Goal: Transaction & Acquisition: Purchase product/service

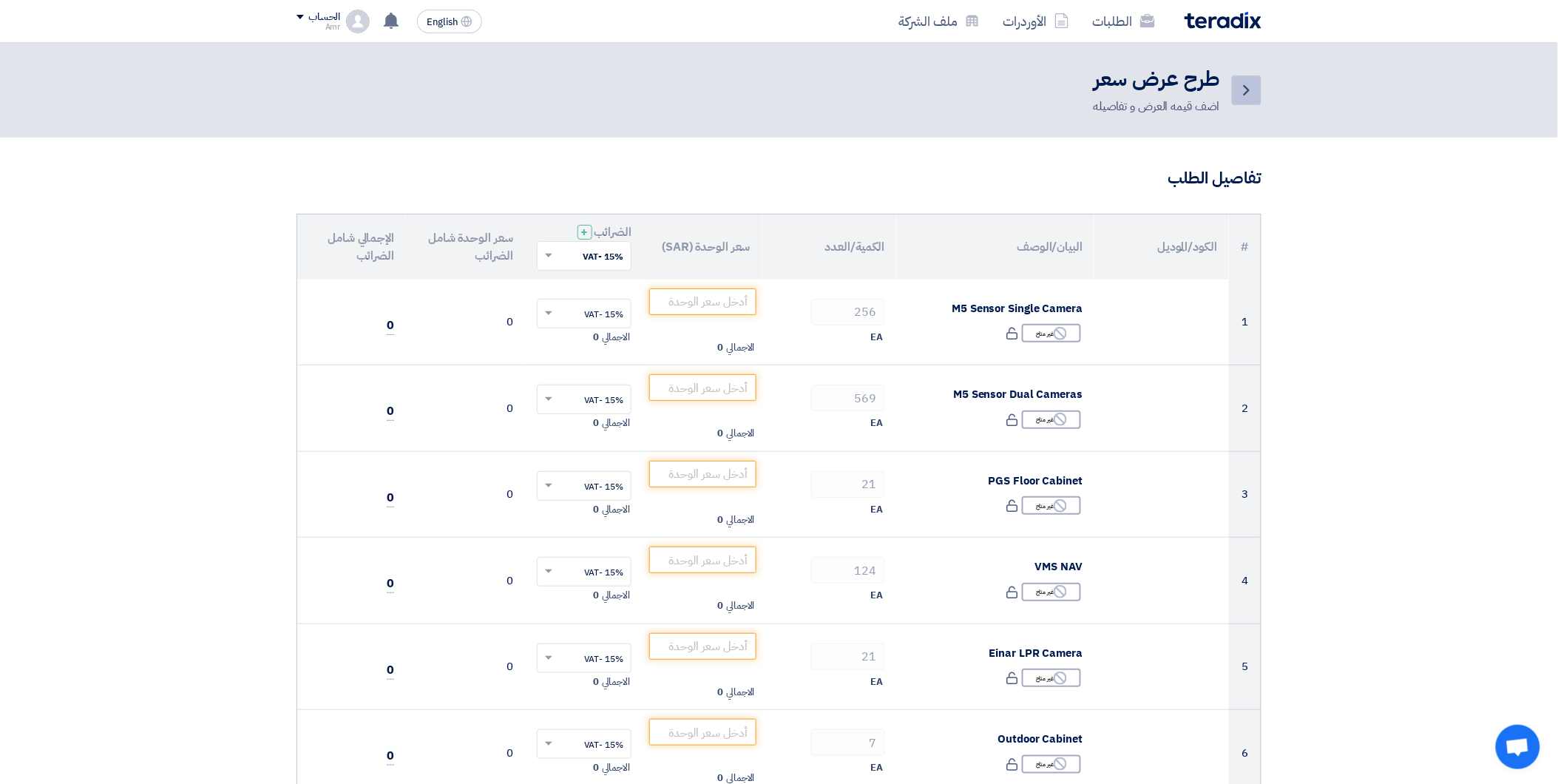
click at [1252, 93] on icon "Back" at bounding box center [1246, 90] width 17 height 17
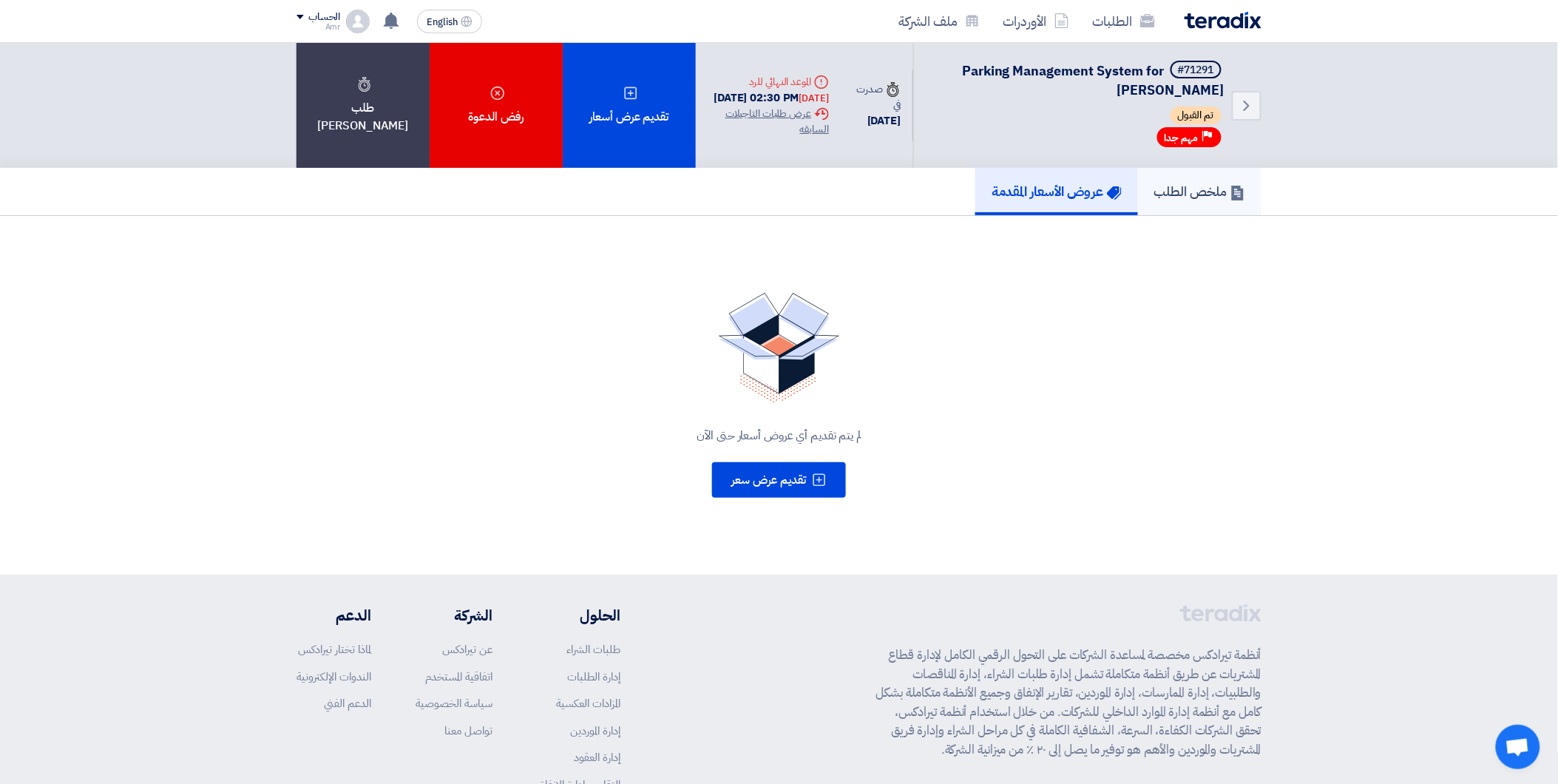
click at [1219, 193] on h5 "ملخص الطلب" at bounding box center [1199, 191] width 91 height 17
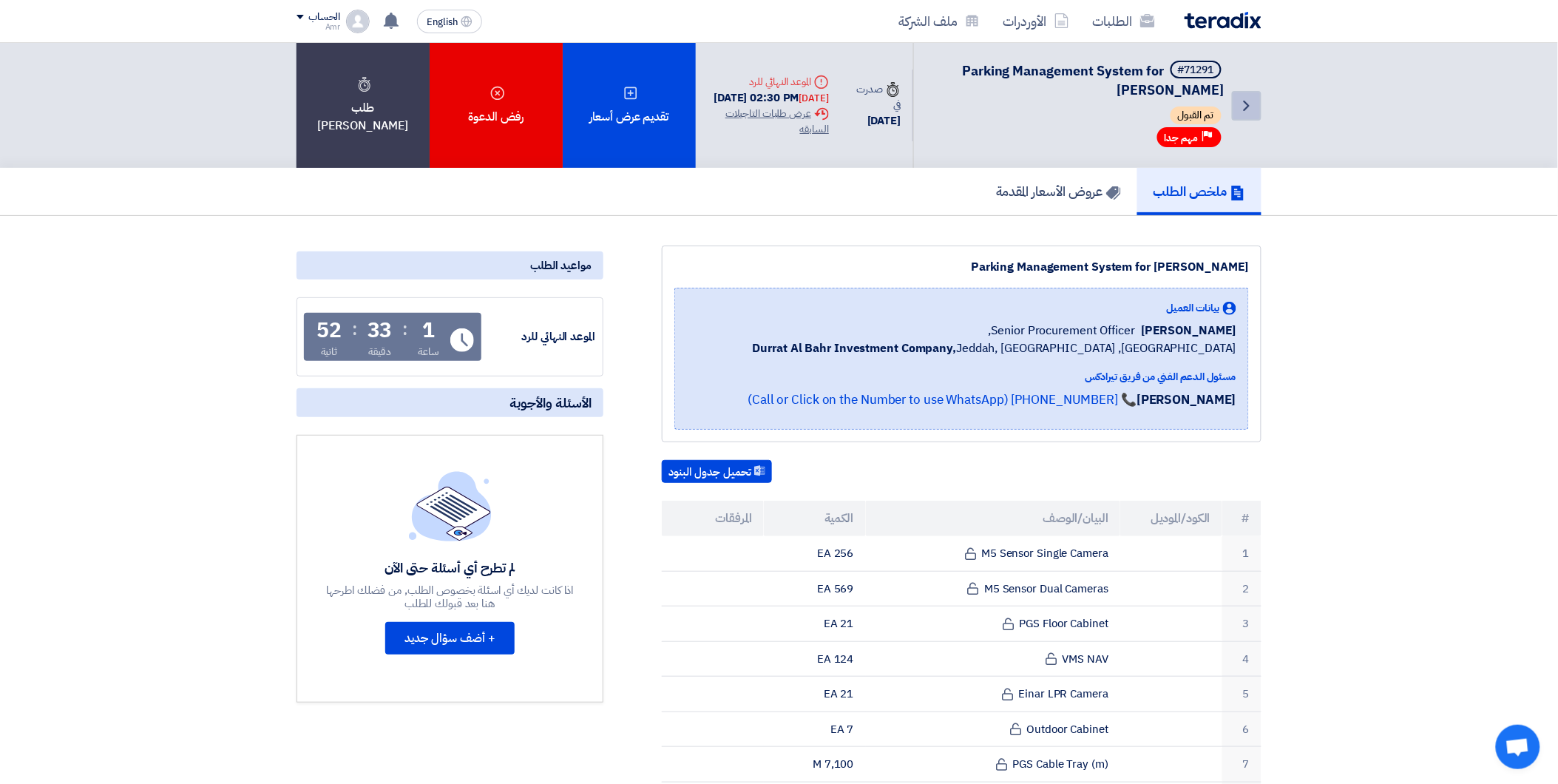
click at [1243, 106] on icon "Back" at bounding box center [1246, 105] width 17 height 17
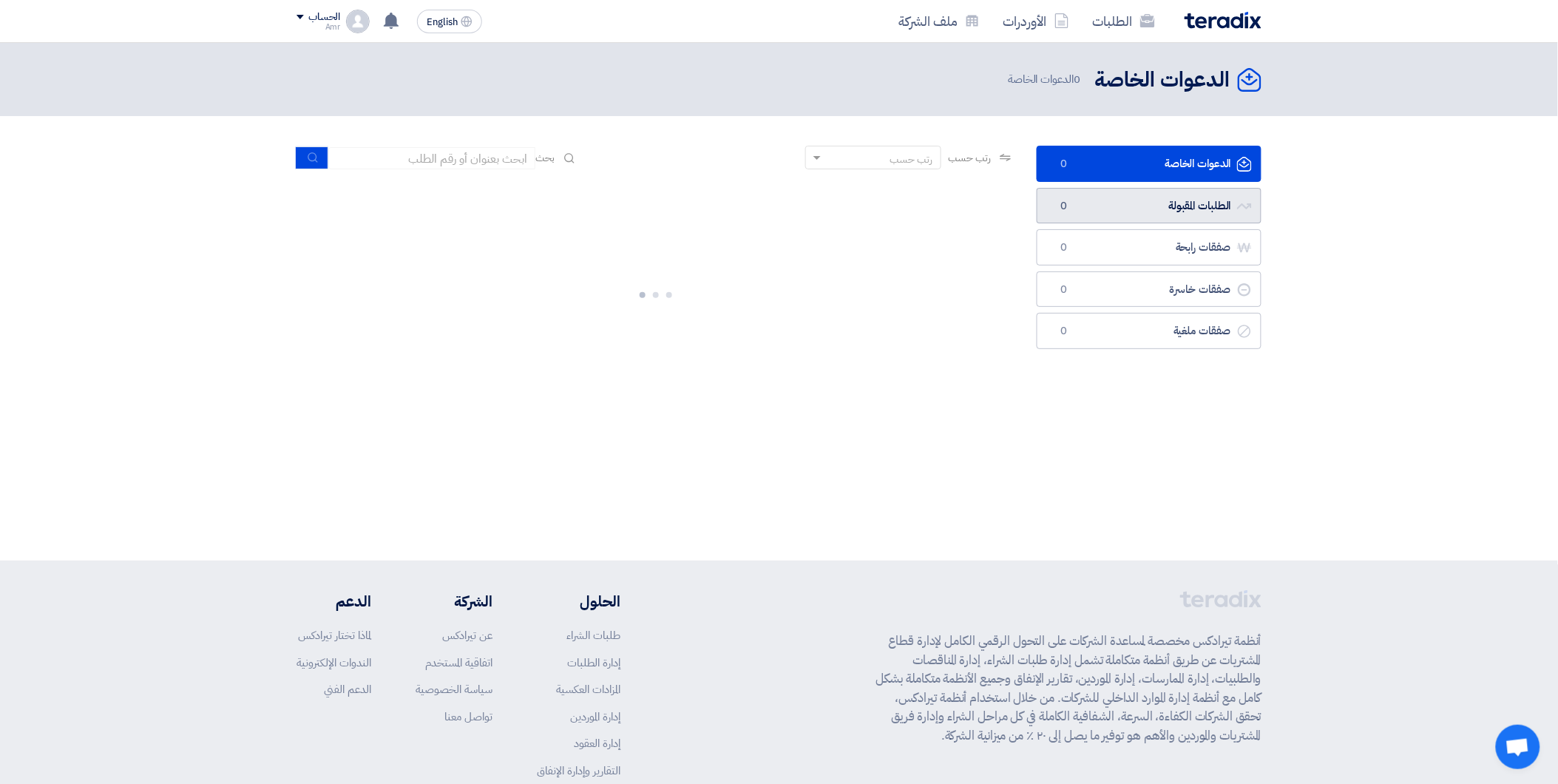
click at [1165, 202] on link "الطلبات المقبولة الطلبات المقبولة 0" at bounding box center [1149, 206] width 225 height 37
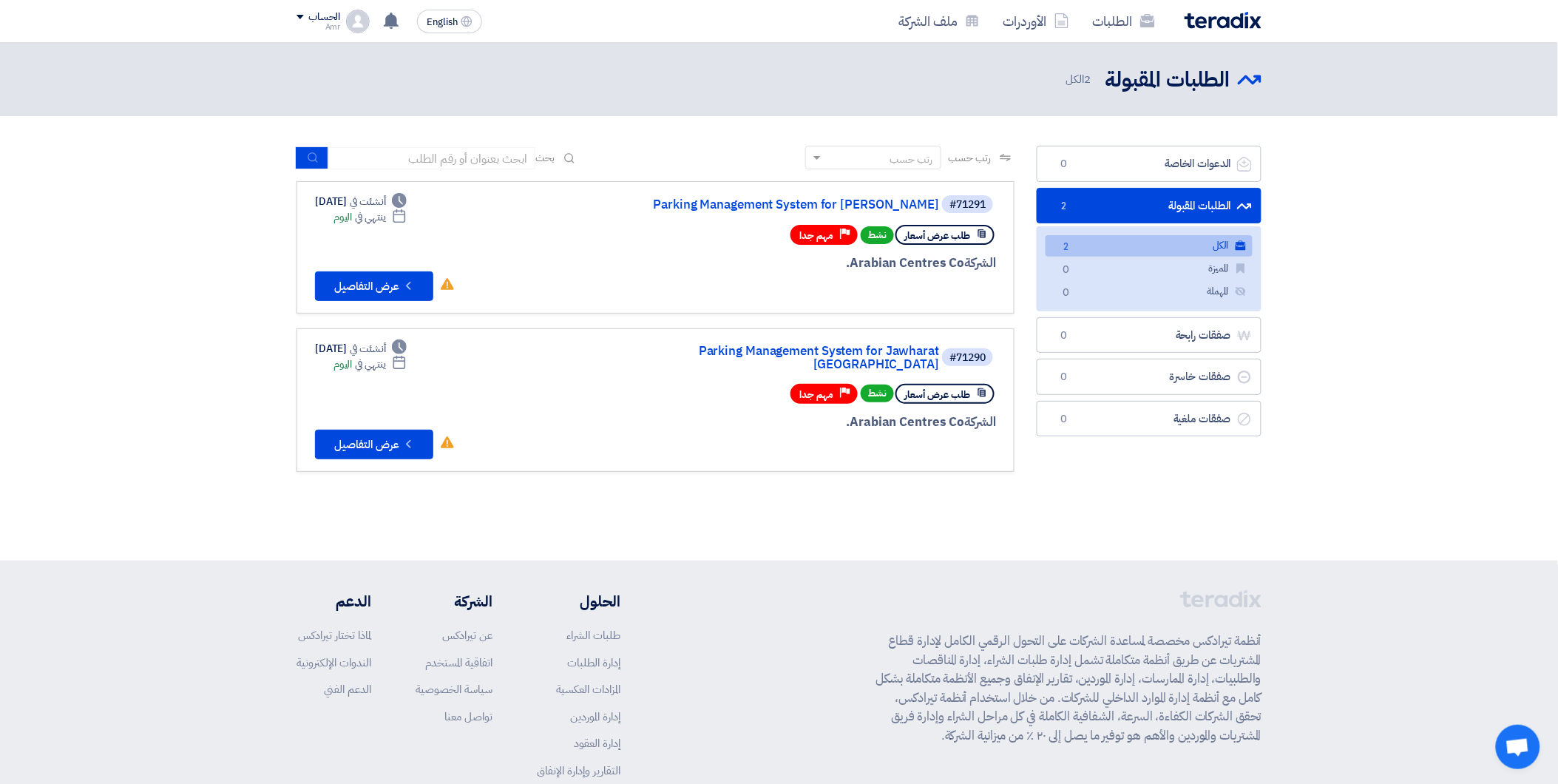
click at [1089, 205] on link "الطلبات المقبولة الطلبات المقبولة 2" at bounding box center [1149, 206] width 225 height 37
click at [373, 278] on button "Check details عرض التفاصيل" at bounding box center [374, 286] width 118 height 30
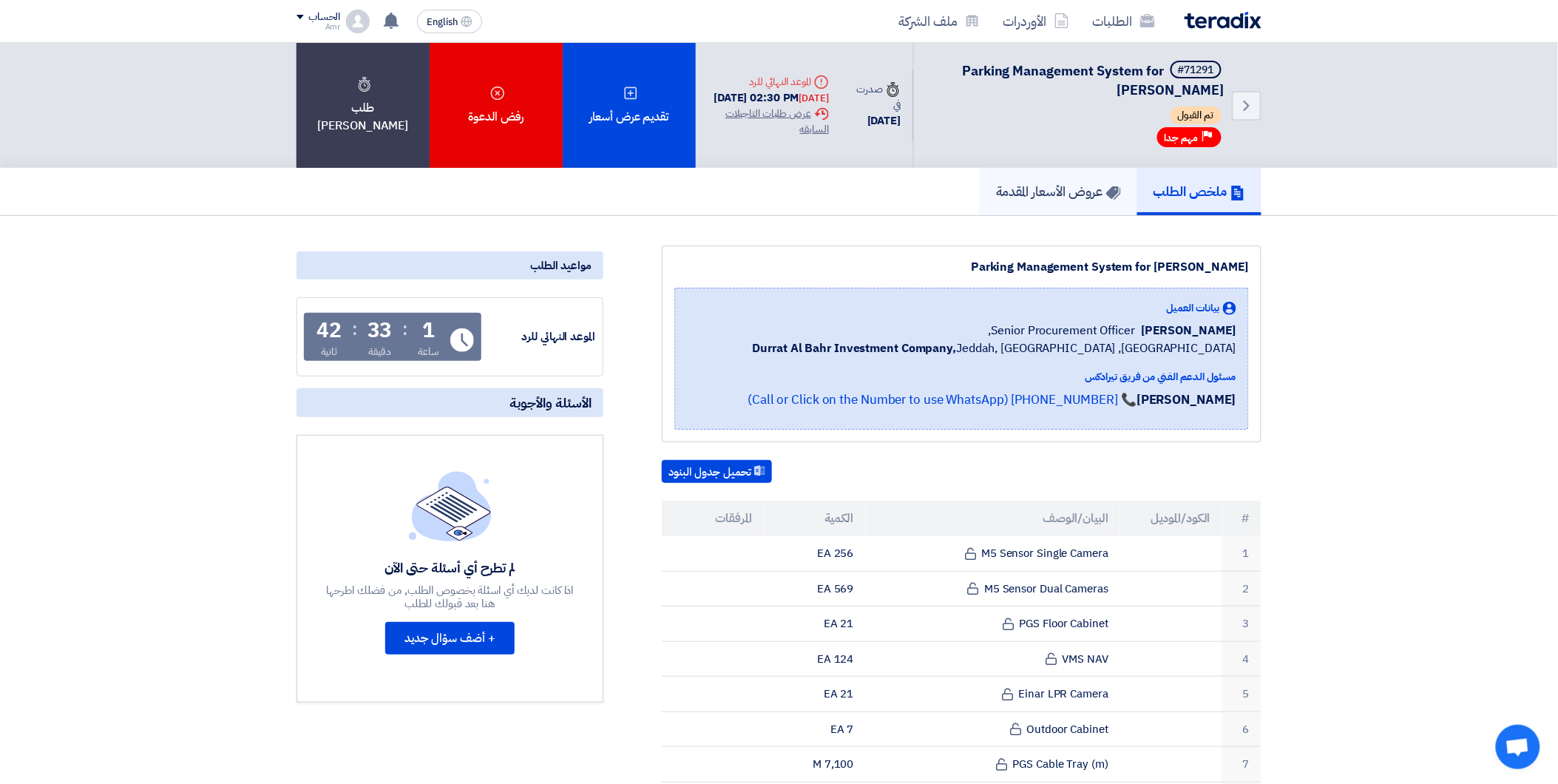
click at [1072, 168] on link "عروض الأسعار المقدمة" at bounding box center [1058, 191] width 158 height 47
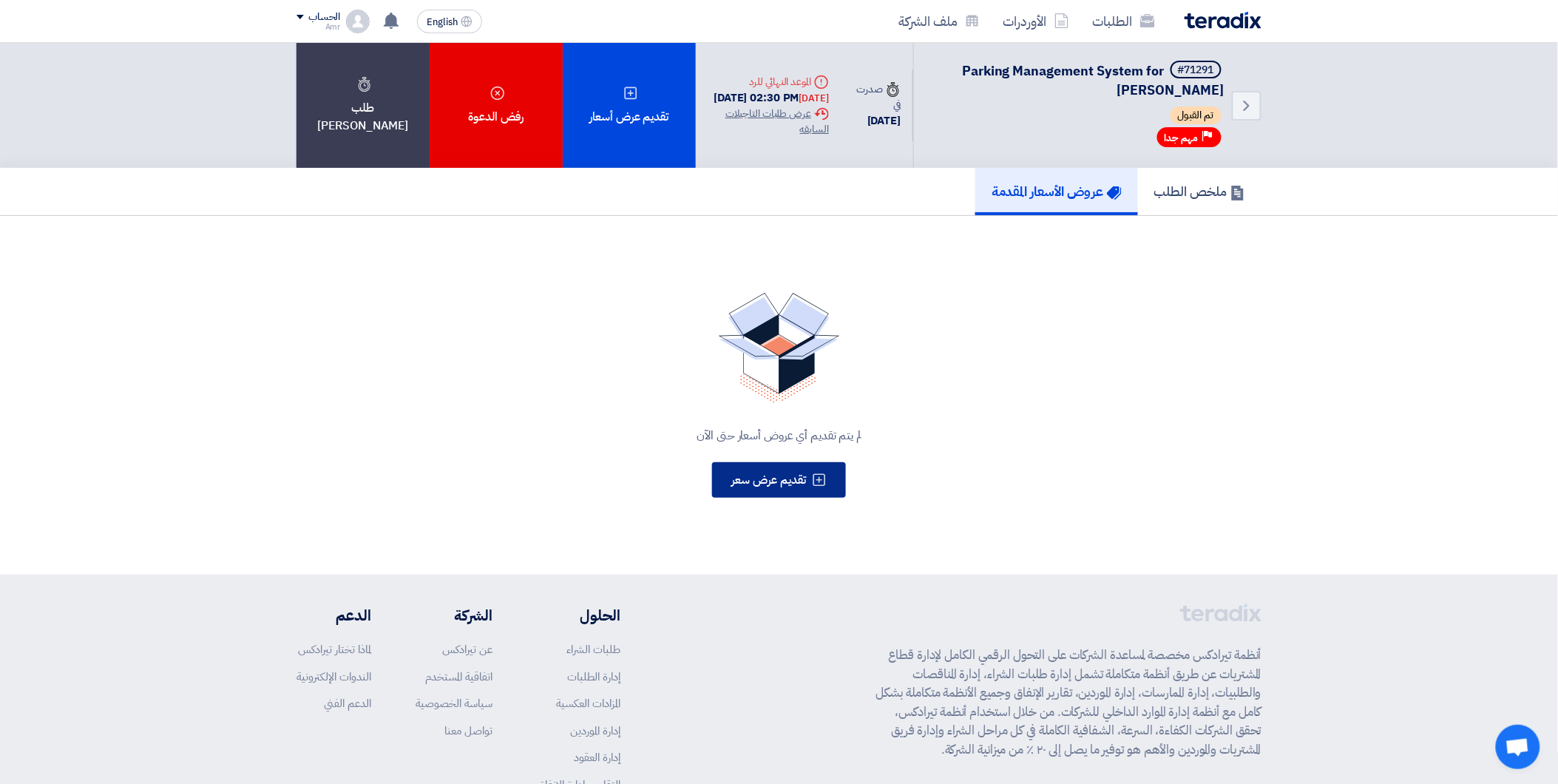
click at [779, 479] on span "تقديم عرض سعر" at bounding box center [769, 479] width 75 height 17
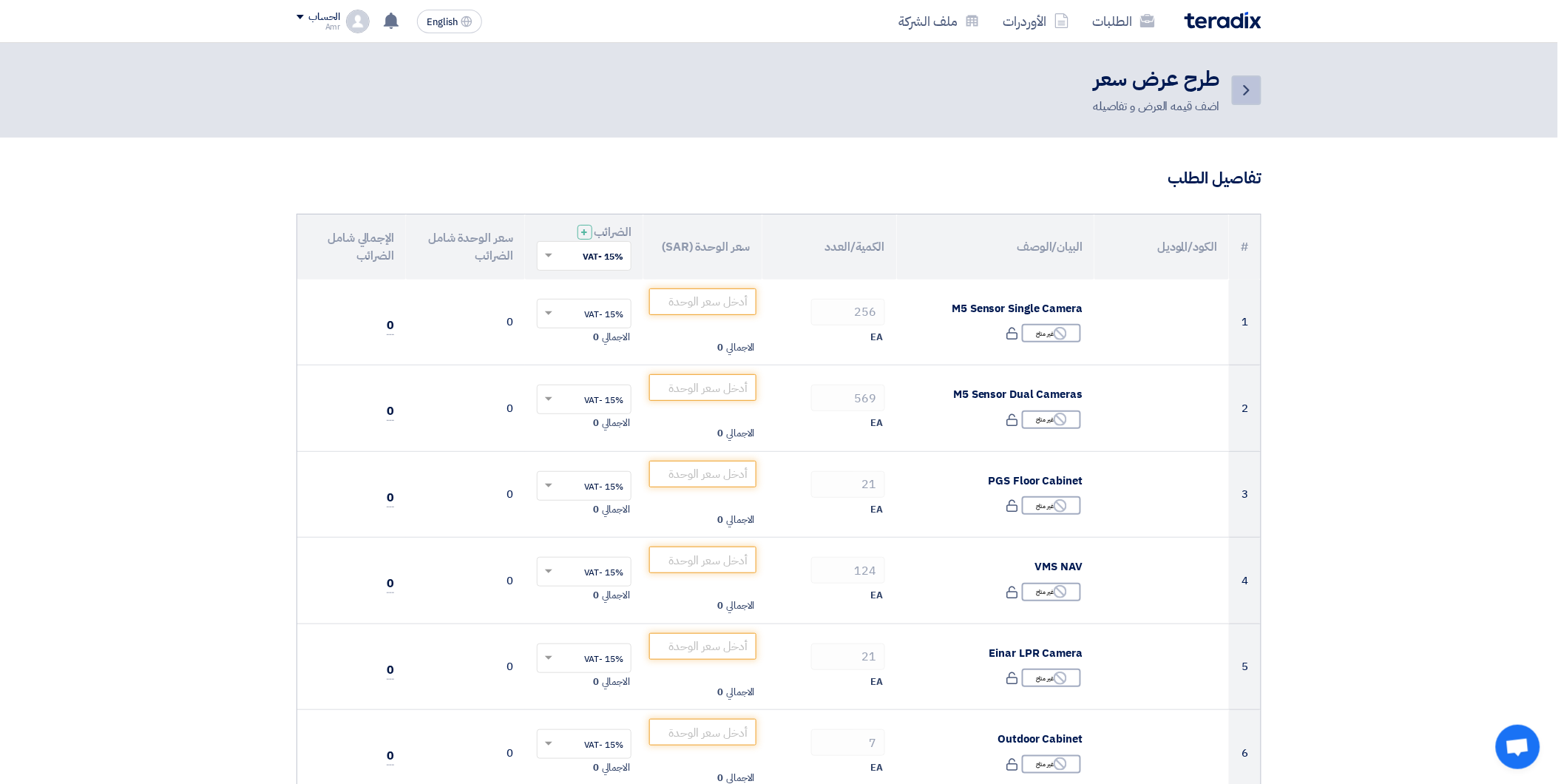
click at [1246, 84] on icon "Back" at bounding box center [1246, 90] width 17 height 17
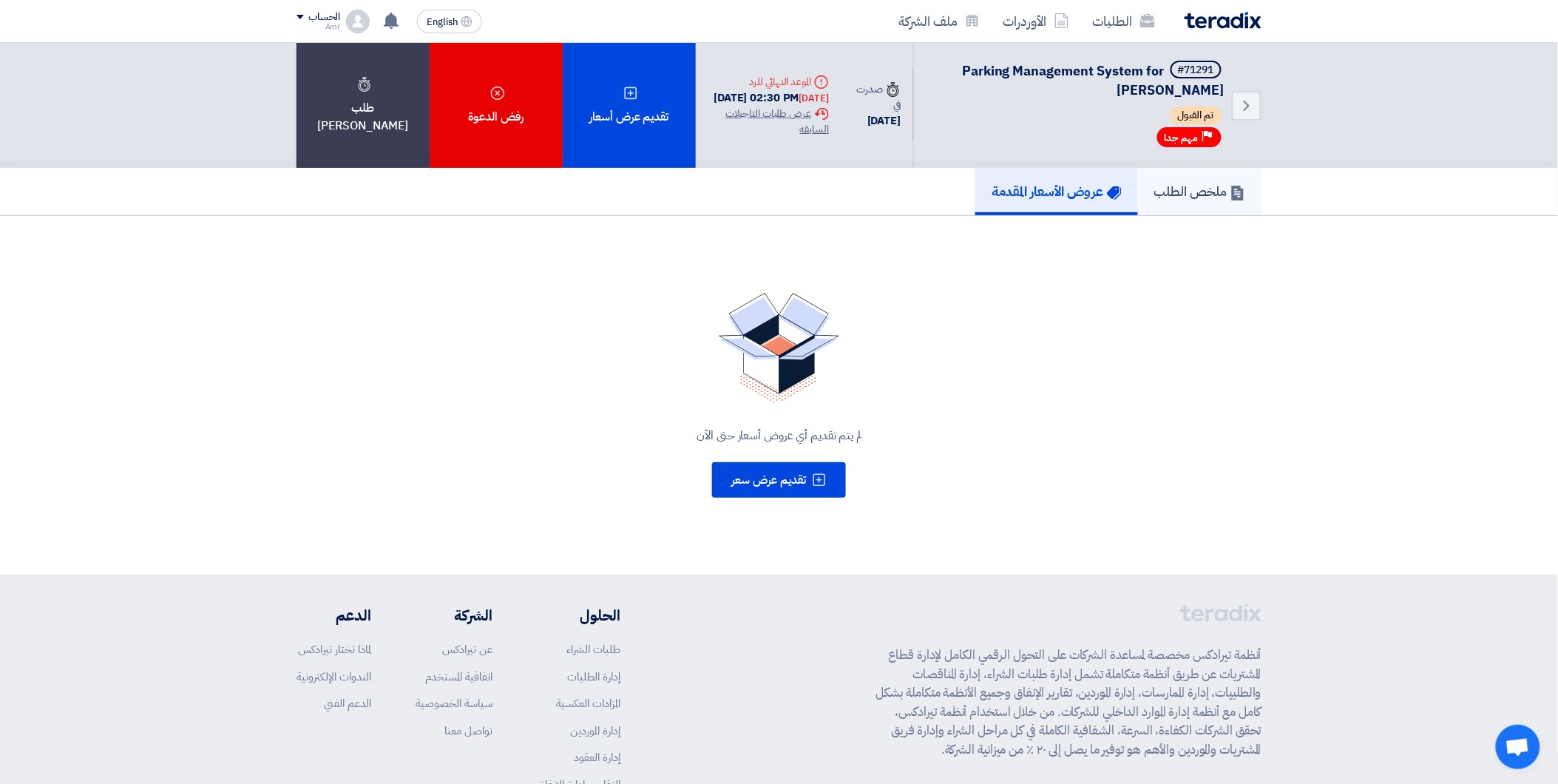
click at [1179, 196] on h5 "ملخص الطلب" at bounding box center [1199, 191] width 91 height 17
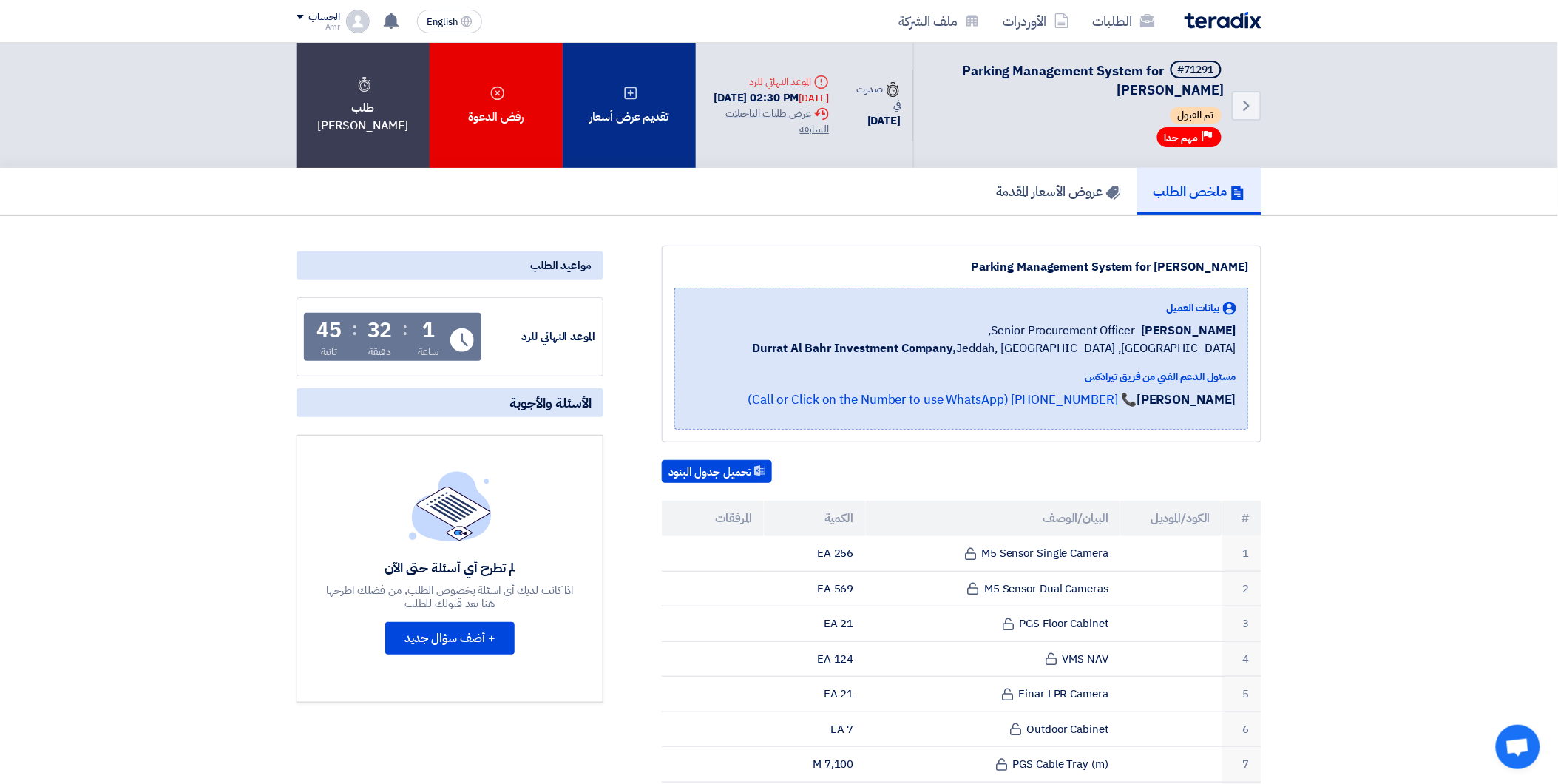
click at [651, 111] on div "تقديم عرض أسعار" at bounding box center [629, 105] width 133 height 125
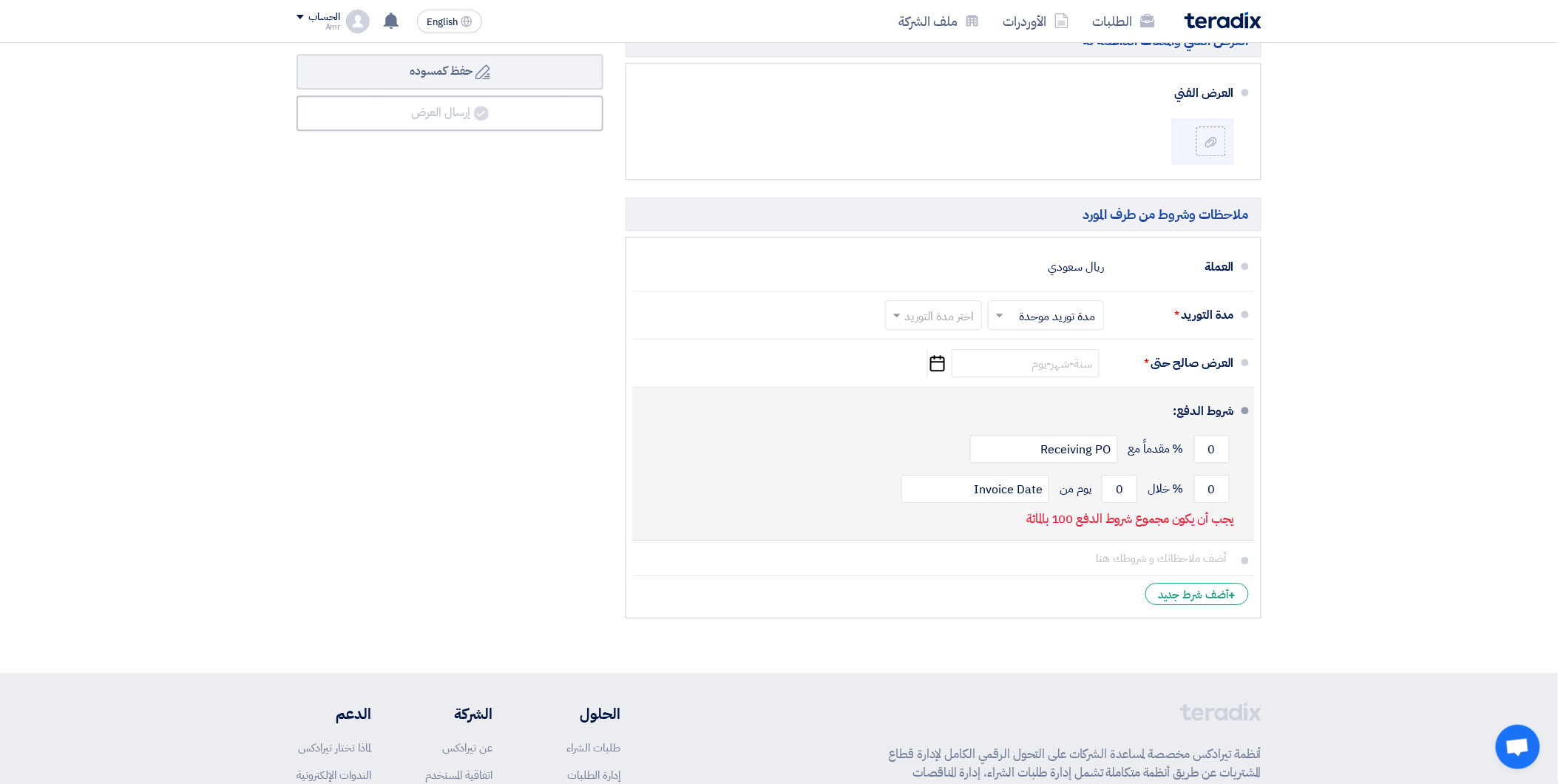
scroll to position [1314, 0]
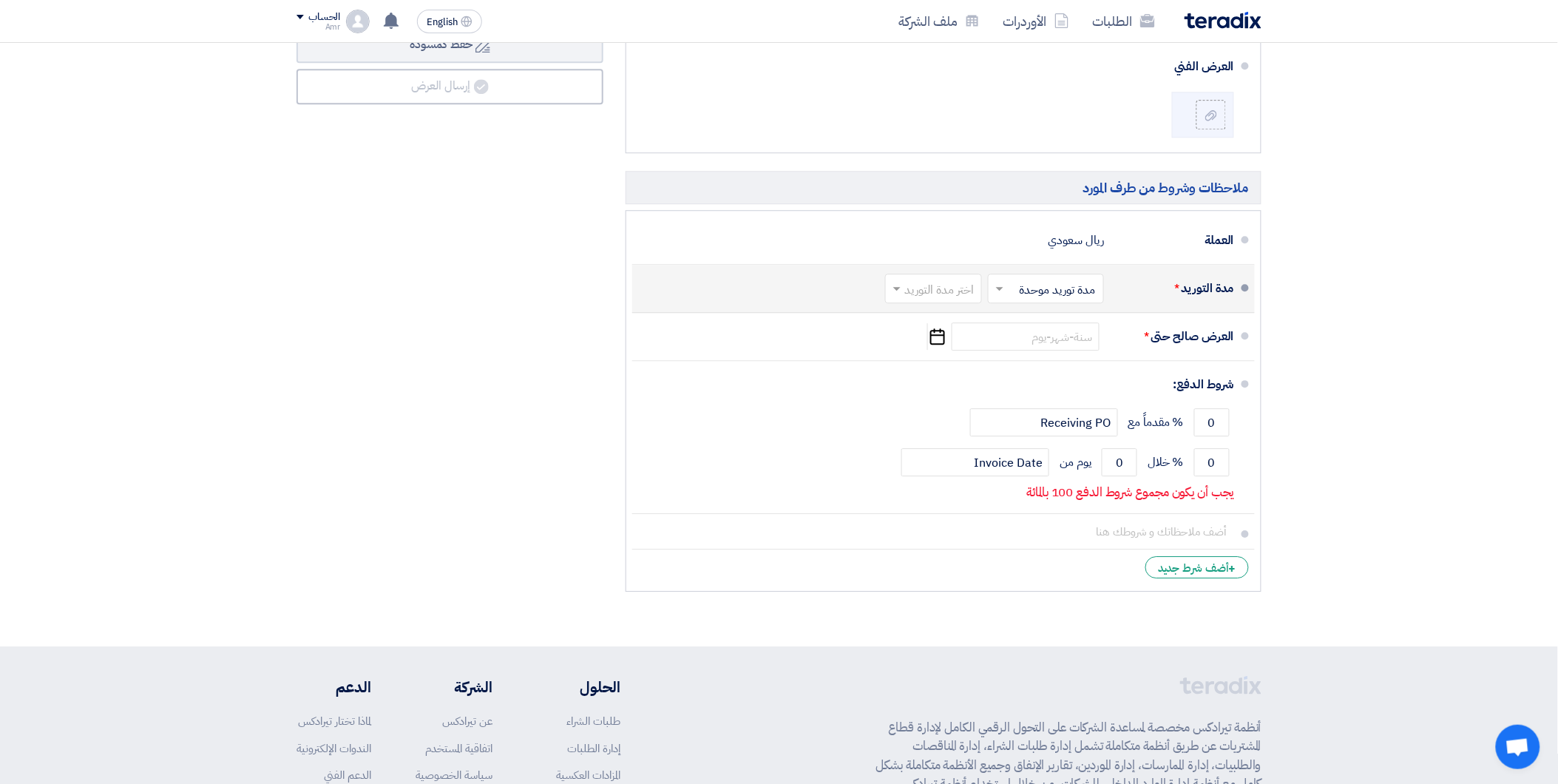
click at [1018, 290] on input "text" at bounding box center [1043, 290] width 109 height 22
click at [1043, 326] on span "مدد توريد متعددة" at bounding box center [1059, 320] width 80 height 17
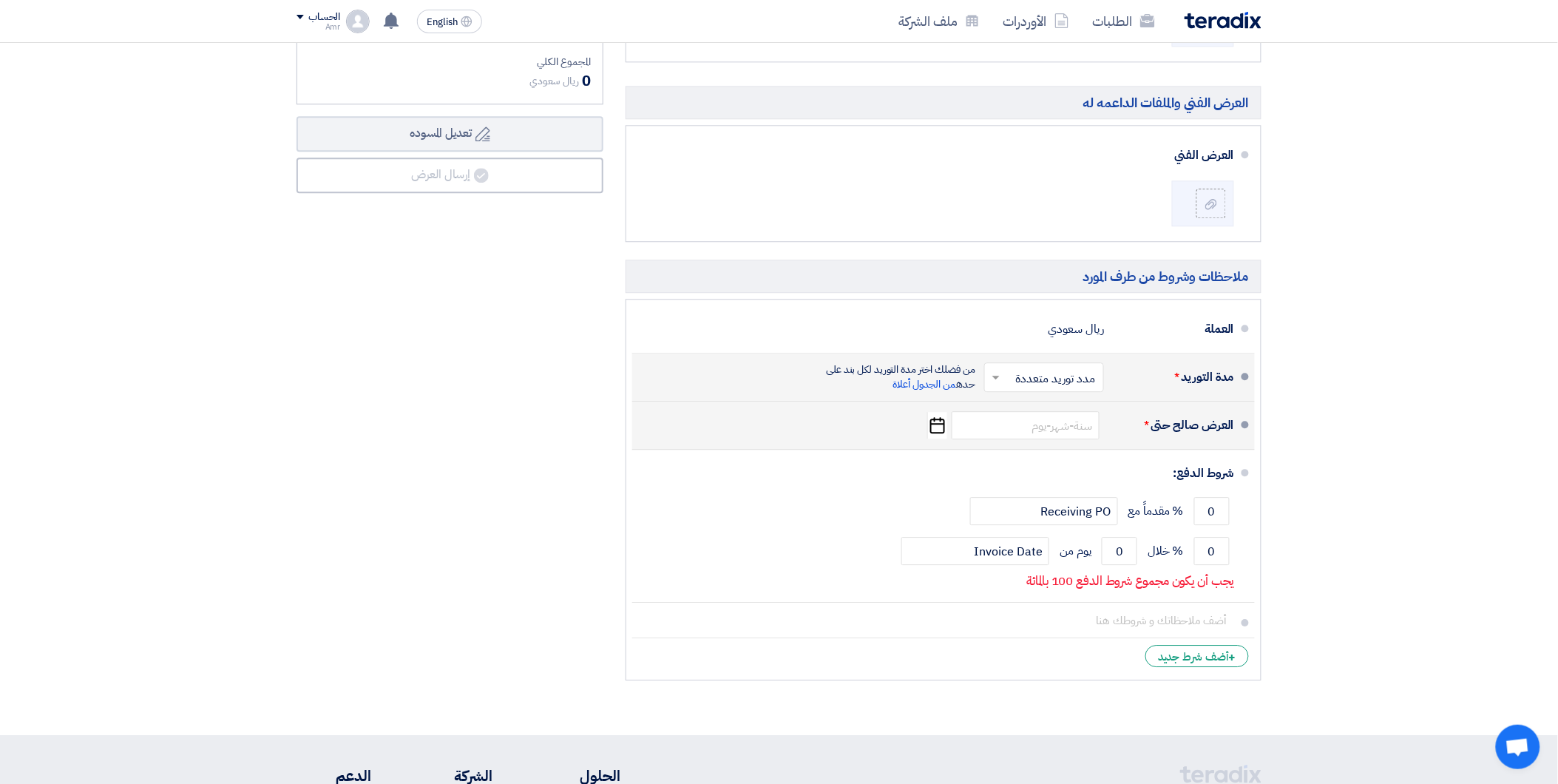
scroll to position [1231, 0]
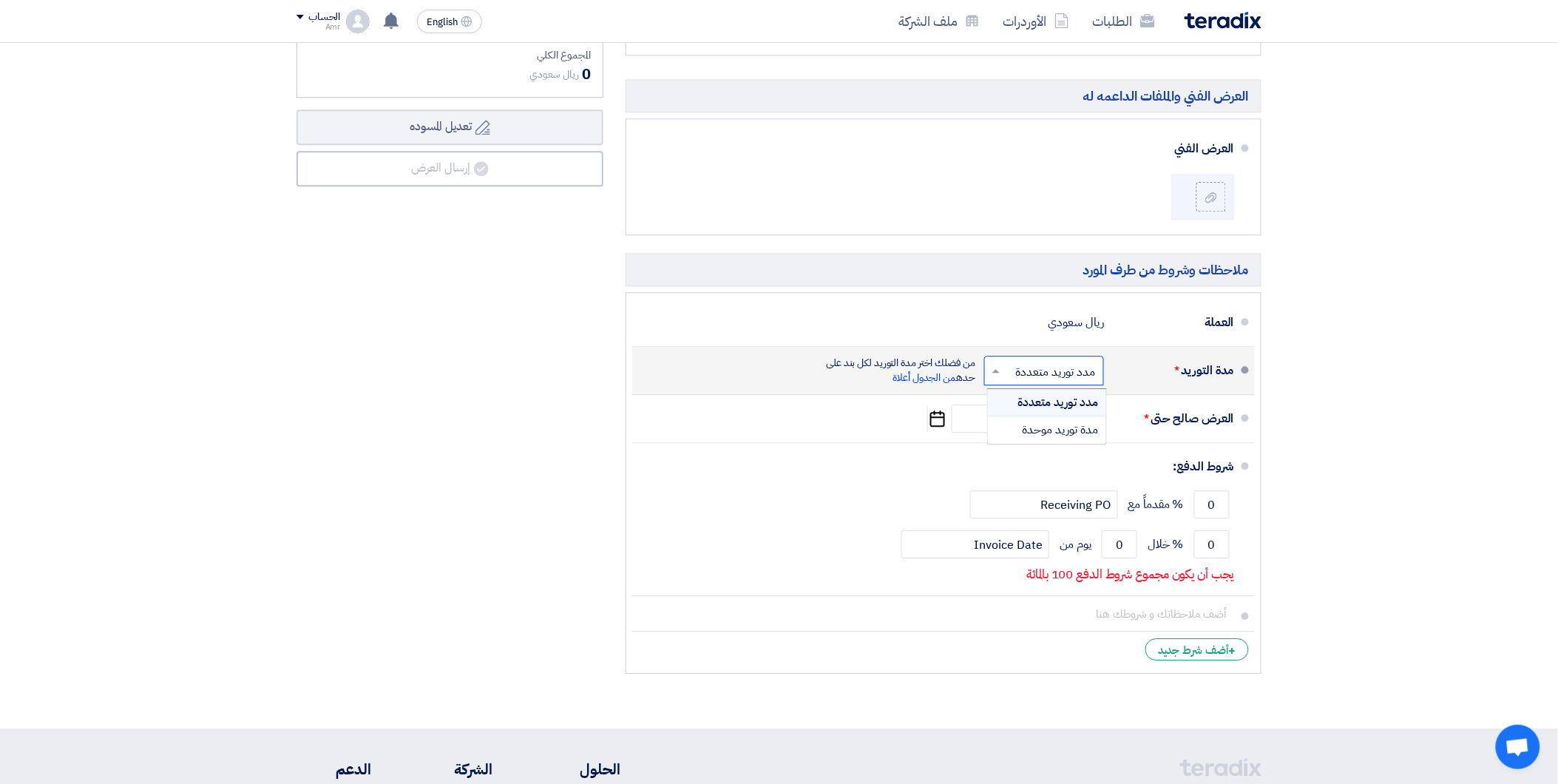
click at [1078, 368] on input "text" at bounding box center [1041, 372] width 112 height 22
click at [1080, 432] on span "مدة توريد موحدة" at bounding box center [1061, 429] width 77 height 17
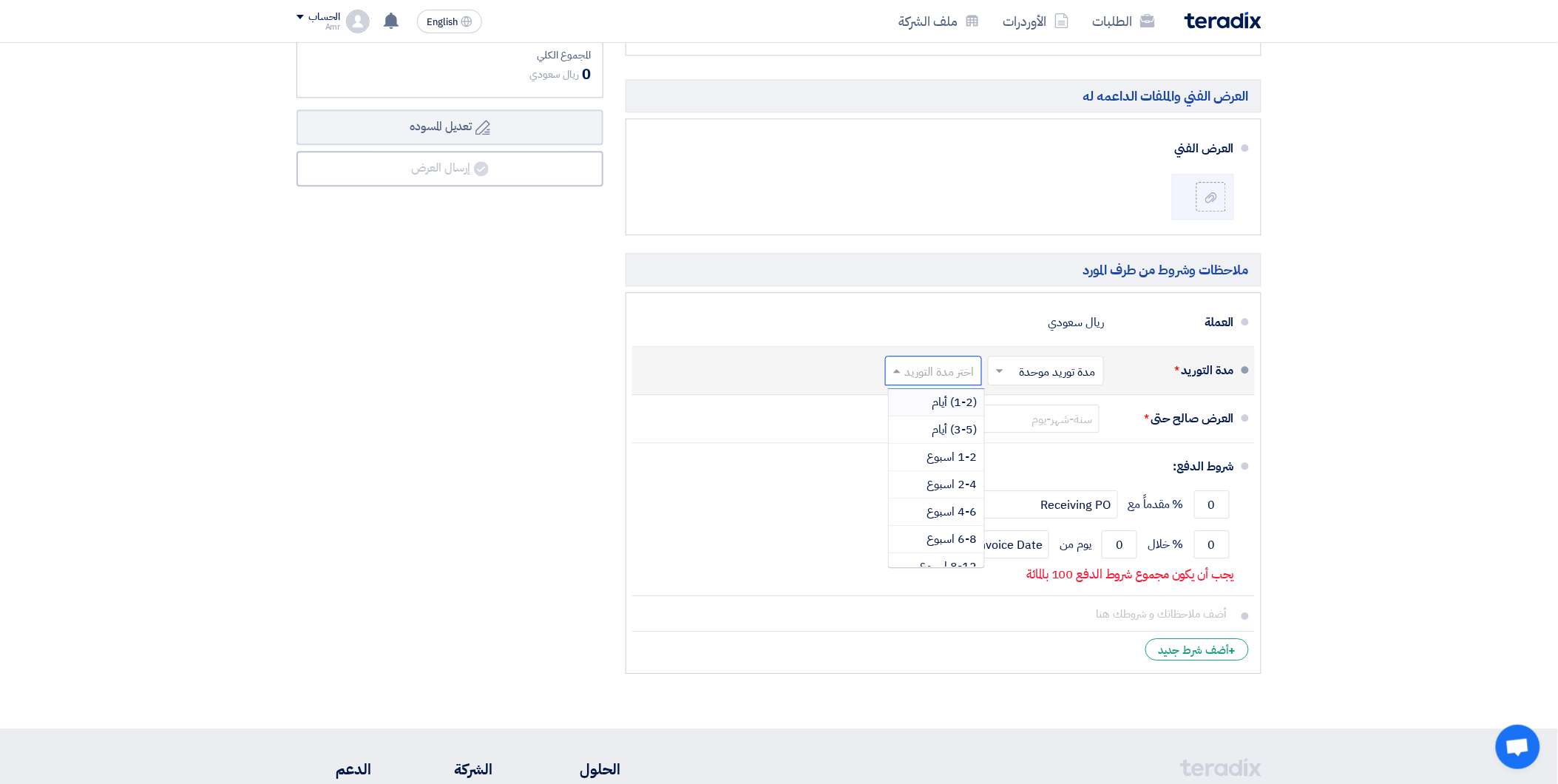
click at [936, 366] on input "text" at bounding box center [930, 372] width 90 height 22
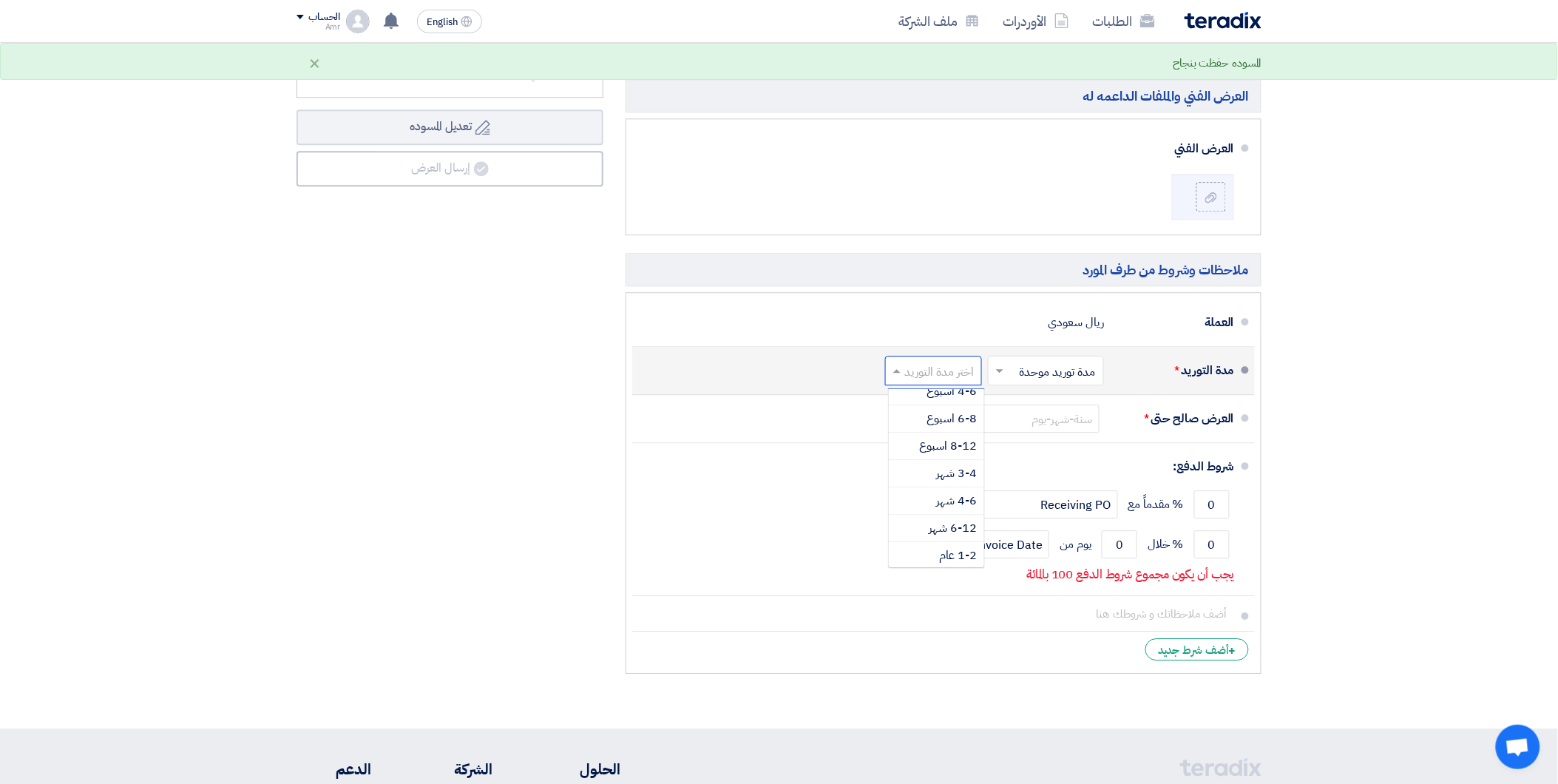
scroll to position [123, 0]
click at [1038, 376] on input "text" at bounding box center [1043, 372] width 109 height 22
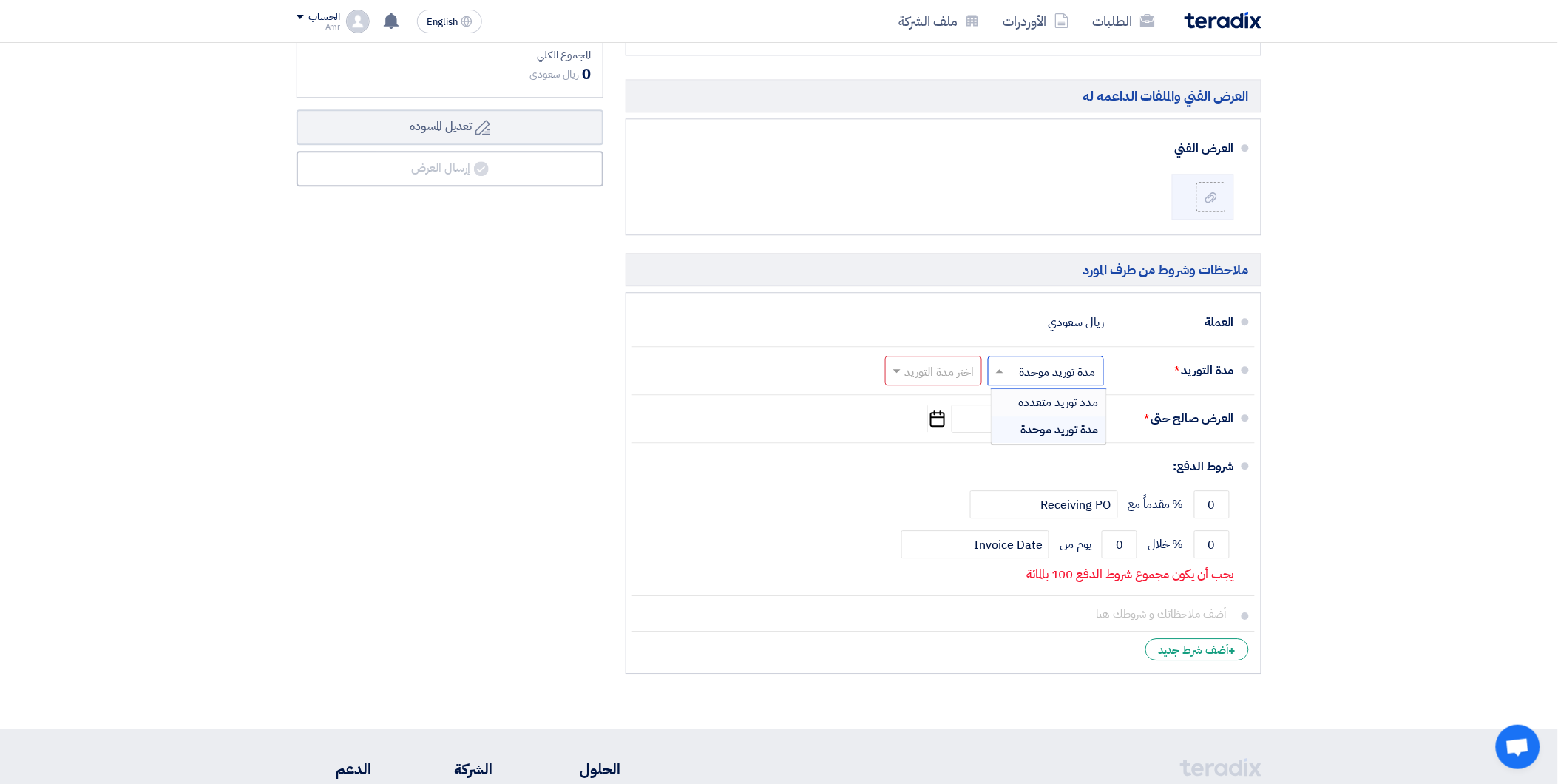
click at [1047, 407] on span "مدد توريد متعددة" at bounding box center [1059, 402] width 80 height 17
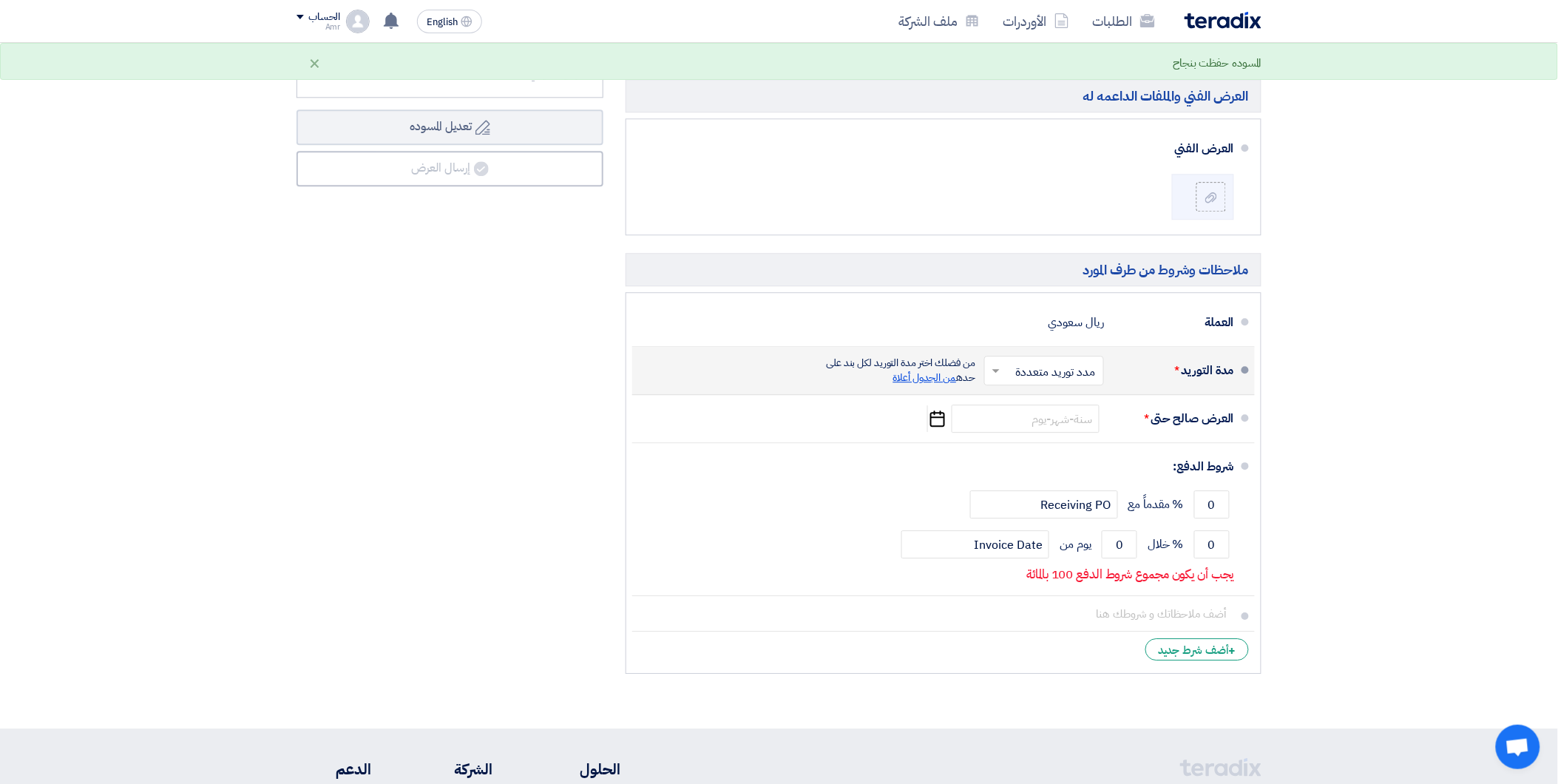
click at [937, 378] on span "من الجدول أعلاة" at bounding box center [924, 378] width 64 height 16
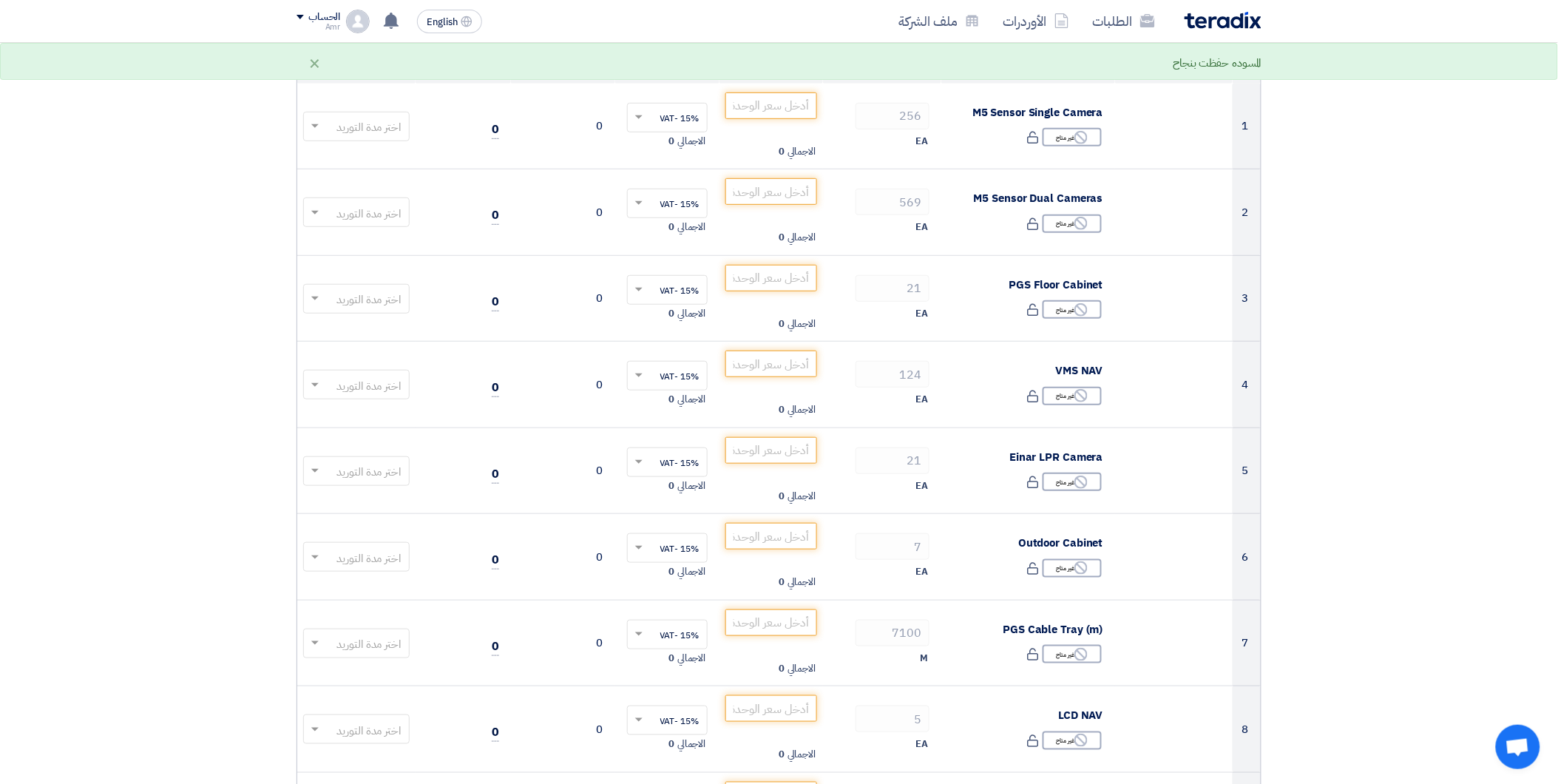
scroll to position [0, 0]
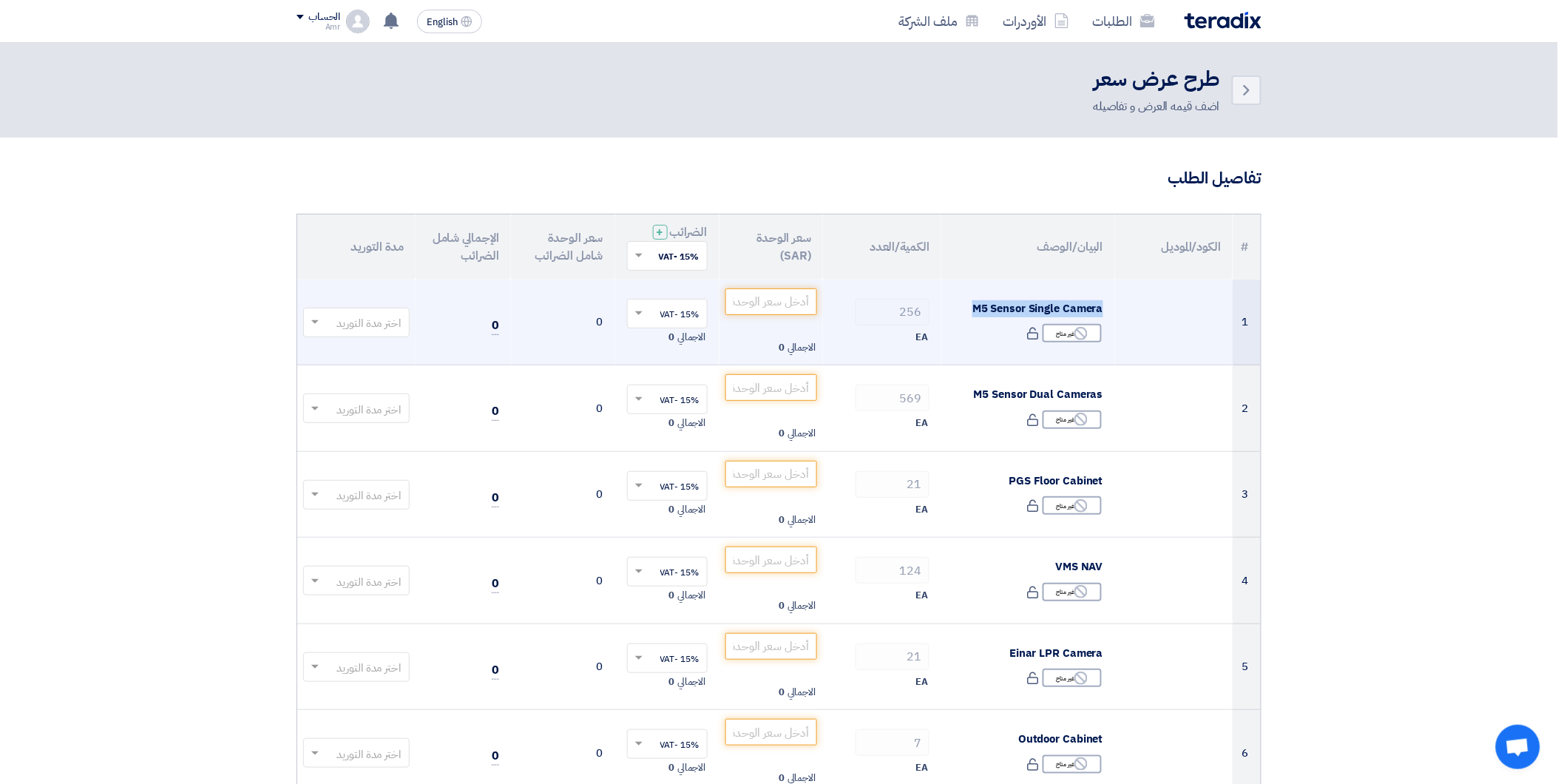
drag, startPoint x: 971, startPoint y: 302, endPoint x: 1105, endPoint y: 298, distance: 134.1
click at [1105, 298] on td "M5 Sensor Single Camera Reject غير متاح" at bounding box center [1028, 322] width 174 height 86
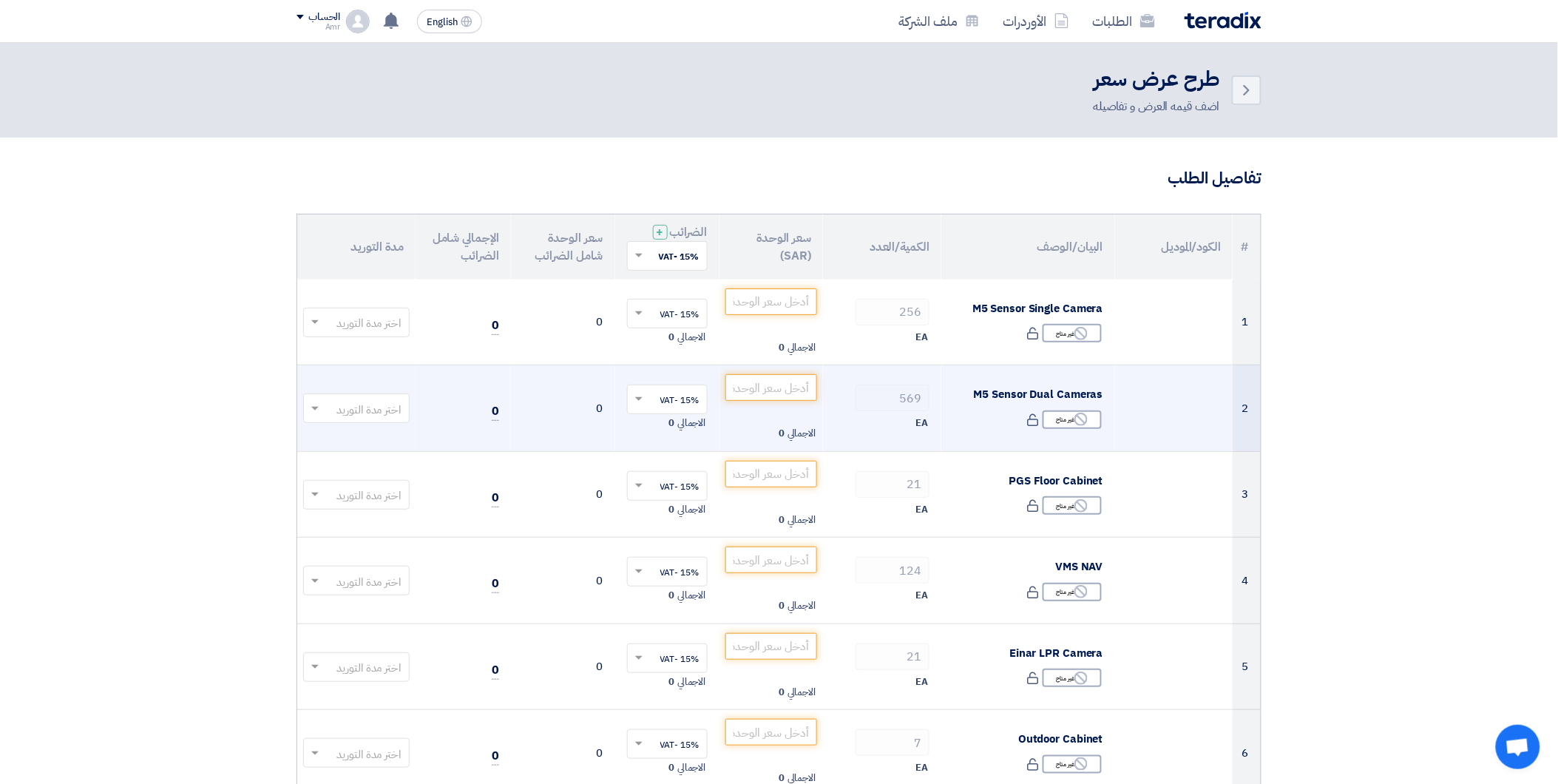
click at [980, 385] on td "M5 Sensor Dual Cameras Reject غير متاح" at bounding box center [1028, 408] width 174 height 86
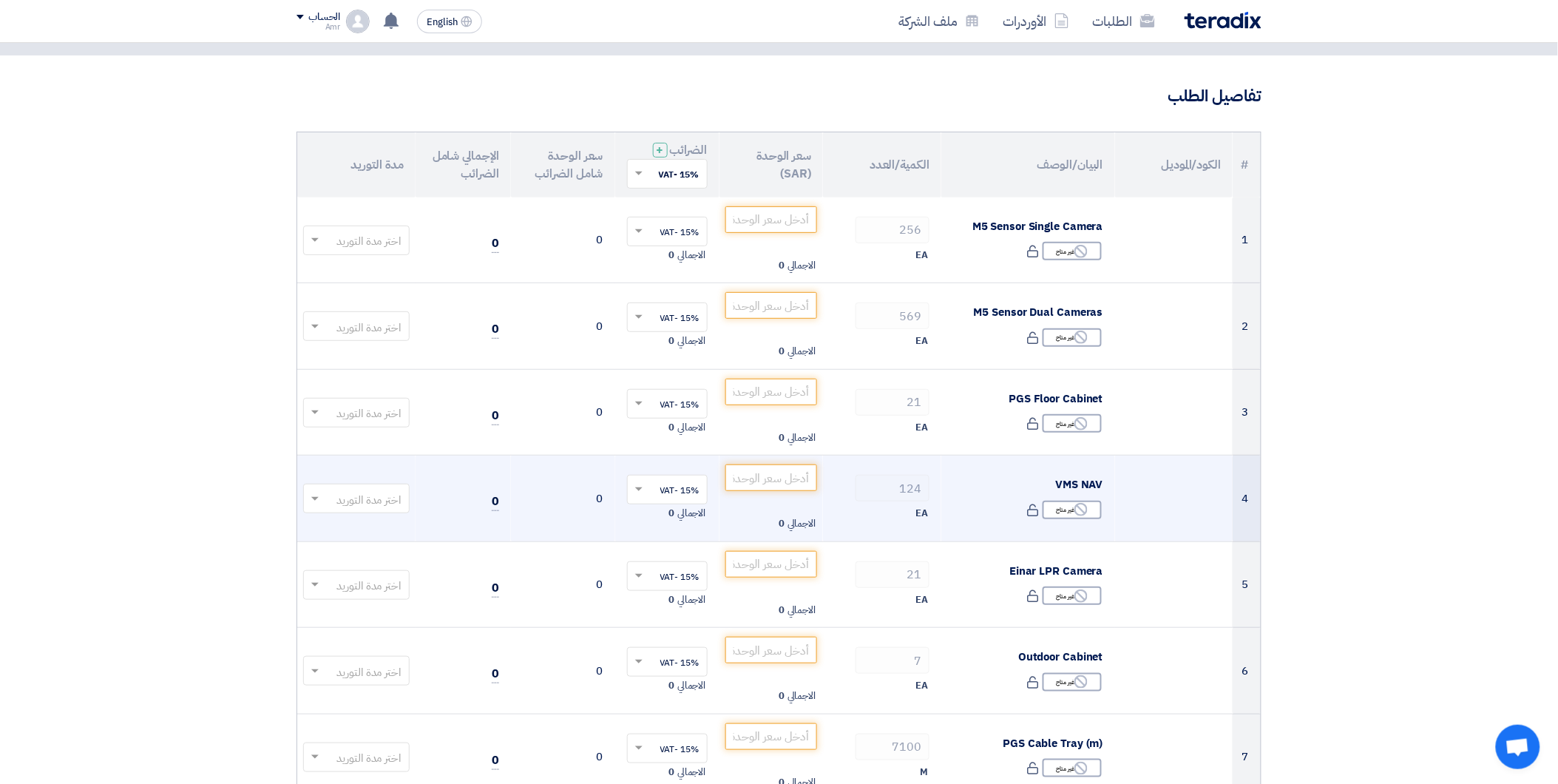
scroll to position [164, 0]
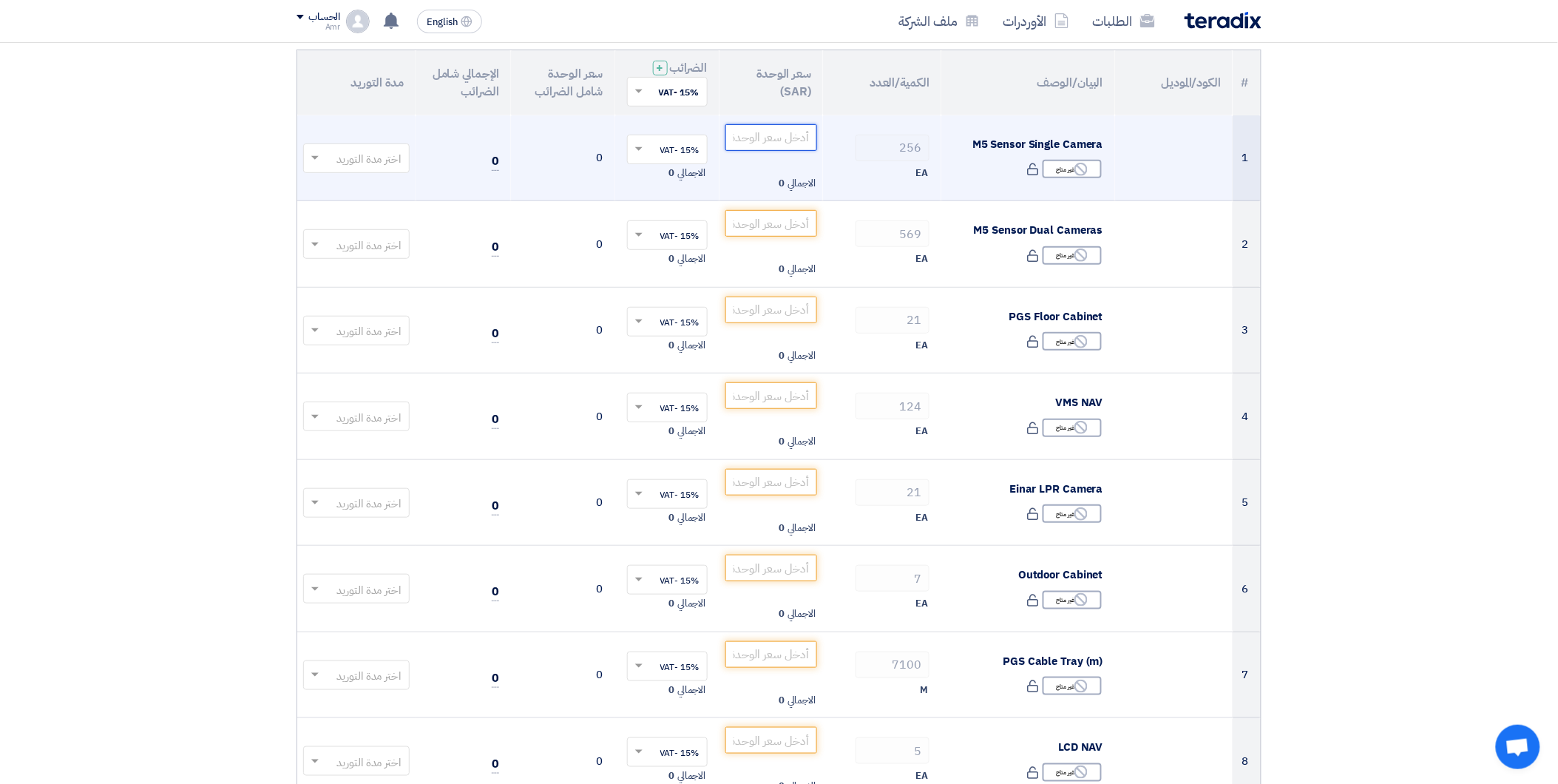
click at [752, 125] on input "number" at bounding box center [771, 137] width 92 height 27
paste input "2460"
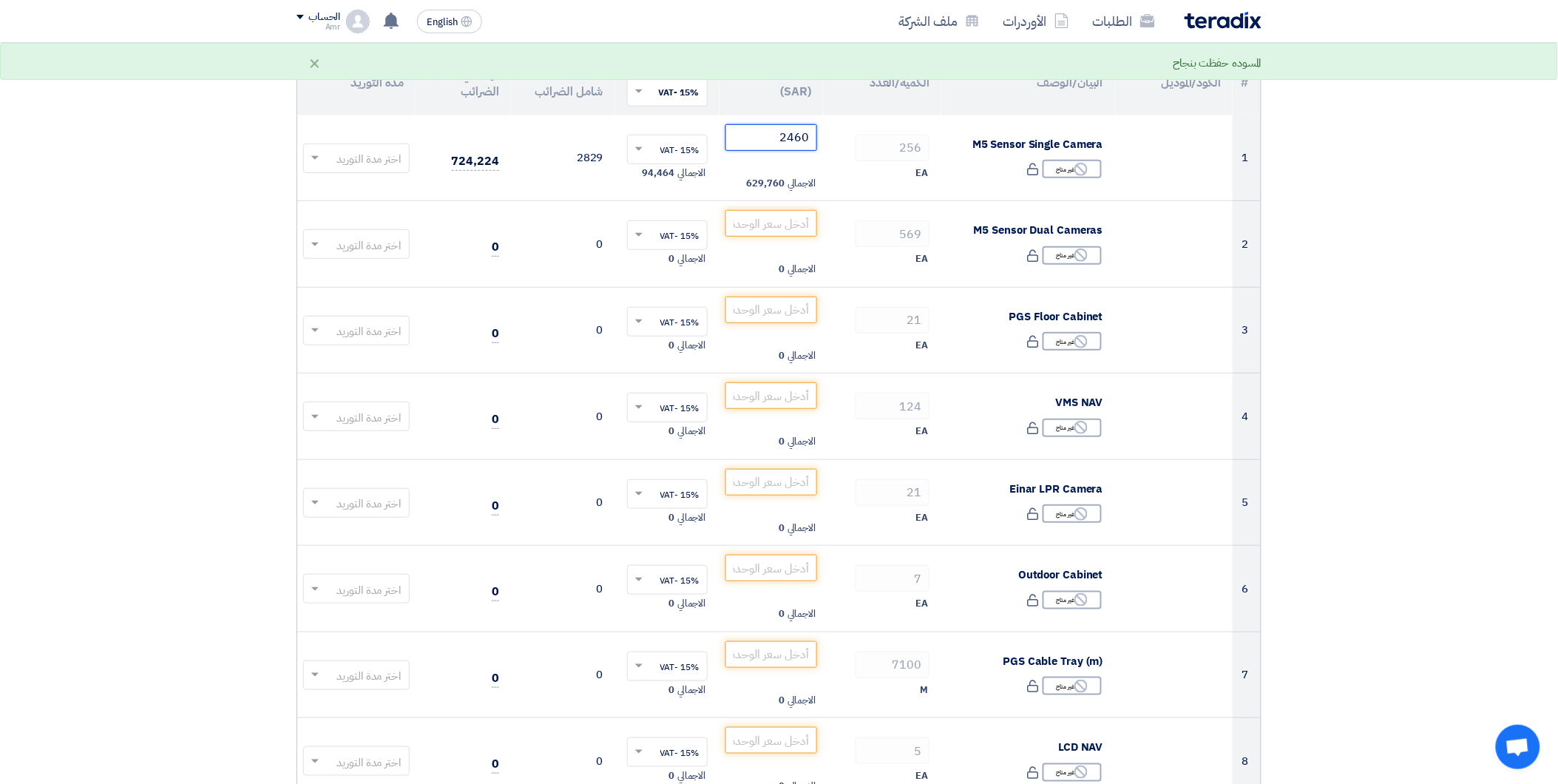
type input "2460"
click at [715, 104] on th "الضرائب + 'Select taxes... 15% -VAT ×" at bounding box center [668, 83] width 104 height 65
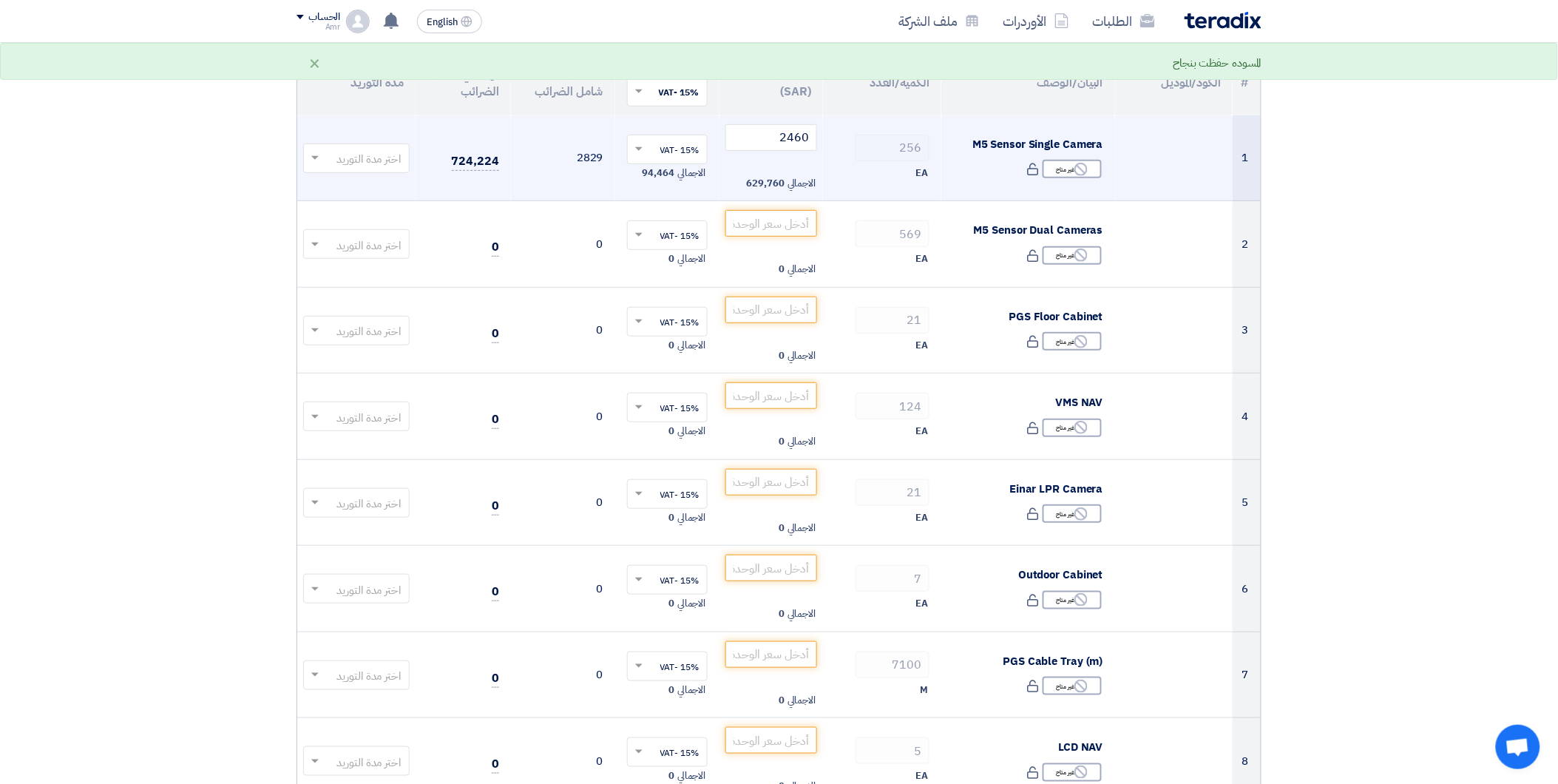
click at [573, 171] on td "2829" at bounding box center [563, 158] width 104 height 86
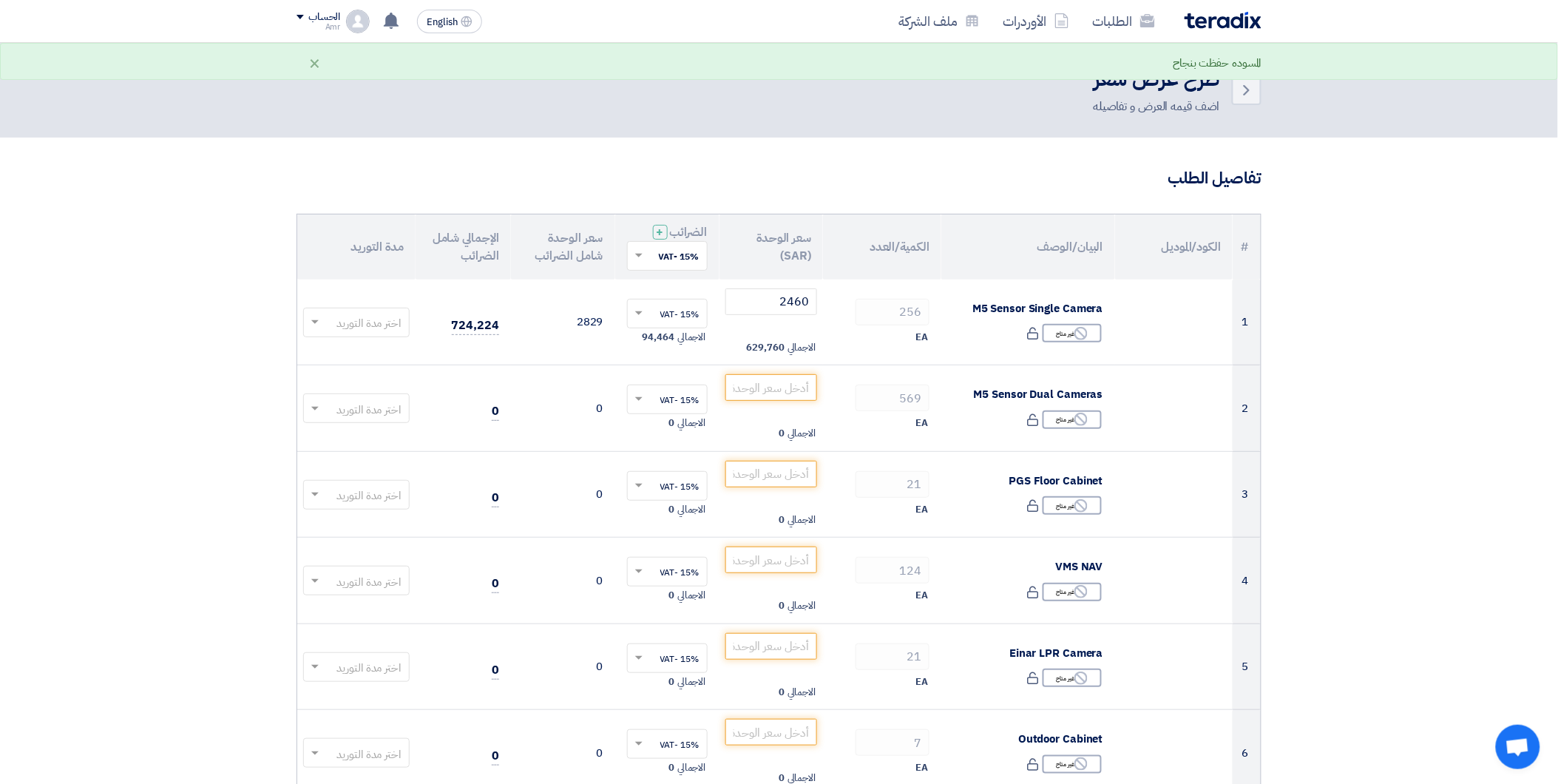
scroll to position [82, 0]
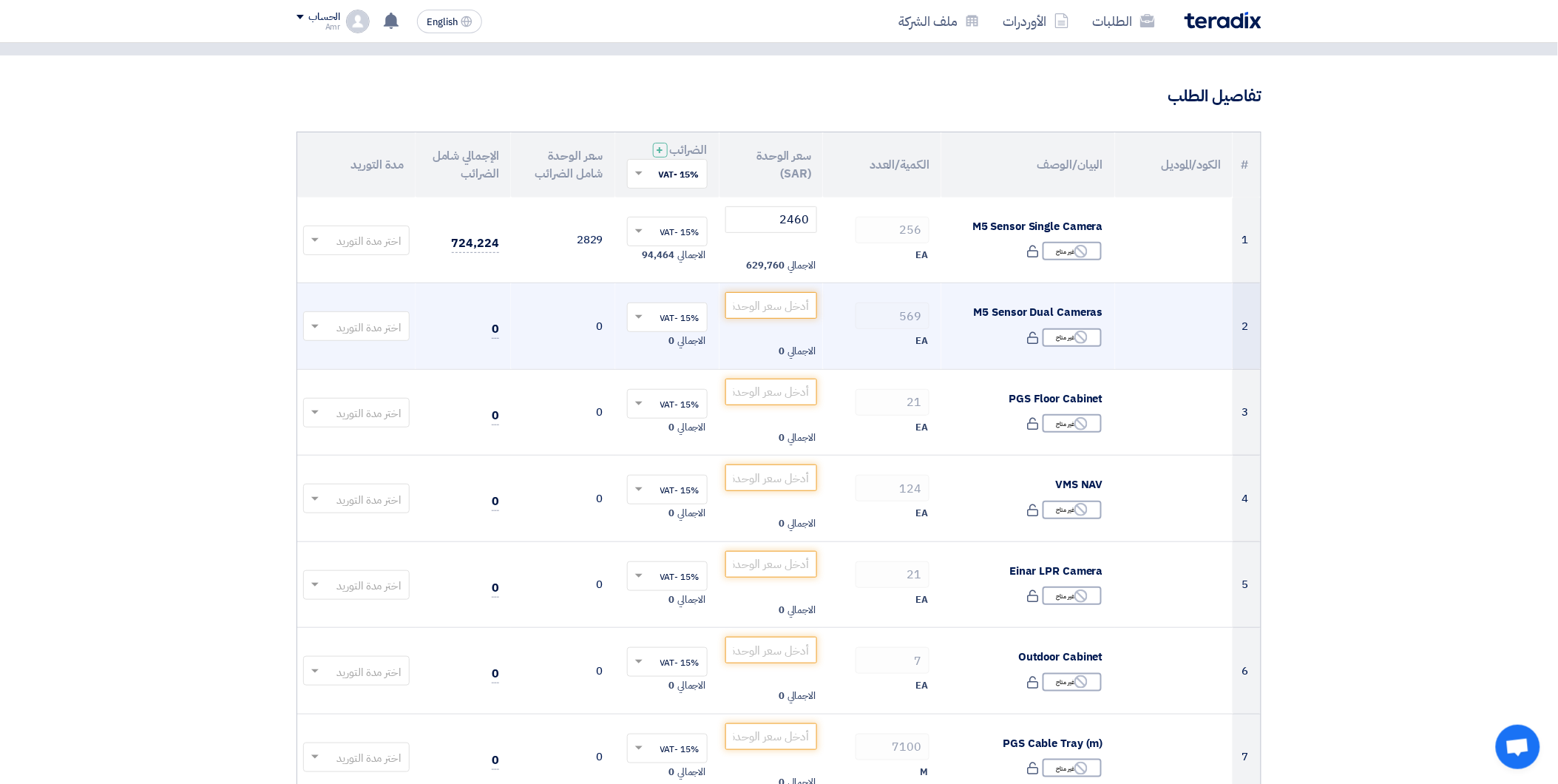
click at [1161, 302] on td at bounding box center [1174, 325] width 118 height 86
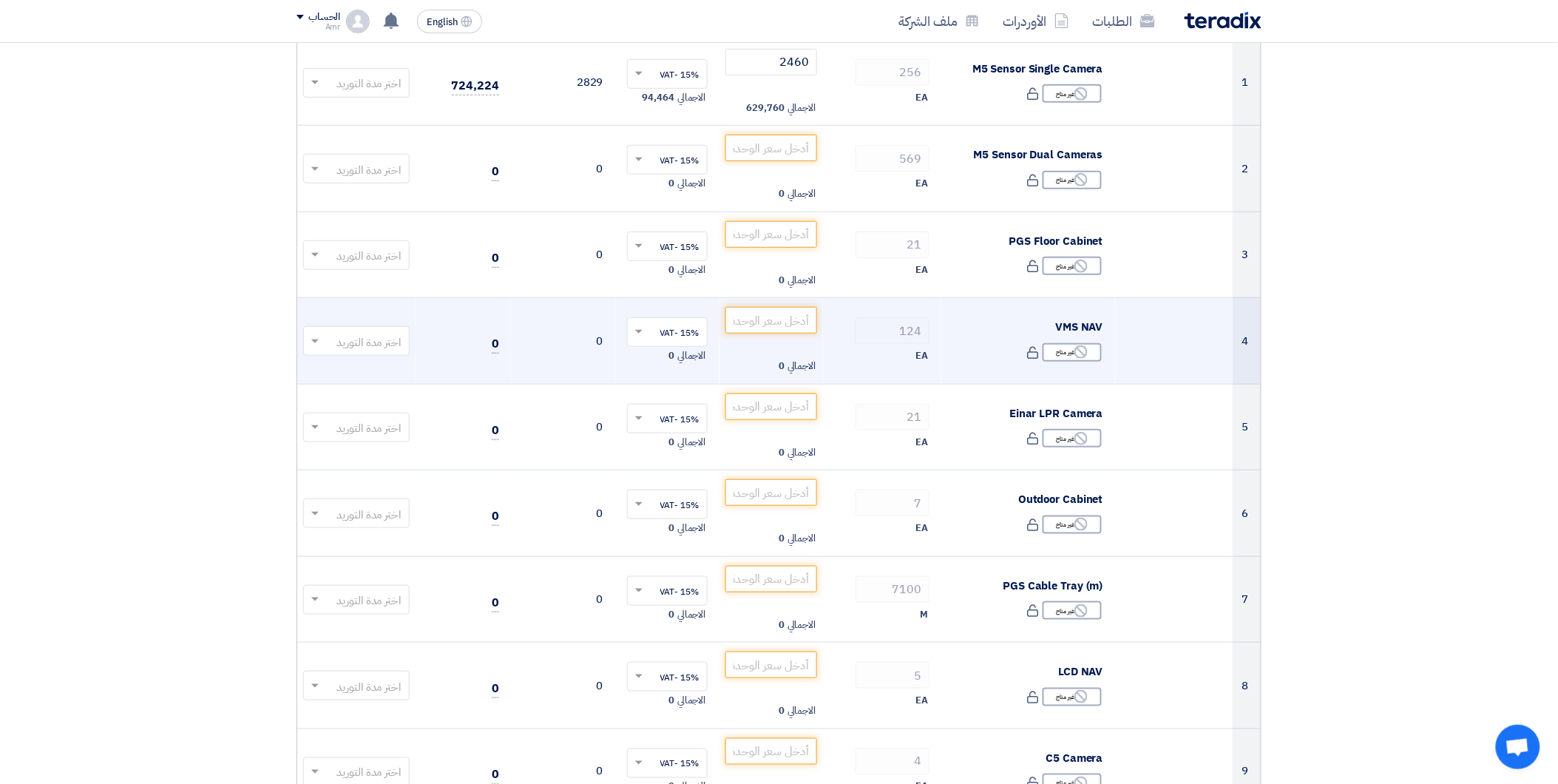
scroll to position [246, 0]
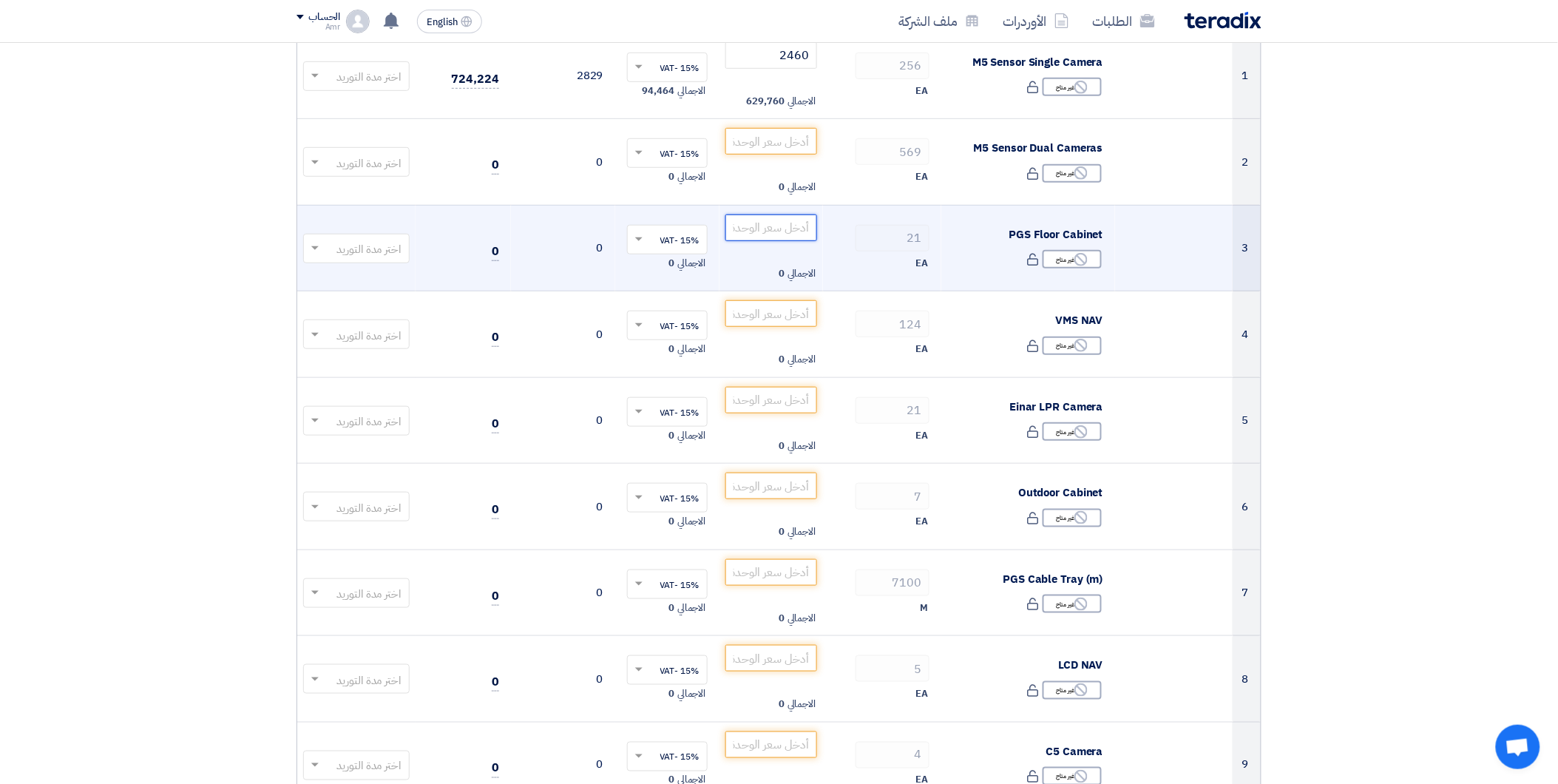
click at [760, 224] on input "number" at bounding box center [771, 227] width 92 height 27
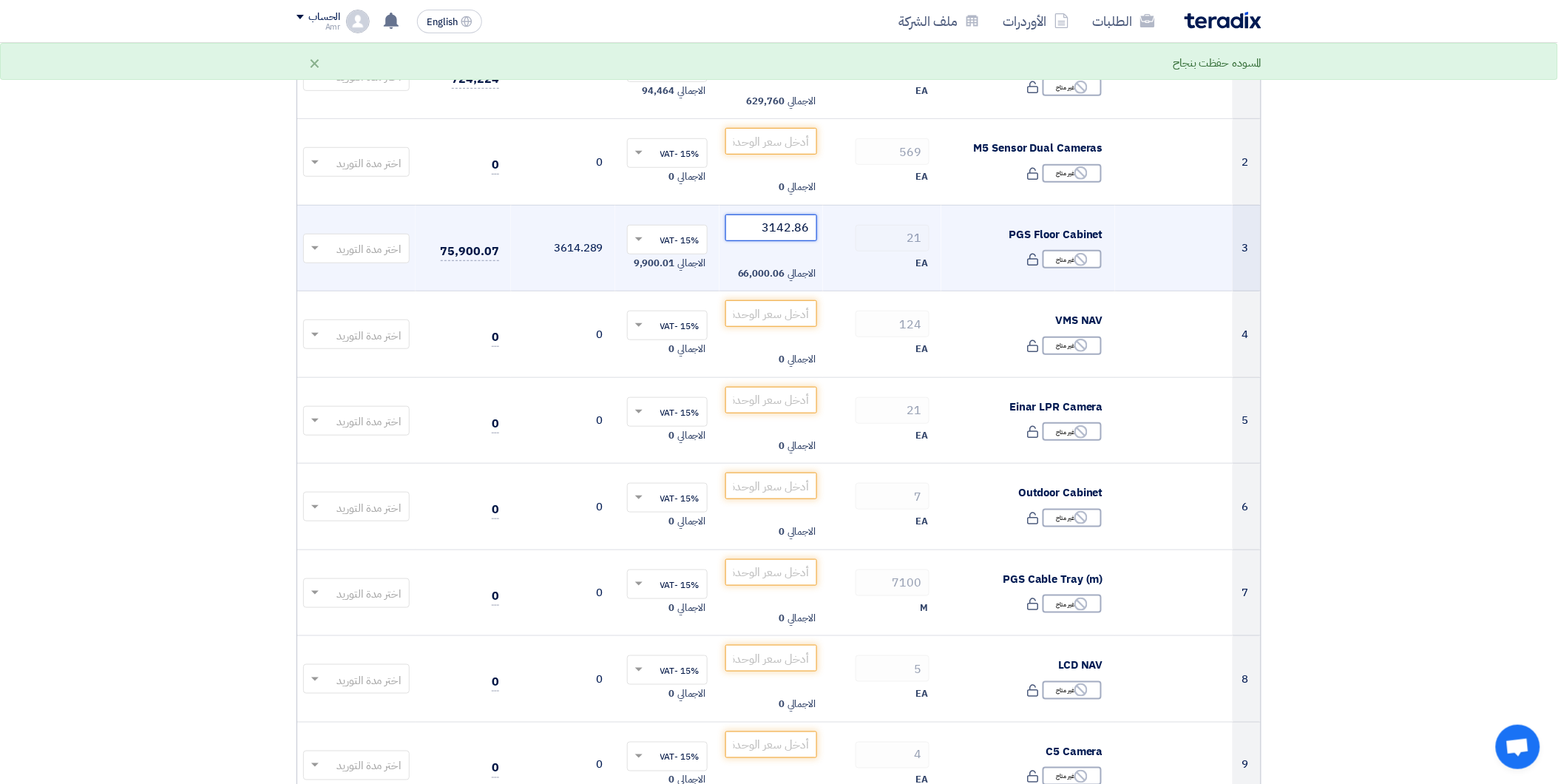
type input "3142.86"
click at [742, 259] on td "3142.86 الاجمالي 66,000.06" at bounding box center [772, 247] width 104 height 86
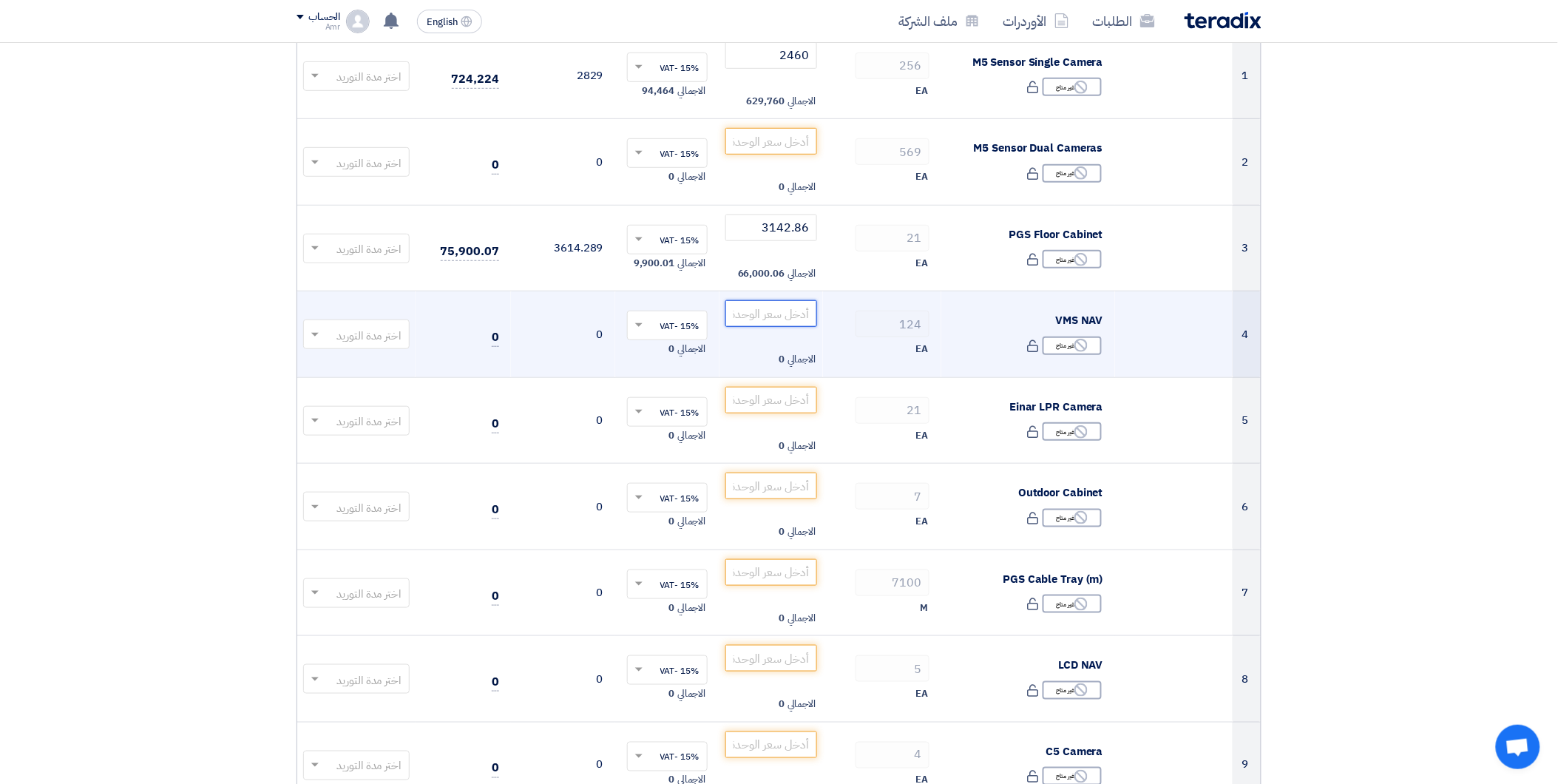
click at [749, 313] on input "number" at bounding box center [771, 313] width 92 height 27
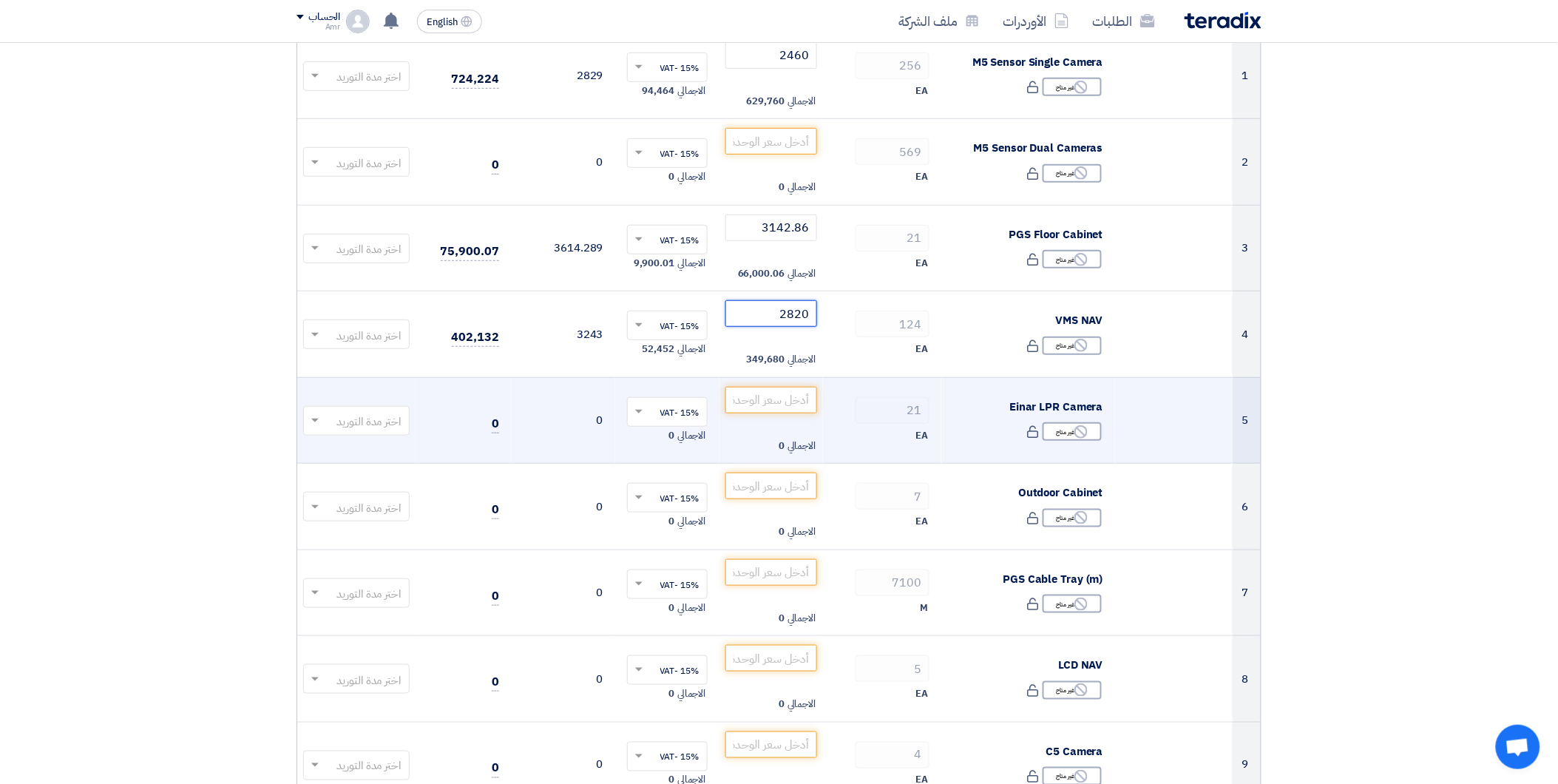
type input "2820"
click at [1174, 432] on td at bounding box center [1174, 419] width 118 height 86
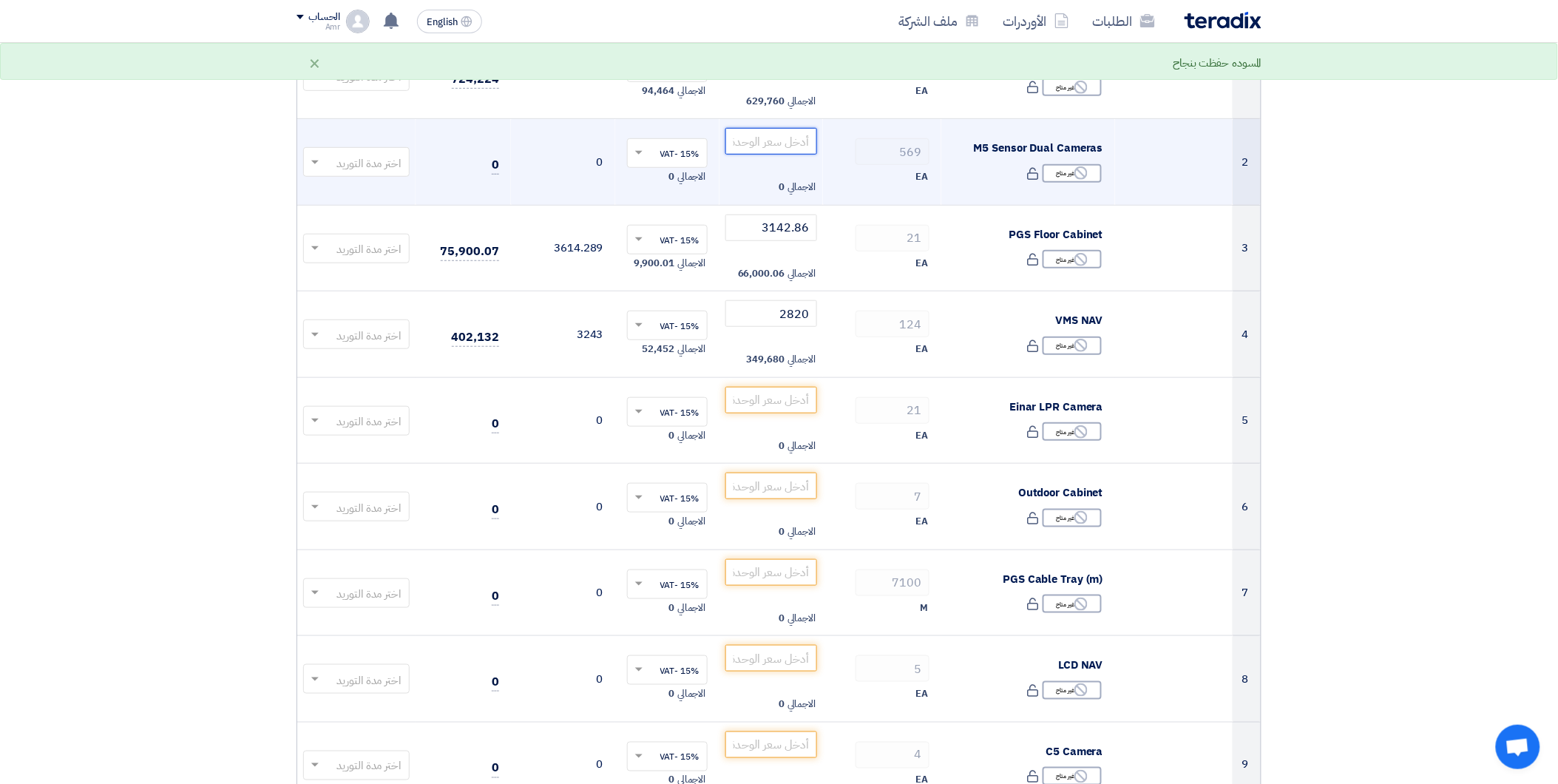
click at [770, 144] on input "number" at bounding box center [771, 141] width 92 height 27
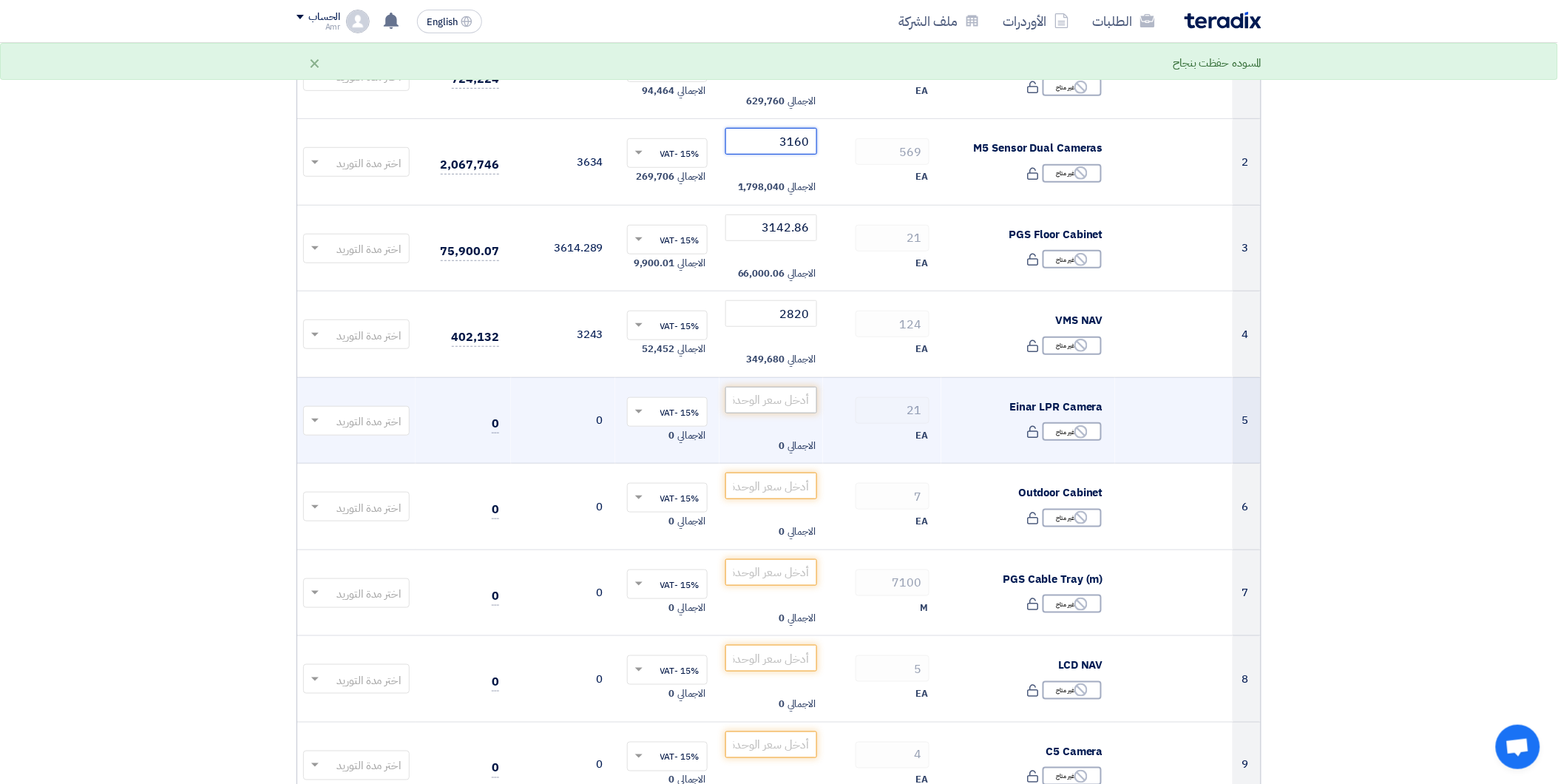
type input "3160"
click at [803, 396] on input "number" at bounding box center [771, 399] width 92 height 27
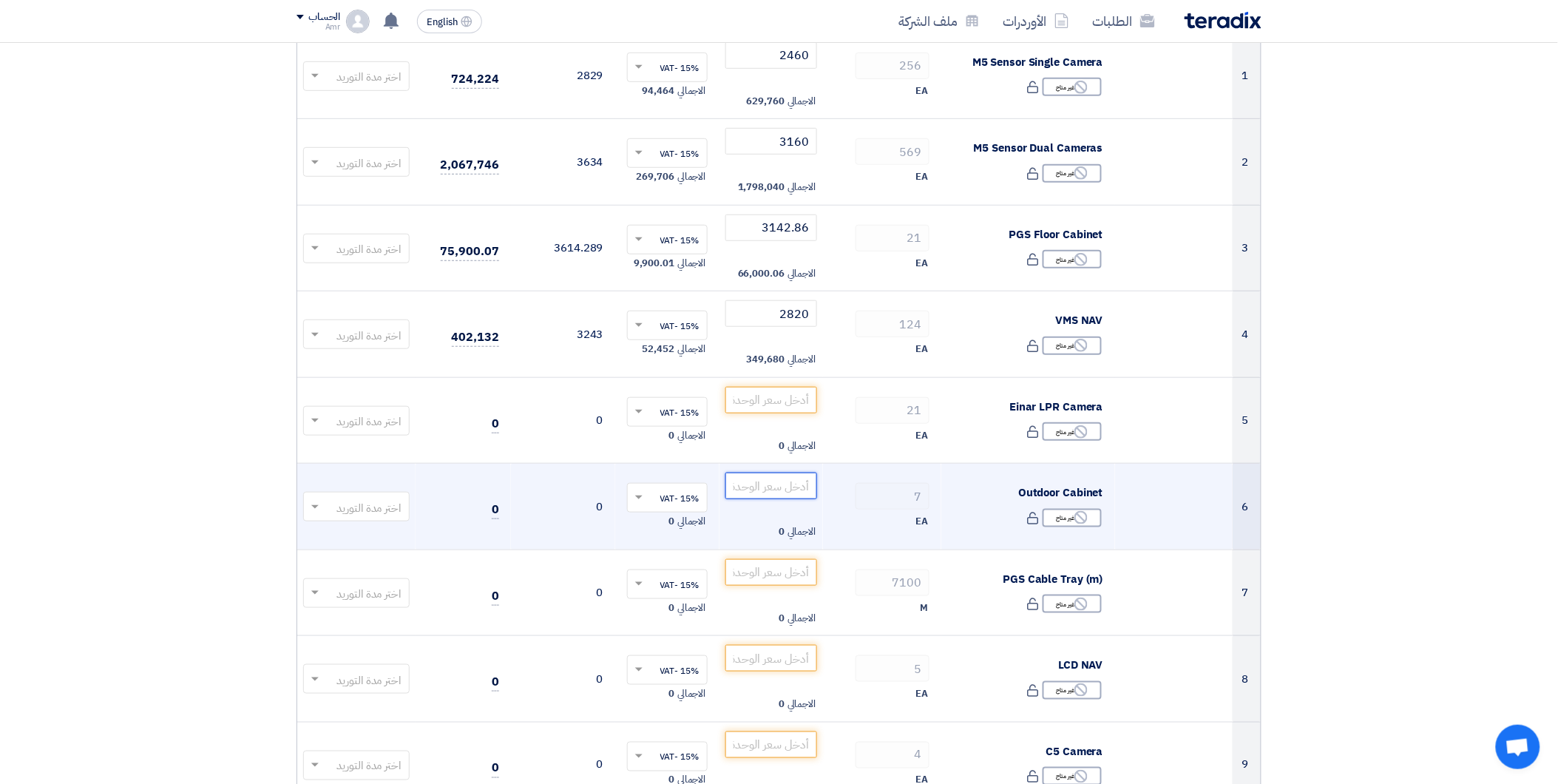
click at [748, 480] on input "number" at bounding box center [771, 486] width 92 height 27
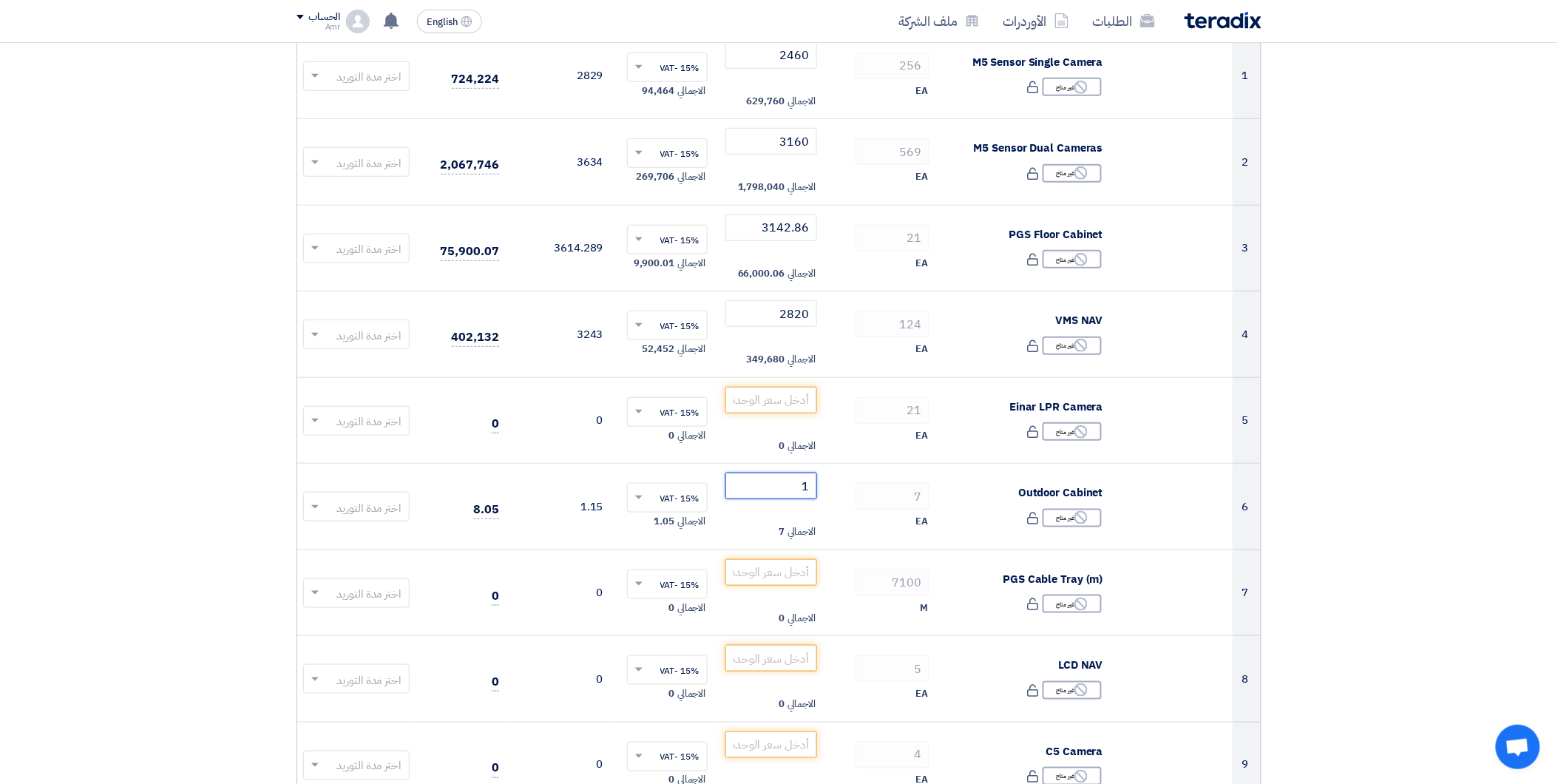
type input "1"
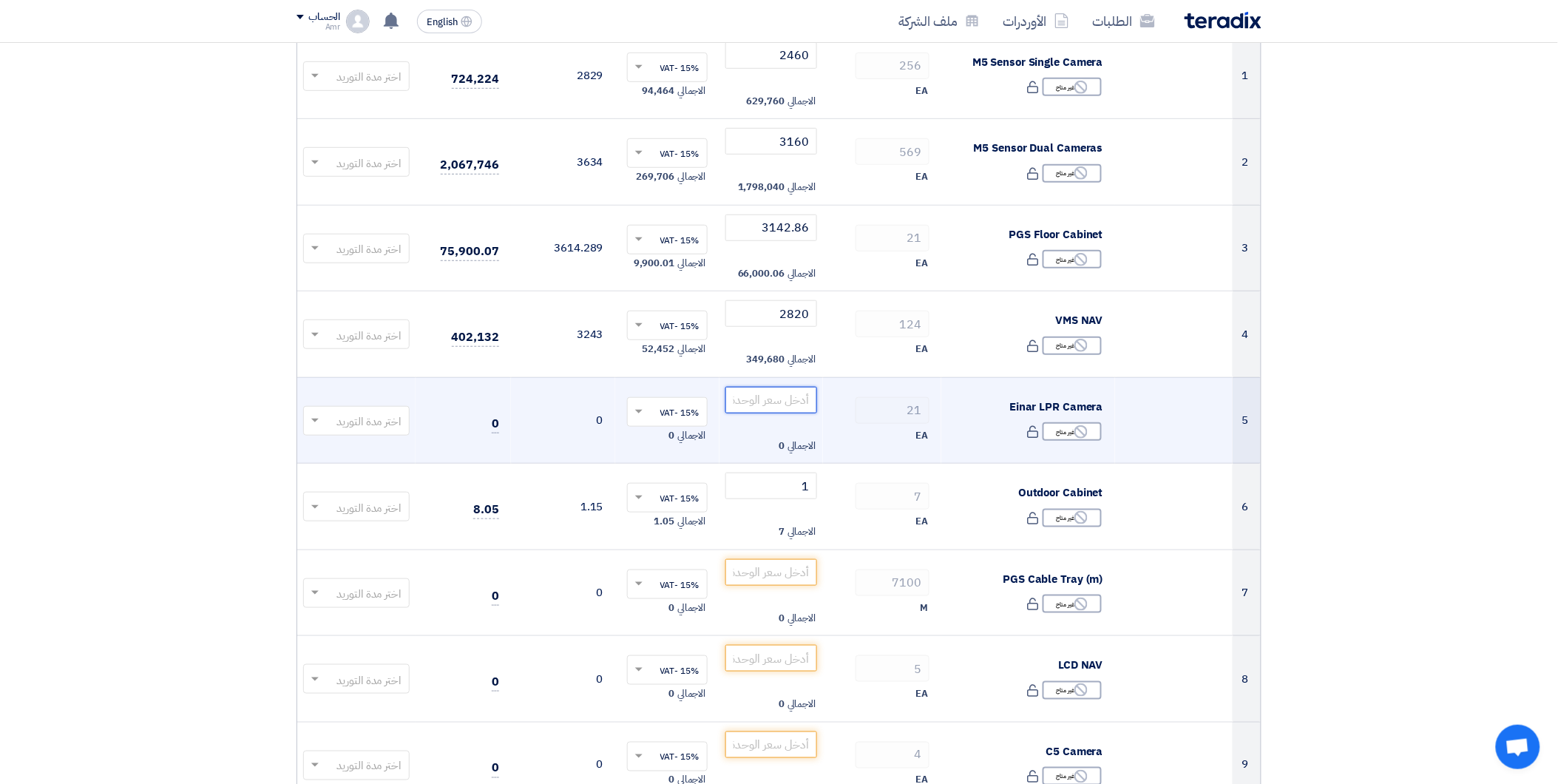
click at [782, 400] on input "number" at bounding box center [771, 399] width 92 height 27
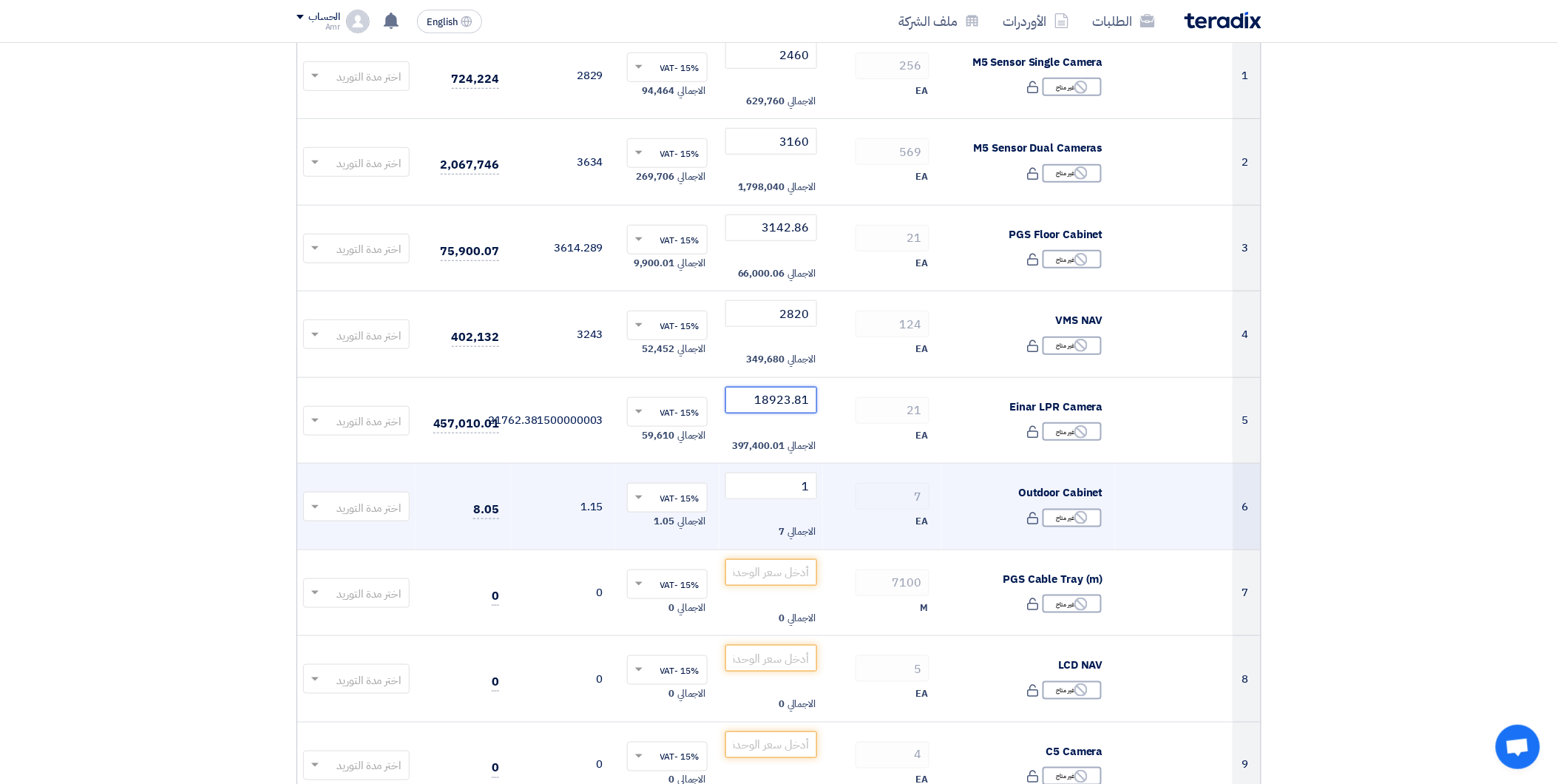
type input "18923.81"
click at [860, 479] on td "7 EA" at bounding box center [883, 506] width 118 height 86
drag, startPoint x: 794, startPoint y: 486, endPoint x: 826, endPoint y: 489, distance: 32.1
click at [826, 489] on tr "6 Outdoor Cabinet Reject غير متاح 7 1 ×" at bounding box center [779, 506] width 964 height 86
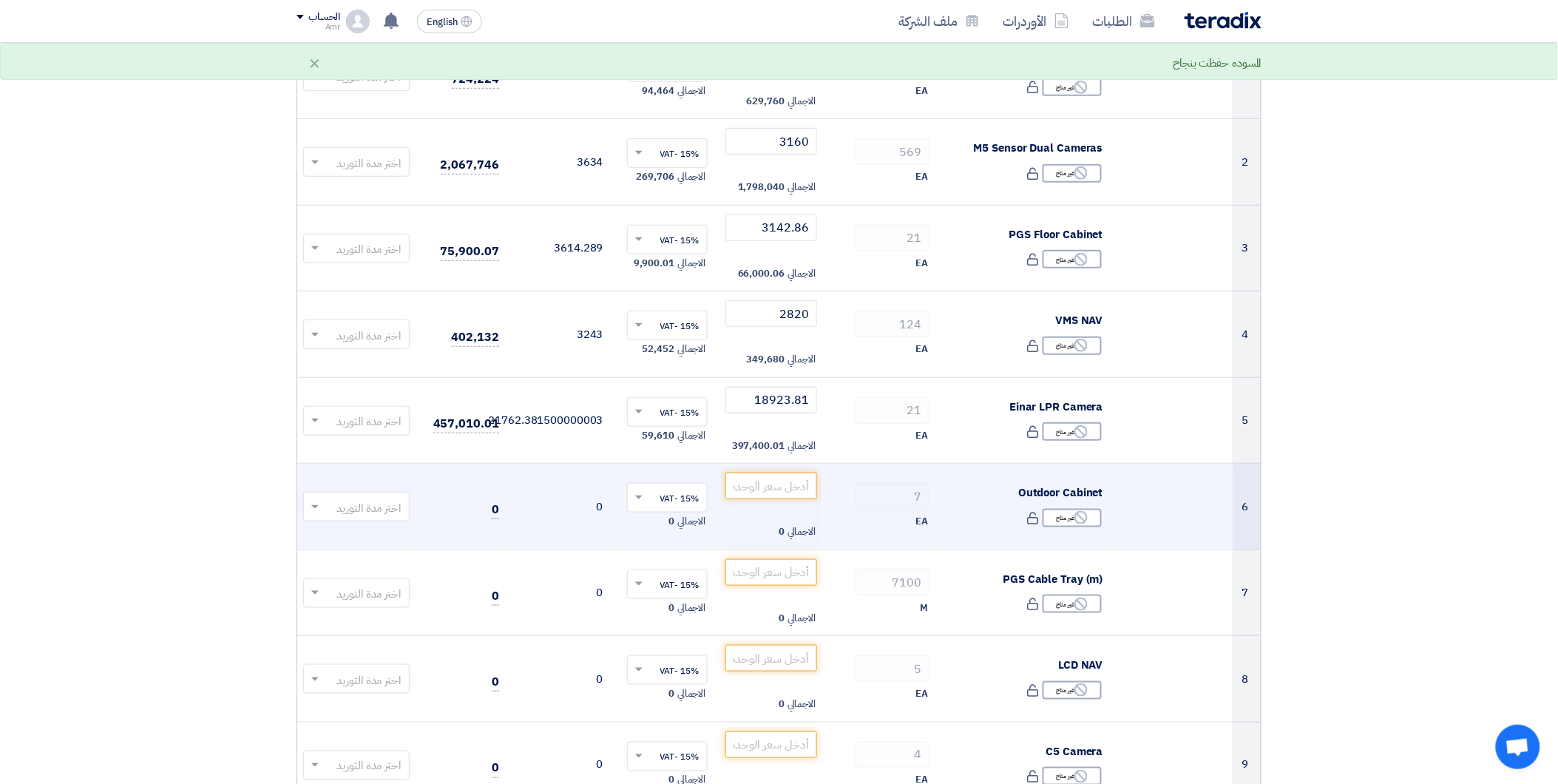
click at [852, 514] on div "EA" at bounding box center [882, 521] width 95 height 17
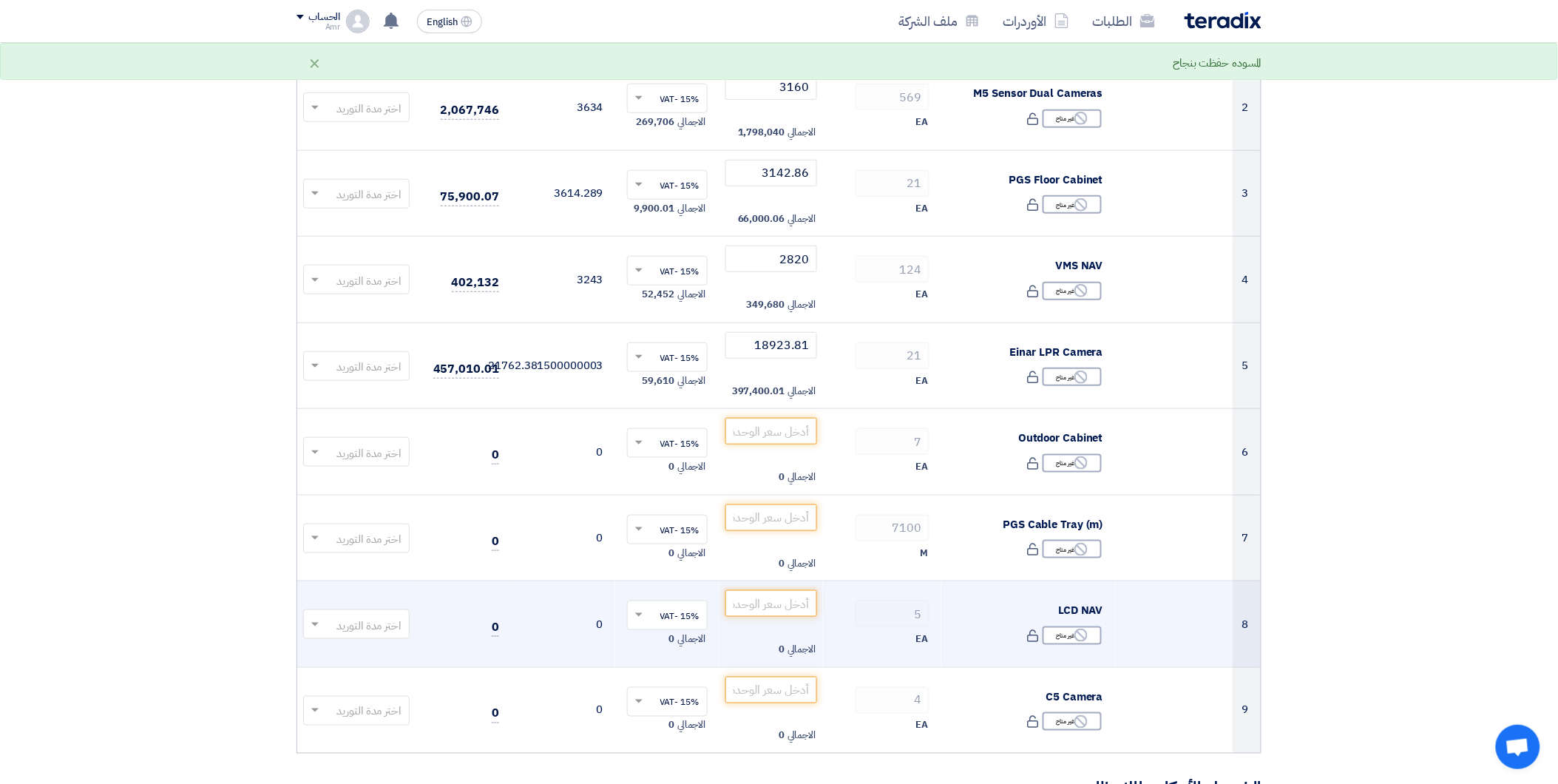
scroll to position [328, 0]
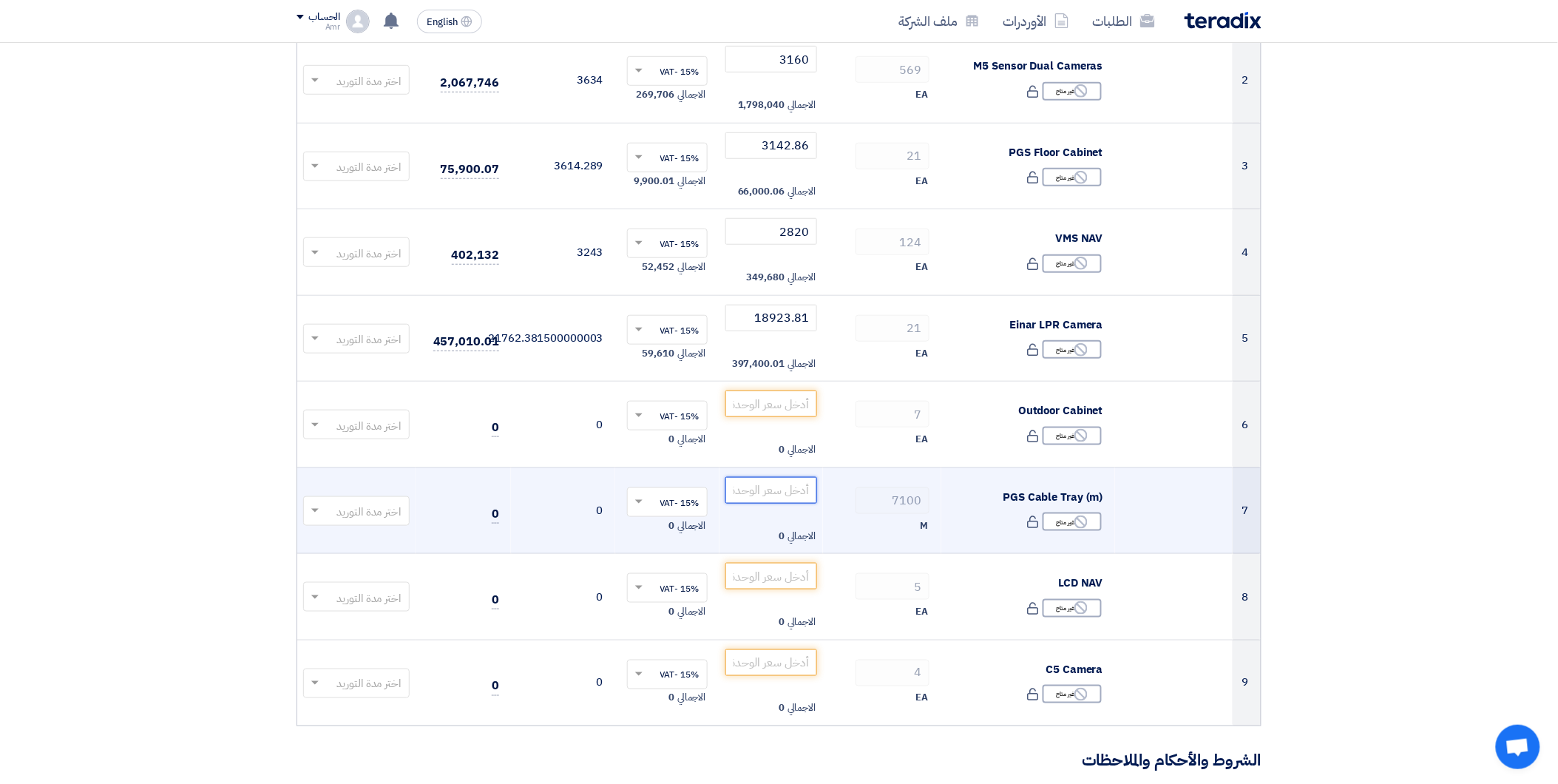
click at [786, 493] on input "number" at bounding box center [771, 490] width 92 height 27
click at [737, 473] on td "الاجمالي 0" at bounding box center [772, 510] width 104 height 86
click at [745, 483] on input "number" at bounding box center [771, 490] width 92 height 27
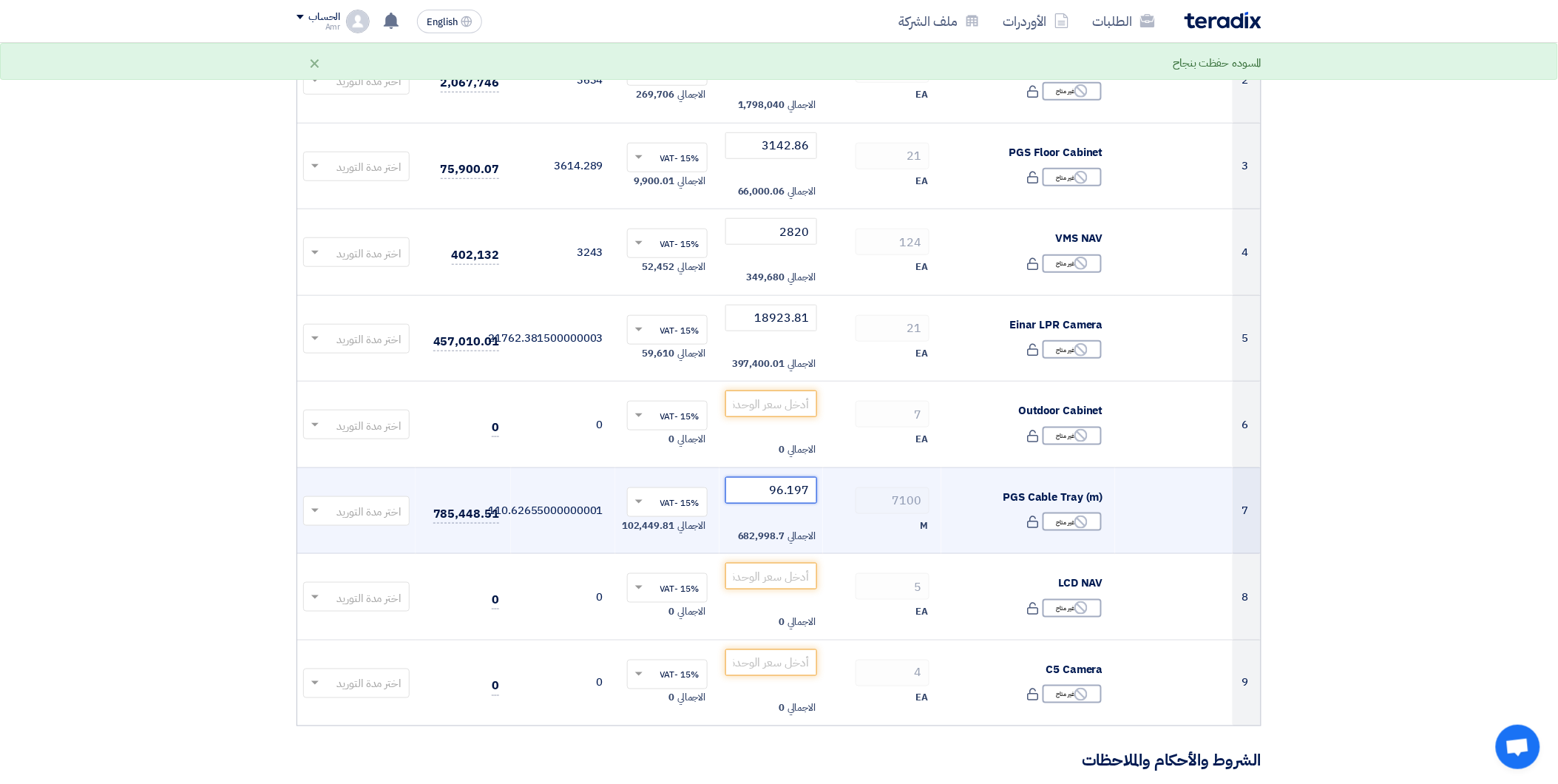
type input "96.197"
click at [843, 514] on td "7100 M" at bounding box center [883, 510] width 118 height 86
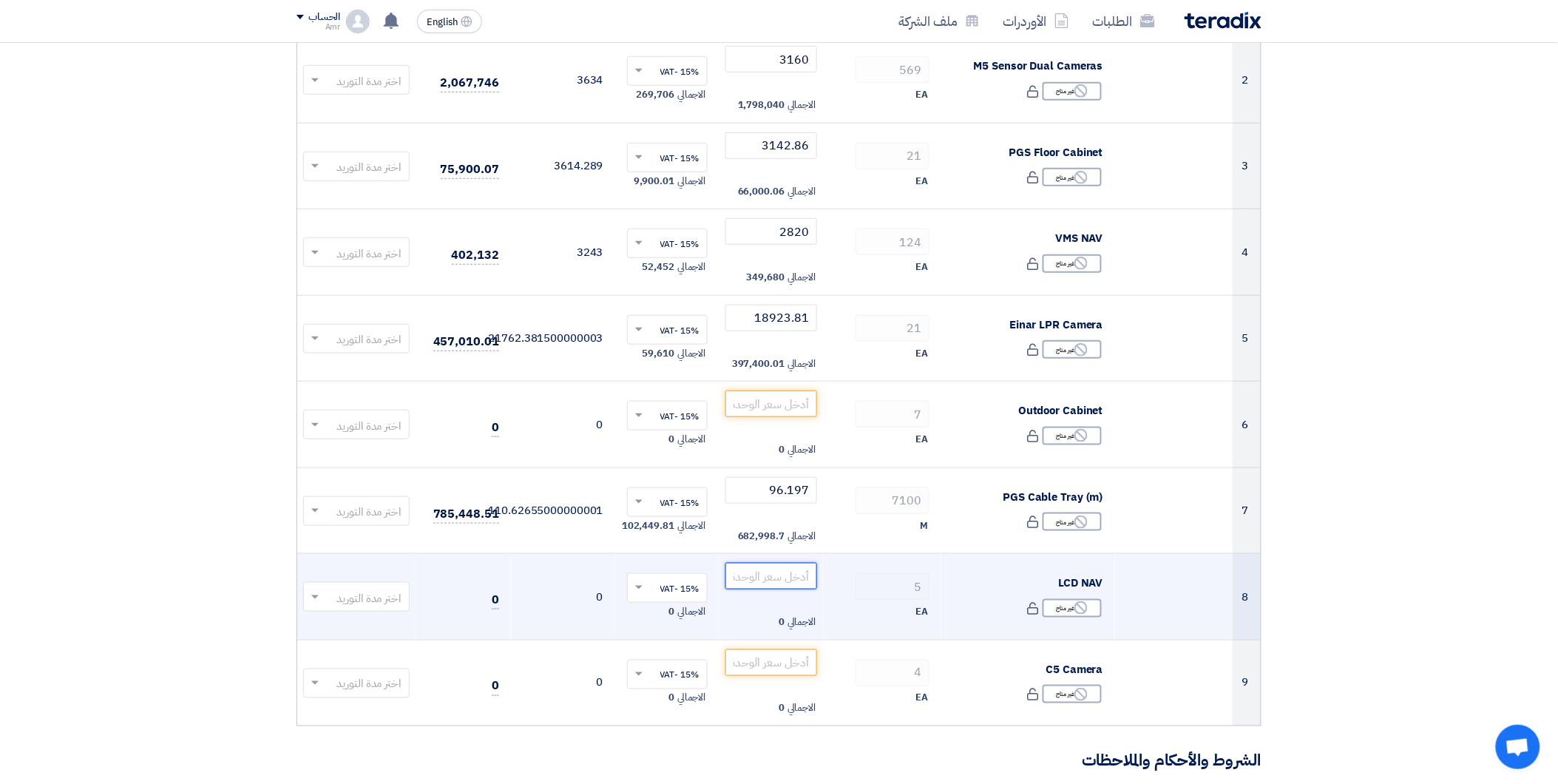
click at [764, 574] on input "number" at bounding box center [771, 576] width 92 height 27
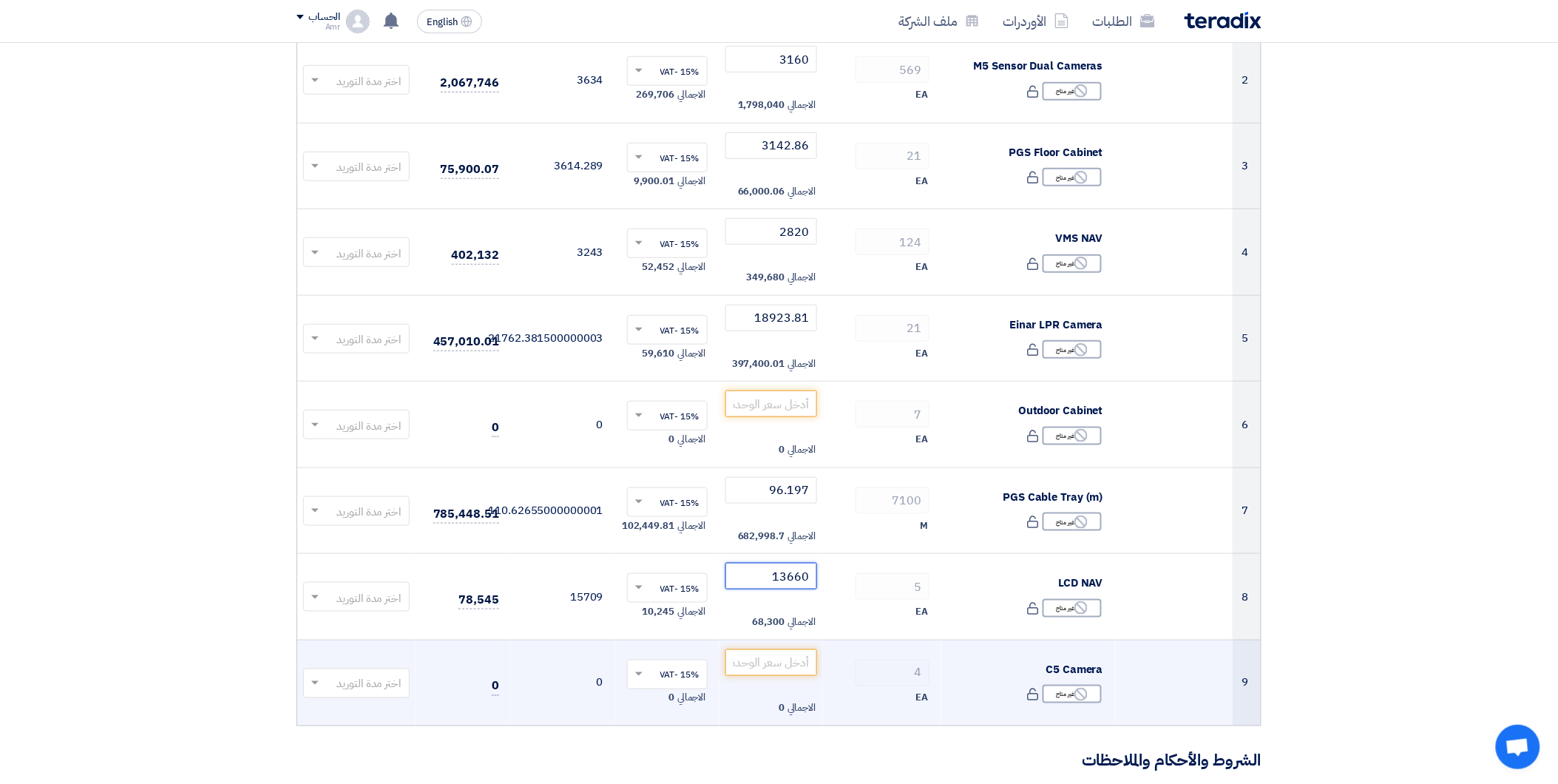
type input "13660"
click at [860, 692] on div "EA" at bounding box center [882, 698] width 95 height 17
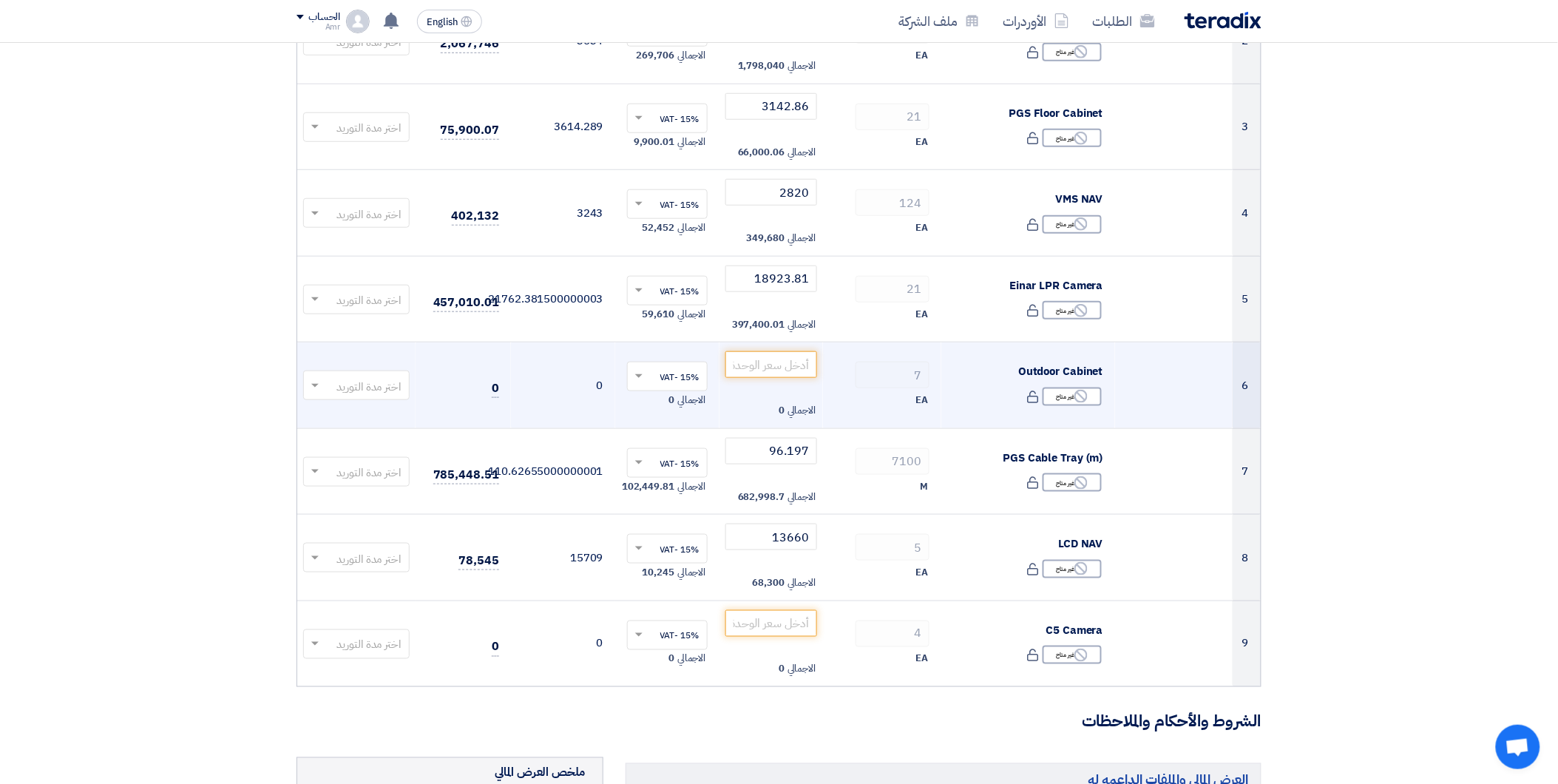
scroll to position [411, 0]
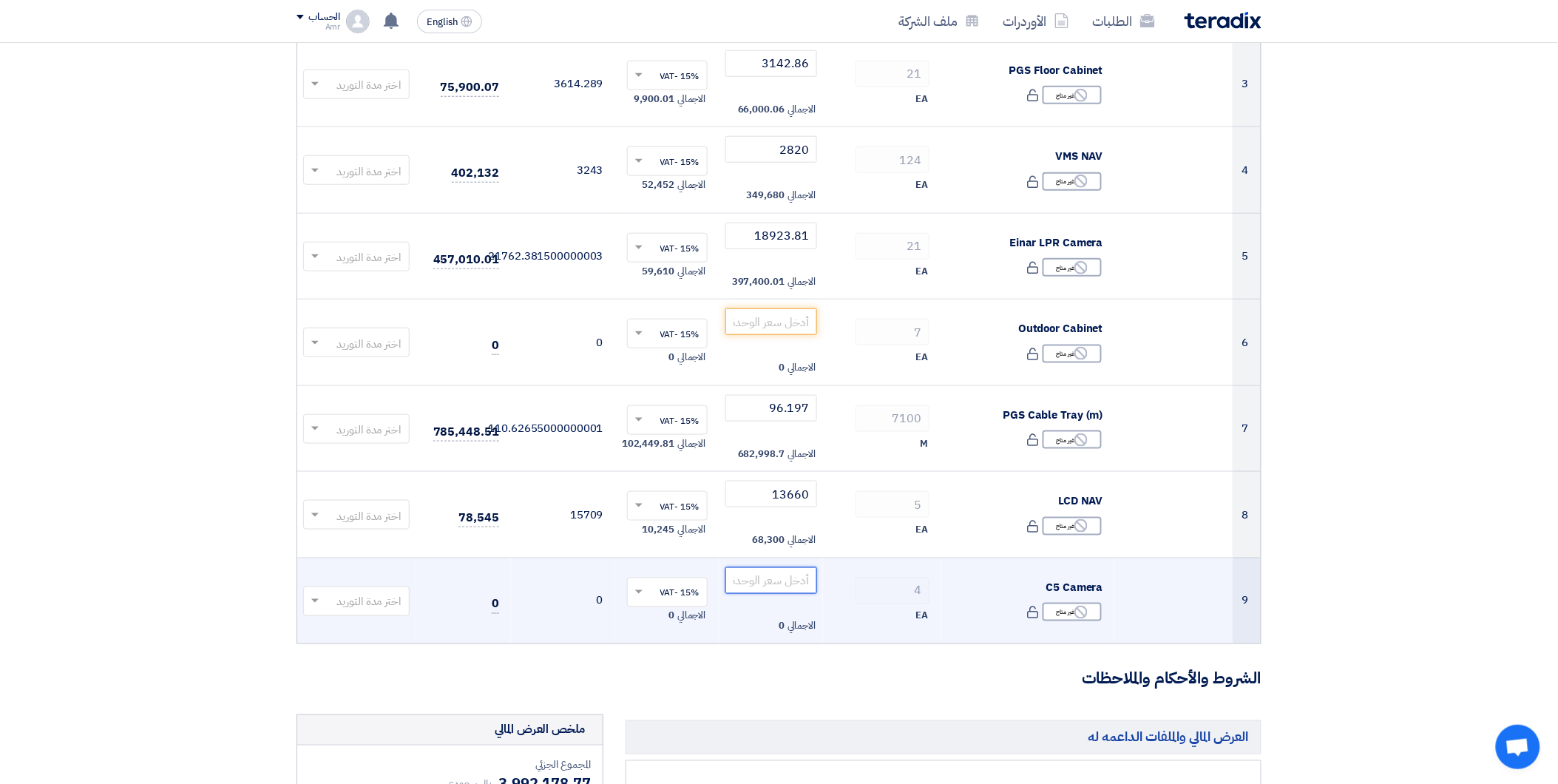
click at [803, 586] on input "number" at bounding box center [771, 580] width 92 height 27
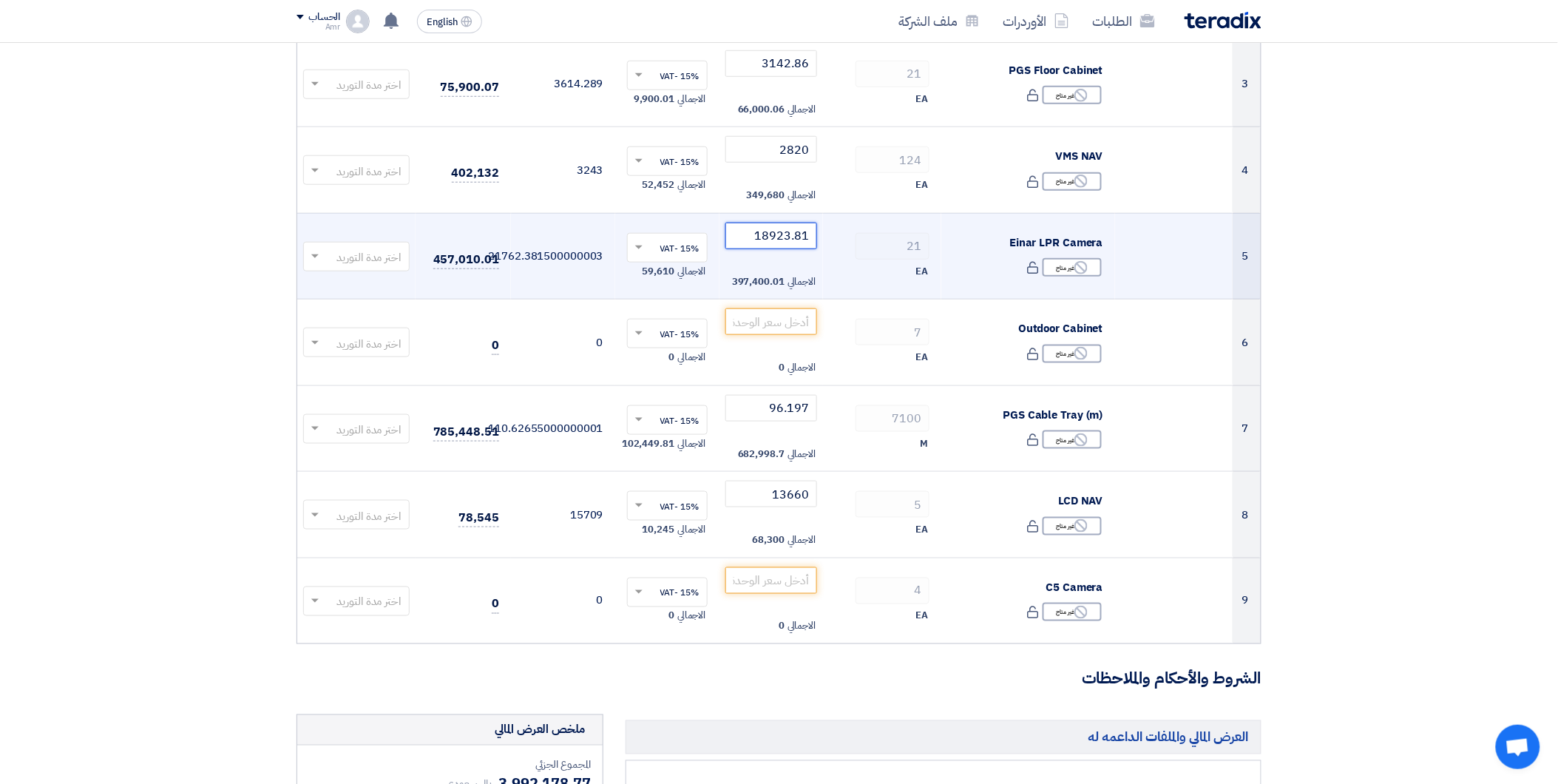
click at [779, 231] on input "18923.81" at bounding box center [771, 236] width 92 height 27
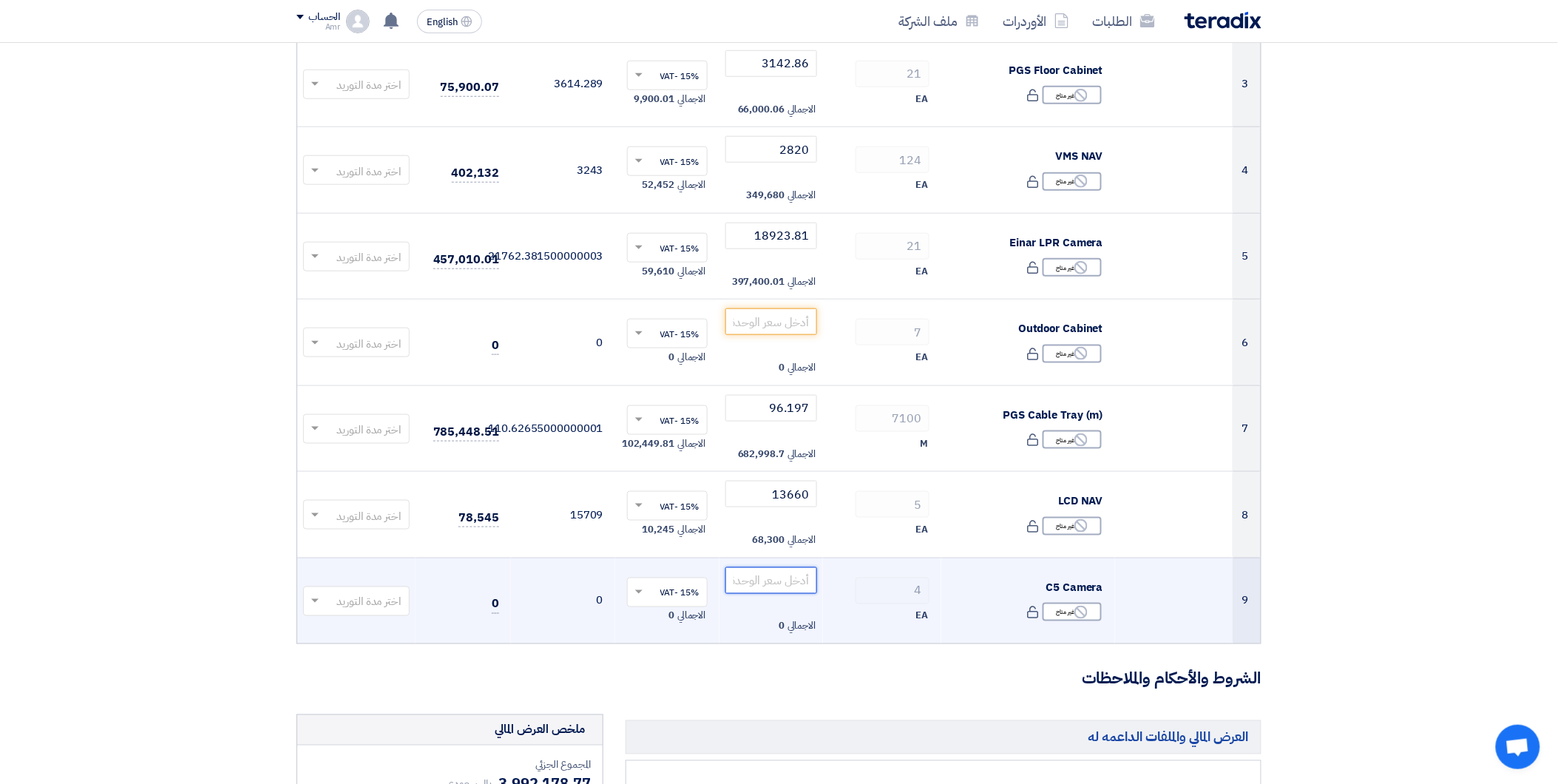
click at [801, 586] on input "number" at bounding box center [771, 580] width 92 height 27
paste input "18923.81"
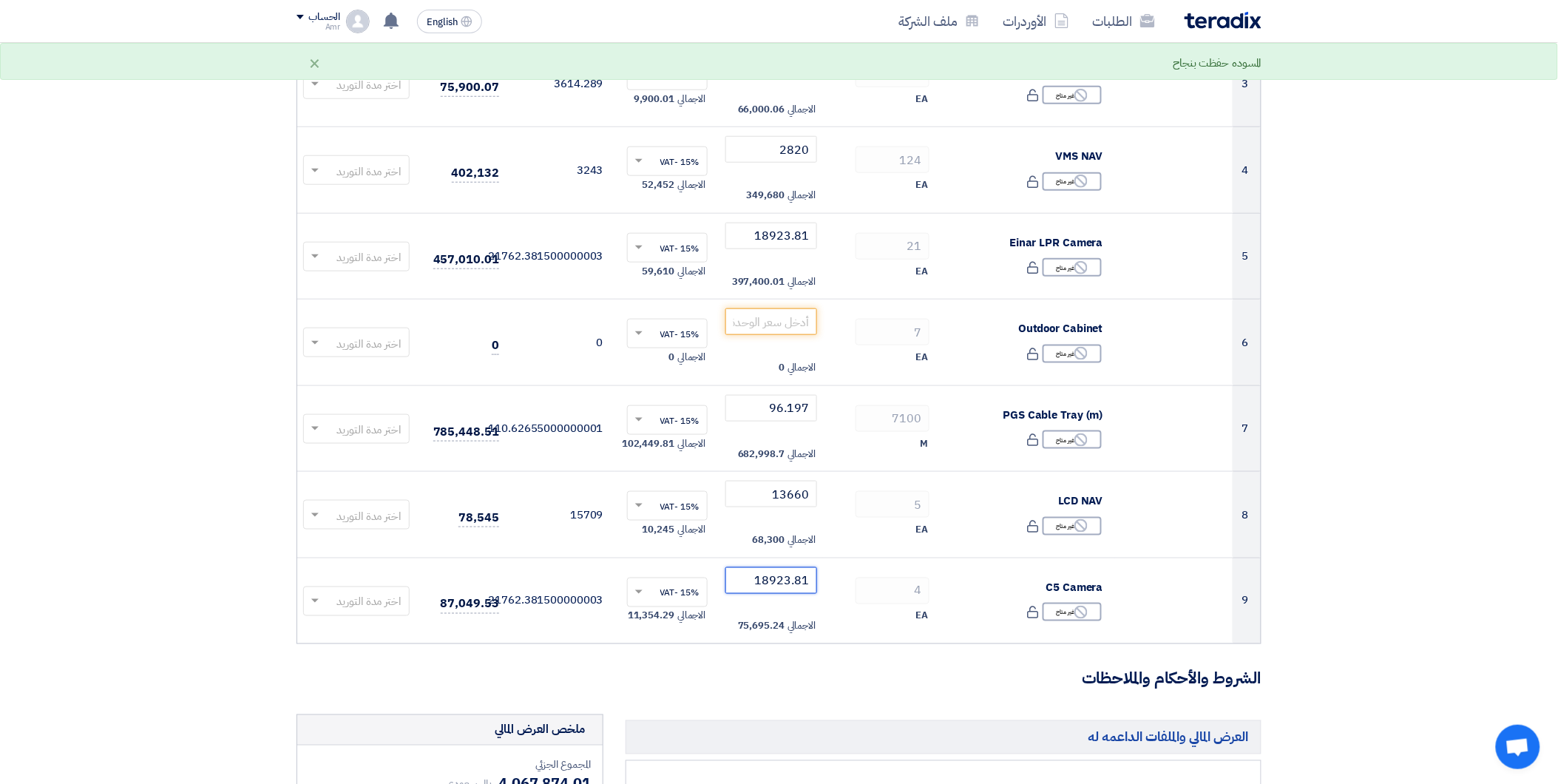
type input "18923.81"
click at [863, 686] on h3 "الشروط والأحكام والملاحظات" at bounding box center [779, 679] width 965 height 23
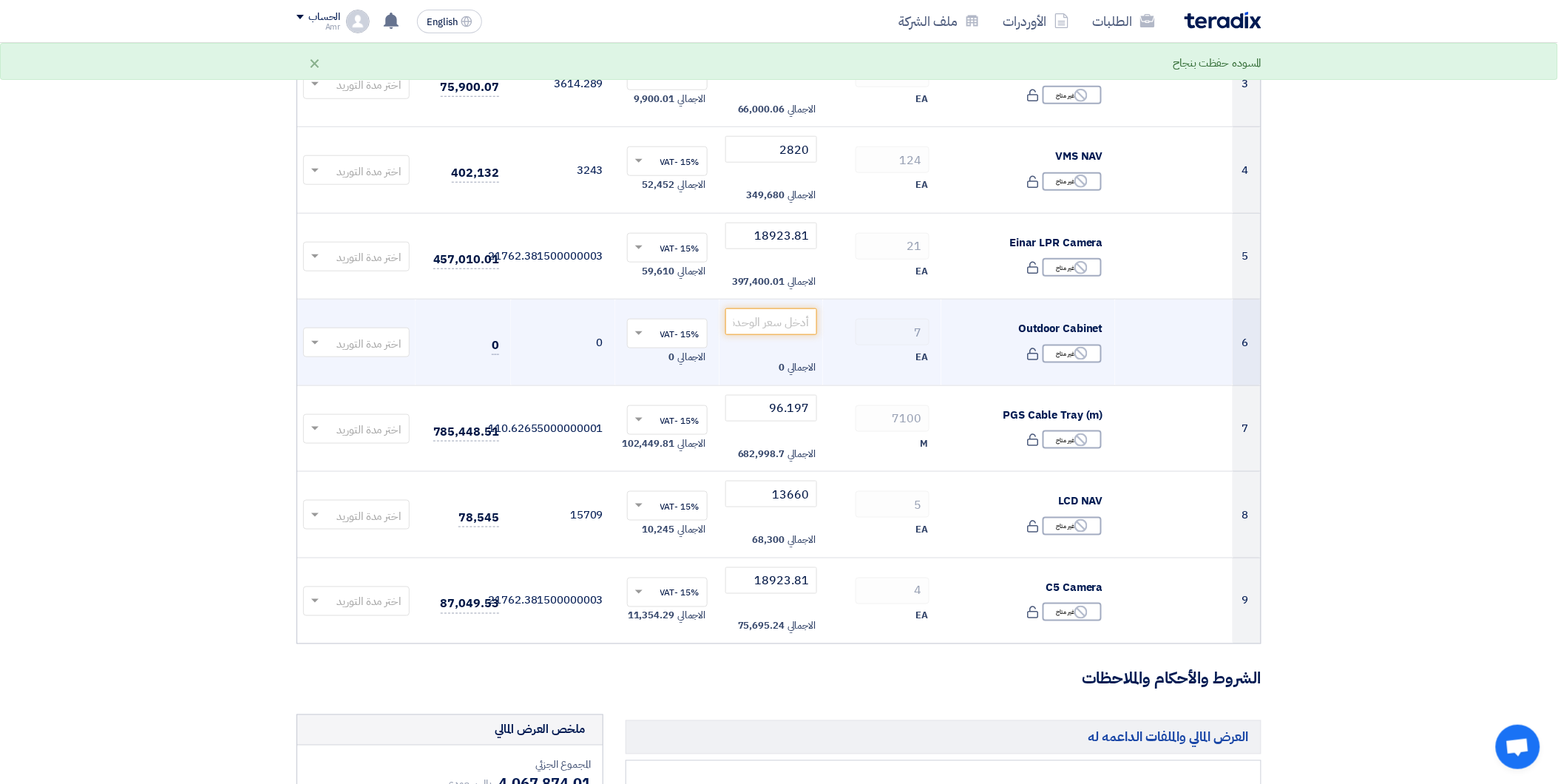
click at [775, 337] on td "الاجمالي 0" at bounding box center [772, 342] width 104 height 86
click at [779, 329] on input "number" at bounding box center [771, 321] width 92 height 27
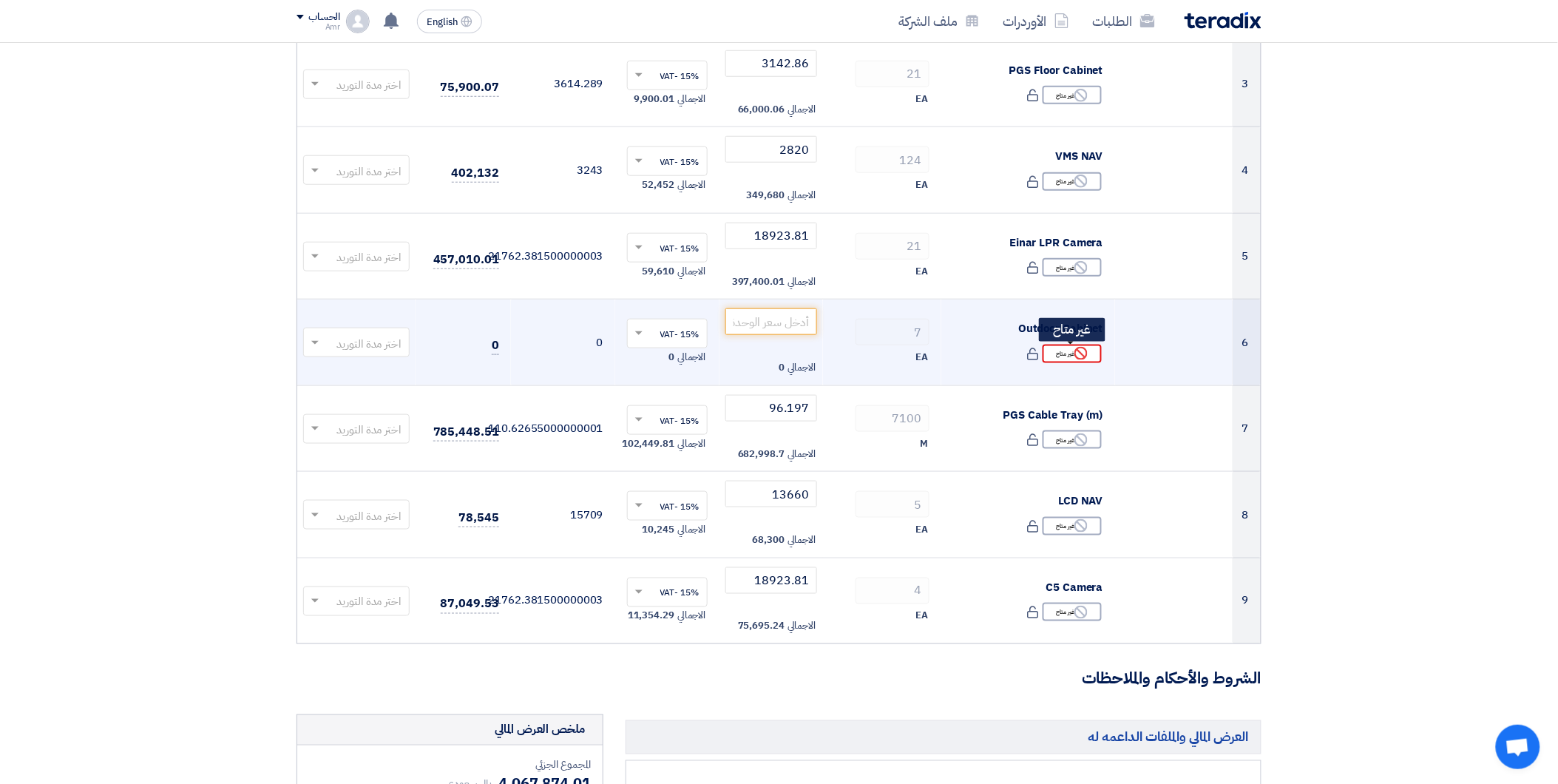
click at [1069, 352] on div "Reject غير متاح" at bounding box center [1072, 353] width 59 height 18
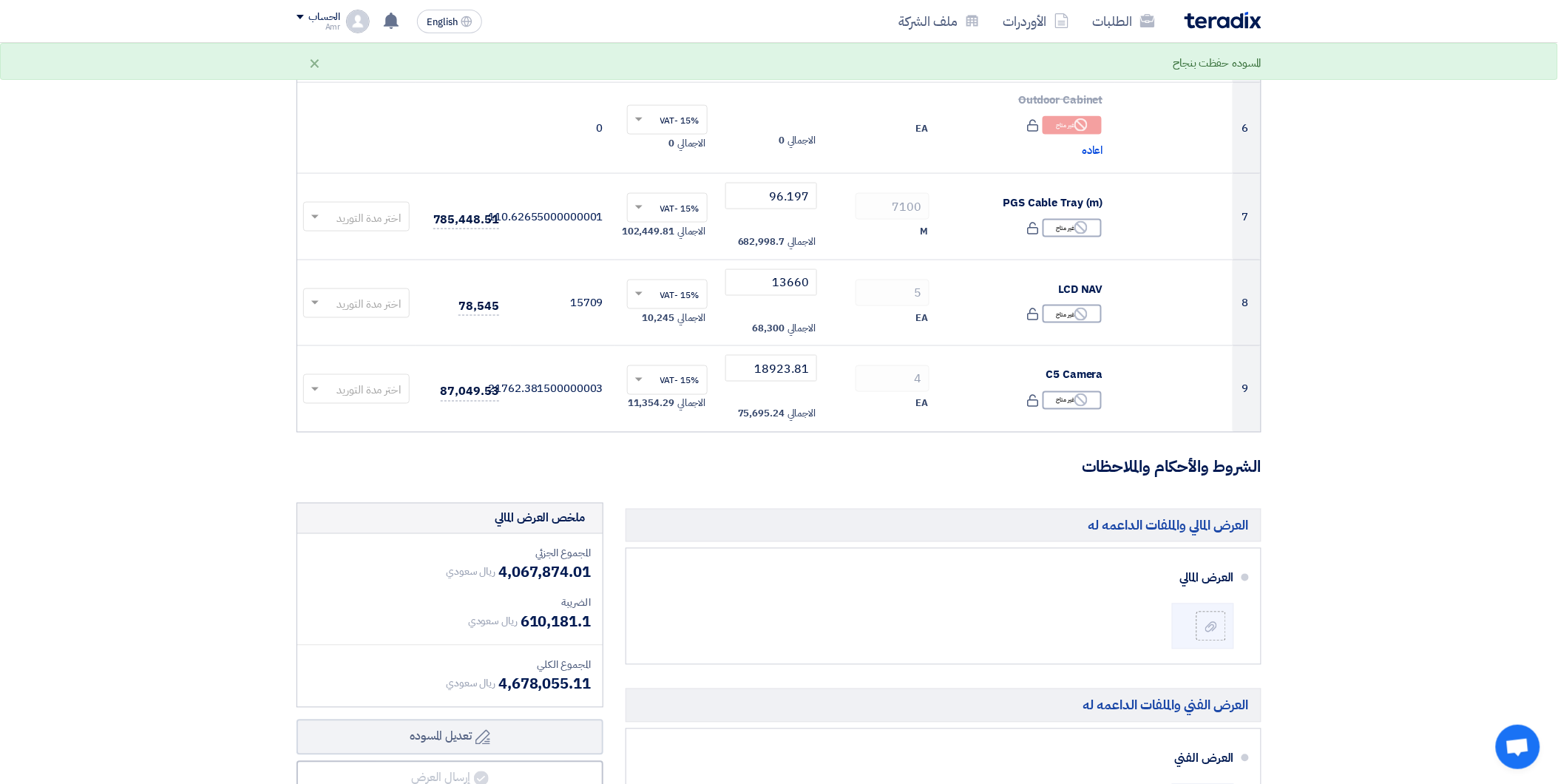
scroll to position [656, 0]
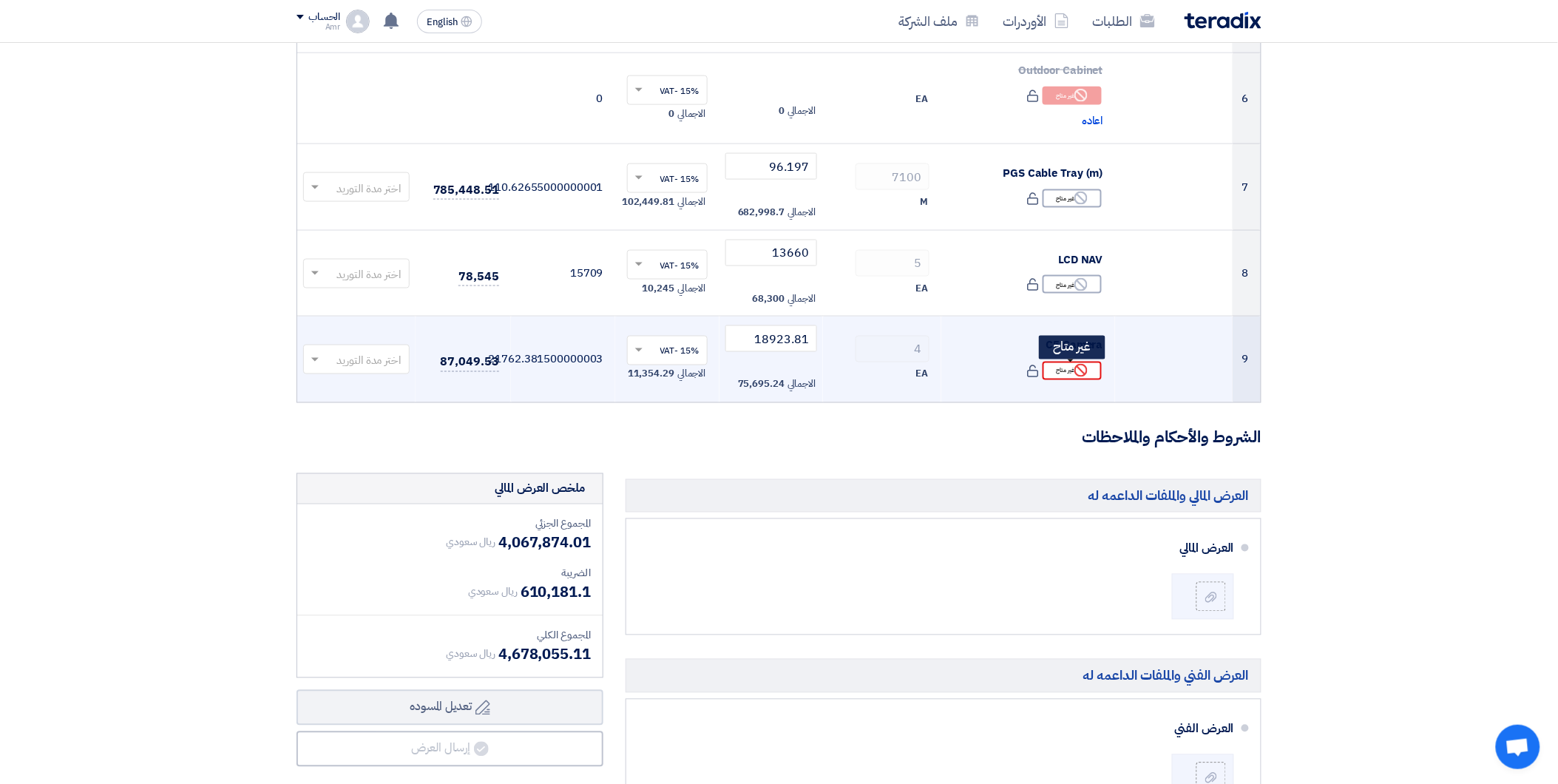
click at [1068, 372] on div "Reject غير متاح" at bounding box center [1072, 370] width 59 height 18
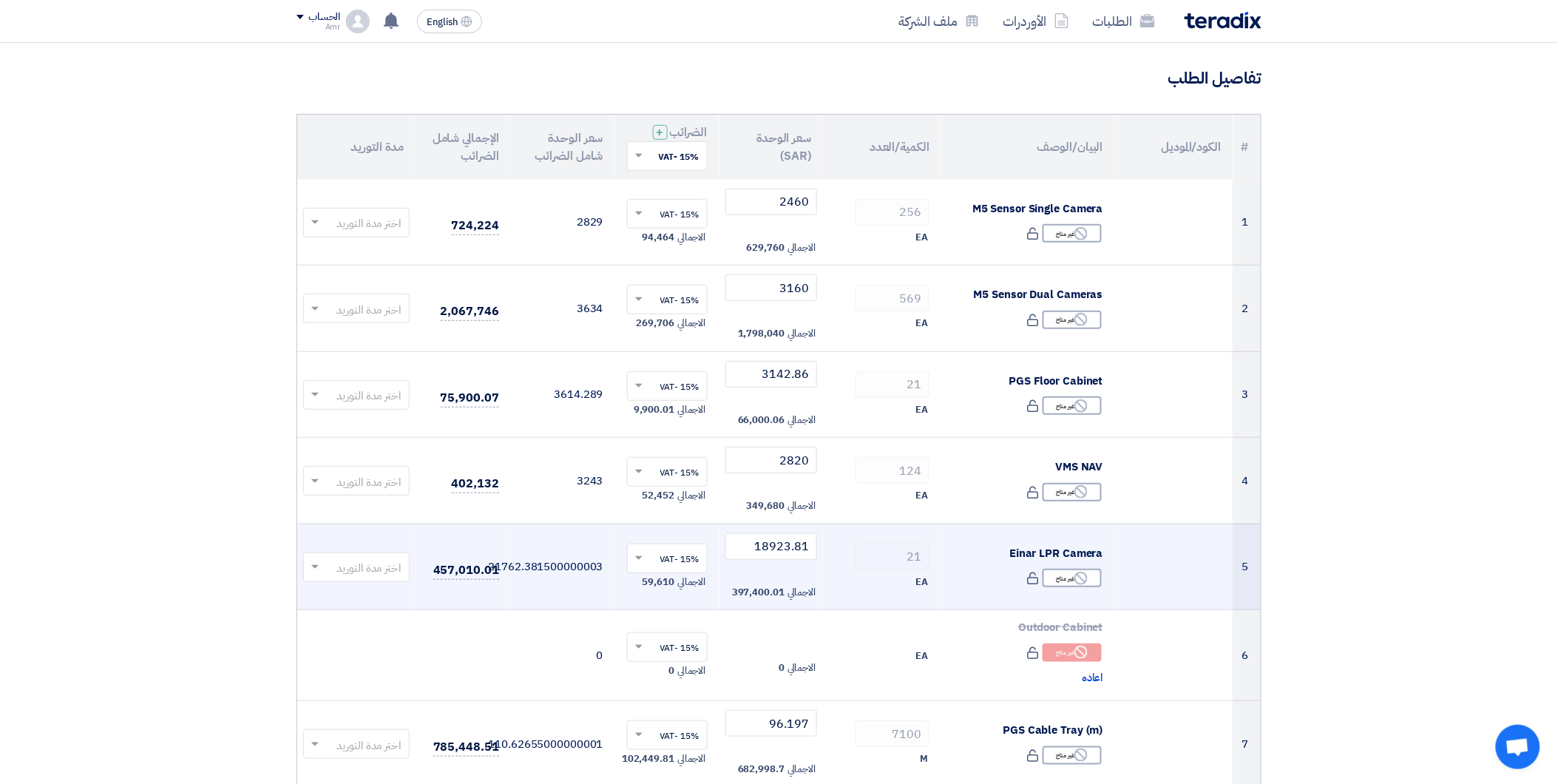
scroll to position [82, 0]
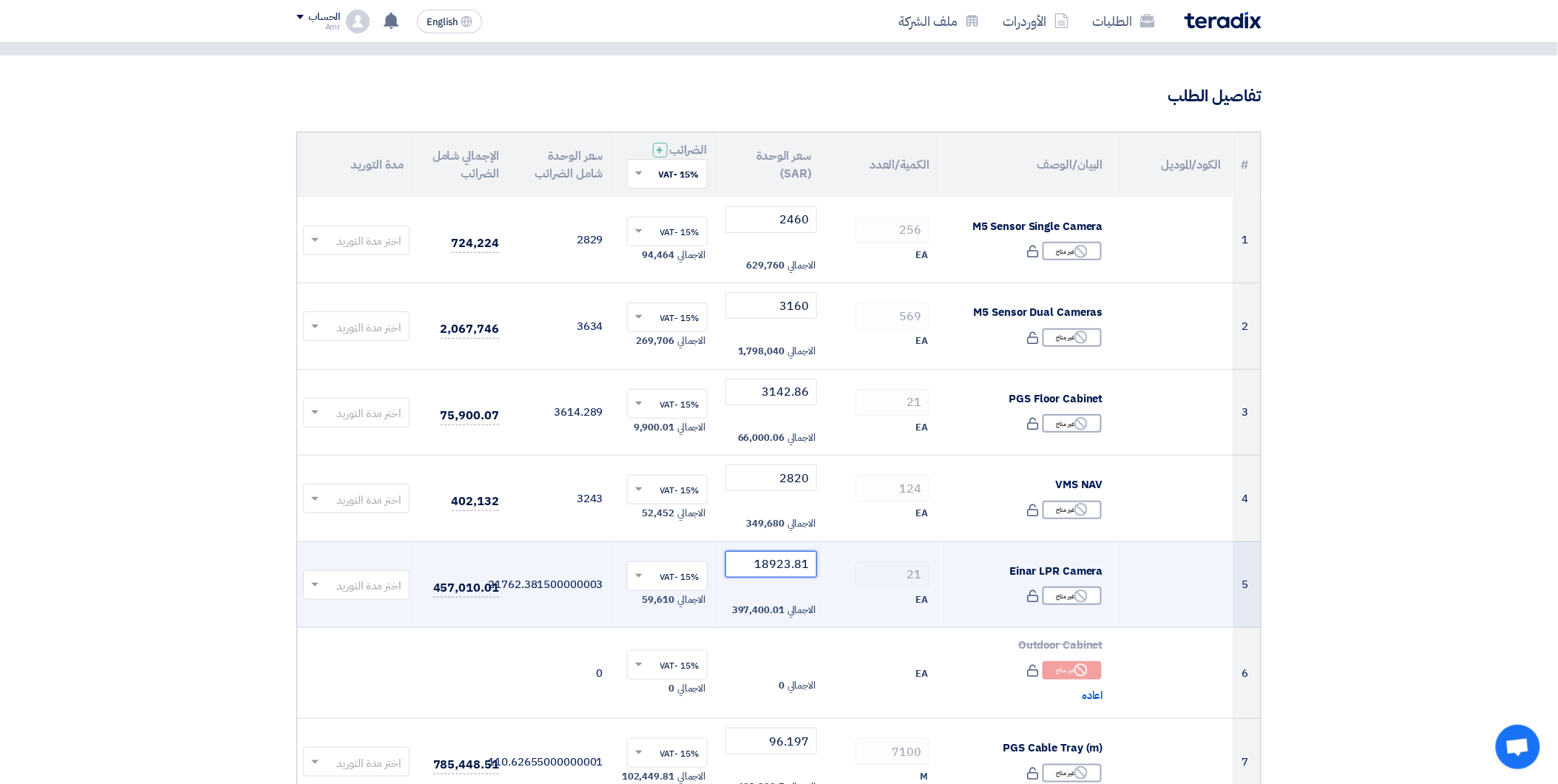
drag, startPoint x: 791, startPoint y: 563, endPoint x: 758, endPoint y: 578, distance: 36.2
click at [758, 578] on input "18923.81" at bounding box center [771, 564] width 92 height 27
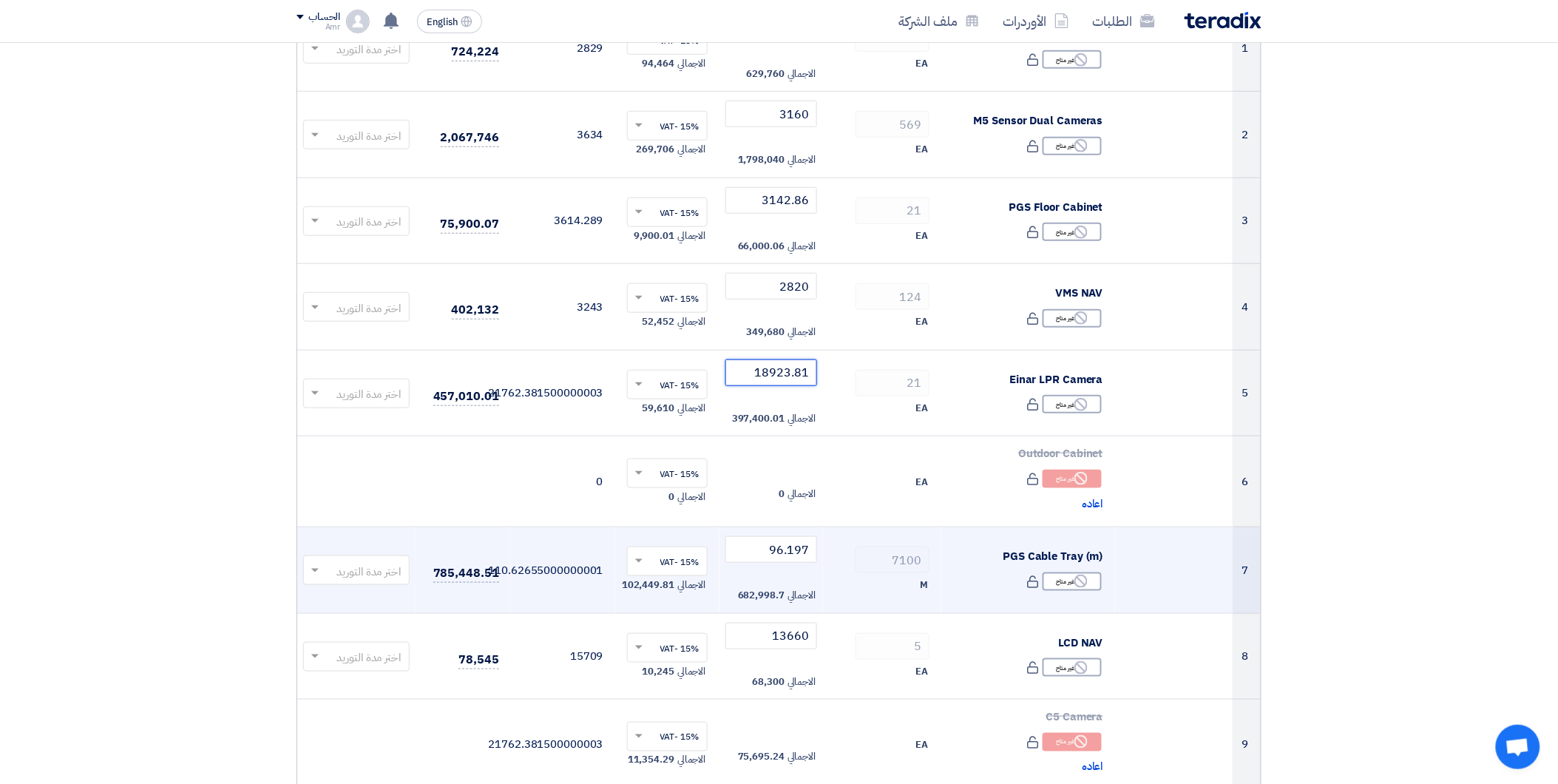
scroll to position [328, 0]
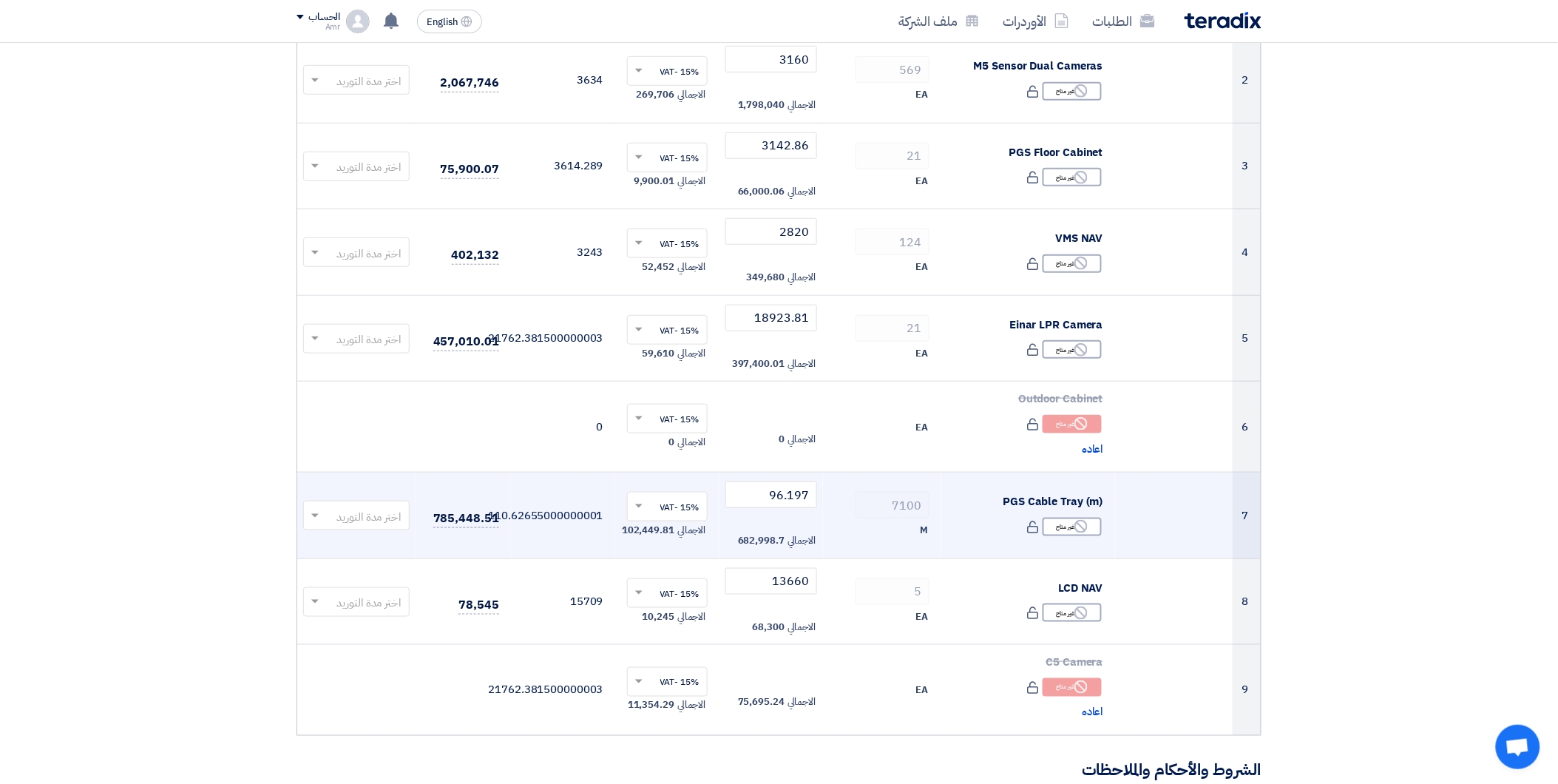
click at [768, 536] on span "682,998.7" at bounding box center [762, 540] width 47 height 15
click at [757, 541] on span "682,998.7" at bounding box center [762, 540] width 47 height 15
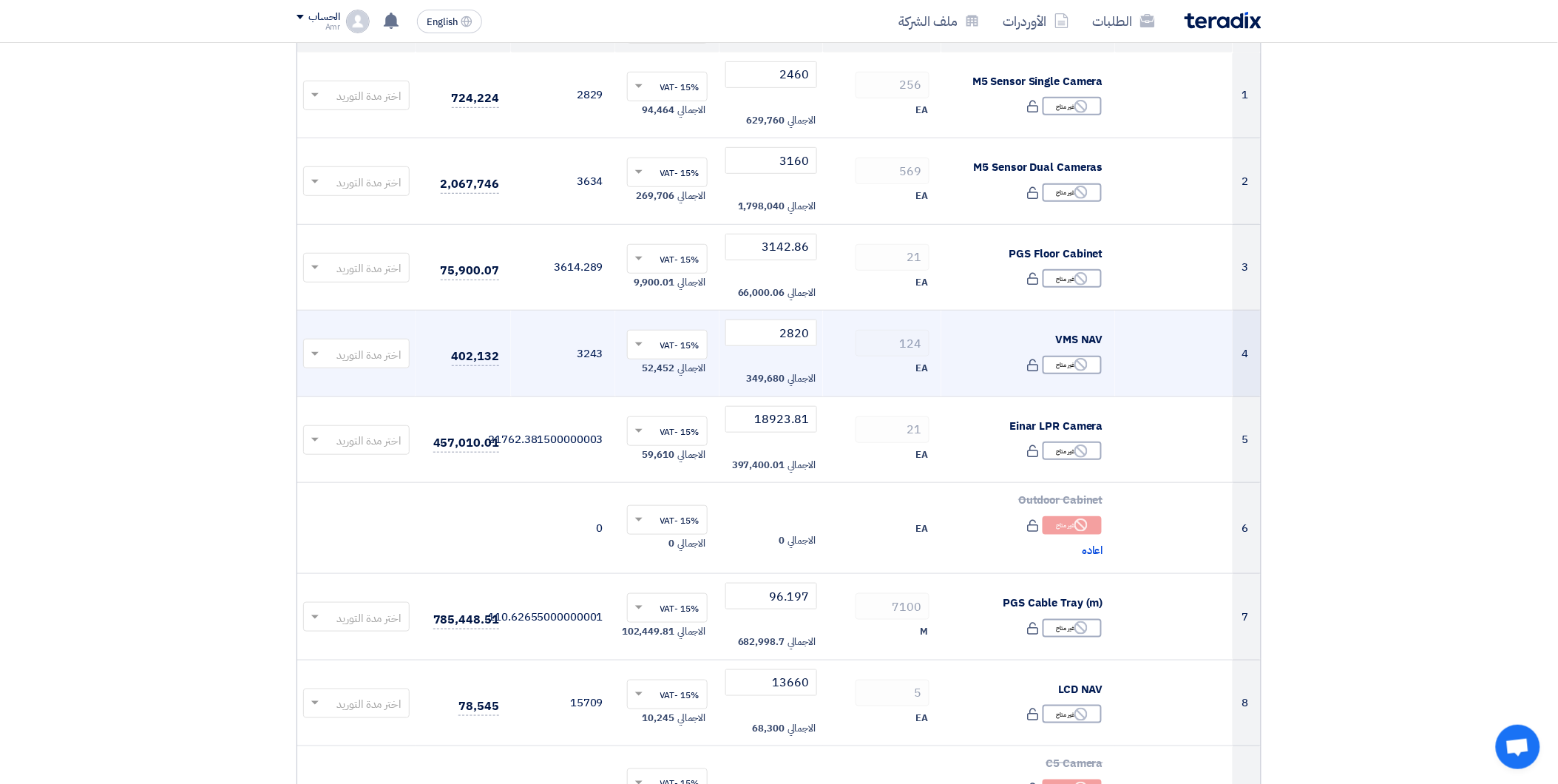
scroll to position [82, 0]
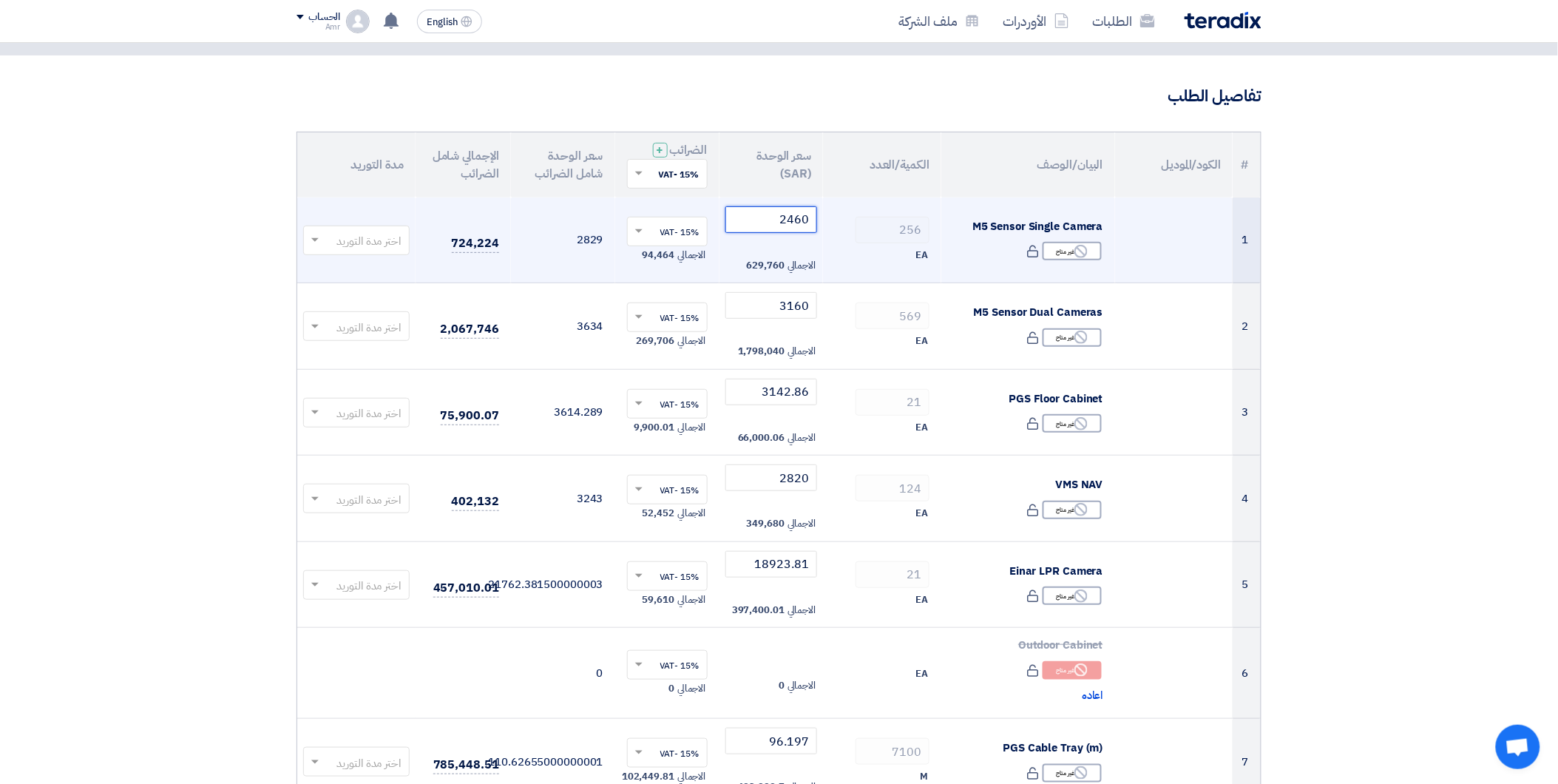
drag, startPoint x: 766, startPoint y: 223, endPoint x: 810, endPoint y: 223, distance: 44.0
click at [810, 223] on input "2460" at bounding box center [771, 219] width 92 height 27
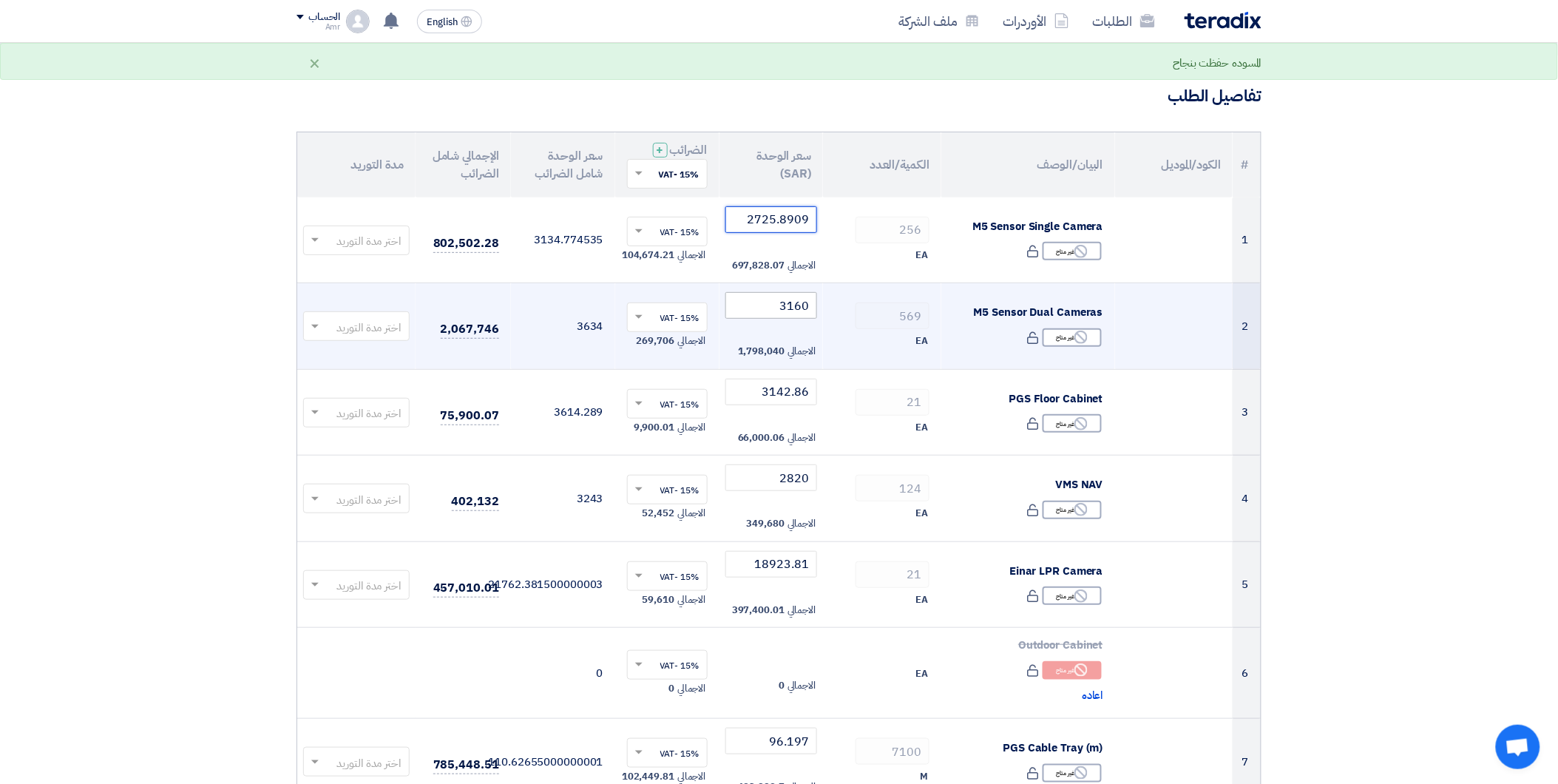
type input "2725.8909"
click at [777, 312] on input "3160" at bounding box center [771, 305] width 92 height 27
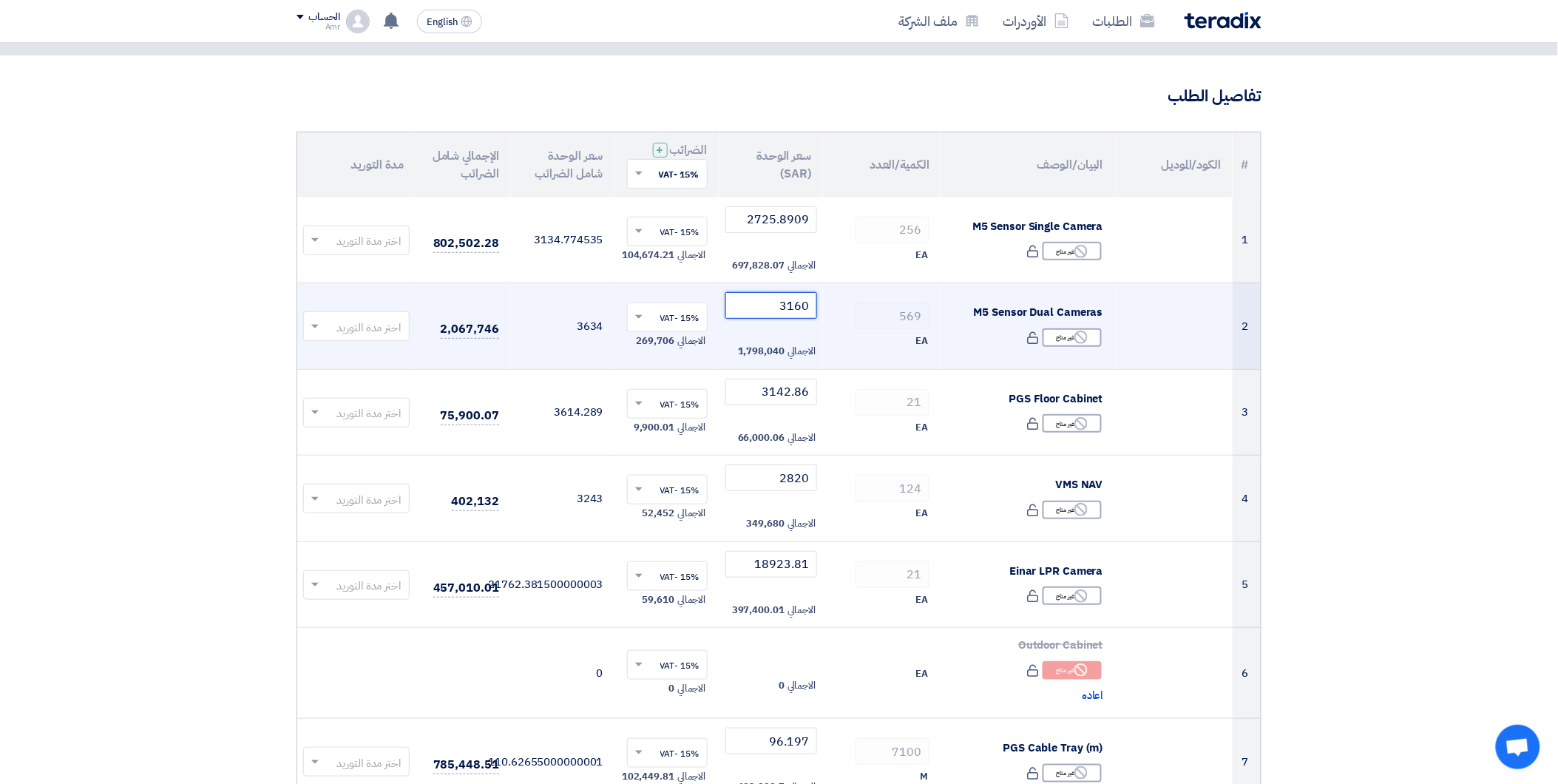
drag, startPoint x: 772, startPoint y: 312, endPoint x: 822, endPoint y: 298, distance: 51.9
click at [822, 298] on td "3160 الاجمالي 1,798,040" at bounding box center [772, 325] width 104 height 86
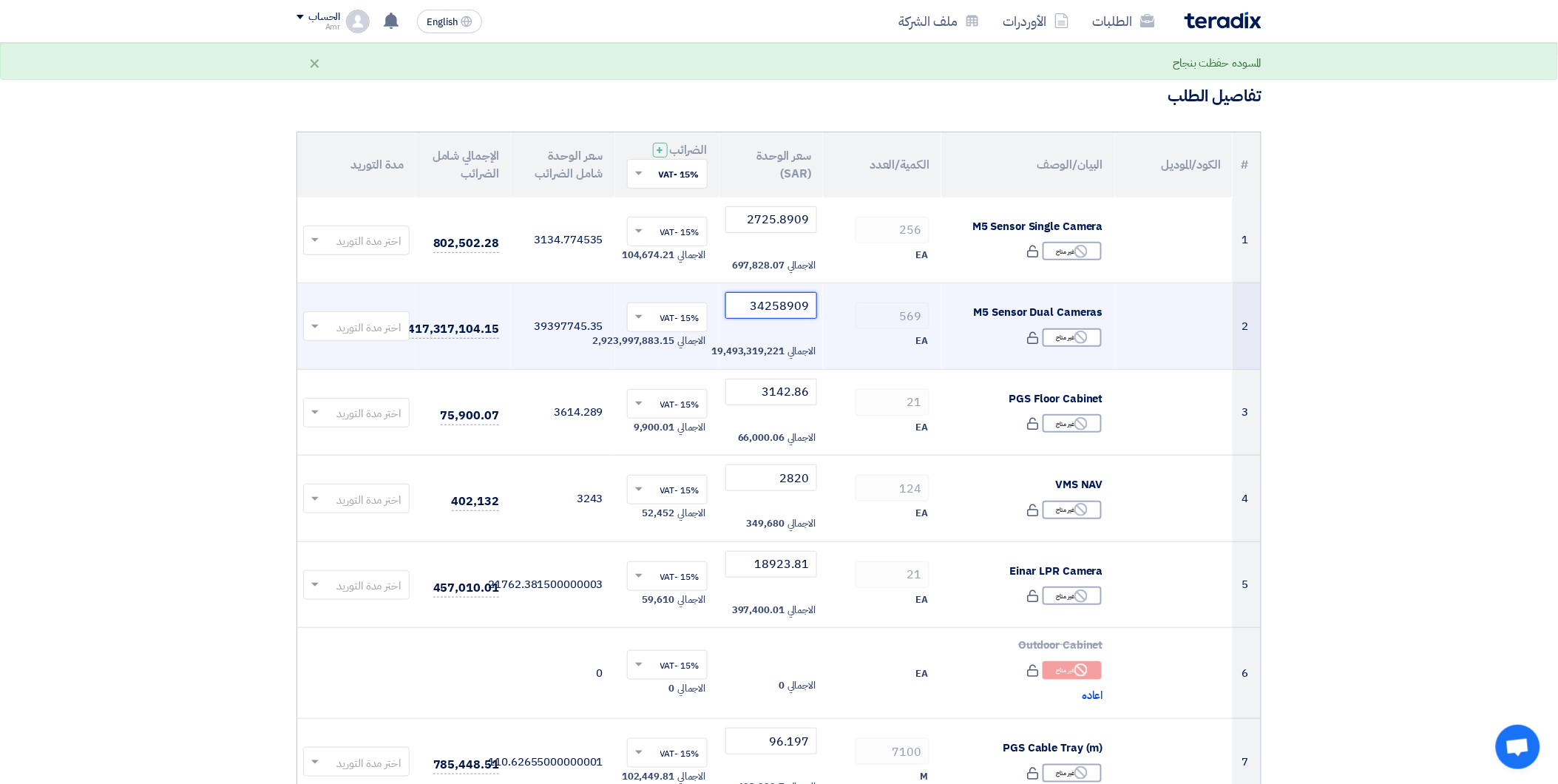
type input "34258909"
click at [849, 316] on div "569" at bounding box center [882, 315] width 95 height 27
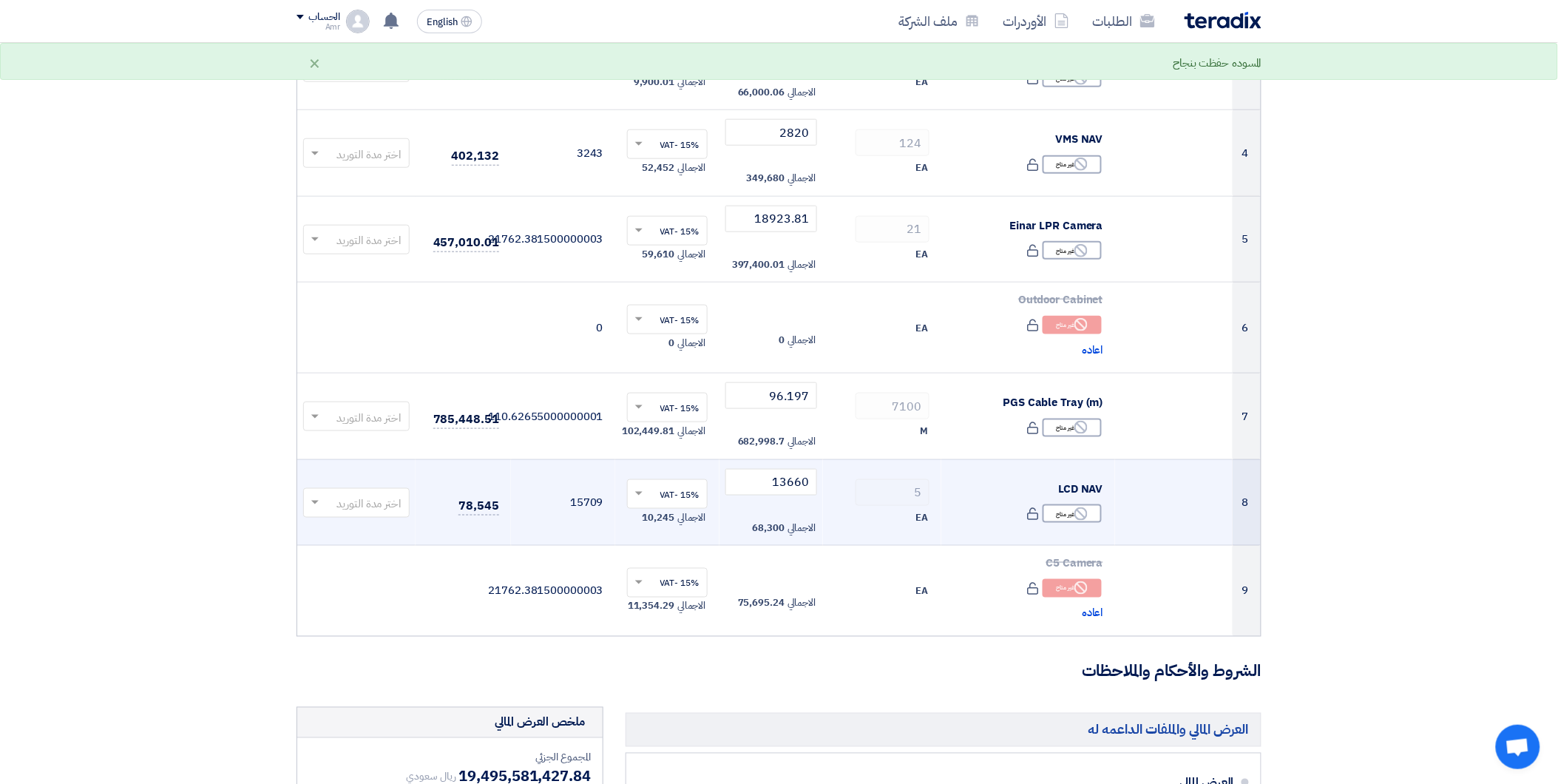
scroll to position [493, 0]
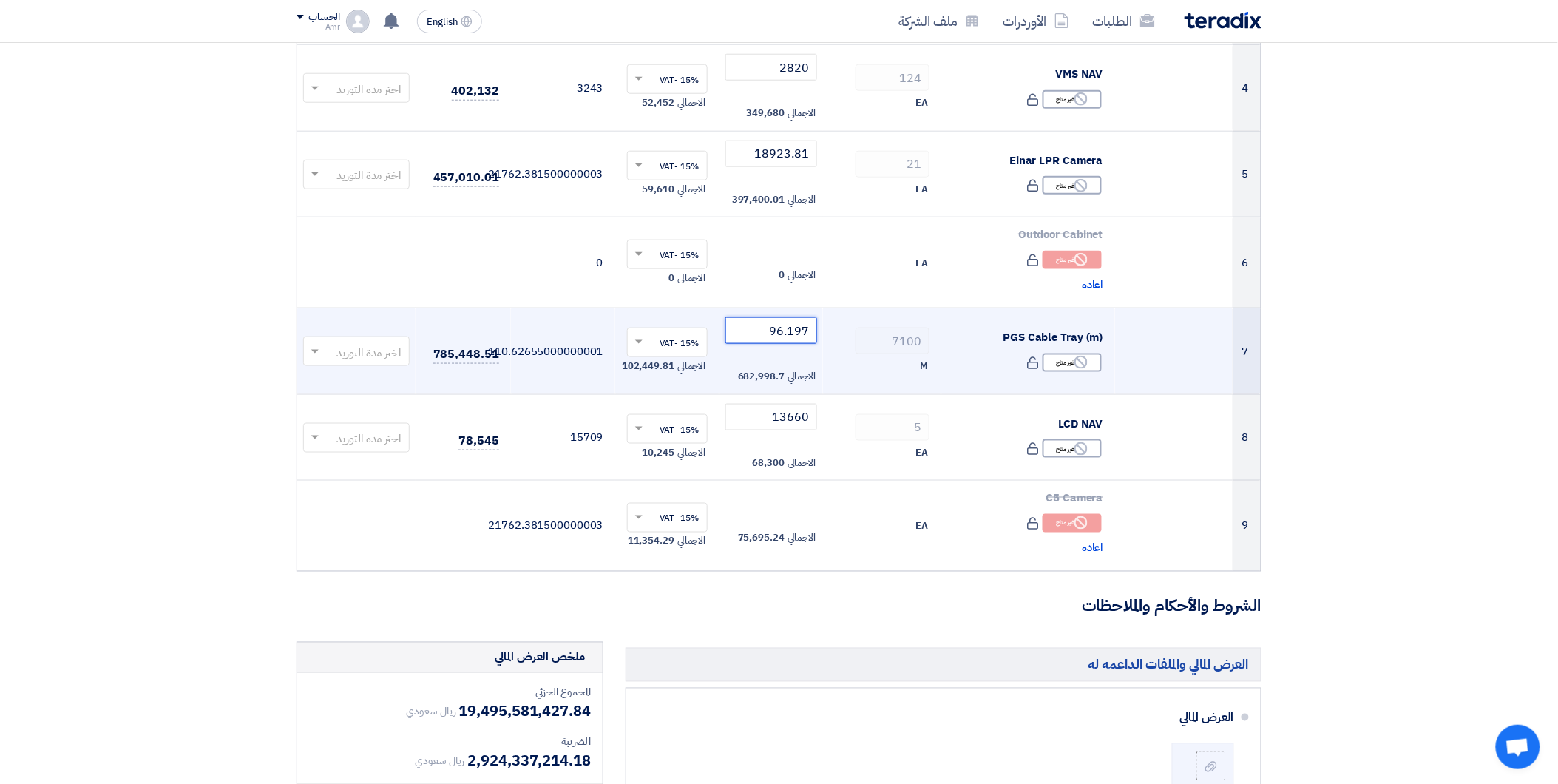
click at [764, 332] on input "96.197" at bounding box center [771, 330] width 92 height 27
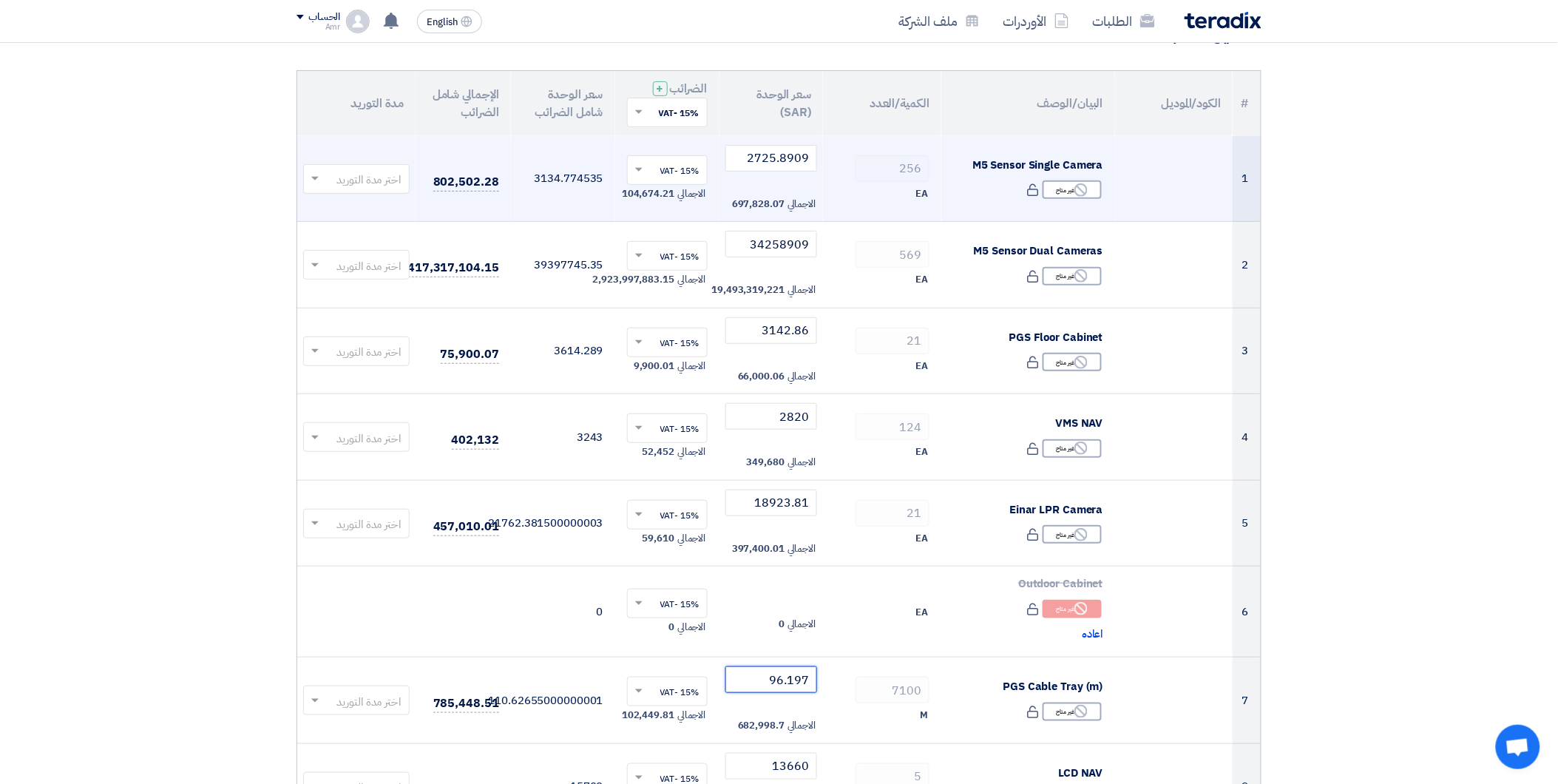
scroll to position [82, 0]
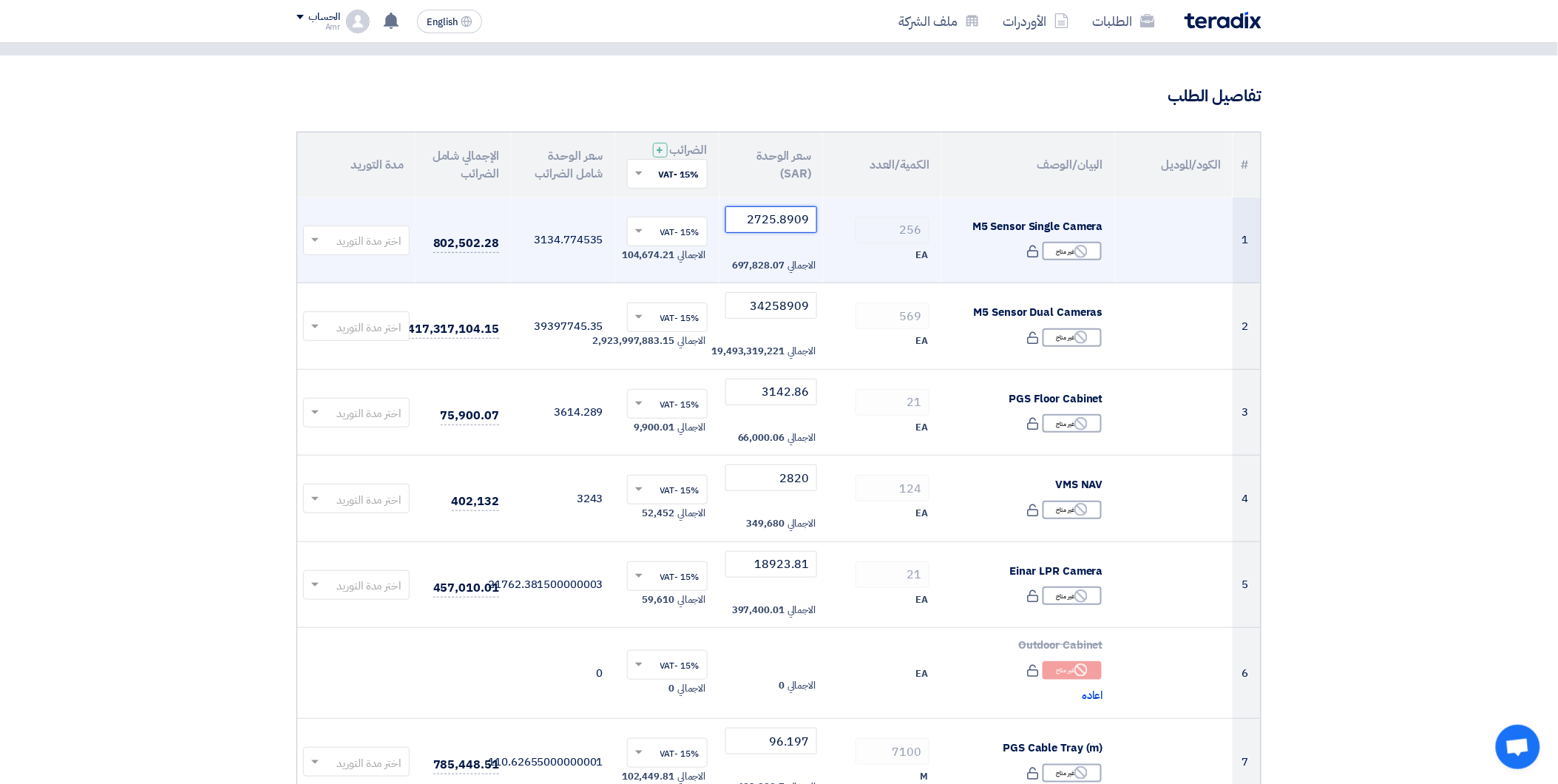
click at [811, 226] on input "2725.8909" at bounding box center [771, 219] width 92 height 27
drag, startPoint x: 765, startPoint y: 222, endPoint x: 857, endPoint y: 197, distance: 95.3
click at [857, 198] on tr "1 M5 Sensor Single Camera Reject غير متاح" at bounding box center [779, 240] width 964 height 86
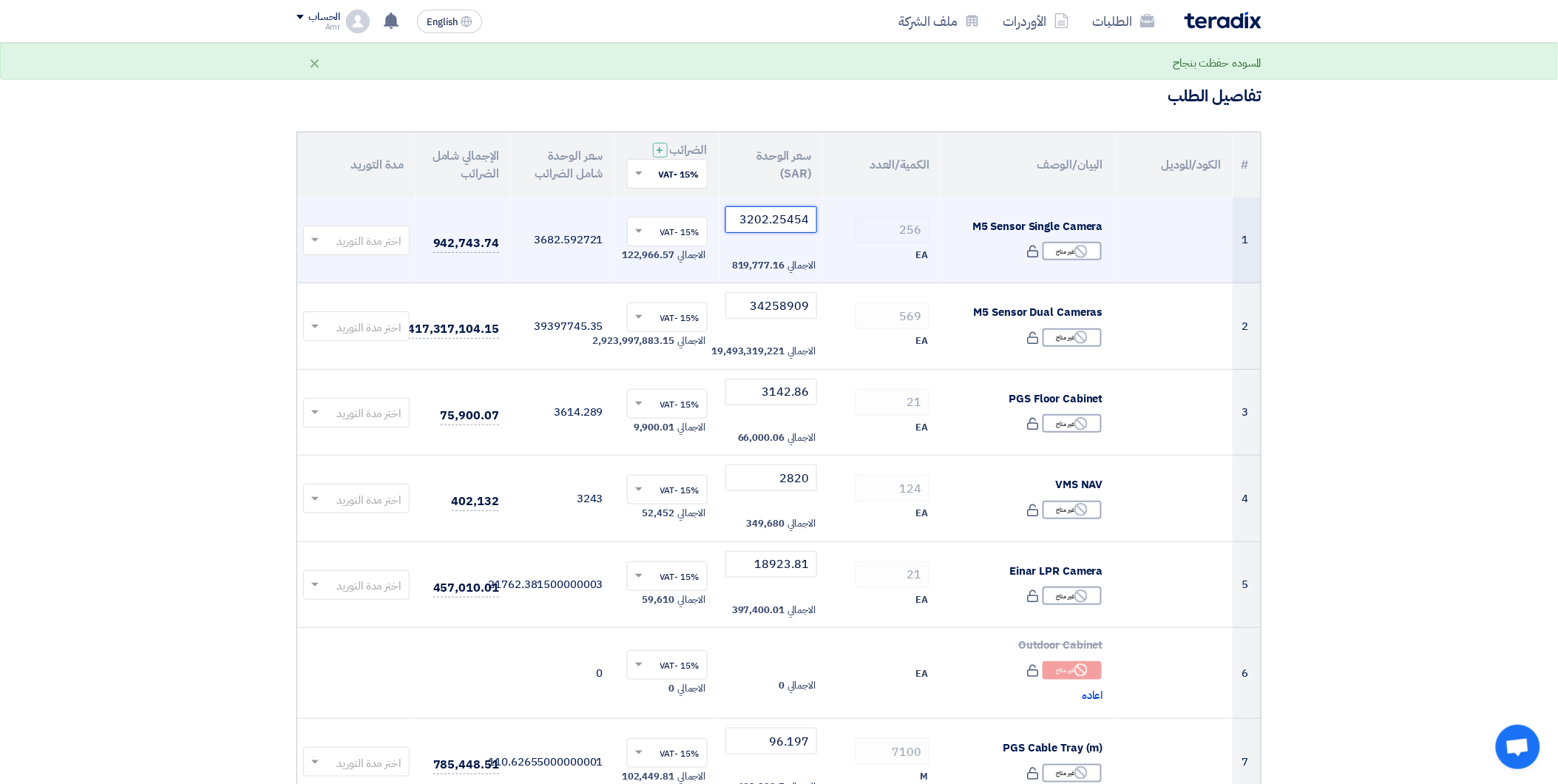
type input "3202.25454"
click at [845, 248] on div "EA" at bounding box center [882, 255] width 95 height 17
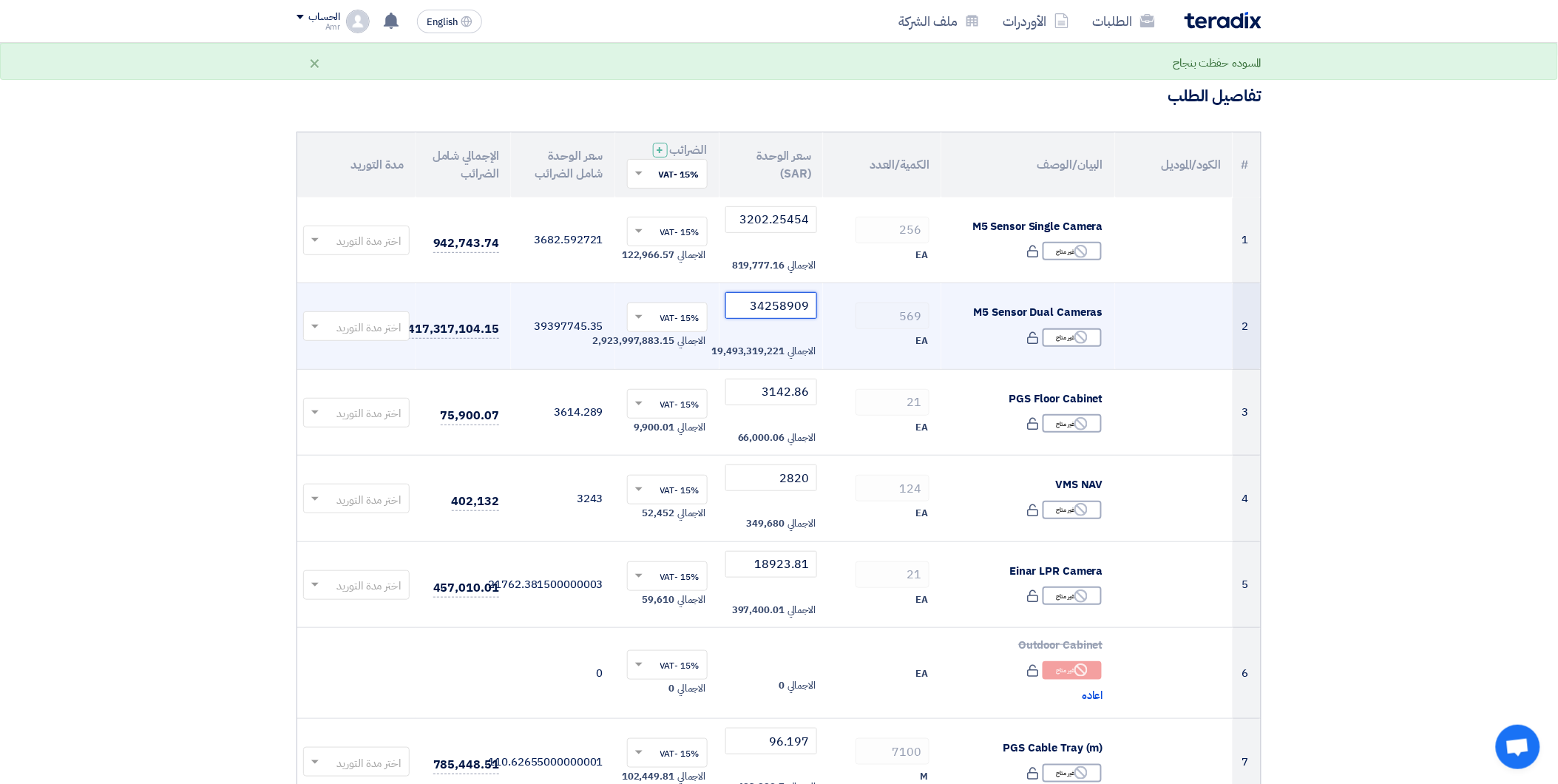
click at [799, 312] on input "34258909" at bounding box center [771, 305] width 92 height 27
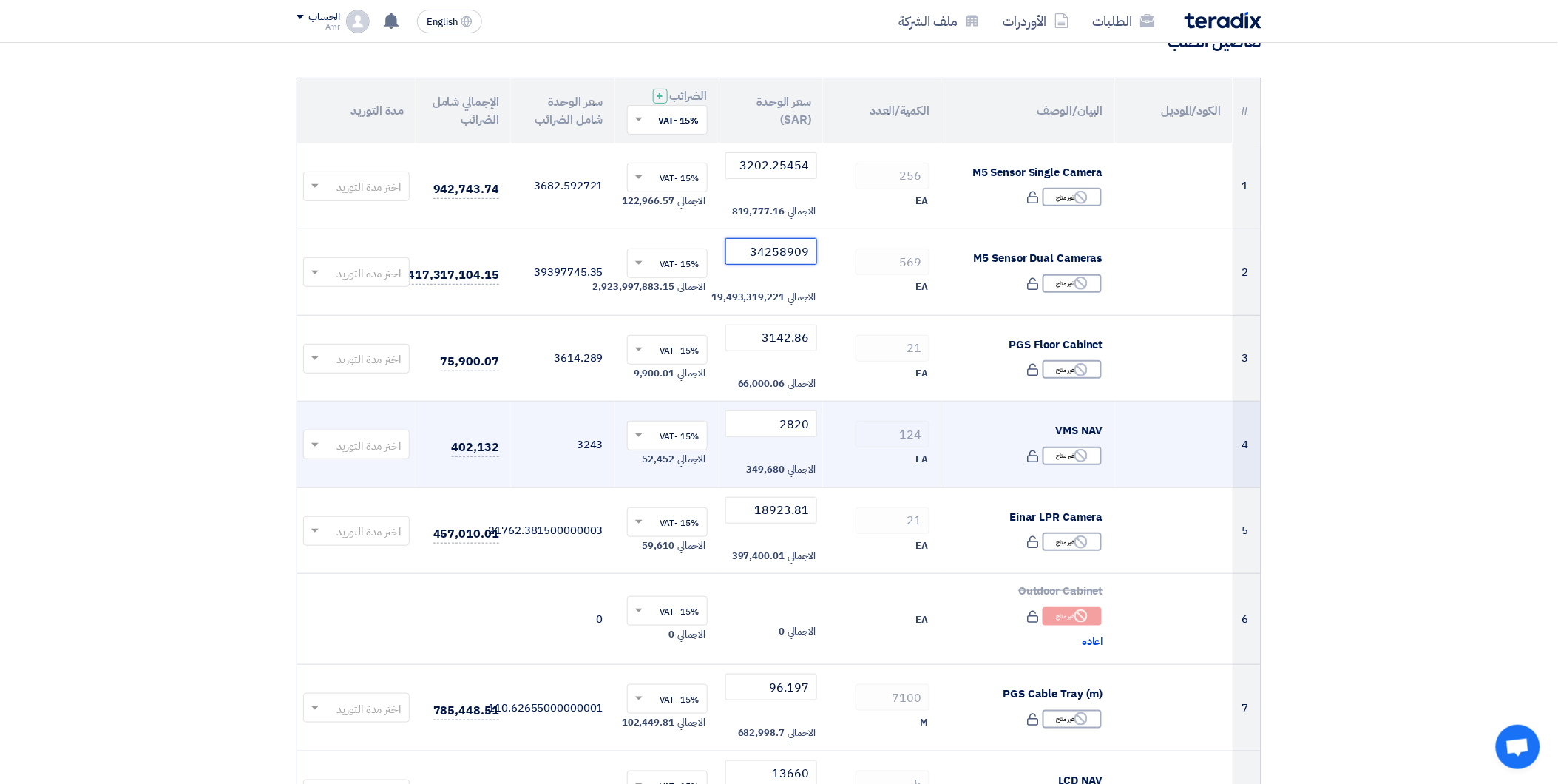
scroll to position [0, 0]
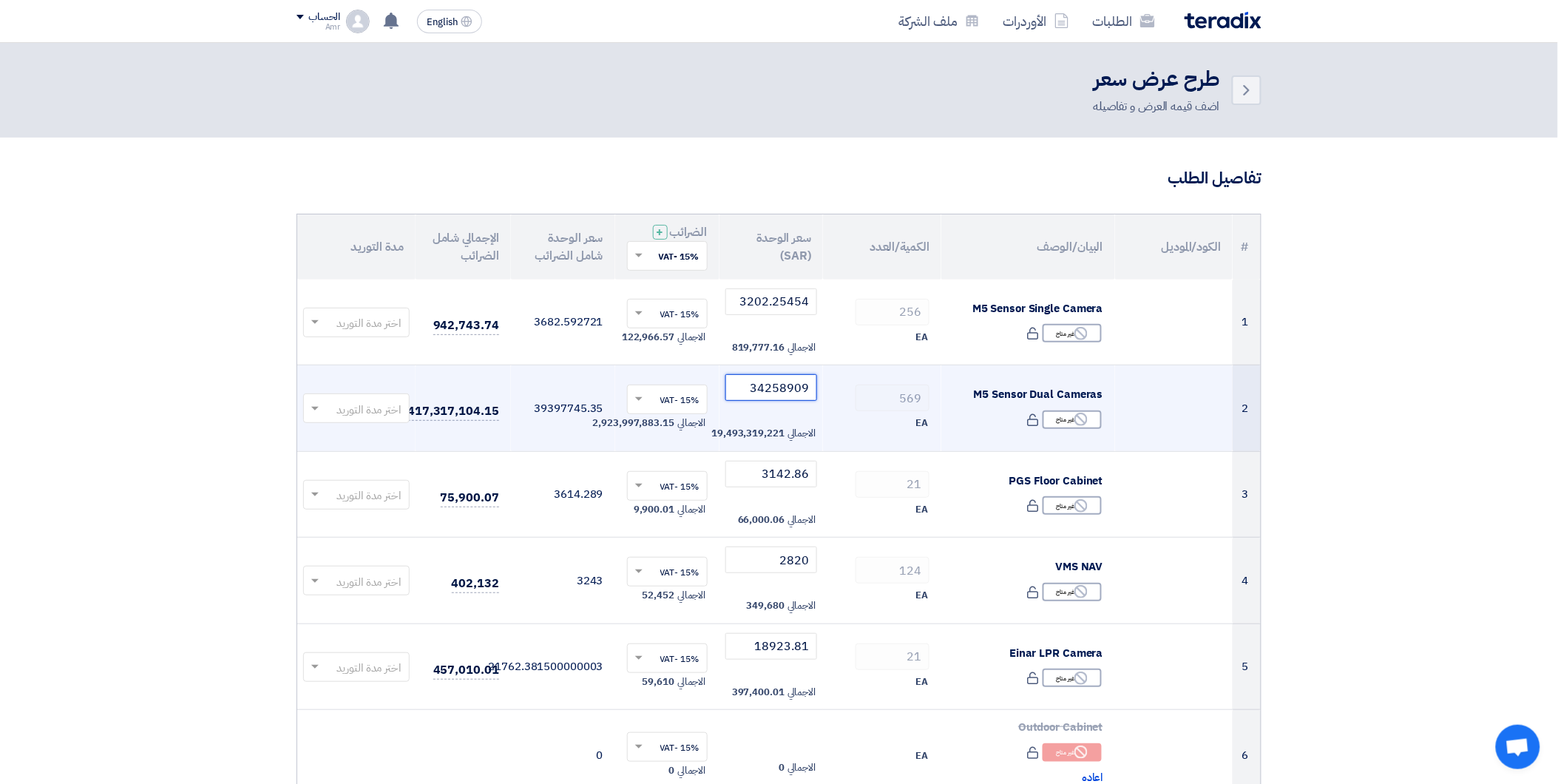
click at [771, 392] on input "34258909" at bounding box center [771, 387] width 92 height 27
click at [806, 386] on input "34258909" at bounding box center [771, 387] width 92 height 27
click at [782, 388] on input "34258909" at bounding box center [771, 387] width 92 height 27
drag, startPoint x: 748, startPoint y: 383, endPoint x: 848, endPoint y: 380, distance: 100.0
click at [848, 380] on tr "2 M5 Sensor Dual Cameras Reject غير متاح" at bounding box center [779, 408] width 964 height 86
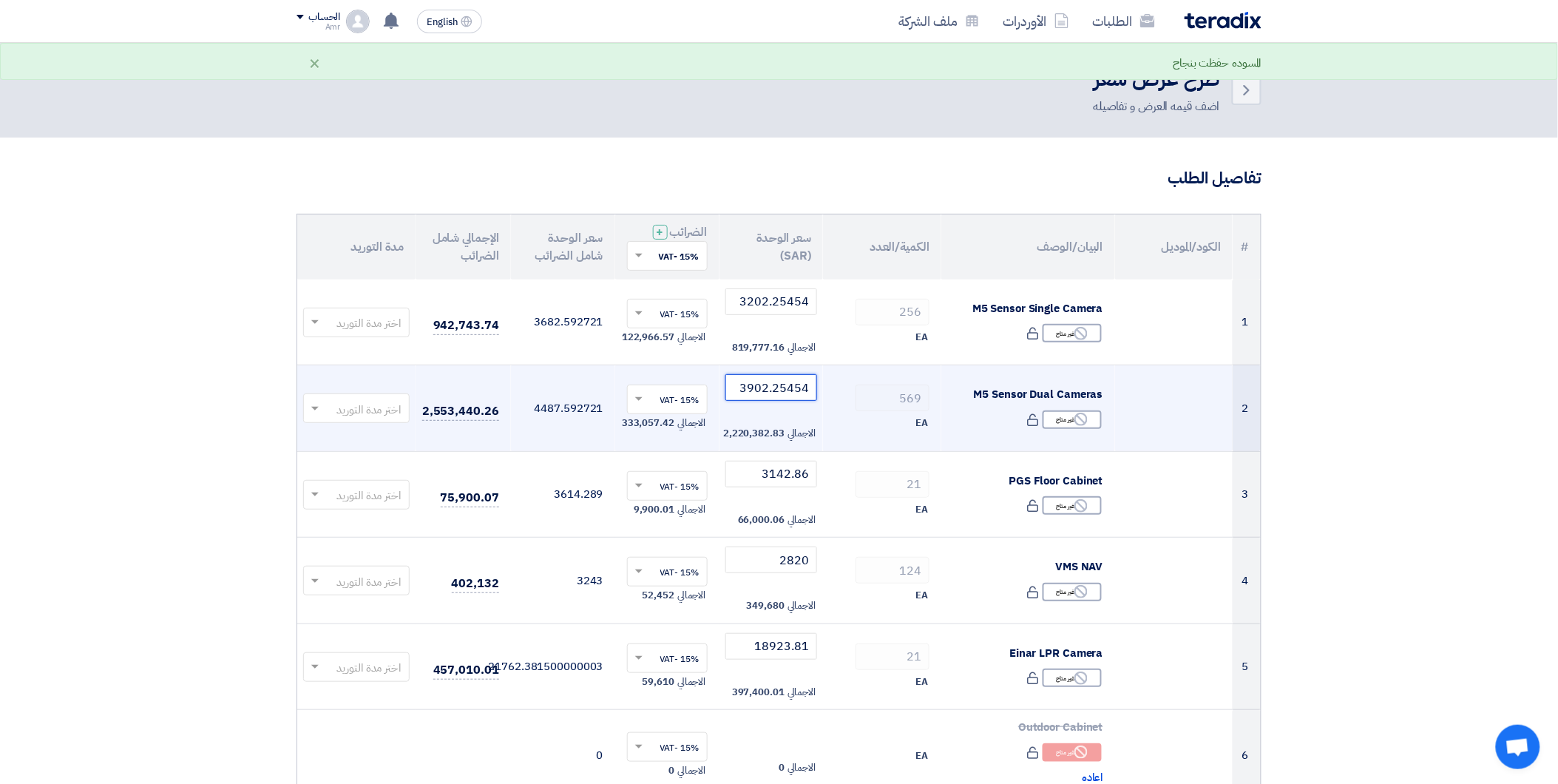
type input "3902.25454"
click at [853, 379] on td "569 EA" at bounding box center [883, 408] width 118 height 86
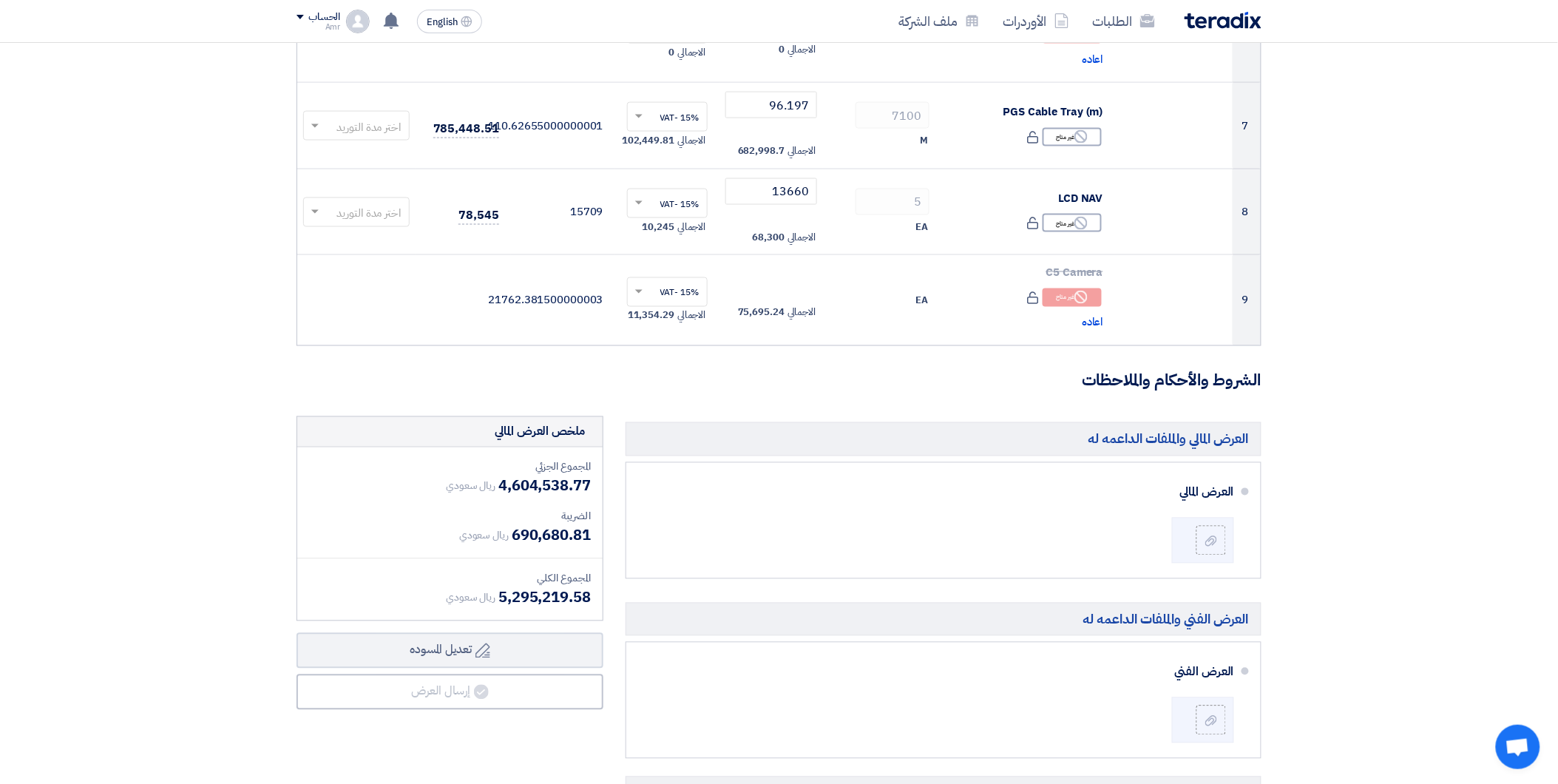
scroll to position [821, 0]
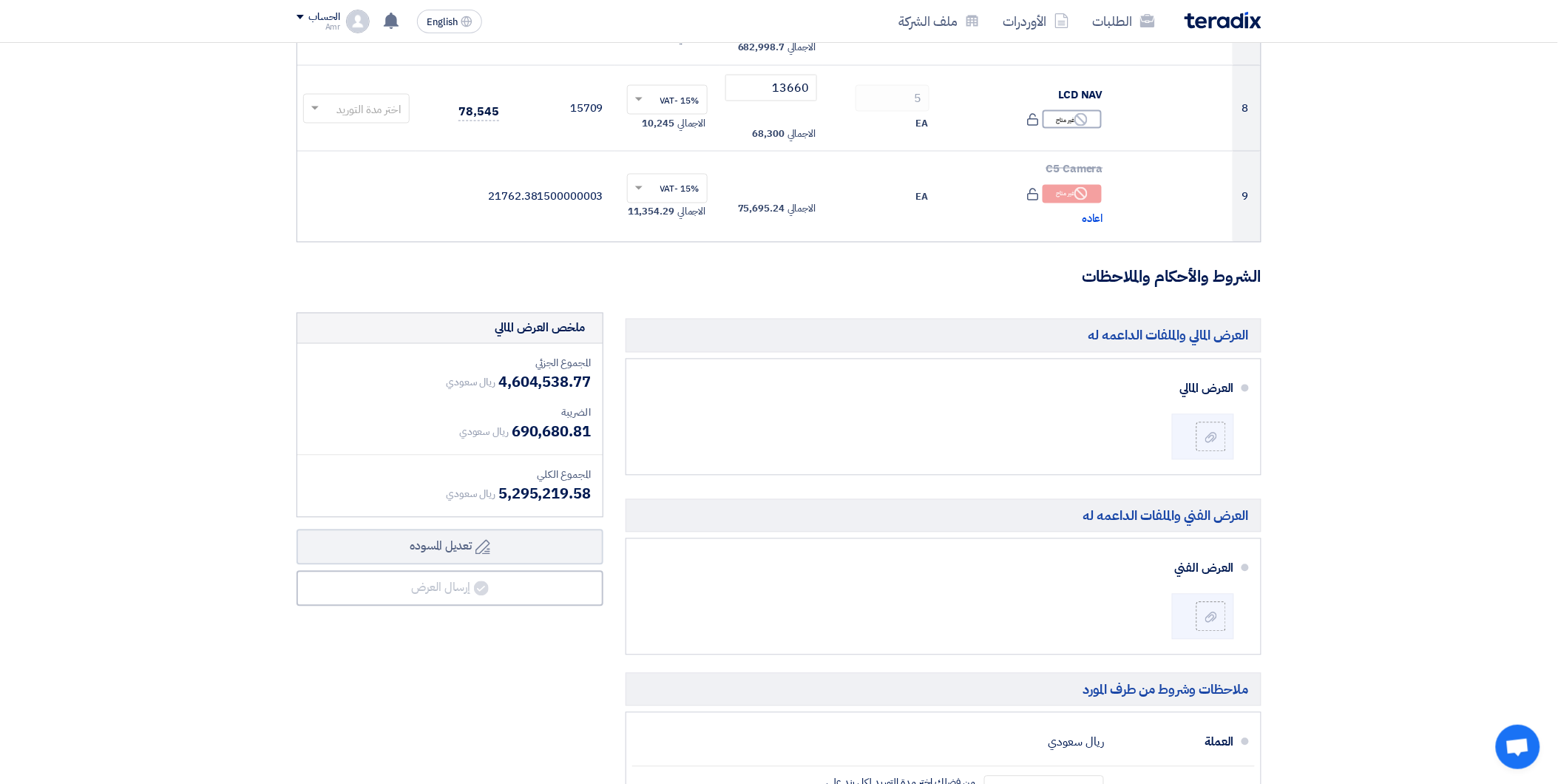
click at [521, 499] on span "5,295,219.58" at bounding box center [545, 493] width 92 height 22
drag, startPoint x: 521, startPoint y: 499, endPoint x: 542, endPoint y: 506, distance: 22.1
click at [542, 506] on div "المجموع الجزئي ريال سعودي 4,604,538.77 الضريبة ريال سعودي 690,680.81 المجموع ال…" at bounding box center [450, 430] width 306 height 173
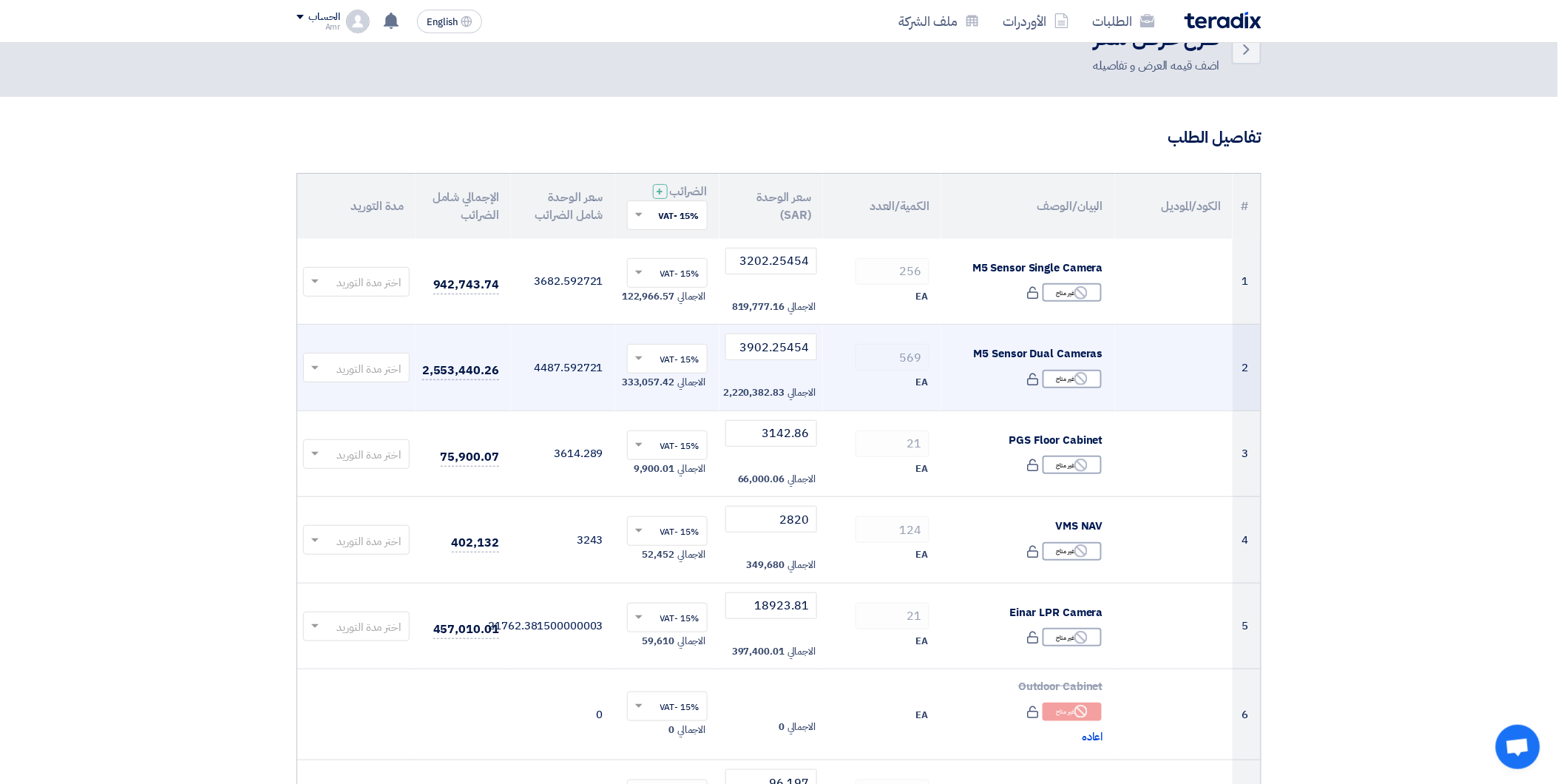
scroll to position [82, 0]
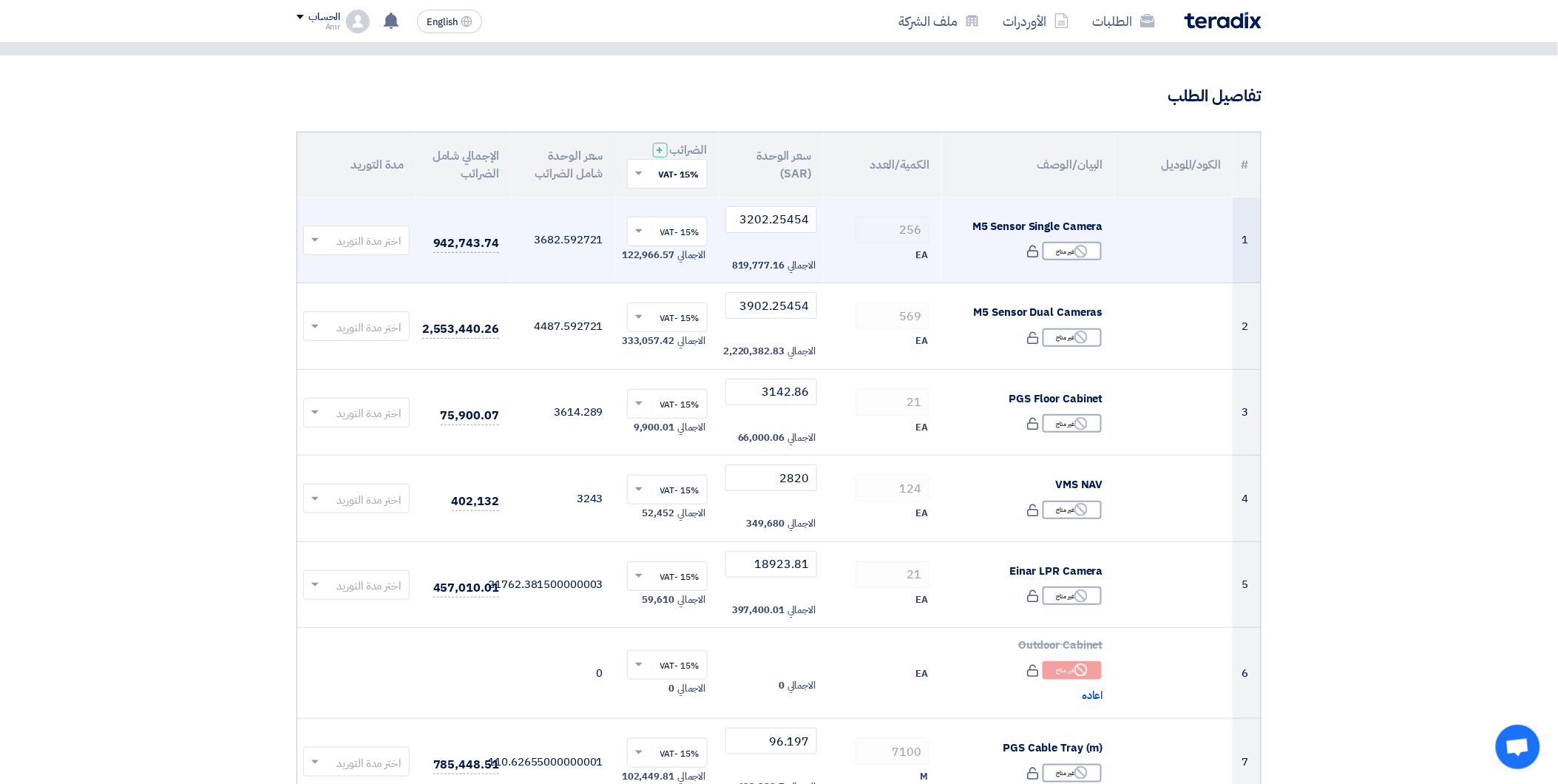
click at [368, 238] on input "text" at bounding box center [365, 241] width 77 height 24
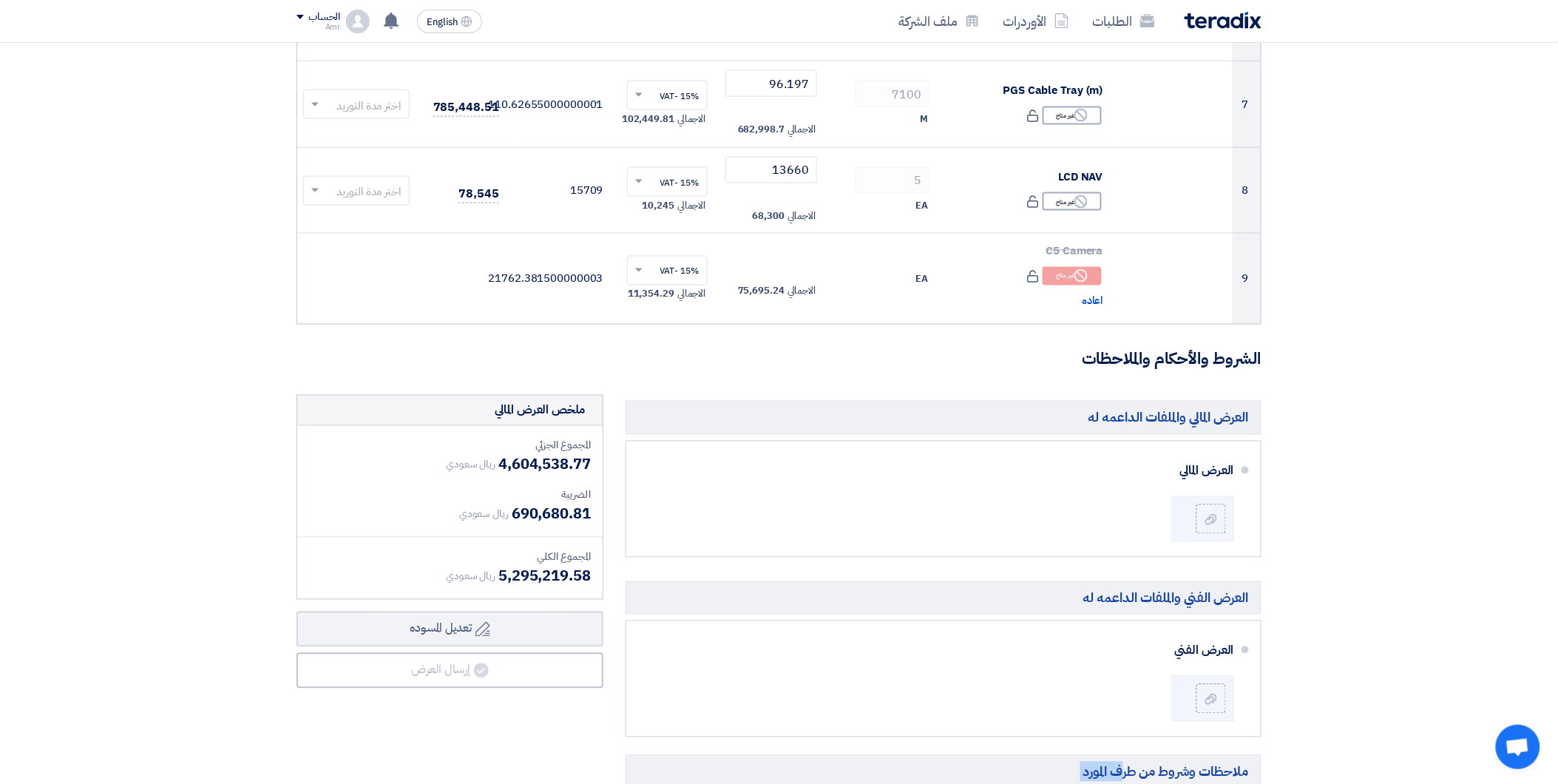
drag, startPoint x: 1256, startPoint y: 782, endPoint x: 1254, endPoint y: 794, distance: 12.2
click at [1254, 783] on html "الطلبات الأوردرات ملف الشركة English EN لا توجد إشعارات جديدة لديك الحساب Amr" at bounding box center [779, 414] width 1558 height 2308
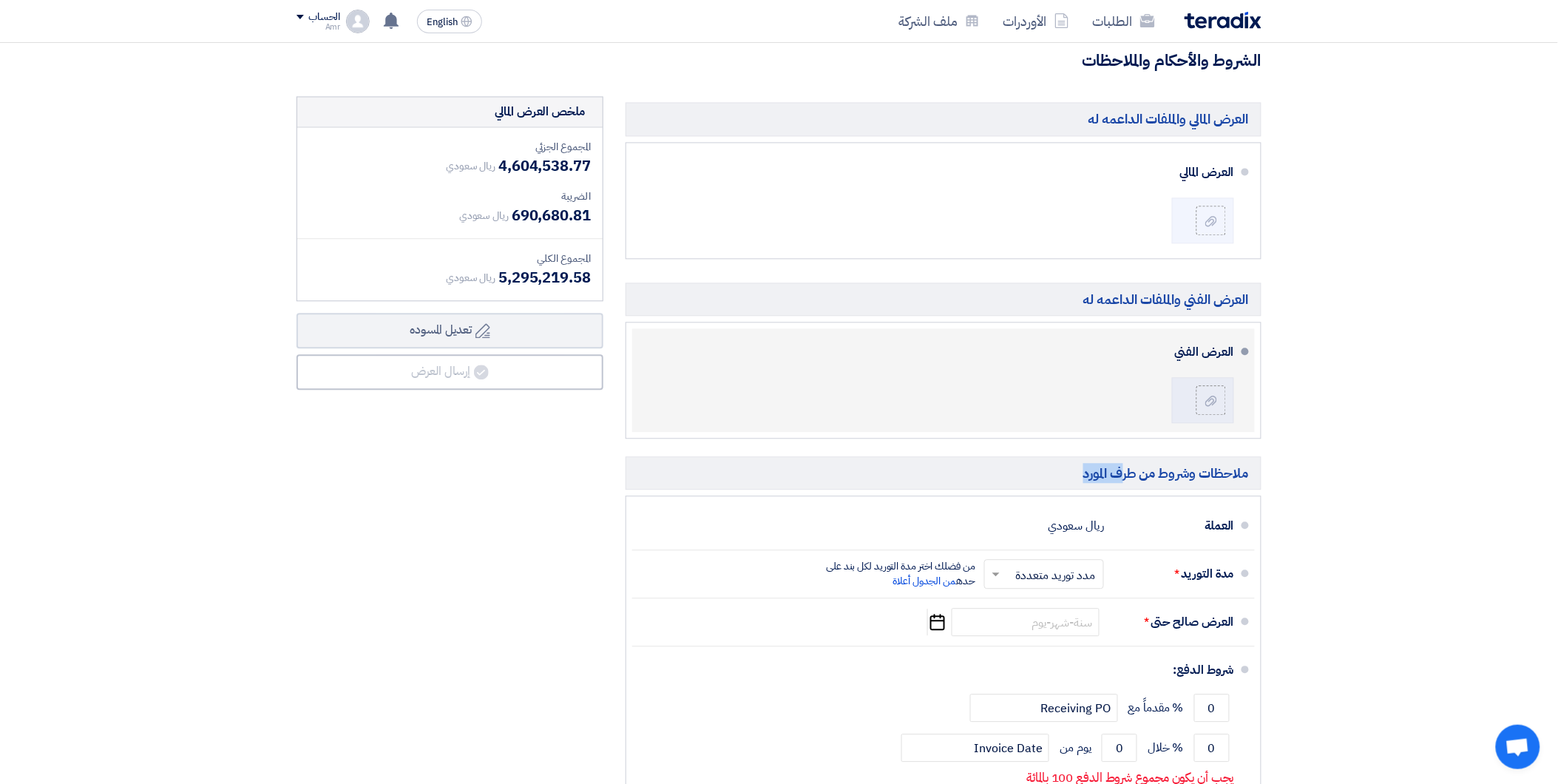
scroll to position [1039, 0]
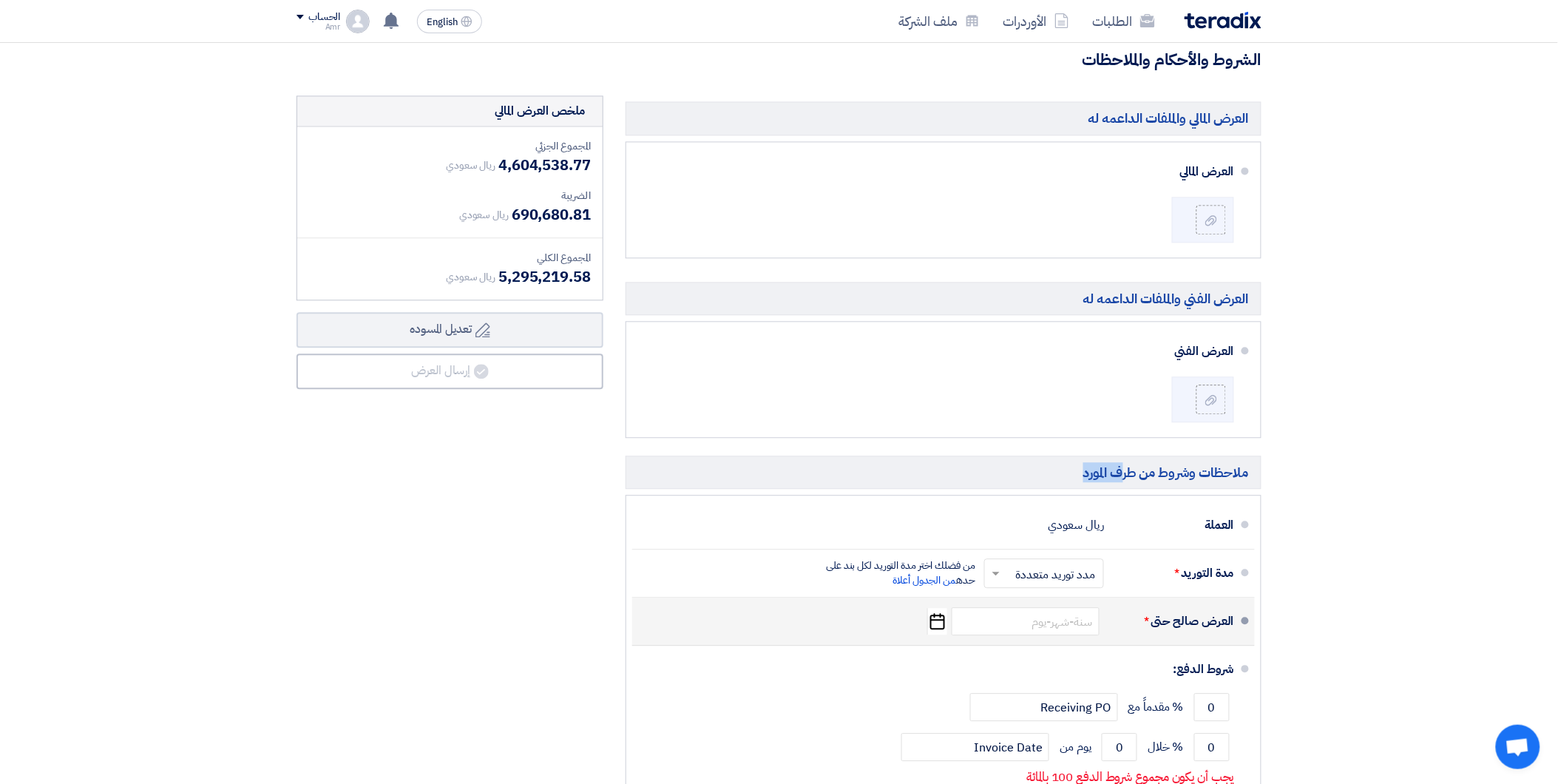
click at [943, 624] on icon "Pick a date" at bounding box center [937, 620] width 20 height 27
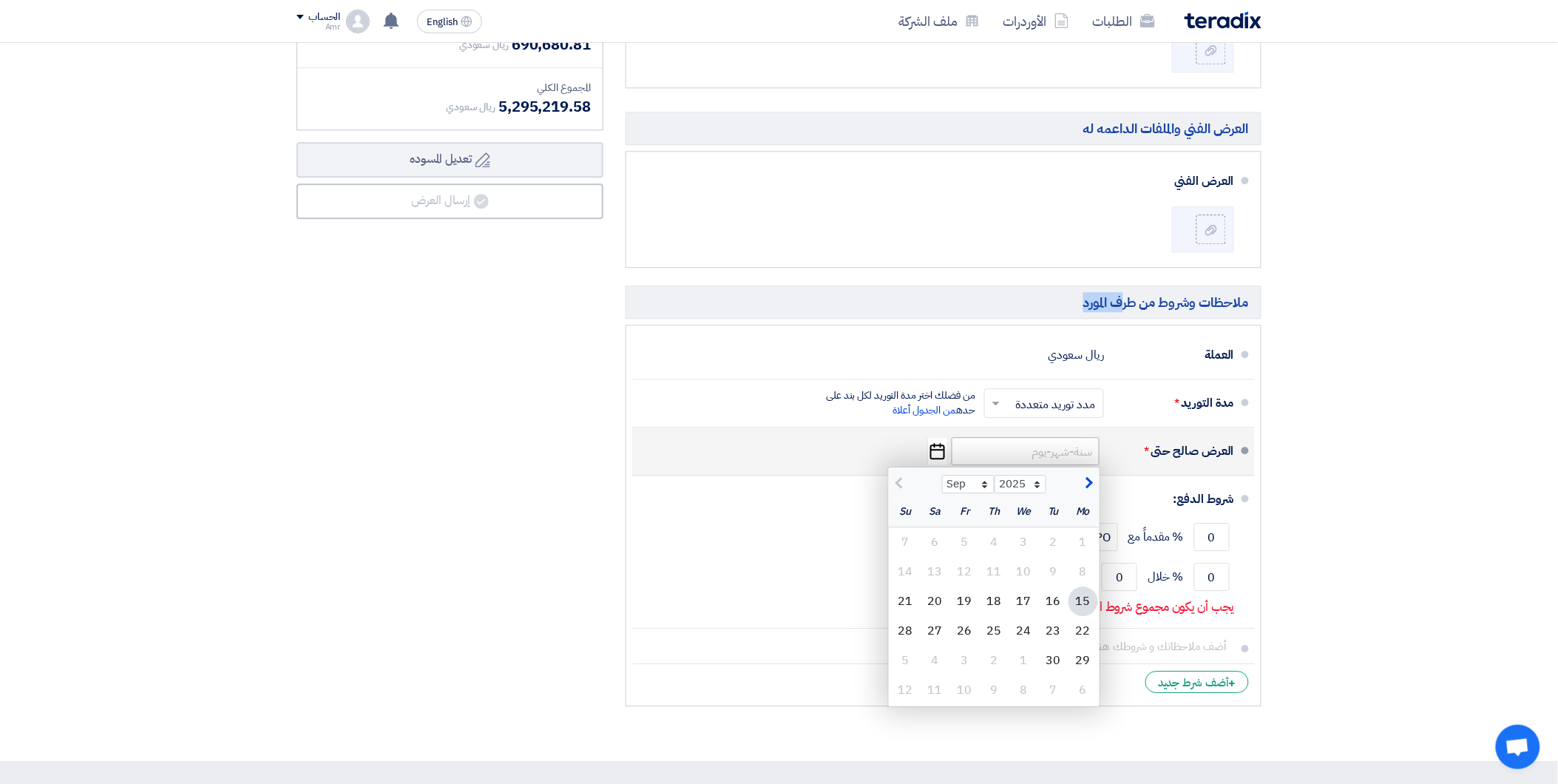
scroll to position [1203, 0]
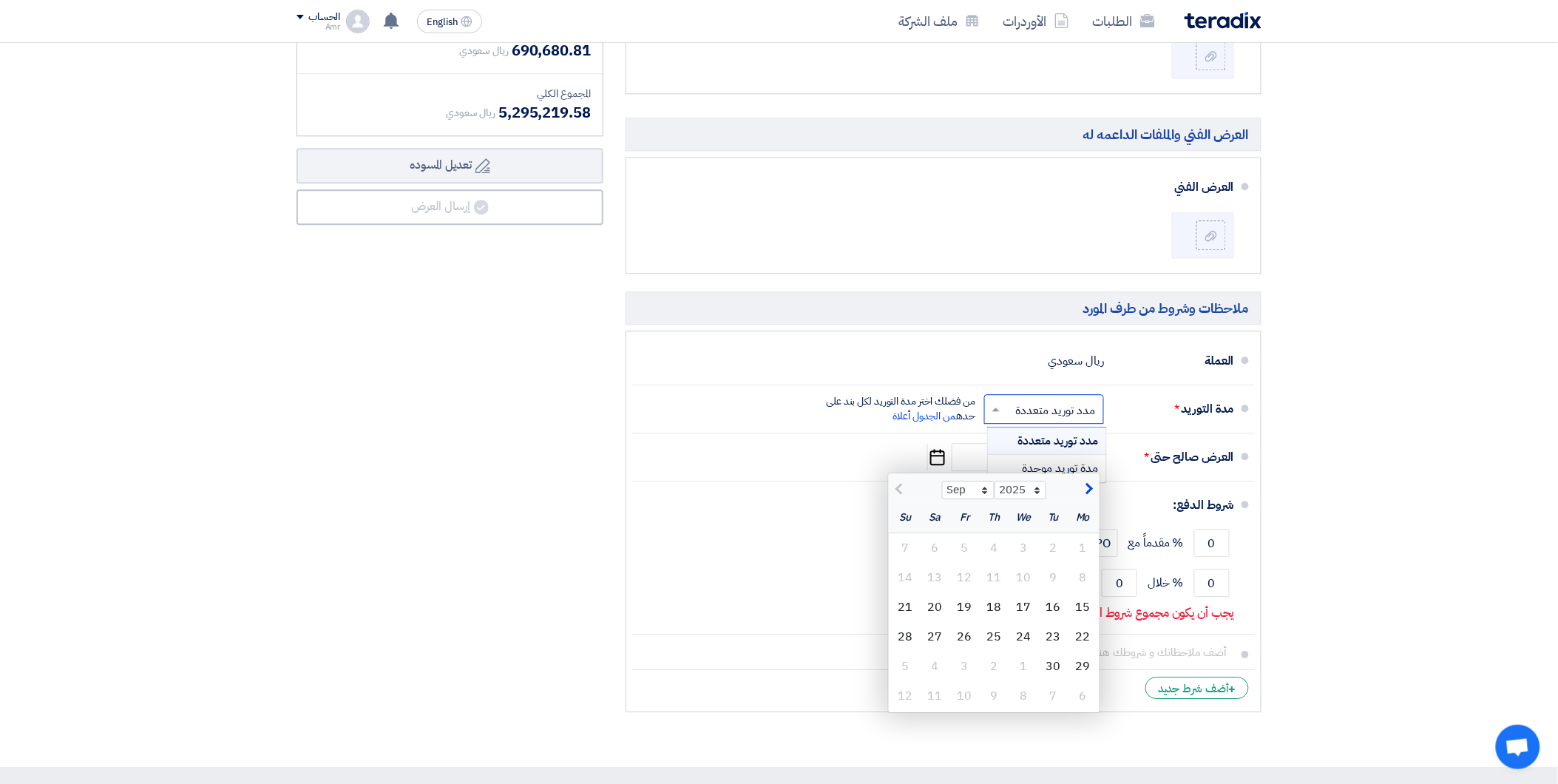
click at [1001, 411] on span at bounding box center [994, 408] width 18 height 15
click at [1046, 470] on span "مدة توريد موحدة" at bounding box center [1061, 468] width 77 height 17
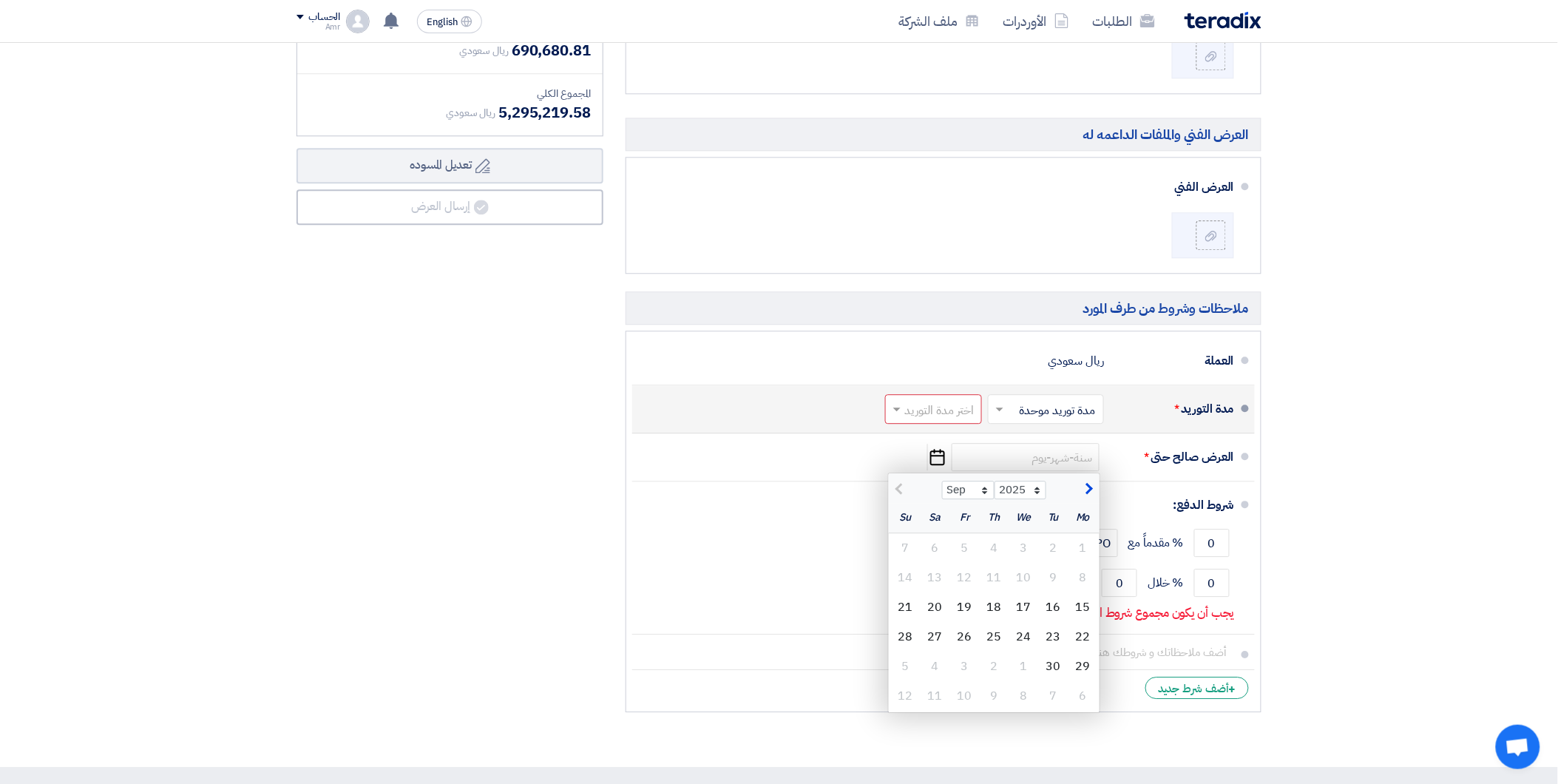
click at [917, 423] on div "اختر مدة التوريد" at bounding box center [933, 409] width 97 height 30
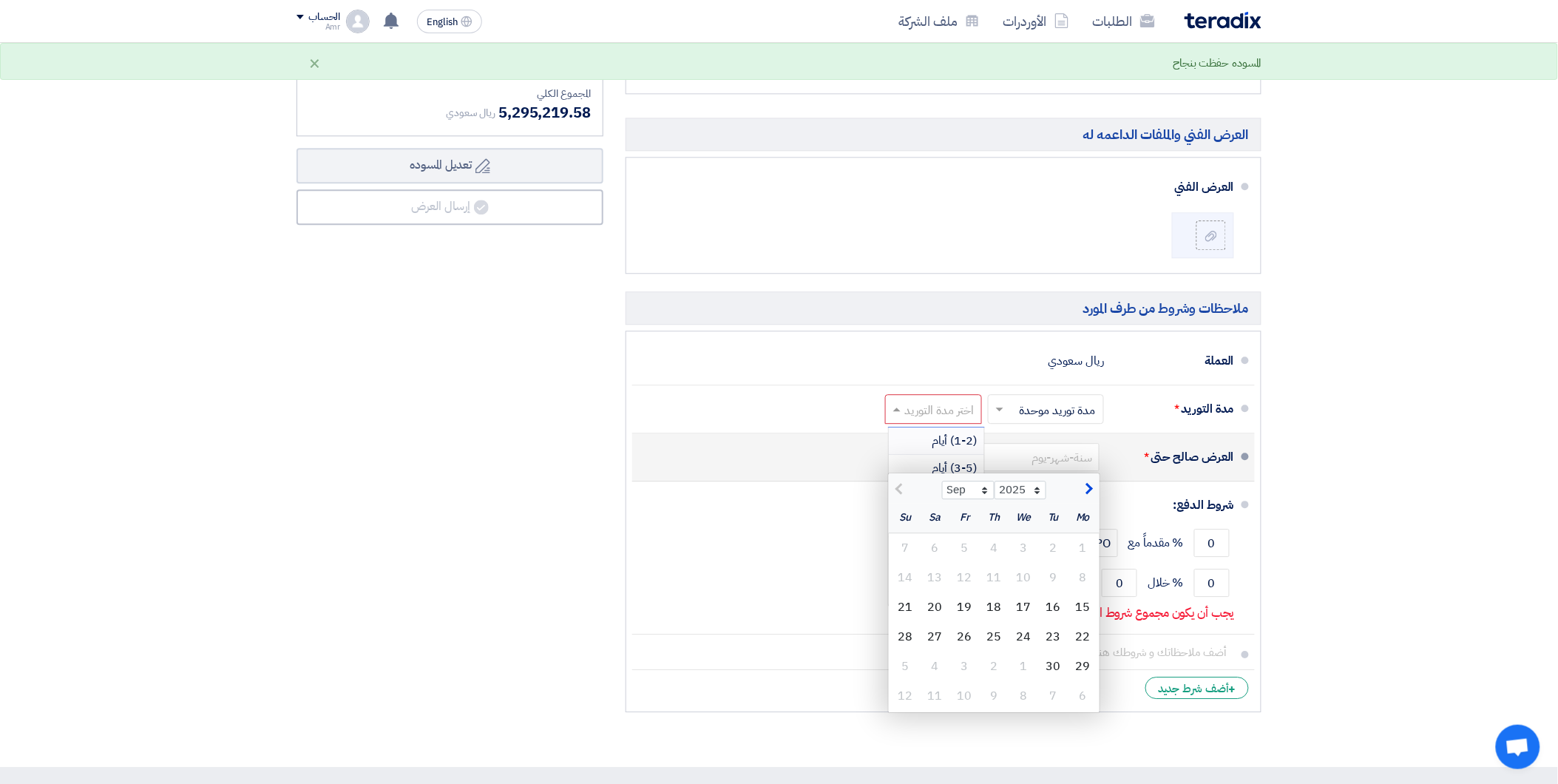
click at [856, 439] on div "العرض صالح حتى * Sep Oct Nov [DATE] 2026 2027 2028 2029 2030 2031 2032 2033 203…" at bounding box center [939, 457] width 590 height 36
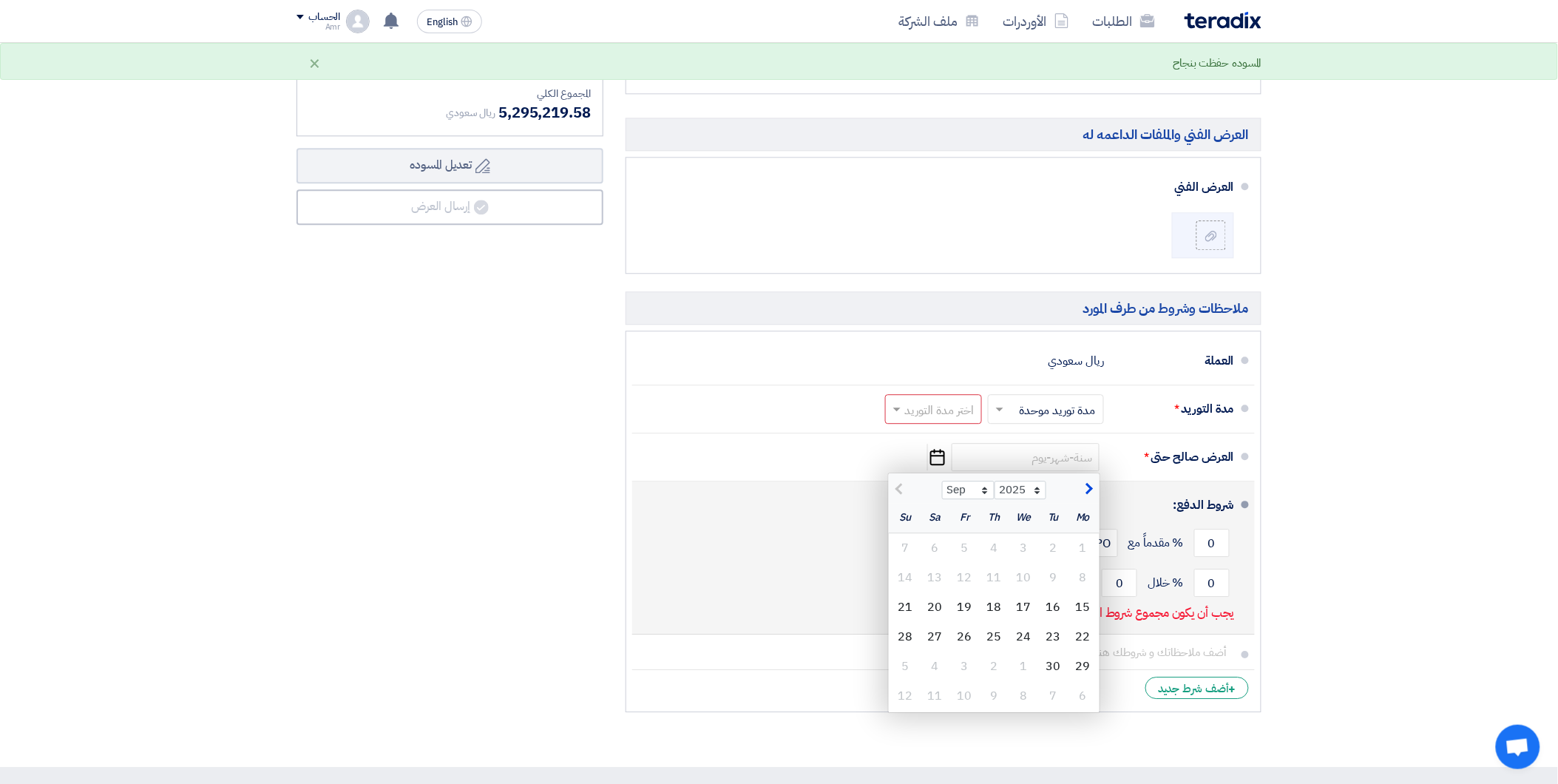
click at [812, 548] on div "0 % مقدماً مع Receiving PO" at bounding box center [939, 543] width 590 height 40
click at [1142, 514] on div "شروط الدفع:" at bounding box center [945, 505] width 578 height 36
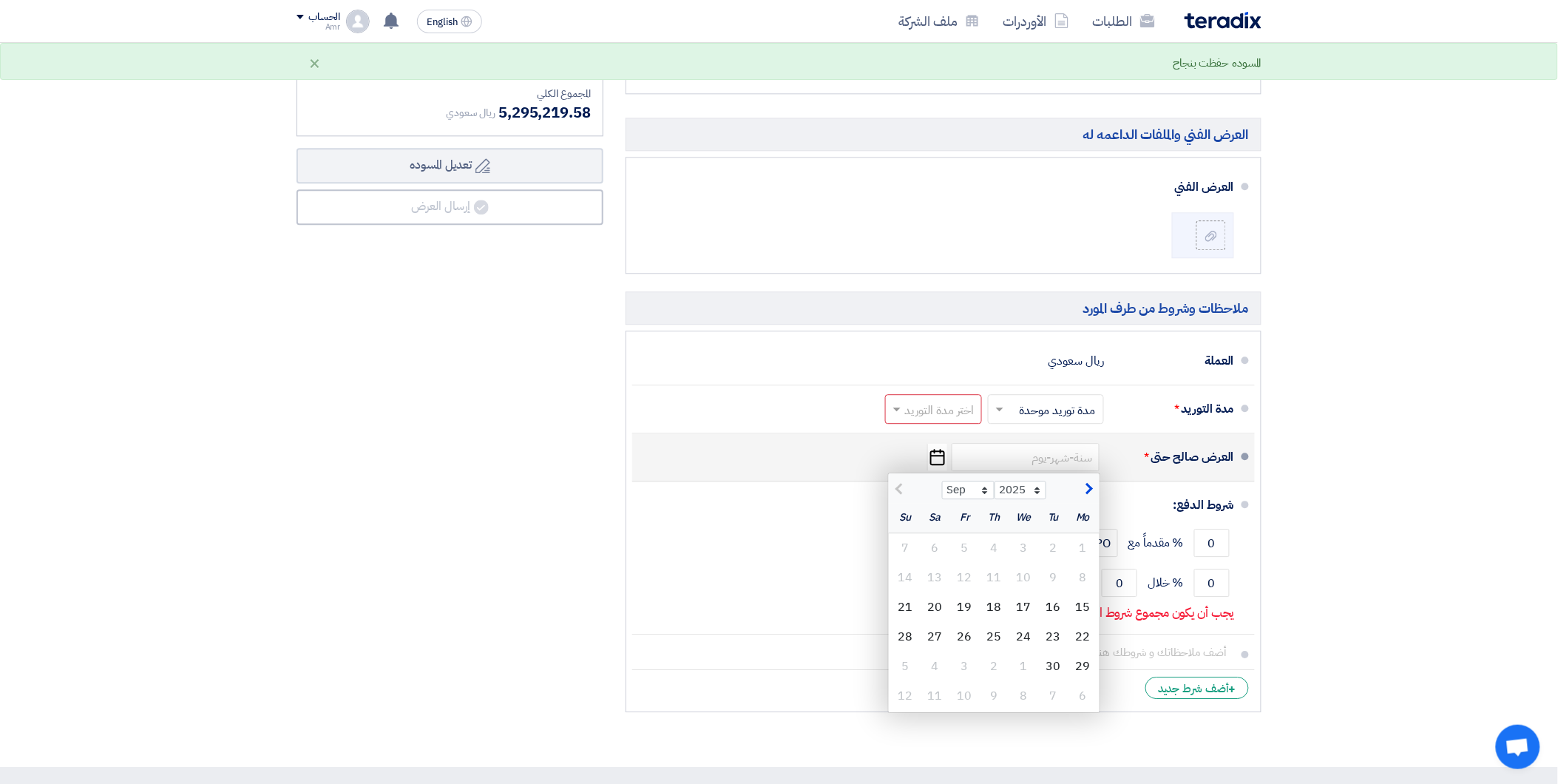
click at [1088, 488] on span "button" at bounding box center [1087, 489] width 8 height 17
select select "10"
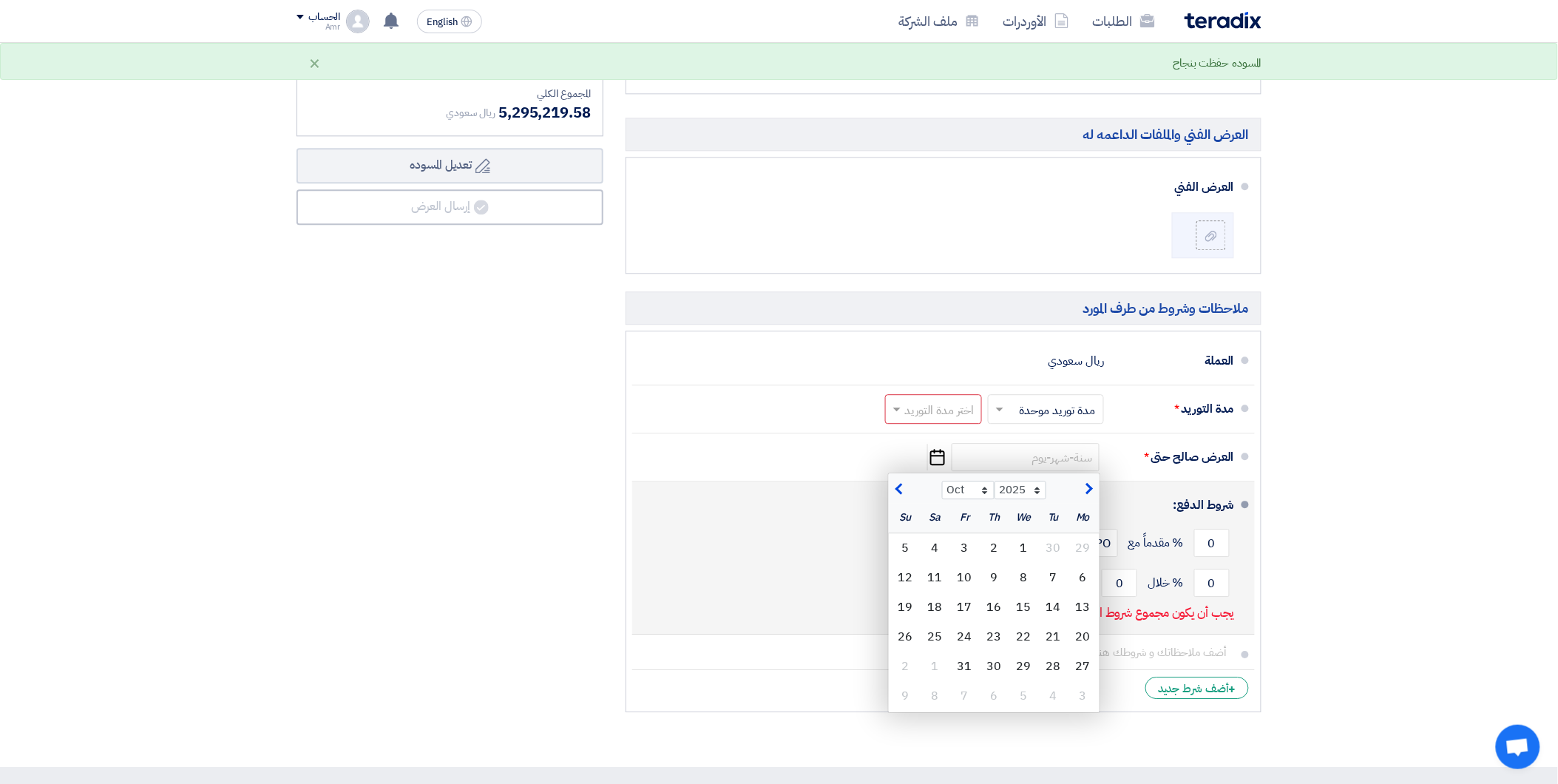
click at [1154, 486] on li "شروط الدفع: 0 % مقدماً مع Receiving PO 0 % خلال 0 Invoice Date" at bounding box center [943, 558] width 622 height 153
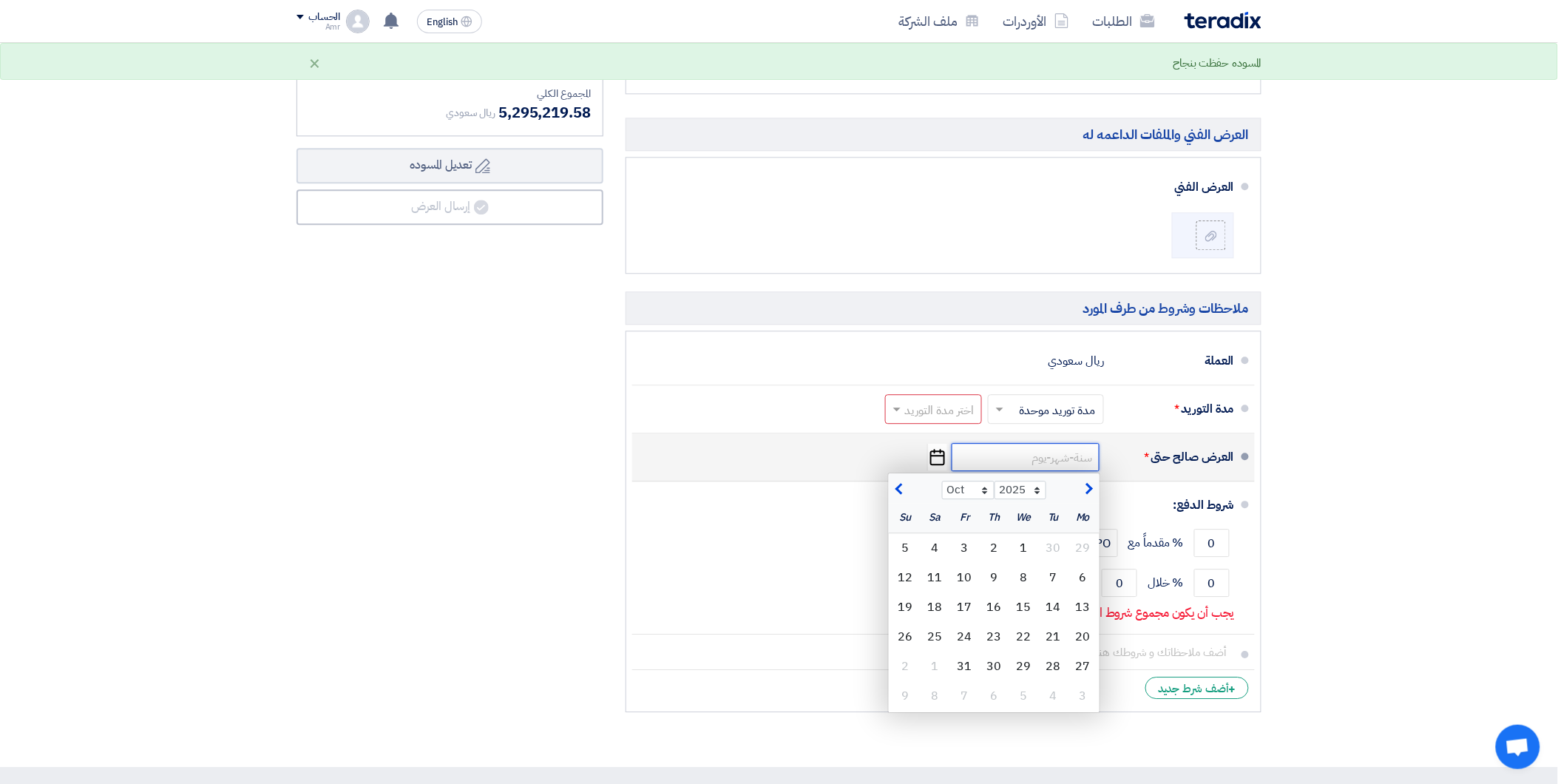
click at [1031, 448] on input at bounding box center [1025, 457] width 148 height 28
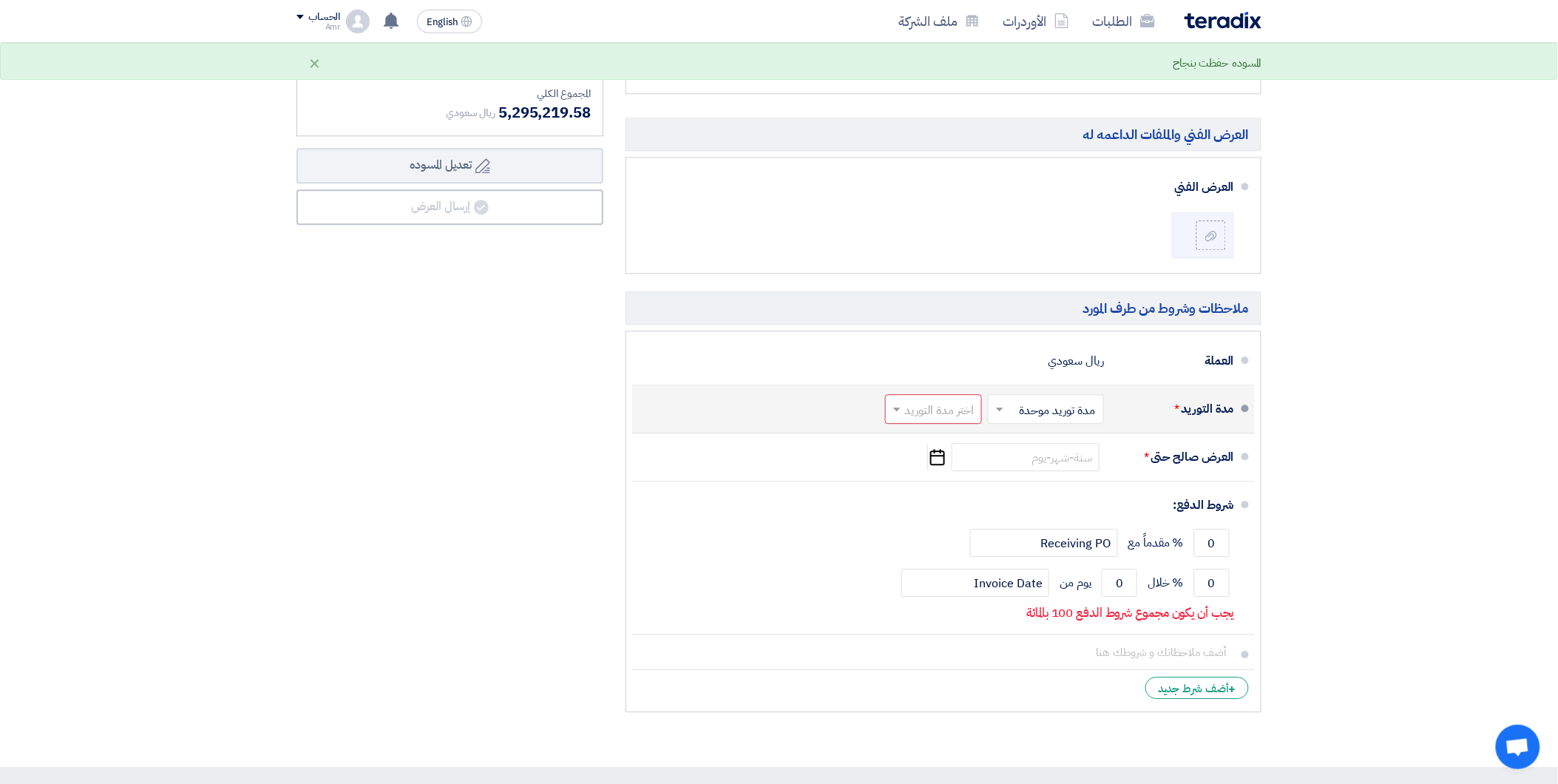
click at [957, 417] on input "text" at bounding box center [930, 411] width 90 height 22
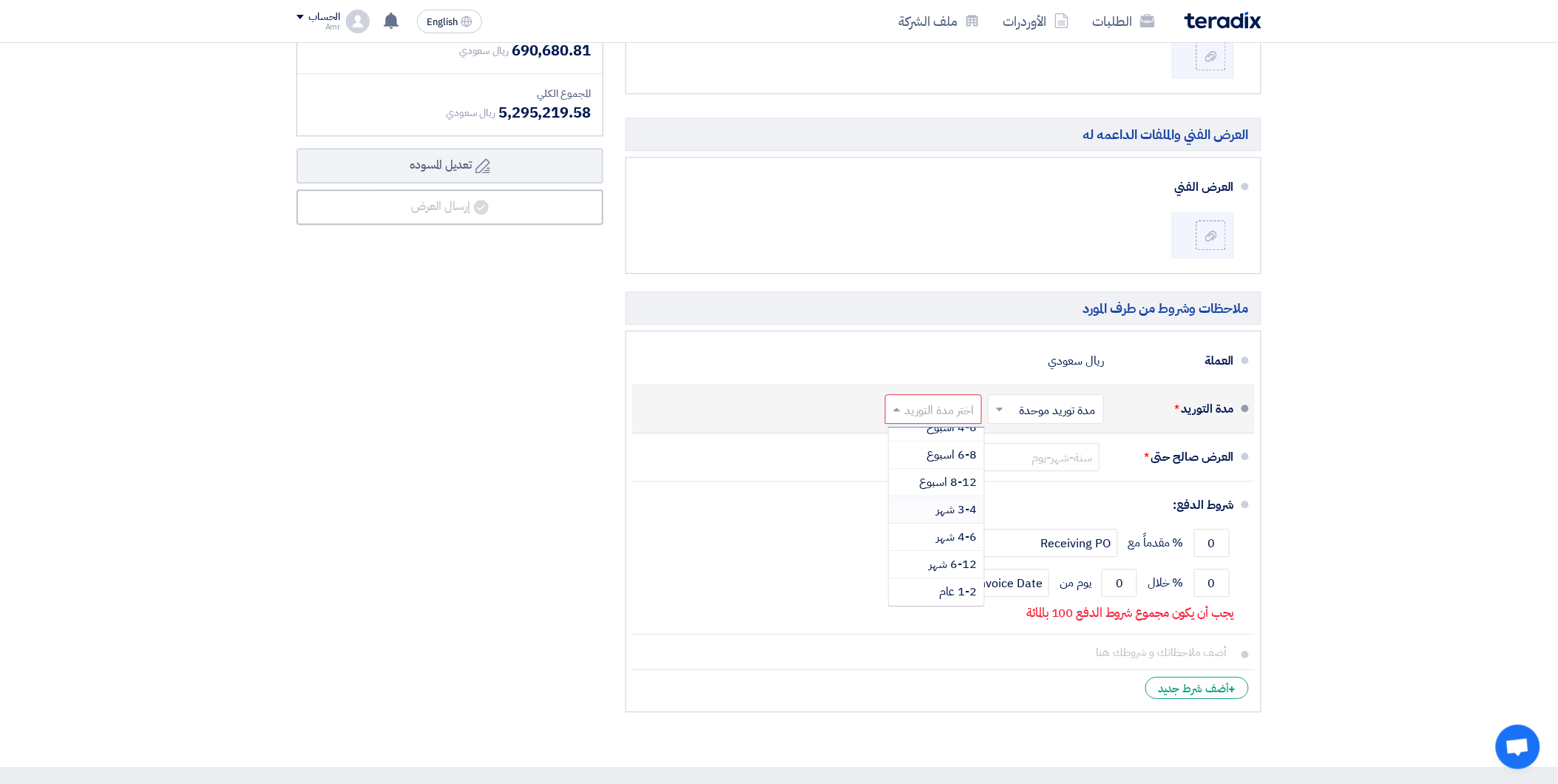
click at [955, 508] on span "3-4 شهر" at bounding box center [957, 509] width 41 height 17
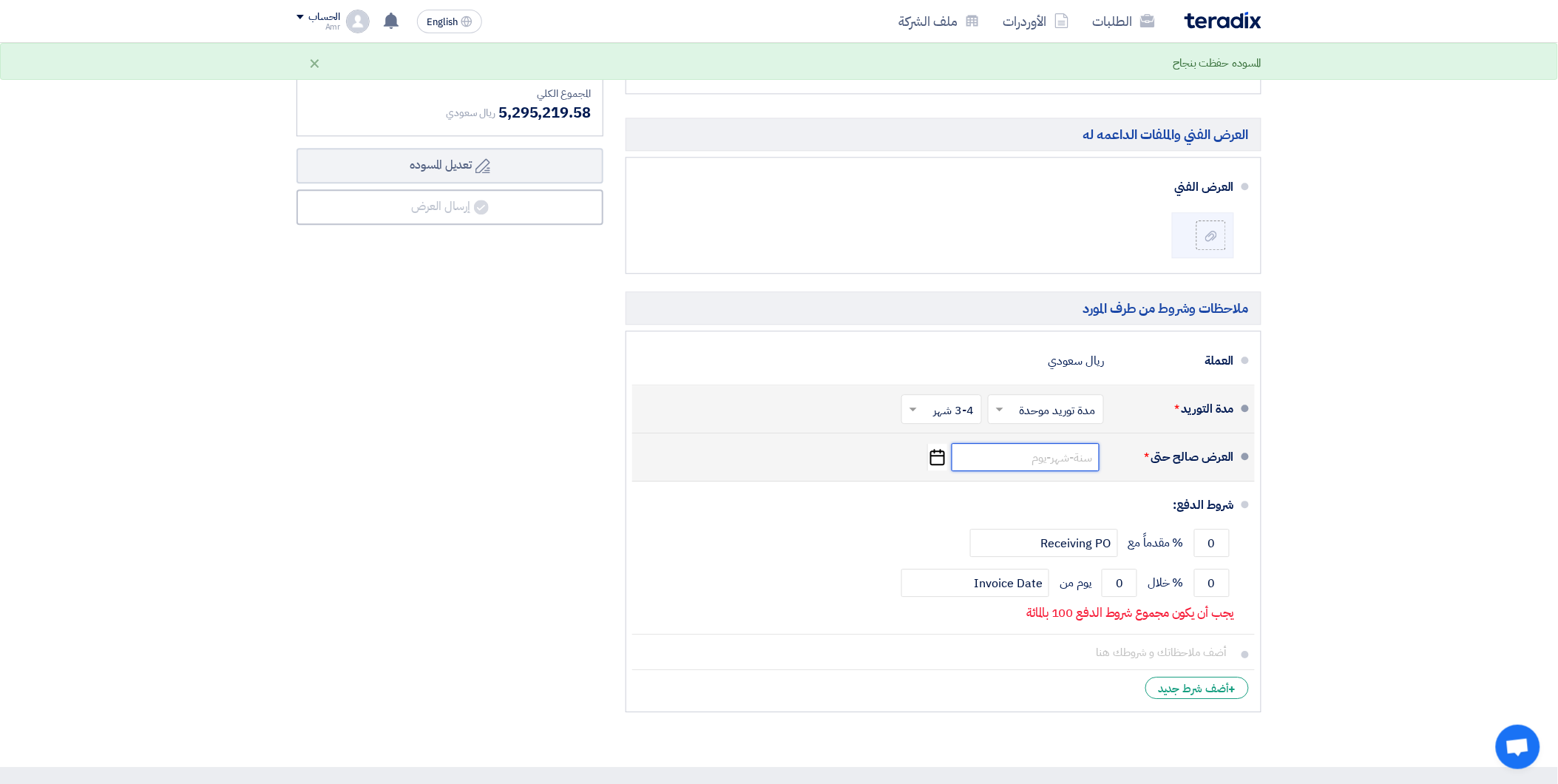
click at [1051, 461] on input at bounding box center [1025, 457] width 148 height 28
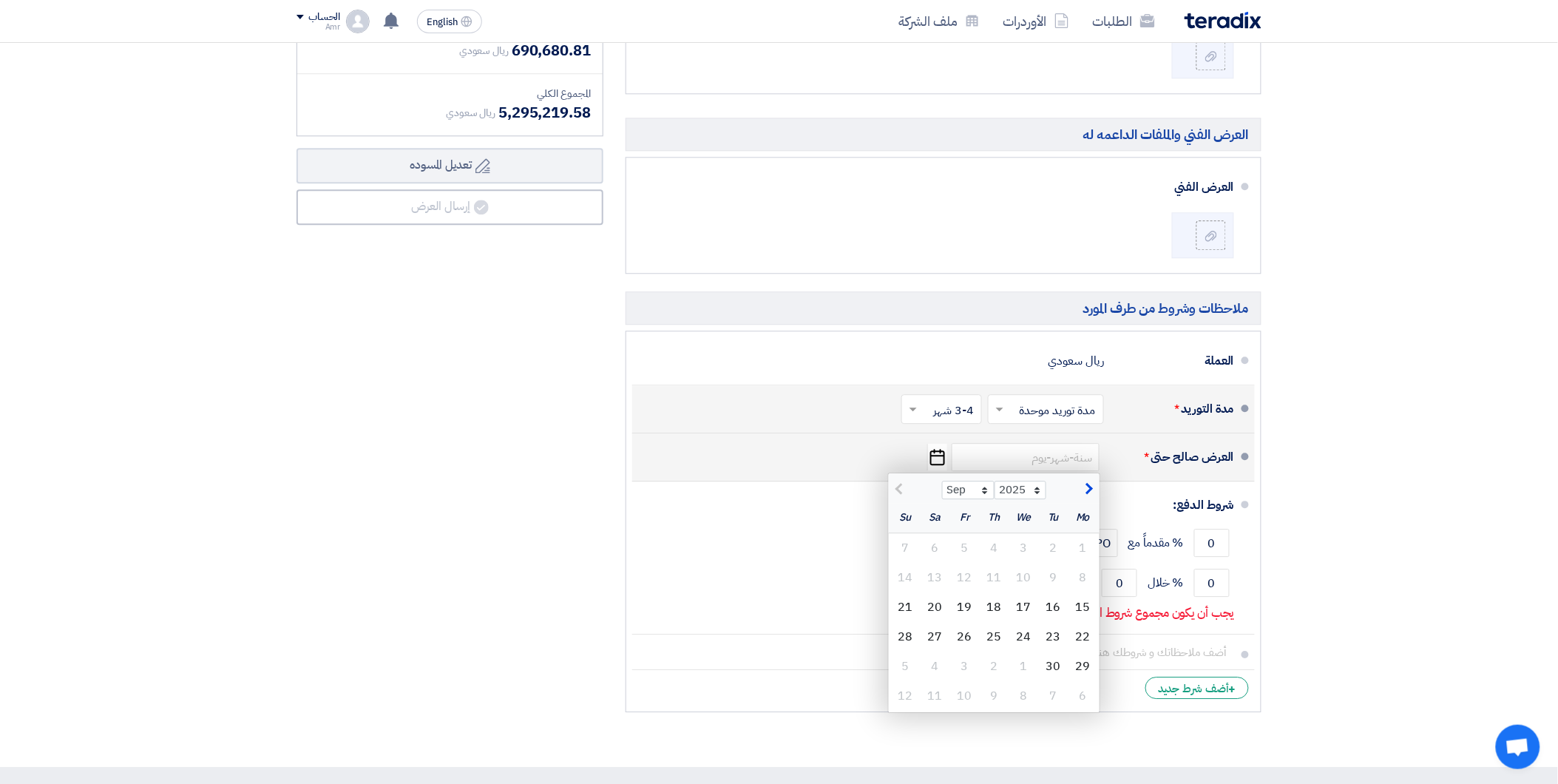
click at [1085, 490] on span "button" at bounding box center [1087, 489] width 8 height 17
click at [905, 490] on span "button" at bounding box center [901, 489] width 8 height 17
click at [1085, 492] on span "button" at bounding box center [1087, 489] width 8 height 17
select select "10"
click at [1047, 612] on div "14" at bounding box center [1054, 607] width 30 height 30
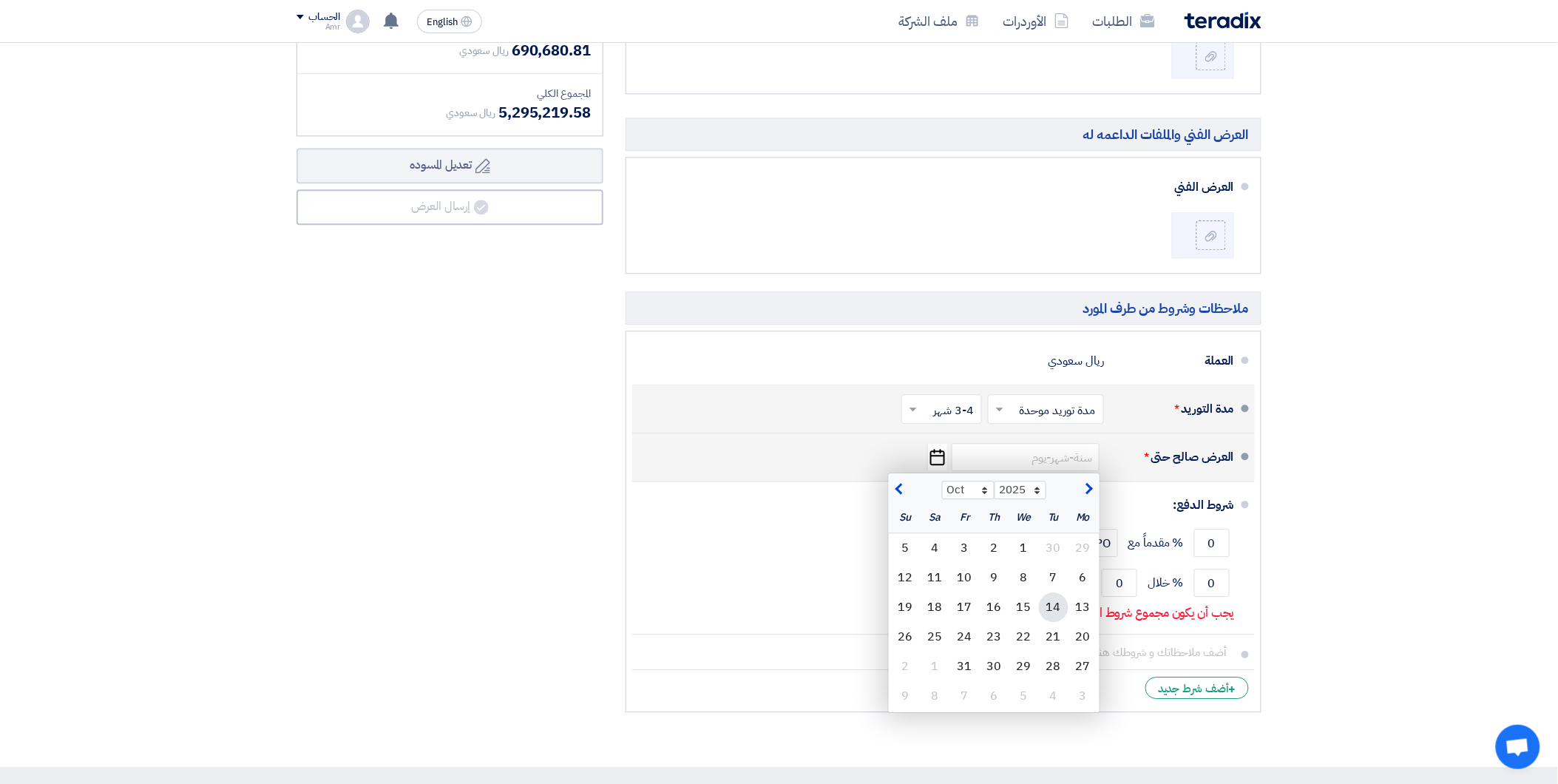
type input "[DATE]"
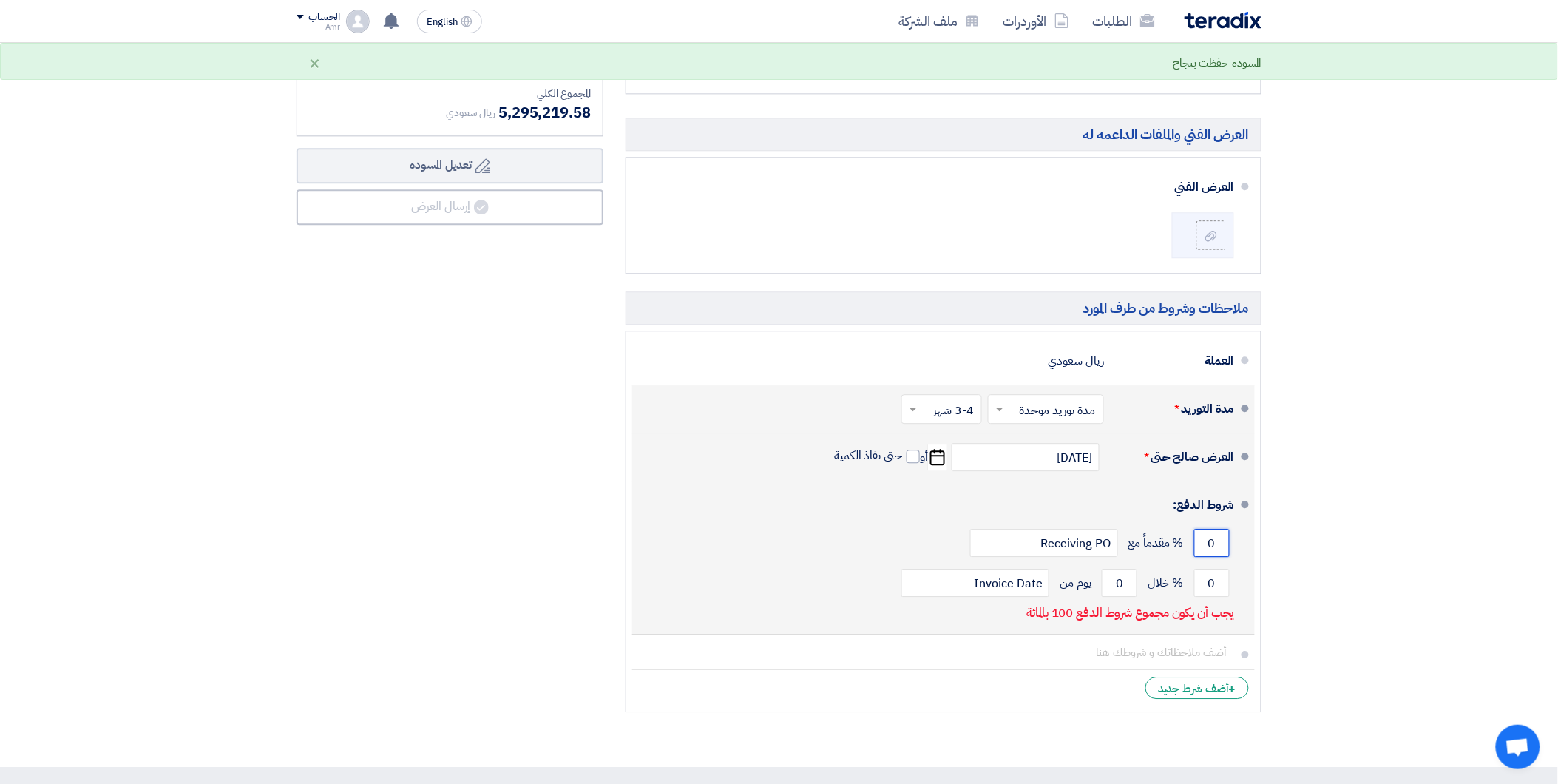
drag, startPoint x: 1206, startPoint y: 545, endPoint x: 1228, endPoint y: 550, distance: 22.6
click at [1226, 549] on input "0" at bounding box center [1212, 542] width 36 height 28
type input "60"
drag, startPoint x: 1205, startPoint y: 584, endPoint x: 1217, endPoint y: 586, distance: 12.2
click at [1217, 586] on input "0" at bounding box center [1212, 582] width 36 height 28
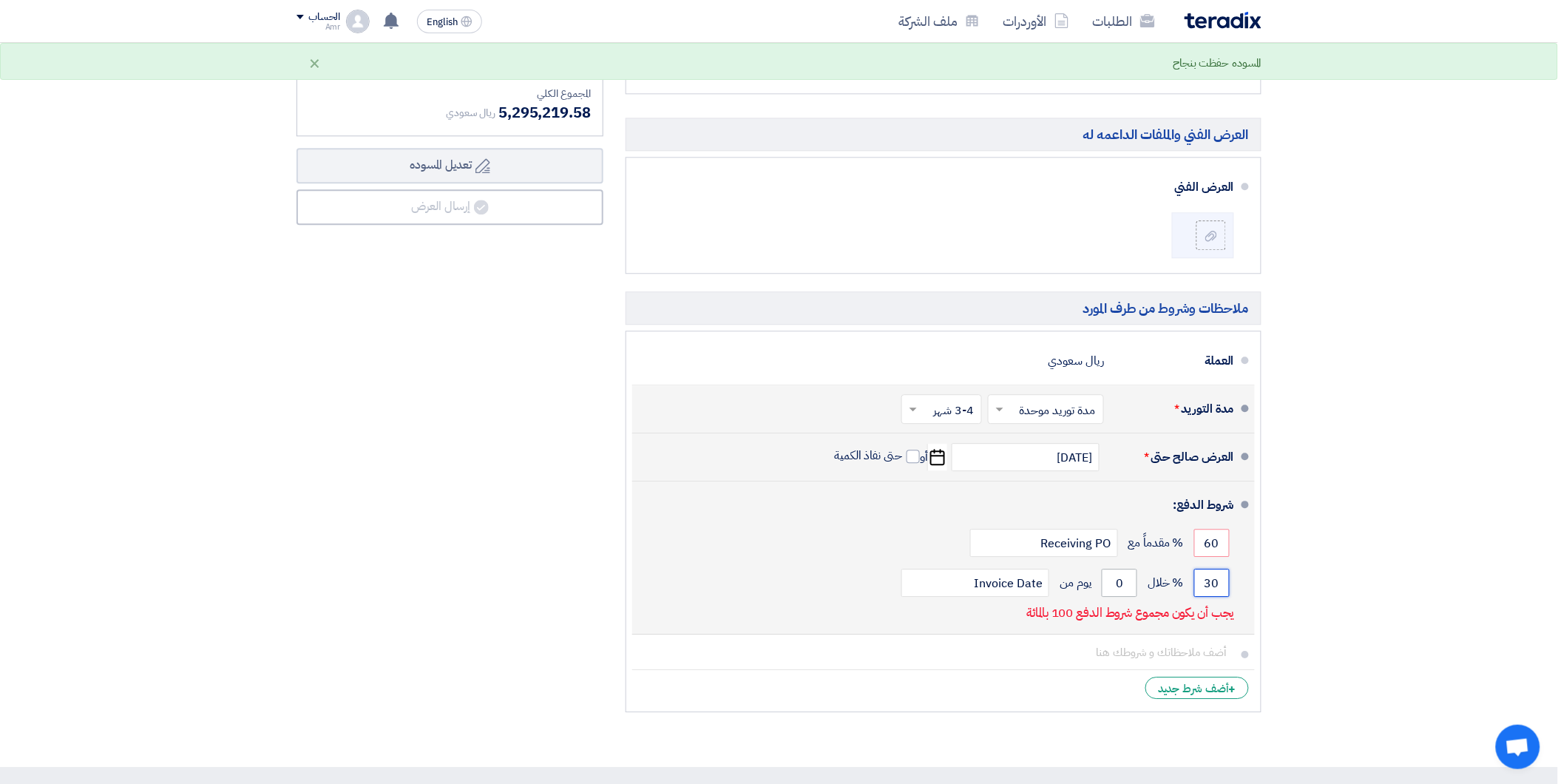
type input "30"
click at [1113, 584] on input "0" at bounding box center [1119, 582] width 36 height 28
drag, startPoint x: 1113, startPoint y: 584, endPoint x: 1126, endPoint y: 582, distance: 13.2
click at [1126, 582] on input "0" at bounding box center [1119, 582] width 36 height 28
type input "10"
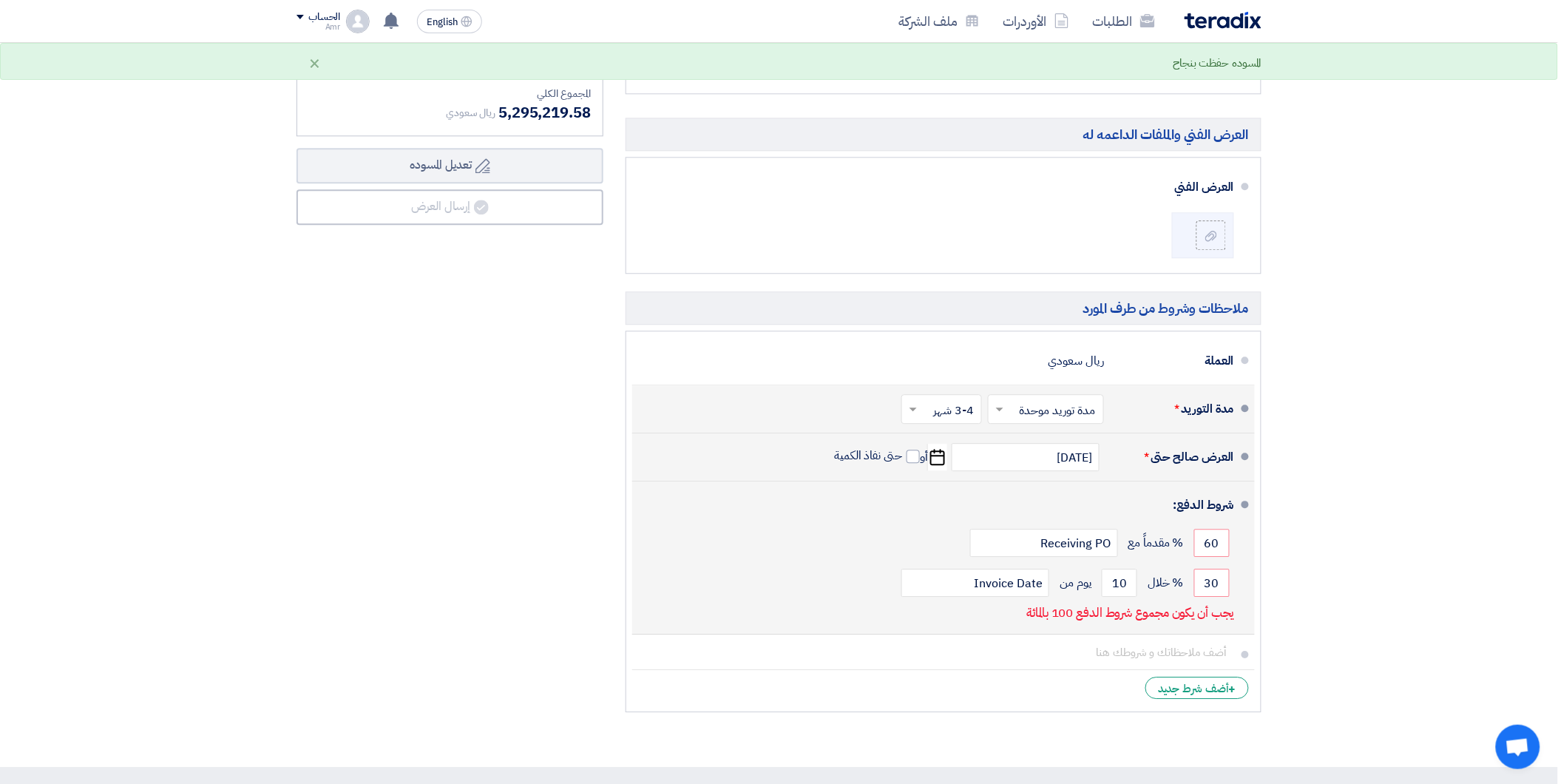
click at [1238, 559] on li "شروط الدفع: 60 % مقدماً مع Receiving PO 30 % خلال 10 Invoice Date" at bounding box center [943, 558] width 622 height 153
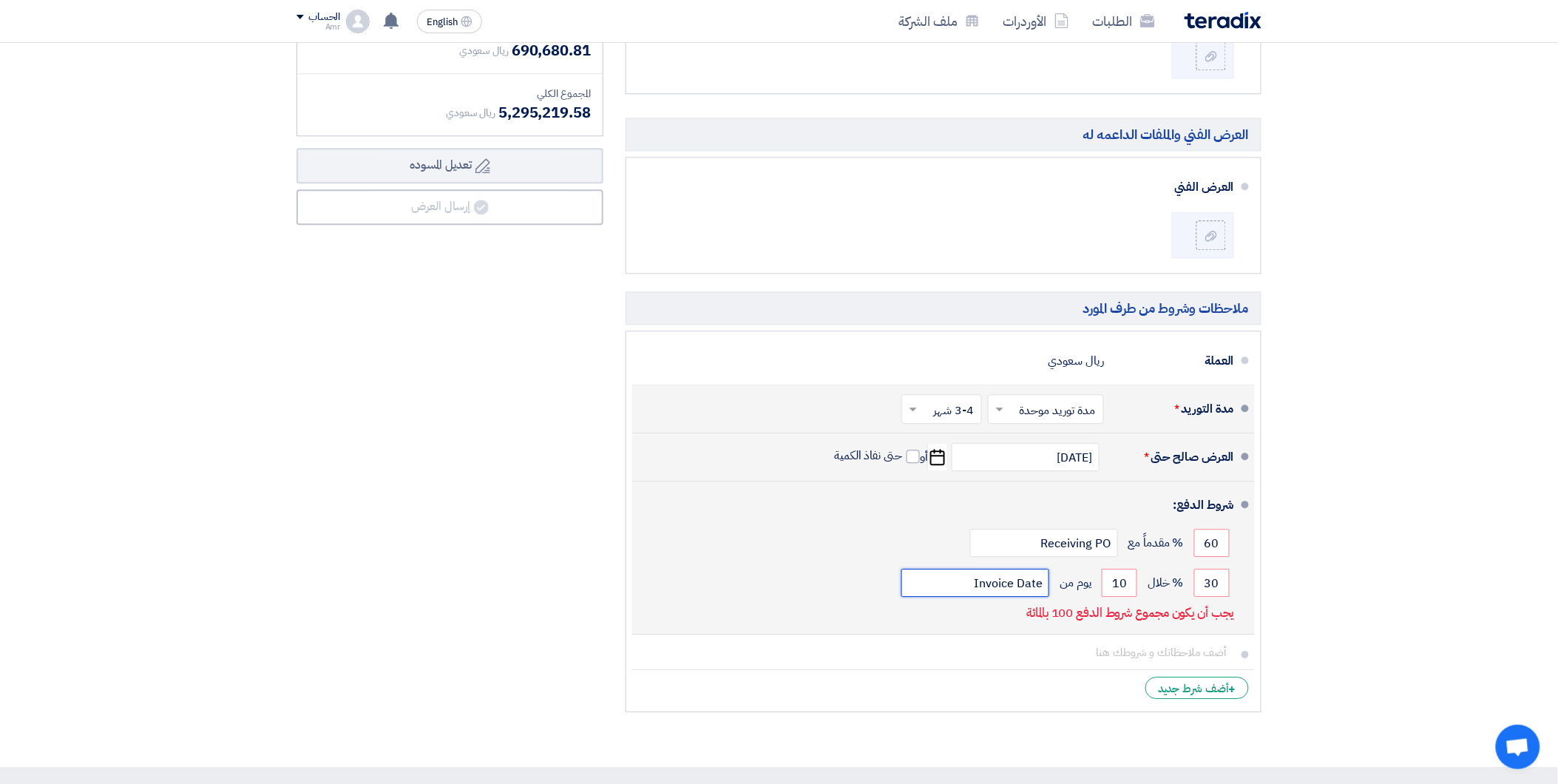
click at [1020, 595] on input "Invoice Date" at bounding box center [976, 582] width 148 height 28
click at [919, 586] on input "Invoice Date" at bounding box center [976, 582] width 148 height 28
click at [881, 624] on div "شروط الدفع: 60 % مقدماً مع Receiving PO 30 % خلال 10" at bounding box center [939, 557] width 590 height 140
drag, startPoint x: 941, startPoint y: 587, endPoint x: 1113, endPoint y: 596, distance: 172.2
click at [1113, 596] on div "30 % خلال 10 يوم من Invoice Date" at bounding box center [939, 583] width 590 height 40
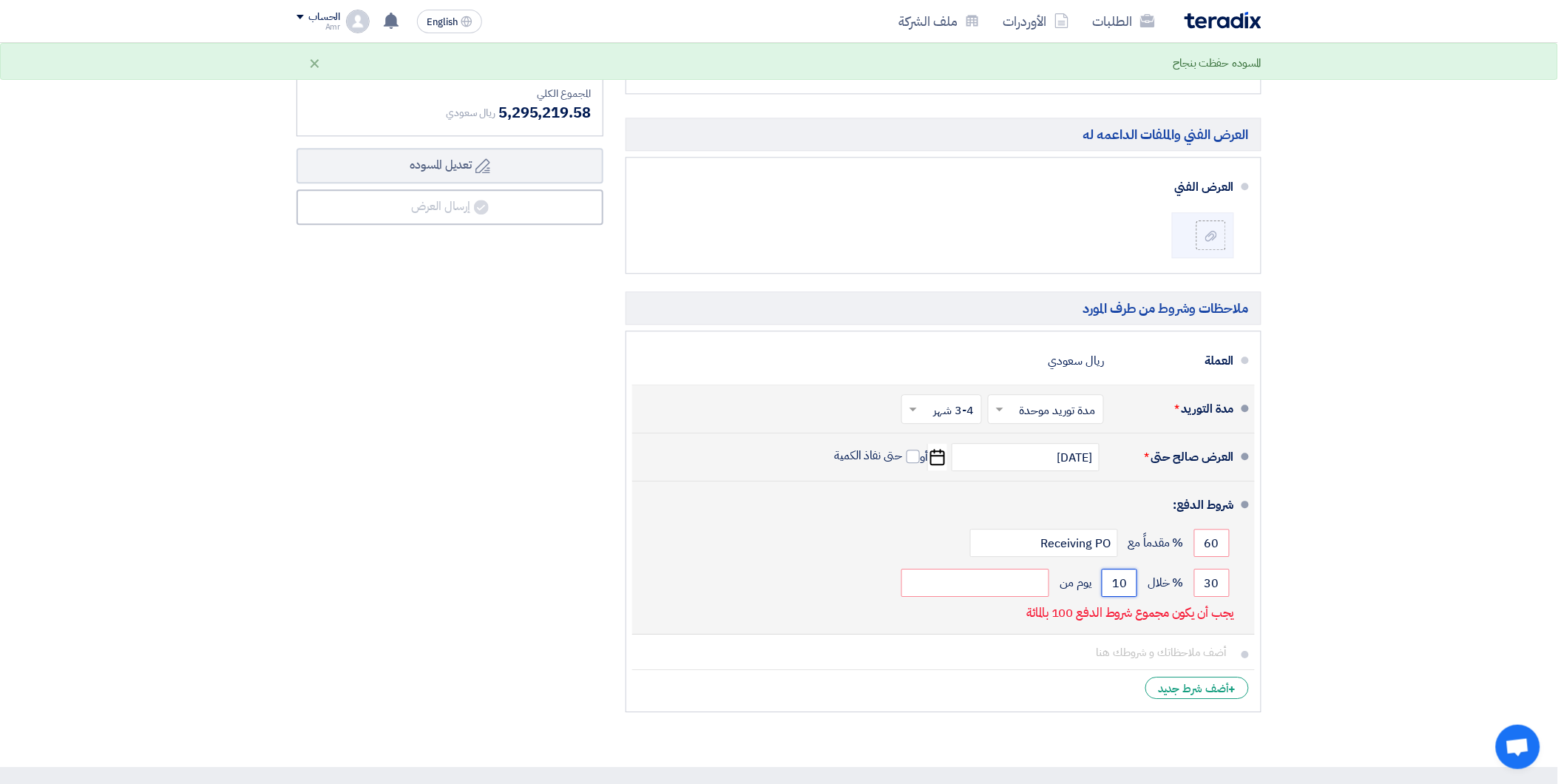
drag, startPoint x: 1115, startPoint y: 594, endPoint x: 1126, endPoint y: 585, distance: 14.2
click at [1126, 585] on input "10" at bounding box center [1119, 582] width 36 height 28
type input "30"
click at [1178, 575] on span "% خلال" at bounding box center [1166, 582] width 37 height 15
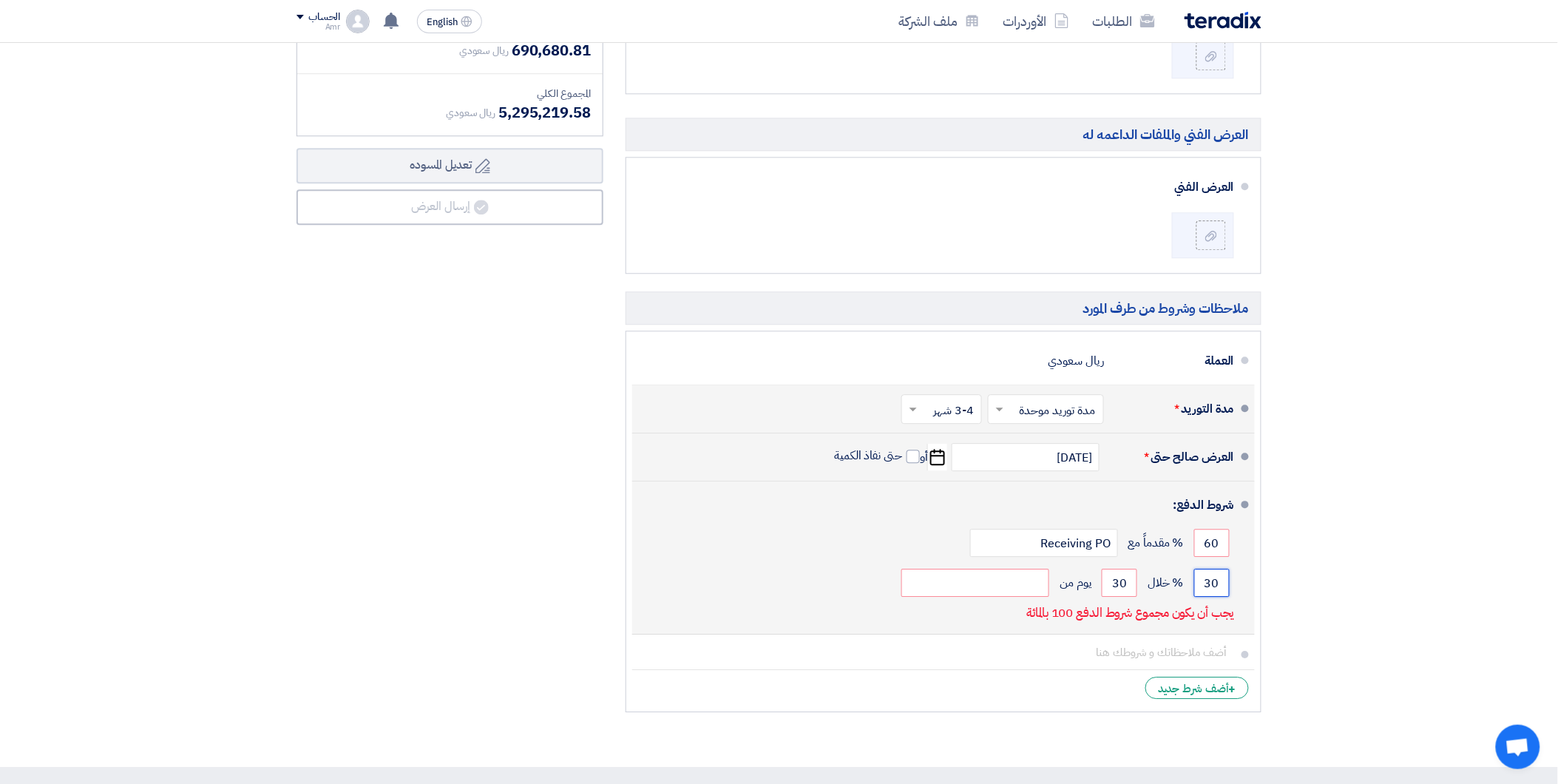
drag, startPoint x: 1199, startPoint y: 585, endPoint x: 1224, endPoint y: 587, distance: 25.1
click at [1220, 586] on input "30" at bounding box center [1212, 582] width 36 height 28
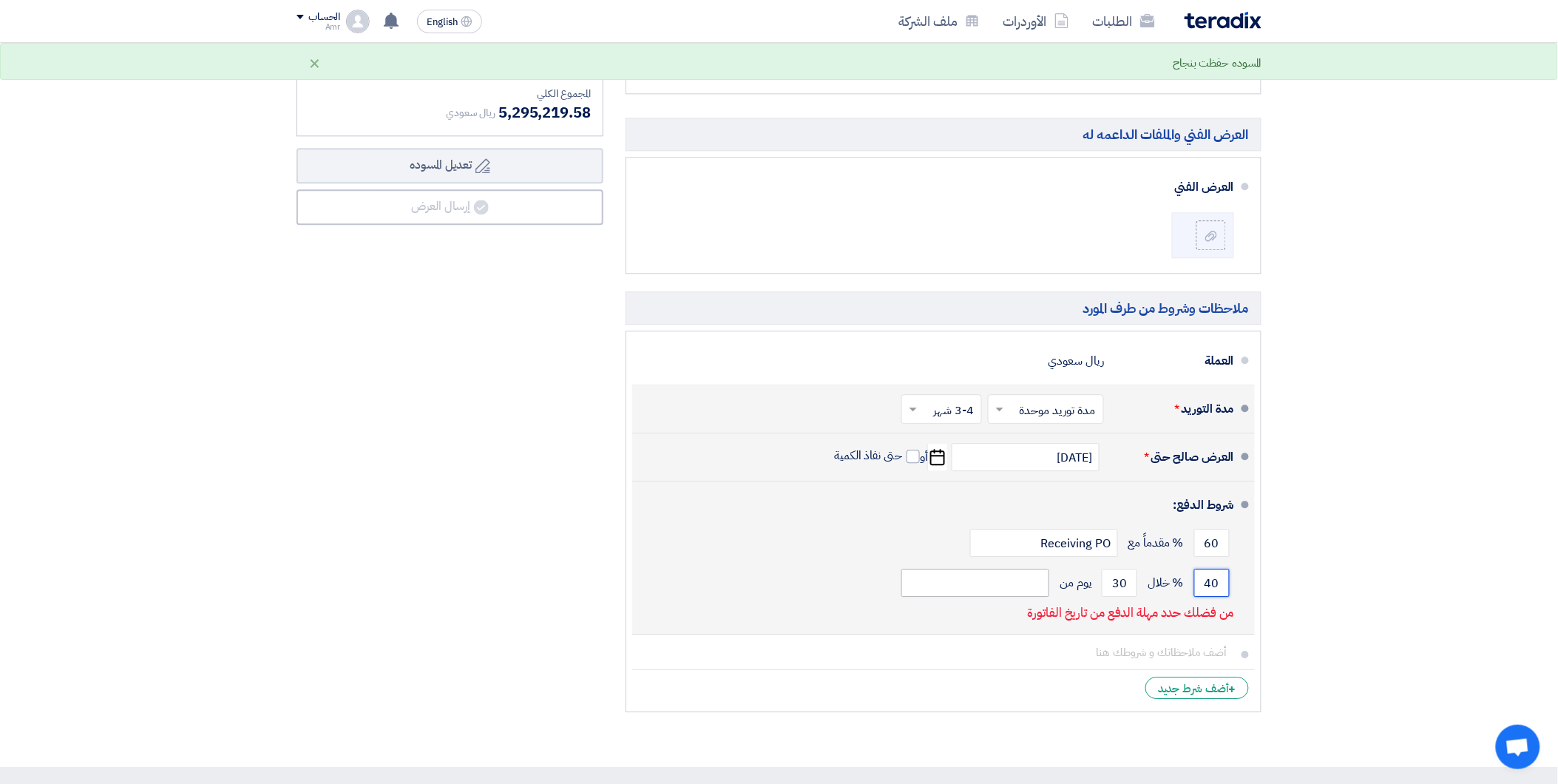
type input "40"
click at [993, 582] on input "text" at bounding box center [976, 582] width 148 height 28
click at [788, 582] on div "40 % خلال 30 يوم من" at bounding box center [939, 583] width 590 height 40
click at [1037, 593] on input "text" at bounding box center [976, 582] width 148 height 28
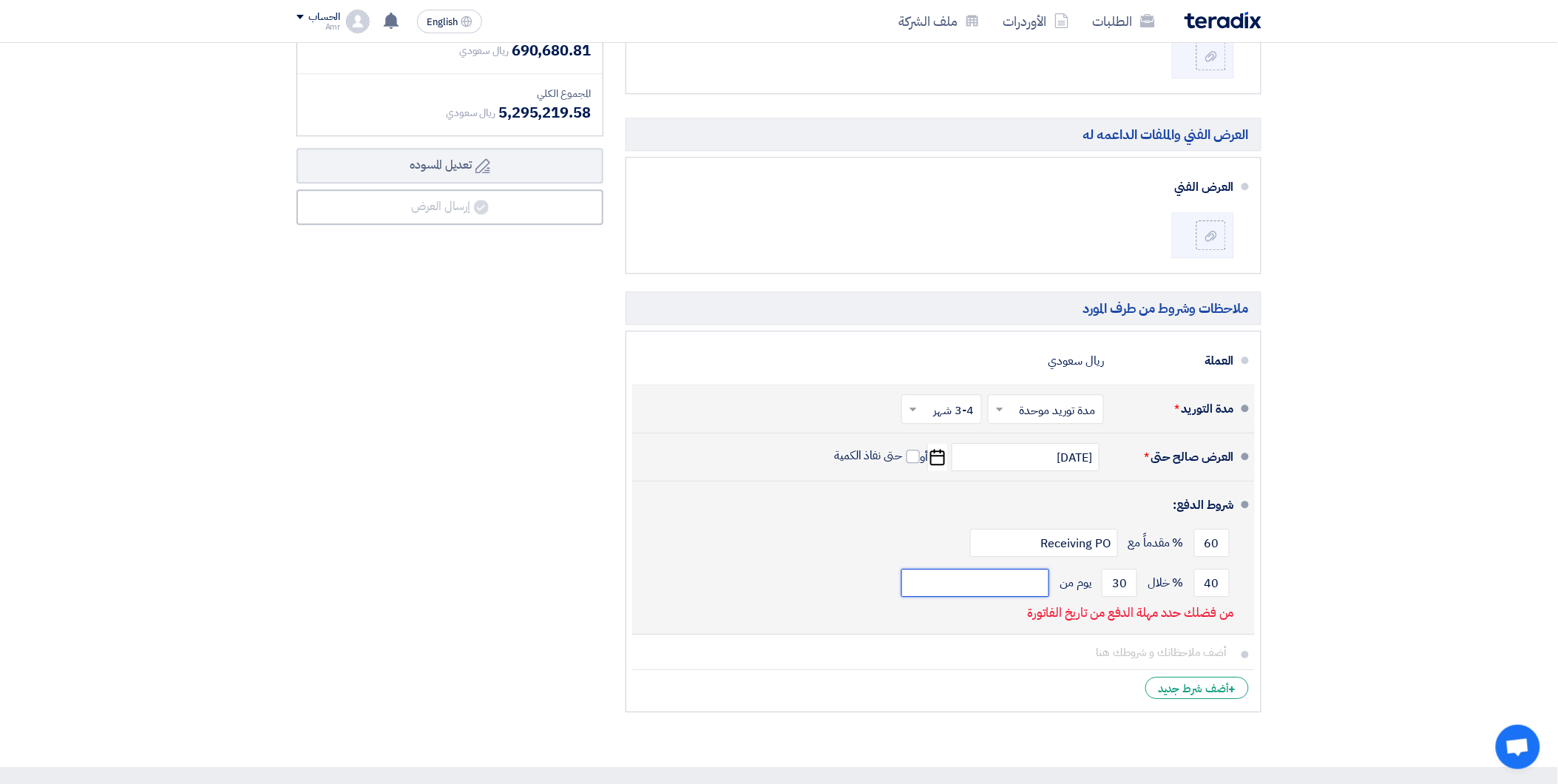
type input "ة"
type input "m"
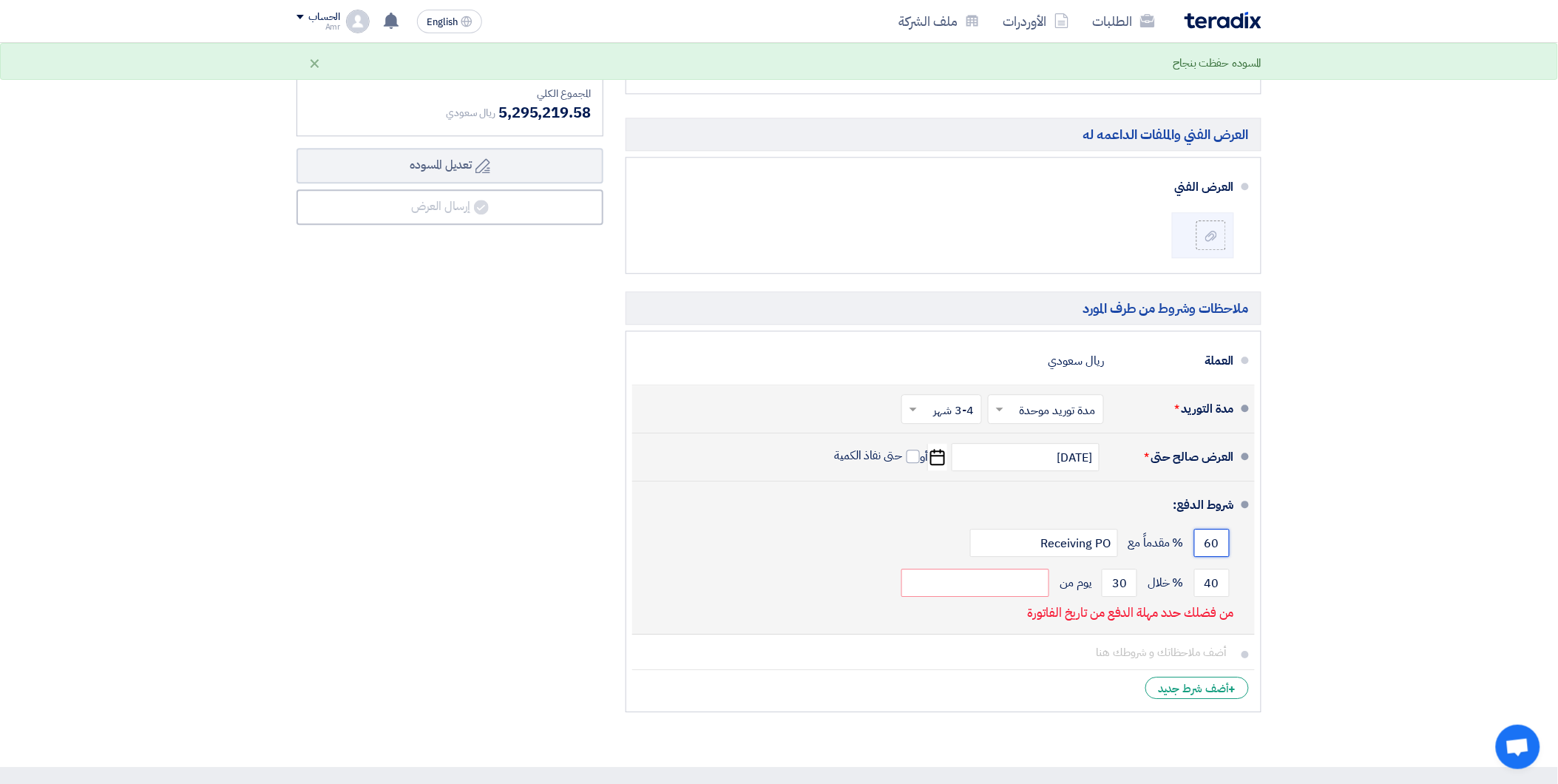
drag, startPoint x: 1199, startPoint y: 538, endPoint x: 1251, endPoint y: 539, distance: 52.0
click at [1251, 539] on li "شروط الدفع: 60 % مقدماً مع Receiving PO 40 % خلال 30" at bounding box center [943, 558] width 622 height 153
type input "70"
drag, startPoint x: 1203, startPoint y: 578, endPoint x: 1222, endPoint y: 580, distance: 19.1
click at [1222, 580] on input "40" at bounding box center [1212, 582] width 36 height 28
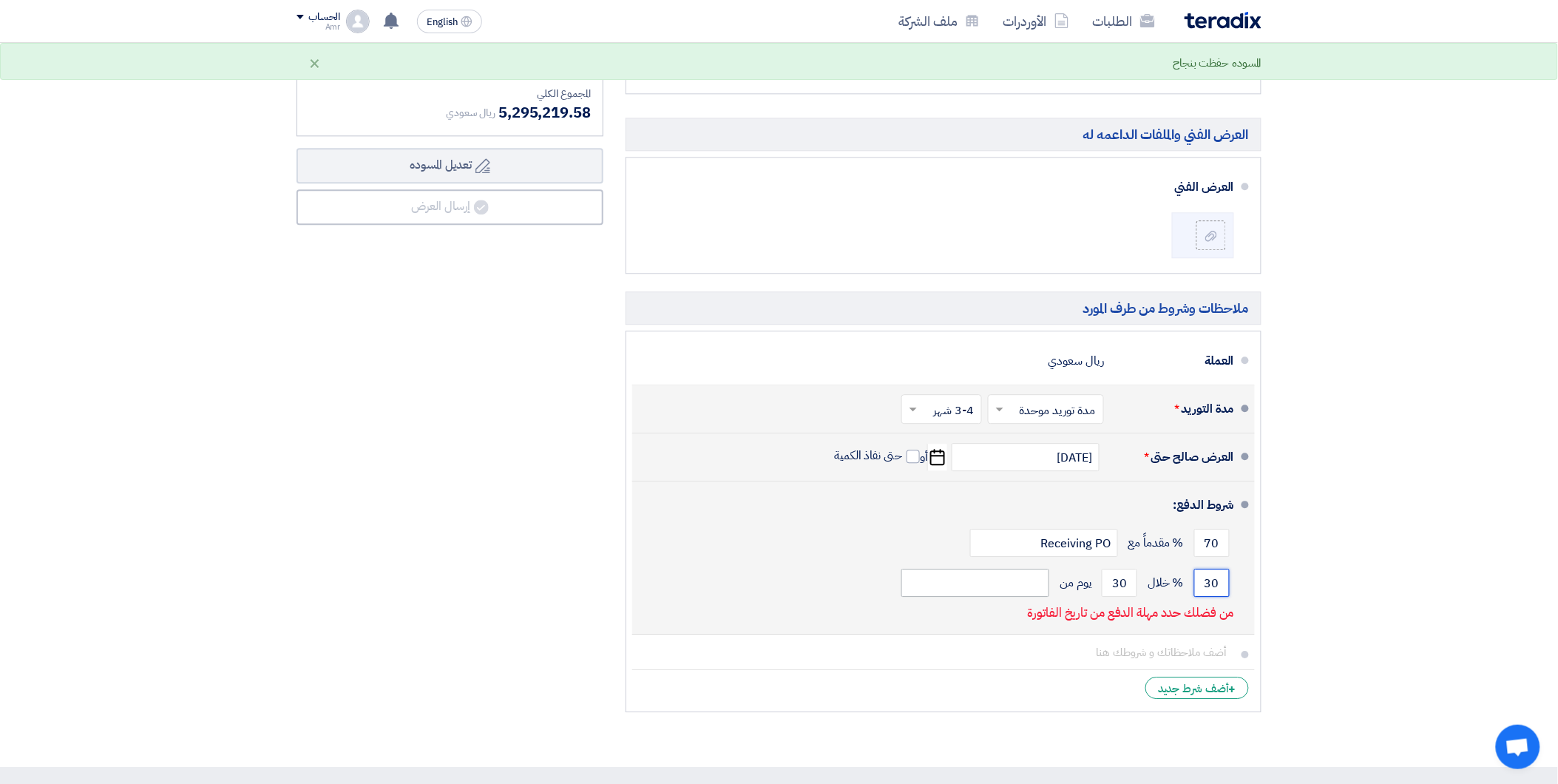
type input "30"
click at [1011, 588] on input "text" at bounding box center [976, 582] width 148 height 28
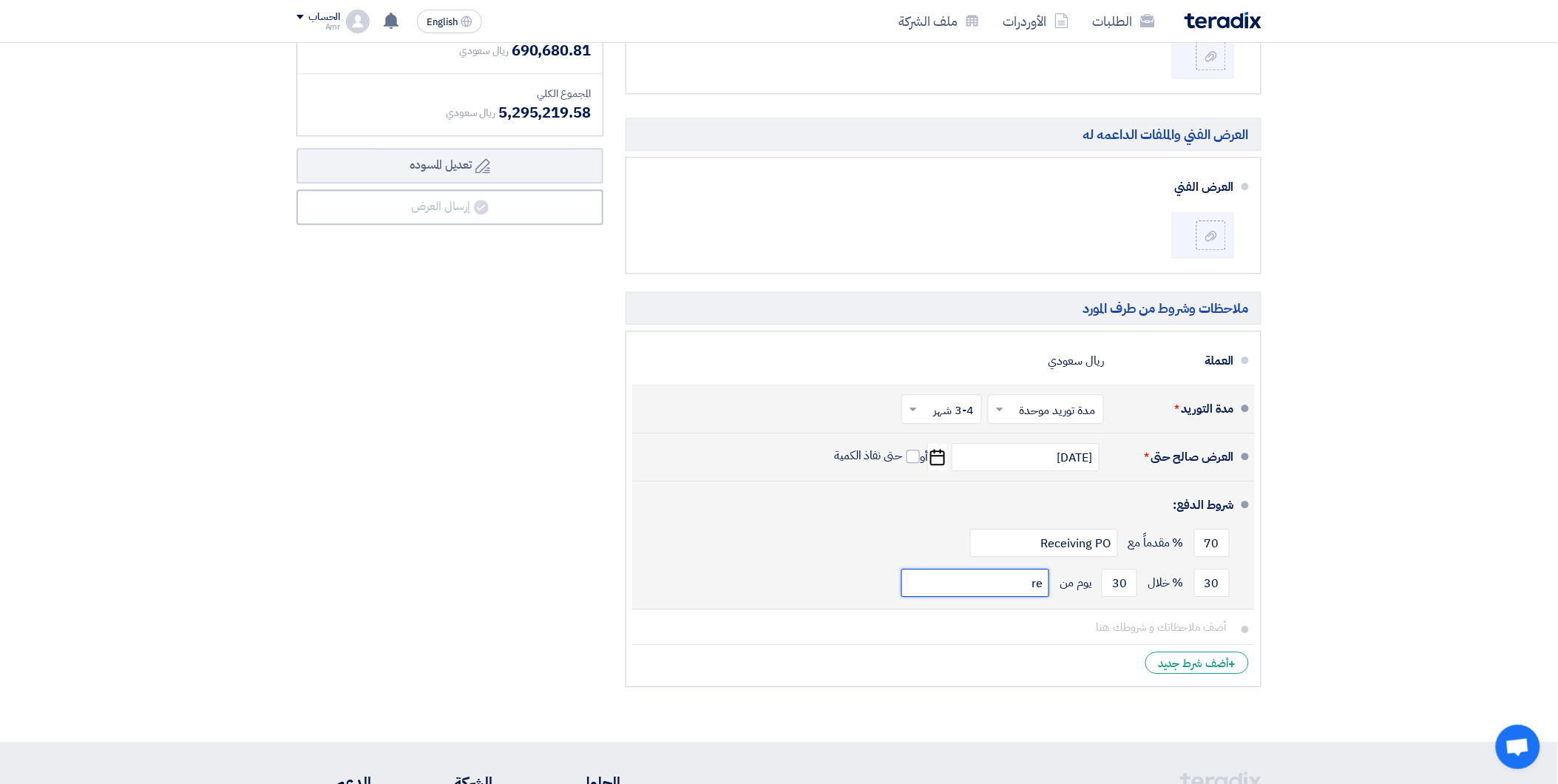
type input "r"
type input "R"
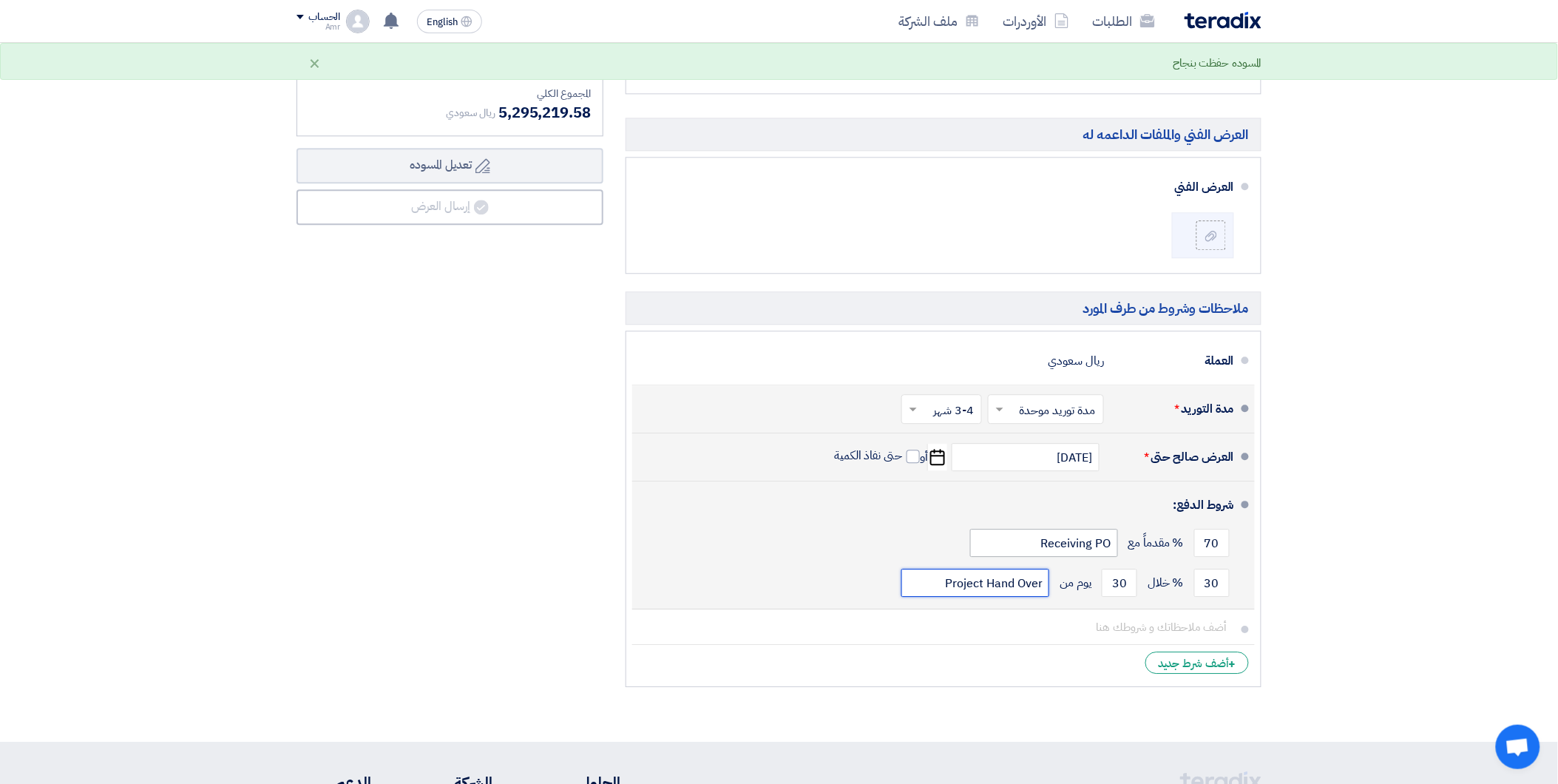
type input "Project Hand Over"
click at [1038, 543] on input "Receiving PO" at bounding box center [1044, 542] width 148 height 28
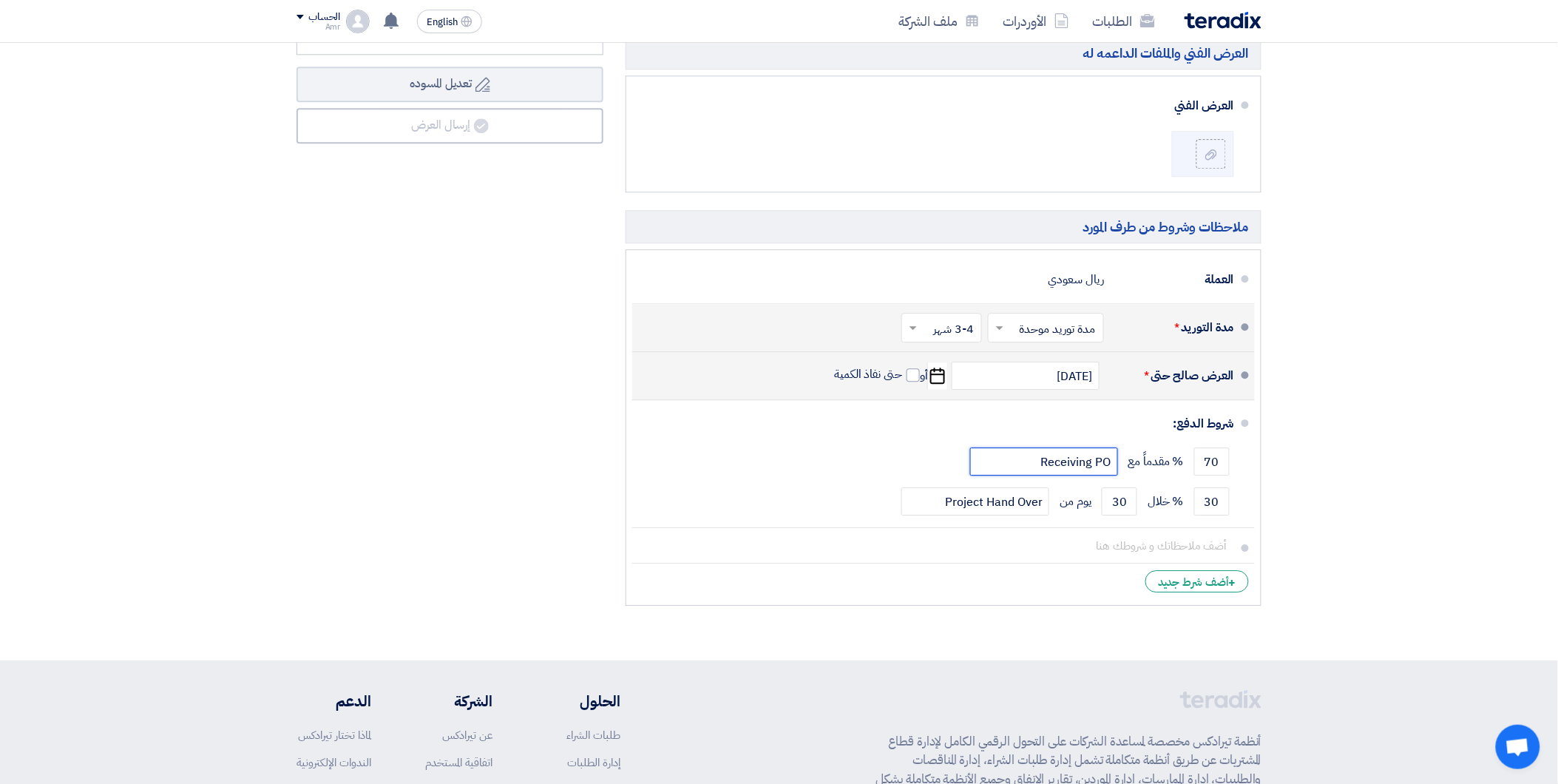
scroll to position [1314, 0]
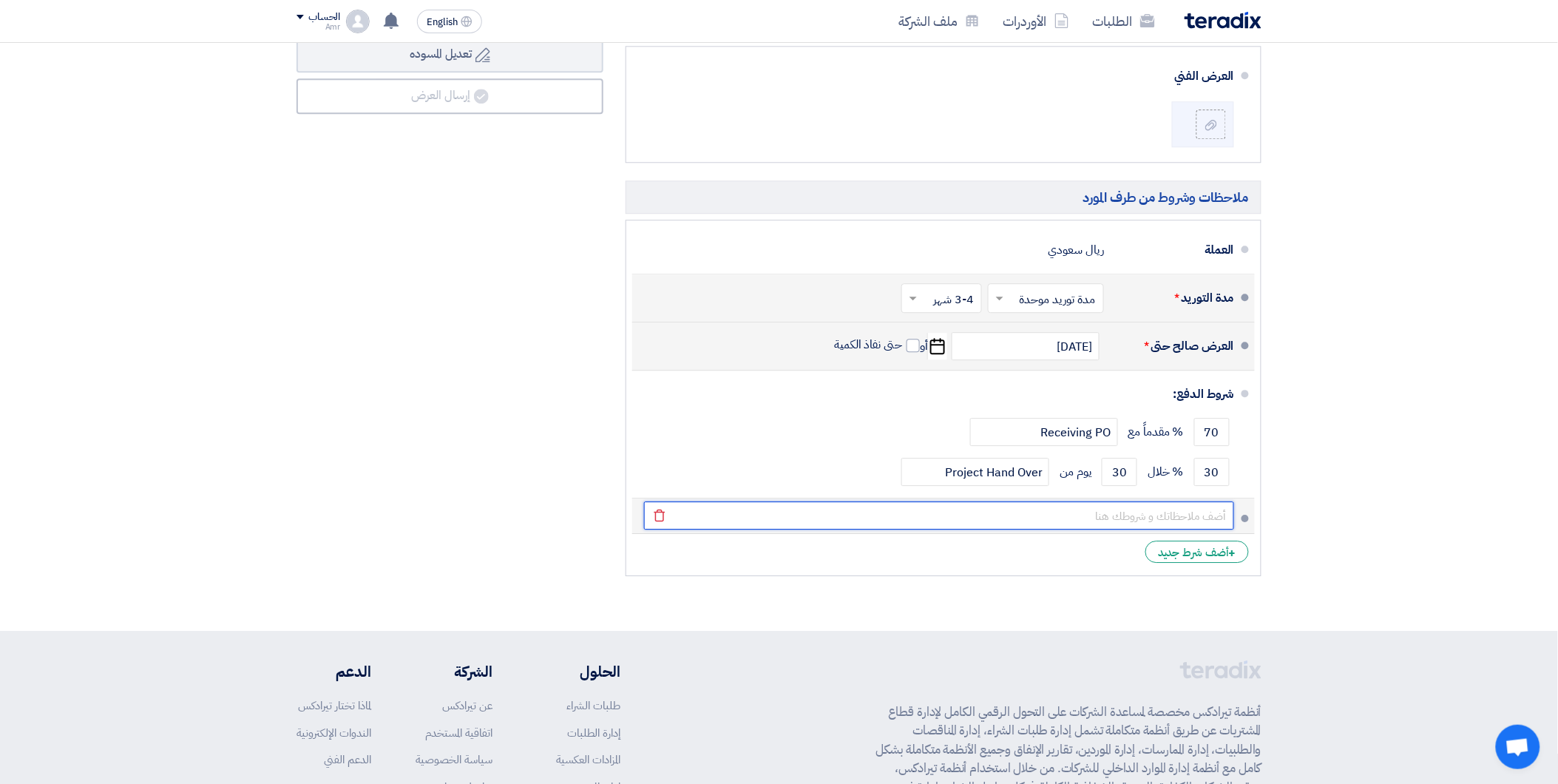
click at [1179, 513] on input "text" at bounding box center [939, 515] width 590 height 28
click at [1089, 515] on input "text" at bounding box center [939, 515] width 590 height 28
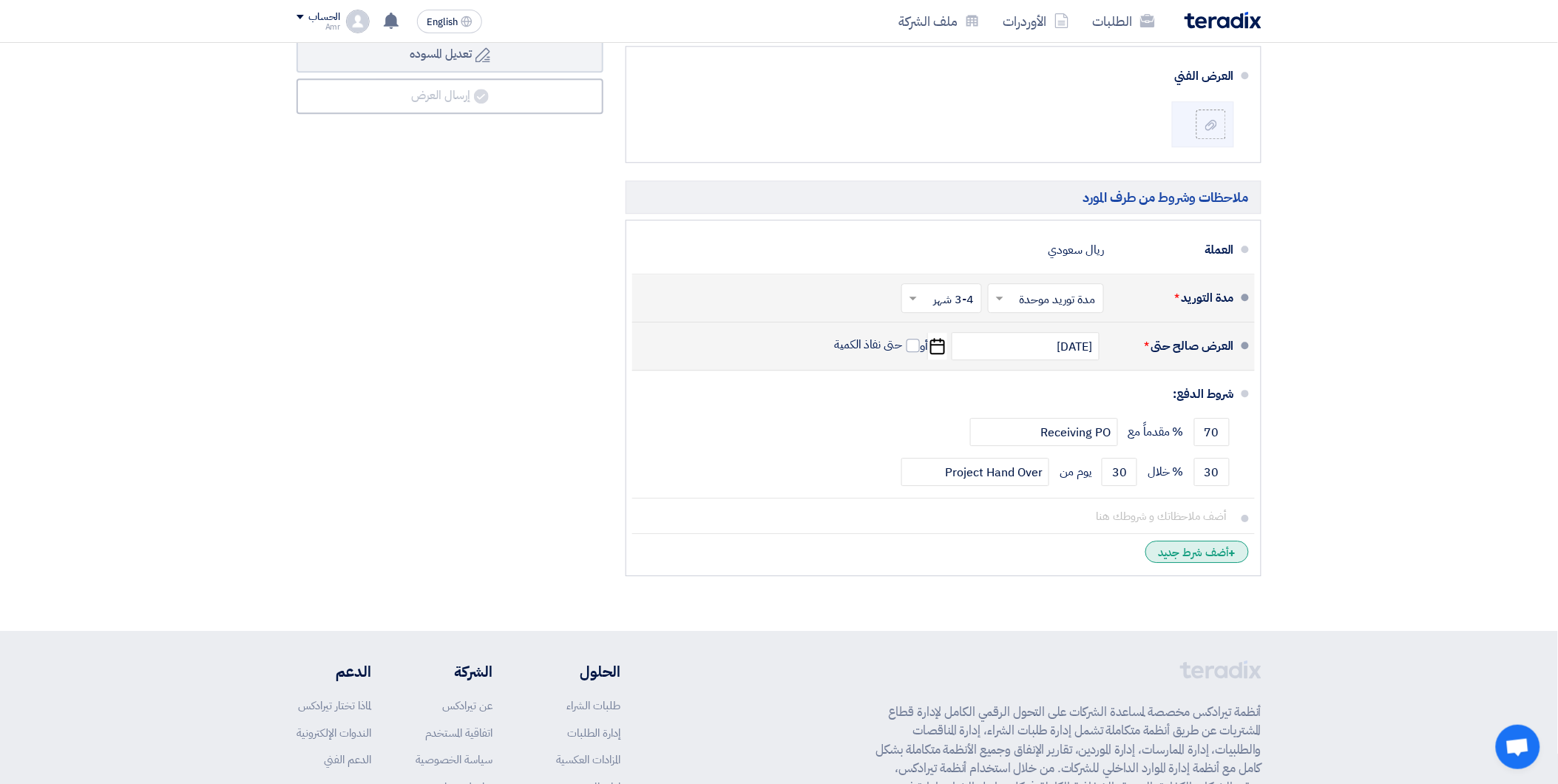
click at [1177, 554] on div "+ أضف شرط جديد" at bounding box center [1197, 551] width 104 height 22
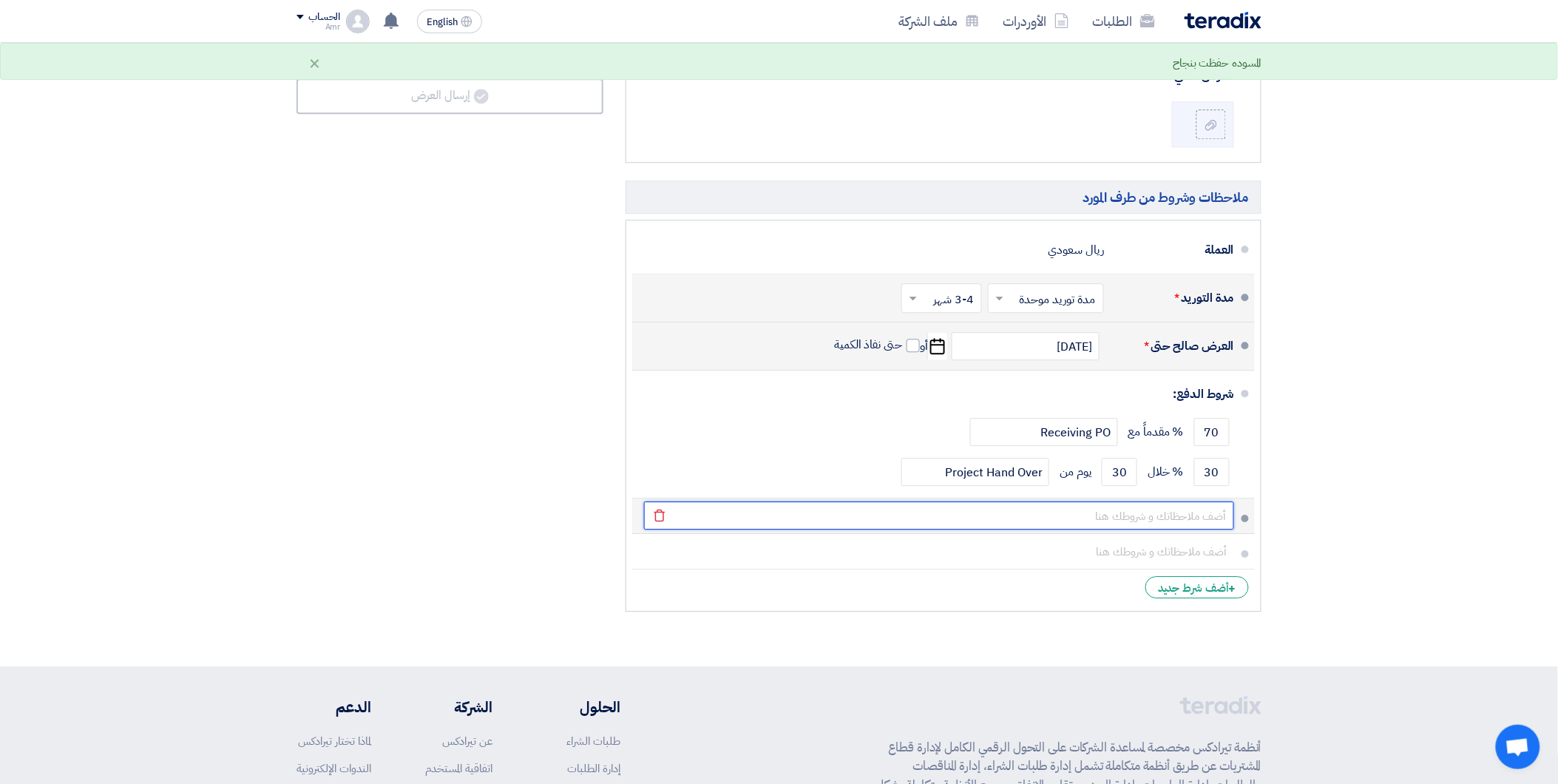
click at [1063, 519] on input "text" at bounding box center [939, 515] width 590 height 28
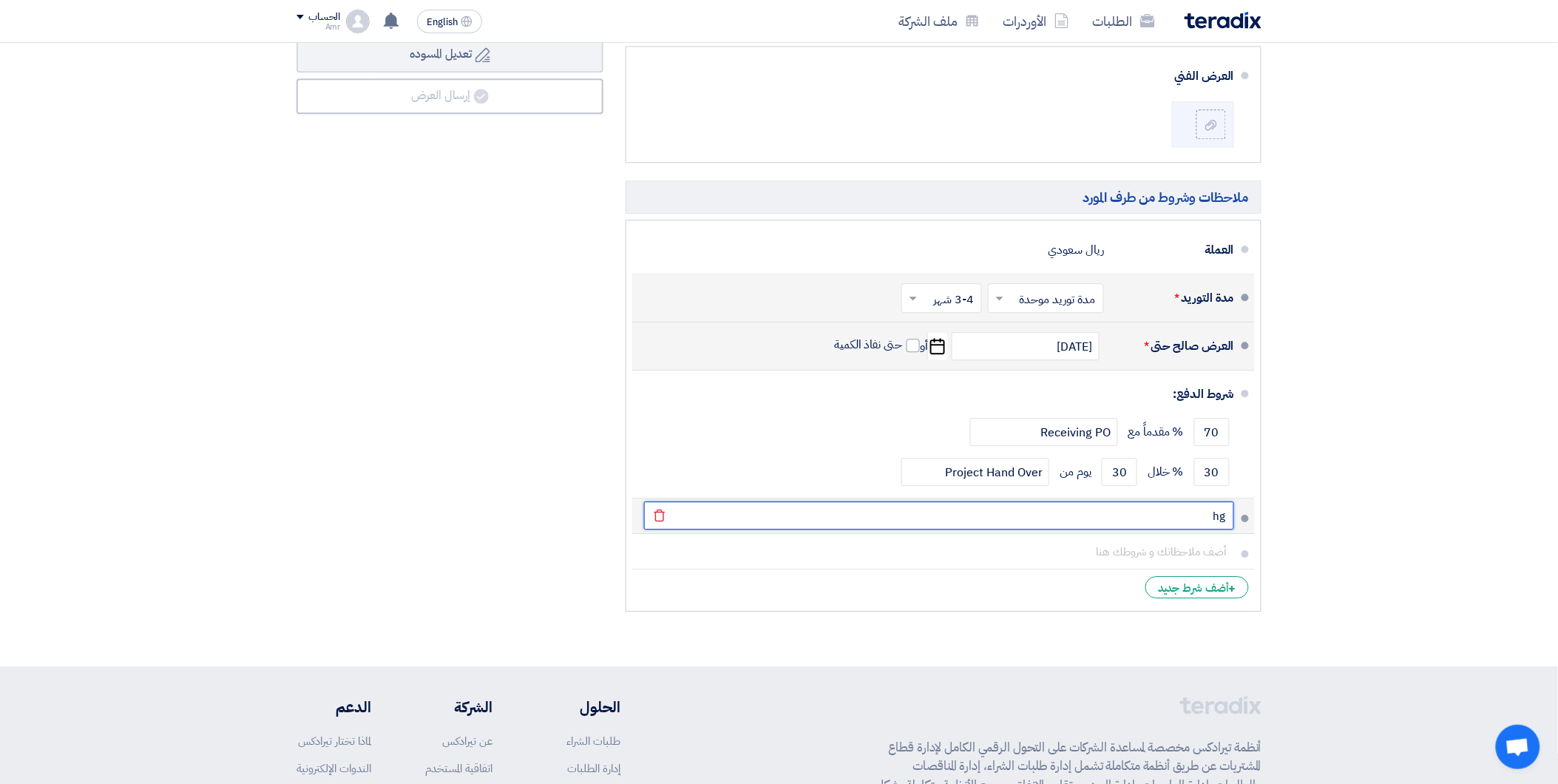
type input "h"
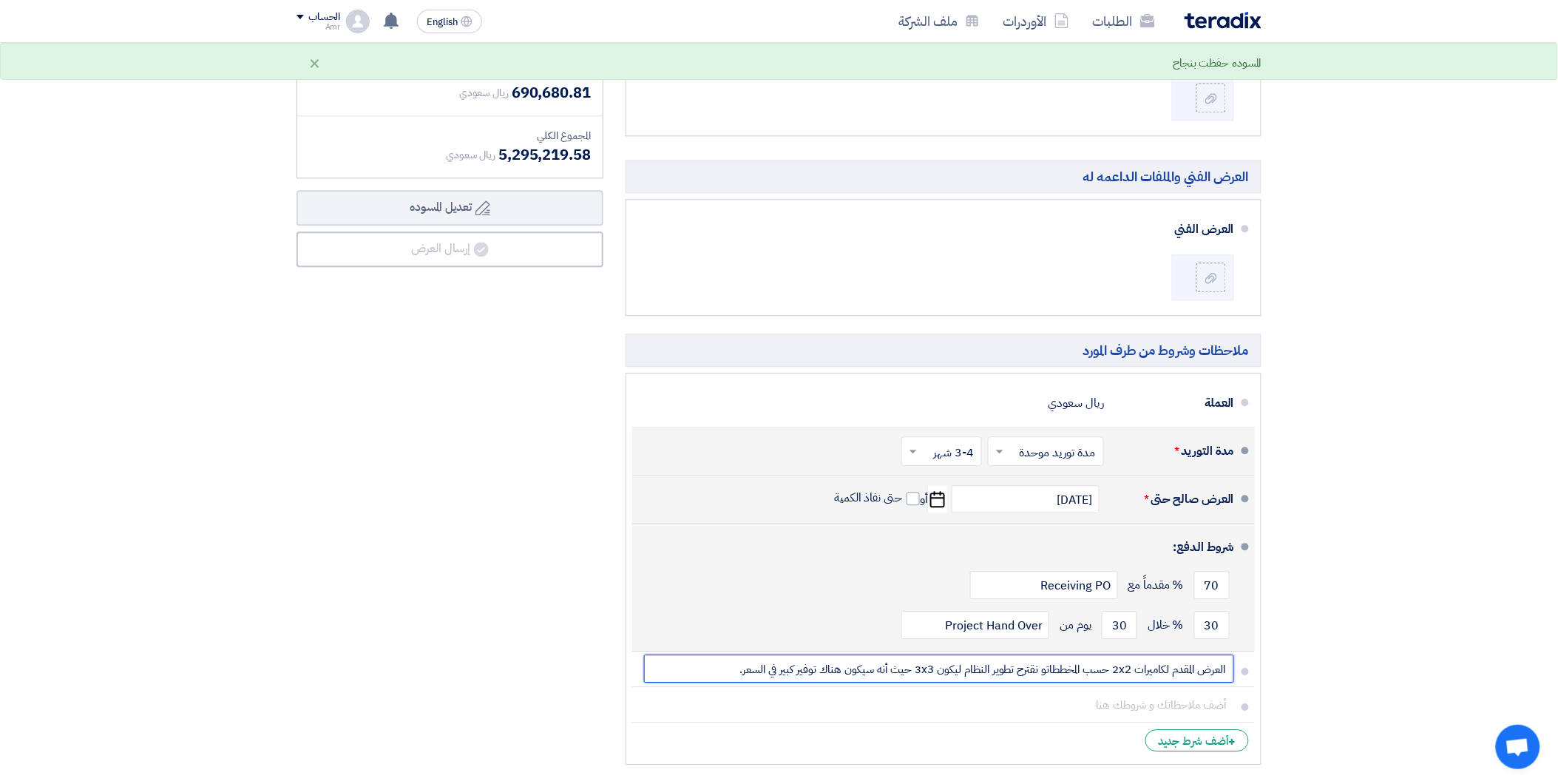
scroll to position [1149, 0]
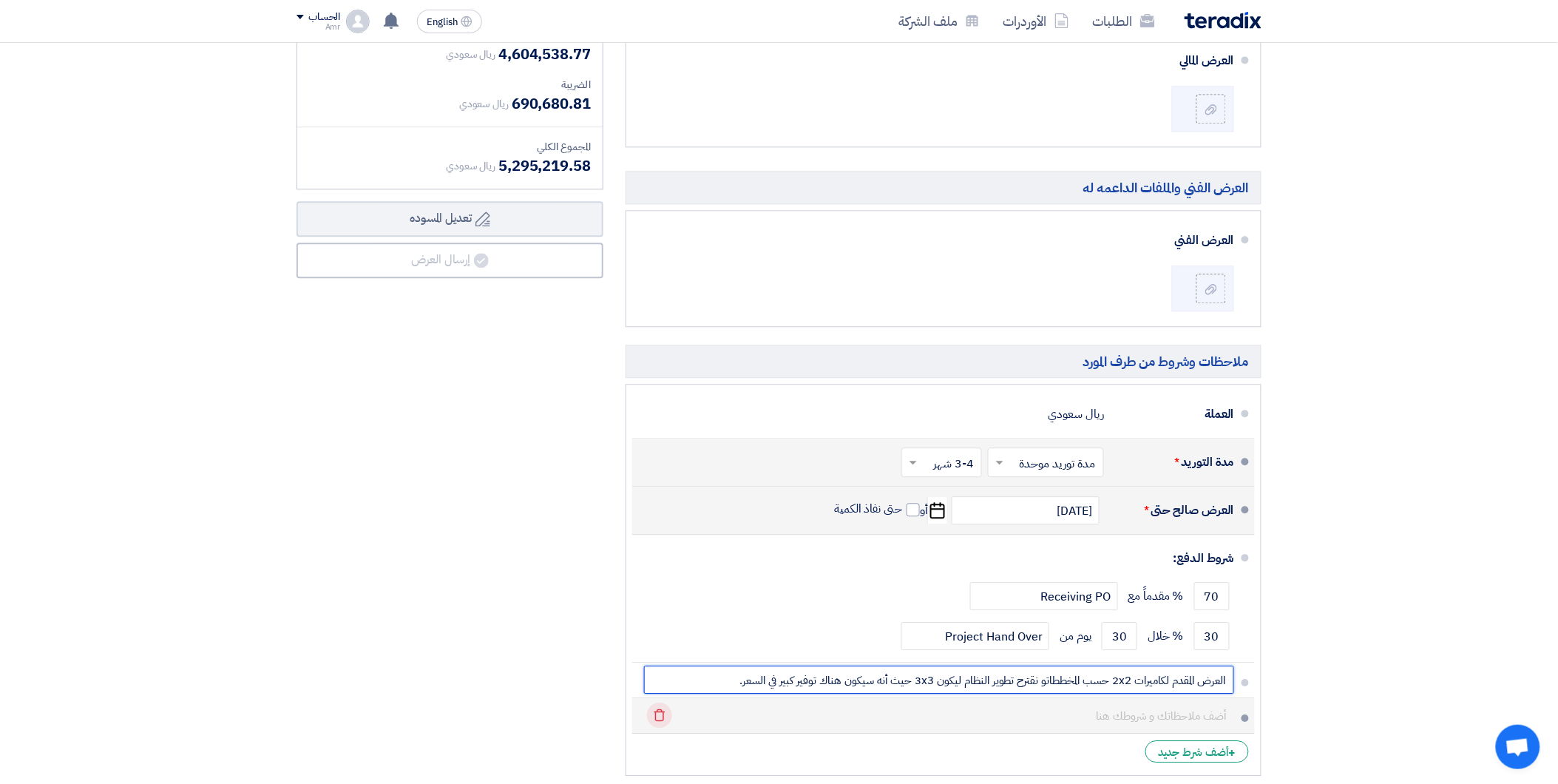
type input "العرض المقدم لكاميرات 2x2 حسب المخططاتو نقترح تطوير النظام ليكون 3x3 حيث أنه سي…"
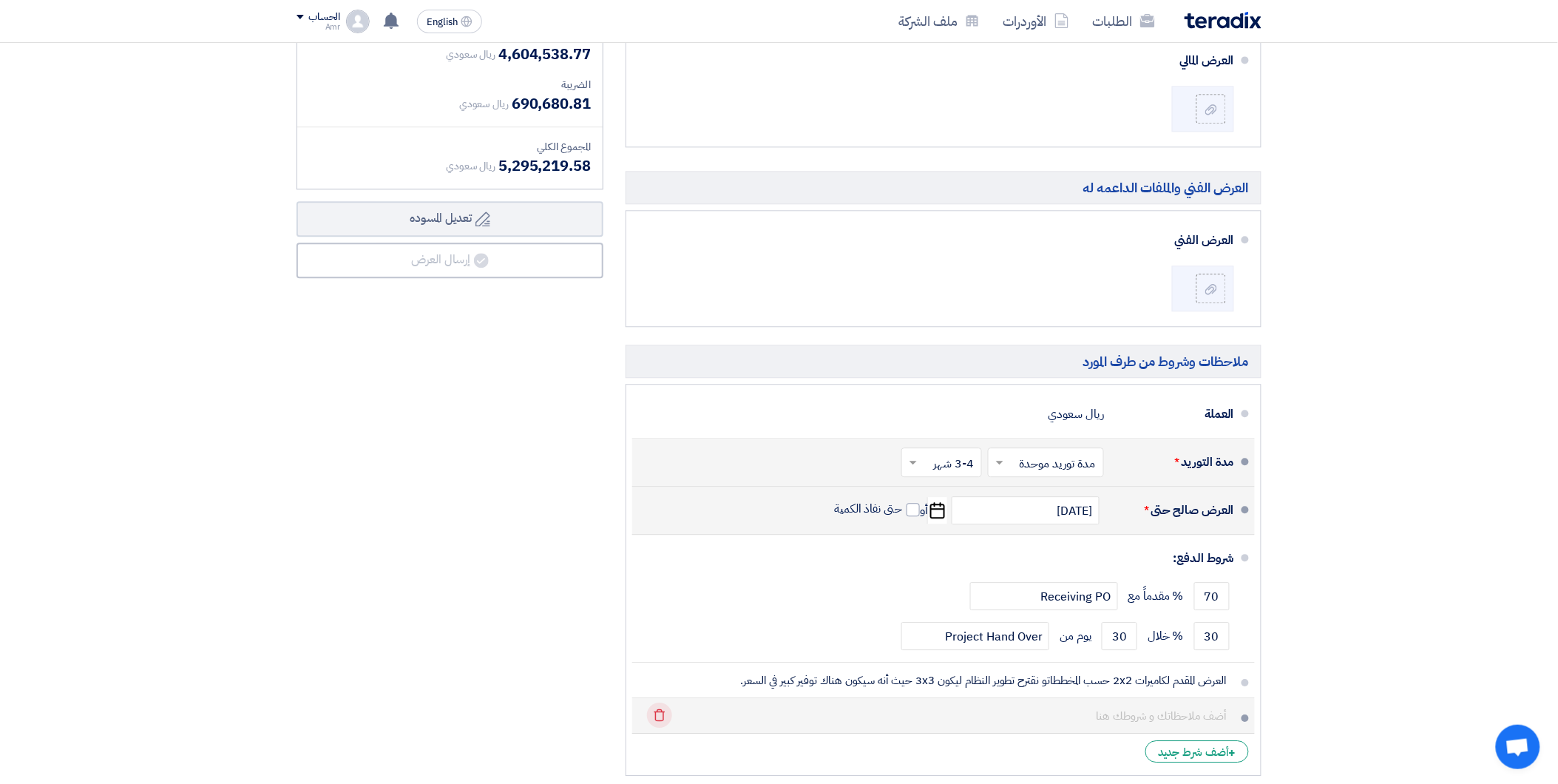
click at [666, 715] on icon "Delete" at bounding box center [659, 714] width 25 height 25
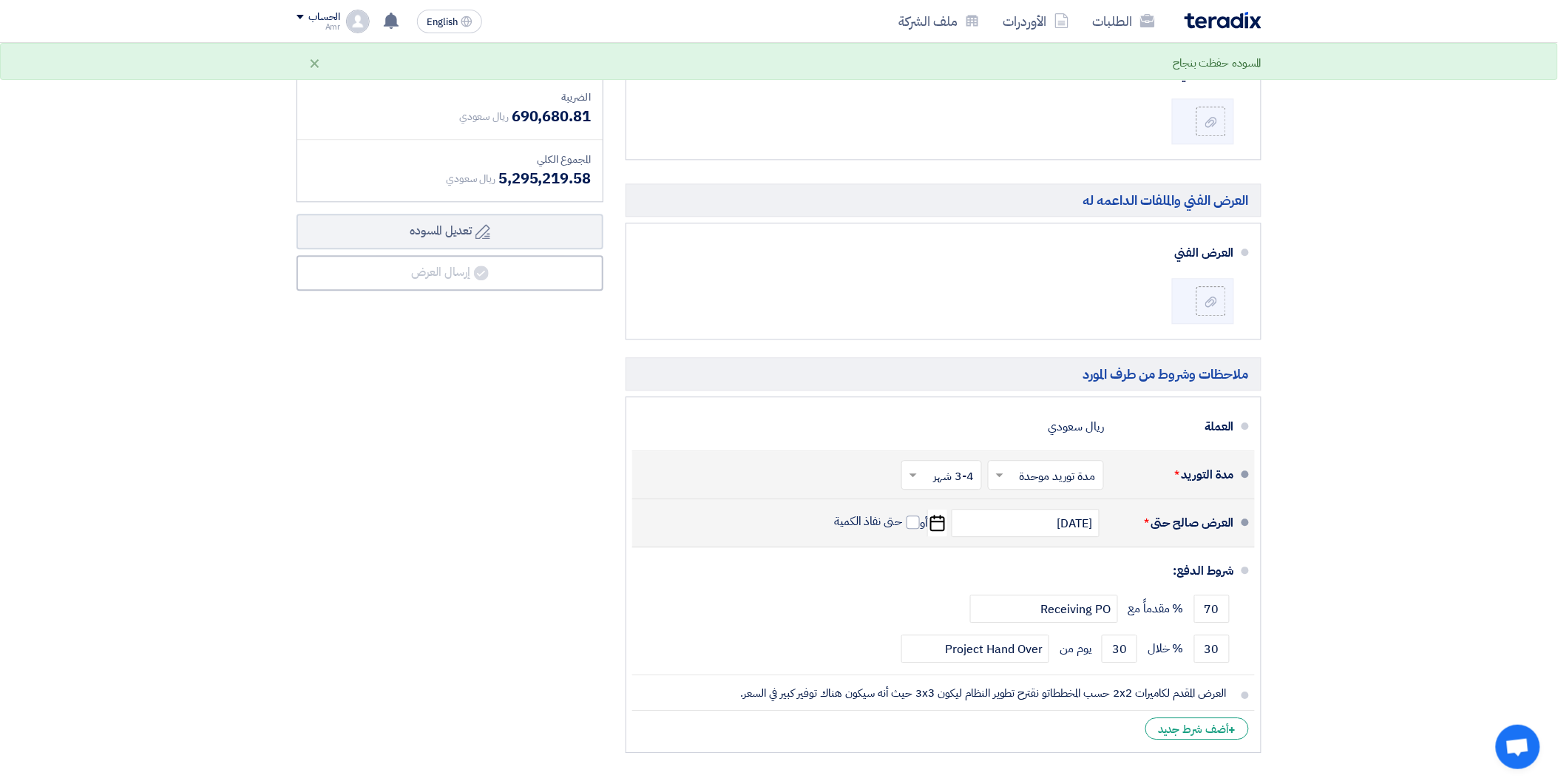
scroll to position [1231, 0]
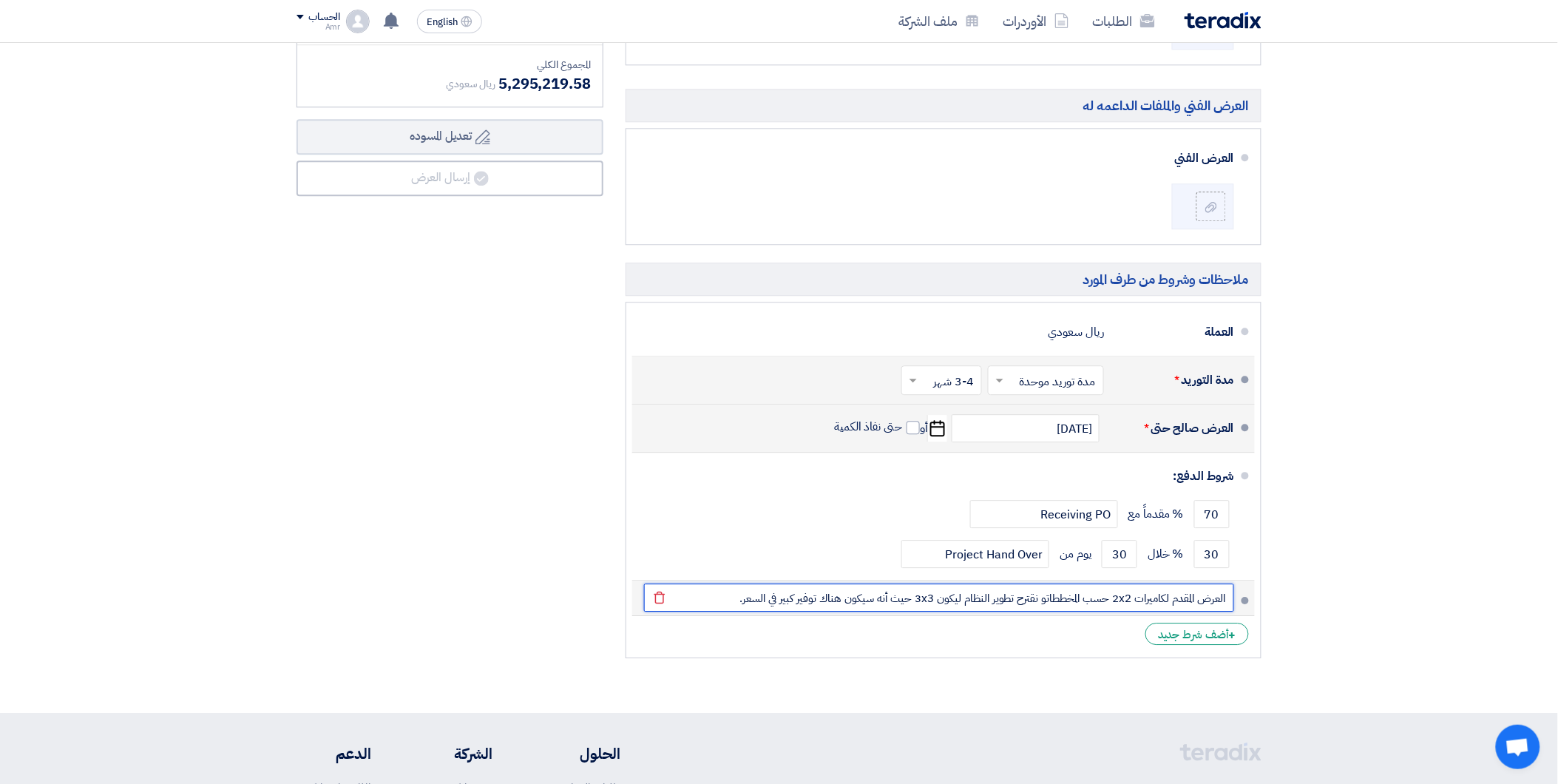
click at [1128, 601] on input "العرض المقدم لكاميرات 2x2 حسب المخططاتو نقترح تطوير النظام ليكون 3x3 حيث أنه سي…" at bounding box center [939, 597] width 590 height 28
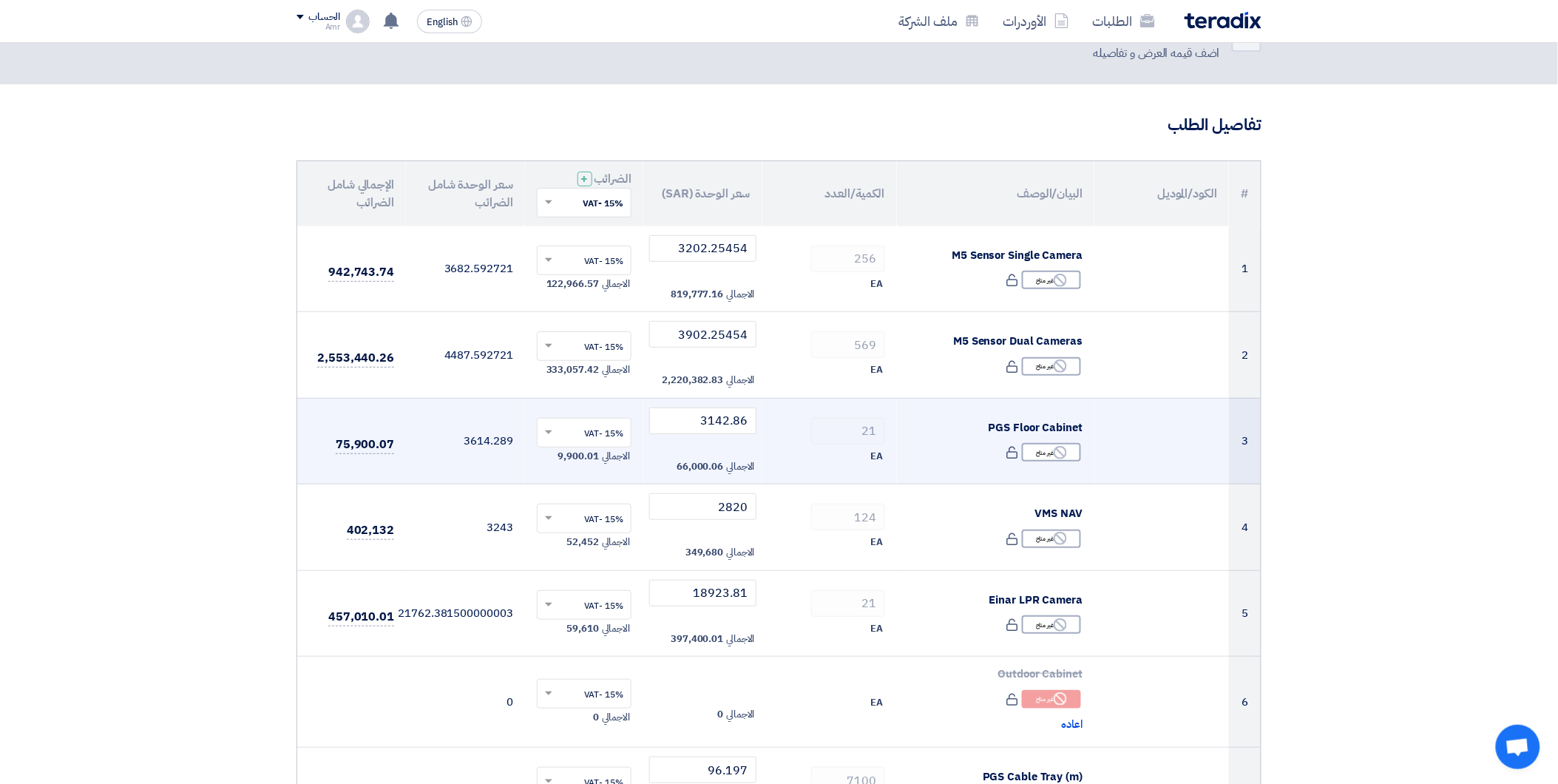
scroll to position [82, 0]
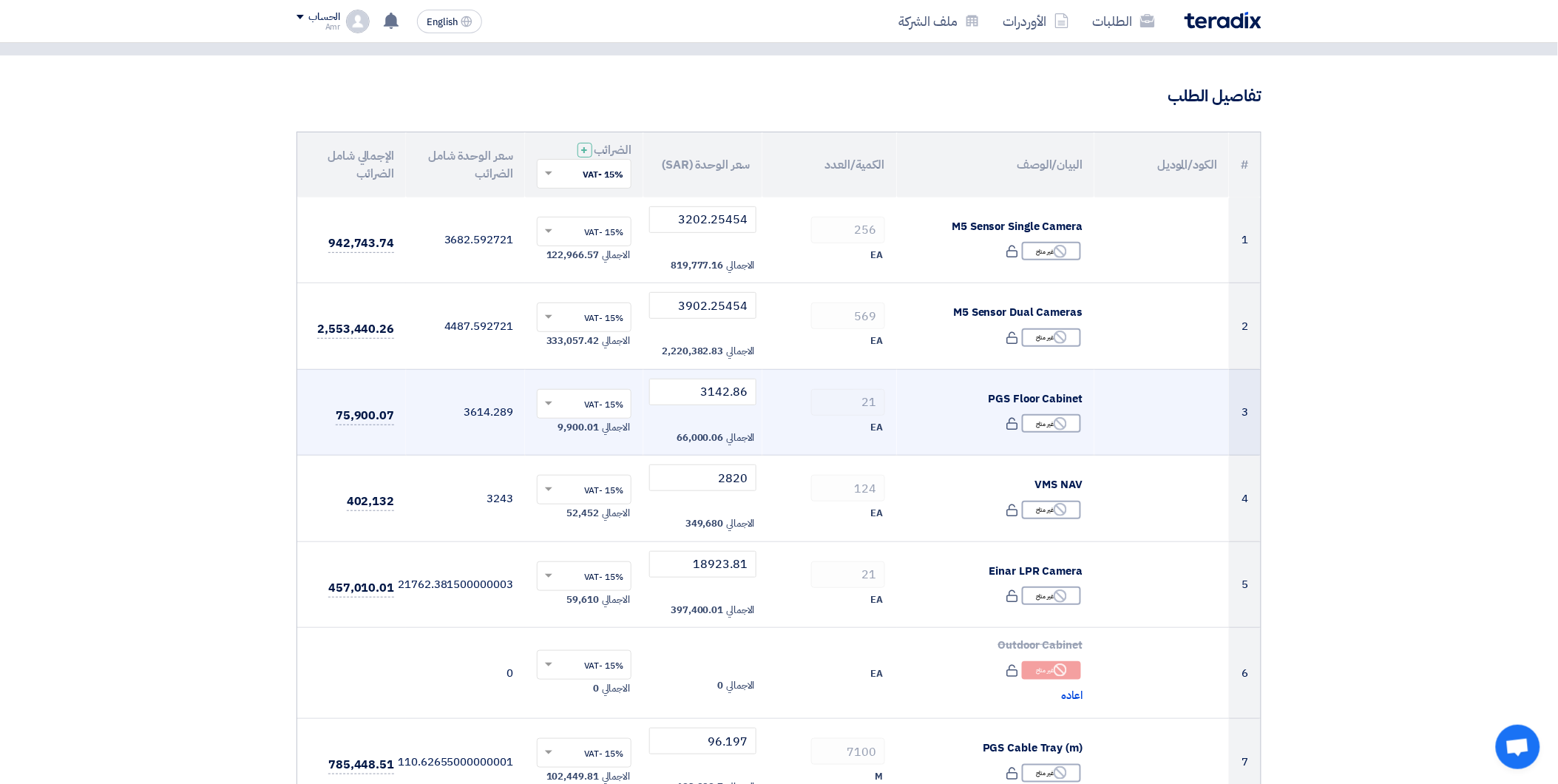
click at [715, 405] on td "3142.86 الاجمالي 66,000.06" at bounding box center [702, 412] width 119 height 86
click at [810, 415] on div "21" at bounding box center [829, 402] width 111 height 27
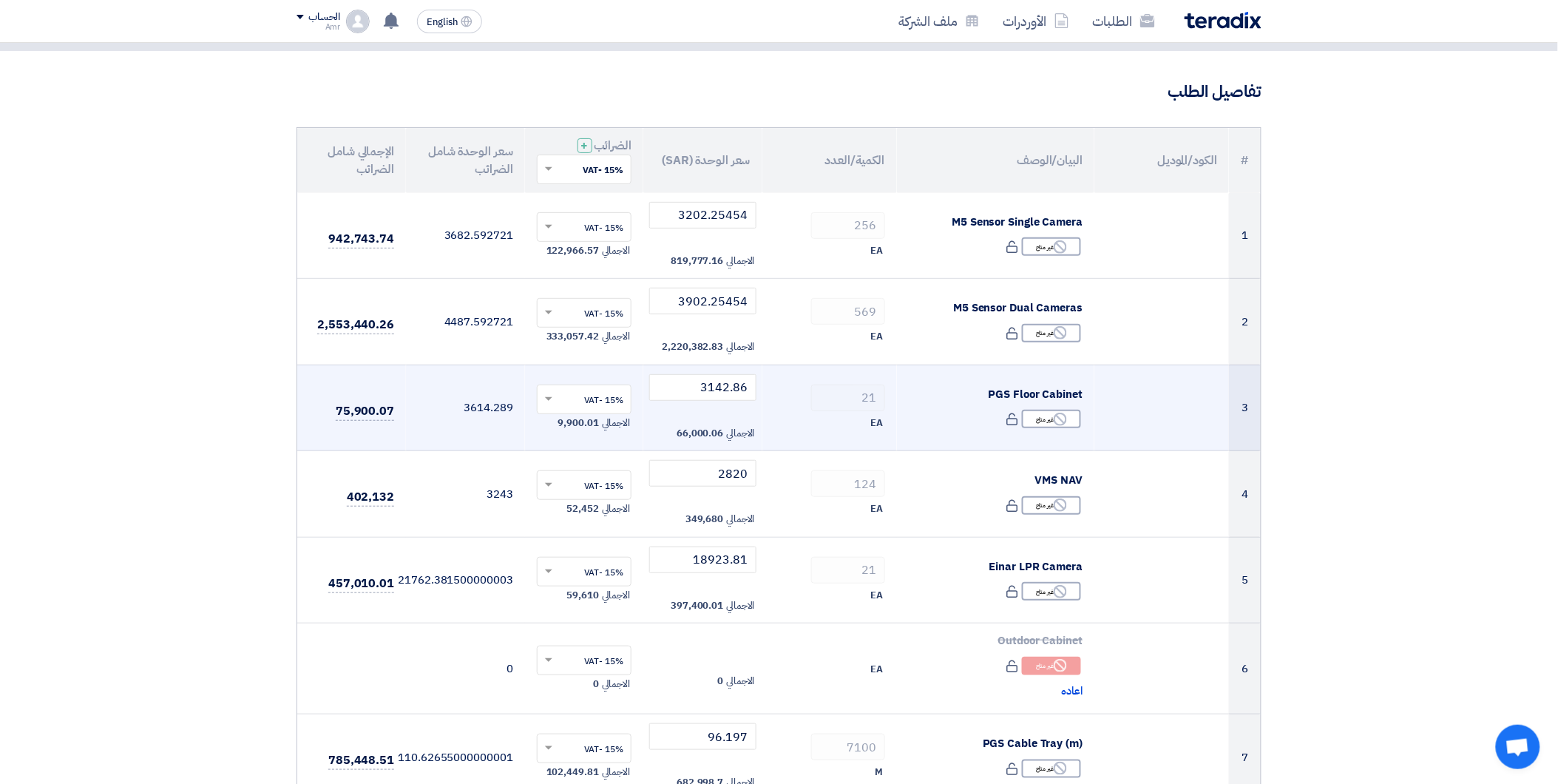
scroll to position [164, 0]
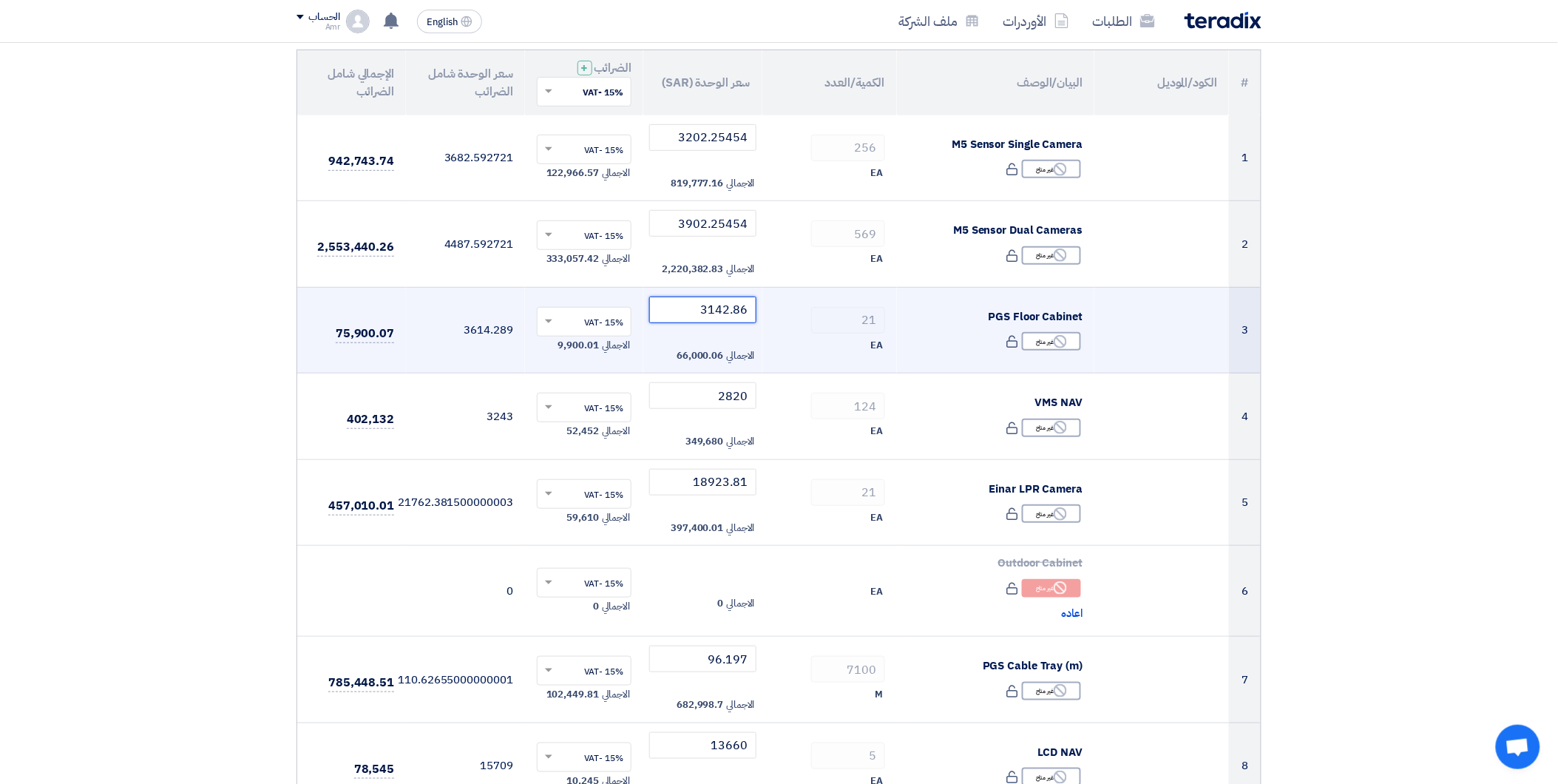
drag, startPoint x: 701, startPoint y: 312, endPoint x: 749, endPoint y: 322, distance: 49.0
click at [749, 322] on input "3142.86" at bounding box center [702, 310] width 107 height 27
click at [738, 312] on input "3142.86" at bounding box center [702, 310] width 107 height 27
click at [742, 313] on input "3142.86" at bounding box center [702, 310] width 107 height 27
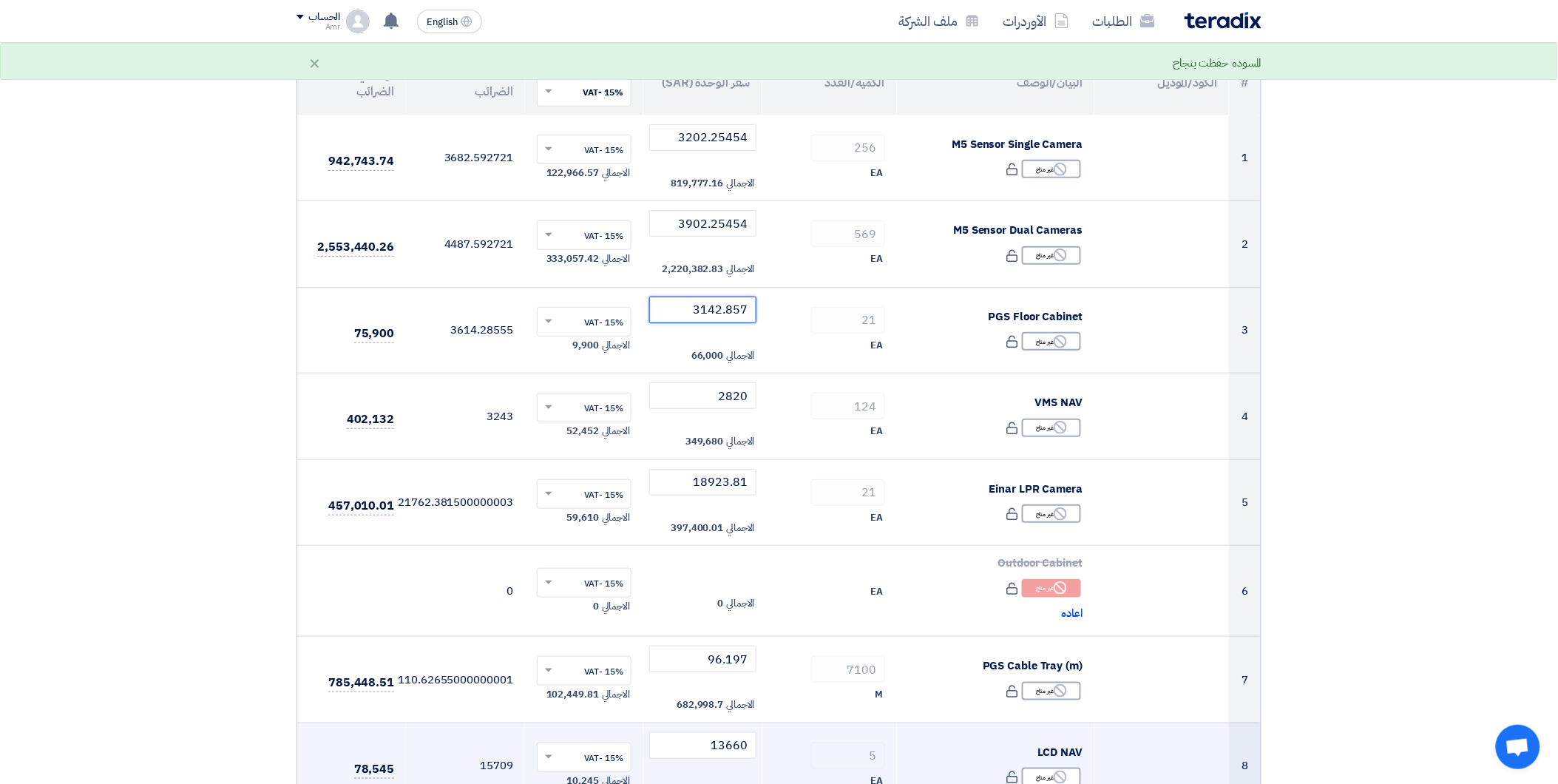
type input "3142.857"
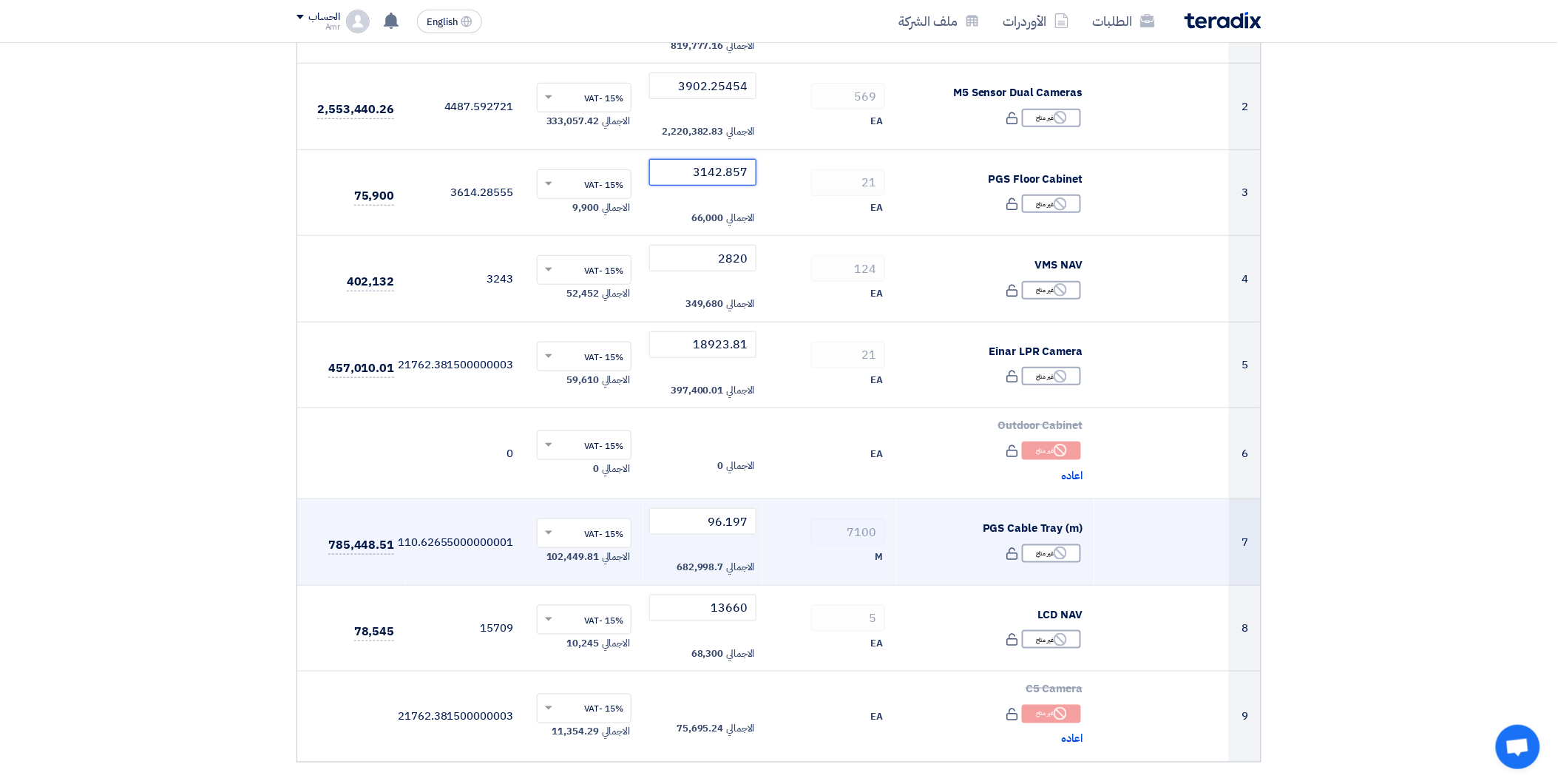
scroll to position [328, 0]
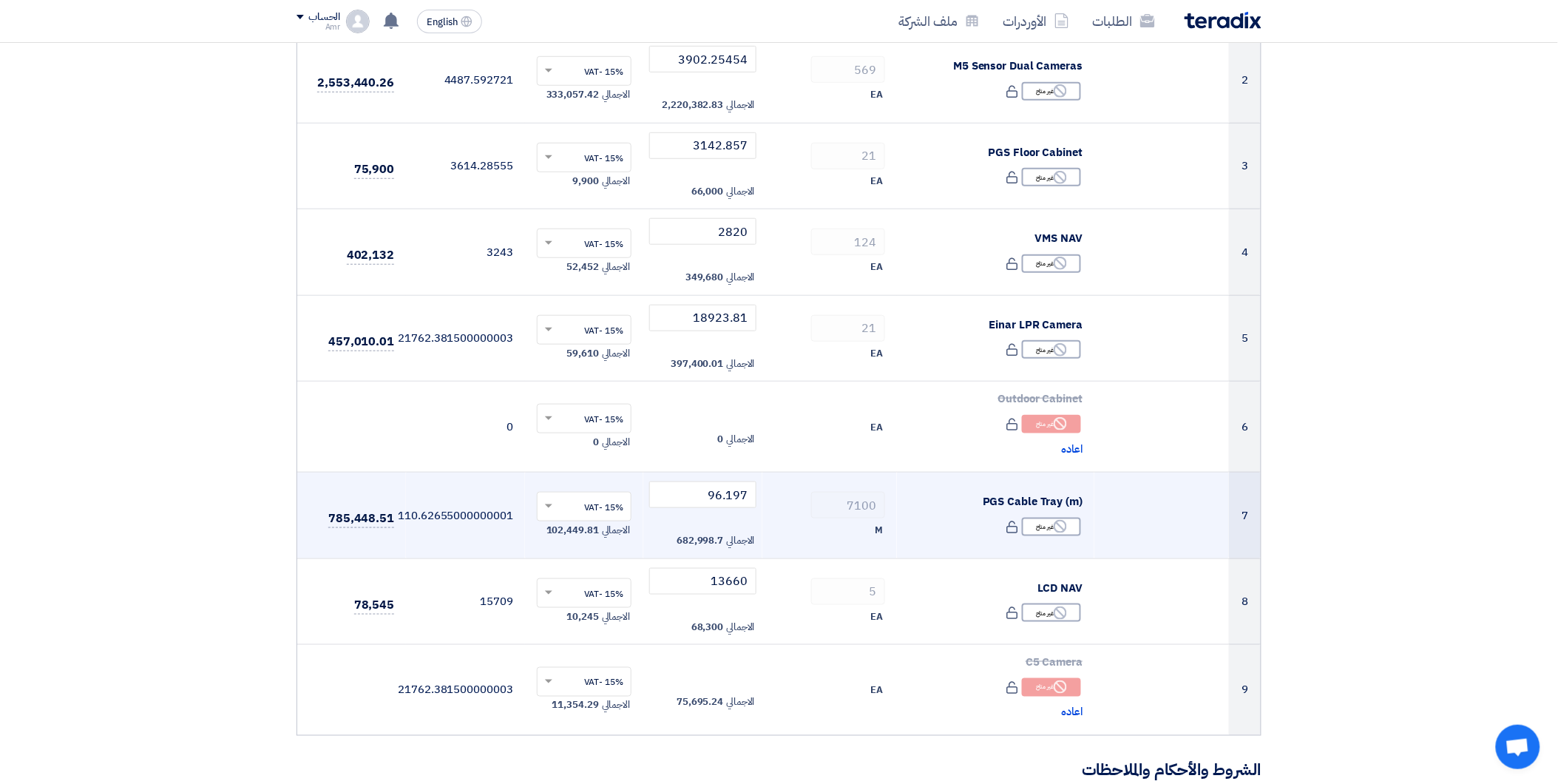
click at [838, 520] on td "7100 M" at bounding box center [829, 515] width 135 height 86
click at [713, 497] on input "96.197" at bounding box center [702, 494] width 107 height 27
drag, startPoint x: 701, startPoint y: 495, endPoint x: 749, endPoint y: 501, distance: 48.4
click at [749, 501] on input "96.197" at bounding box center [702, 494] width 107 height 27
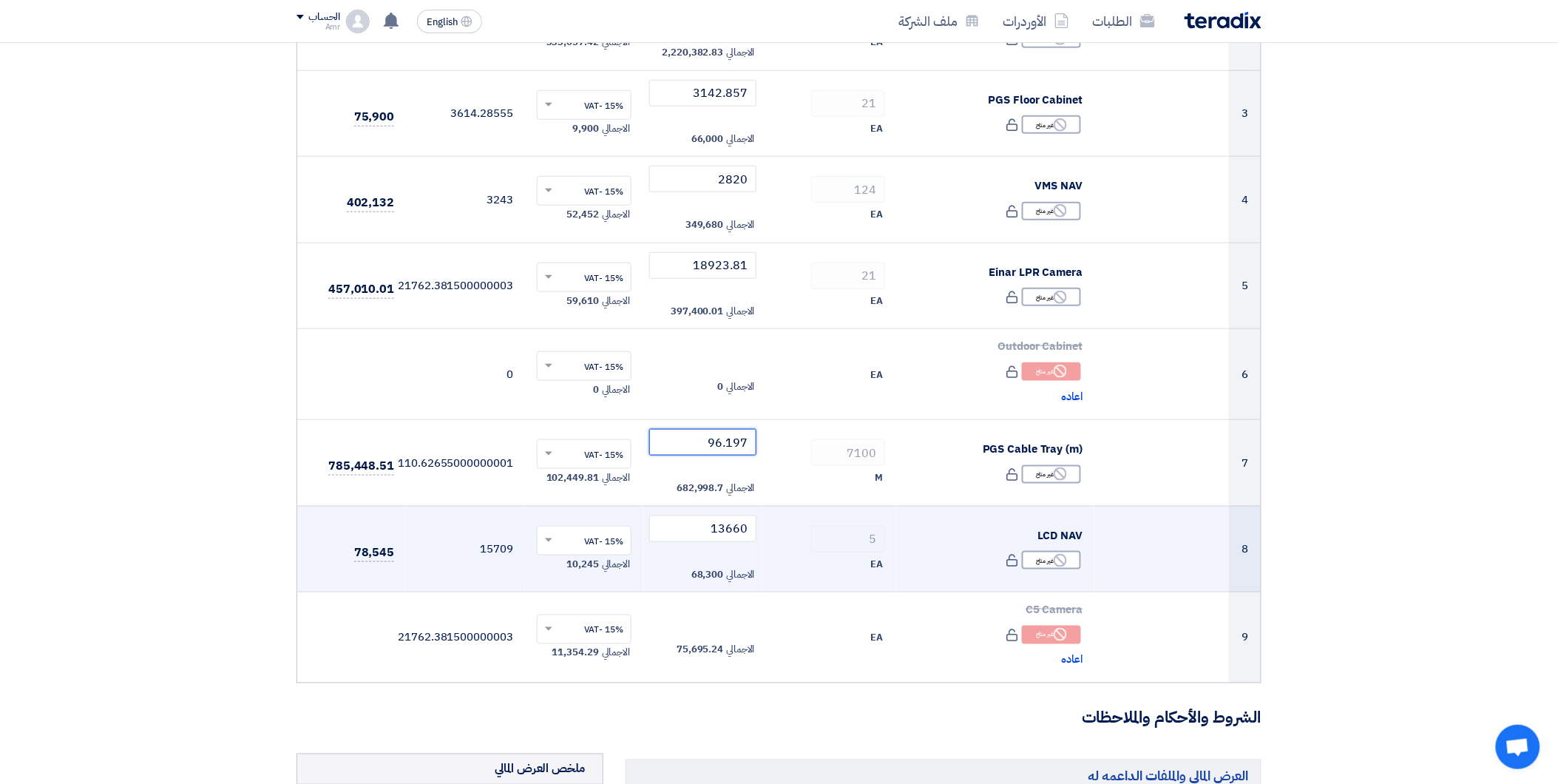
scroll to position [411, 0]
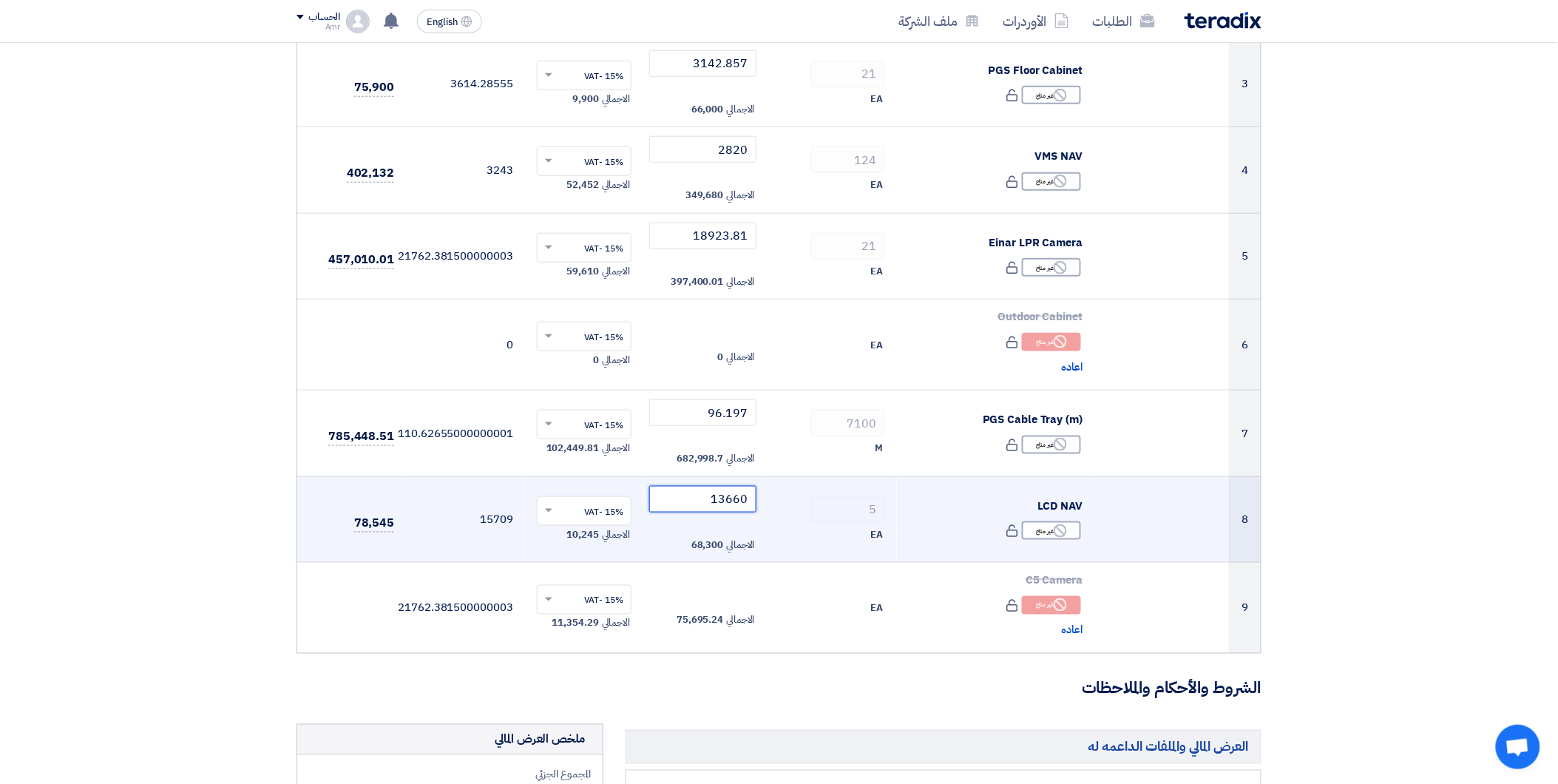
click at [735, 505] on input "13660" at bounding box center [702, 499] width 107 height 27
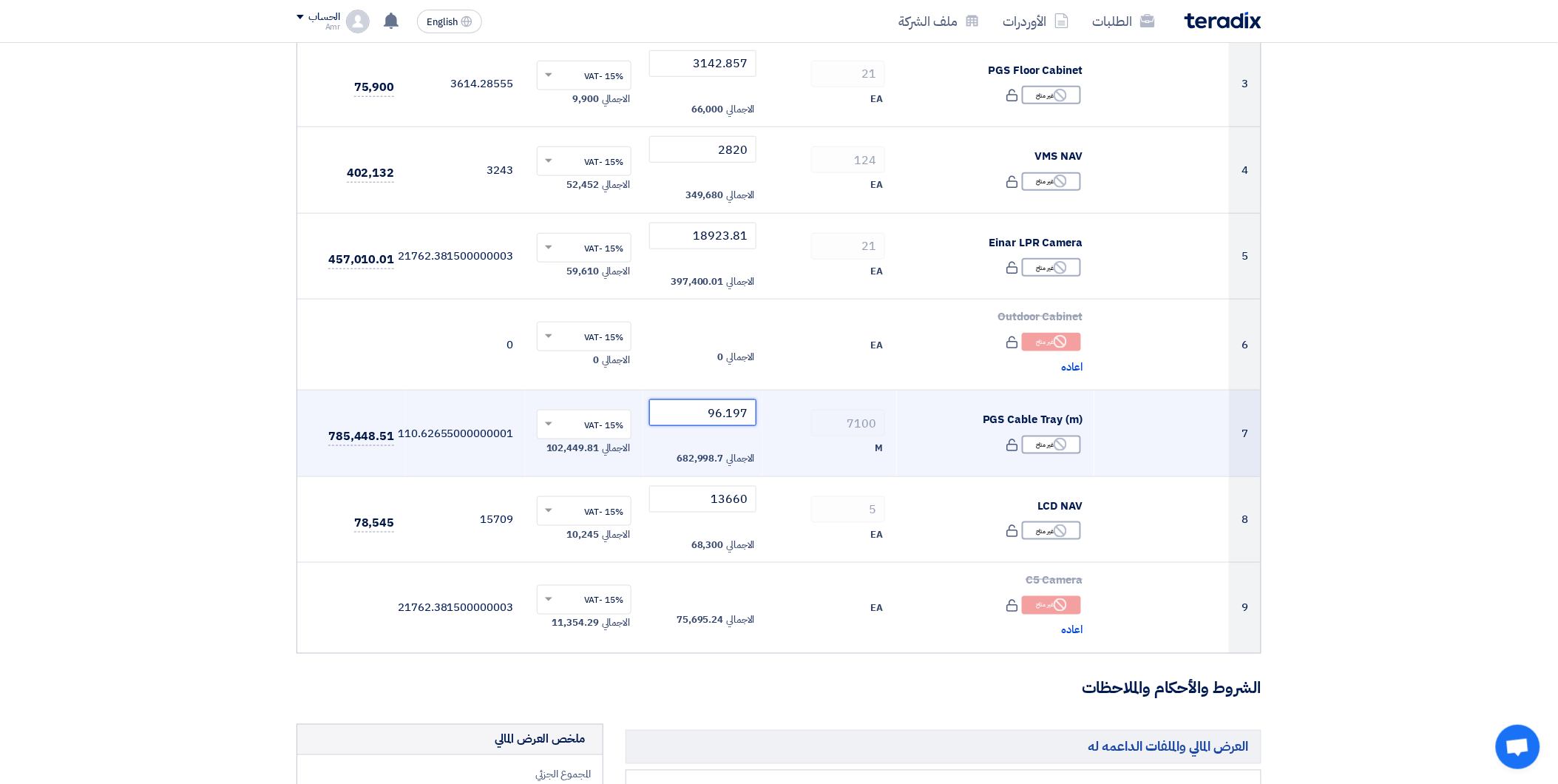
drag, startPoint x: 703, startPoint y: 409, endPoint x: 871, endPoint y: 405, distance: 168.0
click at [871, 405] on tr "7 PGS Cable Tray (m) Reject غير متاح 7100" at bounding box center [779, 433] width 964 height 86
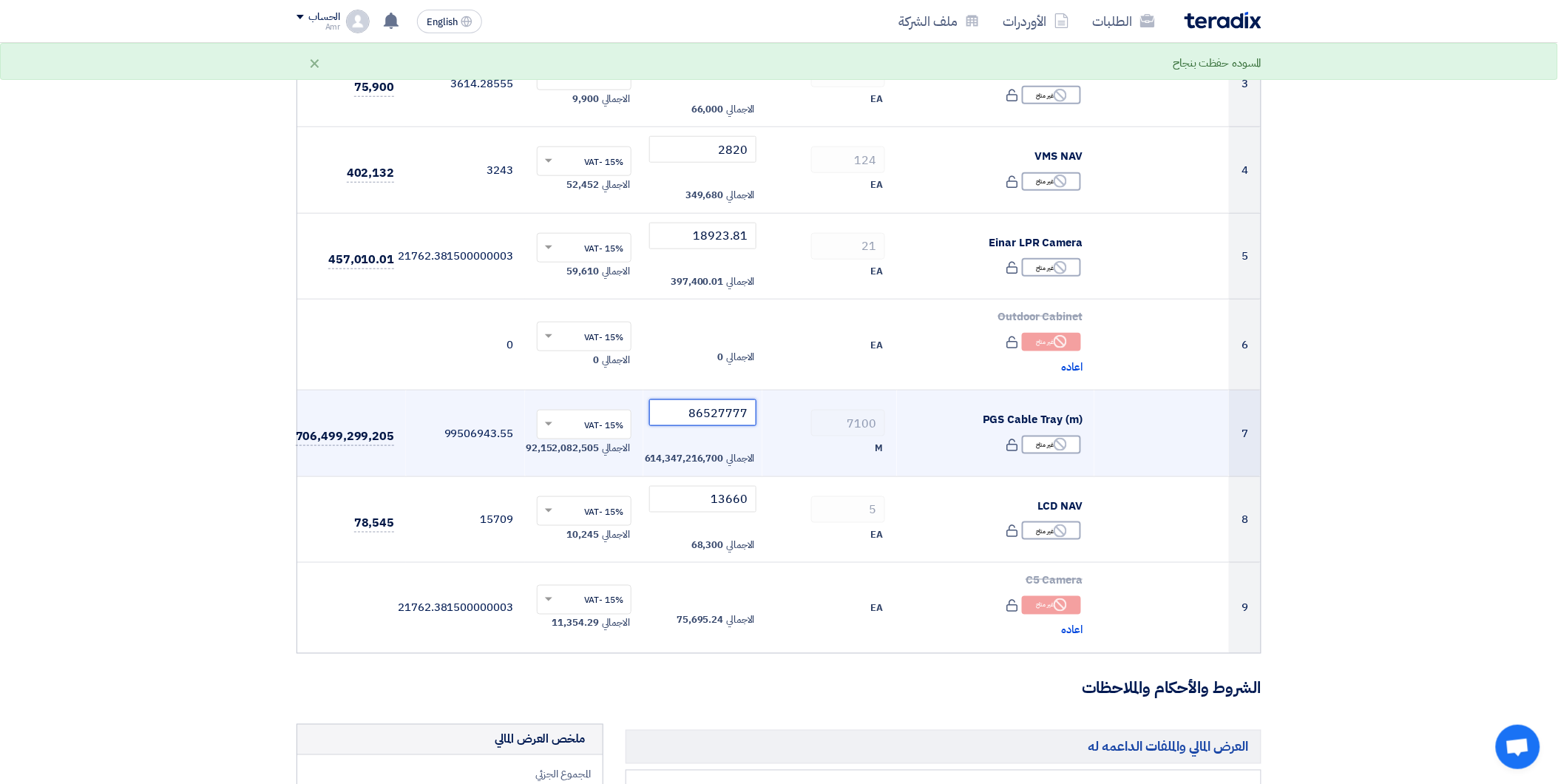
click at [704, 415] on input "86527777" at bounding box center [702, 412] width 107 height 27
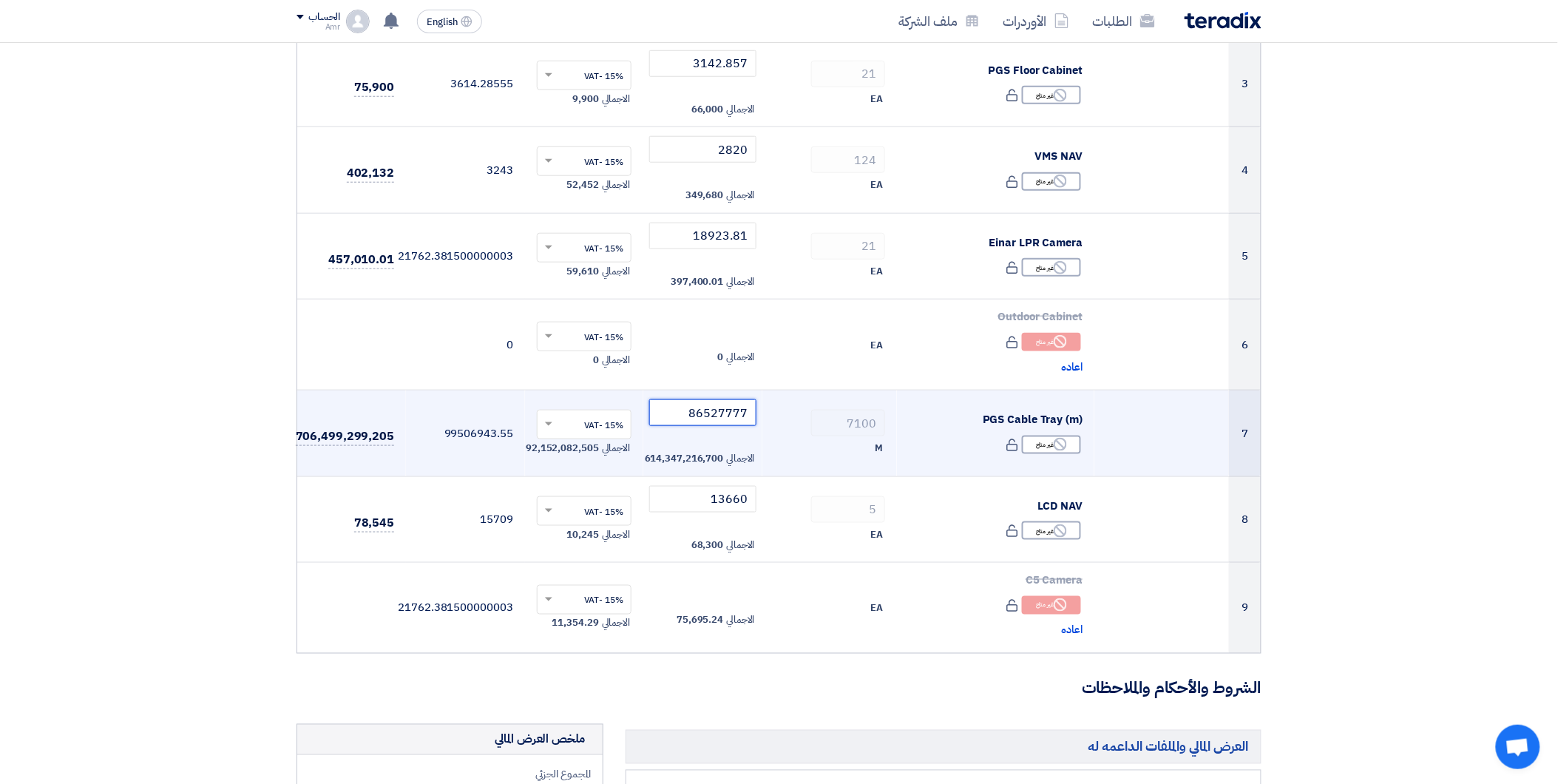
click at [704, 415] on input "86527777" at bounding box center [702, 412] width 107 height 27
click at [781, 435] on div "7100" at bounding box center [829, 423] width 111 height 27
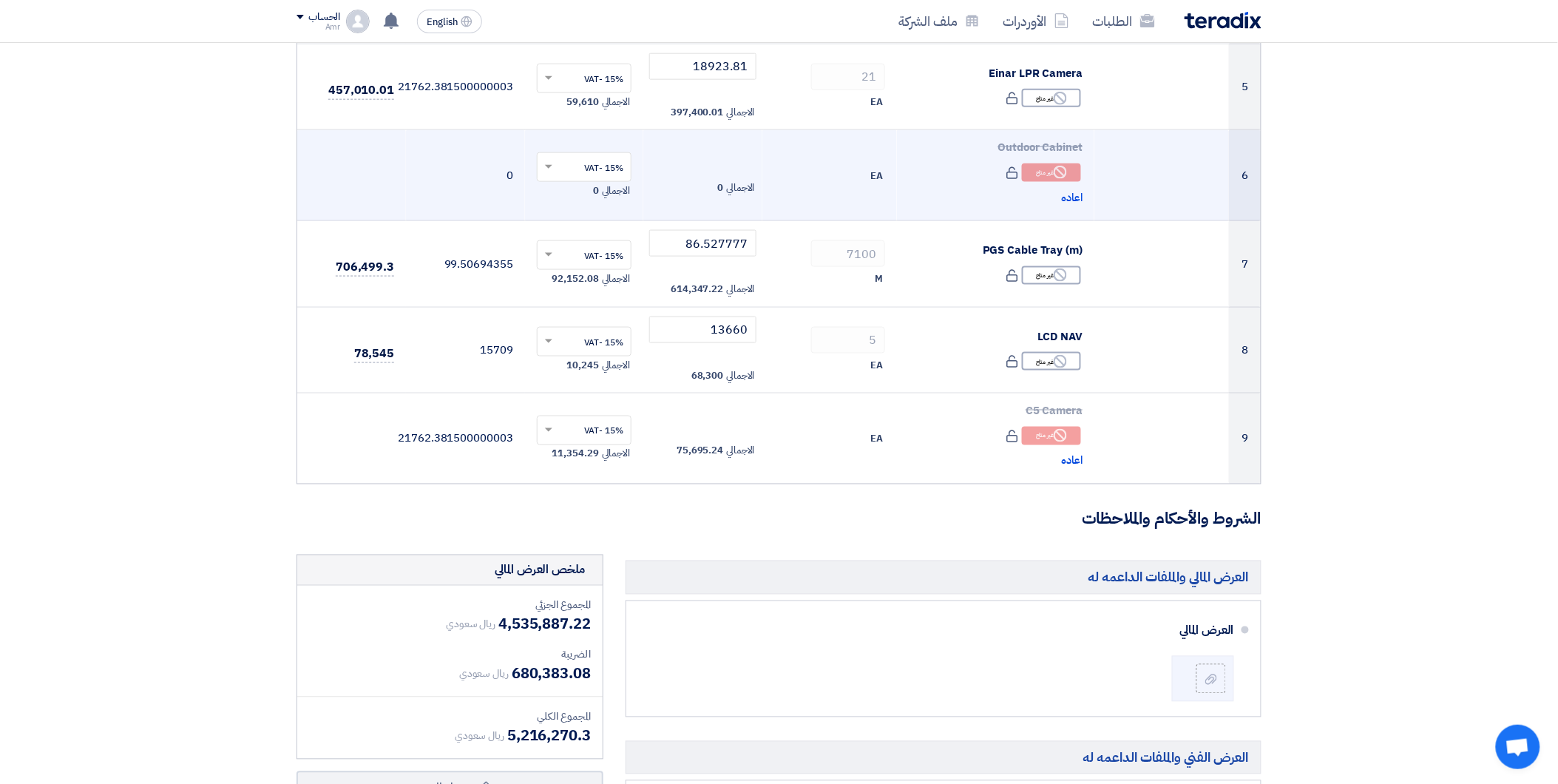
scroll to position [574, 0]
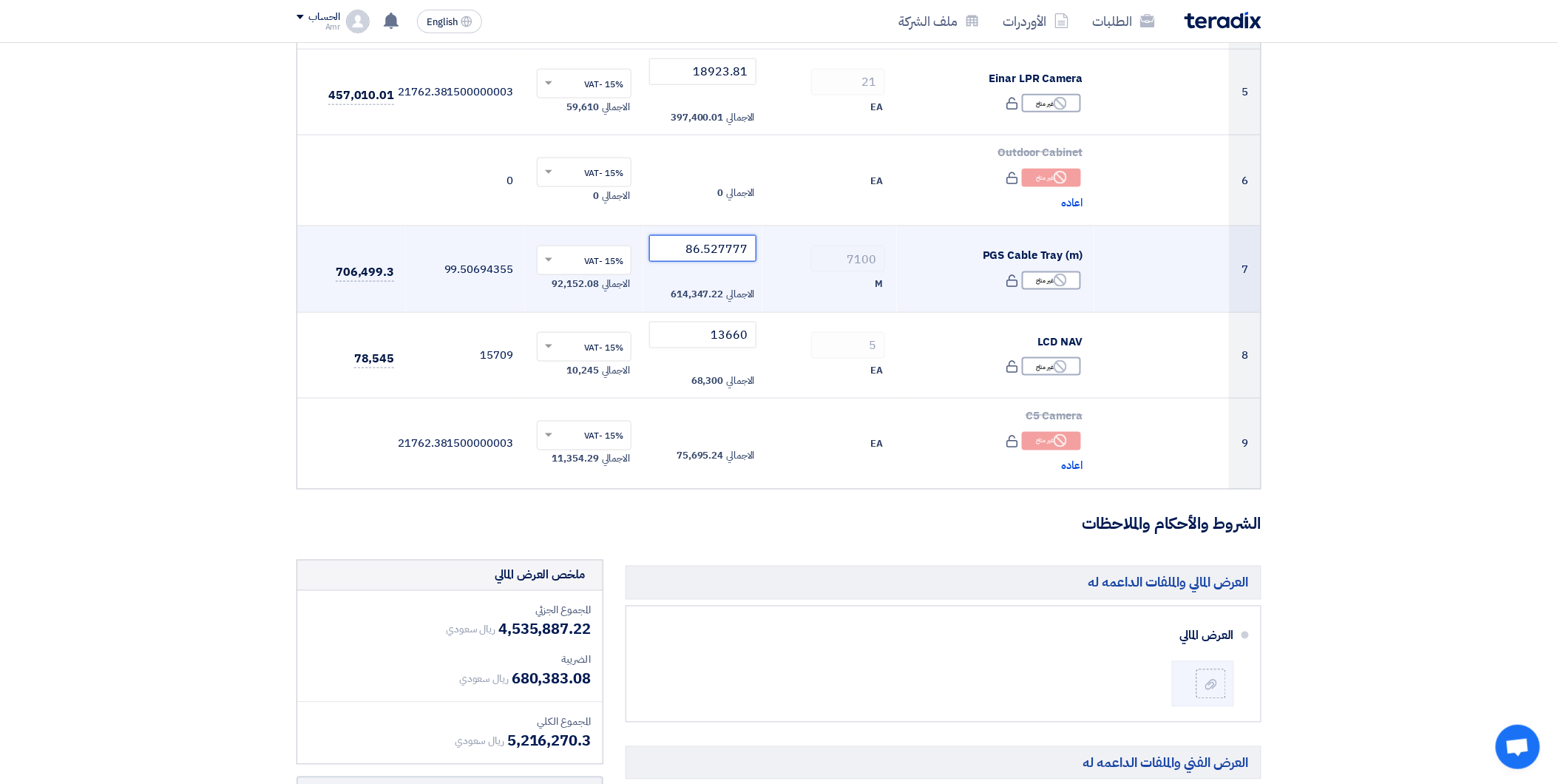
drag, startPoint x: 677, startPoint y: 238, endPoint x: 814, endPoint y: 233, distance: 137.1
click at [812, 233] on tr "7 PGS Cable Tray (m) Reject غير متاح 7100" at bounding box center [779, 269] width 964 height 86
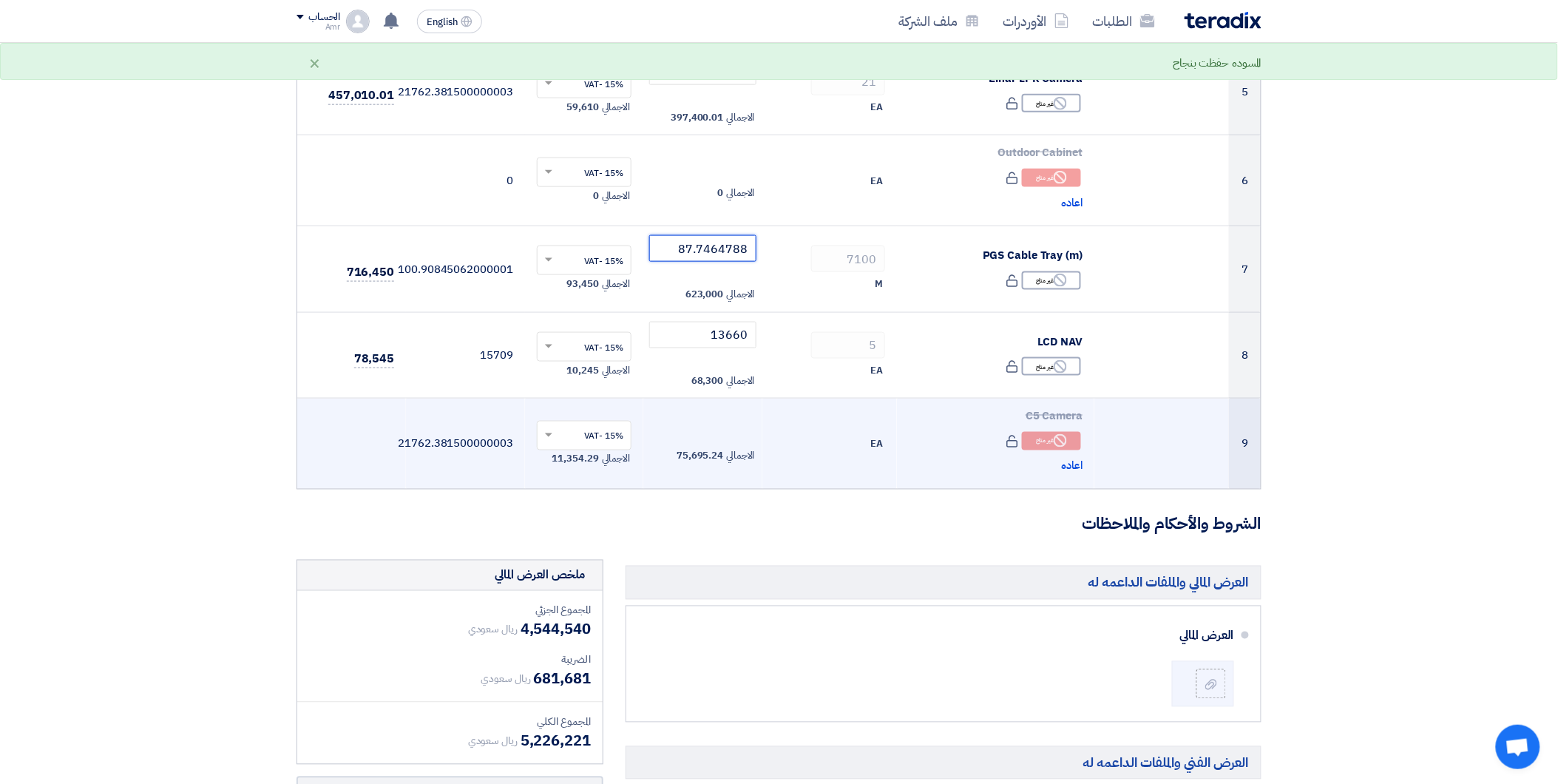
type input "87.7464788"
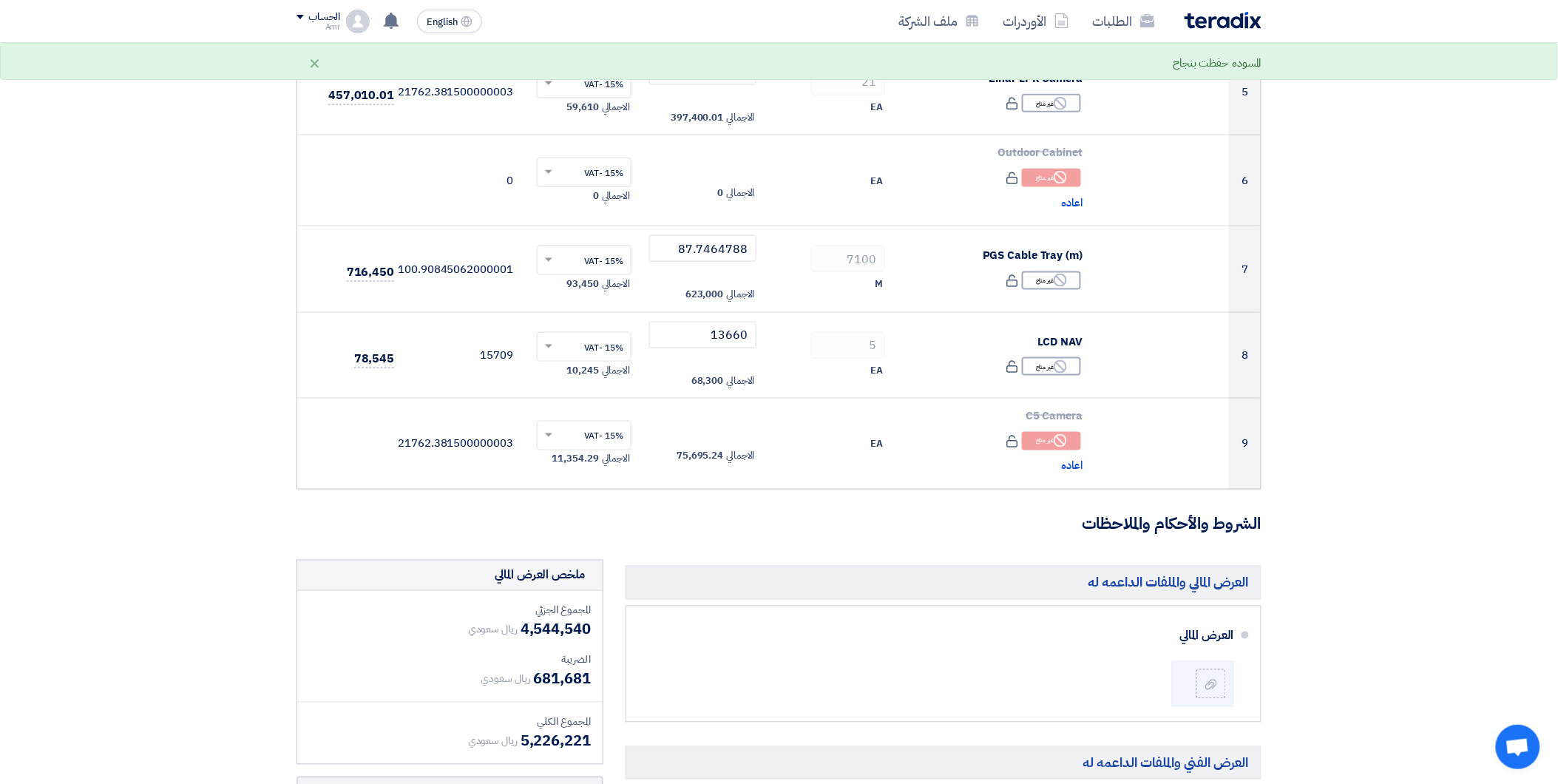
drag, startPoint x: 796, startPoint y: 473, endPoint x: 796, endPoint y: 494, distance: 21.0
click at [796, 494] on form "تفاصيل الطلب # الكود/الموديل البيان/الوصف الكمية/العدد سعر الوحدة (SAR) الضرائب…" at bounding box center [779, 458] width 965 height 1730
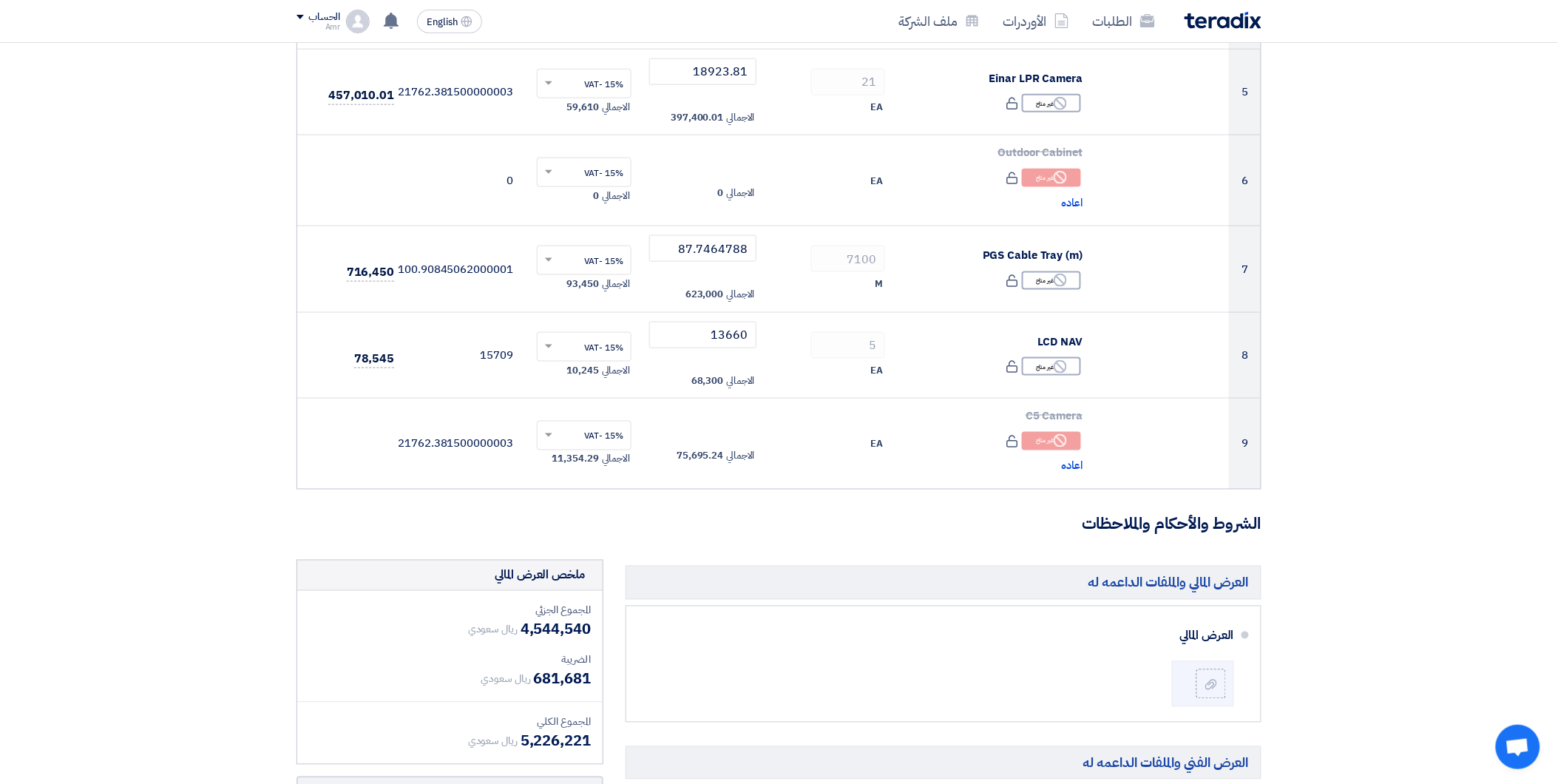
drag, startPoint x: 796, startPoint y: 494, endPoint x: 802, endPoint y: 564, distance: 70.3
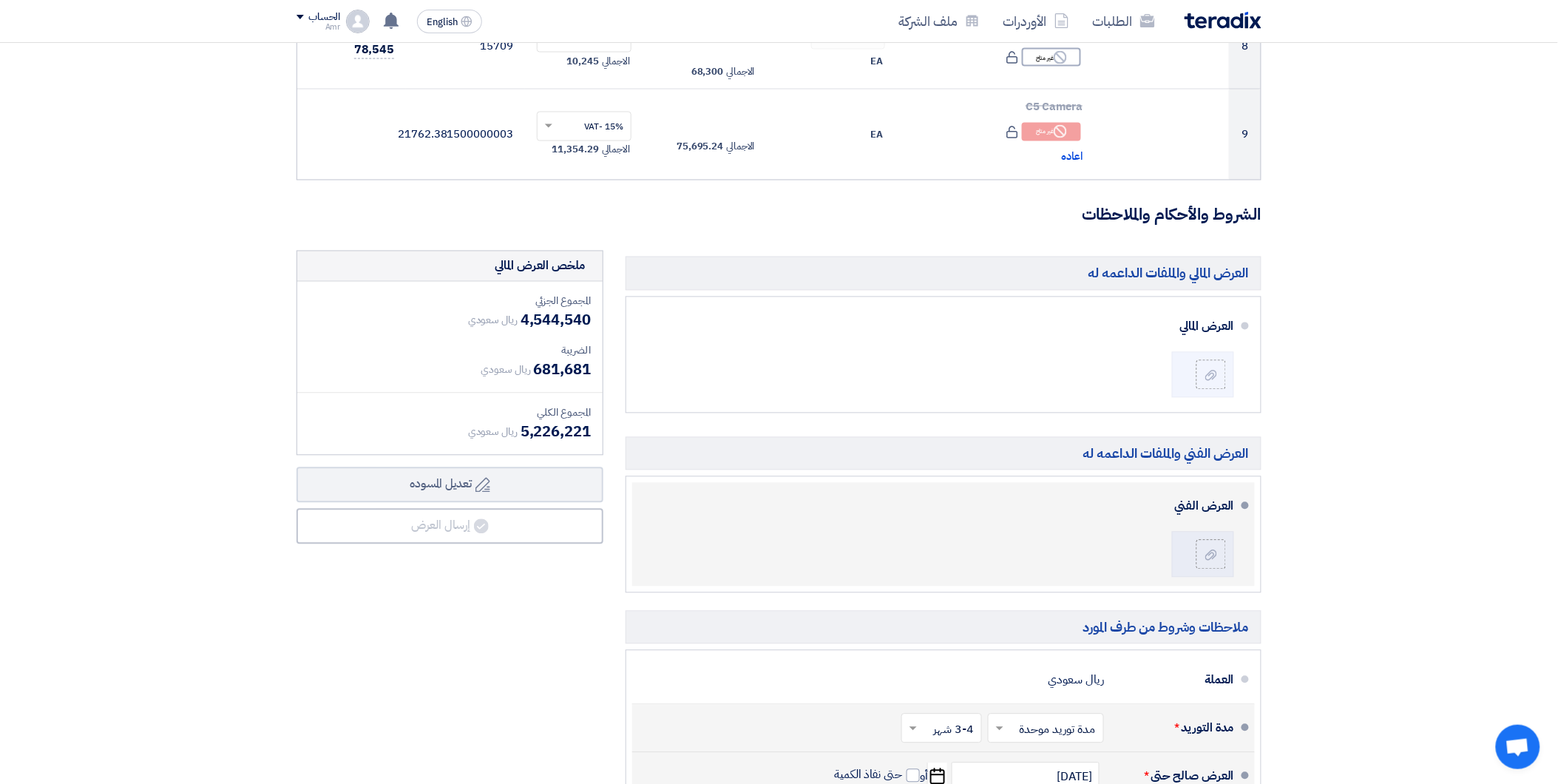
scroll to position [903, 0]
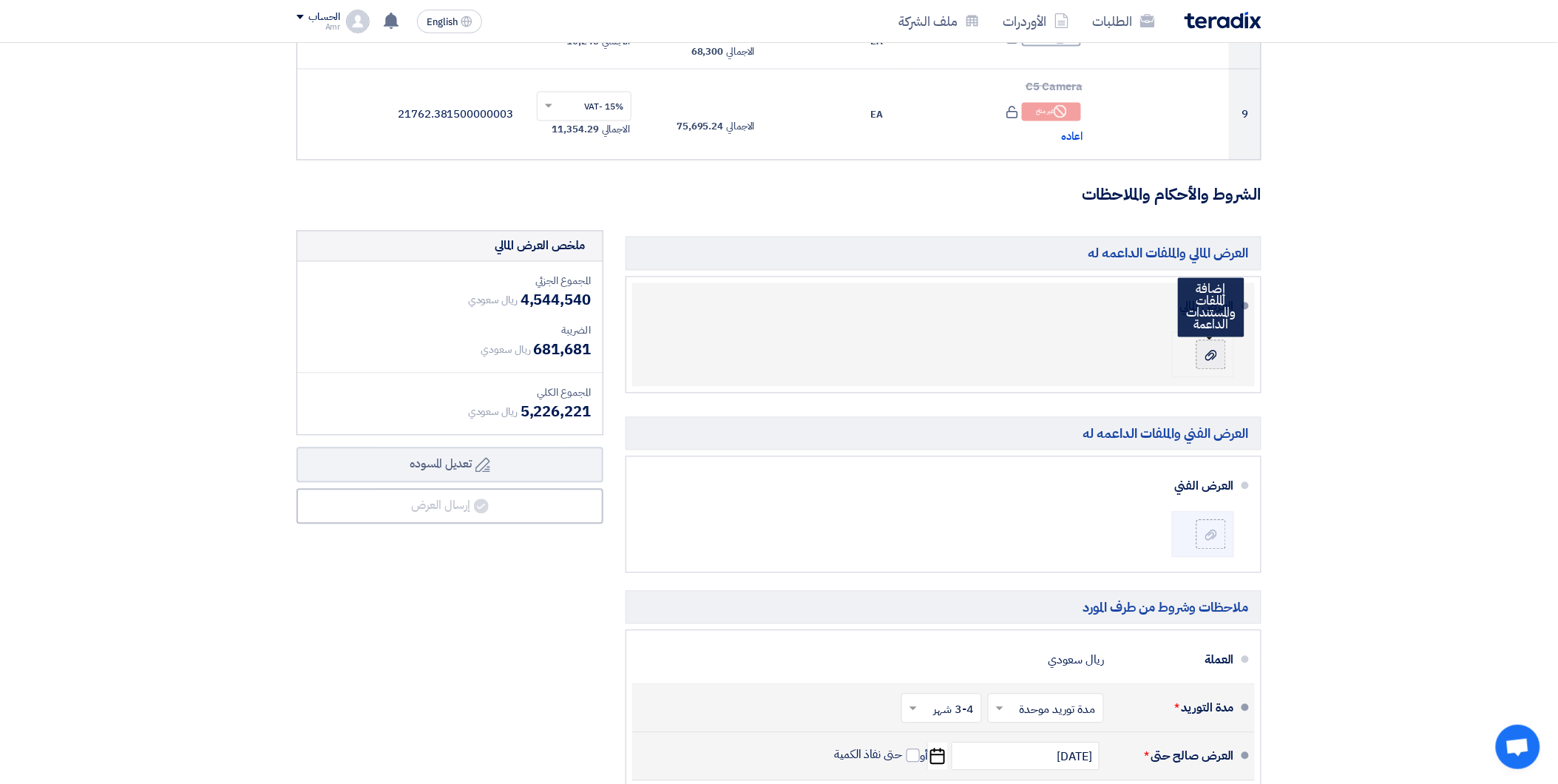
click at [1218, 364] on label at bounding box center [1212, 355] width 30 height 30
click at [0, 0] on input "file" at bounding box center [0, 0] width 0 height 0
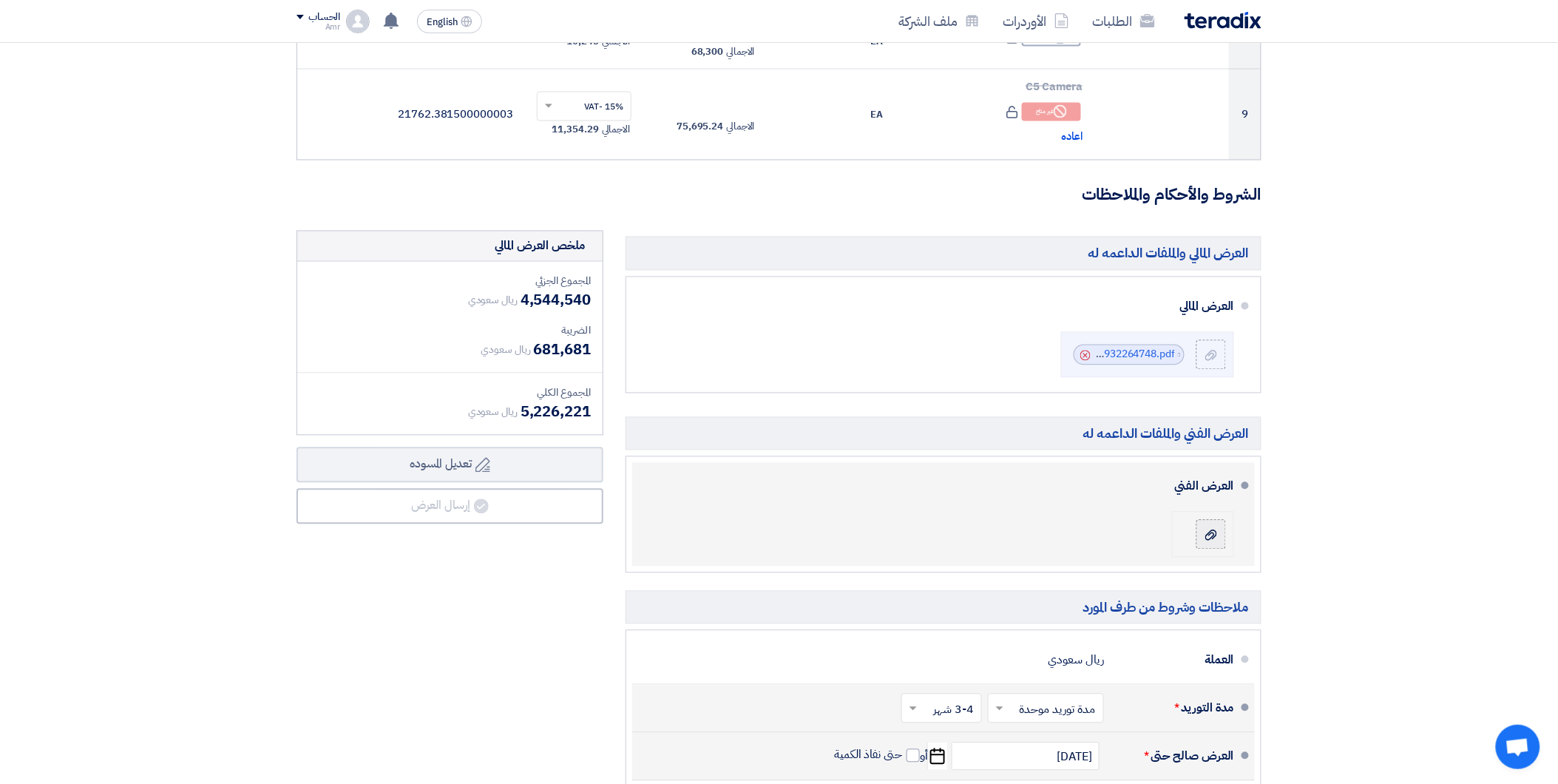
click at [1218, 533] on div at bounding box center [1211, 534] width 17 height 15
click at [0, 0] on input "file" at bounding box center [0, 0] width 0 height 0
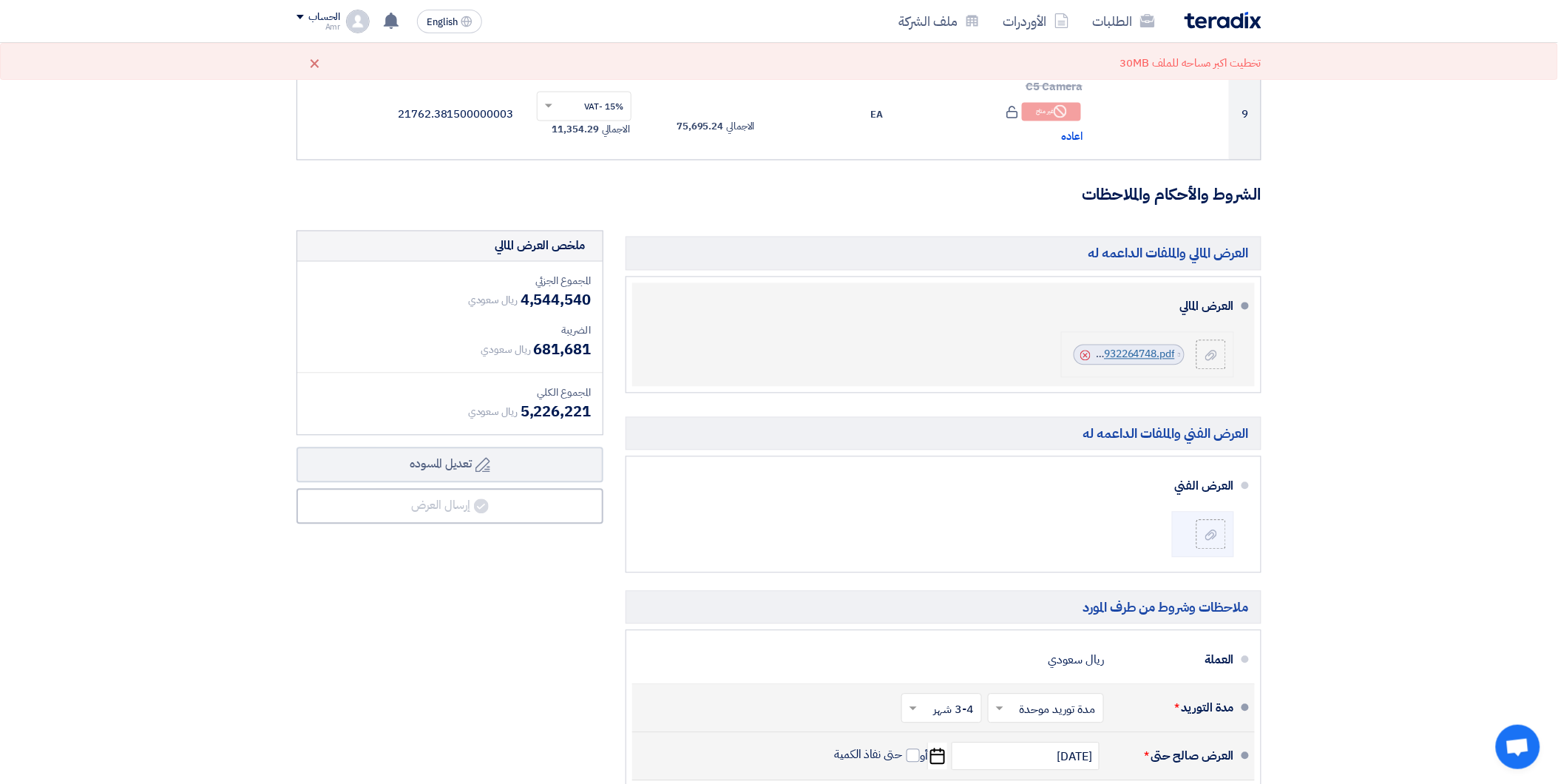
click at [1146, 356] on link "IDEX__JAWHARAT_JEDDAH__Cenomi__CPGS_1757932264748.pdf" at bounding box center [1019, 354] width 313 height 16
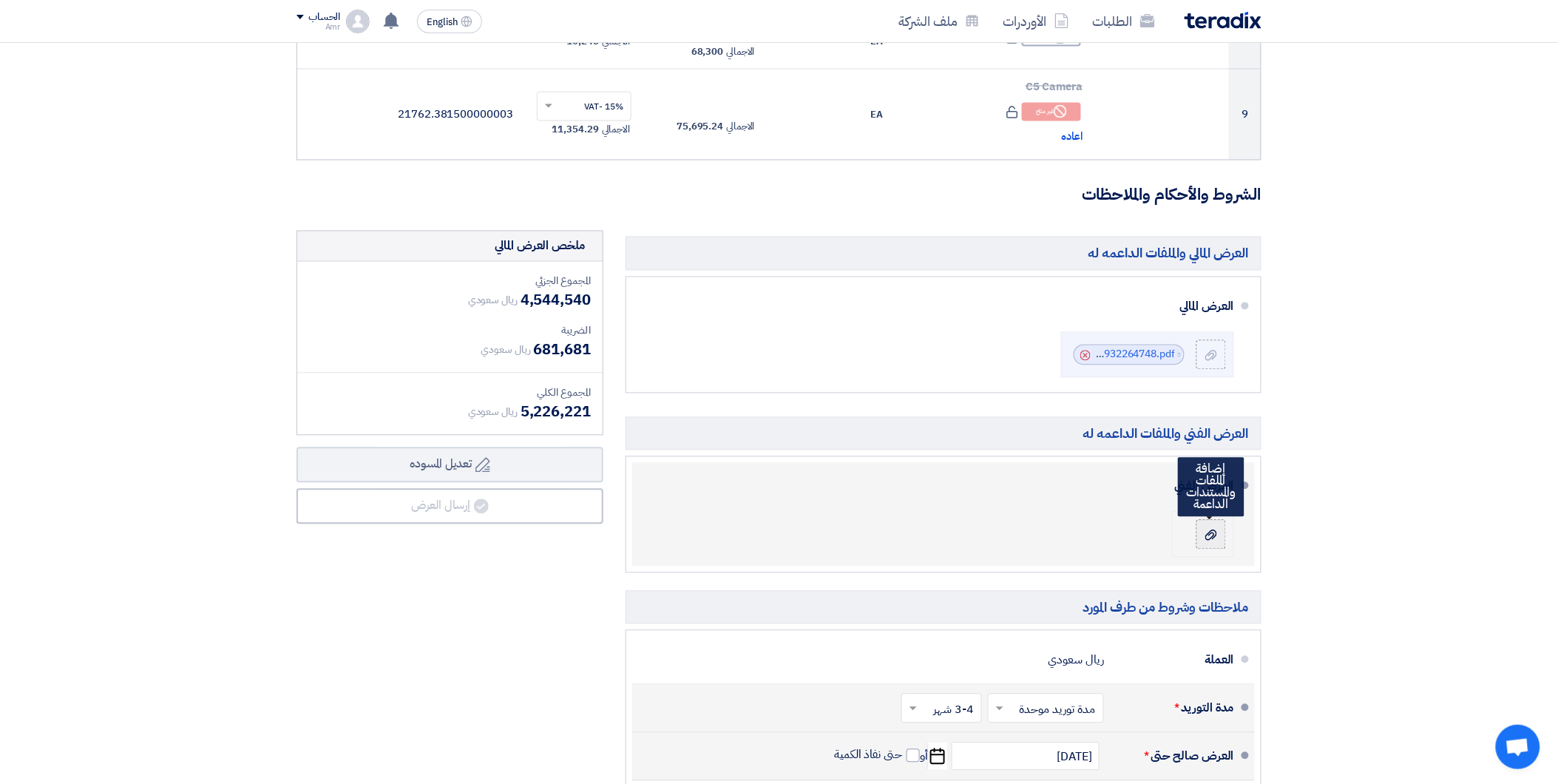
click at [1209, 528] on div at bounding box center [1211, 534] width 17 height 15
click at [0, 0] on input "file" at bounding box center [0, 0] width 0 height 0
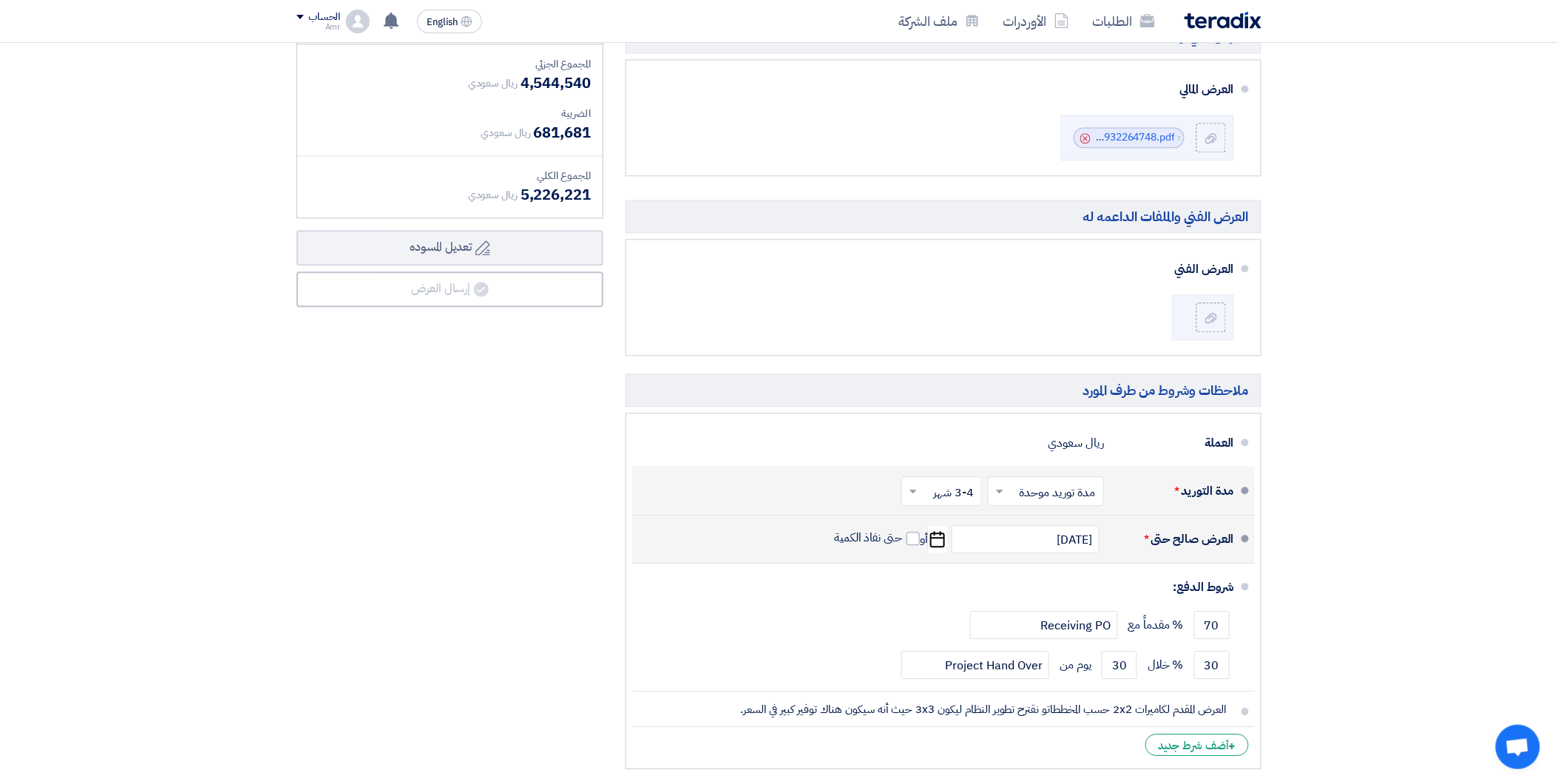
scroll to position [1149, 0]
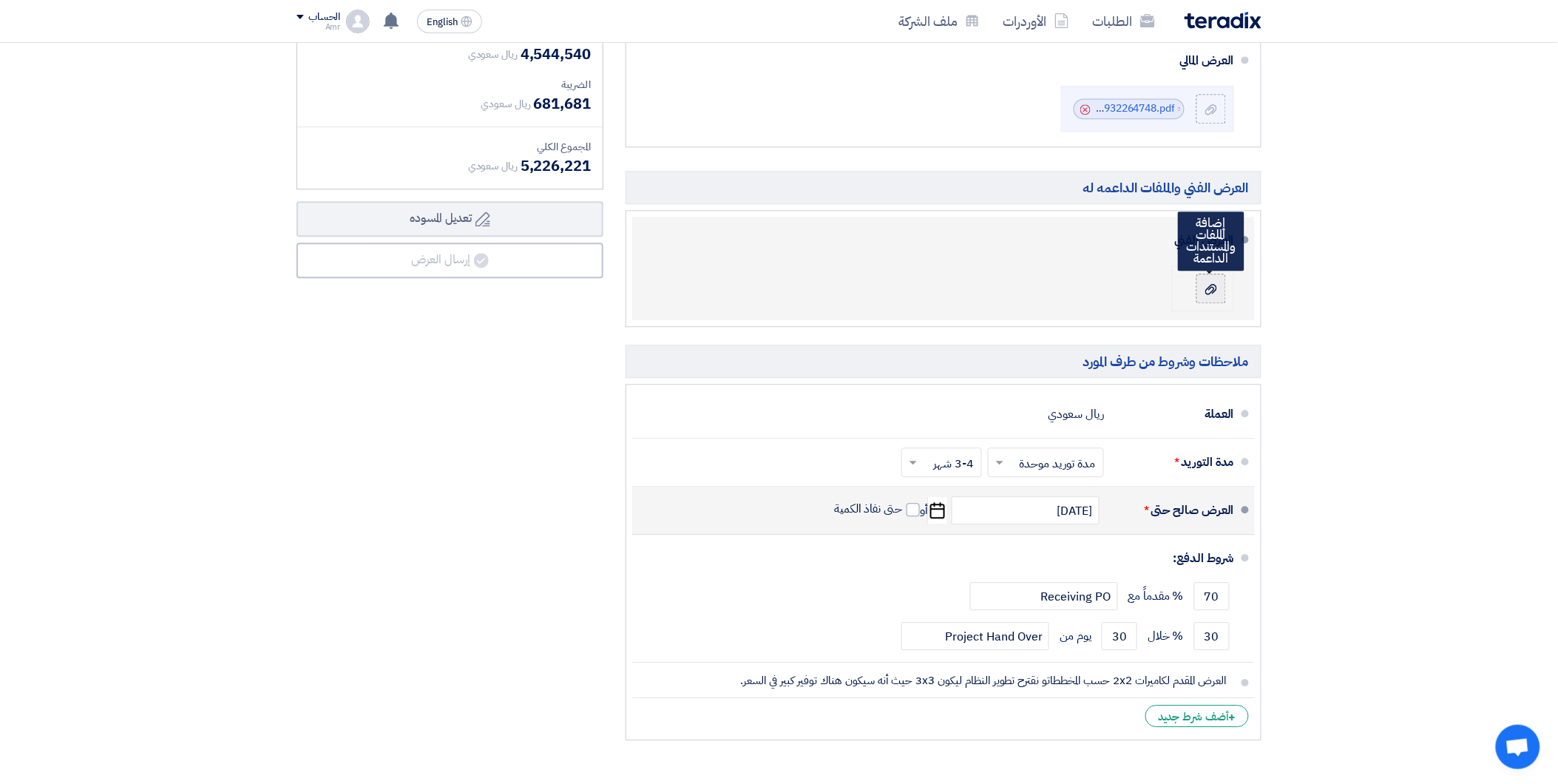
click at [1199, 283] on label at bounding box center [1212, 288] width 30 height 30
click at [0, 0] on input "file" at bounding box center [0, 0] width 0 height 0
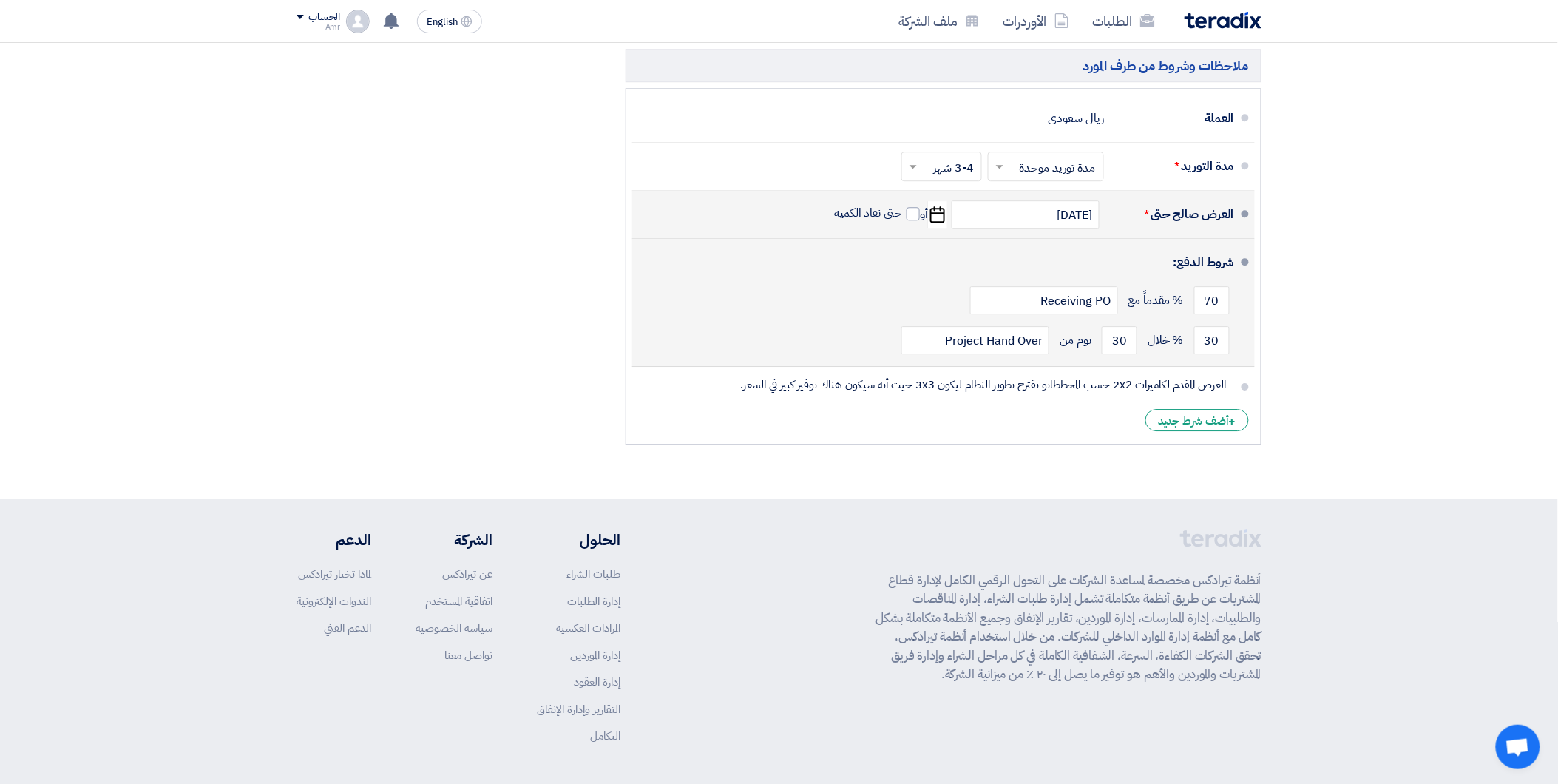
scroll to position [1419, 0]
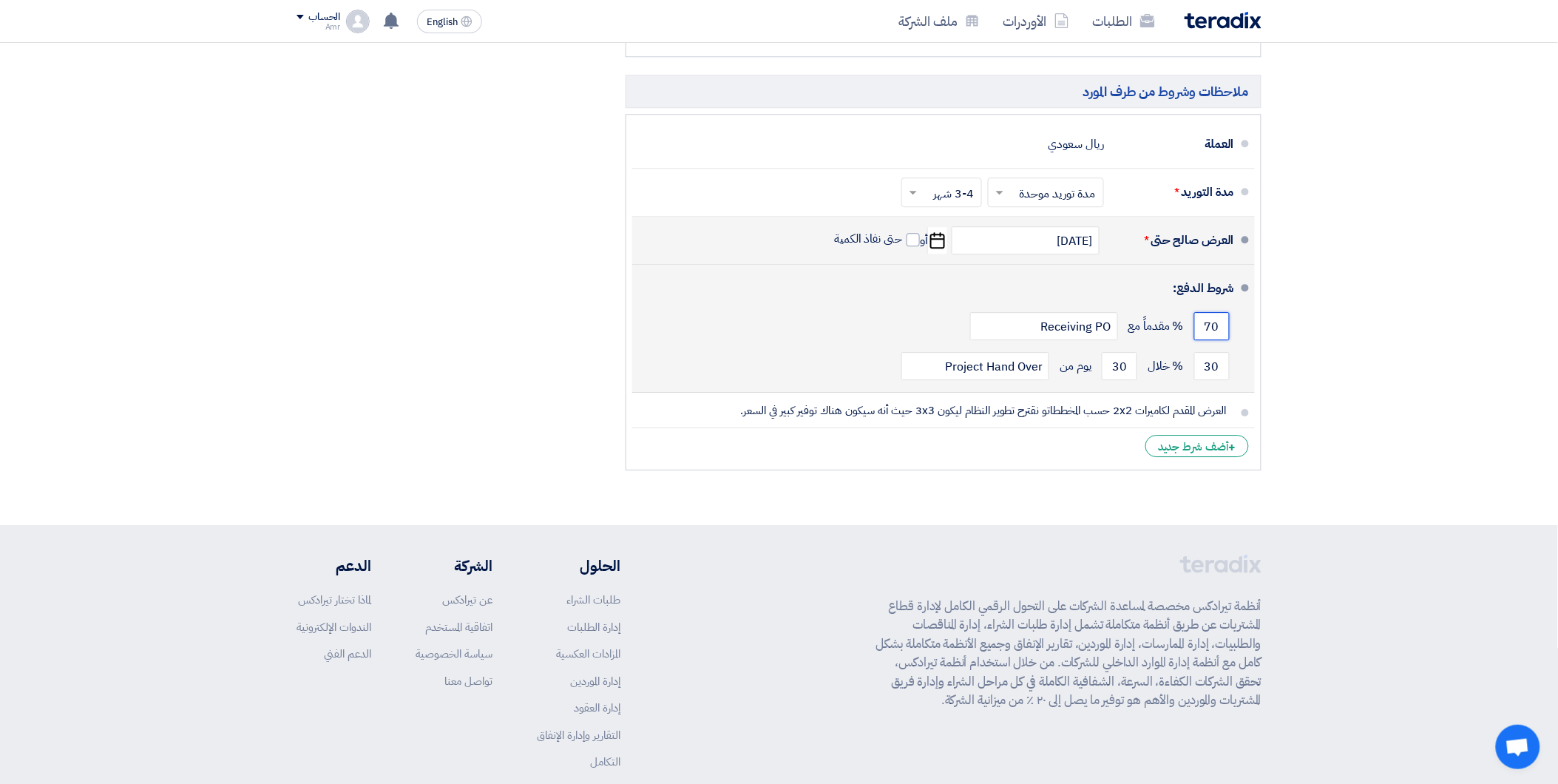
drag, startPoint x: 1201, startPoint y: 328, endPoint x: 1217, endPoint y: 327, distance: 16.0
click at [1217, 327] on input "70" at bounding box center [1212, 326] width 36 height 28
click at [1191, 379] on div "30 % خلال 30 يوم من Project Hand Over" at bounding box center [939, 366] width 590 height 40
drag, startPoint x: 1202, startPoint y: 372, endPoint x: 1224, endPoint y: 372, distance: 22.0
click at [1224, 372] on input "30" at bounding box center [1212, 365] width 36 height 28
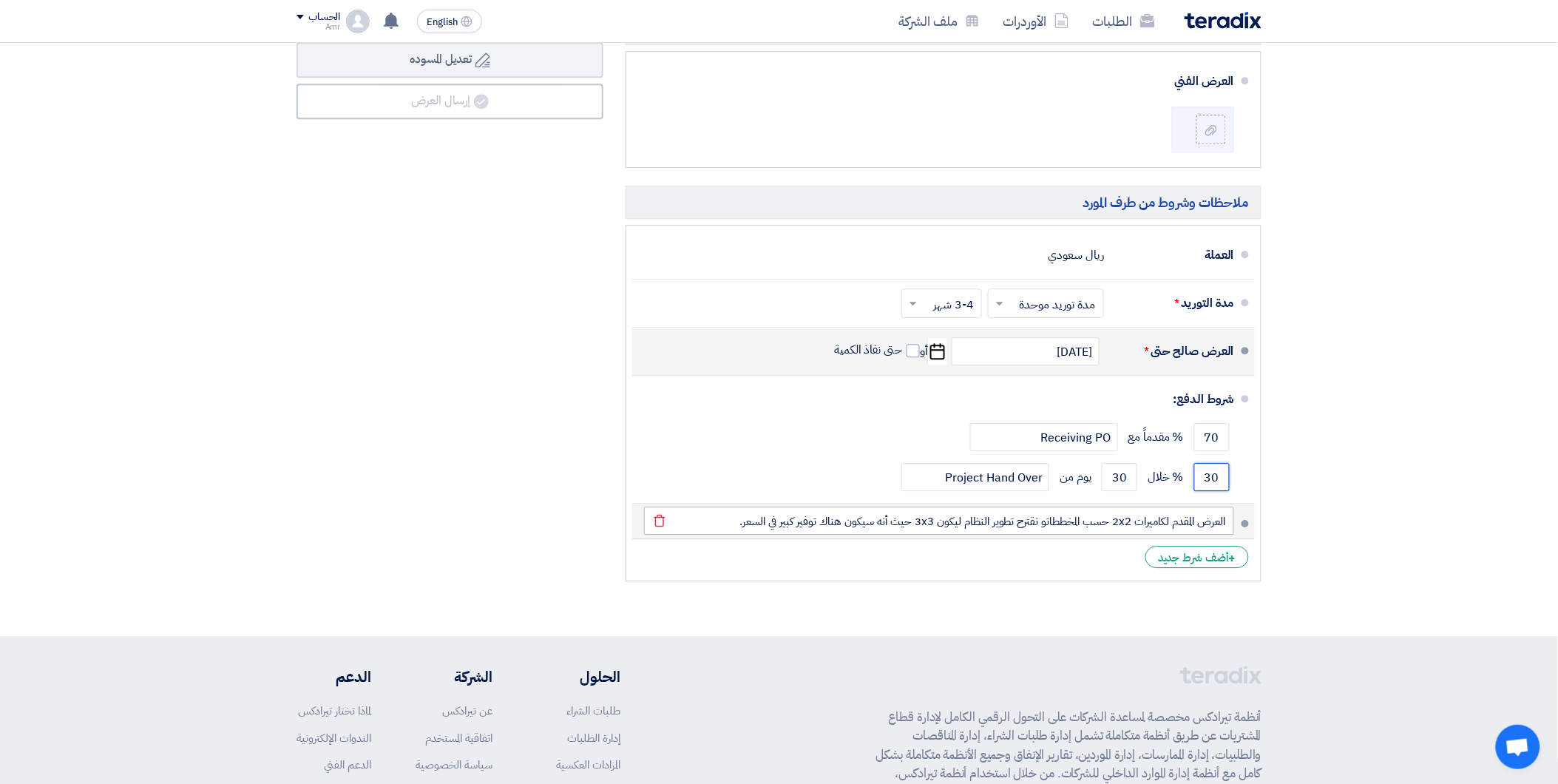
scroll to position [1337, 0]
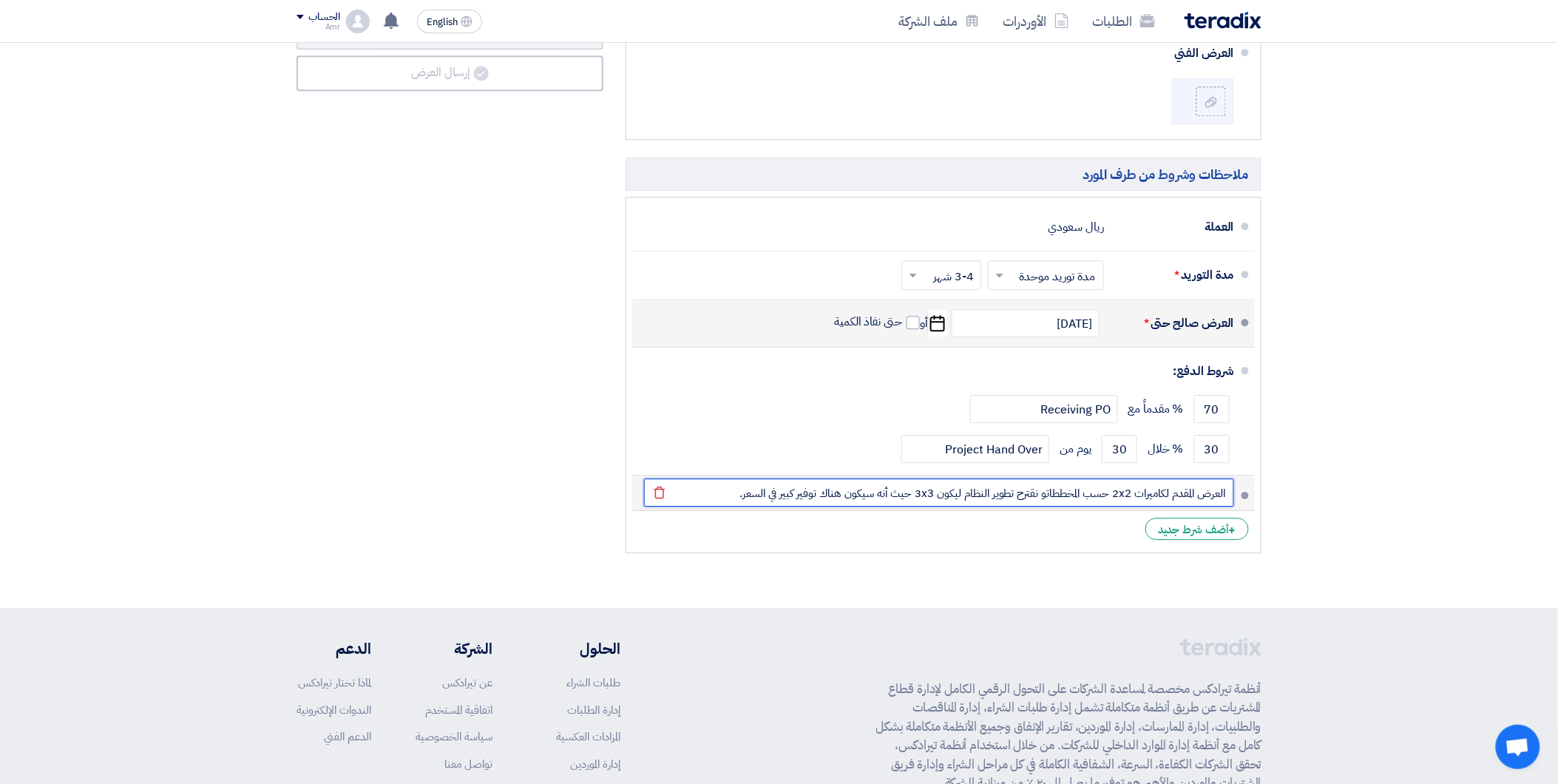
drag, startPoint x: 1226, startPoint y: 490, endPoint x: 730, endPoint y: 489, distance: 496.0
click at [730, 489] on input "العرض المقدم لكاميرات 2x2 حسب المخططاتو نقترح تطوير النظام ليكون 3x3 حيث أنه سي…" at bounding box center [939, 493] width 590 height 28
click at [1049, 494] on input "العرض المقدم لكاميرات 2x2 حسب المخططاتو نقترح تطوير النظام ليكون 3x3 حيث أنه سي…" at bounding box center [939, 493] width 590 height 28
click at [1045, 493] on input "العرض المقدم لكاميرات 2x2 حسب المخططاتو نقترح تطوير النظام ليكون 3x3 حيث أنه سي…" at bounding box center [939, 493] width 590 height 28
click at [1044, 495] on input "العرض المقدم لكاميرات 2x2 حسب المخططاو نقترح تطوير النظام ليكون 3x3 حيث أنه سيك…" at bounding box center [939, 493] width 590 height 28
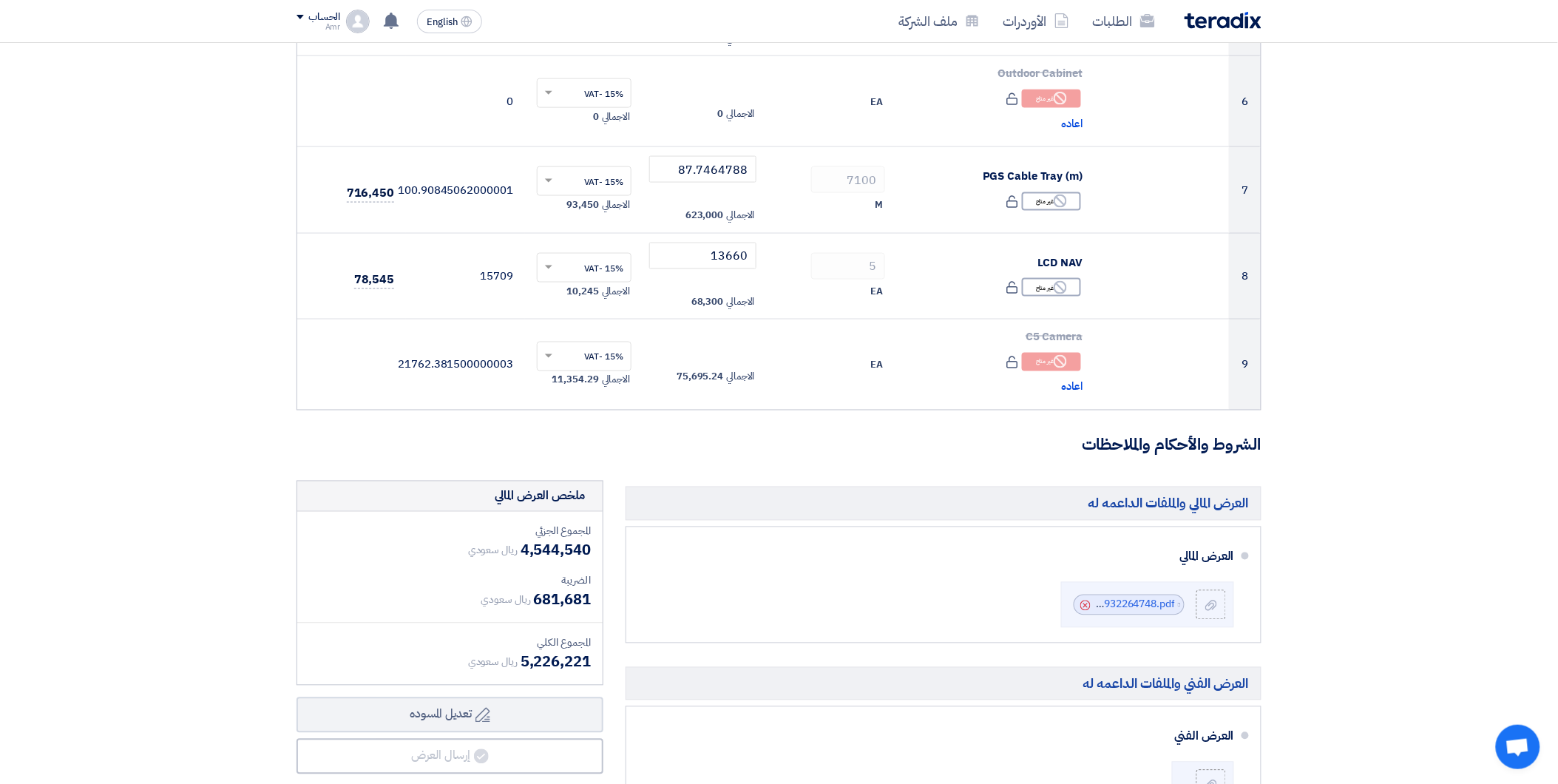
scroll to position [656, 0]
type input "العرض المقدم لكاميرات 2x2 حسب المخططات, نقترح تطوير النظام ليكون 3x3 حيث أنه سي…"
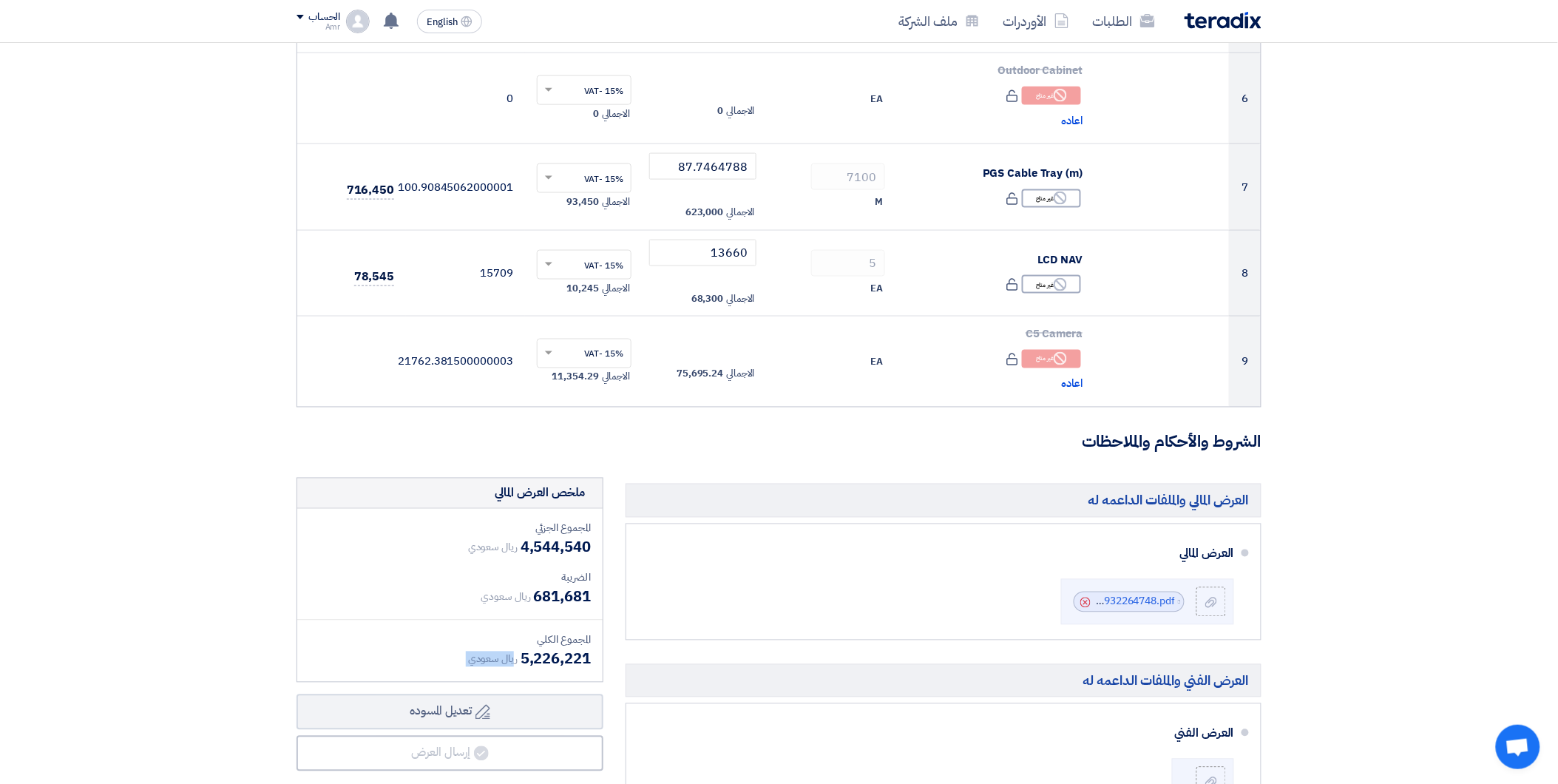
drag, startPoint x: 514, startPoint y: 659, endPoint x: 593, endPoint y: 663, distance: 79.1
click at [593, 663] on div "المجموع الجزئي ريال سعودي 4,544,540 الضريبة ريال سعودي 681,681 المجموع الكلي" at bounding box center [450, 595] width 306 height 173
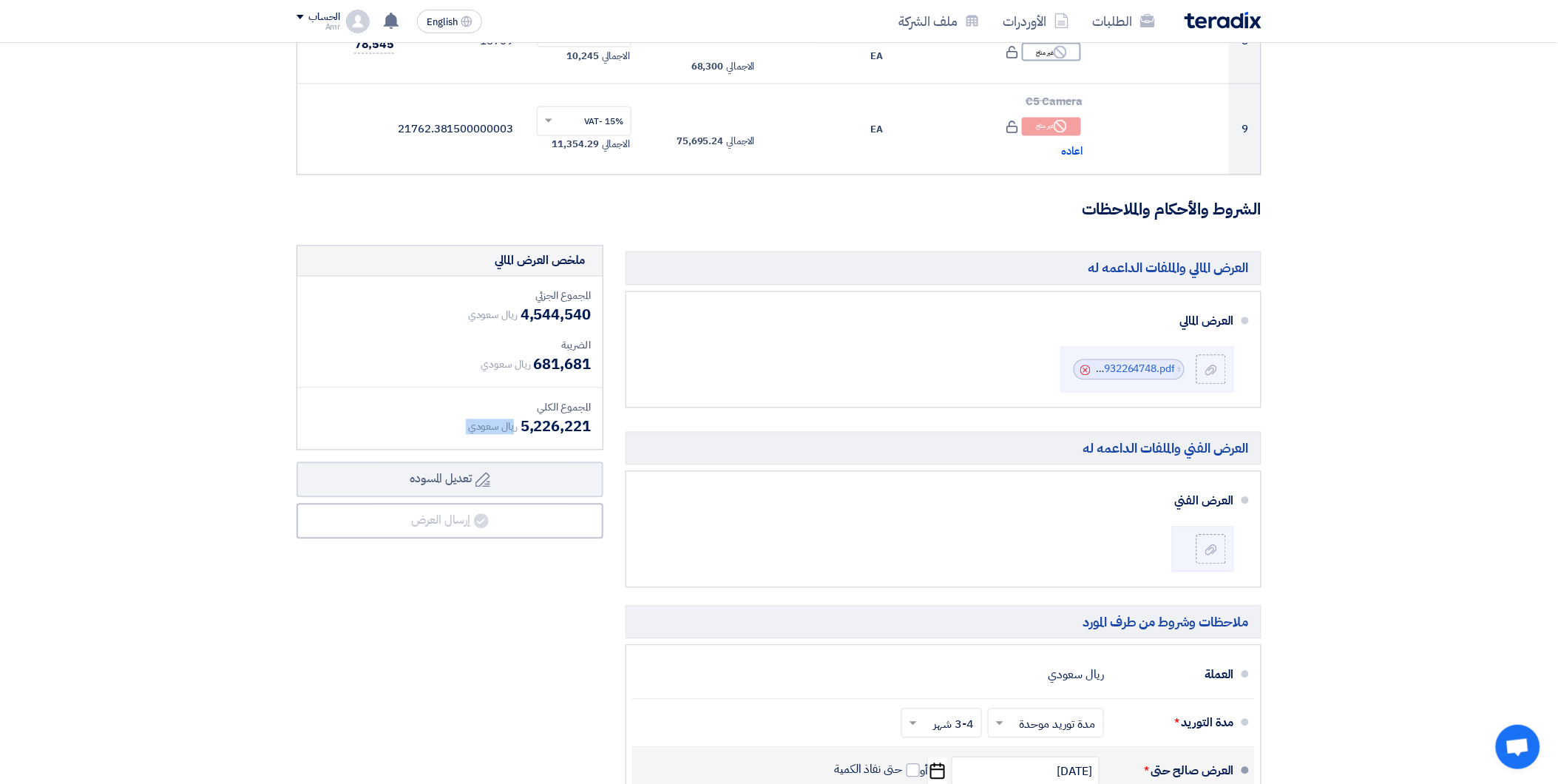
scroll to position [844, 0]
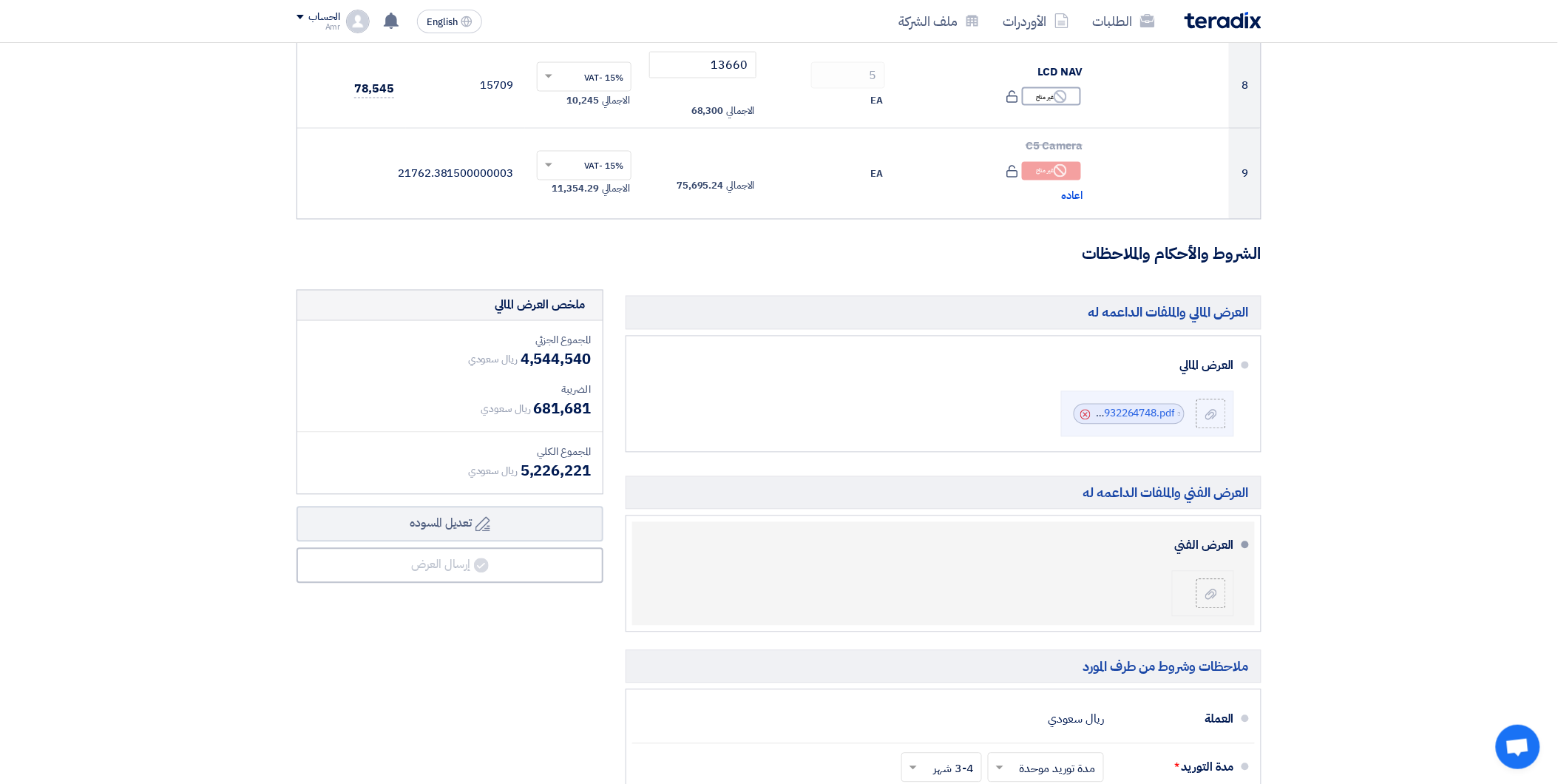
click at [1198, 579] on li at bounding box center [1203, 593] width 62 height 46
click at [1203, 589] on div at bounding box center [1211, 593] width 17 height 15
click at [0, 0] on input "file" at bounding box center [0, 0] width 0 height 0
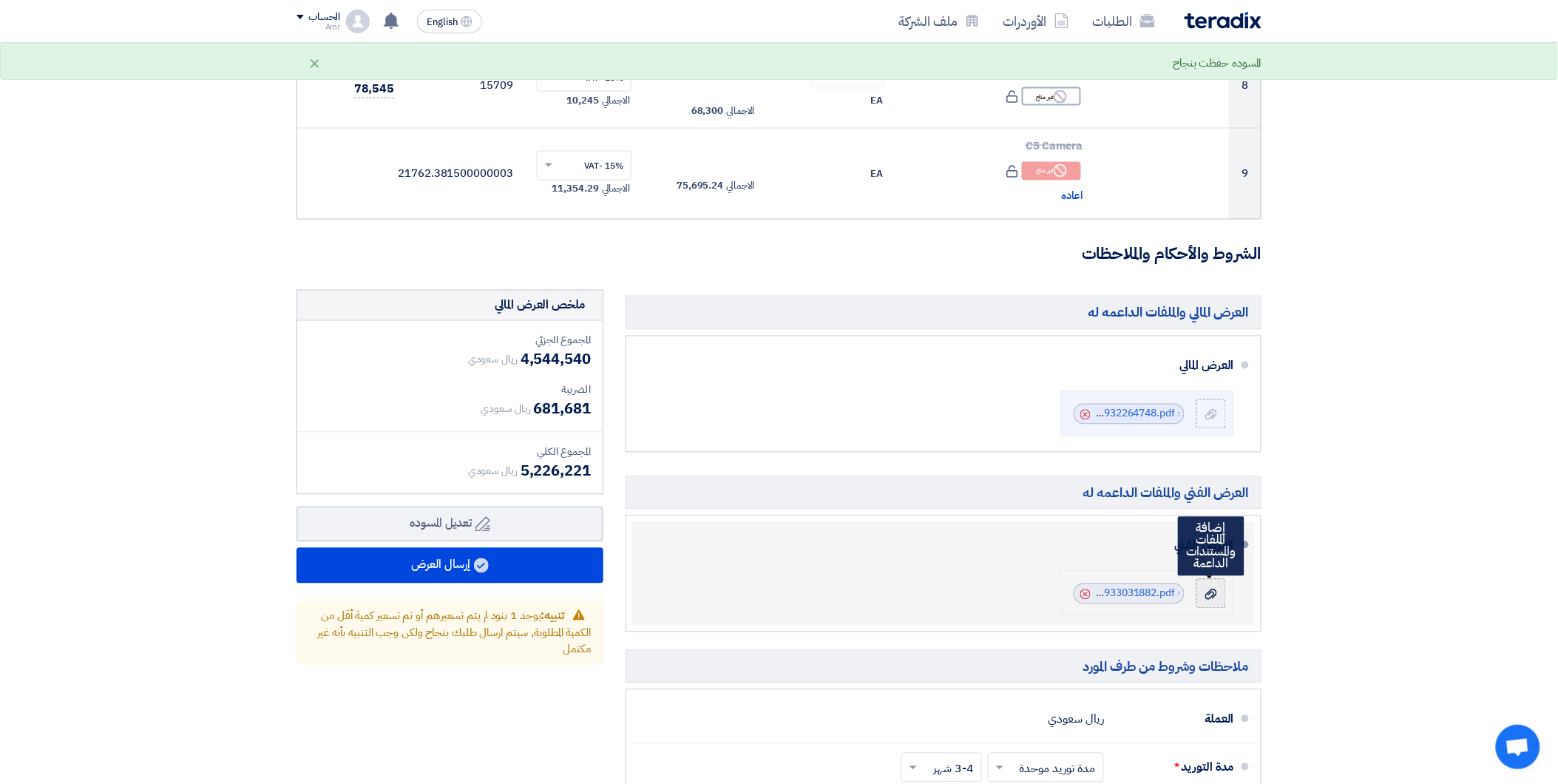
click at [1204, 596] on div at bounding box center [1211, 593] width 17 height 15
click at [0, 0] on input "file" at bounding box center [0, 0] width 0 height 0
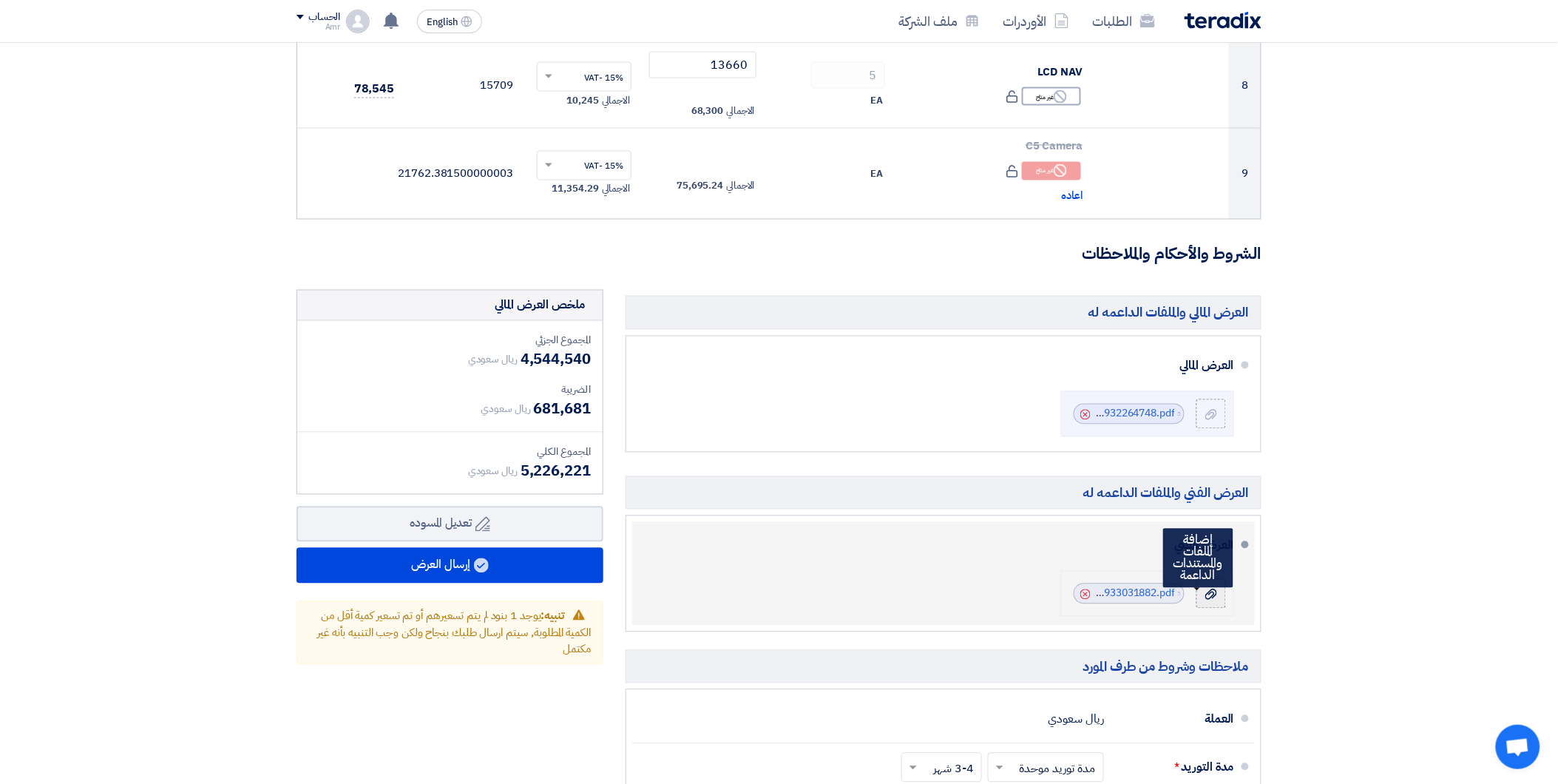
click at [1205, 594] on icon at bounding box center [1212, 594] width 12 height 12
click at [0, 0] on input "file" at bounding box center [0, 0] width 0 height 0
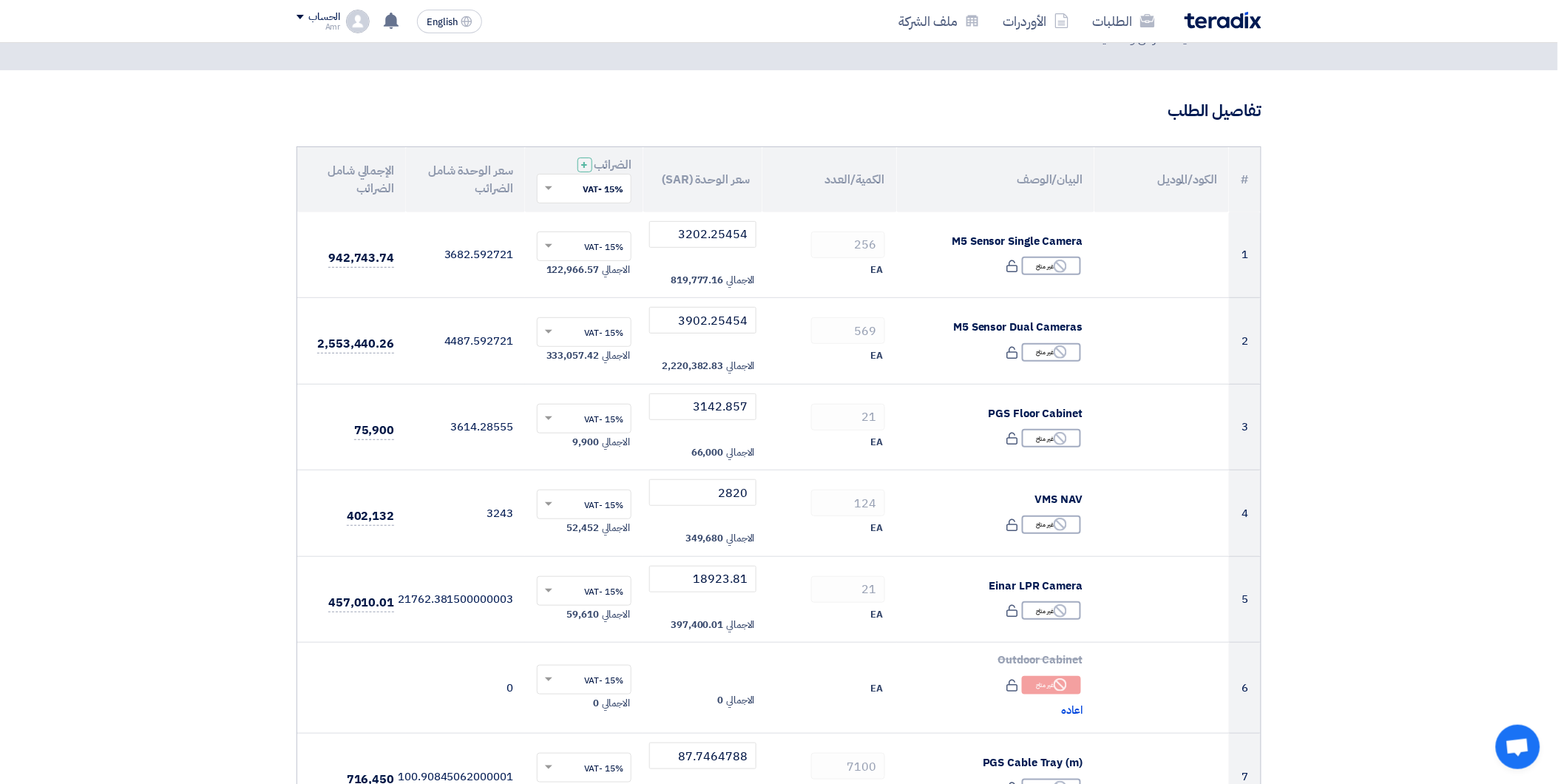
scroll to position [0, 0]
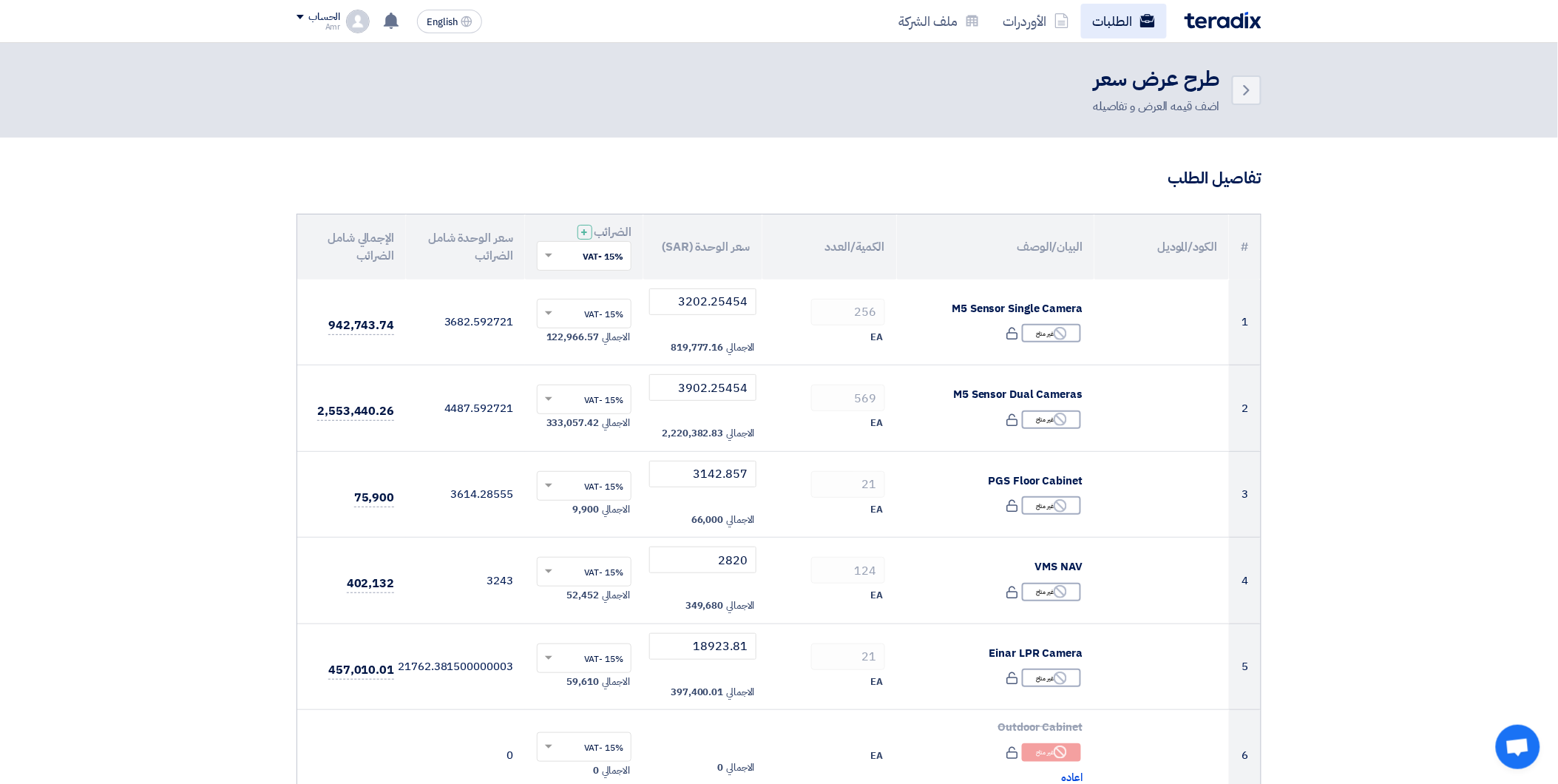
click at [1100, 17] on link "الطلبات" at bounding box center [1124, 21] width 86 height 35
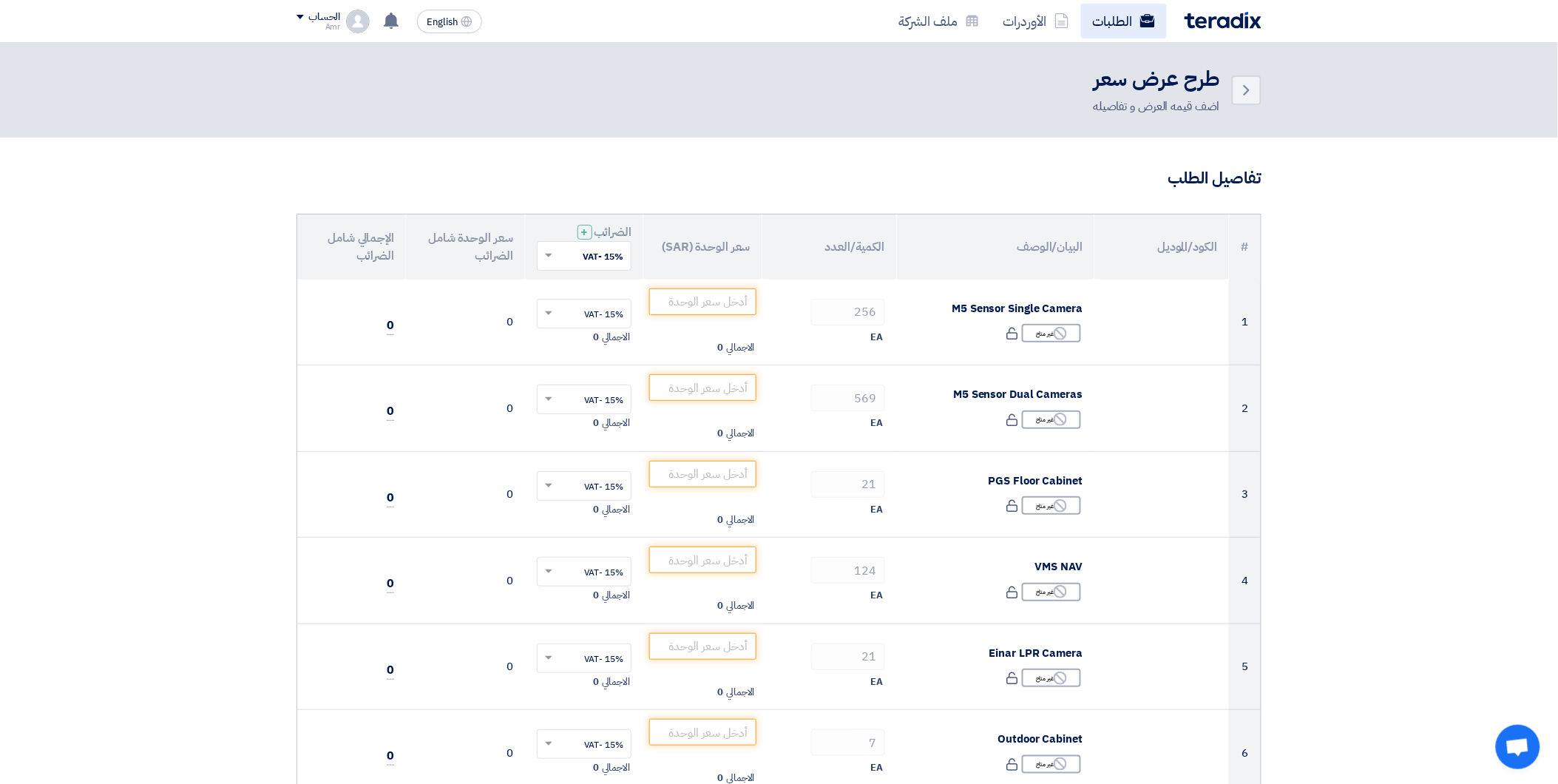
click at [1114, 19] on link "الطلبات" at bounding box center [1124, 21] width 86 height 35
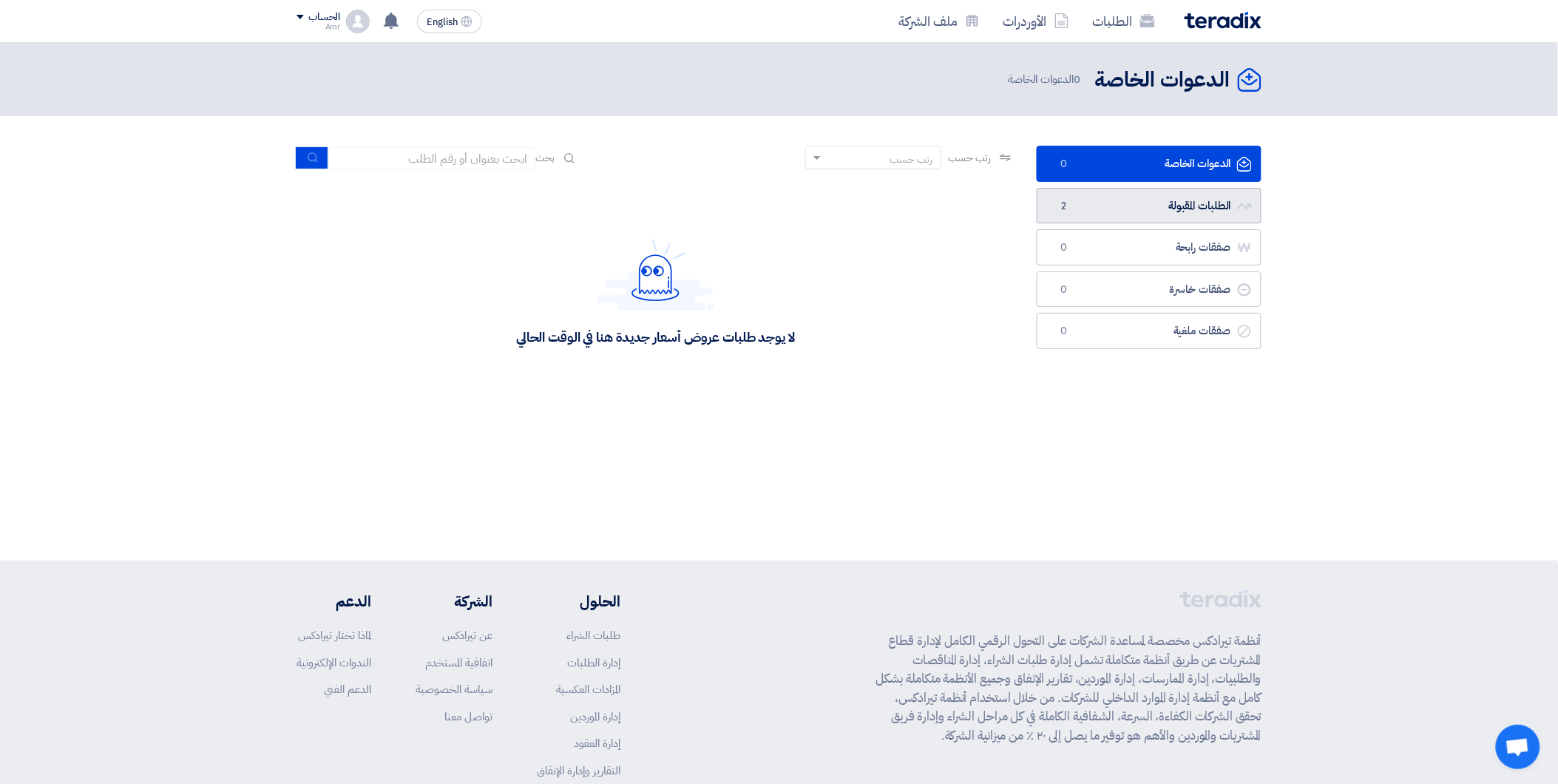
click at [1098, 203] on link "الطلبات المقبولة الطلبات المقبولة 2" at bounding box center [1149, 206] width 225 height 37
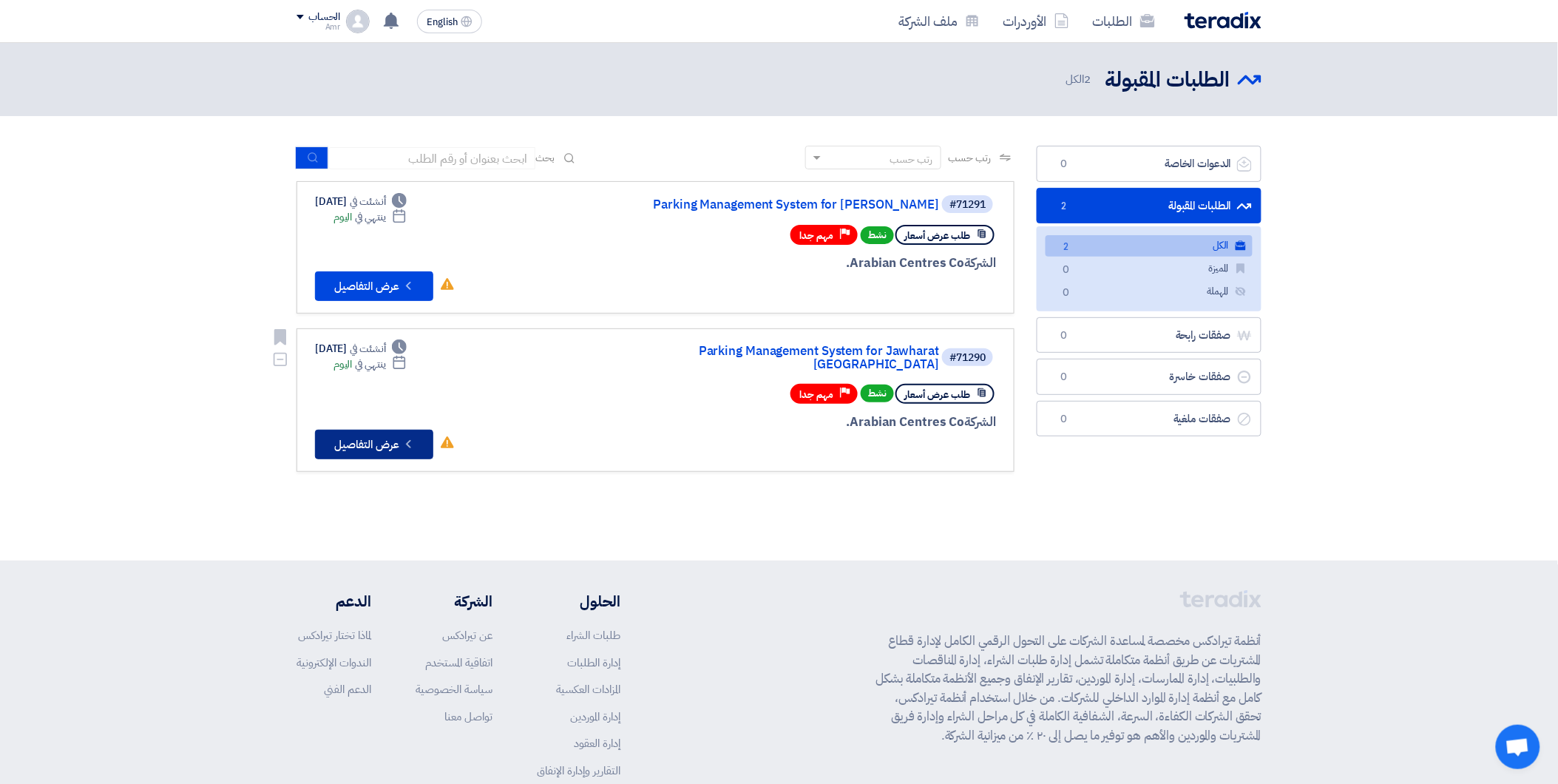
click at [366, 430] on button "Check details عرض التفاصيل" at bounding box center [374, 445] width 118 height 30
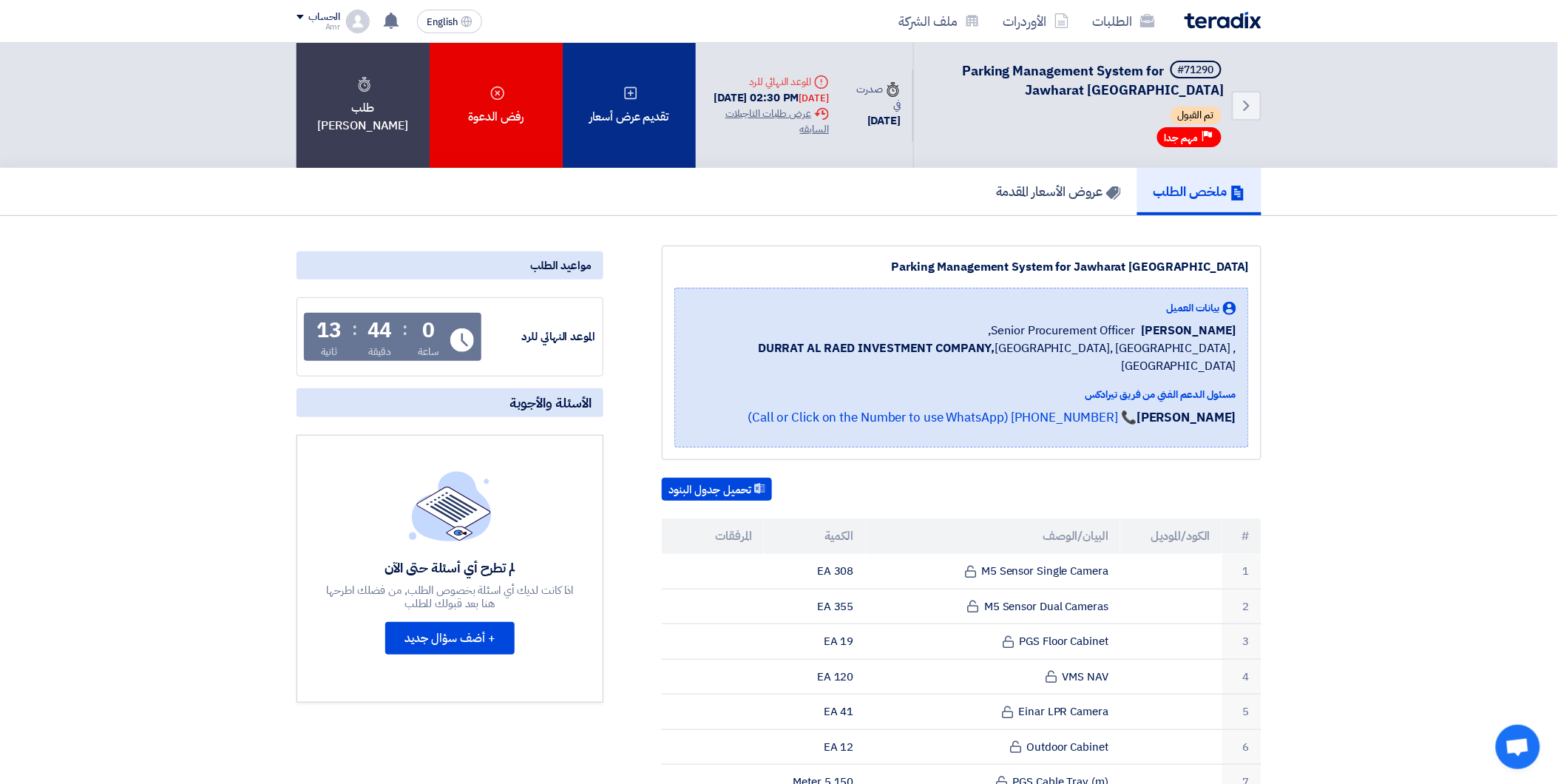
click at [612, 105] on div "تقديم عرض أسعار" at bounding box center [629, 105] width 133 height 125
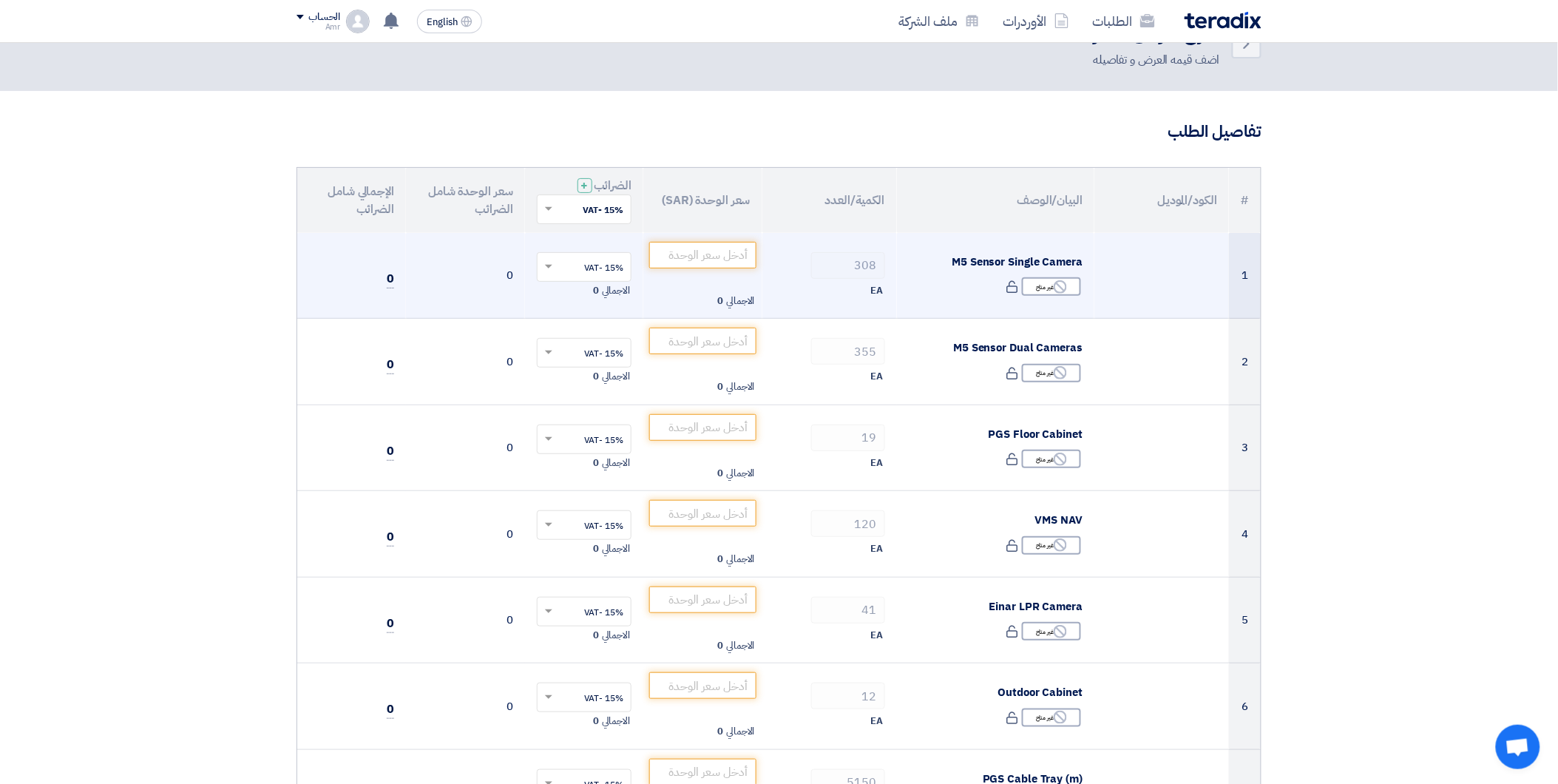
scroll to position [164, 0]
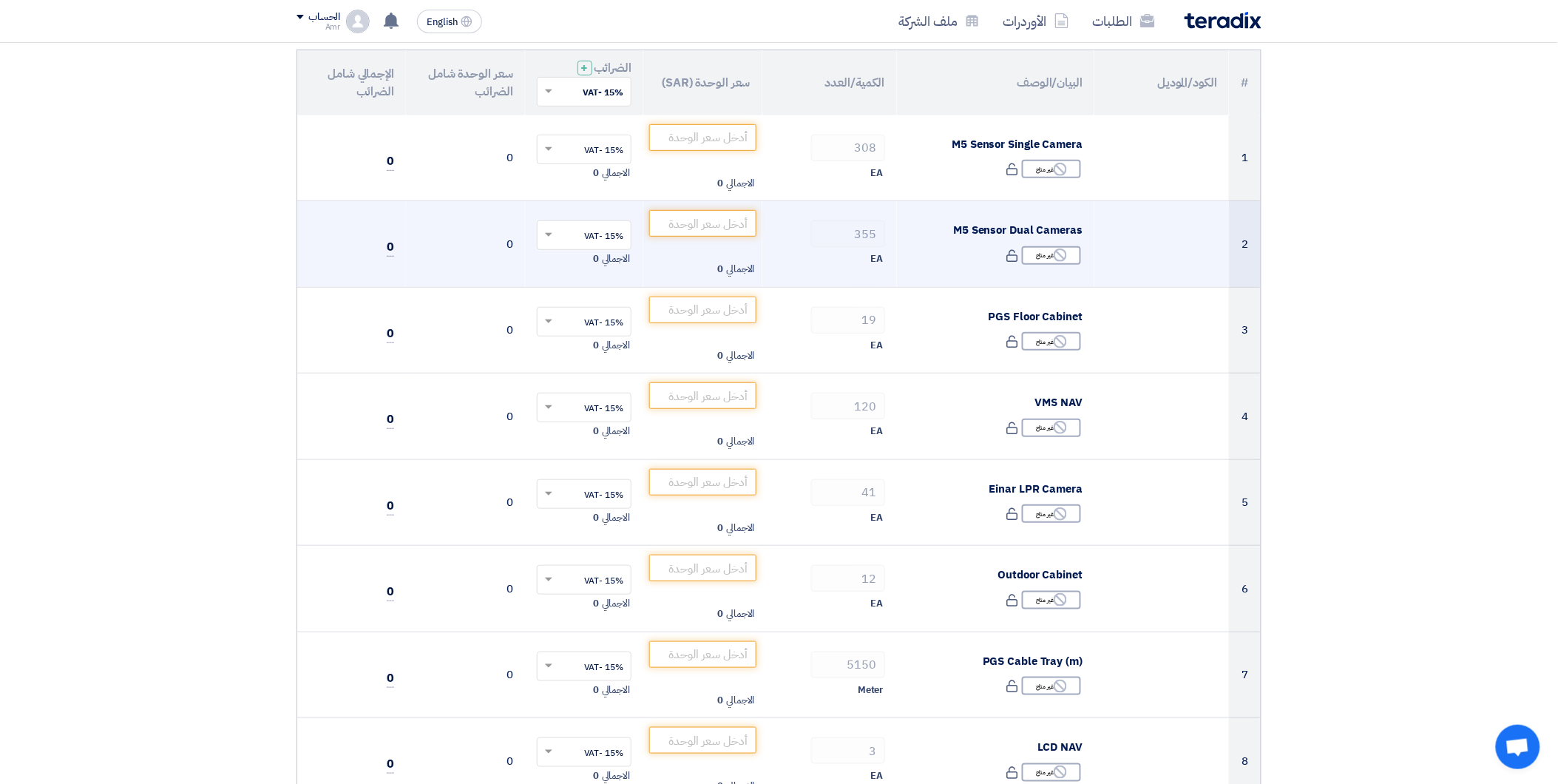
drag, startPoint x: 923, startPoint y: 256, endPoint x: 915, endPoint y: 238, distance: 19.7
click at [923, 256] on div "Reject غير متاح" at bounding box center [996, 255] width 174 height 22
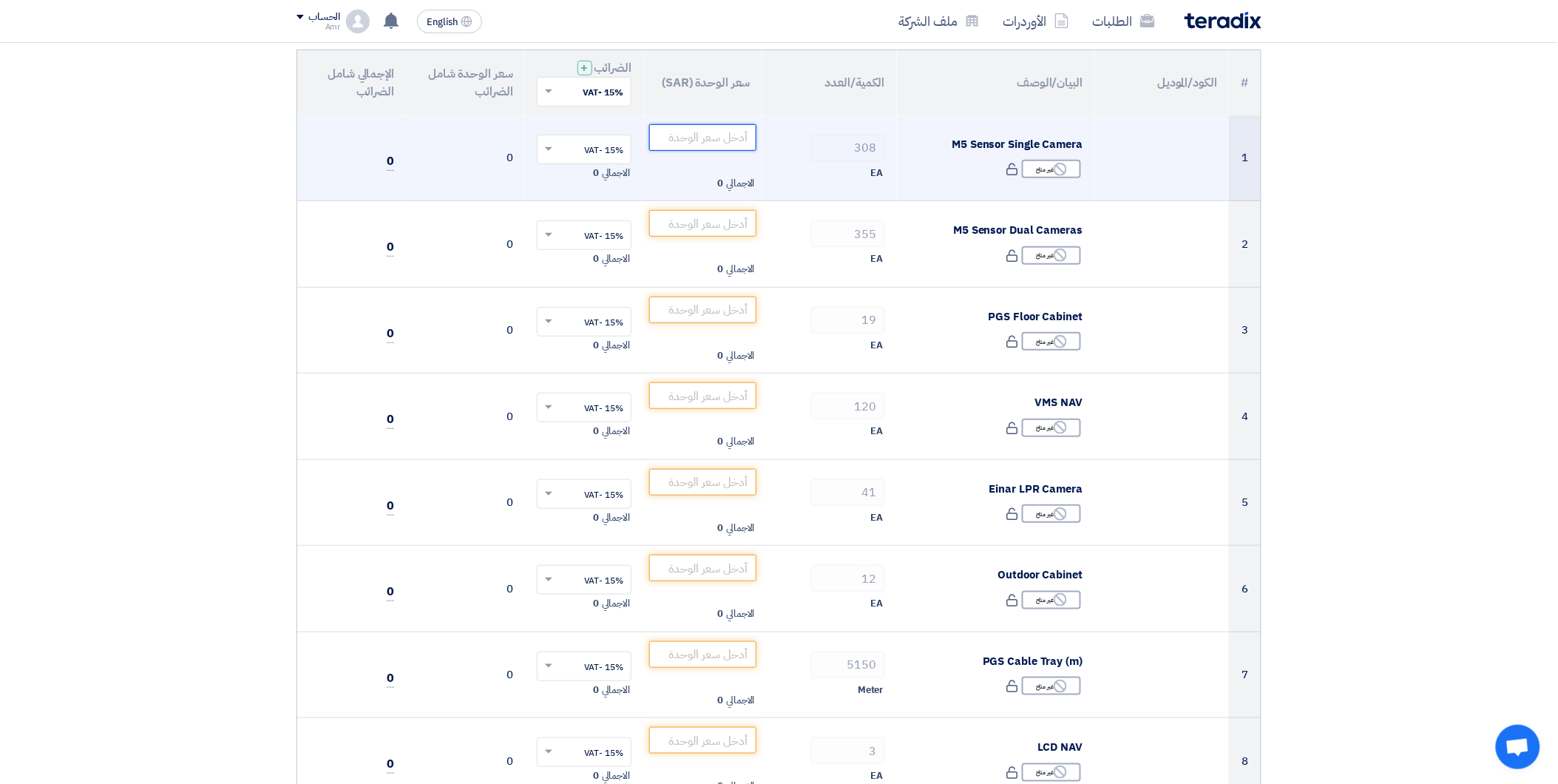
click at [722, 137] on input "number" at bounding box center [702, 137] width 107 height 27
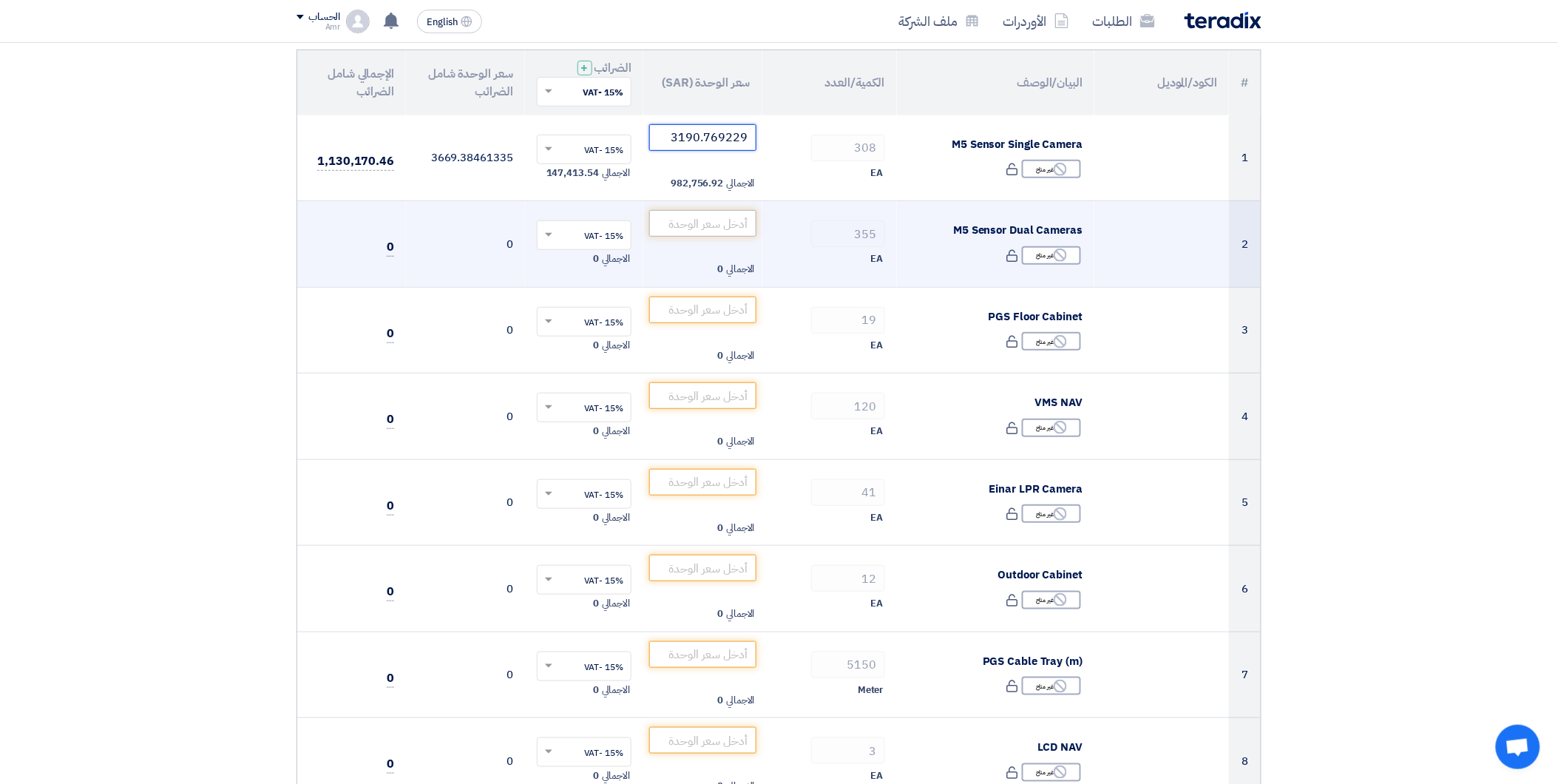
type input "3190.769229"
click at [710, 228] on input "number" at bounding box center [702, 223] width 107 height 27
click at [1176, 227] on td at bounding box center [1161, 244] width 135 height 86
click at [748, 219] on input "number" at bounding box center [702, 223] width 107 height 27
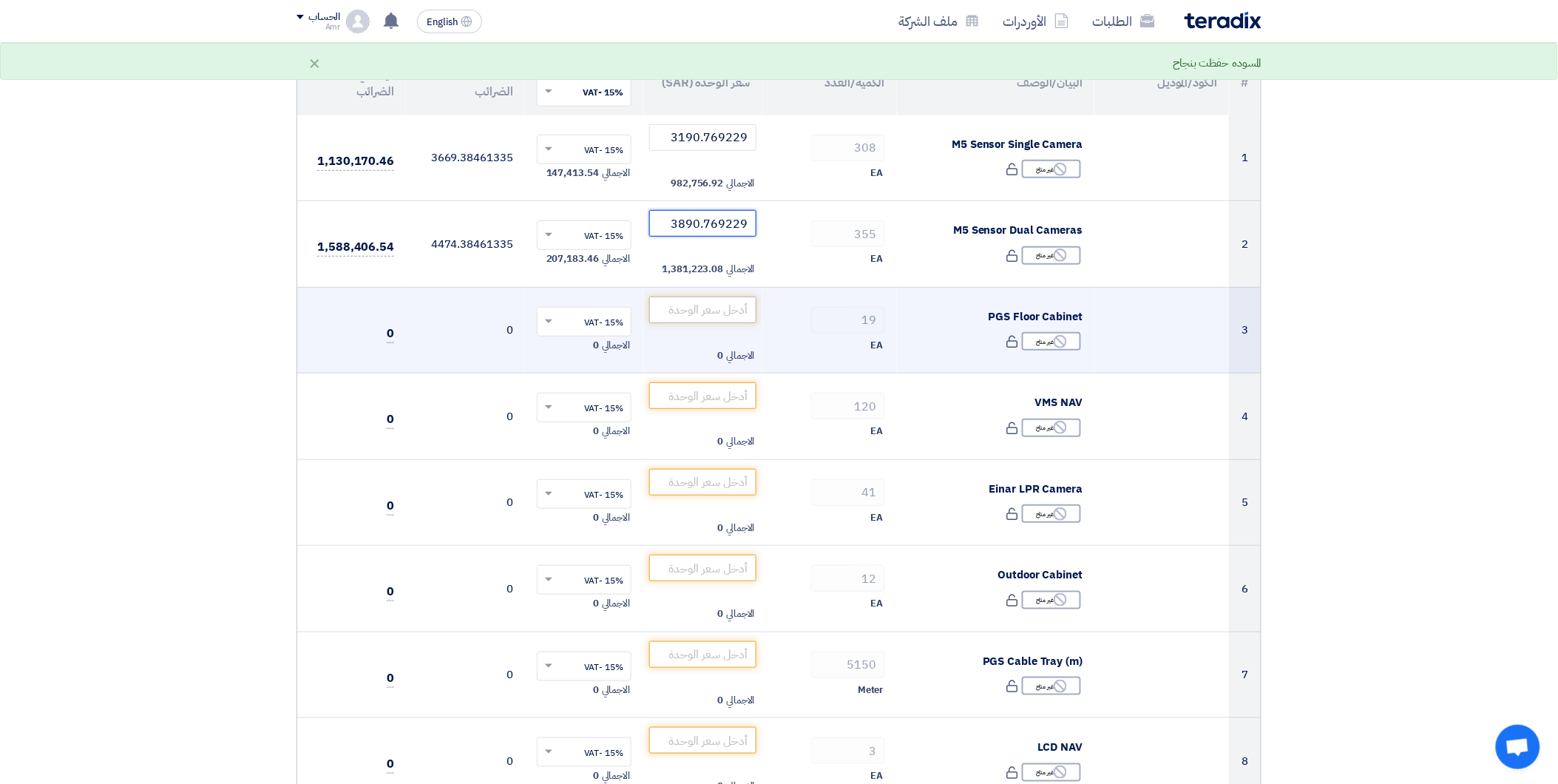
type input "3890.769229"
click at [712, 298] on input "number" at bounding box center [702, 310] width 107 height 27
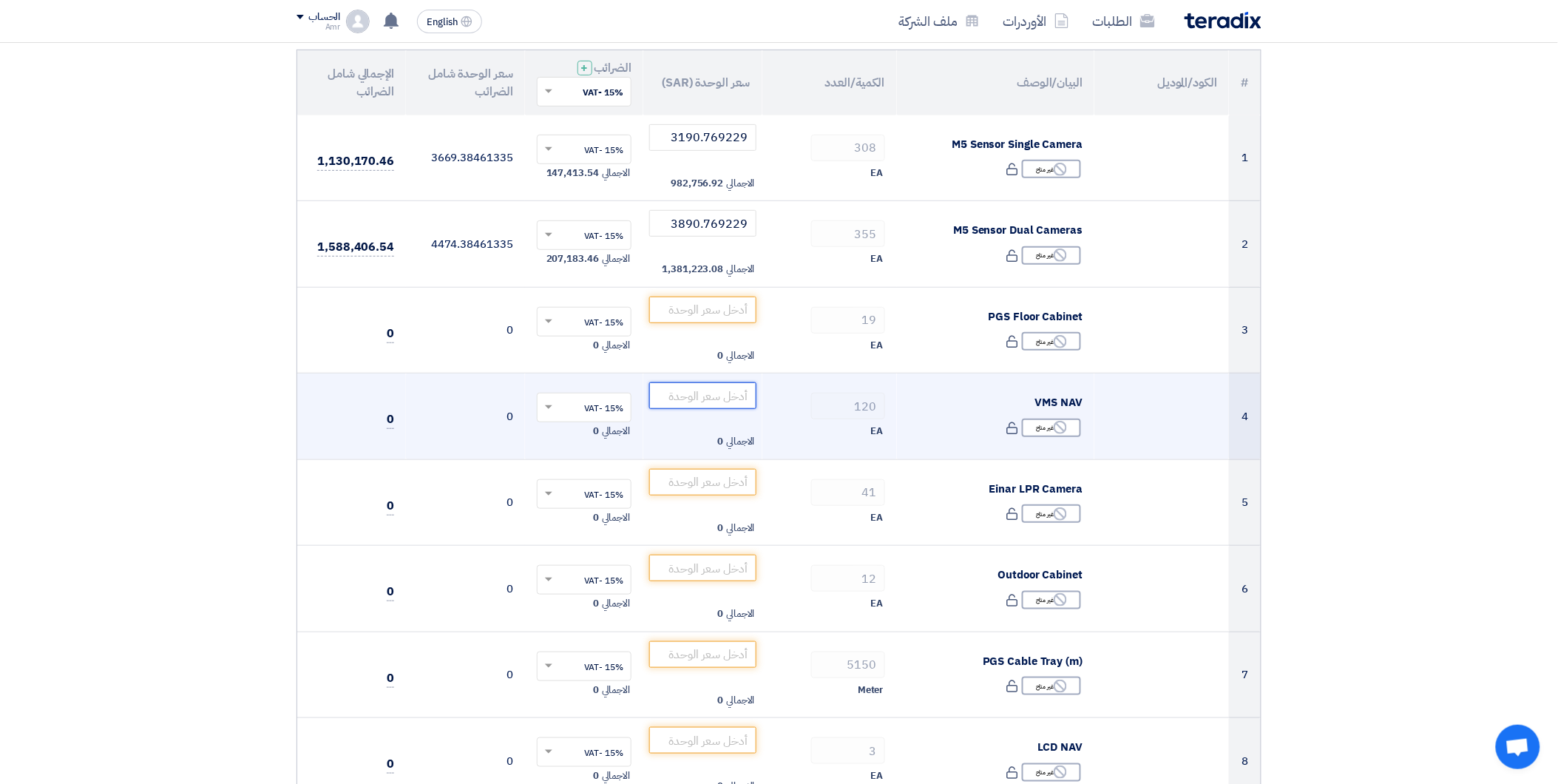
click at [704, 402] on input "number" at bounding box center [702, 395] width 107 height 27
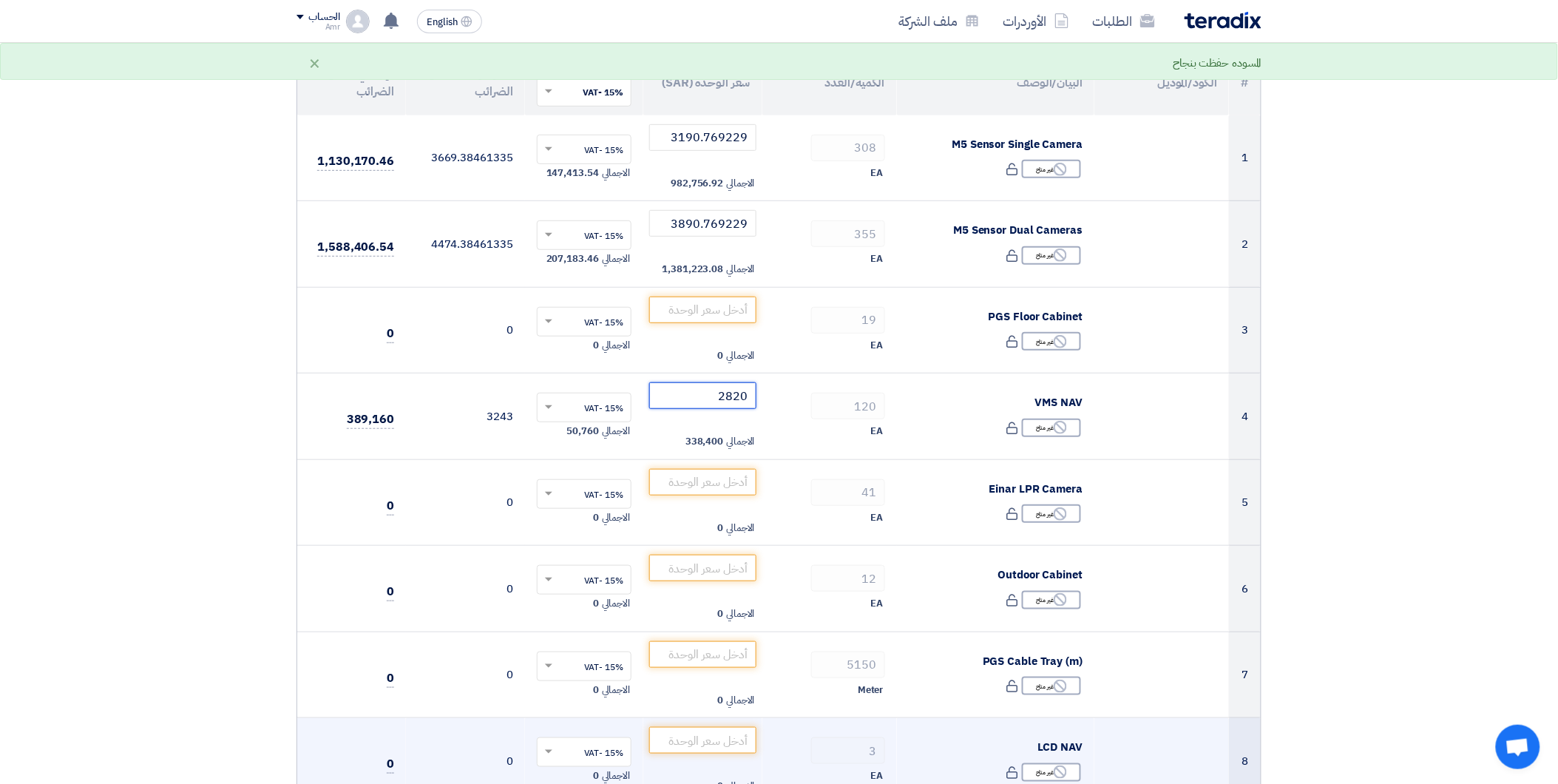
type input "2820"
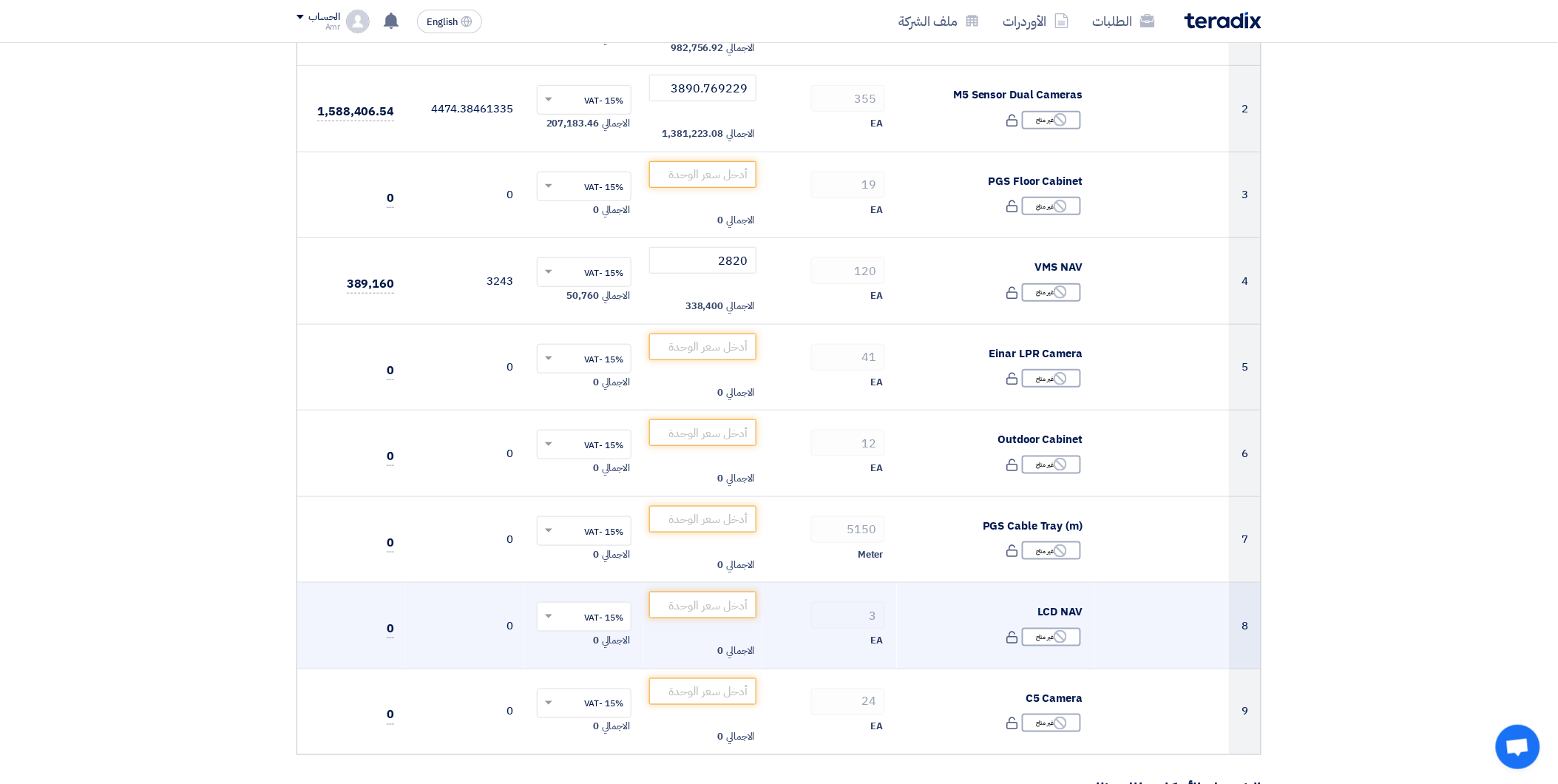
scroll to position [328, 0]
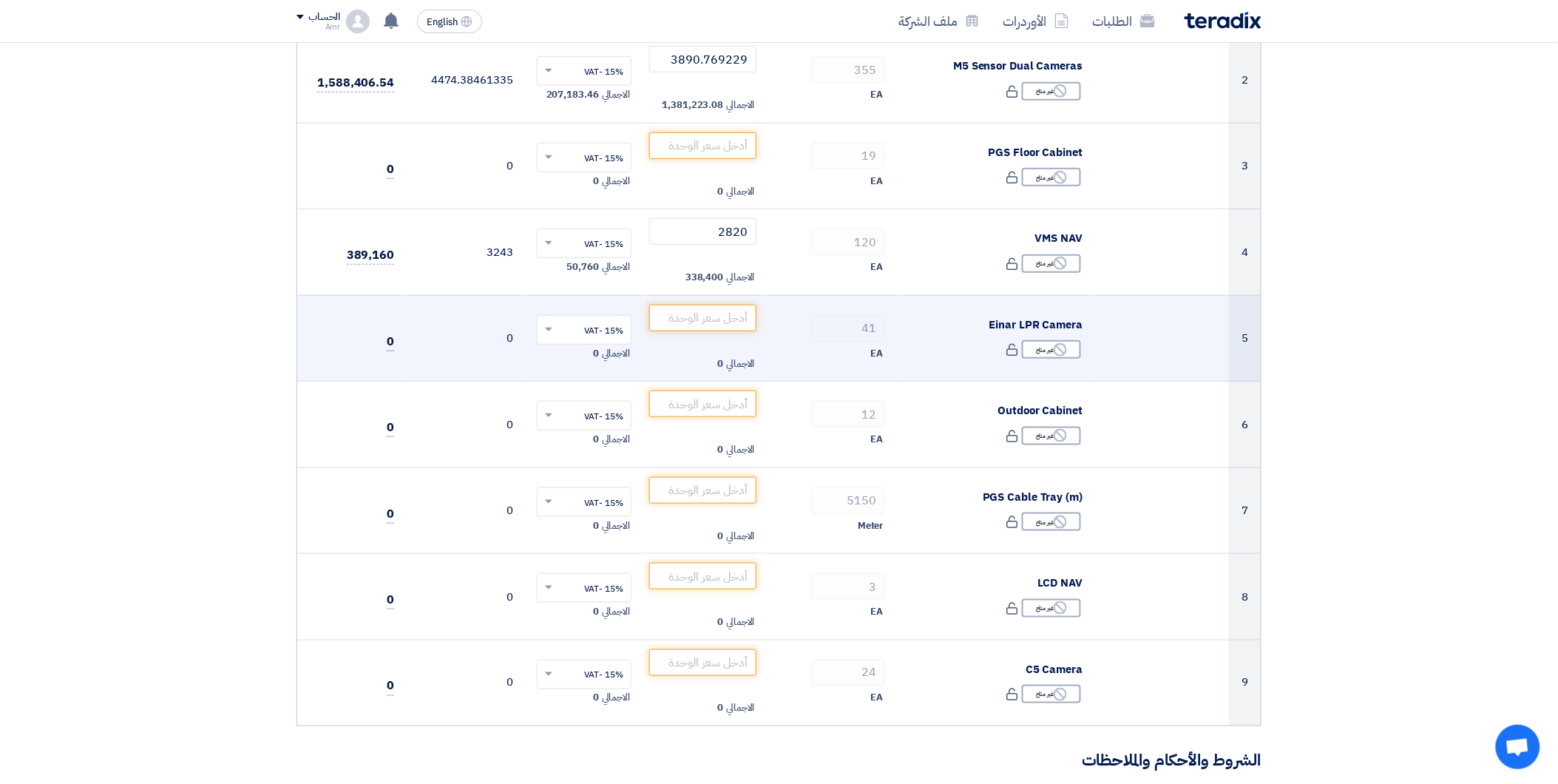
click at [922, 356] on div "Reject غير متاح" at bounding box center [996, 349] width 174 height 22
click at [736, 316] on input "number" at bounding box center [702, 318] width 107 height 27
type input "18839.0243902"
click at [773, 332] on td "41 EA" at bounding box center [829, 338] width 135 height 86
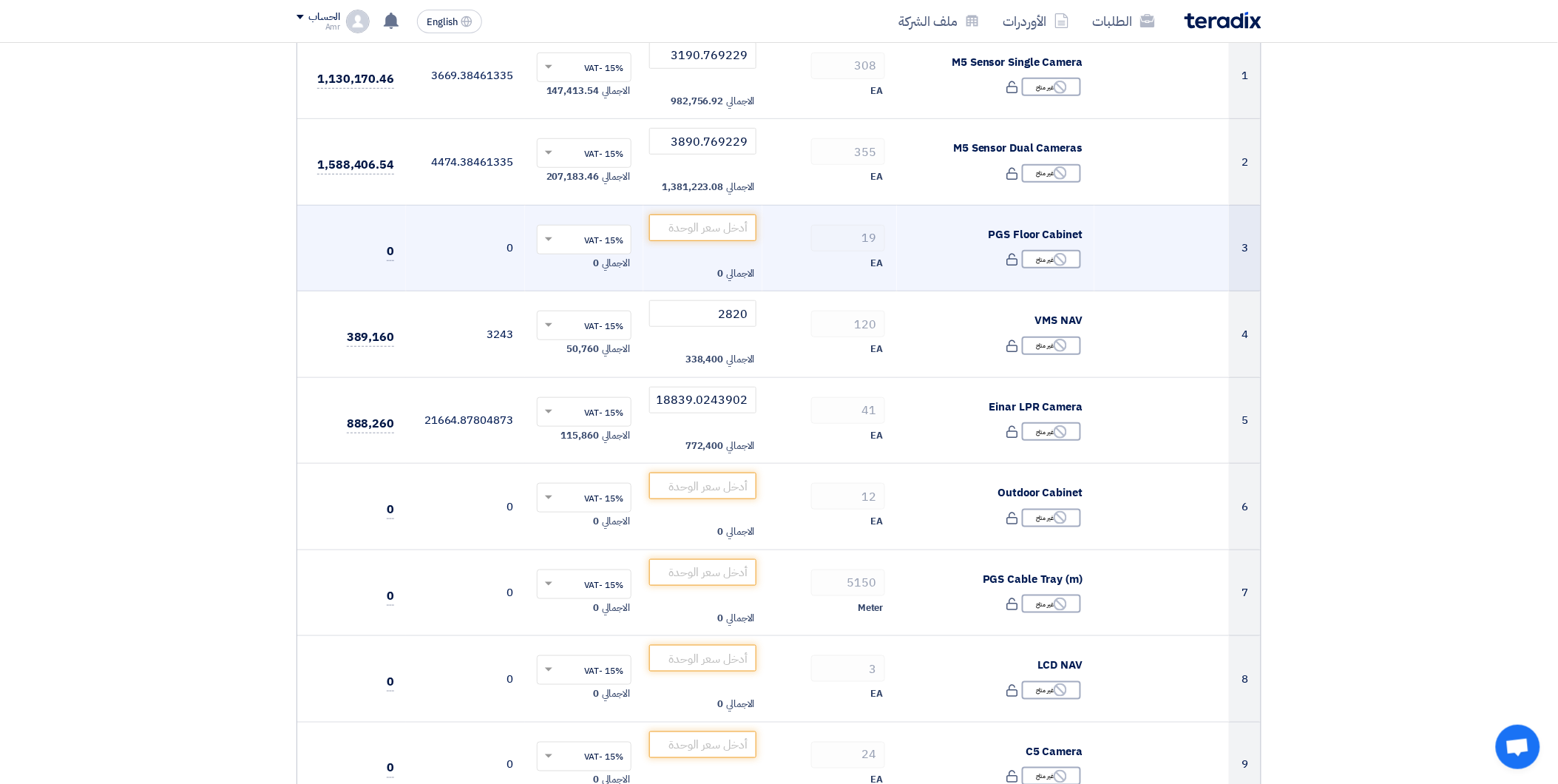
scroll to position [164, 0]
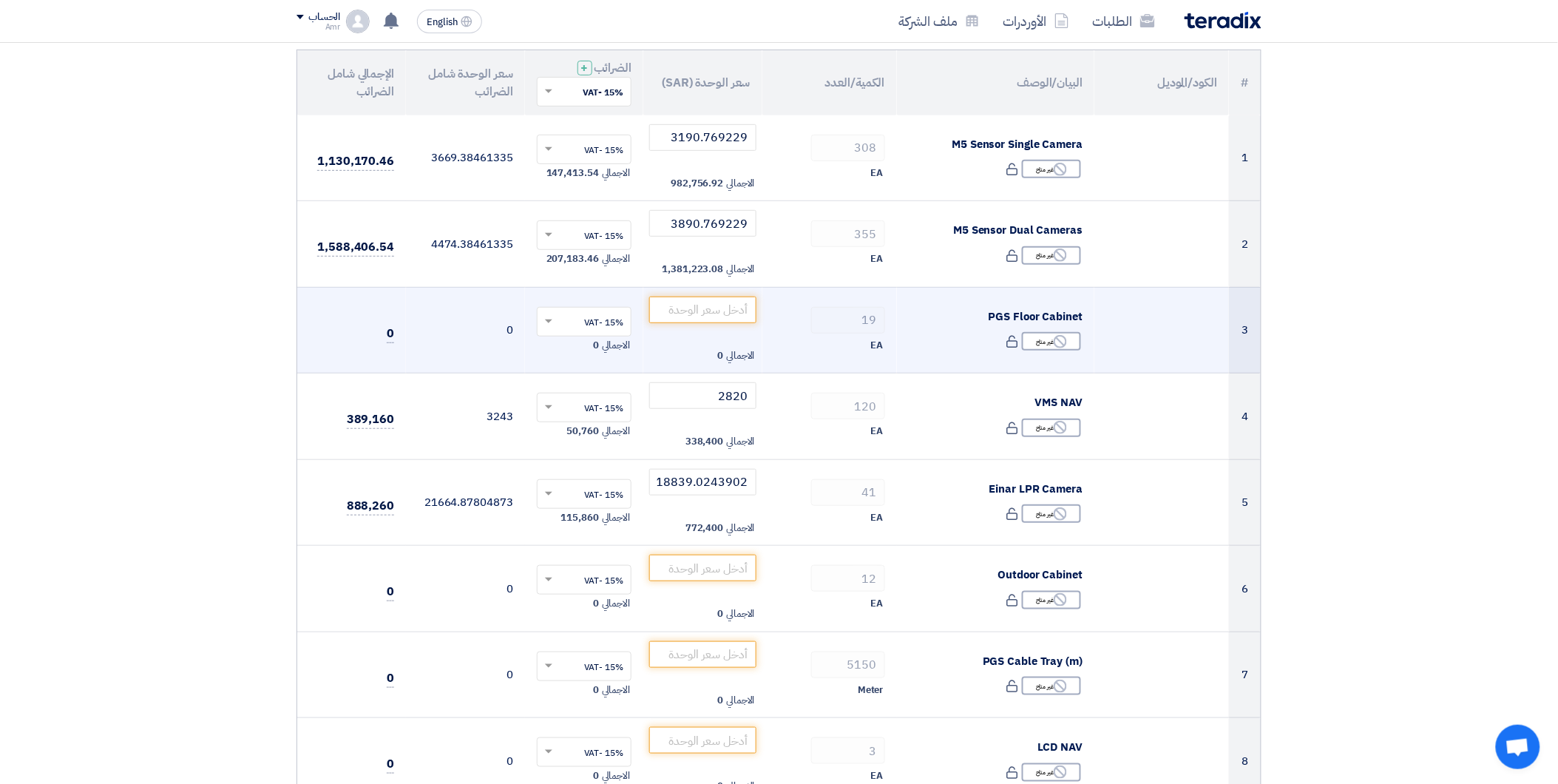
click at [929, 344] on div "Reject غير متاح" at bounding box center [996, 341] width 174 height 22
click at [722, 312] on input "number" at bounding box center [702, 310] width 107 height 27
click at [729, 313] on input "number" at bounding box center [702, 310] width 107 height 27
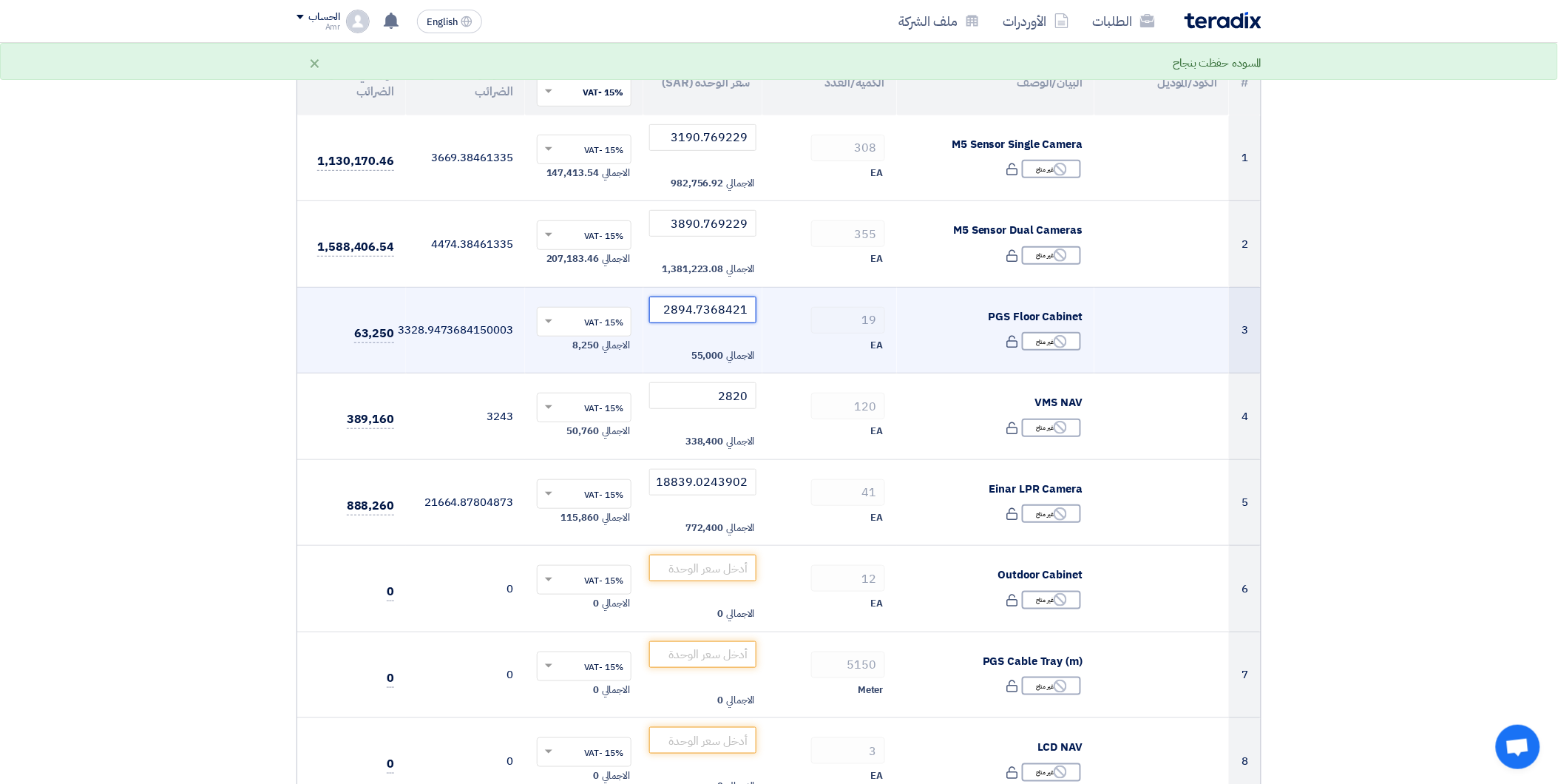
type input "2894.7368421"
click at [779, 352] on div "EA" at bounding box center [829, 345] width 111 height 17
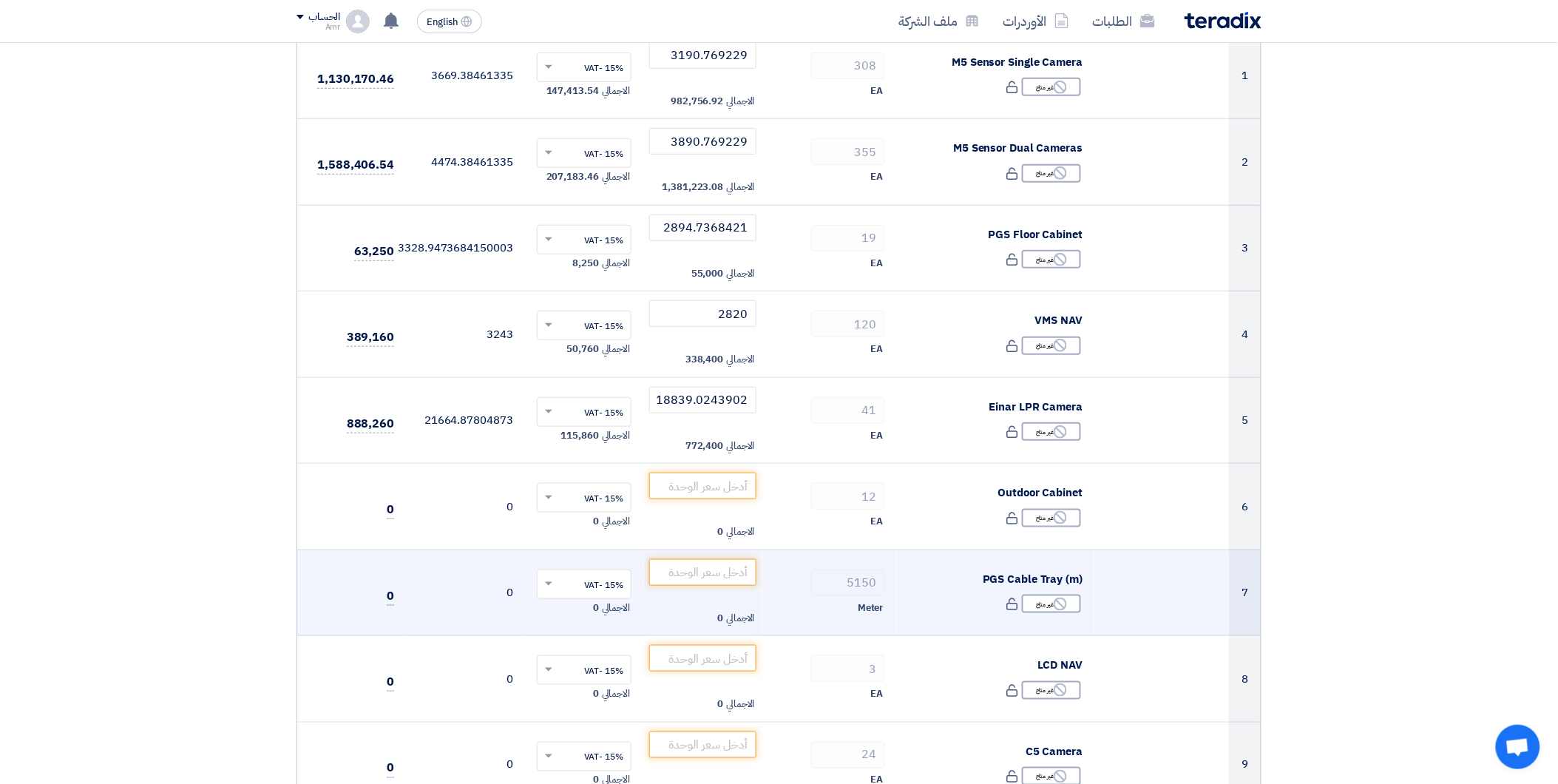
scroll to position [328, 0]
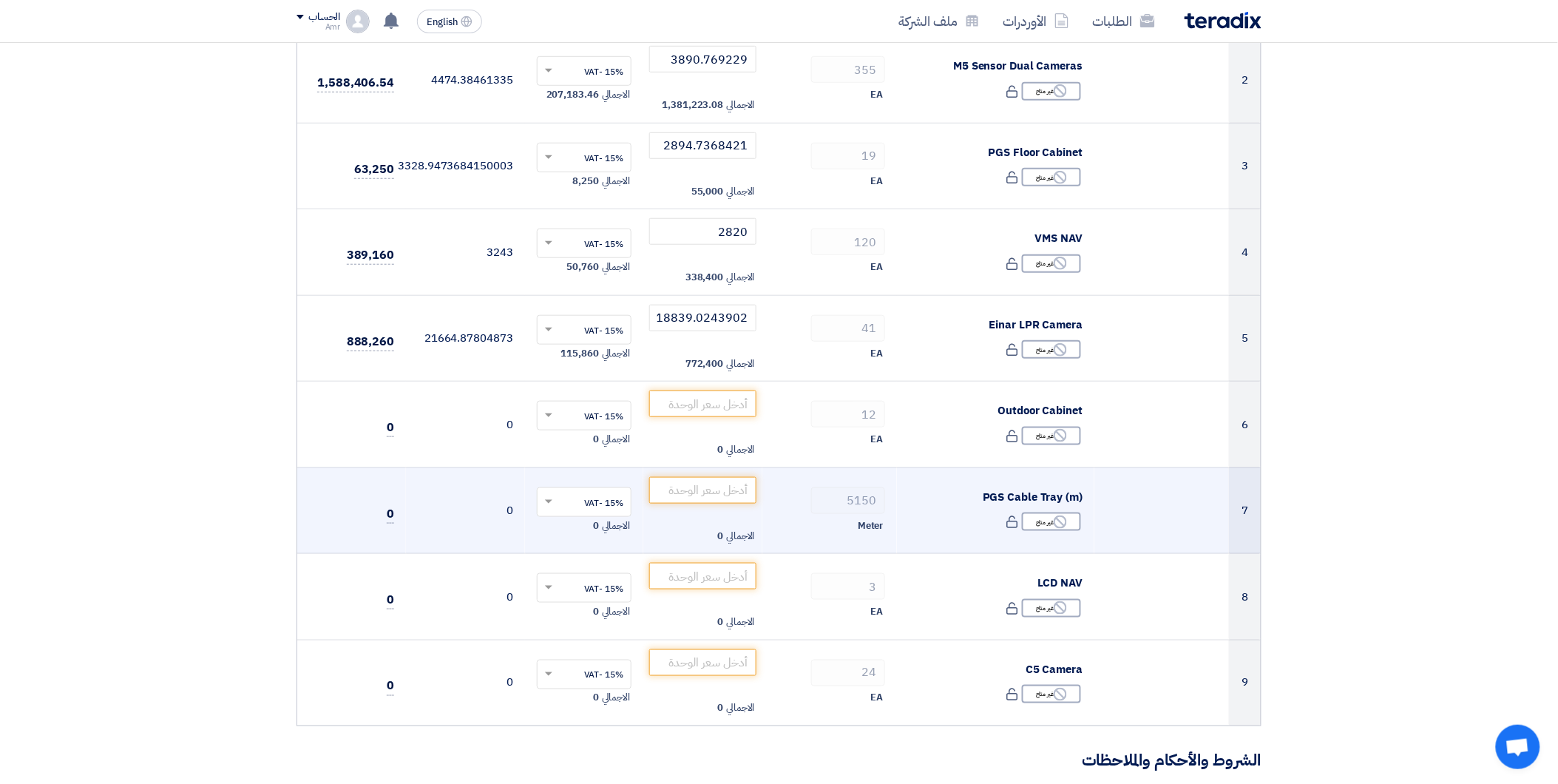
click at [950, 515] on div "Reject غير متاح" at bounding box center [996, 521] width 174 height 22
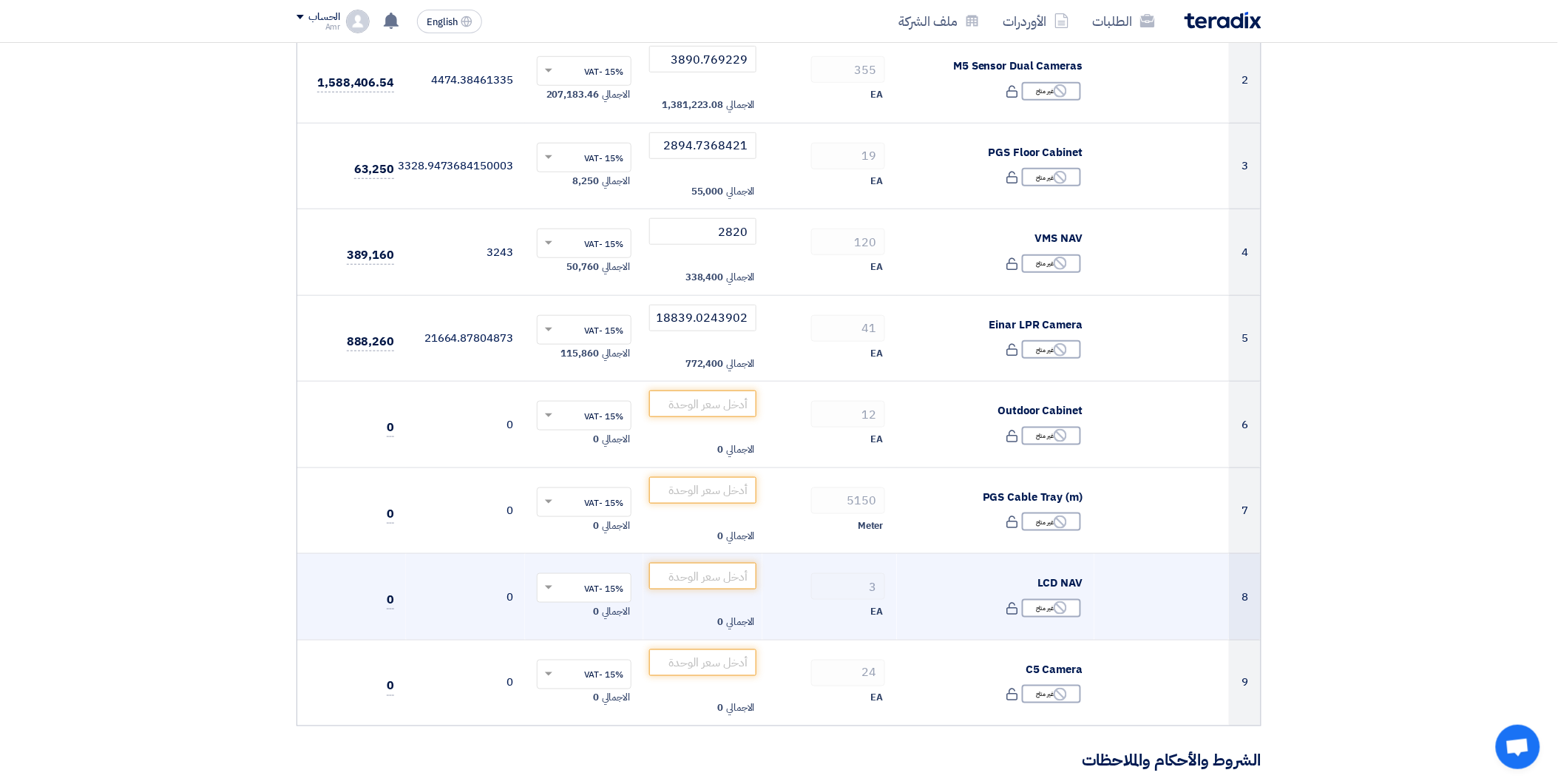
click at [911, 593] on td "LCD NAV Reject غير متاح" at bounding box center [997, 596] width 198 height 86
click at [690, 582] on input "number" at bounding box center [702, 576] width 107 height 27
type input "13660"
click at [773, 599] on td "3 EA" at bounding box center [829, 596] width 135 height 86
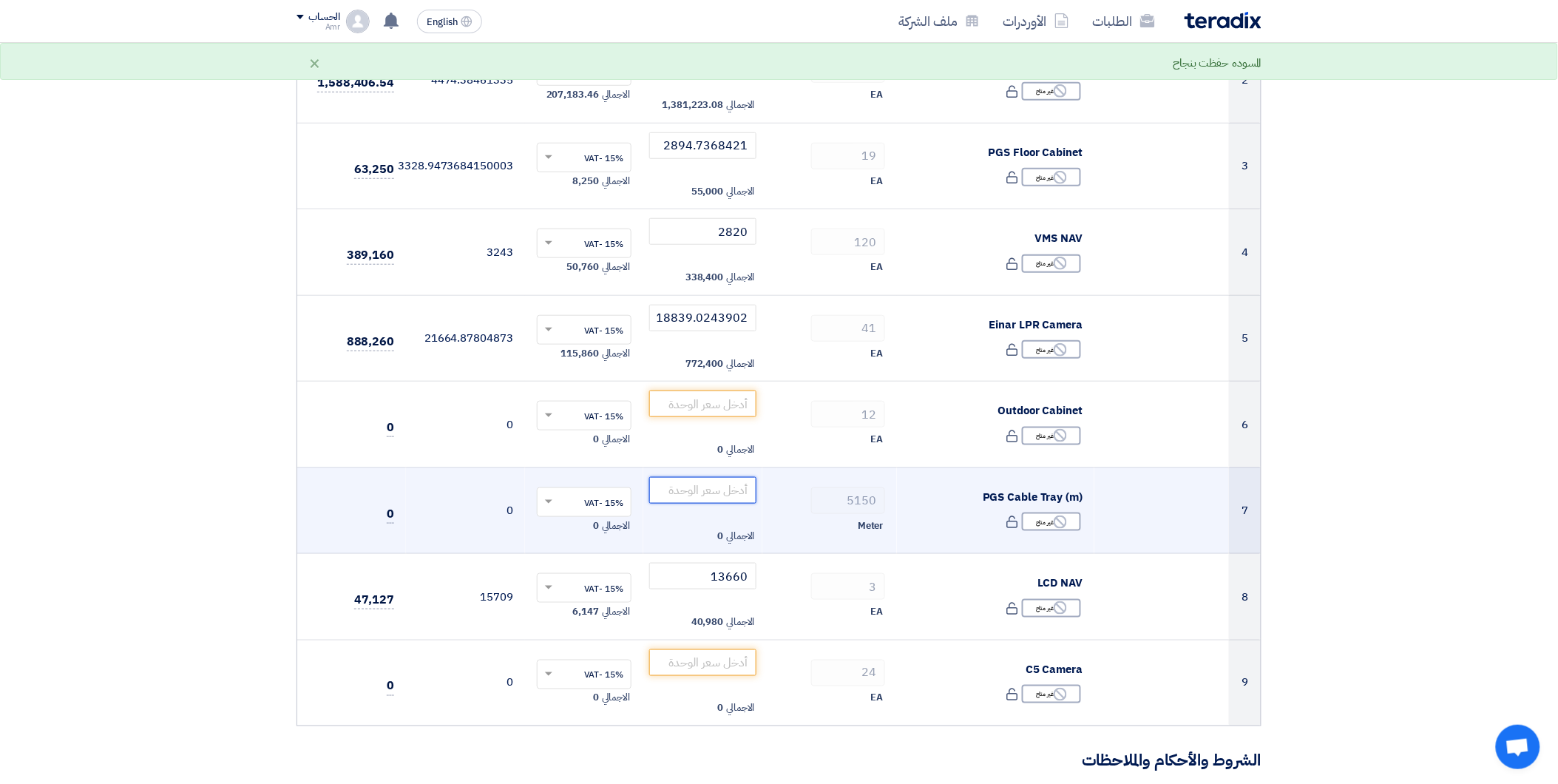
click at [708, 493] on input "number" at bounding box center [702, 490] width 107 height 27
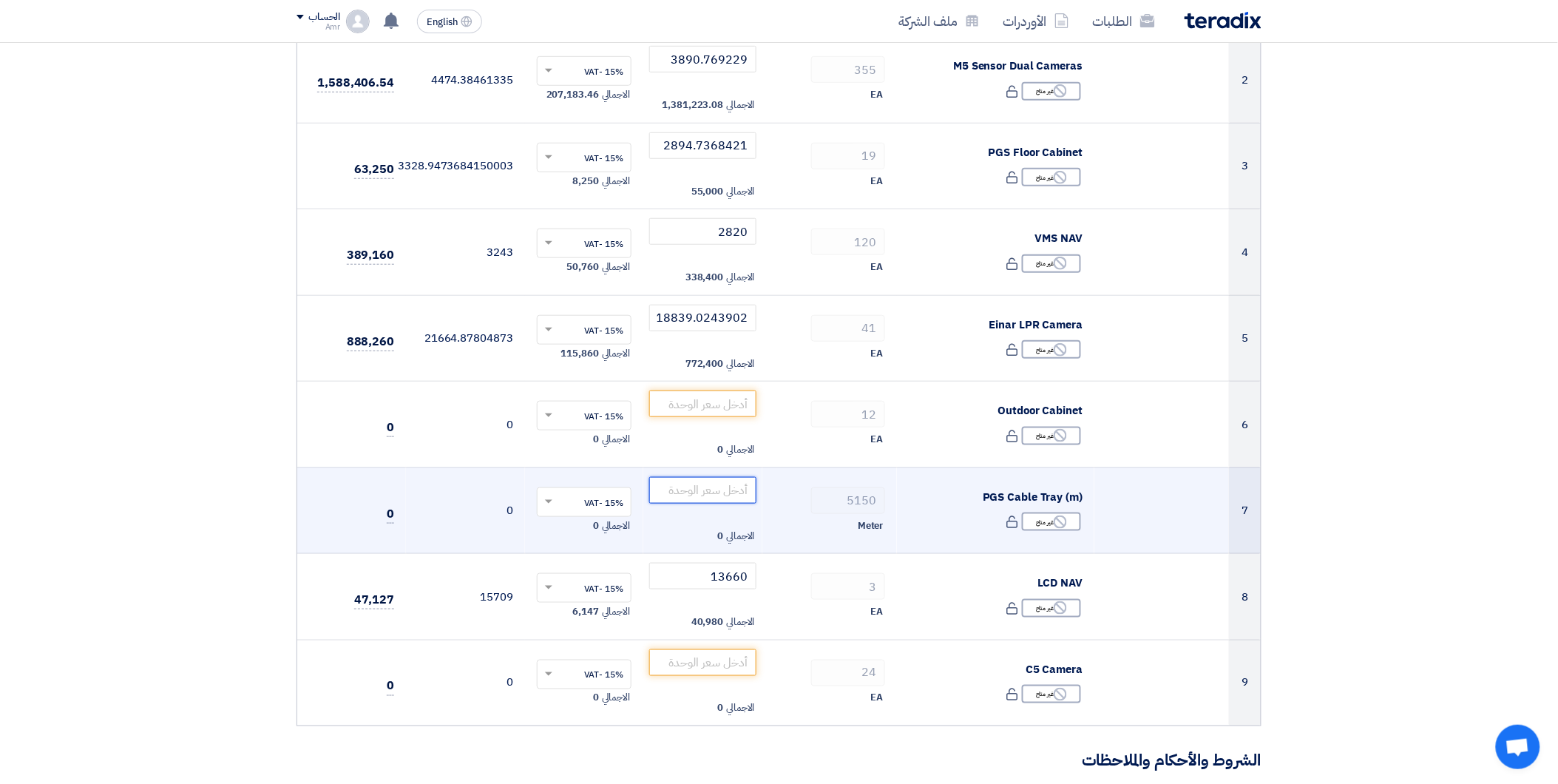
click at [732, 494] on input "number" at bounding box center [702, 490] width 107 height 27
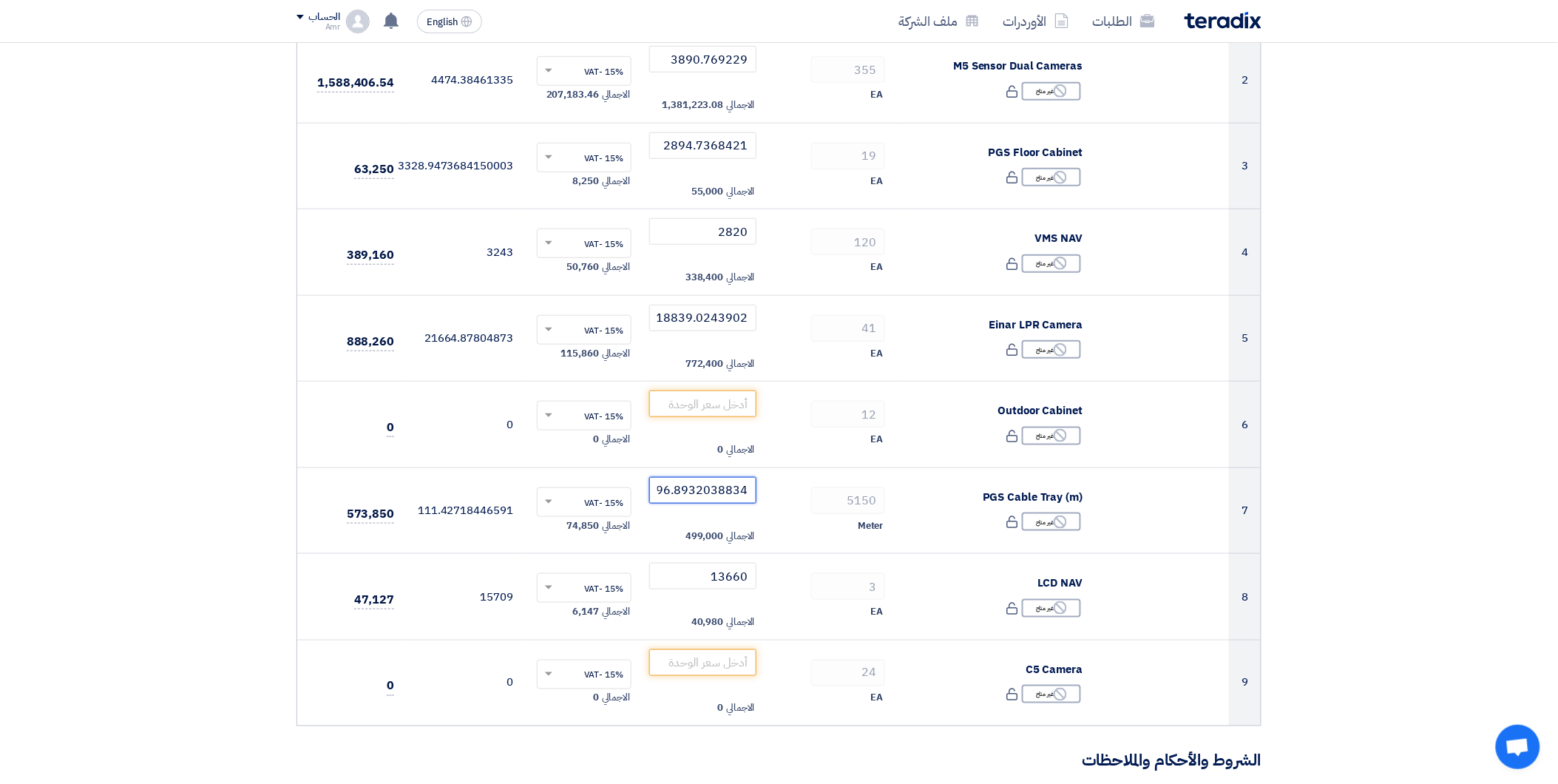
type input "96.8932038834"
click at [1379, 558] on section "تفاصيل الطلب # الكود/الموديل البيان/الوصف الكمية/العدد سعر الوحدة (SAR) الضرائب…" at bounding box center [779, 720] width 1558 height 1822
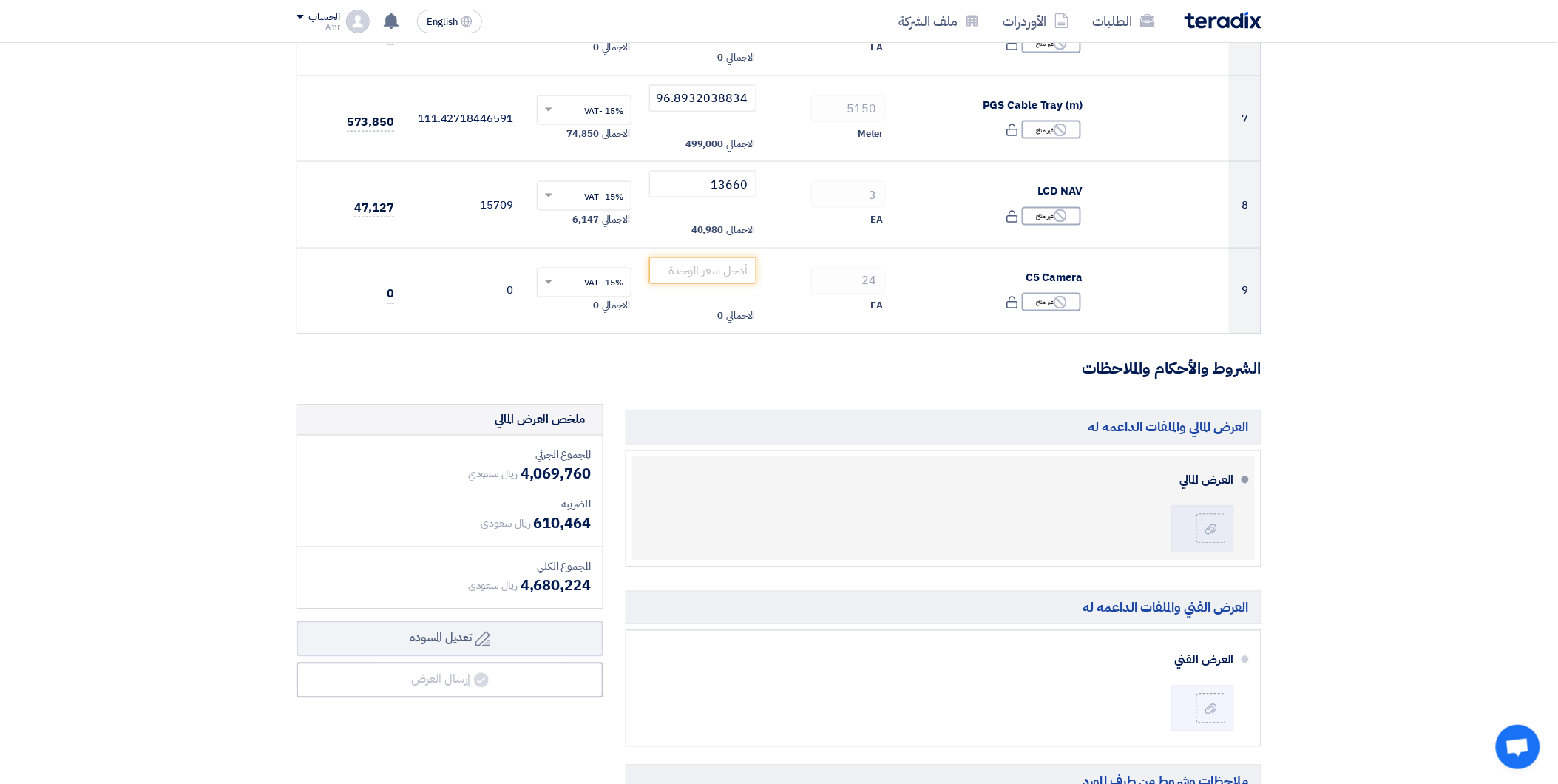
scroll to position [740, 0]
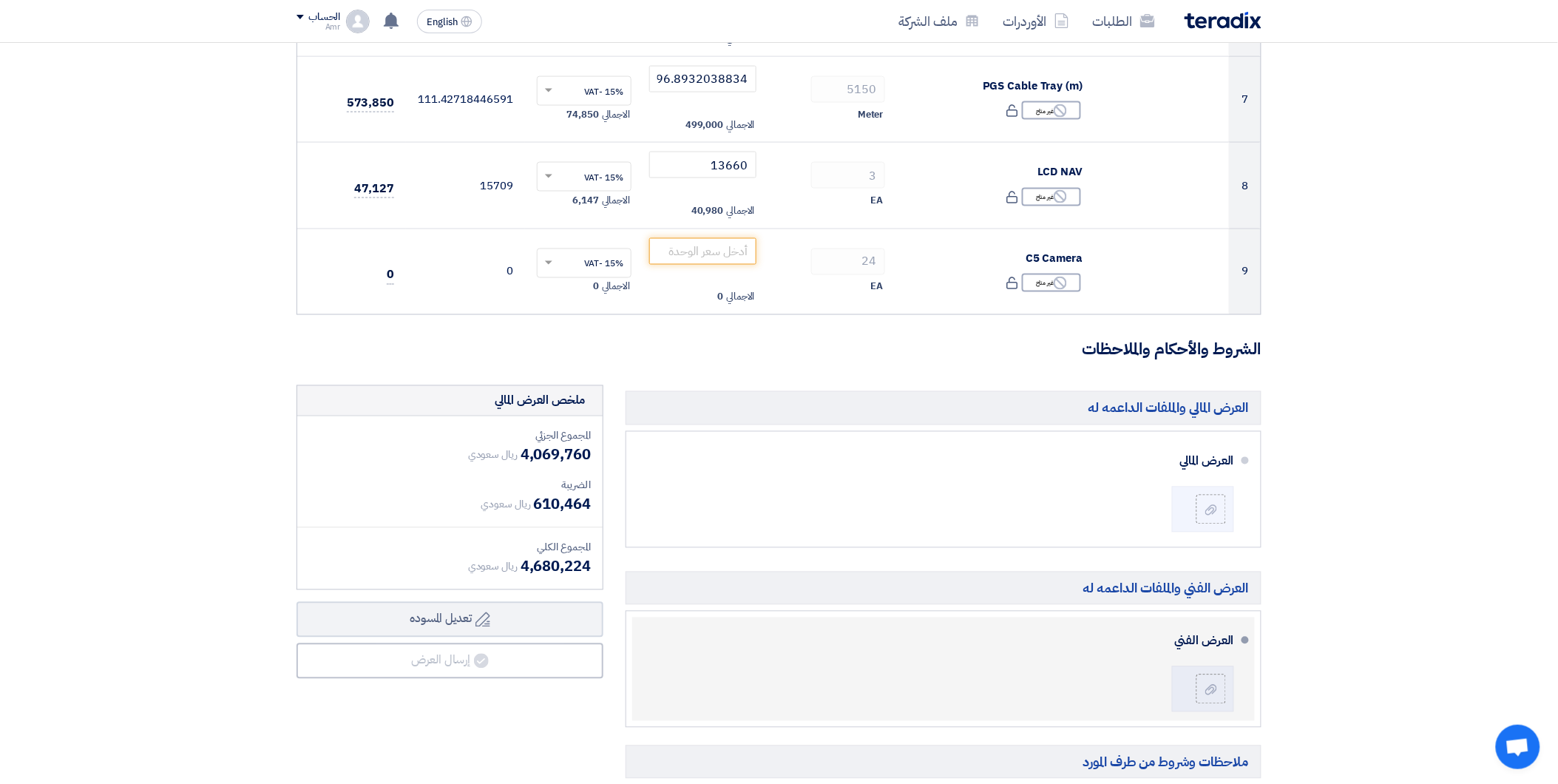
click at [829, 627] on div "العرض الفني" at bounding box center [945, 640] width 578 height 36
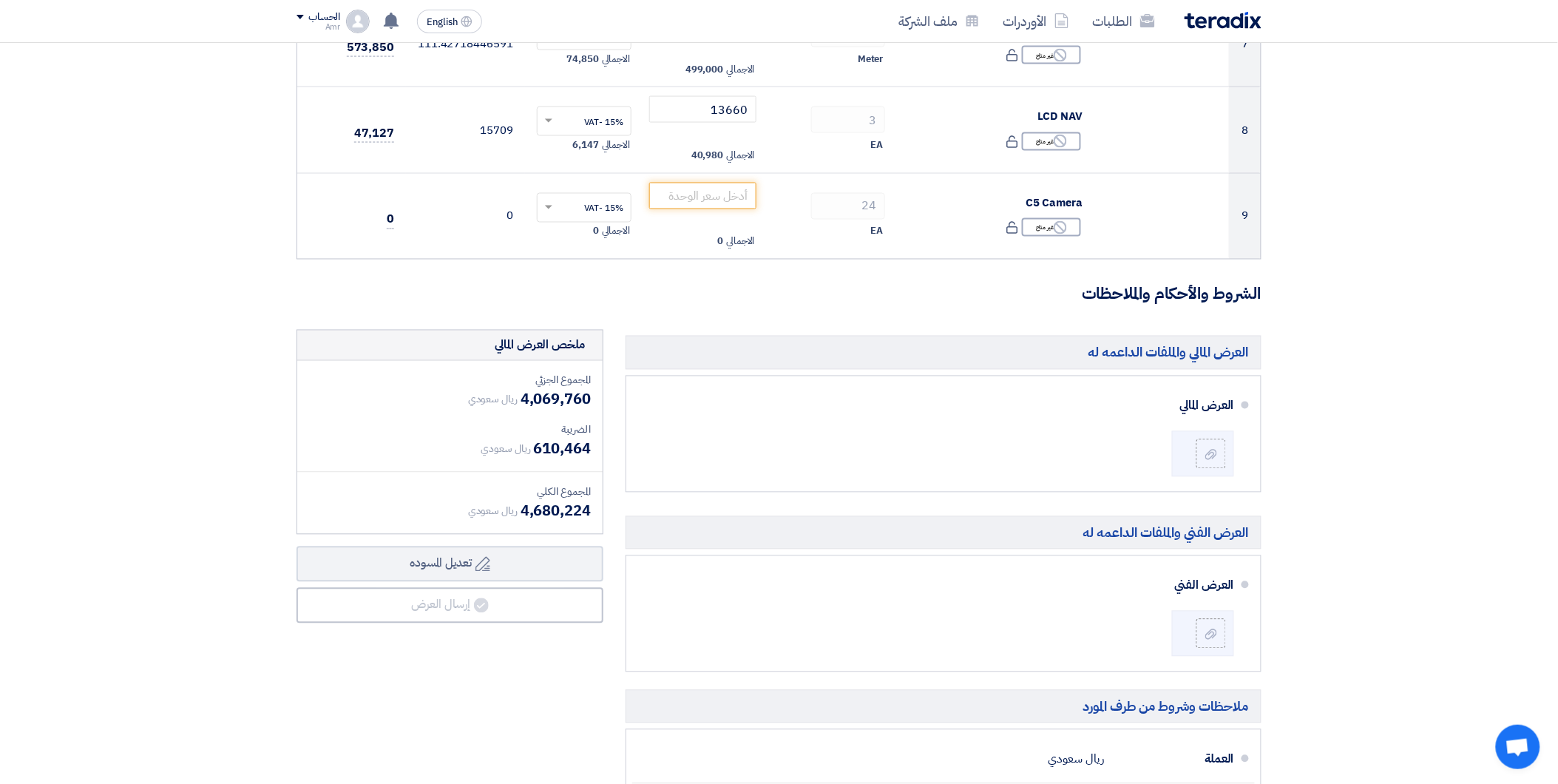
scroll to position [903, 0]
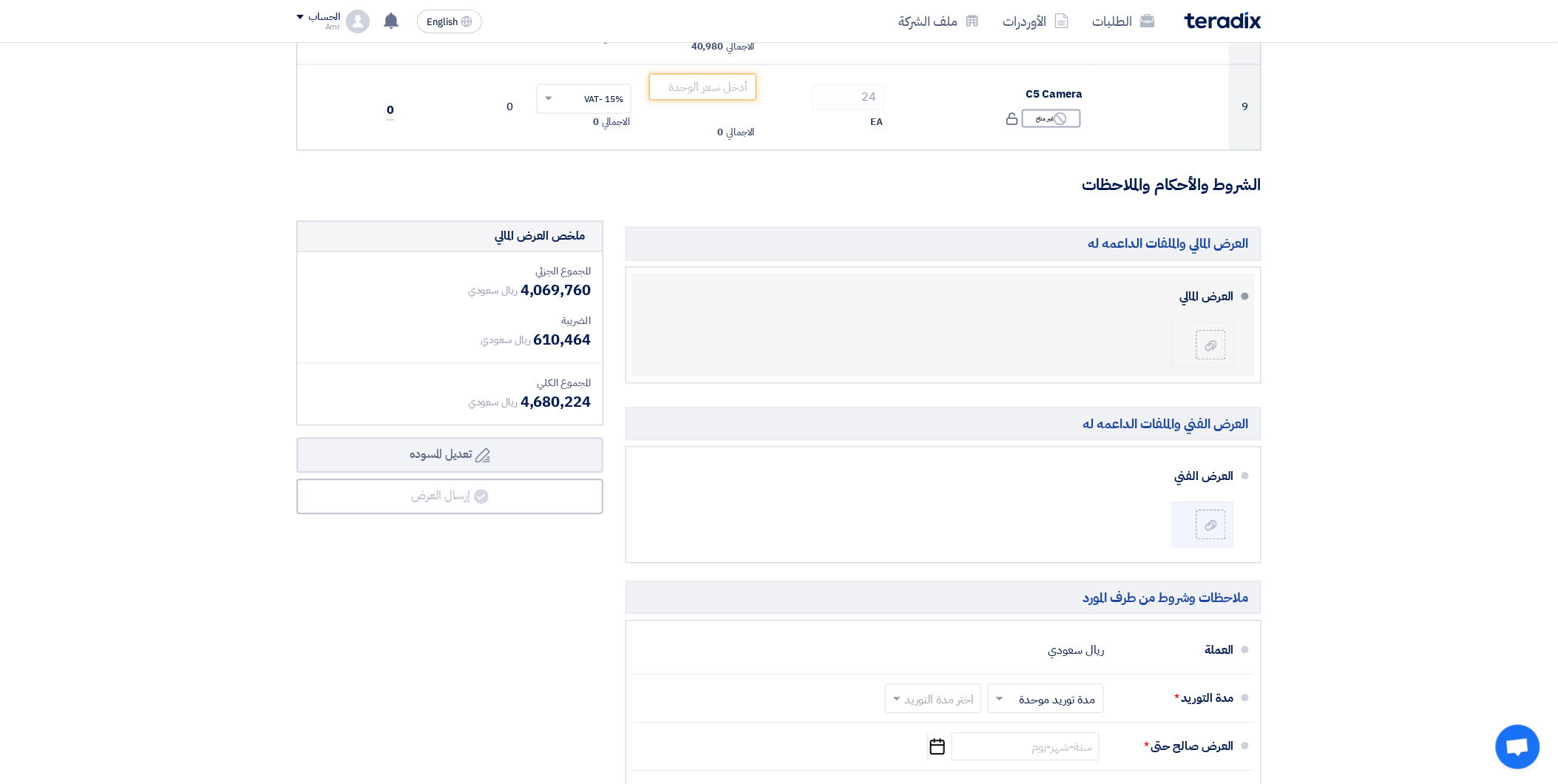
click at [1216, 327] on li at bounding box center [1203, 345] width 62 height 46
click at [1206, 355] on label at bounding box center [1212, 345] width 30 height 30
click at [0, 0] on input "file" at bounding box center [0, 0] width 0 height 0
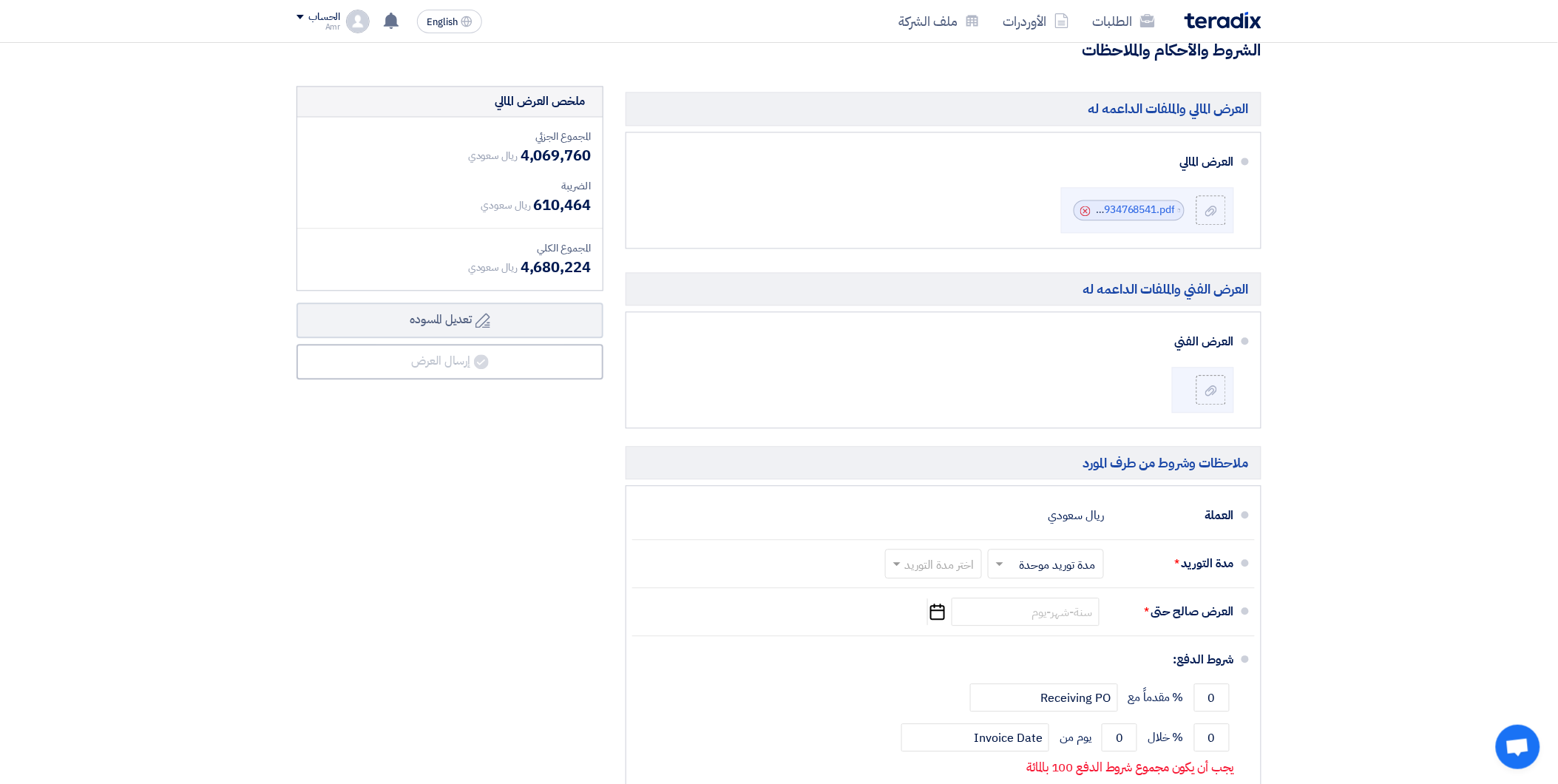
scroll to position [1068, 0]
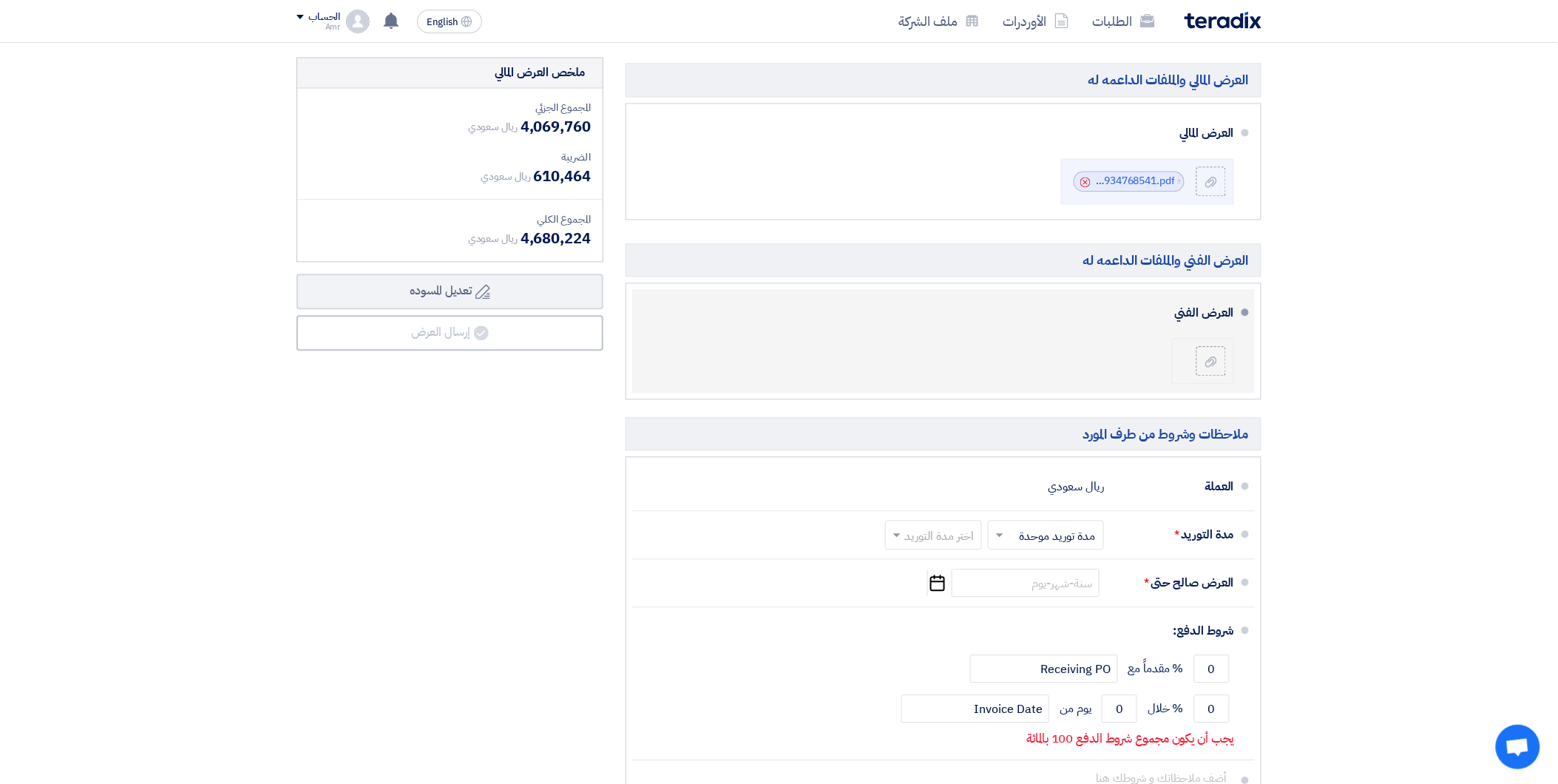
click at [1192, 357] on div at bounding box center [1205, 361] width 42 height 30
click at [1197, 358] on label at bounding box center [1212, 361] width 30 height 30
click at [0, 0] on input "file" at bounding box center [0, 0] width 0 height 0
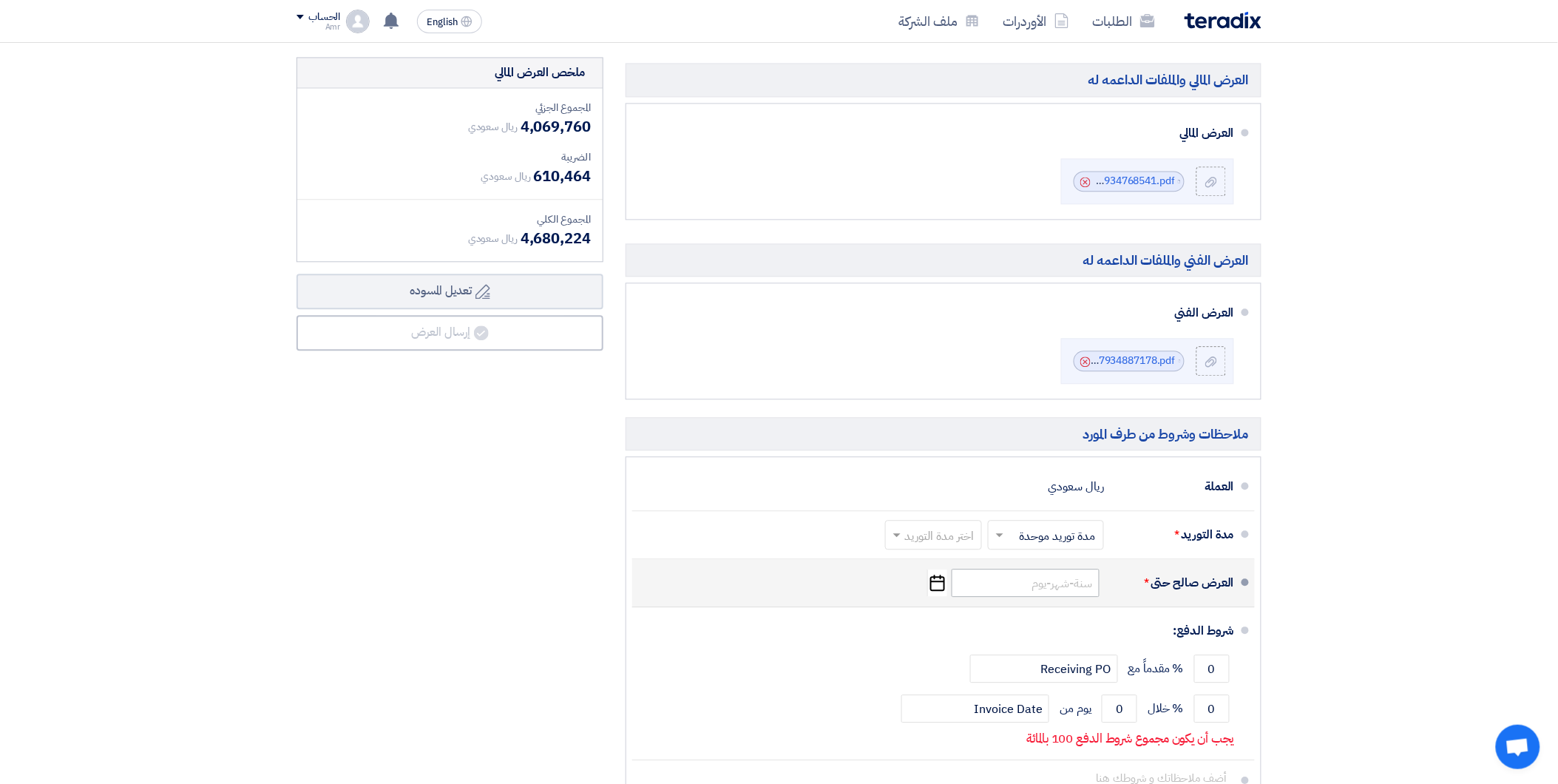
click at [1047, 599] on div "العرض صالح حتى * Pick a date" at bounding box center [939, 582] width 590 height 36
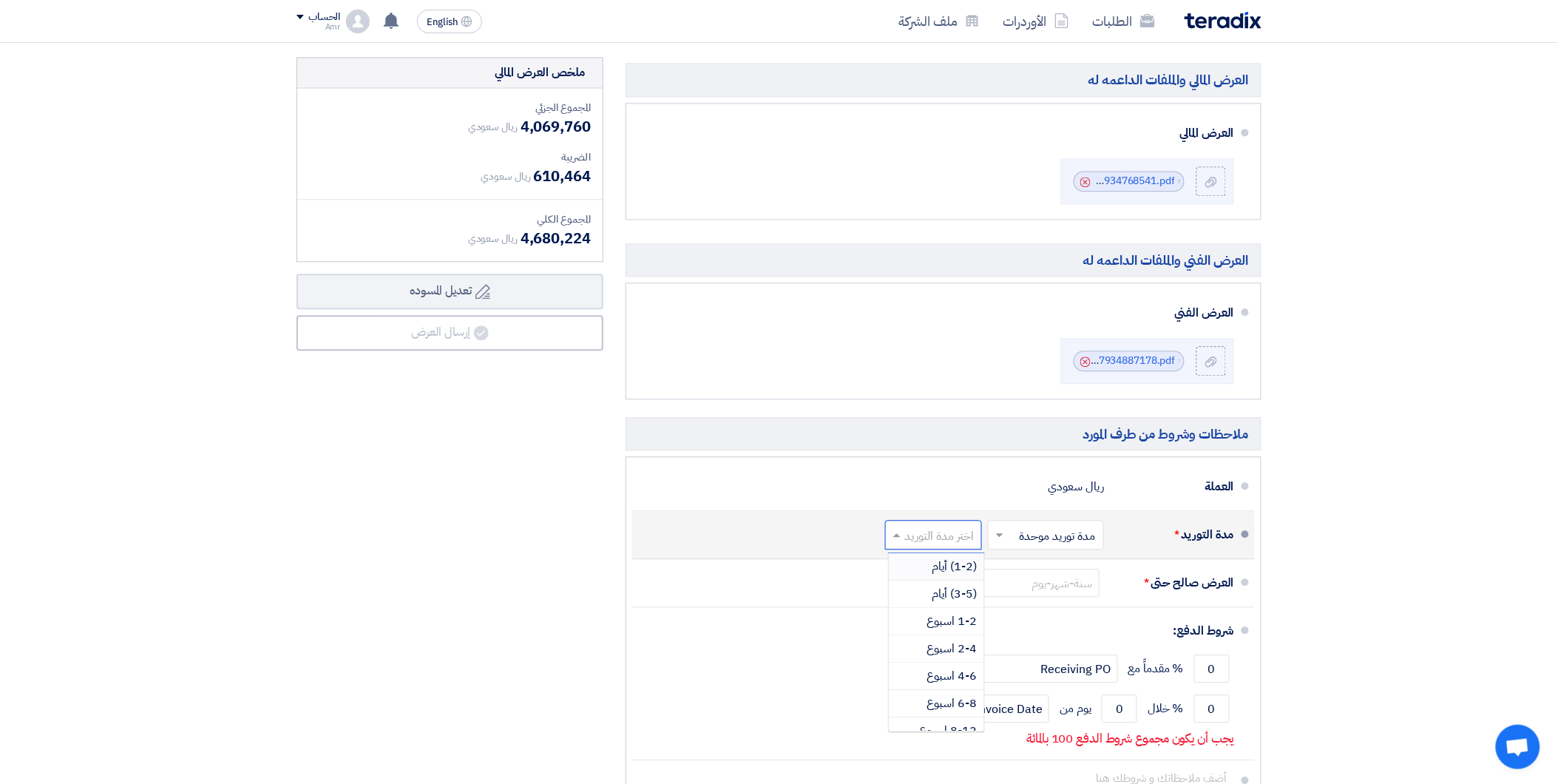
click at [959, 533] on input "text" at bounding box center [930, 536] width 90 height 22
click at [963, 669] on span "3-4 شهر" at bounding box center [957, 660] width 41 height 17
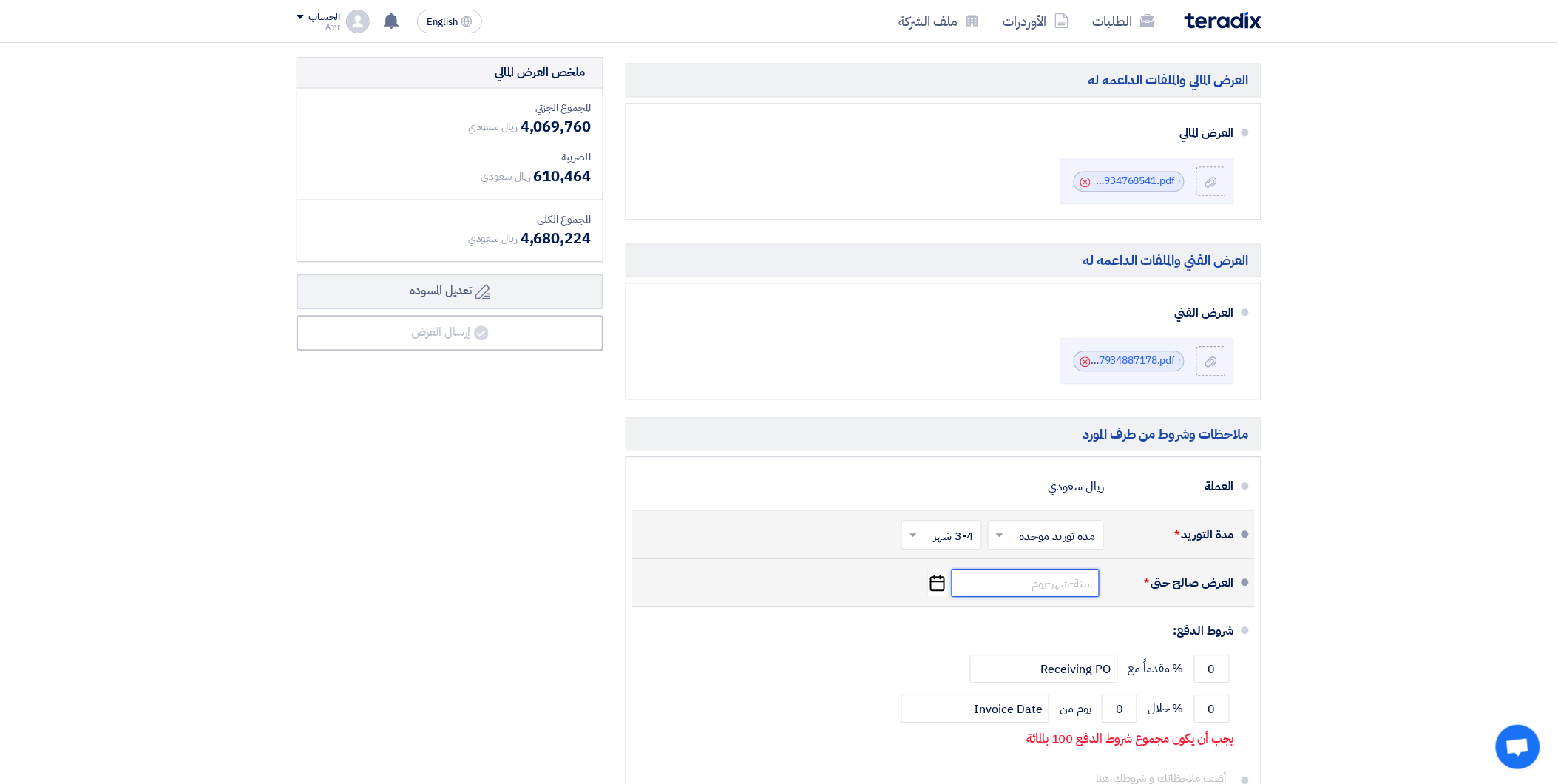
click at [1064, 584] on input at bounding box center [1025, 582] width 148 height 28
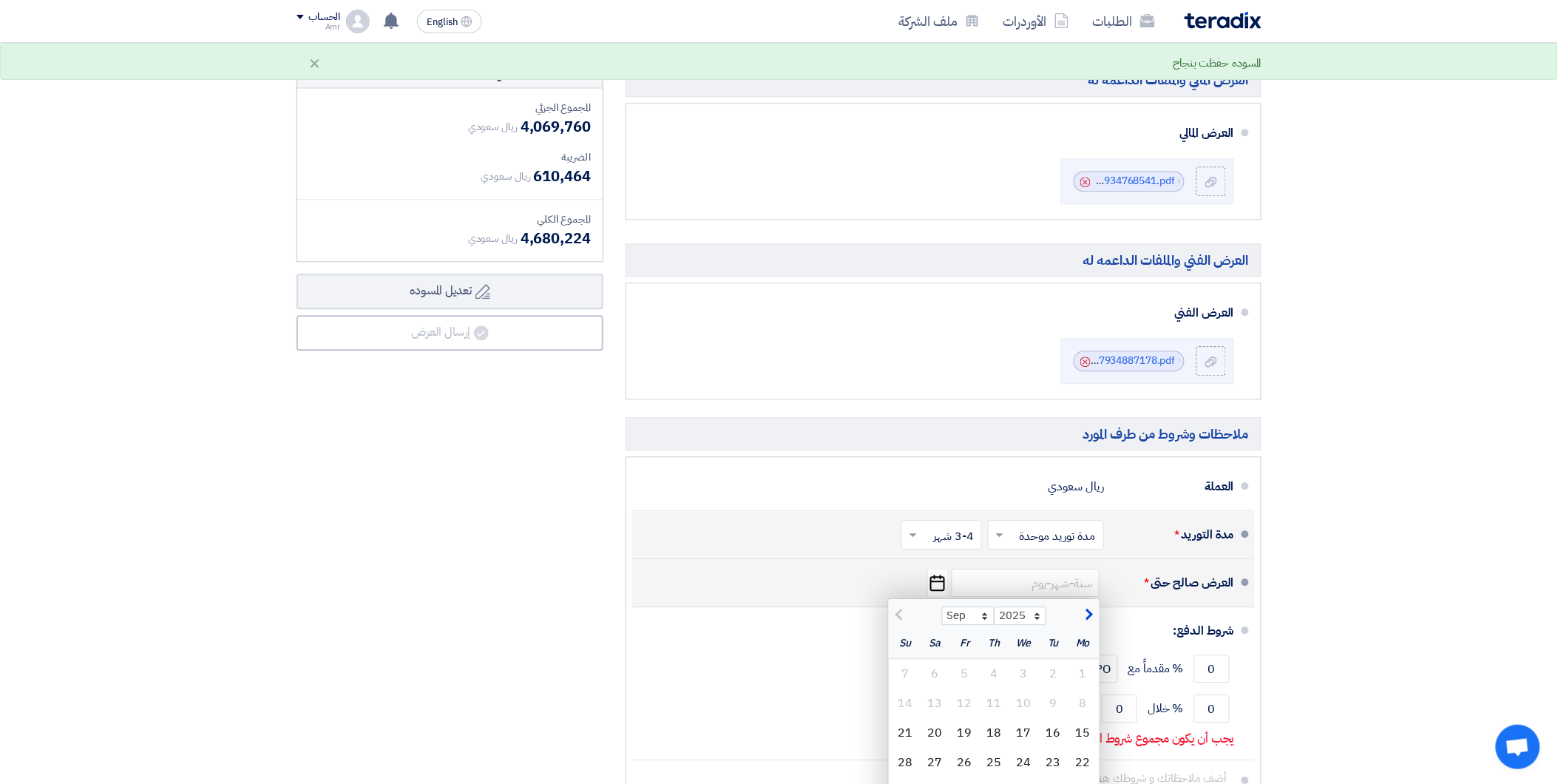
click at [1085, 615] on span "button" at bounding box center [1087, 614] width 8 height 17
select select "10"
click at [1024, 734] on div "15" at bounding box center [1024, 733] width 30 height 30
type input "[DATE]"
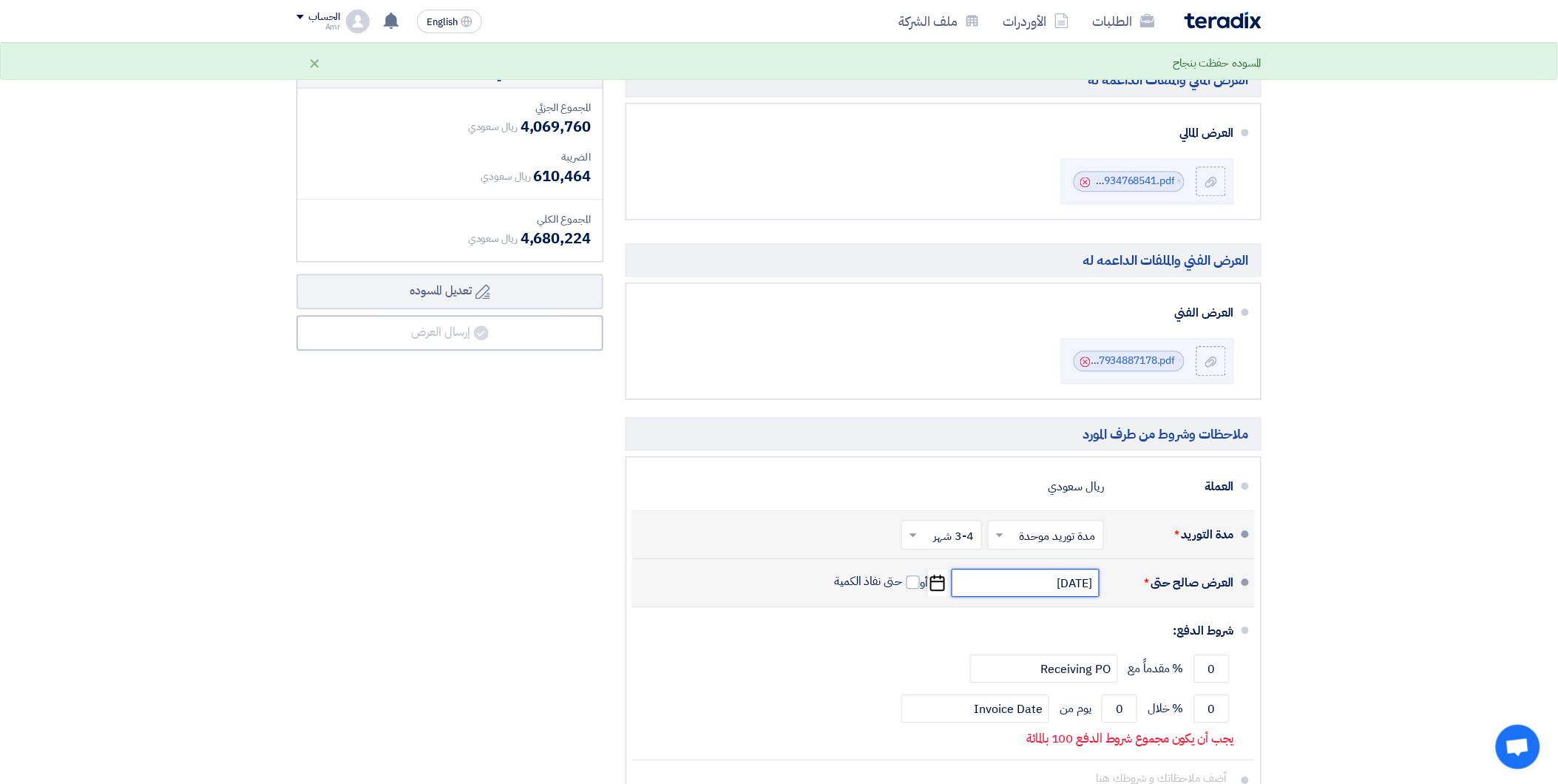
click at [1055, 585] on input "[DATE]" at bounding box center [1025, 582] width 148 height 28
select select "10"
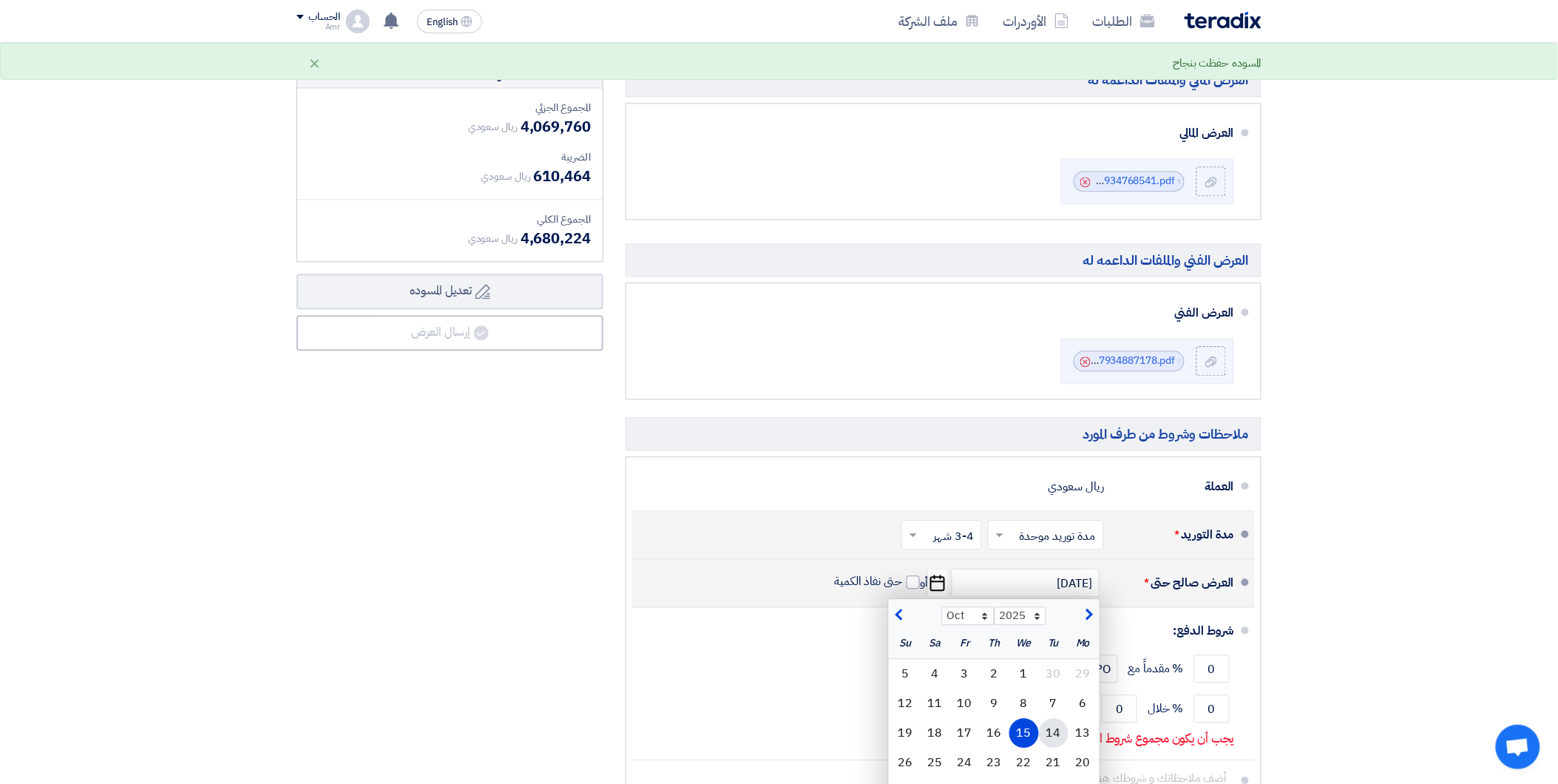
click at [1049, 736] on div "14" at bounding box center [1054, 733] width 30 height 30
type input "[DATE]"
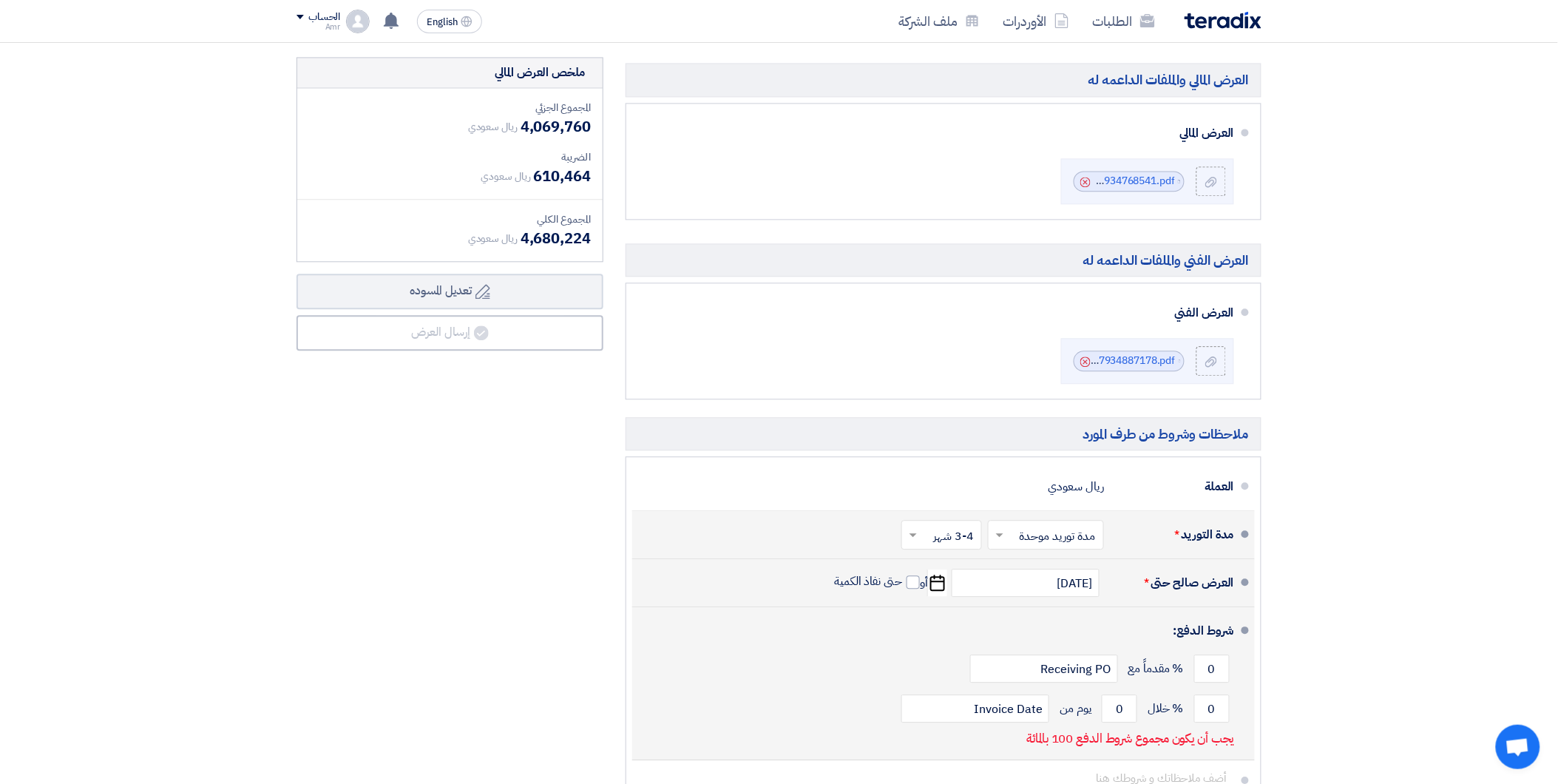
scroll to position [1149, 0]
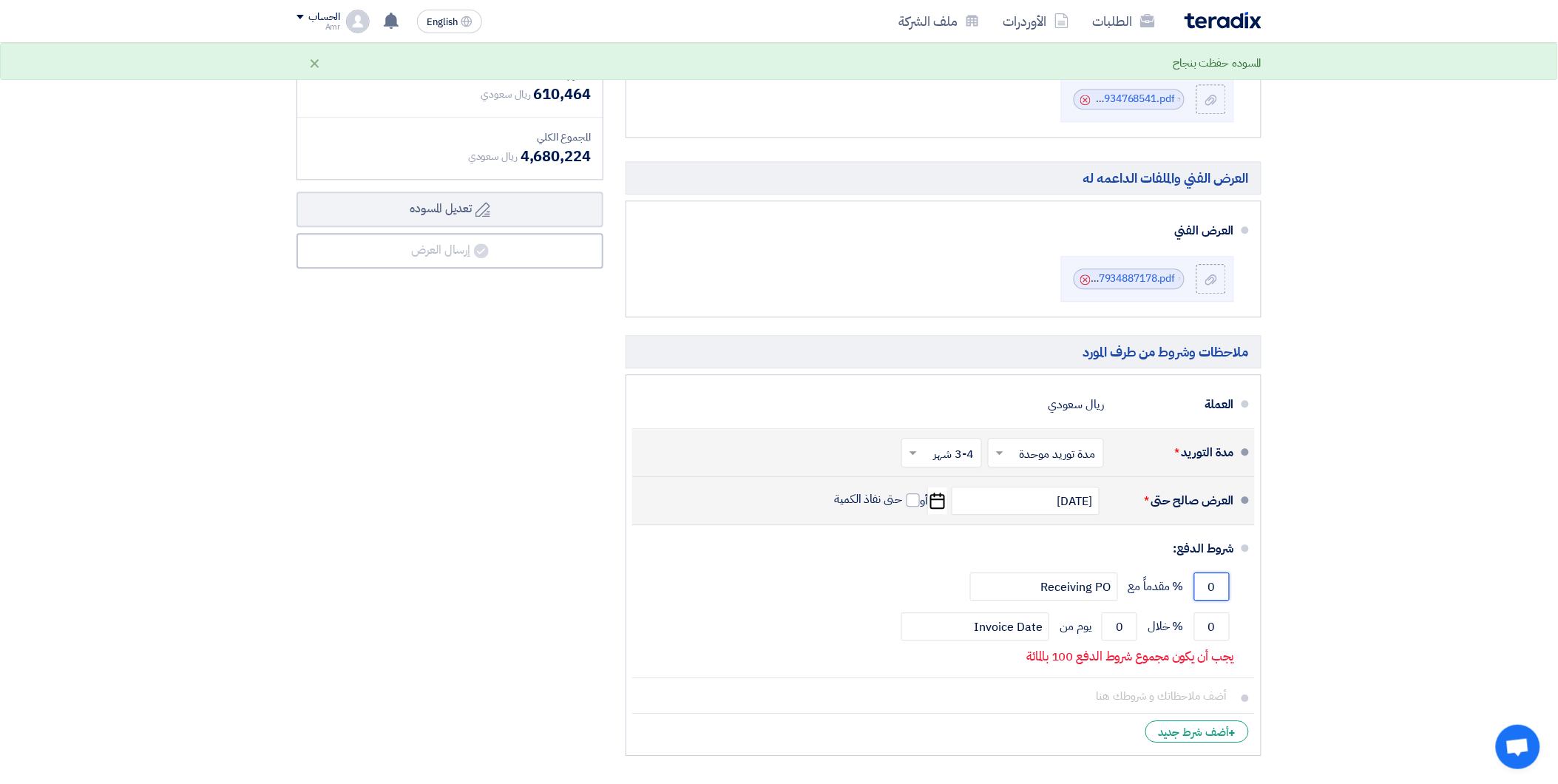
drag, startPoint x: 1194, startPoint y: 587, endPoint x: 1261, endPoint y: 602, distance: 68.7
click at [1261, 602] on div "العرض المالي والملفات الداعمه له العرض المالي File Cancel" at bounding box center [944, 369] width 658 height 788
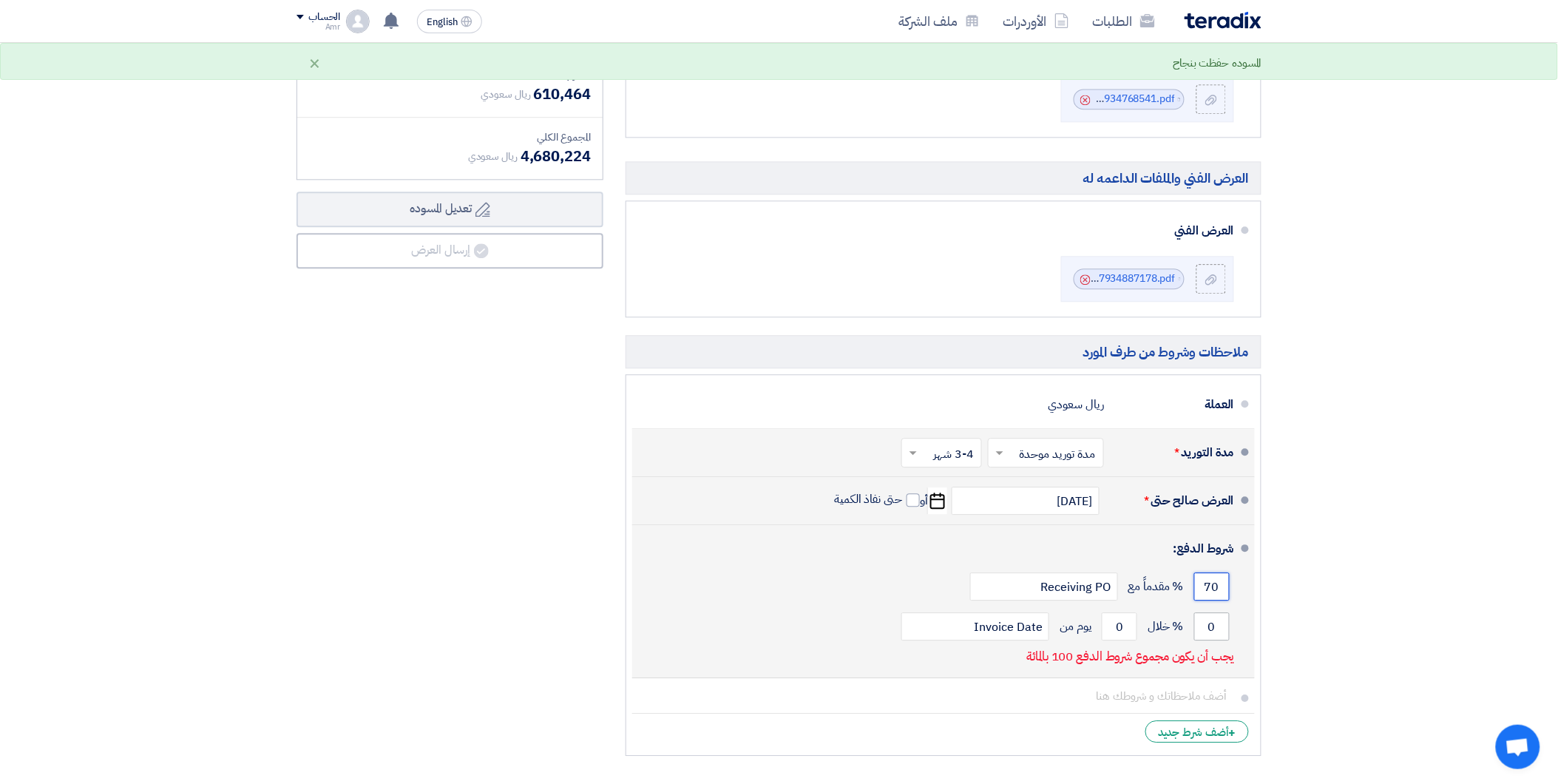
type input "70"
drag, startPoint x: 1208, startPoint y: 637, endPoint x: 1233, endPoint y: 624, distance: 28.2
click at [1233, 624] on div "0 % خلال 0 يوم من Invoice Date" at bounding box center [939, 627] width 590 height 40
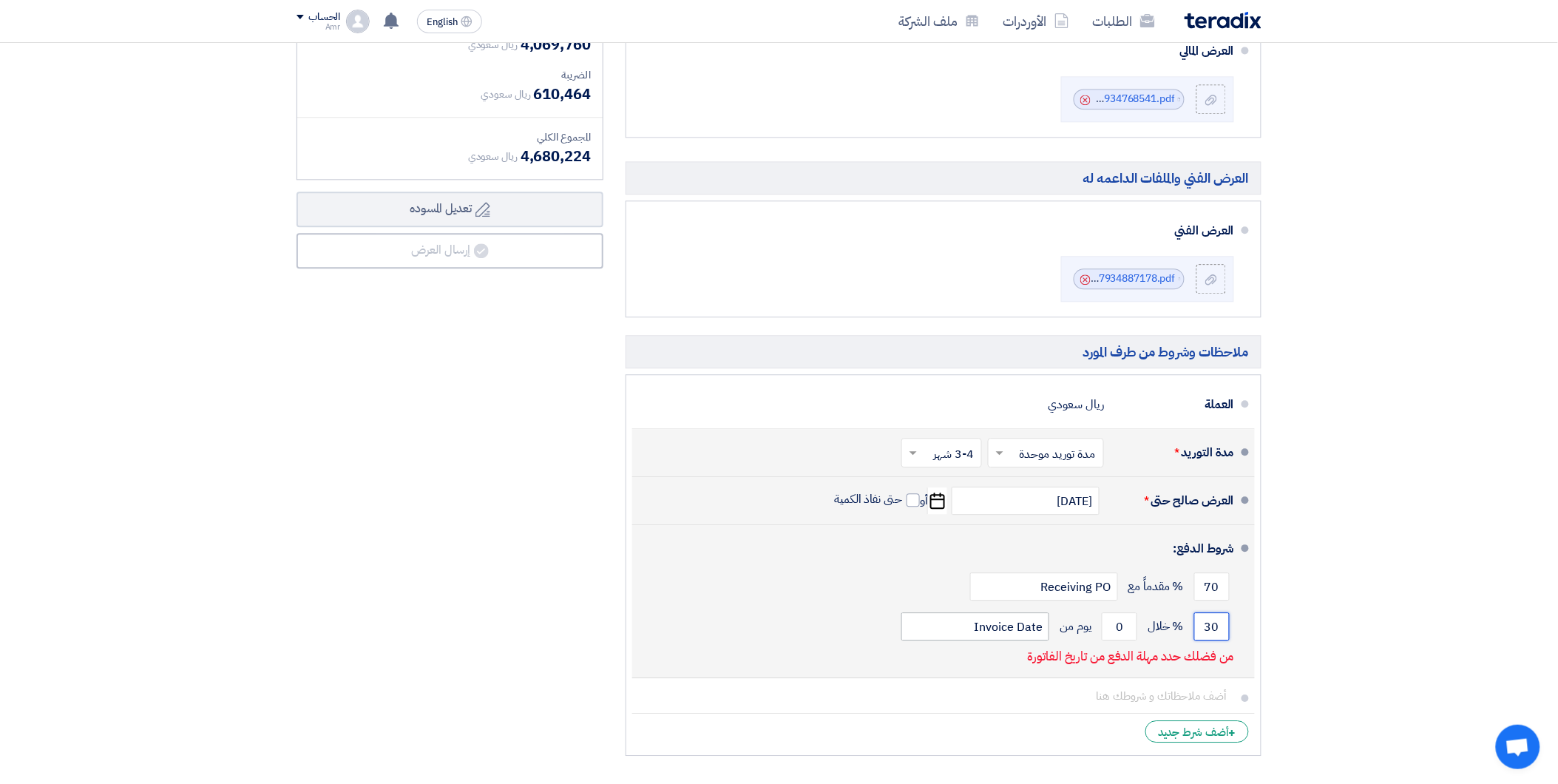
type input "30"
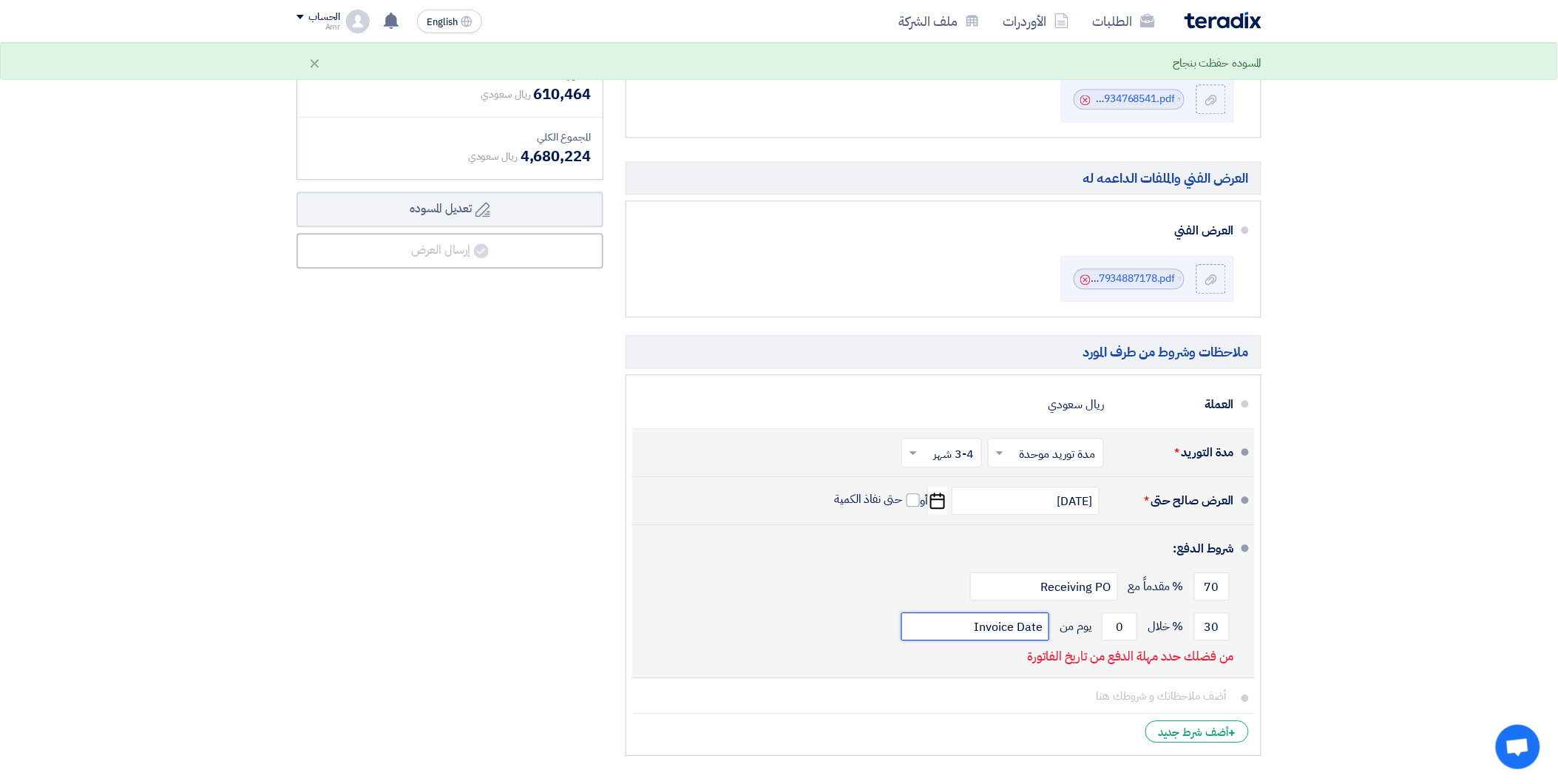
drag, startPoint x: 964, startPoint y: 621, endPoint x: 1092, endPoint y: 622, distance: 128.0
click at [1091, 622] on div "30 % خلال 0 يوم من Invoice Date" at bounding box center [939, 627] width 590 height 40
click at [297, 191] on button "Draft تعديل المسوده" at bounding box center [450, 209] width 307 height 36
click at [994, 641] on div "30 % خلال 0 يوم من Ha" at bounding box center [939, 627] width 590 height 40
drag, startPoint x: 1024, startPoint y: 627, endPoint x: 1075, endPoint y: 624, distance: 51.1
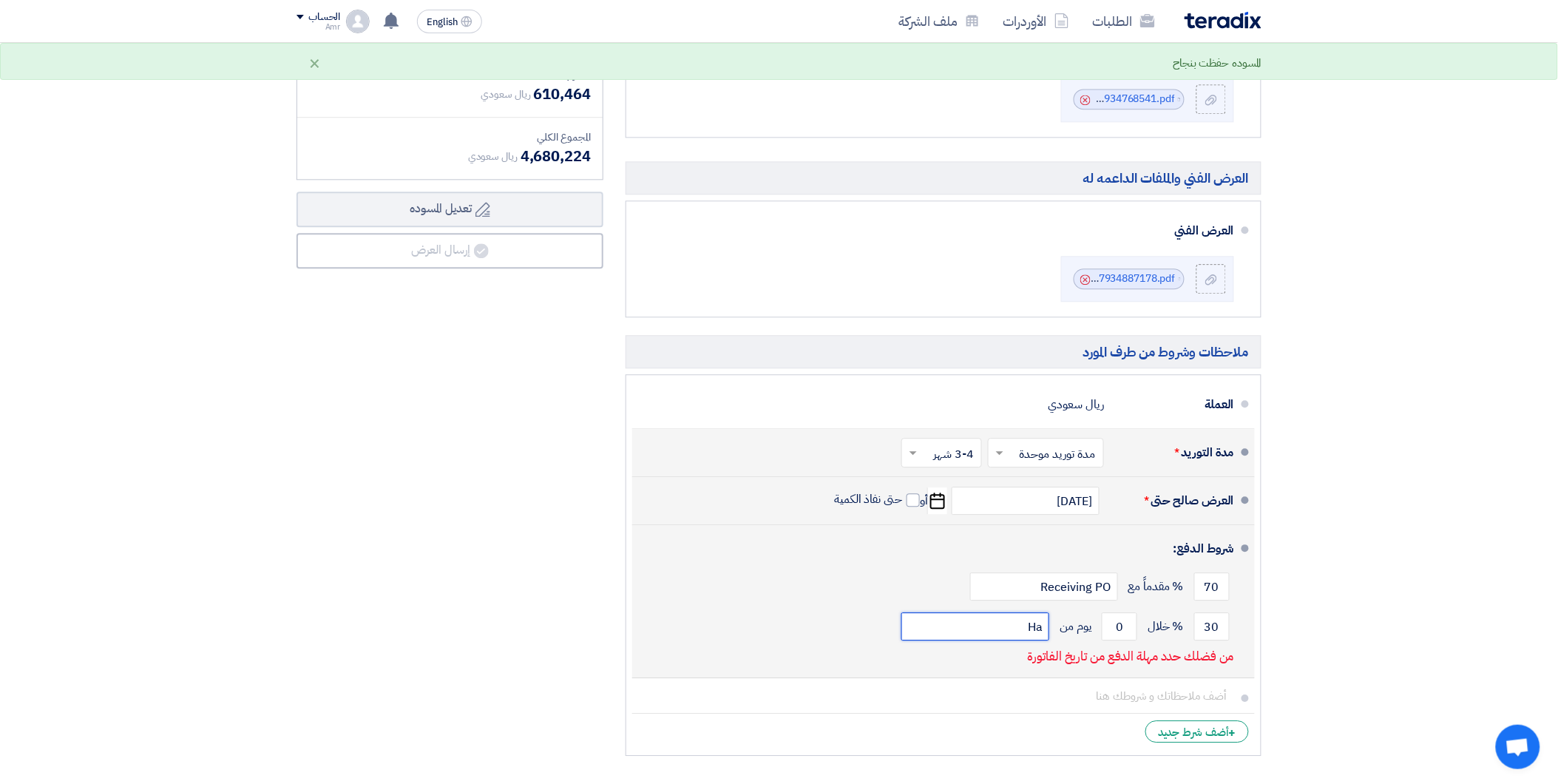
click at [1075, 624] on div "30 % خلال 0 يوم من Ha" at bounding box center [939, 627] width 590 height 40
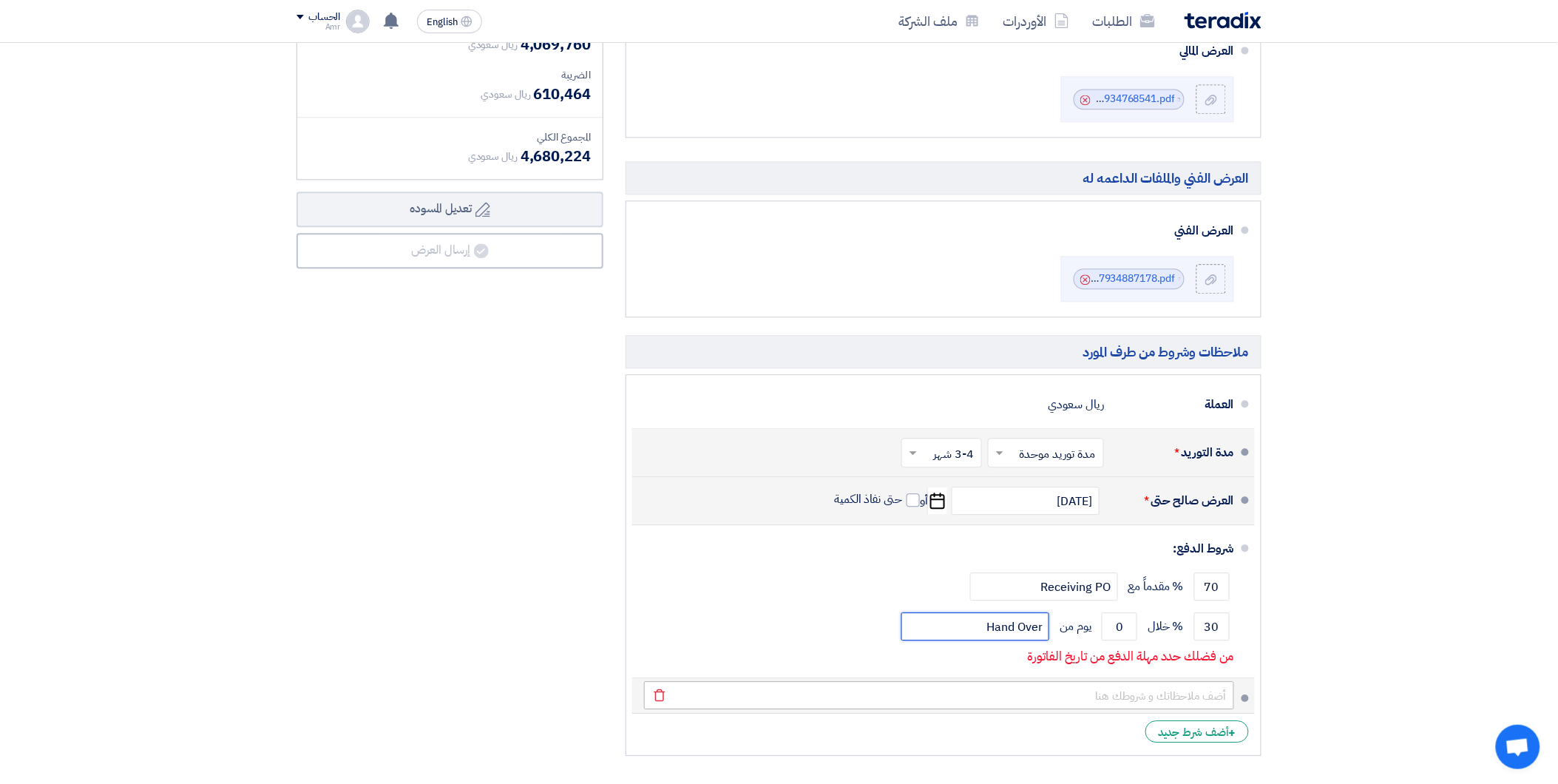
type input "Hand Over"
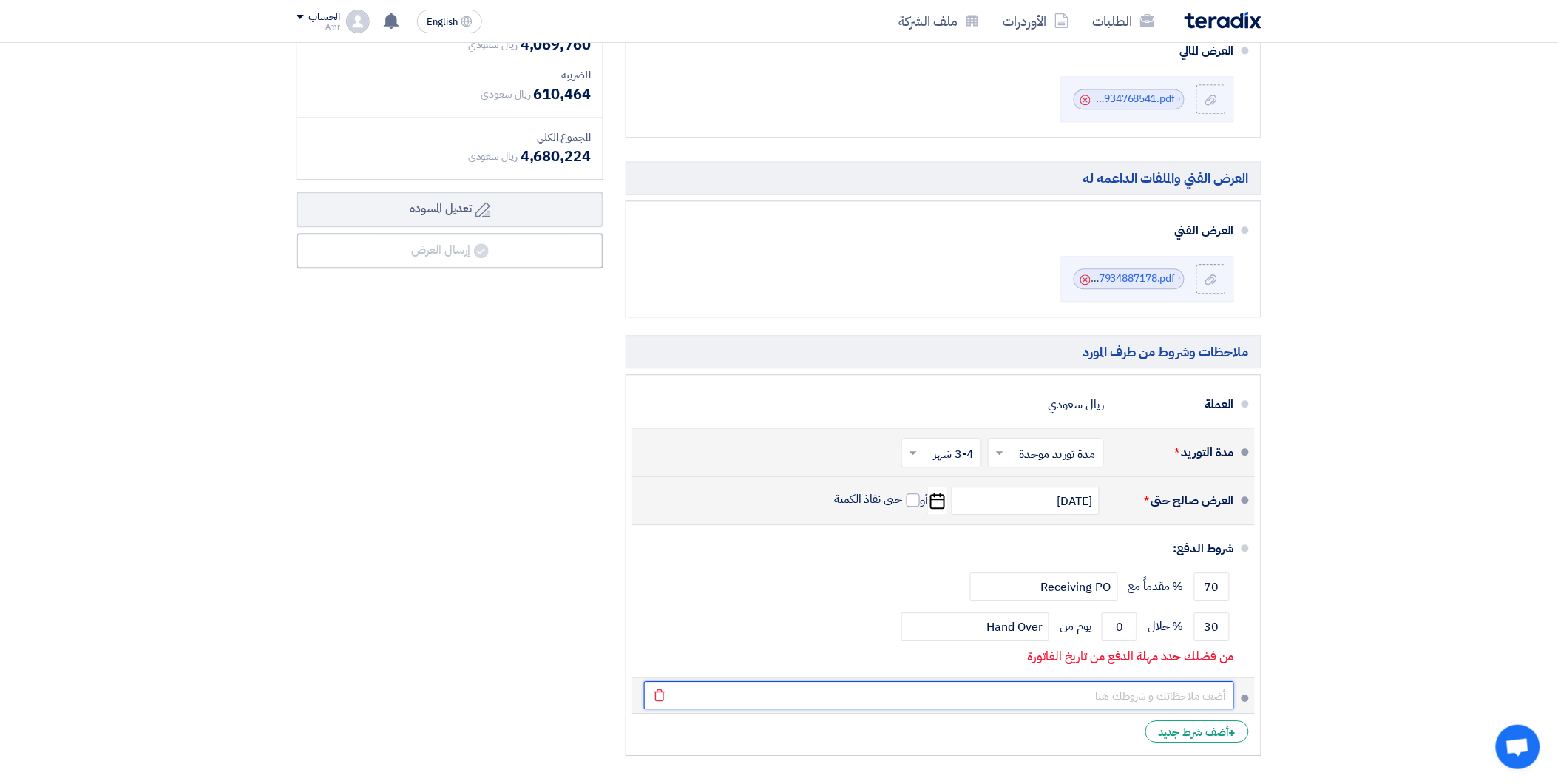
click at [1088, 692] on input "text" at bounding box center [939, 694] width 590 height 28
click at [986, 699] on input "هذه الاسعار بناء على نظام 2*2 للكاميرات , نقترح تحديث انظام ليصبح 3*3 حيث انه س…" at bounding box center [939, 694] width 590 height 28
click at [989, 699] on input "هذه الاسعار بناء على نظام 2*2 للكاميرات , نقترح تحديث انظام ليصبح 3*3 حيث انه س…" at bounding box center [939, 694] width 590 height 28
click at [989, 695] on input "هذه الاسعار بناء على نظام 2*2 للكاميرات , نقترح تحديث انظام ليصبح 3*3 حيث انه س…" at bounding box center [939, 694] width 590 height 28
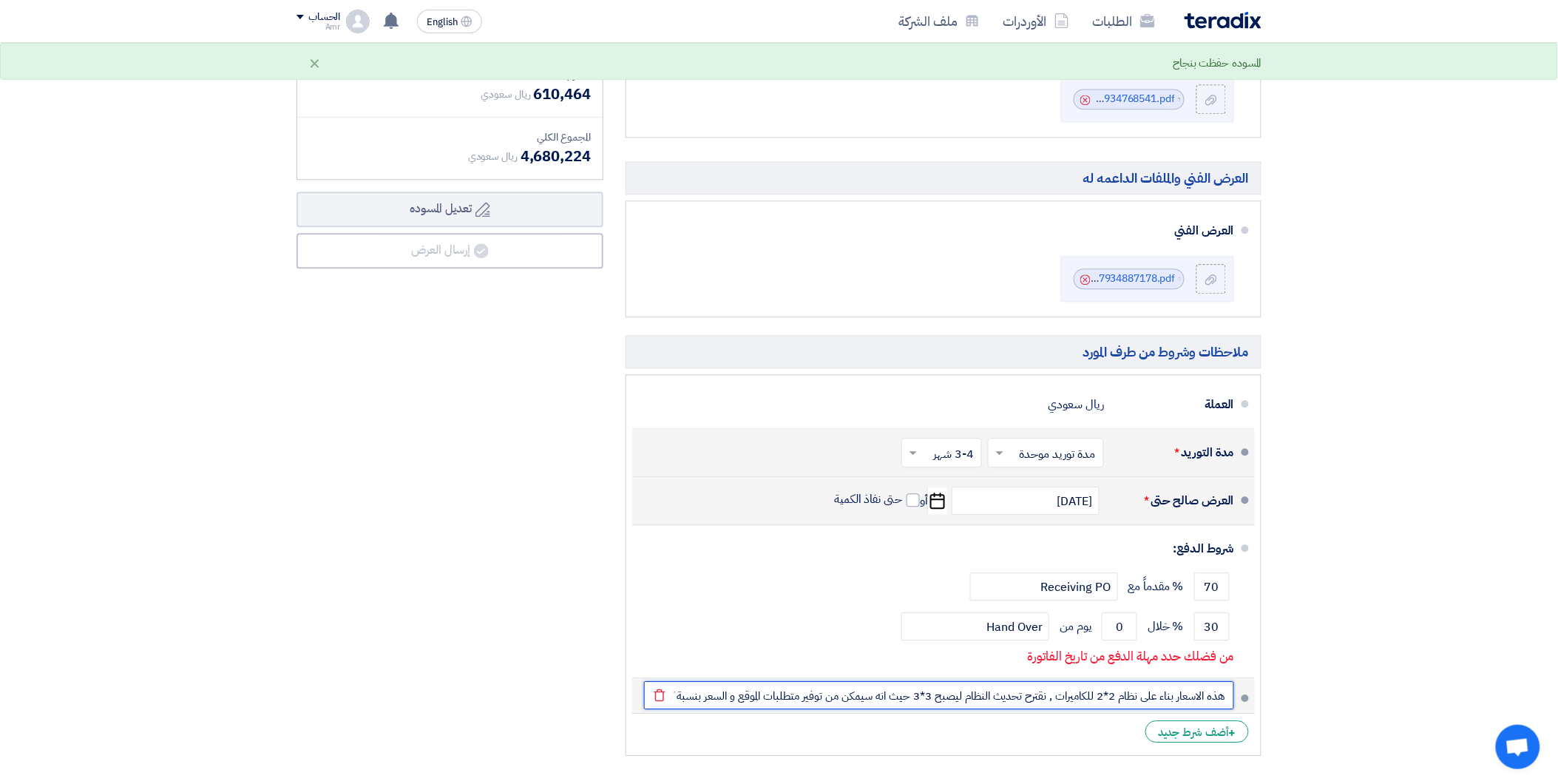
click at [929, 696] on input "هذه الاسعار بناء على نظام 2*2 للكاميرات , نقترح تحديث النظام ليصبح 3*3 حيث انه …" at bounding box center [939, 694] width 590 height 28
click at [1108, 695] on input "هذه الاسعار بناء على نظام 2*2 للكاميرات , نقترح تحديث النظام ليصبح 3x3 حيث انه …" at bounding box center [939, 694] width 590 height 28
click at [708, 704] on input "هذه الاسعار بناء على نظام 2x2 للكاميرات , نقترح تحديث النظام ليصبح 3x3 حيث انه …" at bounding box center [939, 694] width 590 height 28
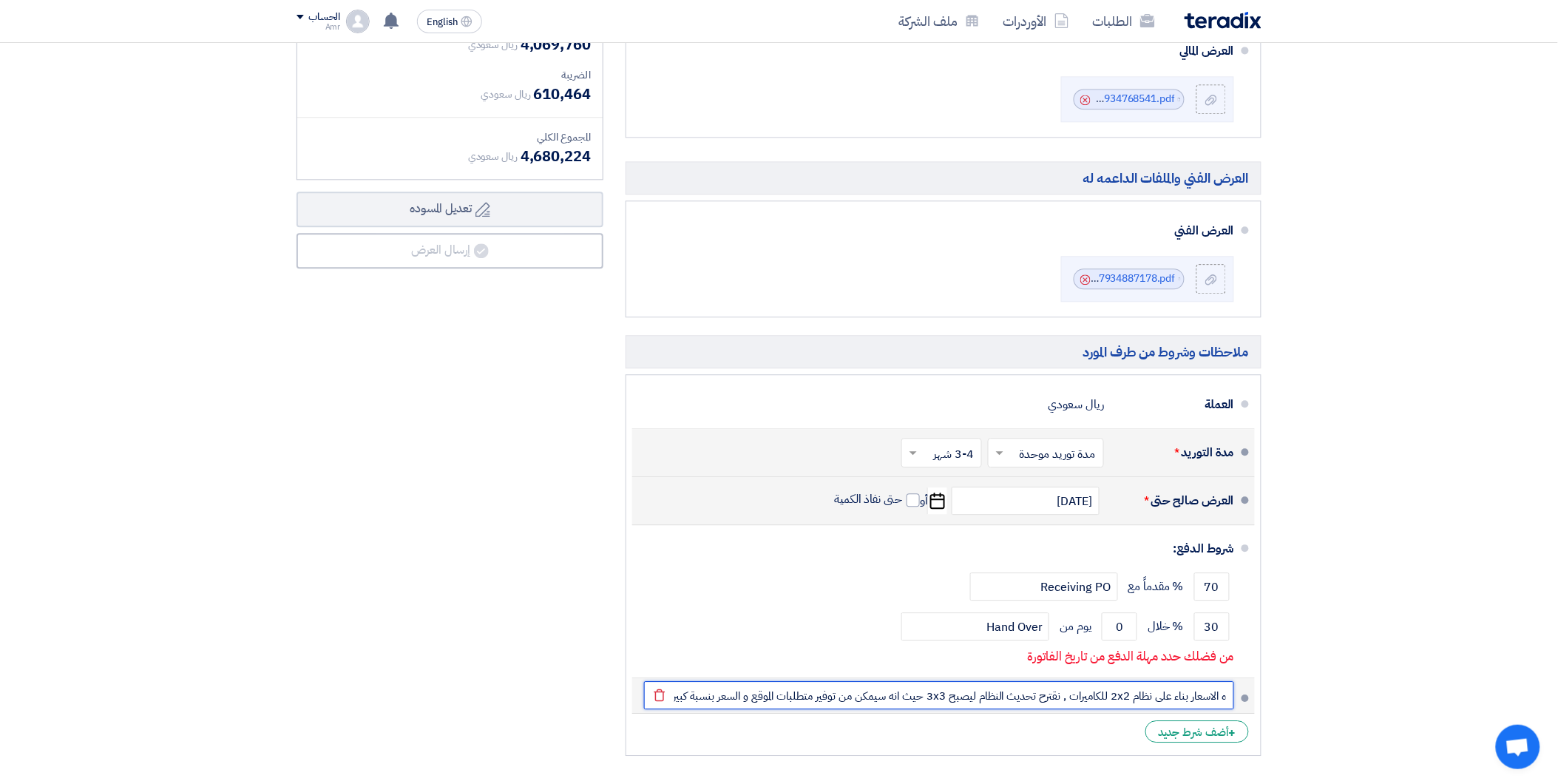
scroll to position [0, -17]
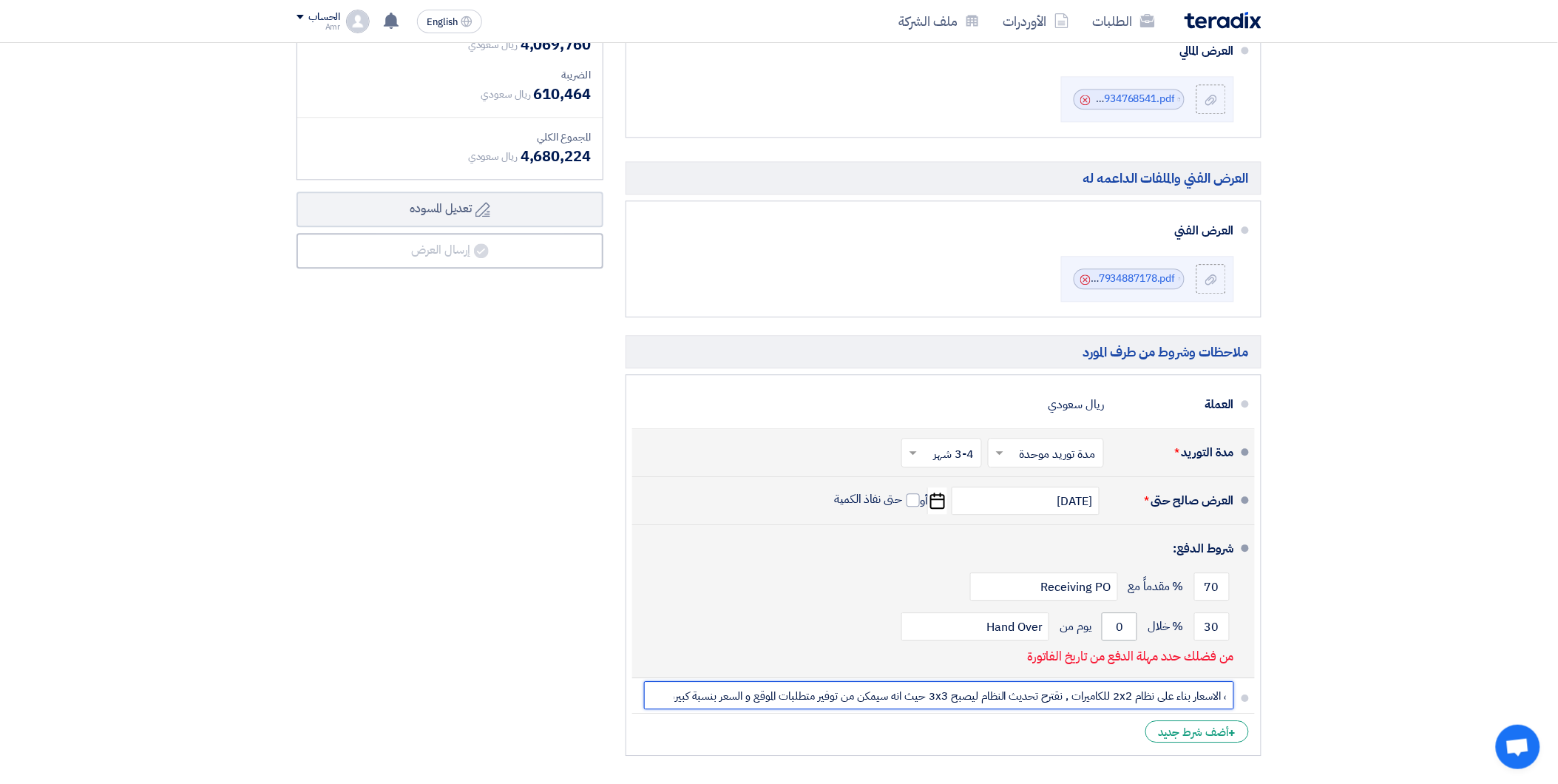
type input "هذه الاسعار بناء على نظام 2x2 للكاميرات , نقترح تحديث النظام ليصبح 3x3 حيث انه …"
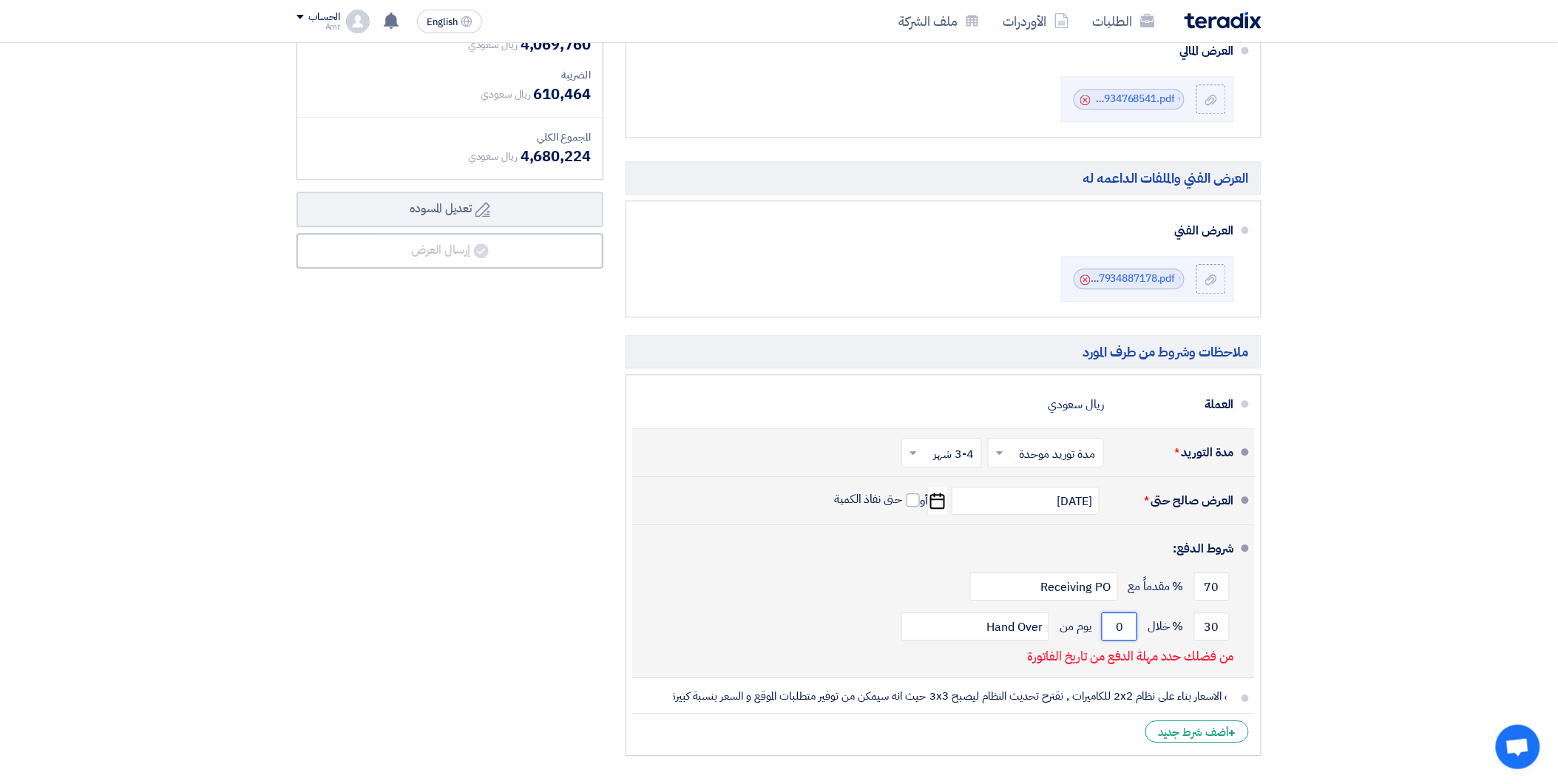
scroll to position [0, 0]
drag, startPoint x: 1128, startPoint y: 636, endPoint x: 1118, endPoint y: 634, distance: 10.2
click at [1118, 634] on input "0" at bounding box center [1119, 626] width 36 height 28
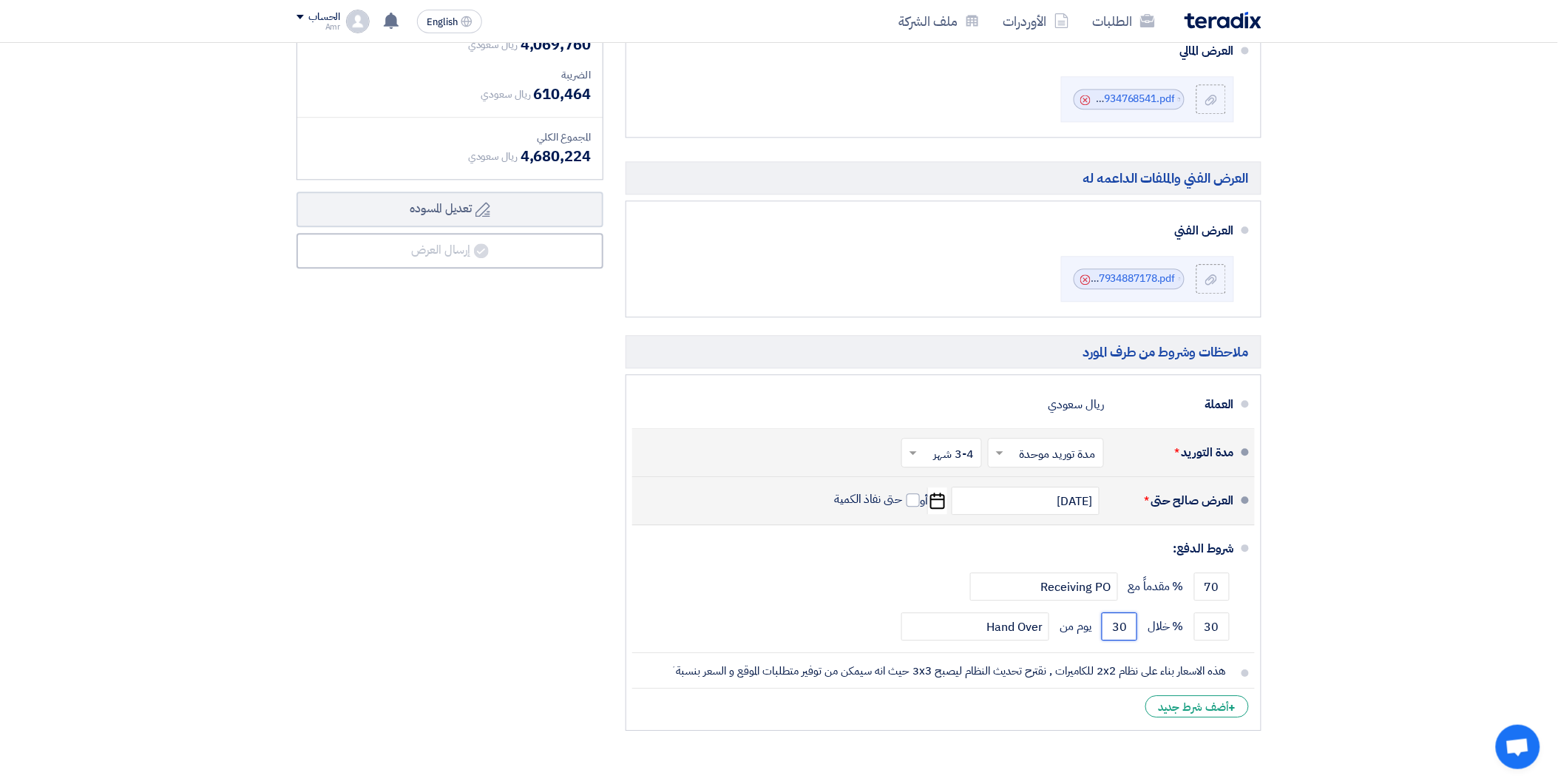
type input "30"
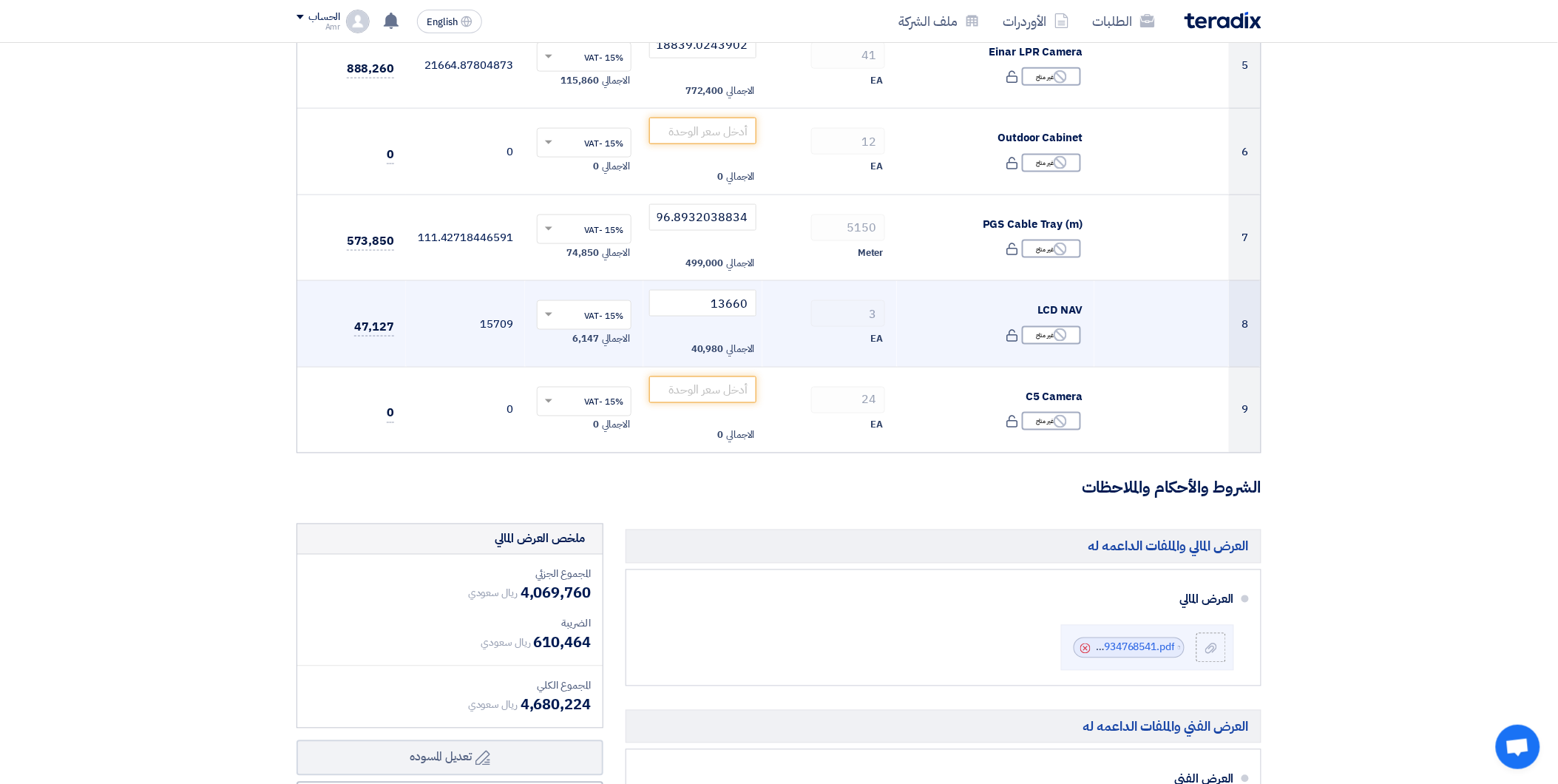
scroll to position [574, 0]
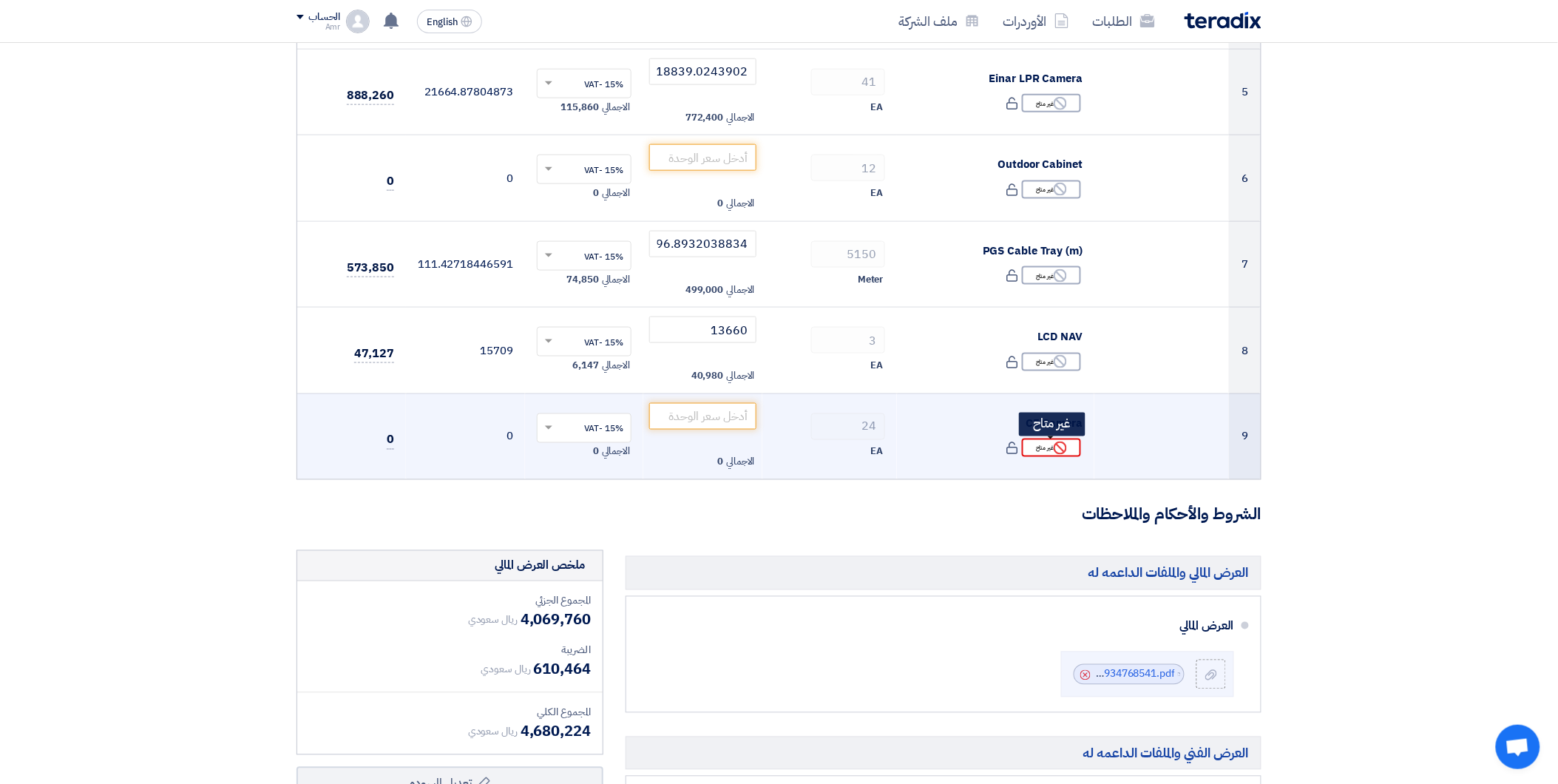
click at [1039, 451] on div "Reject غير متاح" at bounding box center [1051, 447] width 59 height 18
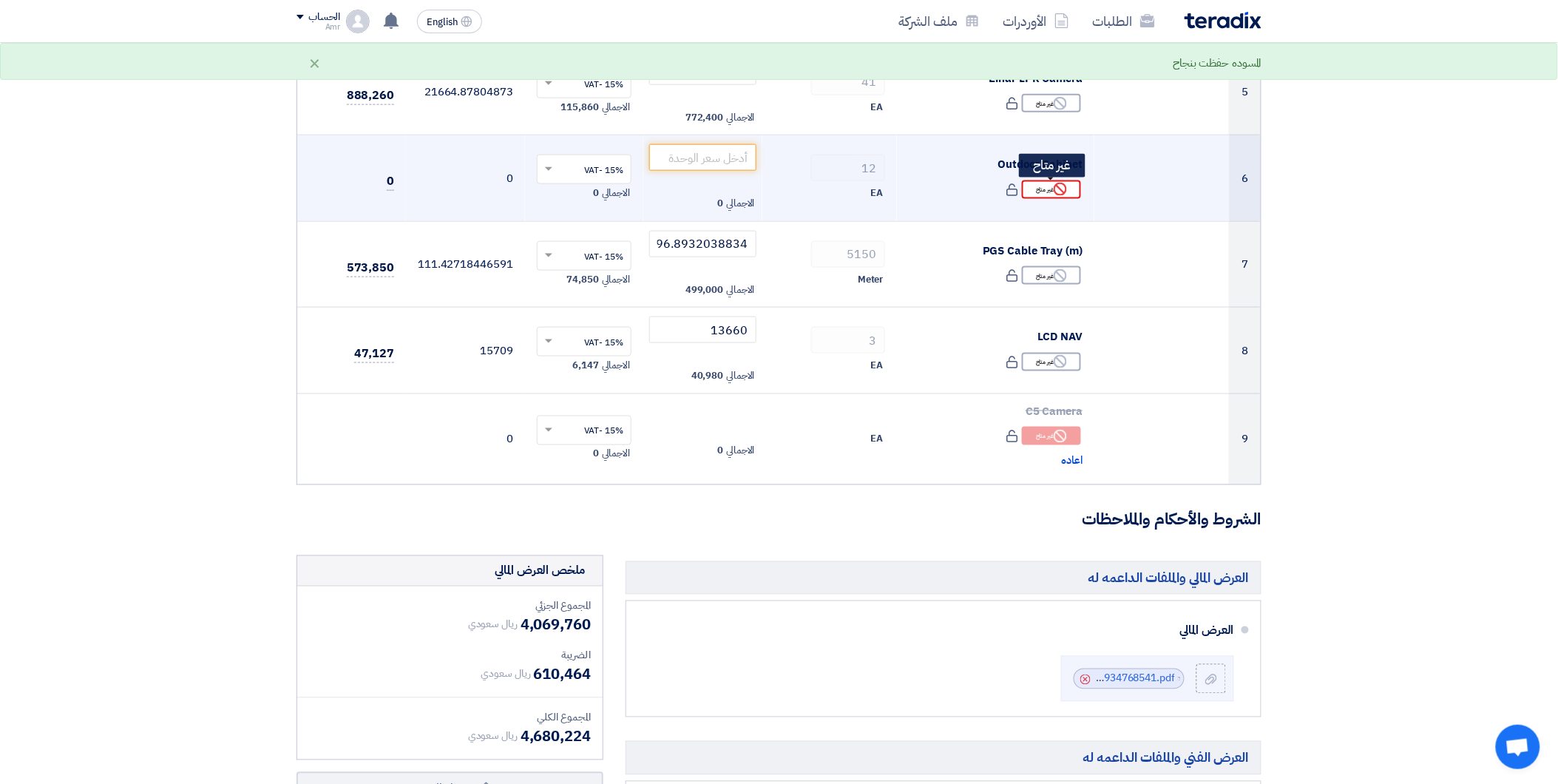
click at [1044, 188] on div "Reject غير متاح" at bounding box center [1051, 189] width 59 height 18
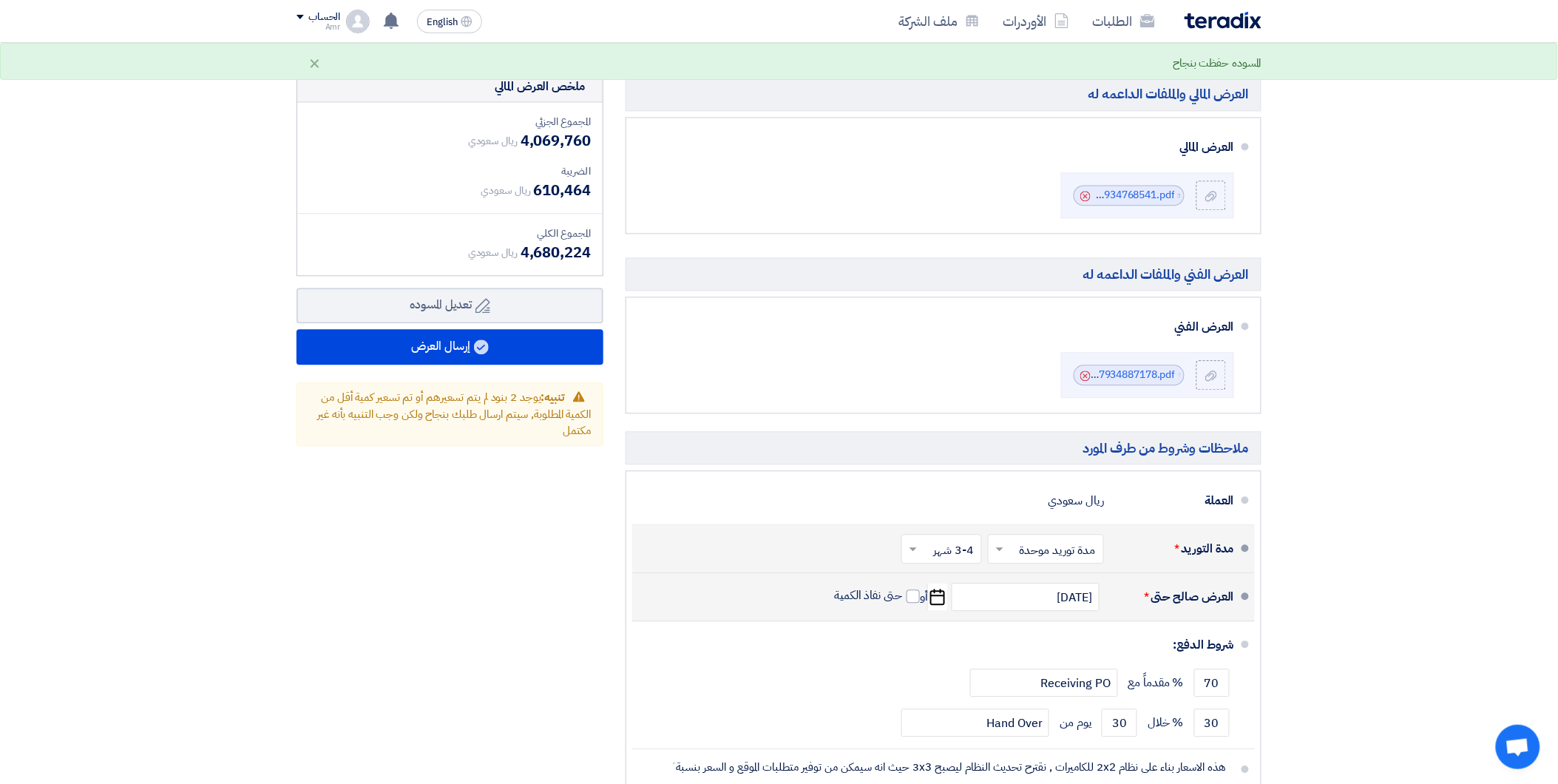
scroll to position [1068, 0]
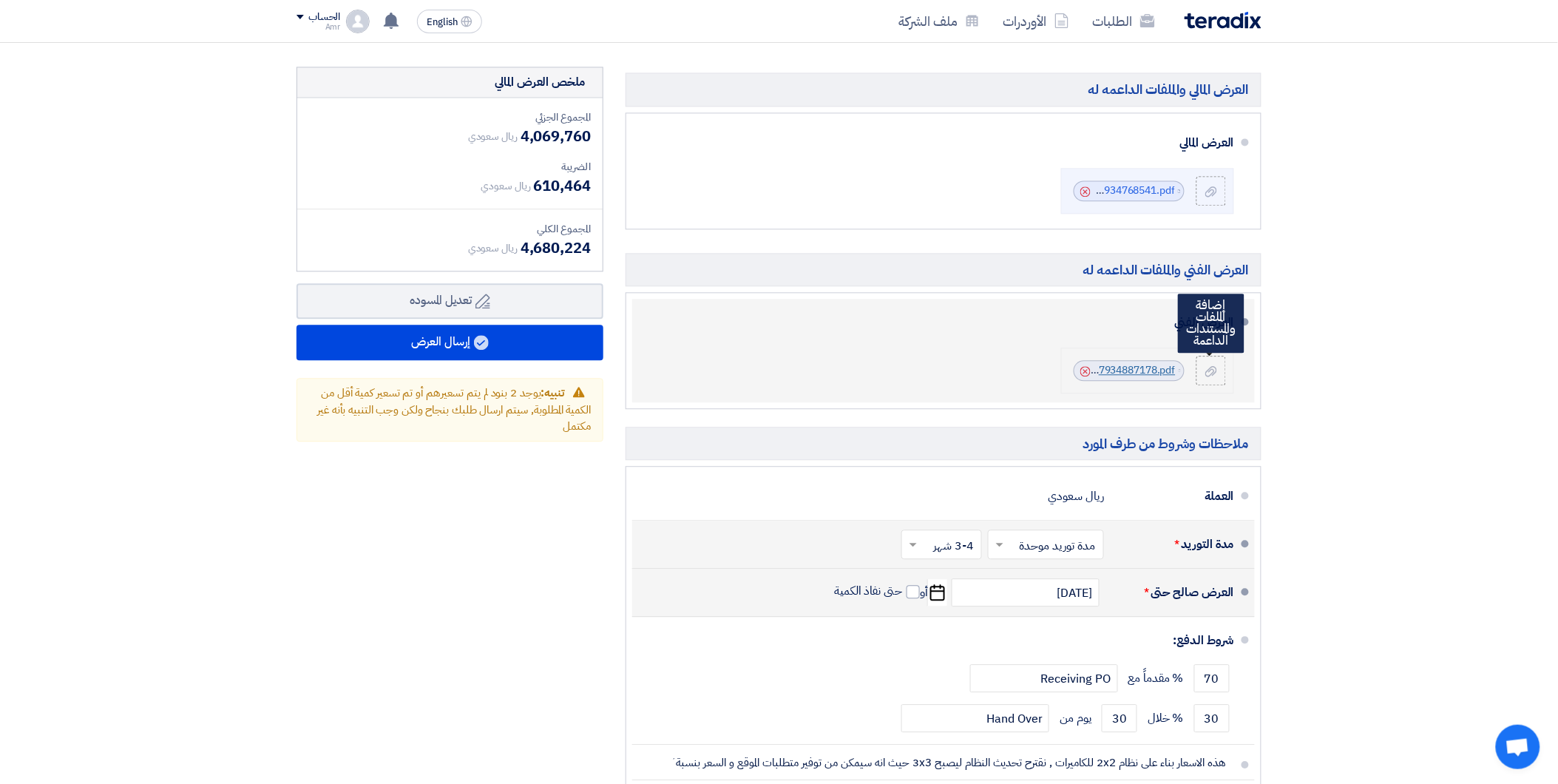
drag, startPoint x: 1212, startPoint y: 376, endPoint x: 1093, endPoint y: 379, distance: 119.0
click at [1093, 379] on div "File Material_Submittal__jawharat_Riyadh_CPGScompressed_1757934887178.pdf Cancel" at bounding box center [1150, 371] width 152 height 30
click at [1084, 371] on use at bounding box center [1085, 372] width 10 height 10
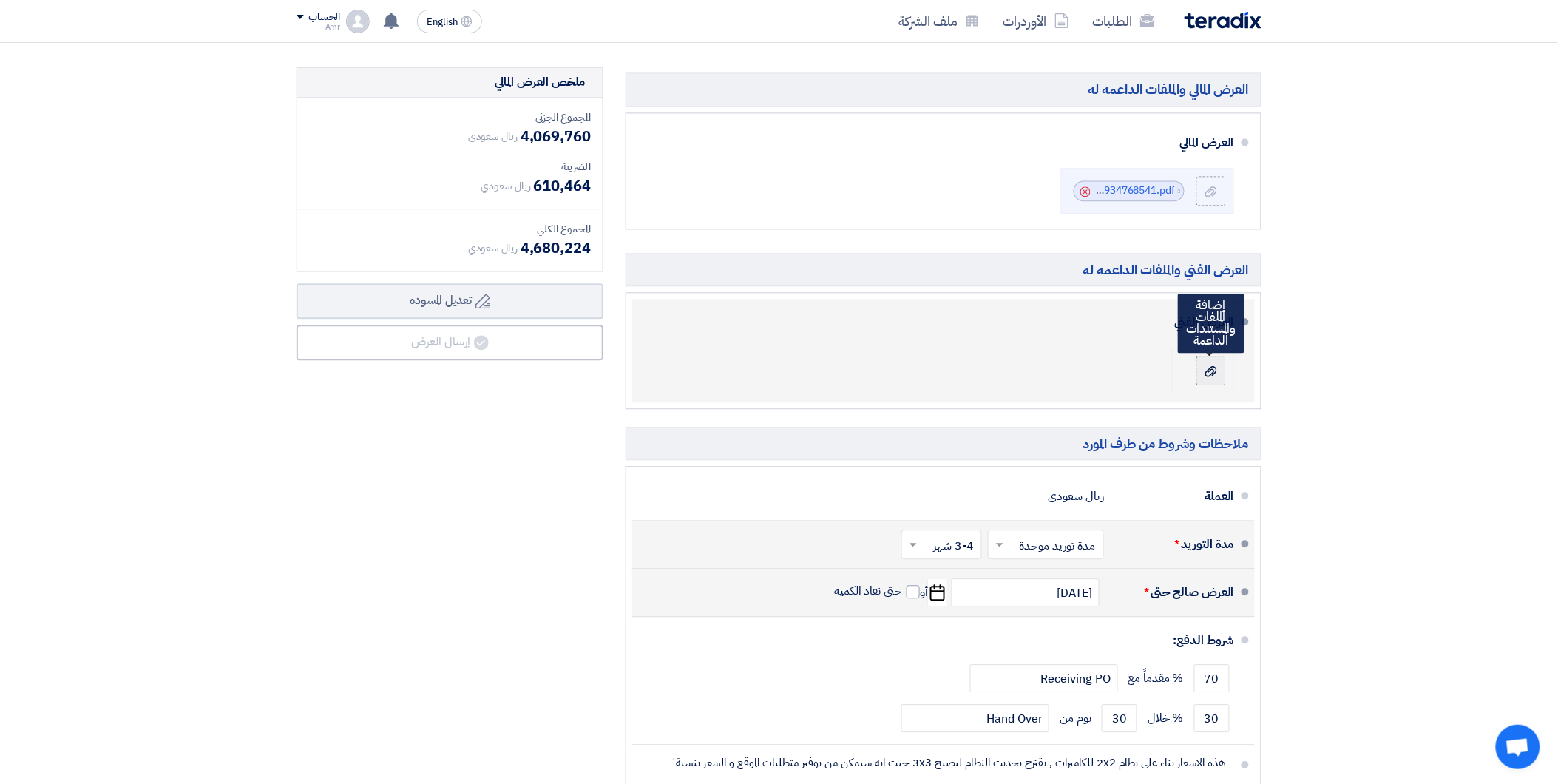
click at [1202, 371] on div at bounding box center [1211, 370] width 17 height 15
click at [0, 0] on input "file" at bounding box center [0, 0] width 0 height 0
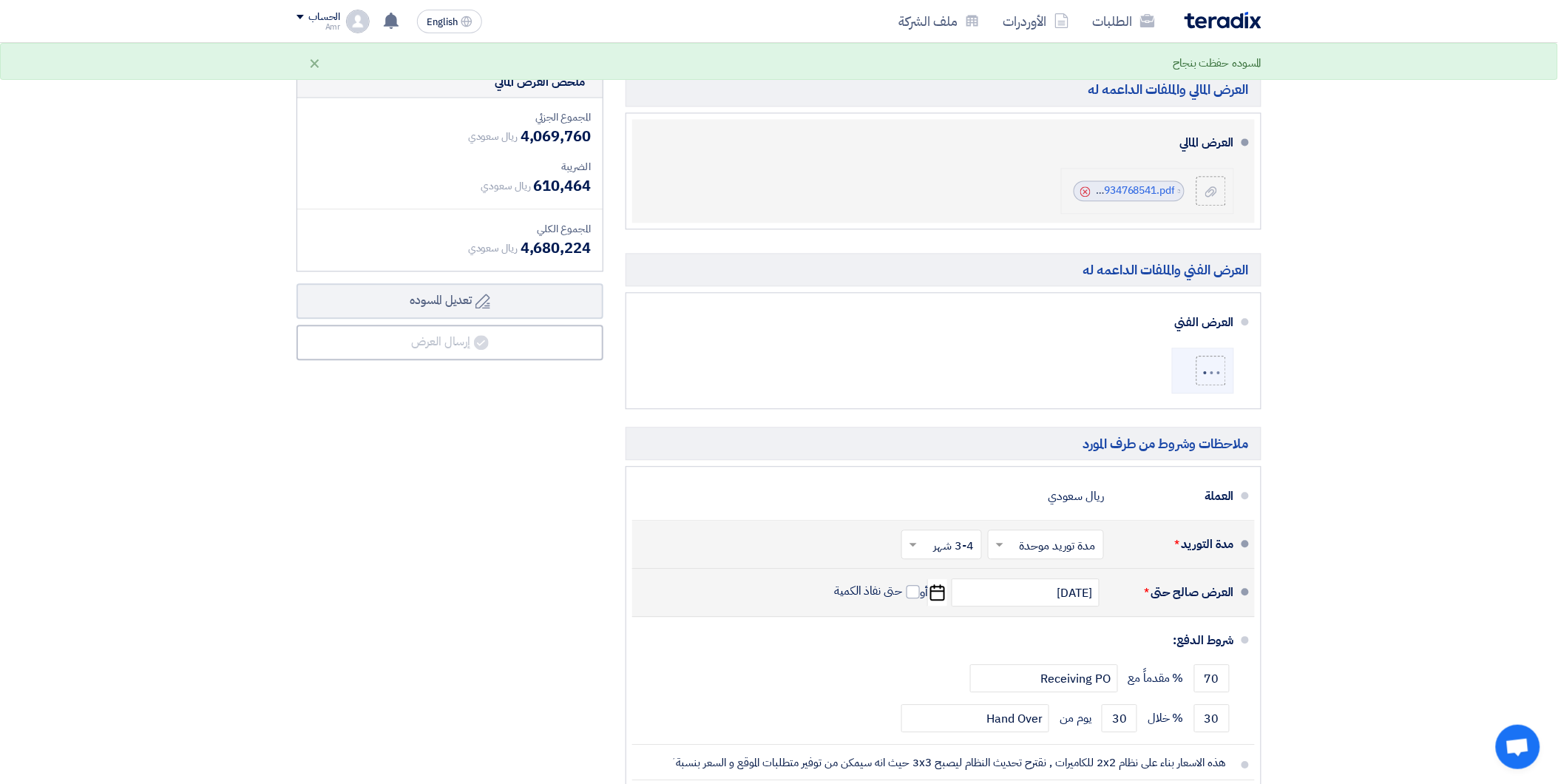
click at [1082, 190] on icon "Cancel" at bounding box center [1085, 191] width 10 height 10
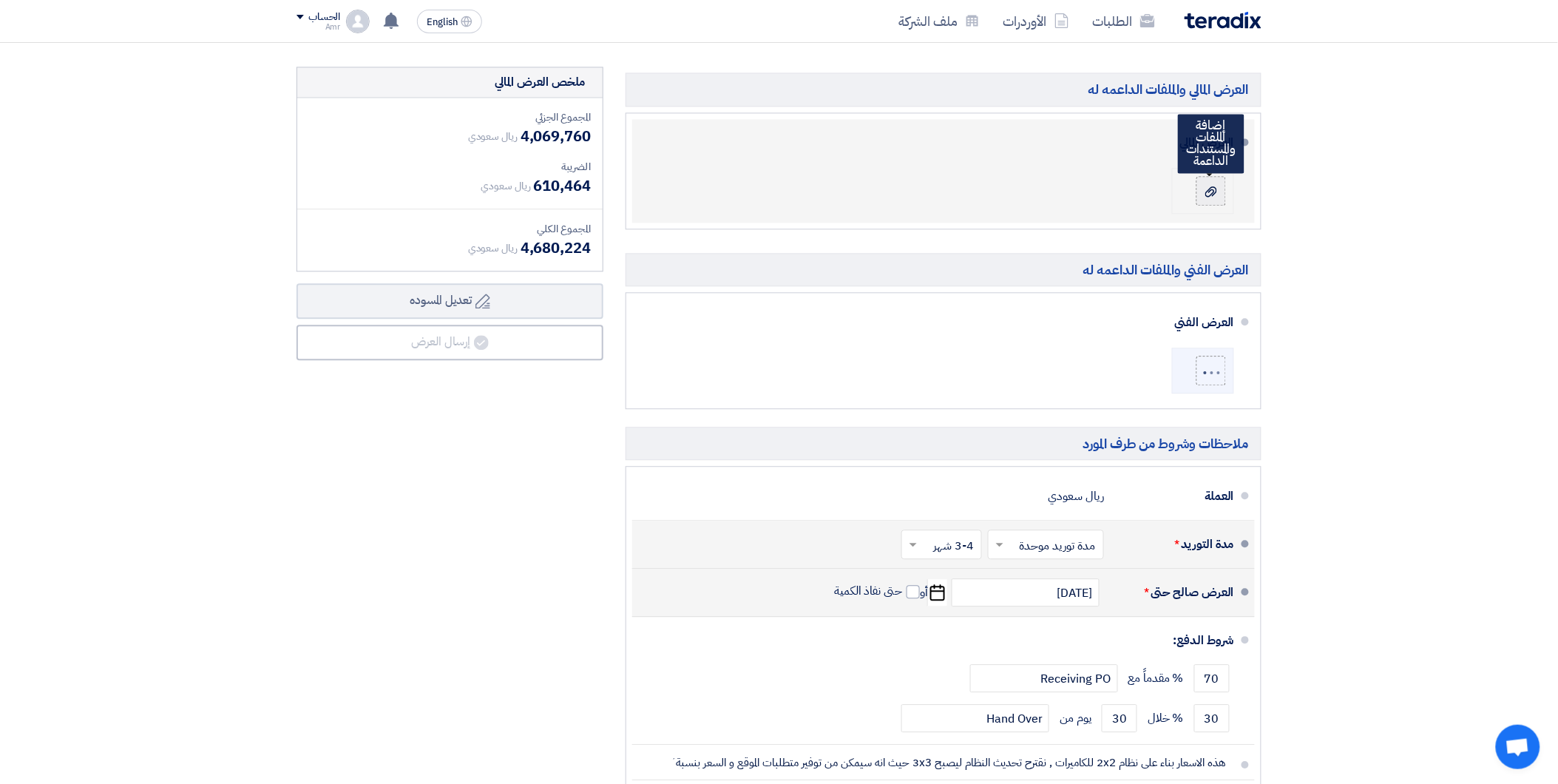
click at [1215, 191] on icon at bounding box center [1212, 191] width 12 height 12
click at [0, 0] on input "file" at bounding box center [0, 0] width 0 height 0
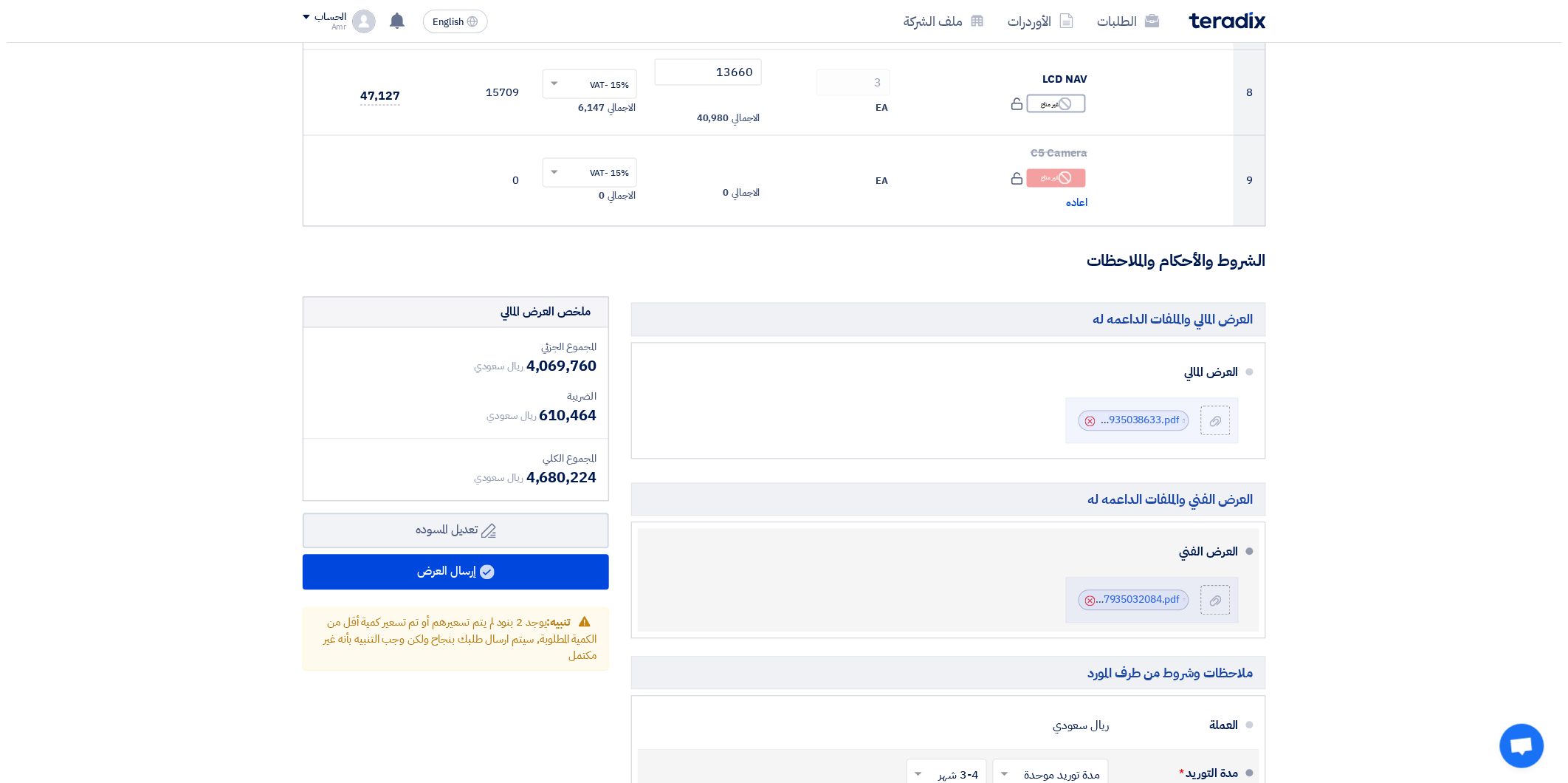
scroll to position [902, 0]
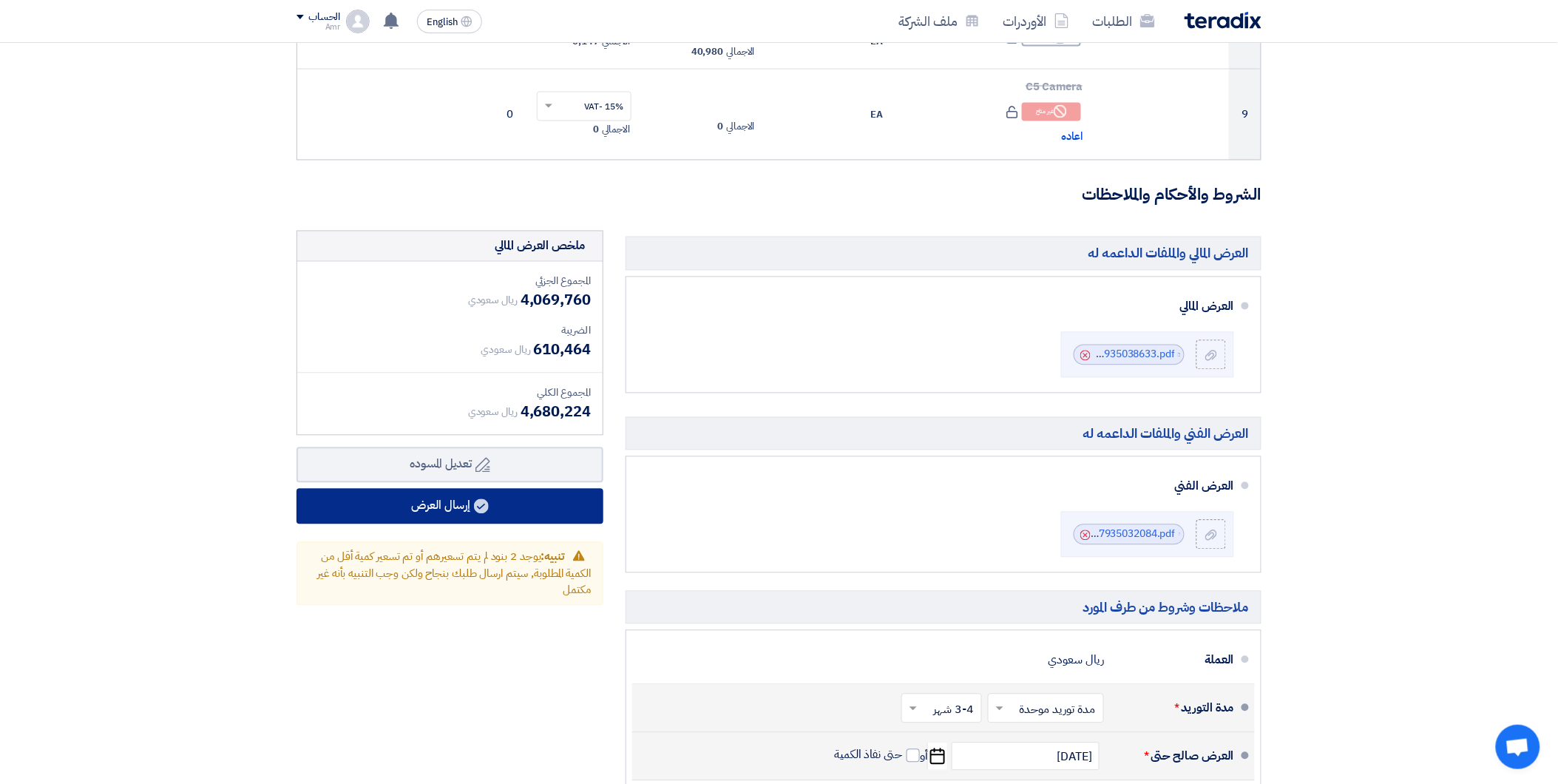
click at [505, 499] on button "إرسال العرض" at bounding box center [450, 506] width 307 height 36
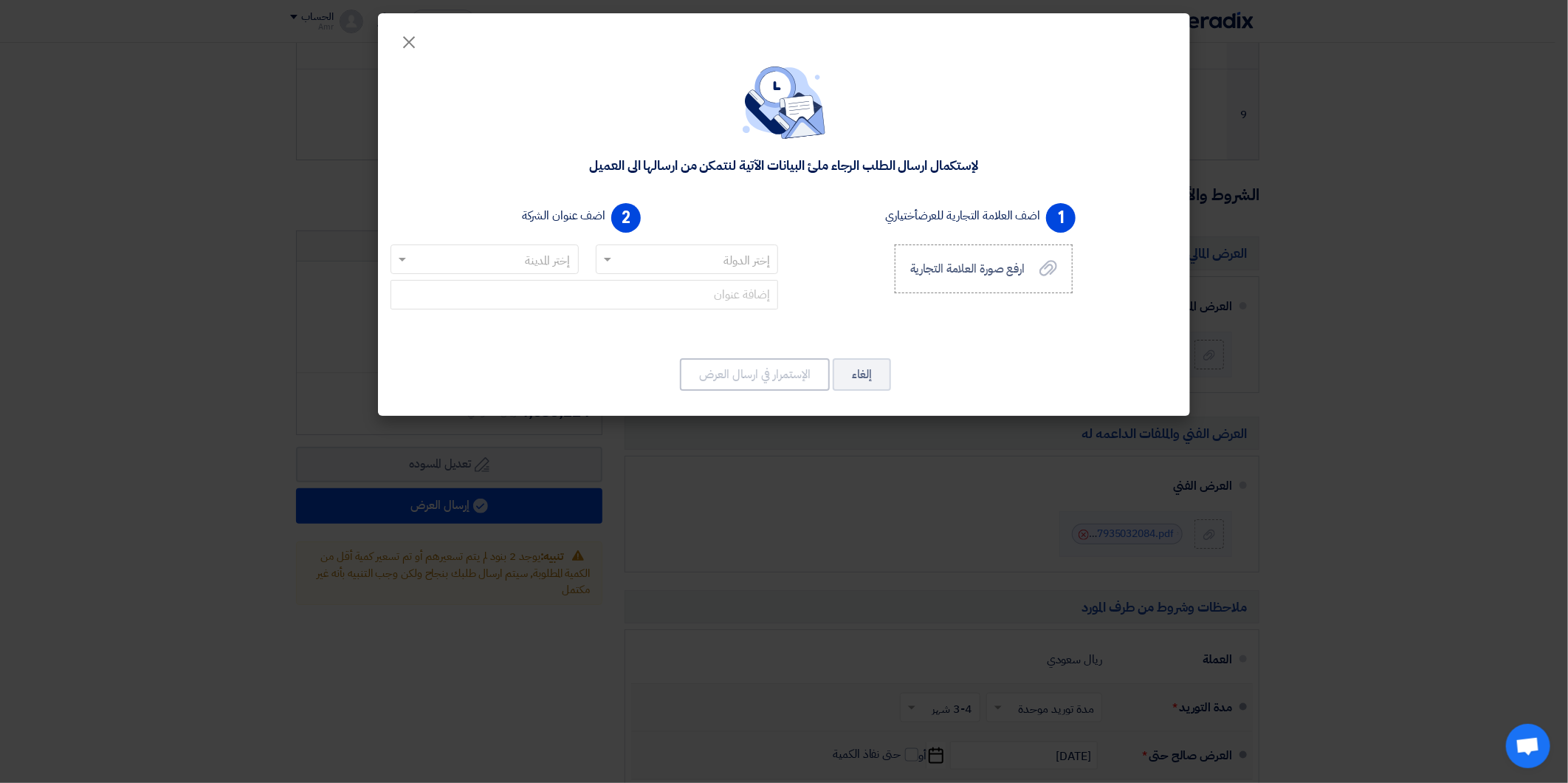
click at [703, 253] on input "text" at bounding box center [695, 260] width 154 height 24
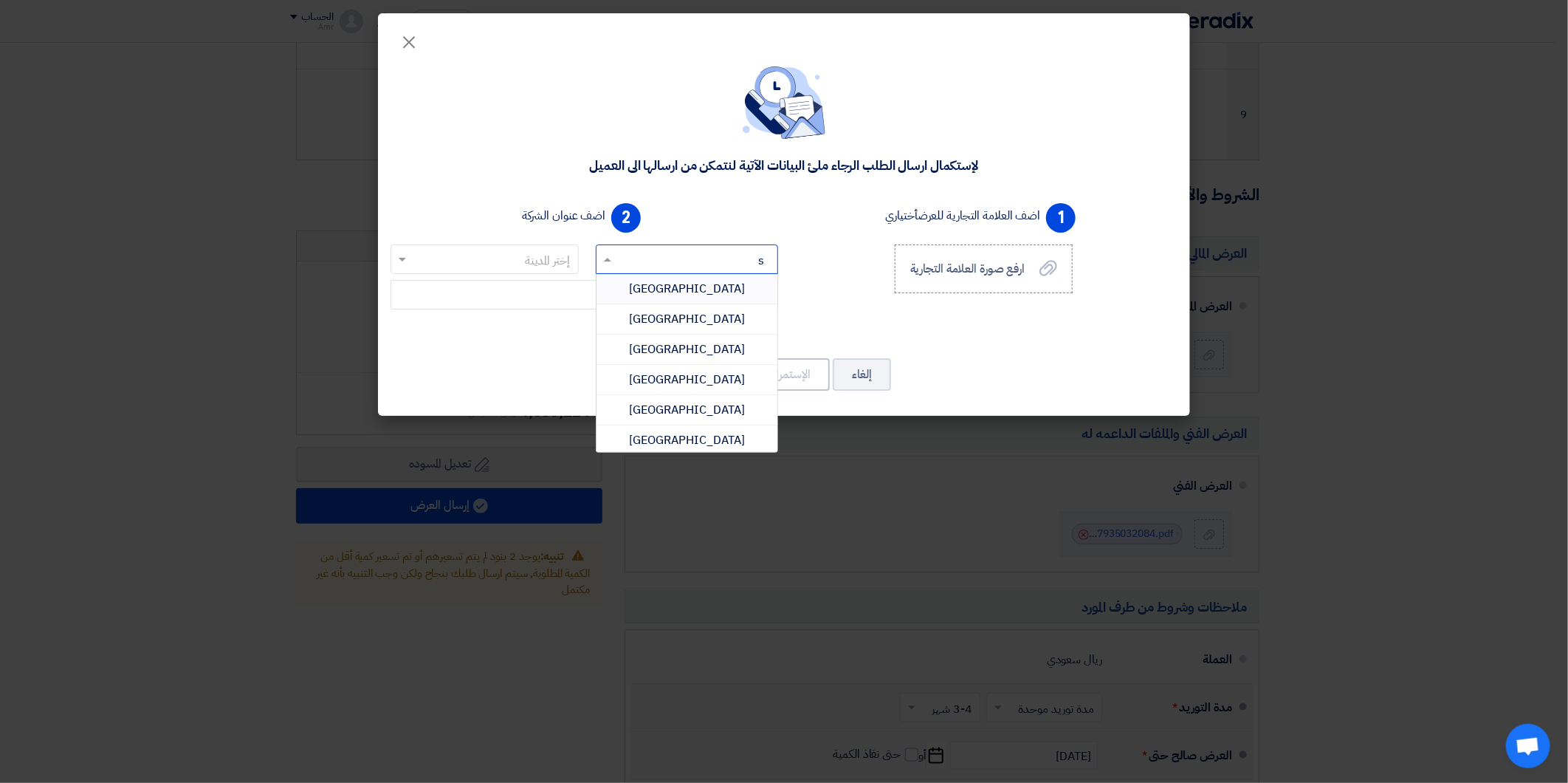
type input "sa"
click at [690, 370] on span "[GEOGRAPHIC_DATA]" at bounding box center [687, 379] width 116 height 17
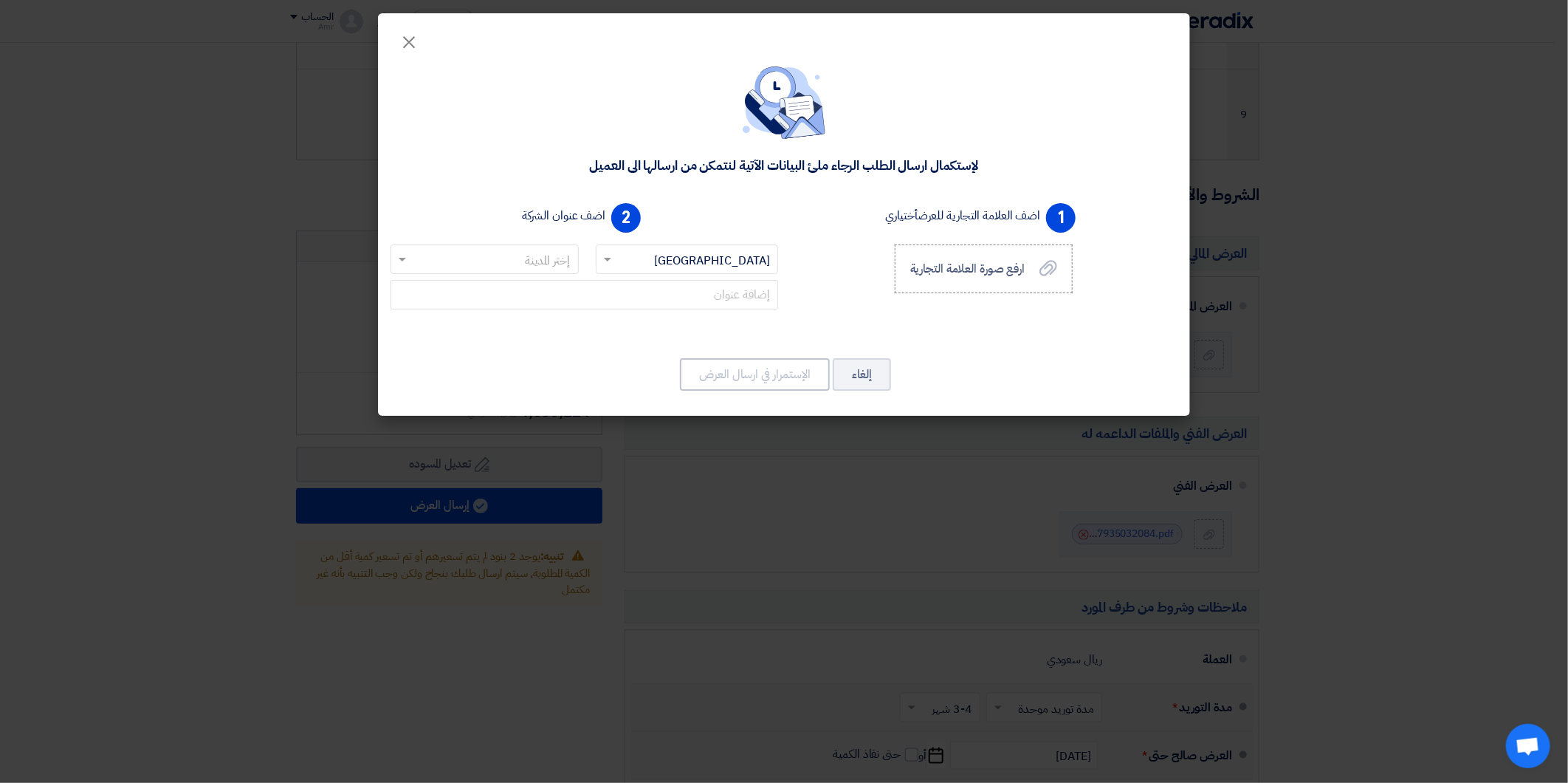
click at [549, 256] on input "text" at bounding box center [493, 260] width 159 height 24
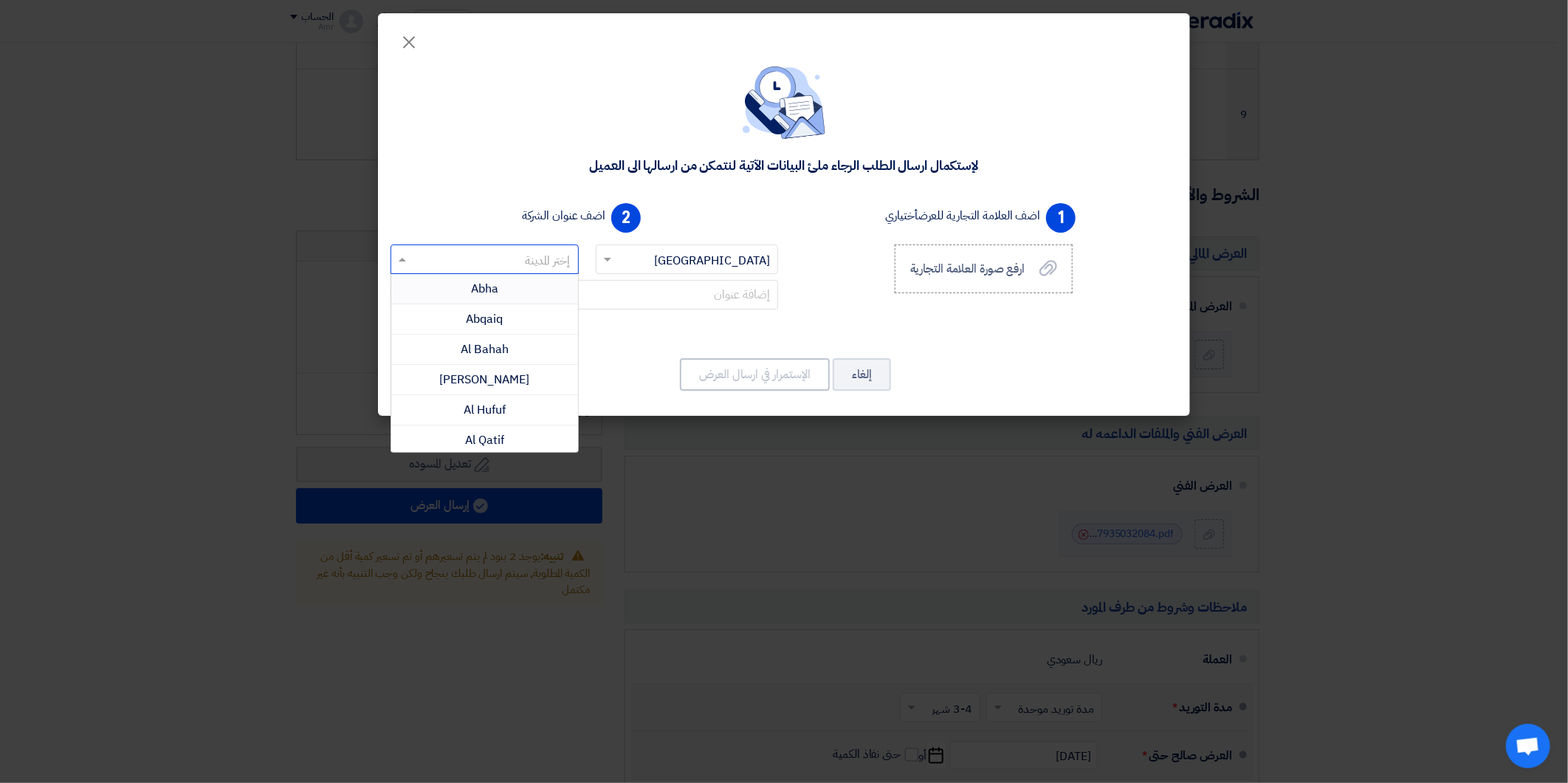
type input "j"
click at [513, 338] on div "Jeddah" at bounding box center [484, 349] width 187 height 30
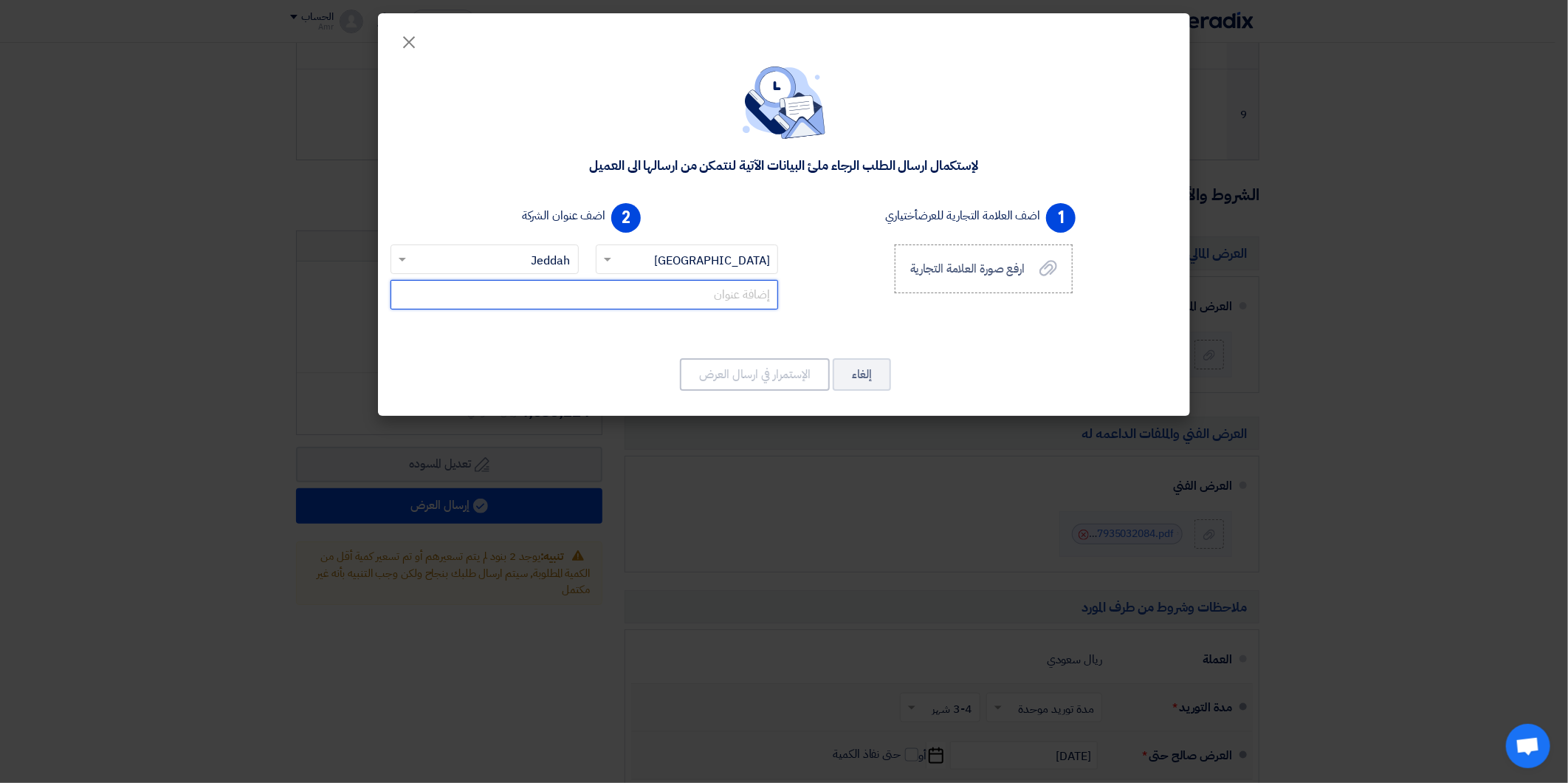
click at [593, 293] on input "text" at bounding box center [584, 295] width 388 height 30
type input "[STREET_ADDRESS]/"
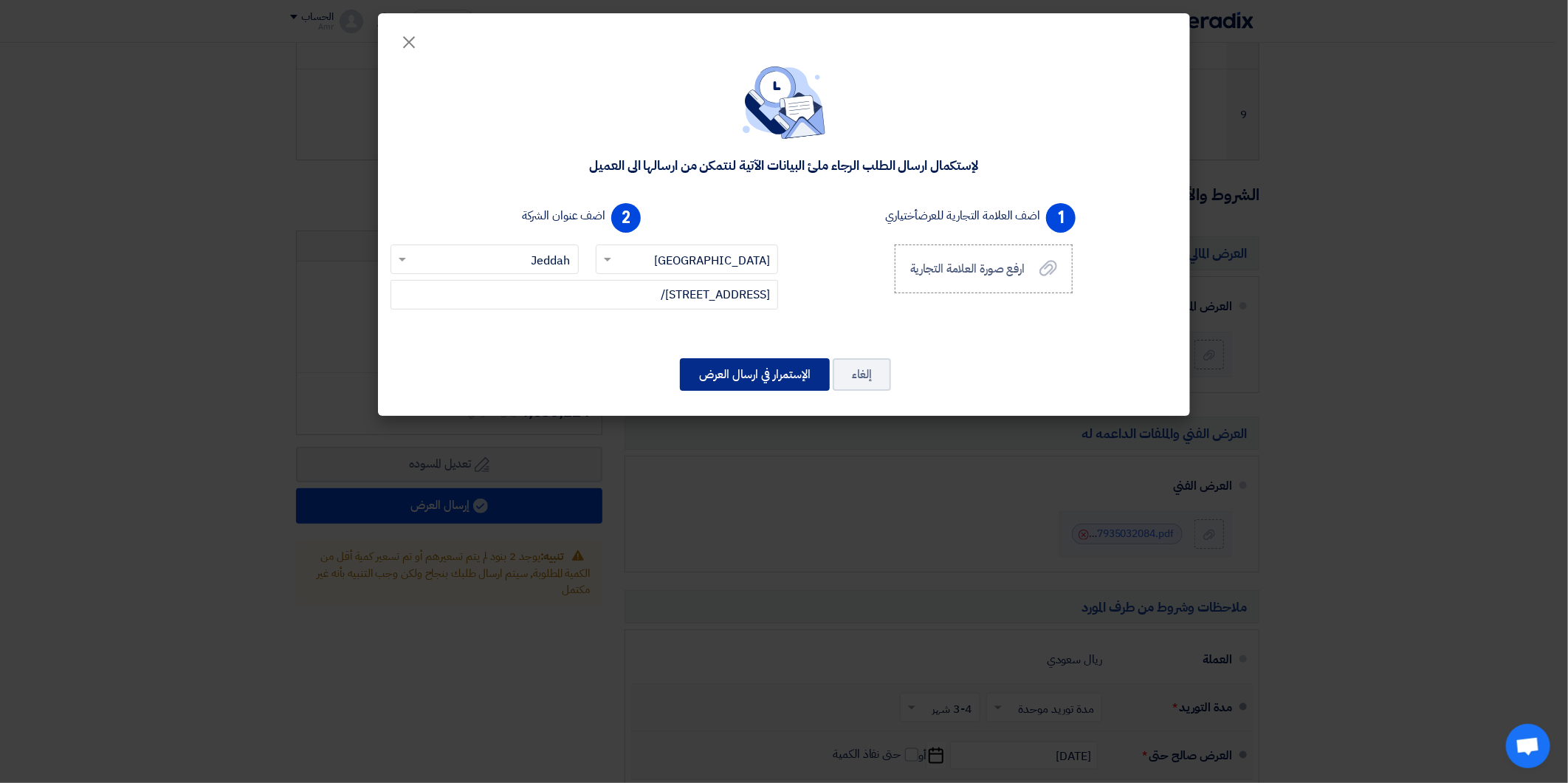
click at [777, 377] on button "الإستمرار في ارسال العرض" at bounding box center [754, 374] width 149 height 32
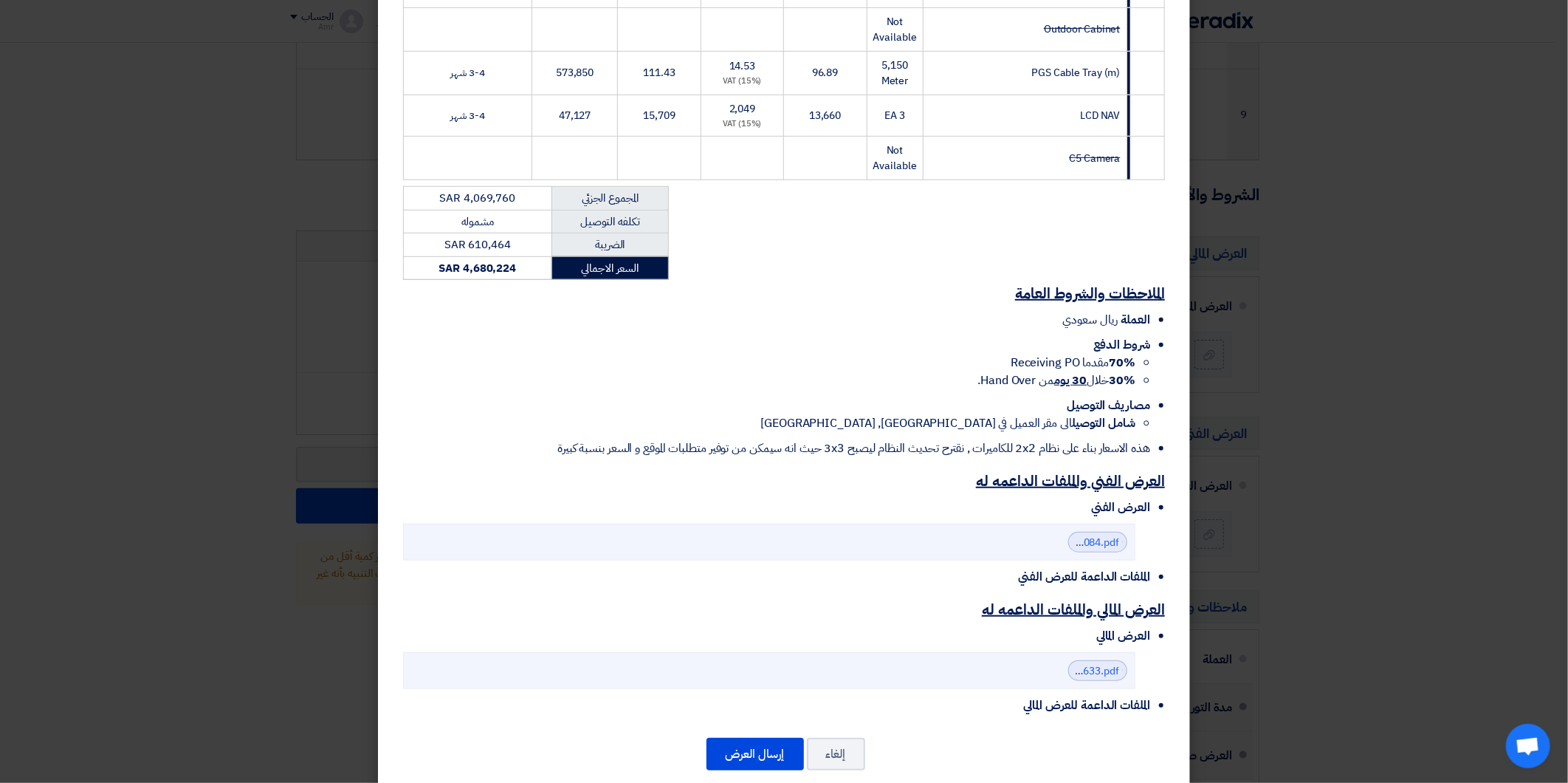
scroll to position [506, 0]
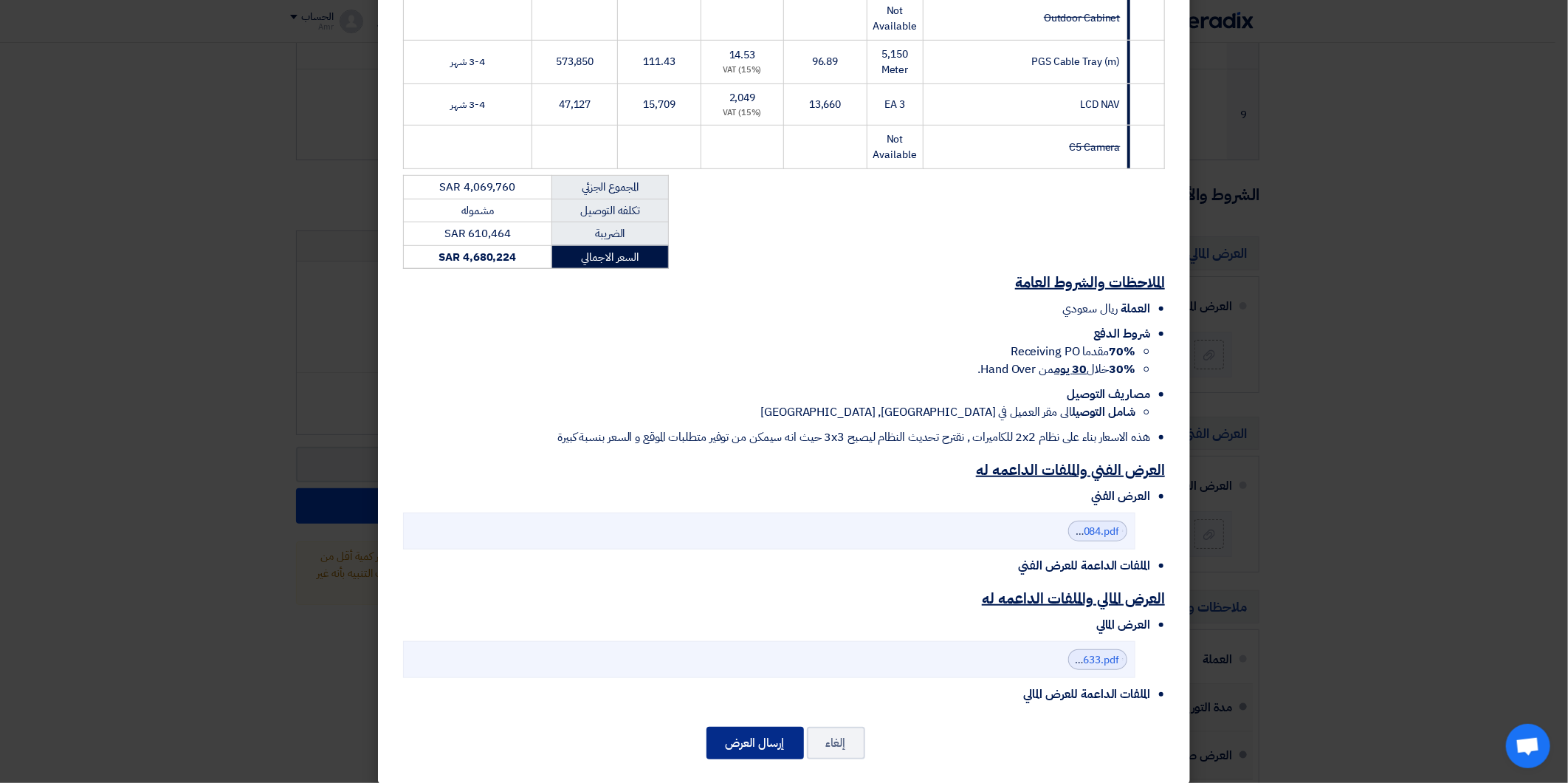
click at [765, 729] on button "إرسال العرض" at bounding box center [755, 742] width 97 height 32
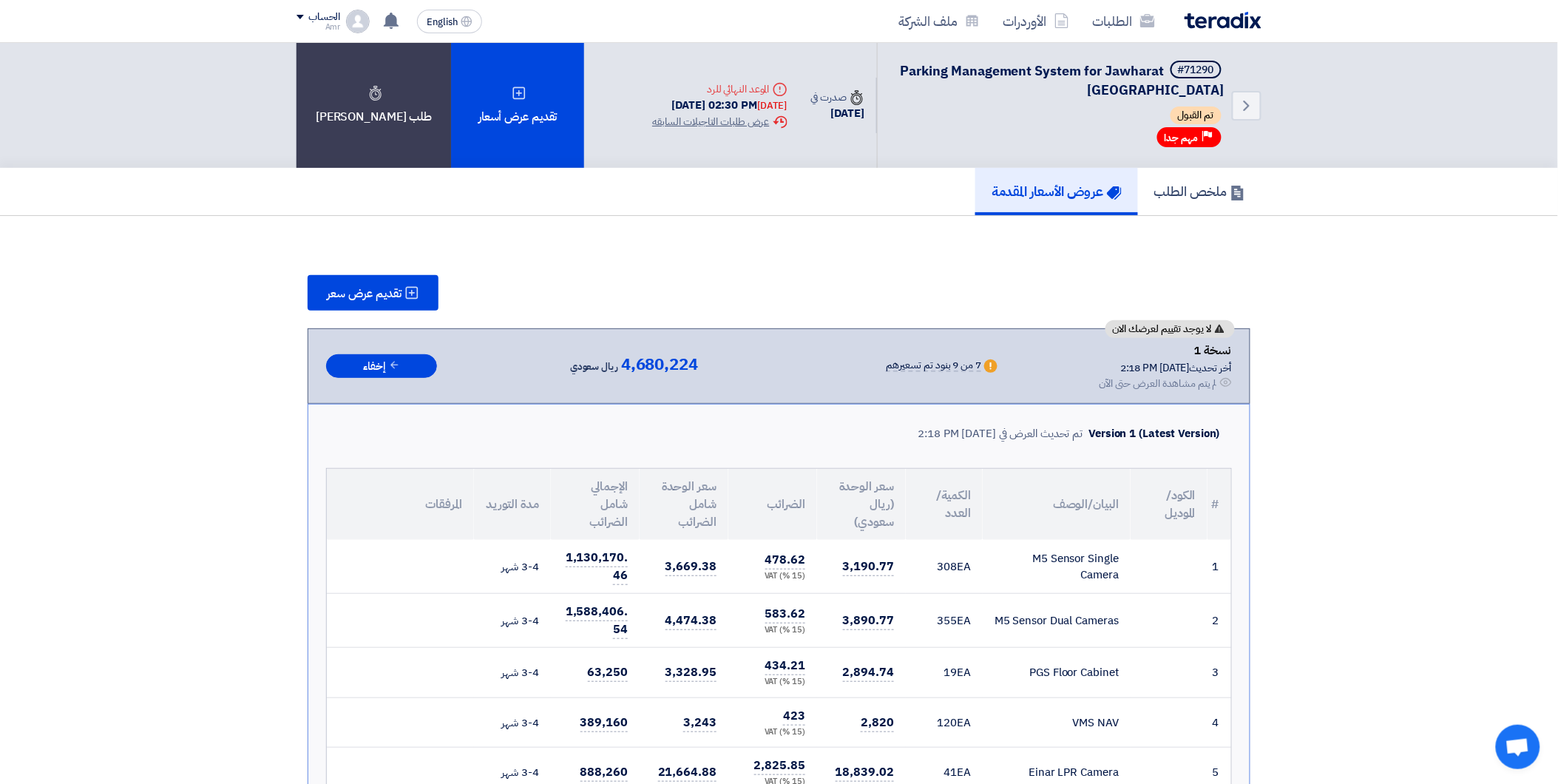
click at [1188, 106] on span "تم القبول" at bounding box center [1196, 115] width 51 height 17
click at [1183, 198] on link "ملخص الطلب" at bounding box center [1199, 191] width 124 height 47
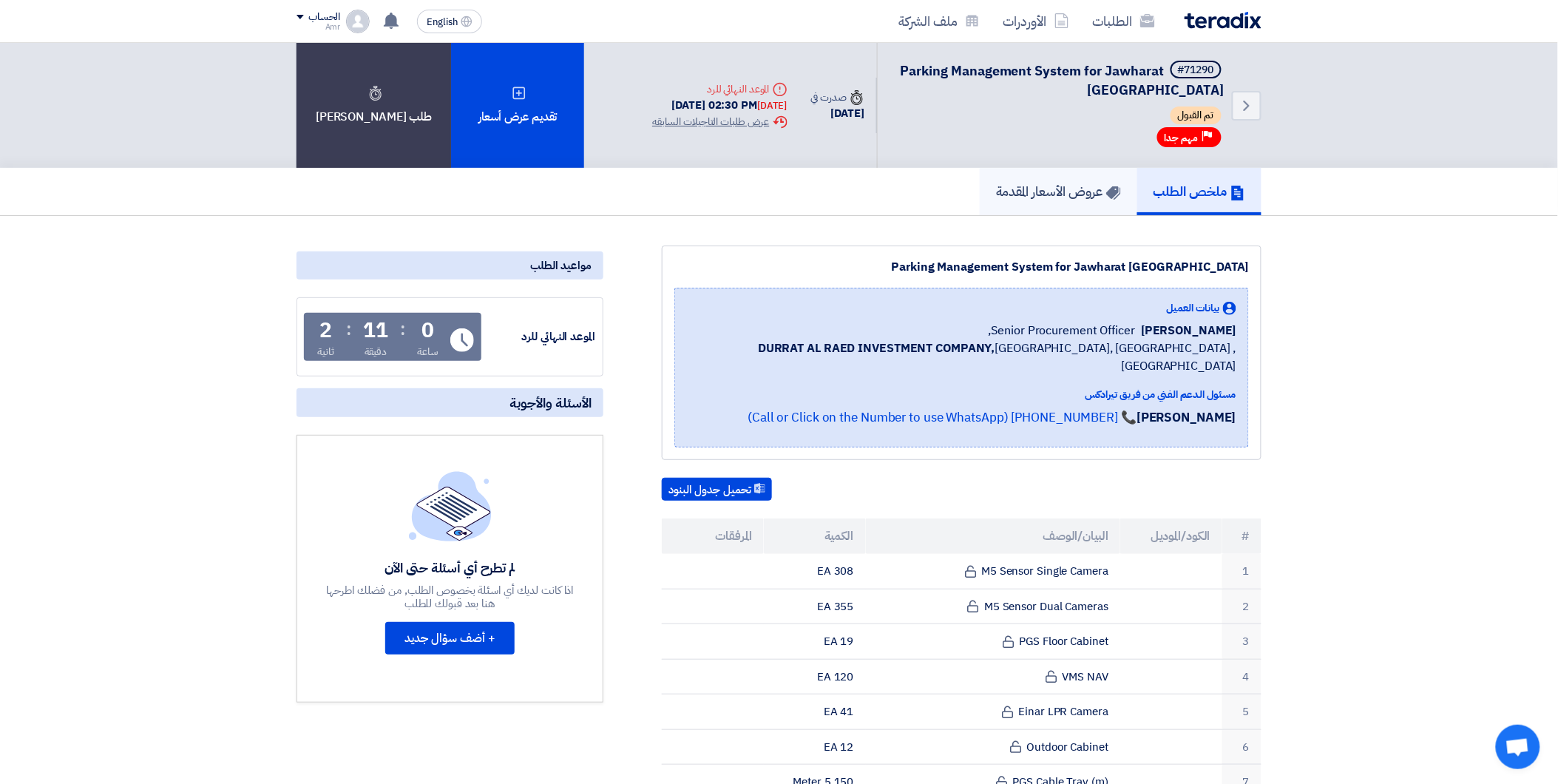
click at [1096, 186] on h5 "عروض الأسعار المقدمة" at bounding box center [1058, 191] width 125 height 17
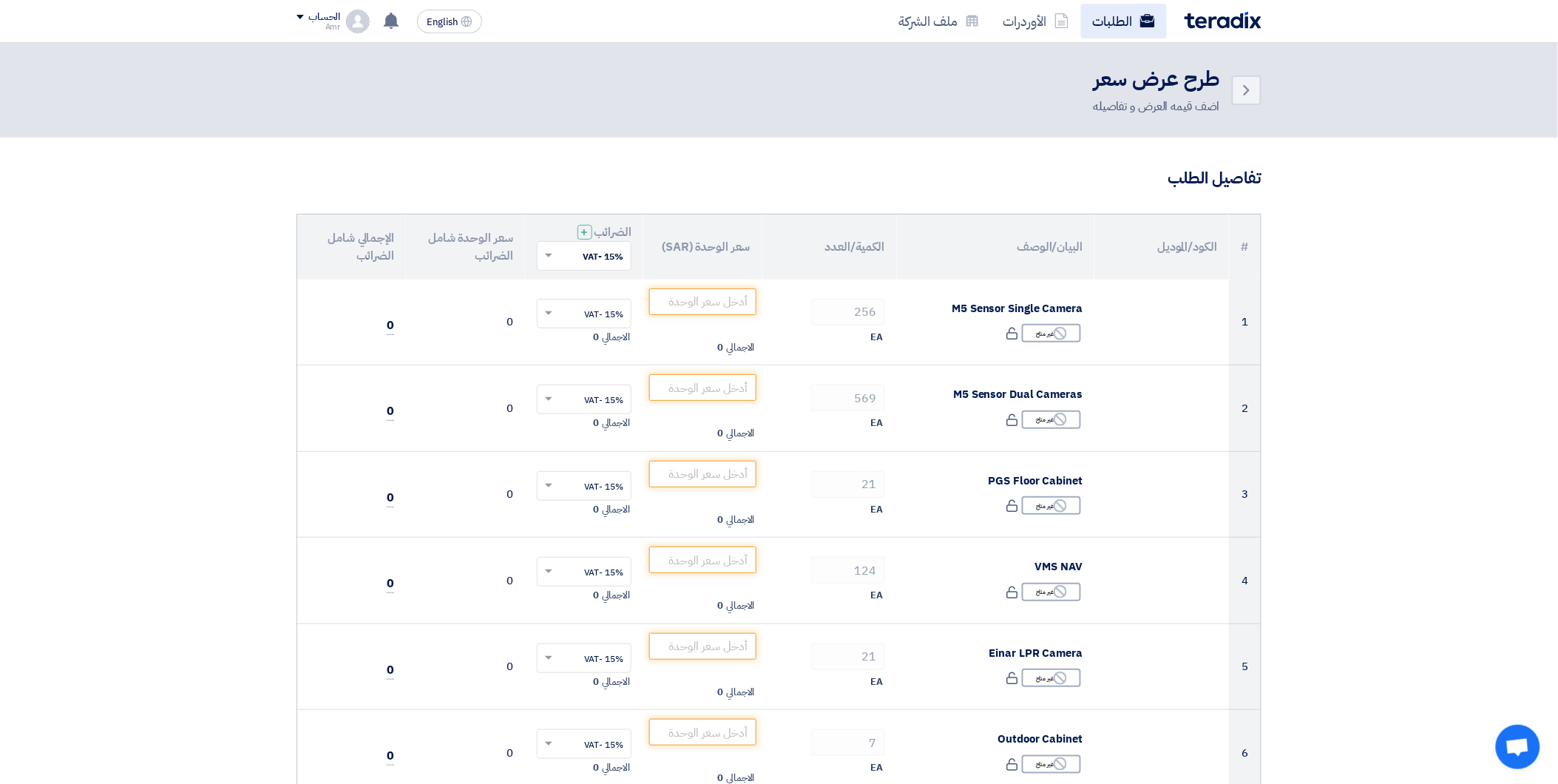
click at [1118, 11] on link "الطلبات" at bounding box center [1124, 21] width 86 height 35
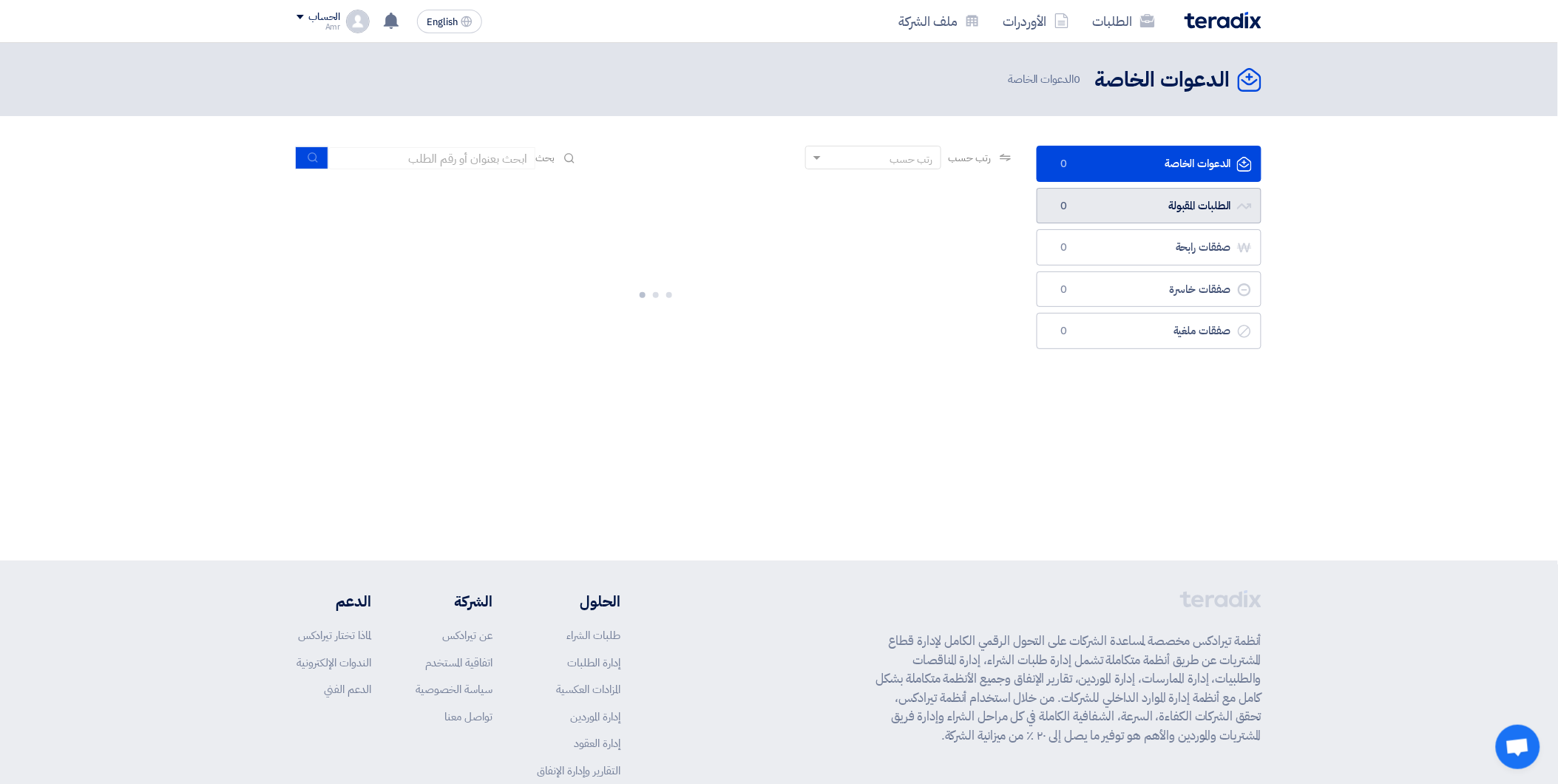
click at [1156, 201] on link "الطلبات المقبولة الطلبات المقبولة 0" at bounding box center [1149, 206] width 225 height 37
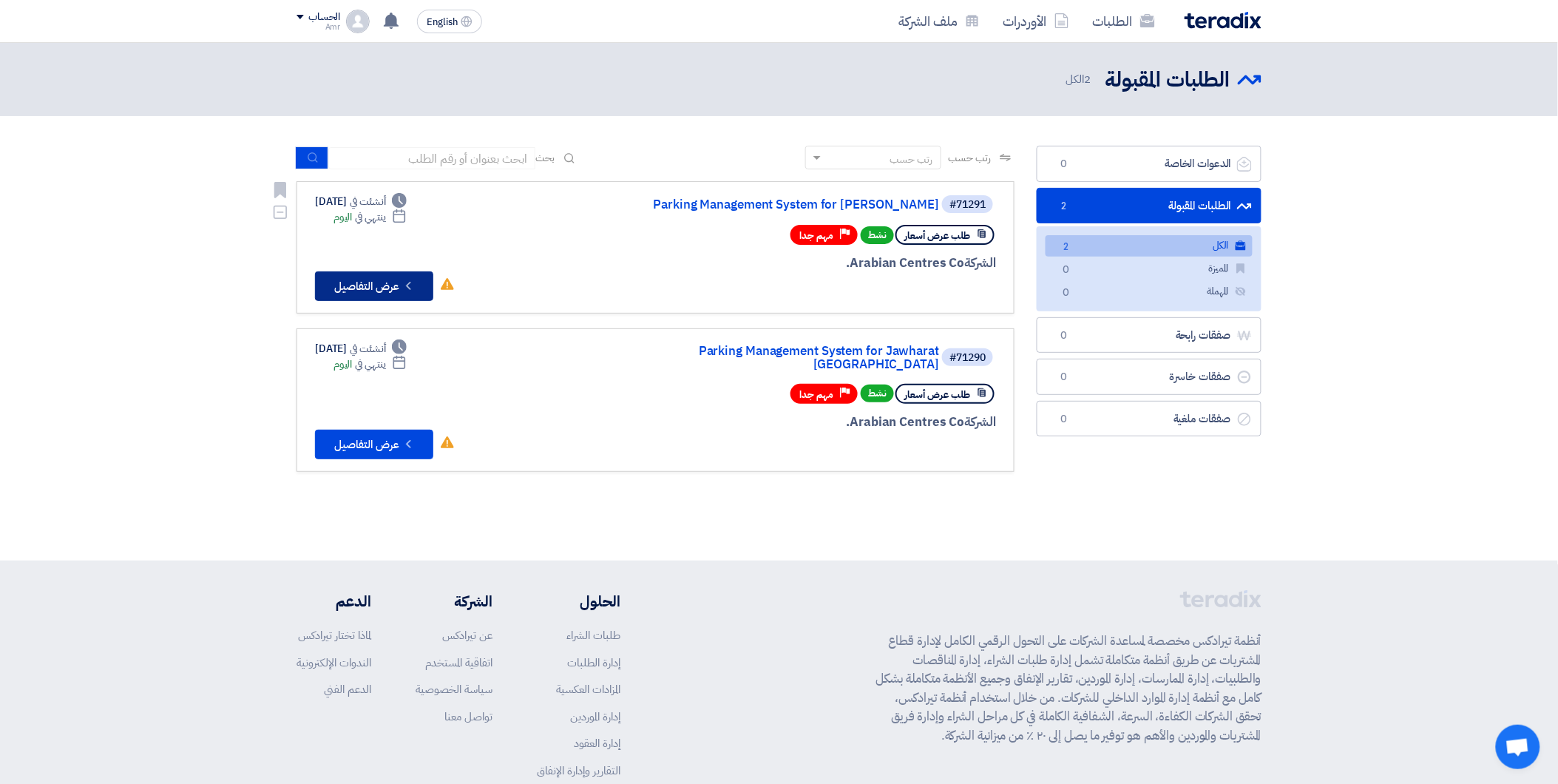
click at [411, 274] on button "Check details عرض التفاصيل" at bounding box center [374, 286] width 118 height 30
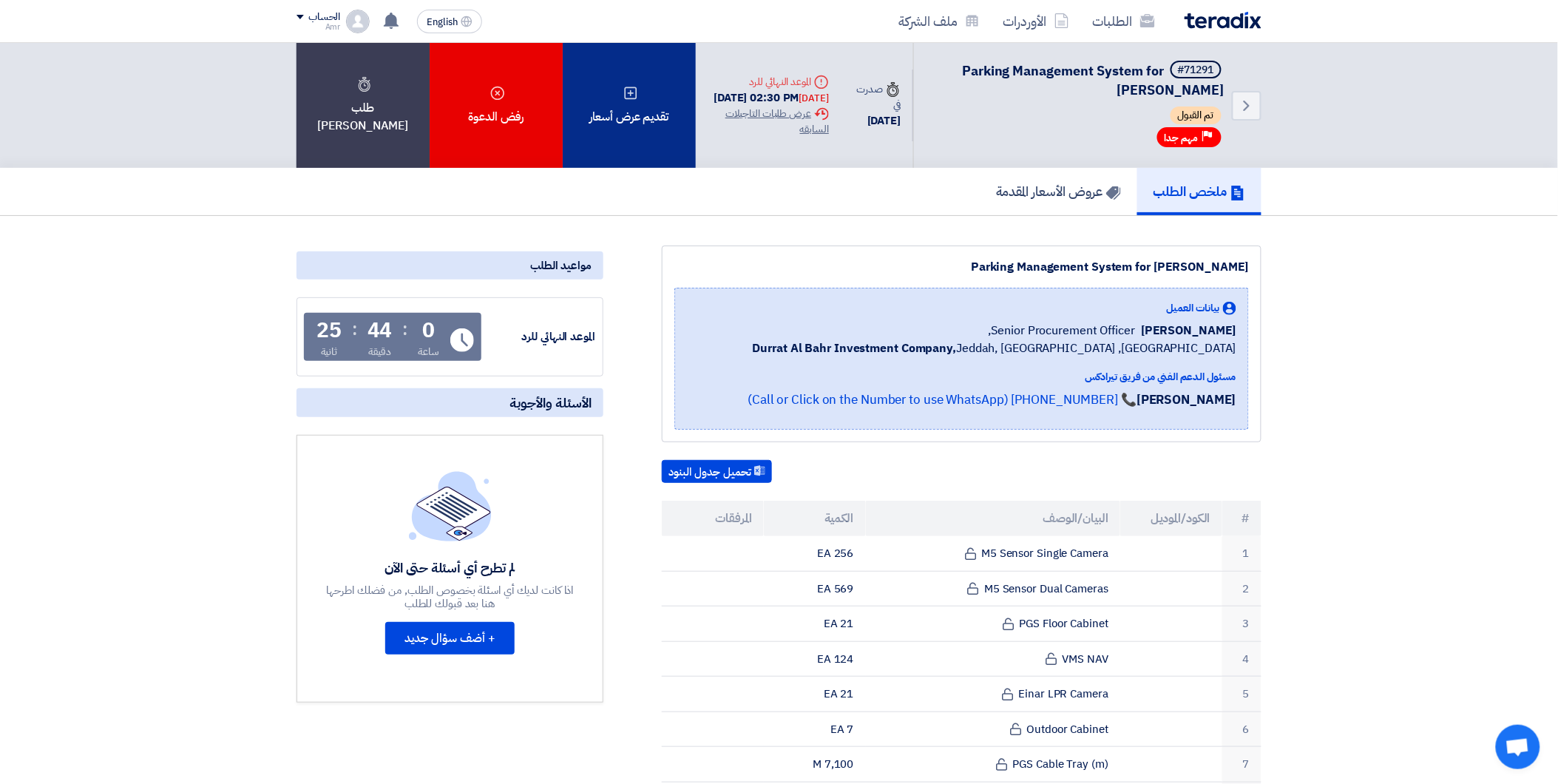
click at [635, 118] on div "تقديم عرض أسعار" at bounding box center [629, 105] width 133 height 125
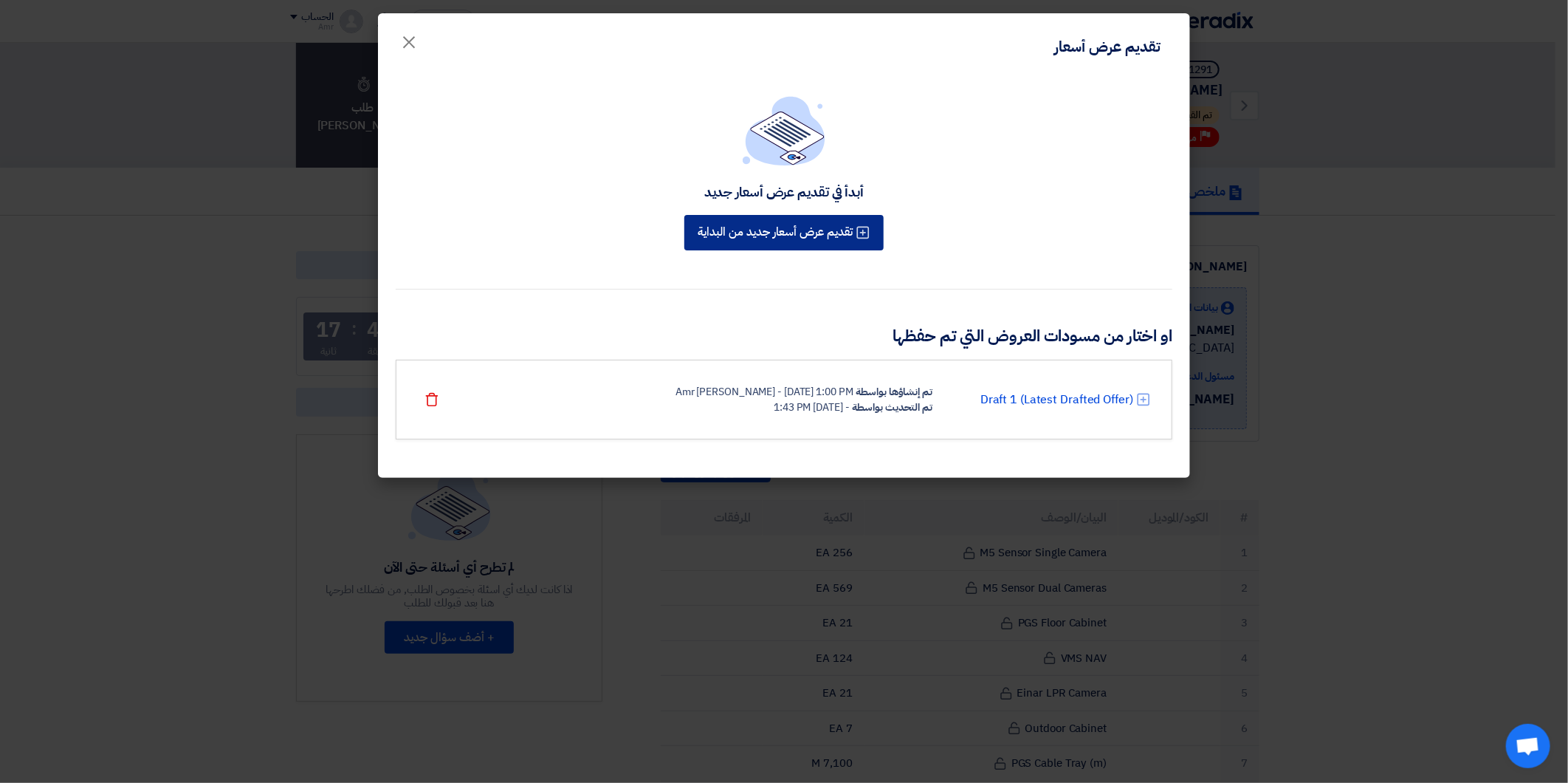
click at [809, 230] on button "تقديم عرض أسعار جديد من البداية" at bounding box center [784, 232] width 199 height 36
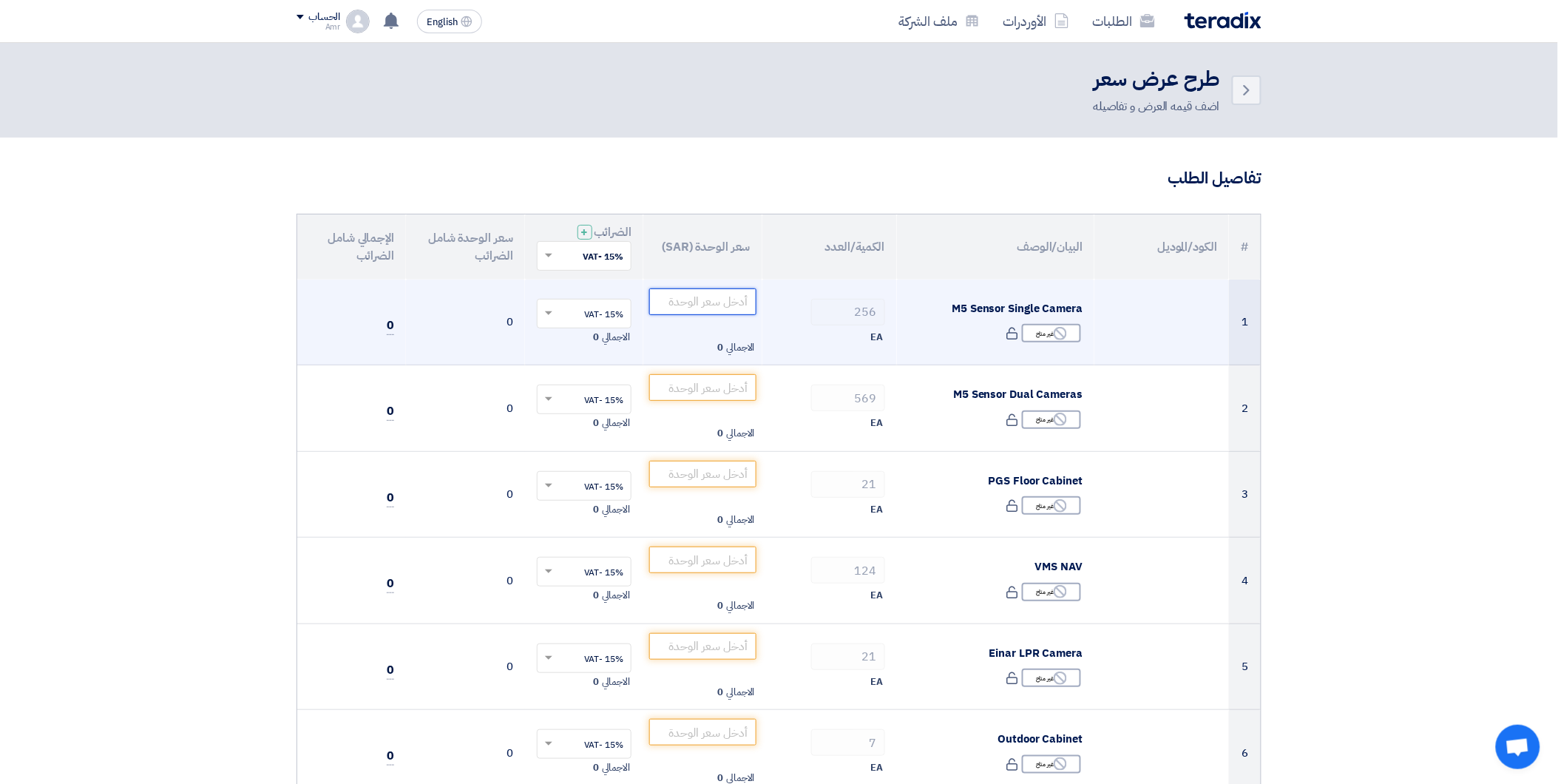
click at [690, 312] on input "number" at bounding box center [702, 301] width 107 height 27
click at [708, 296] on input "number" at bounding box center [702, 301] width 107 height 27
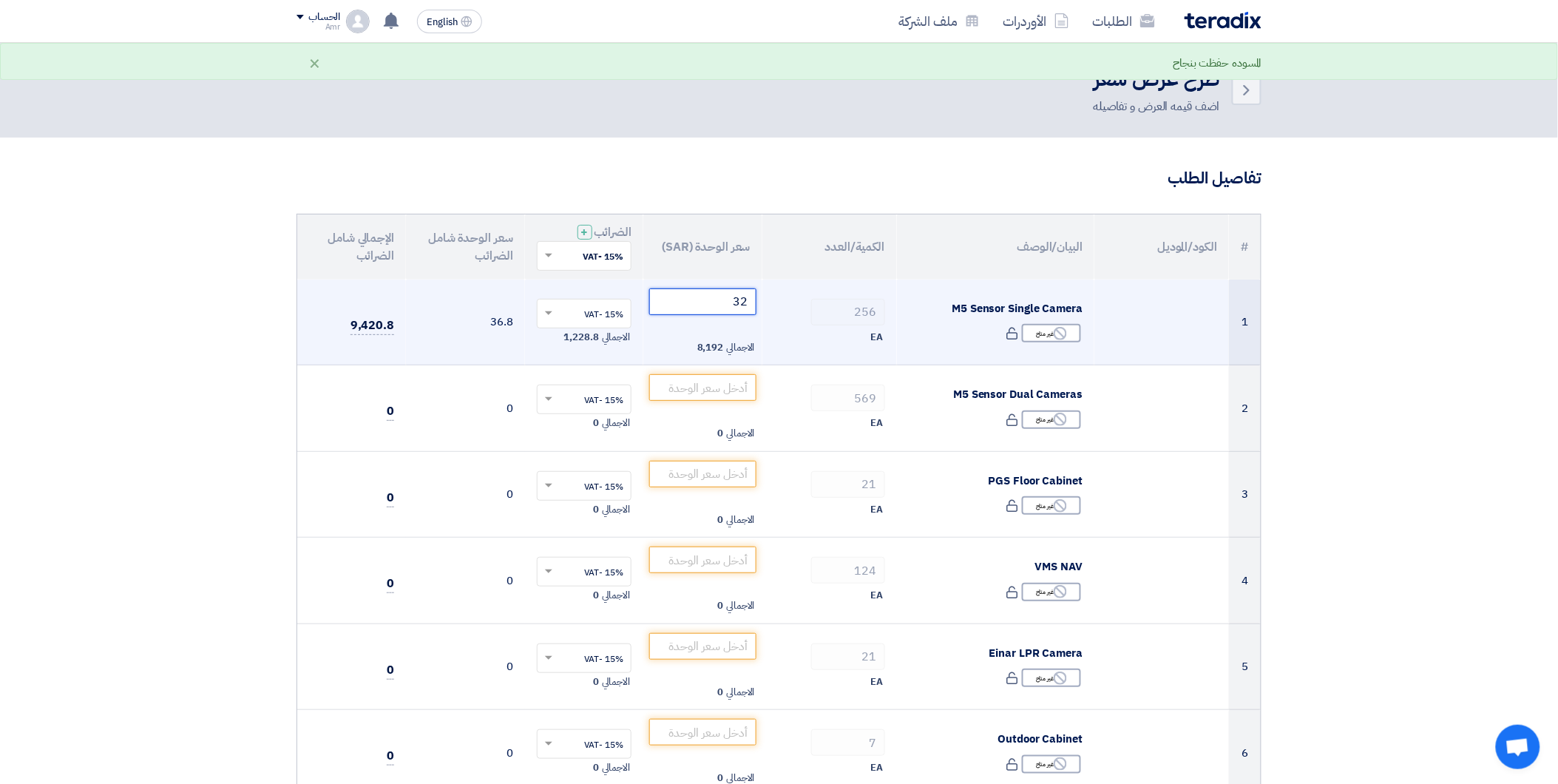
type input "3"
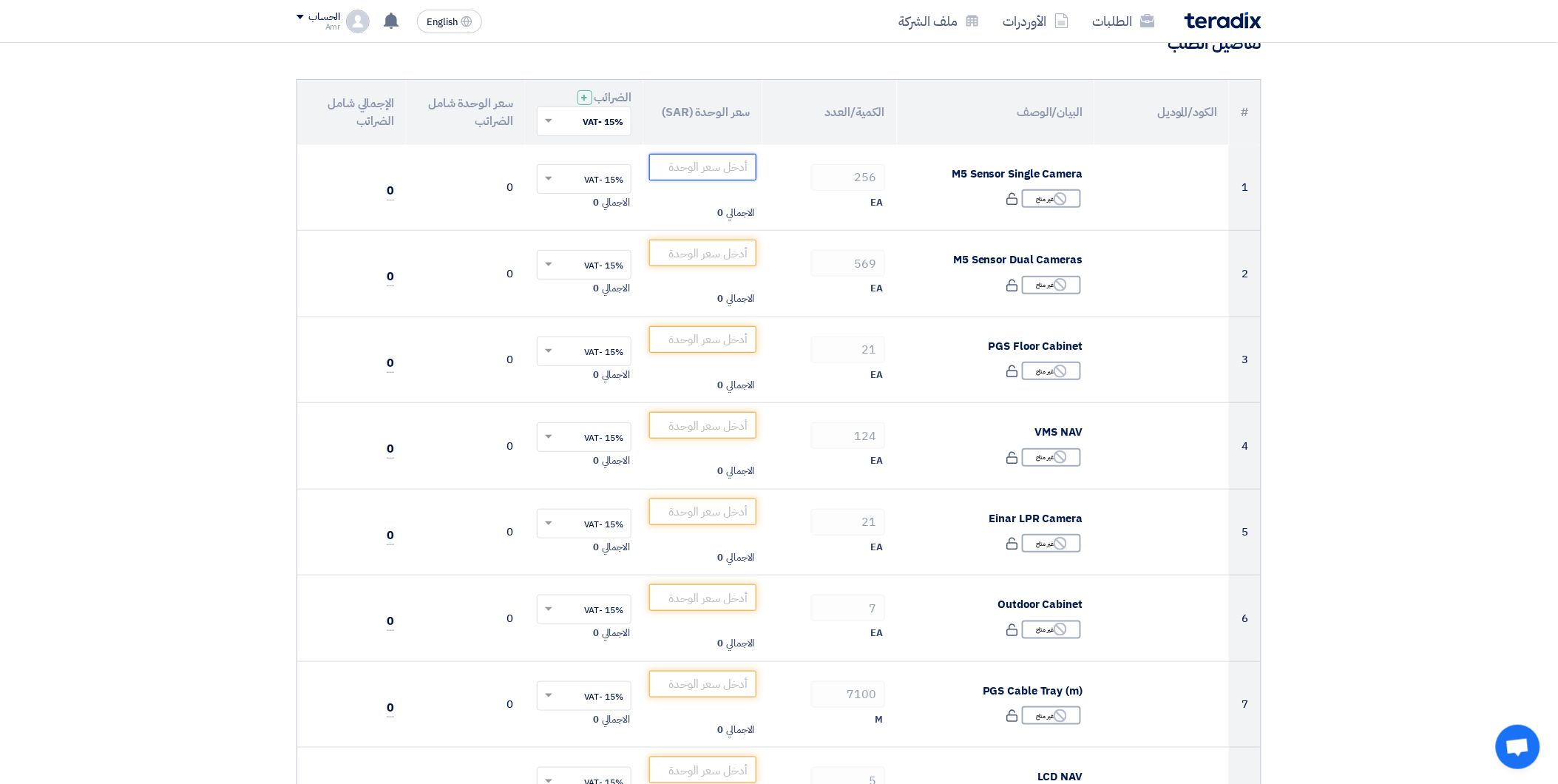
scroll to position [69, 0]
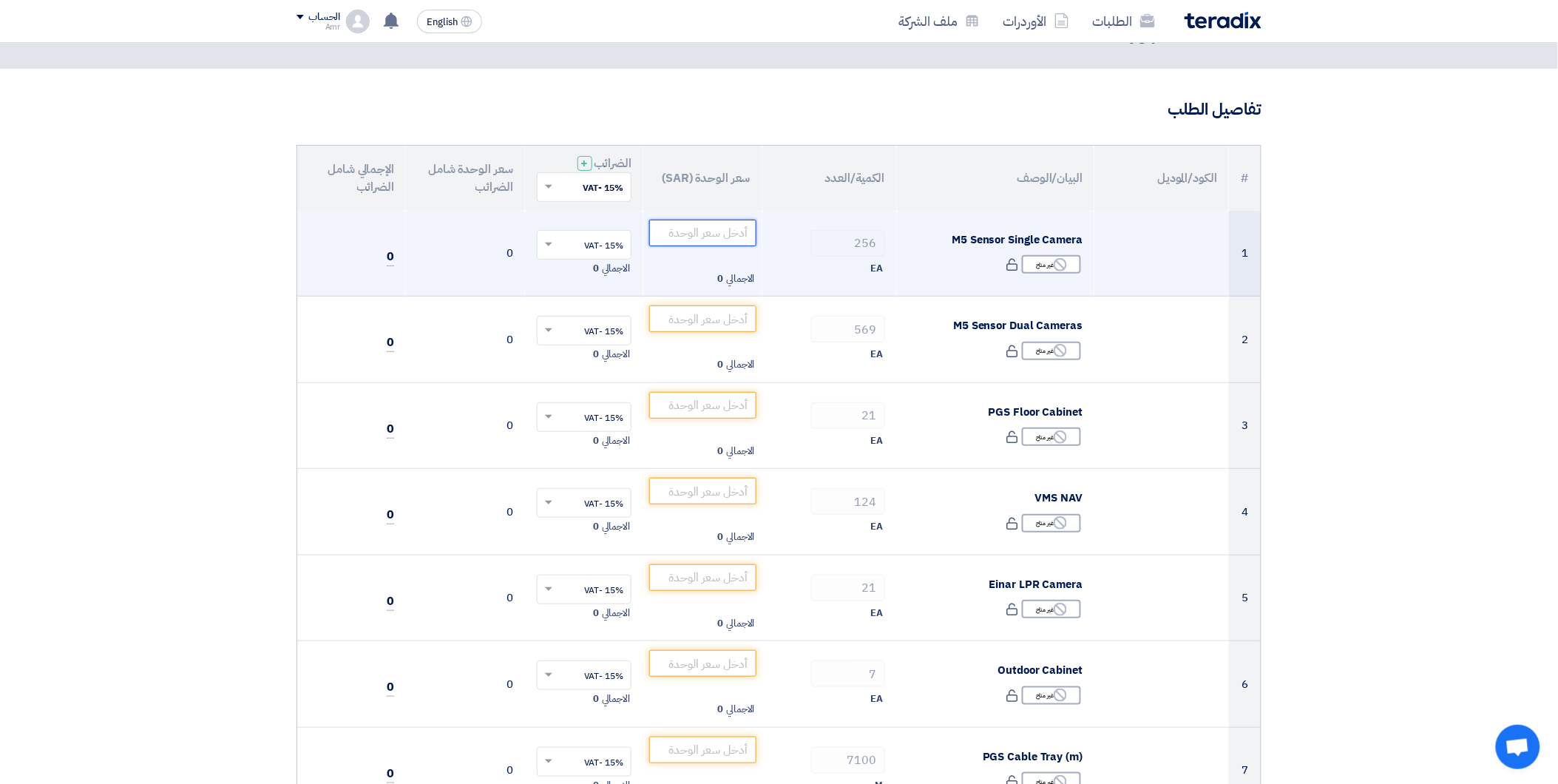
click at [732, 224] on input "number" at bounding box center [702, 232] width 107 height 27
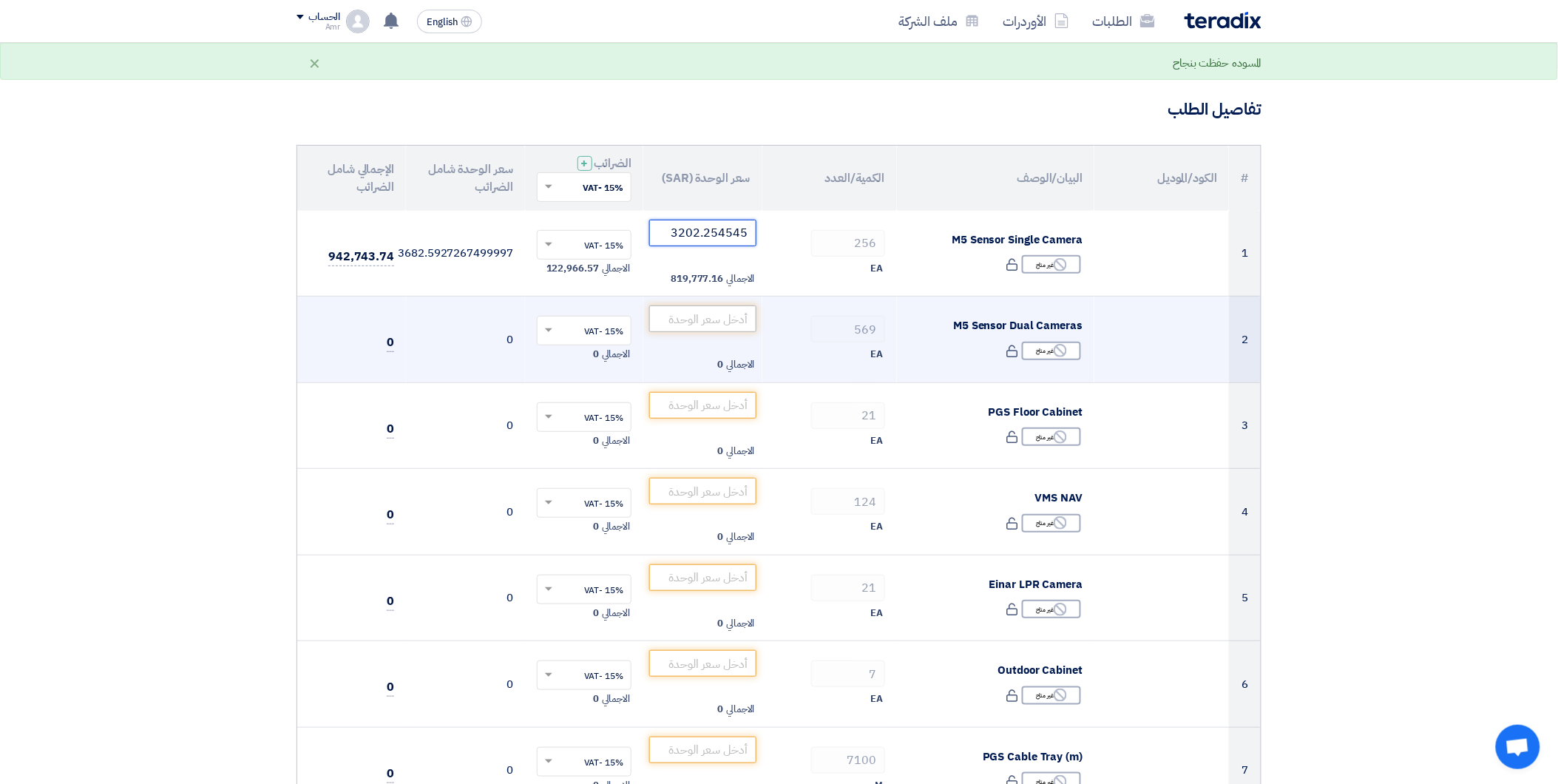
type input "3202.254545"
click at [715, 314] on input "number" at bounding box center [702, 318] width 107 height 27
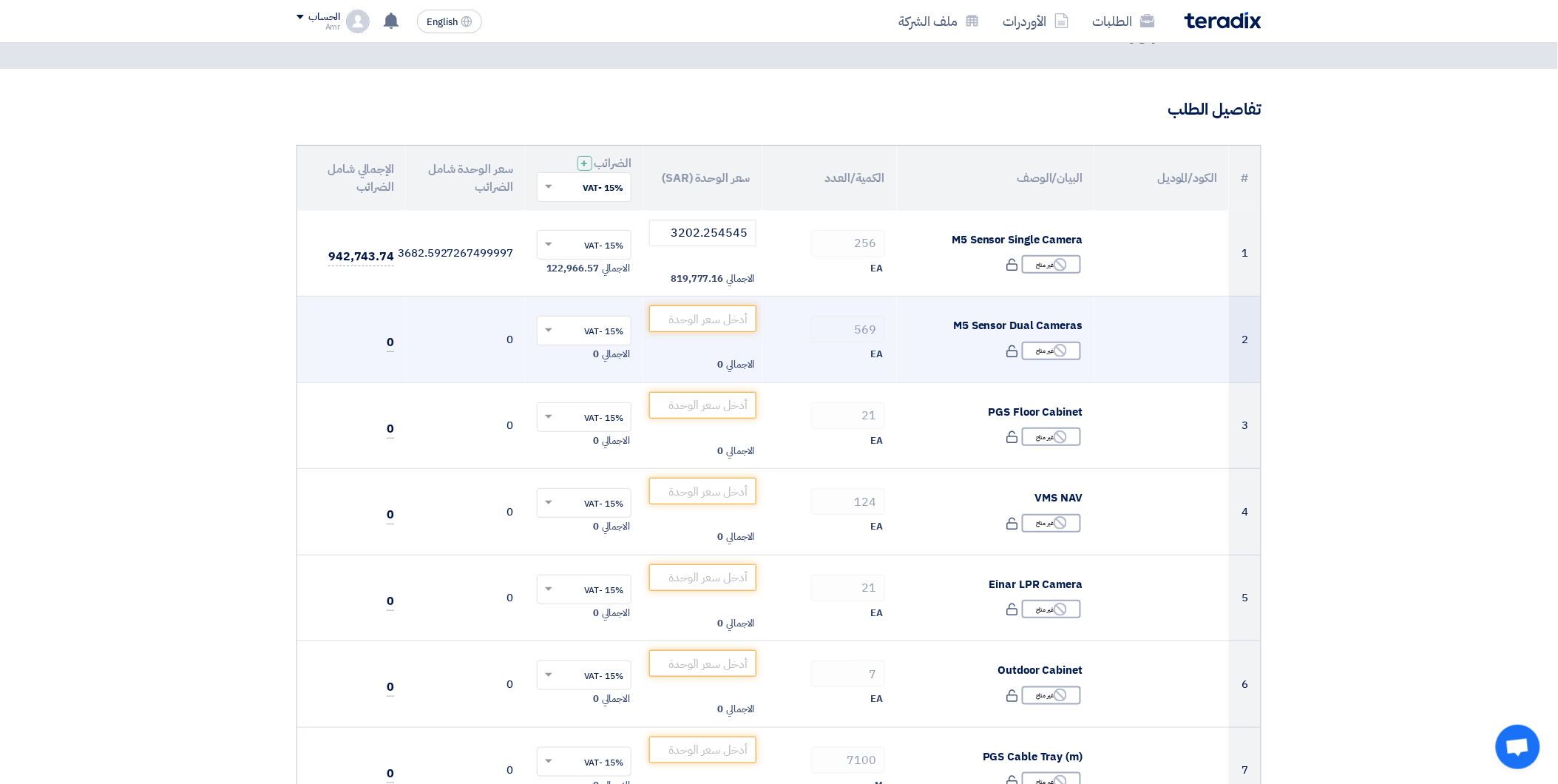
drag, startPoint x: 956, startPoint y: 379, endPoint x: 931, endPoint y: 368, distance: 27.3
click at [956, 379] on td "M5 Sensor Dual Cameras Reject غير متاح" at bounding box center [997, 339] width 198 height 86
click at [723, 327] on input "number" at bounding box center [702, 318] width 107 height 27
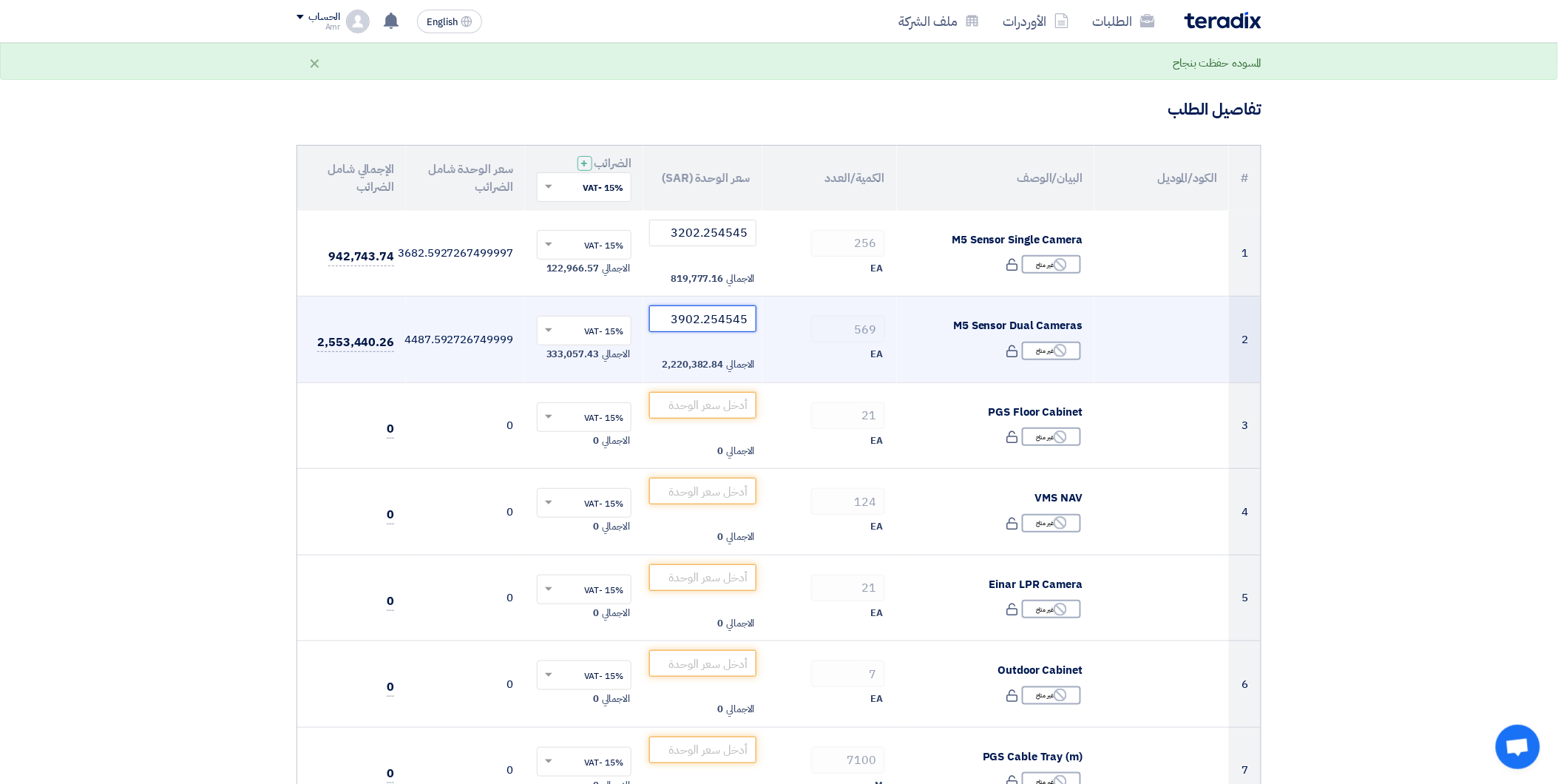
type input "3902.254545"
click at [808, 356] on div "EA" at bounding box center [829, 354] width 111 height 17
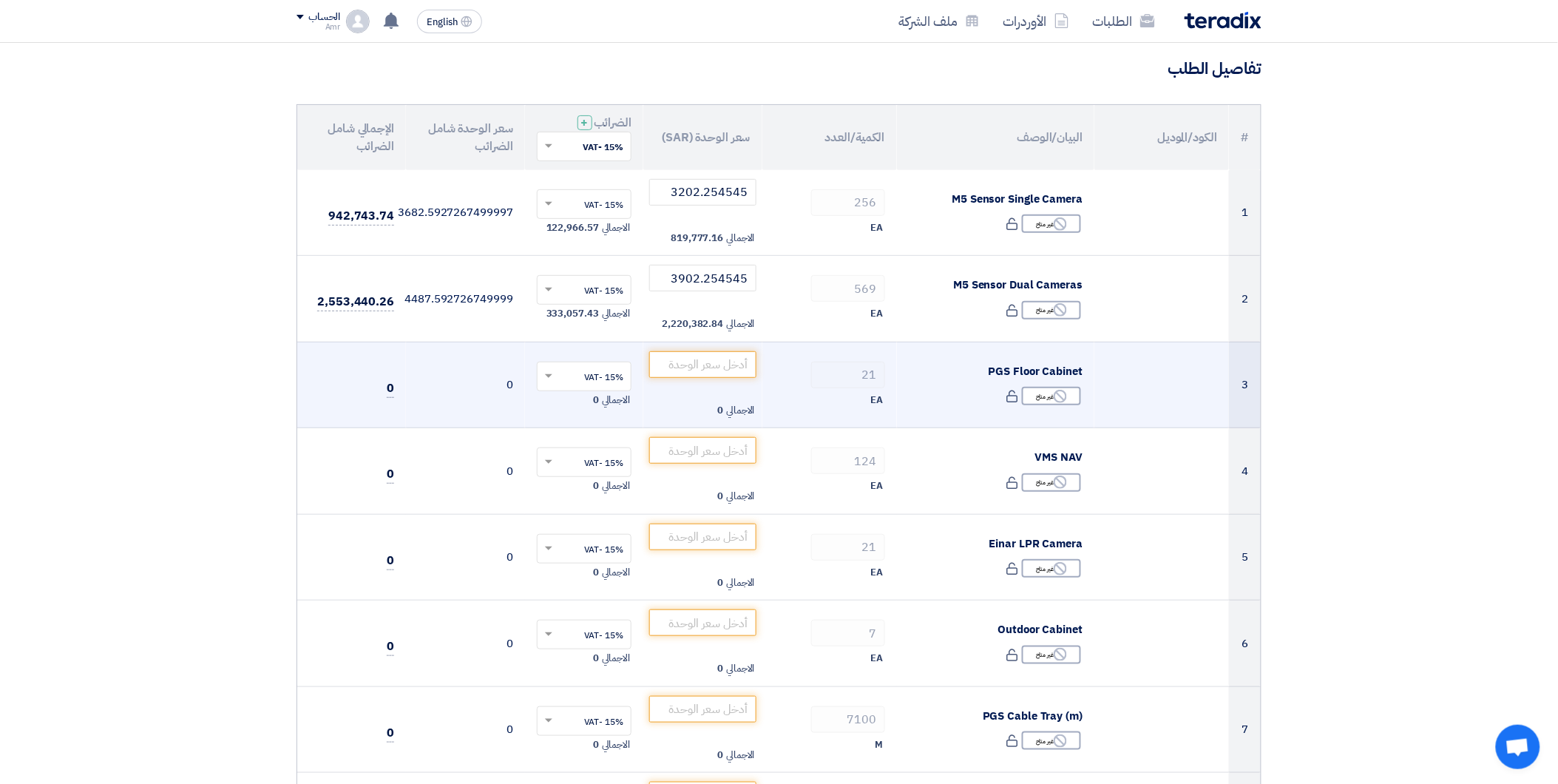
scroll to position [151, 0]
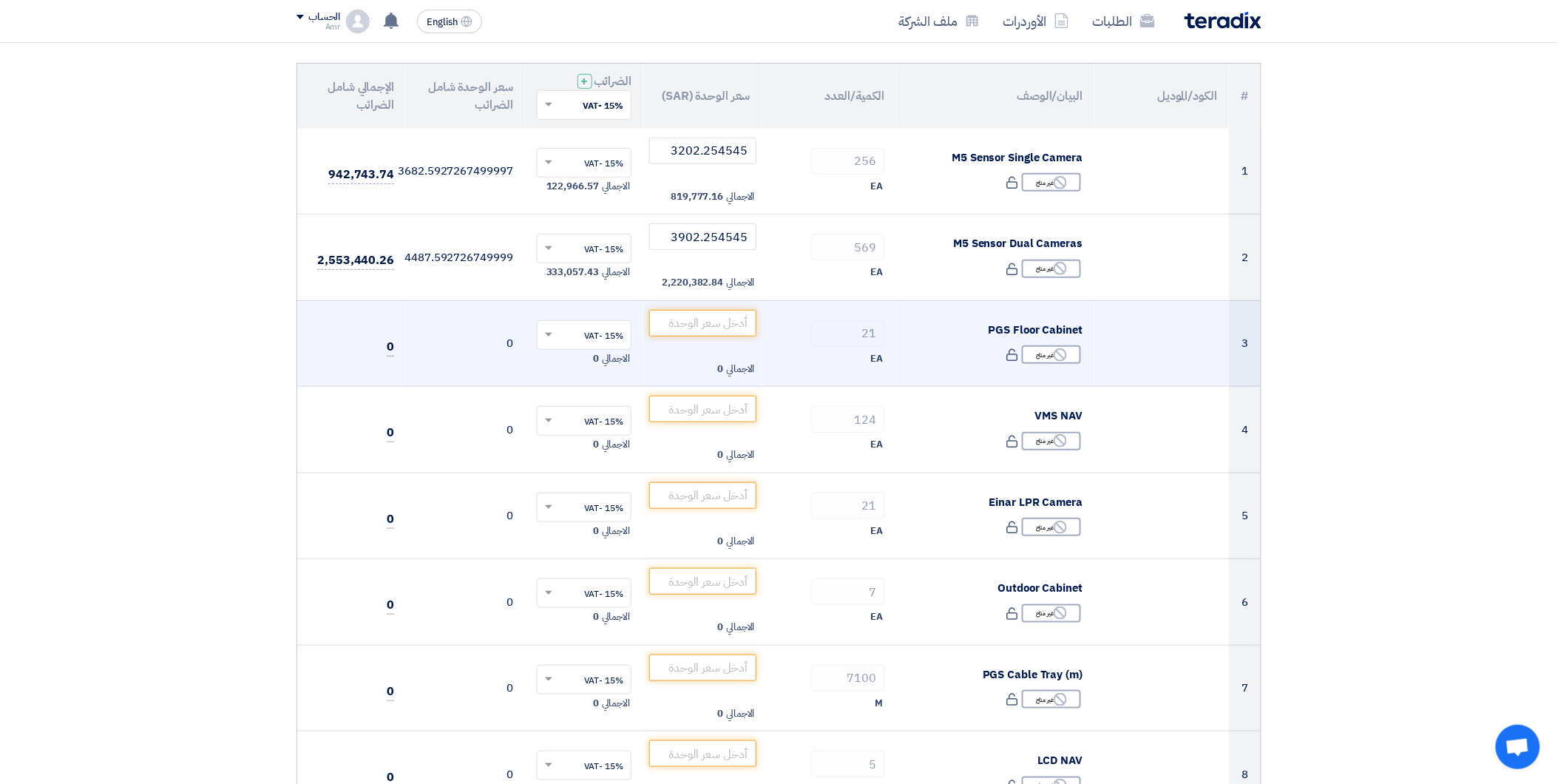
click at [937, 341] on td "PGS Floor Cabinet Reject غير متاح" at bounding box center [997, 343] width 198 height 86
click at [748, 328] on input "number" at bounding box center [702, 323] width 107 height 27
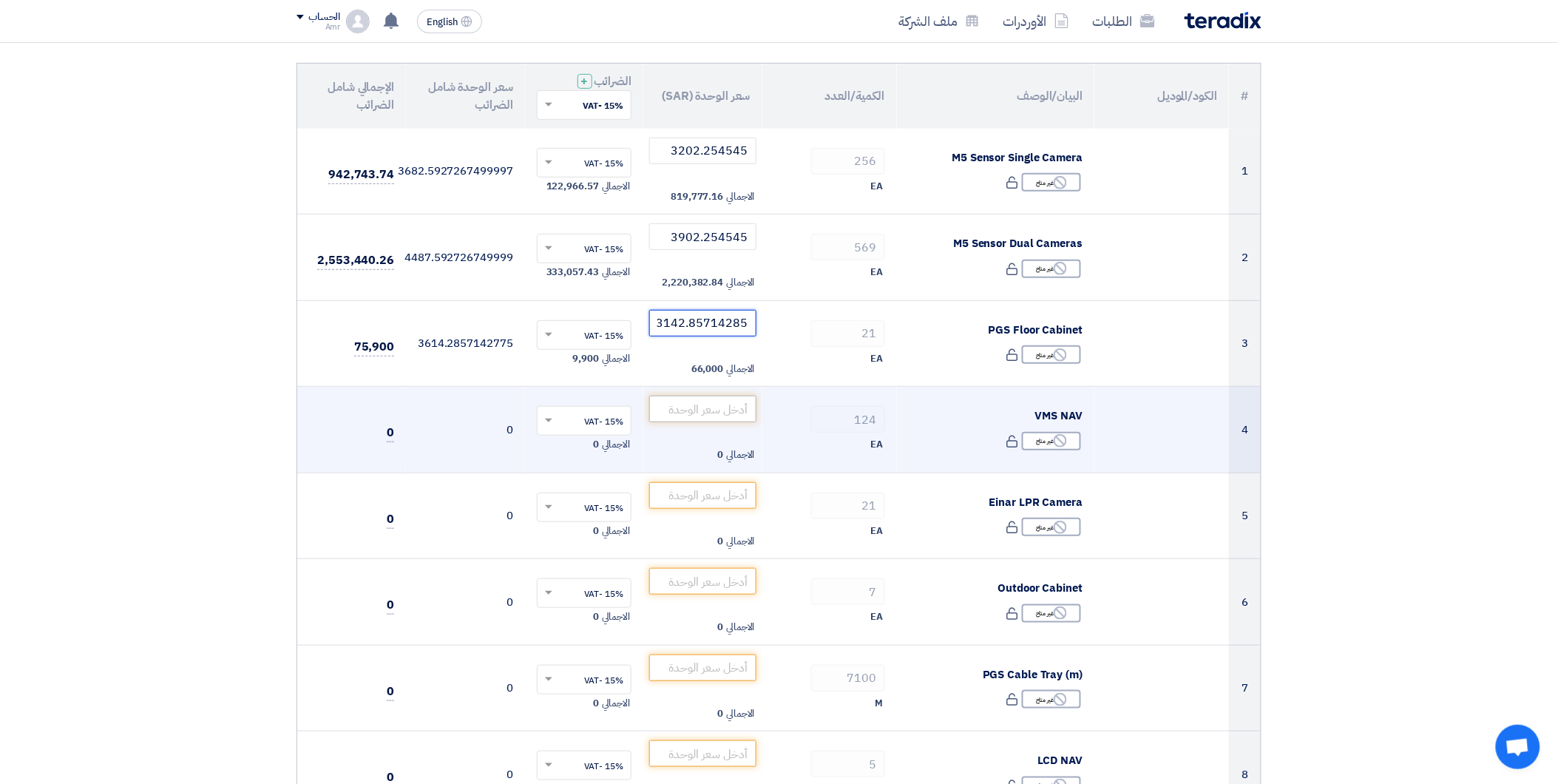
type input "3142.85714285"
click at [726, 416] on input "number" at bounding box center [702, 409] width 107 height 27
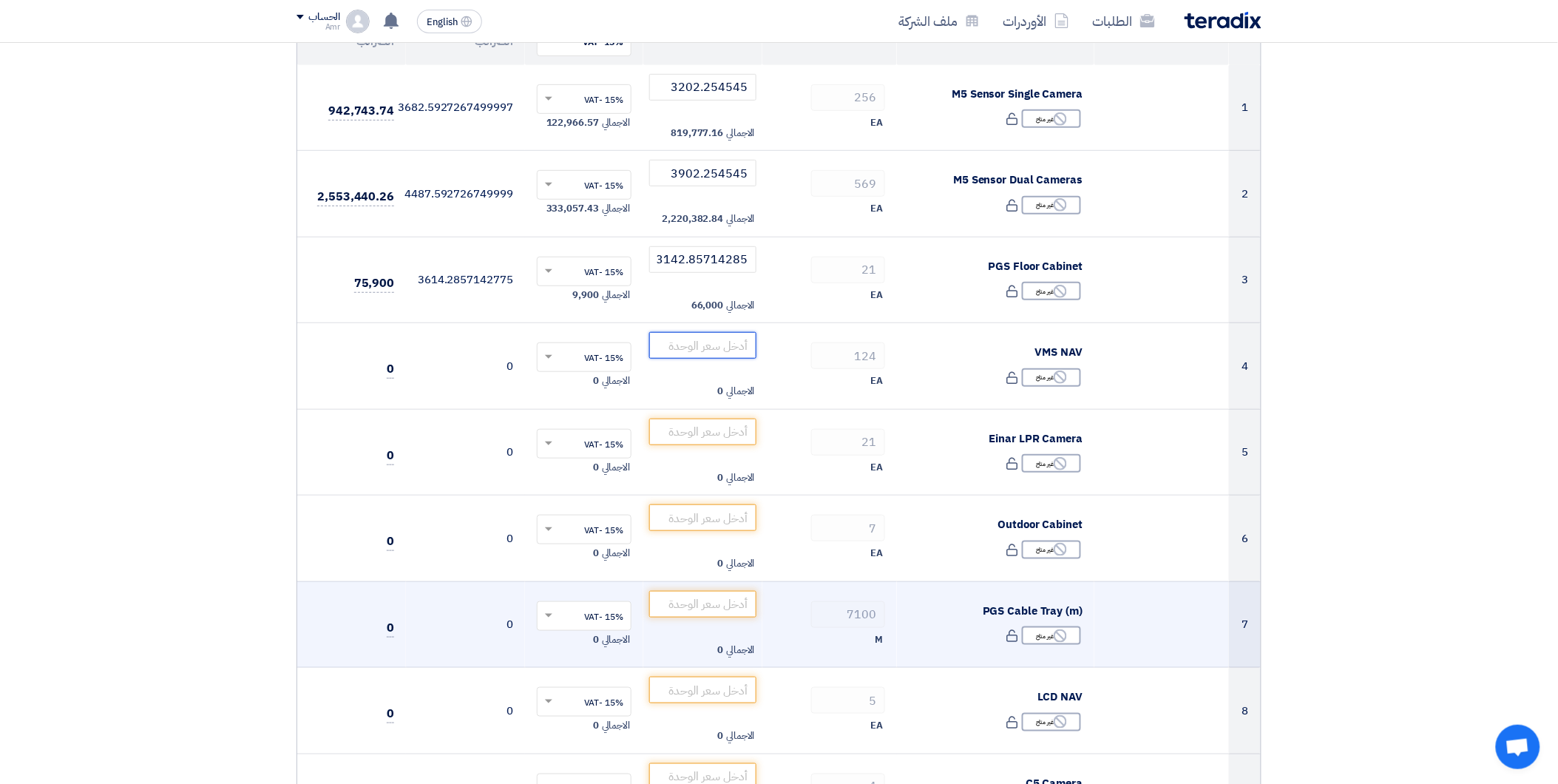
scroll to position [233, 0]
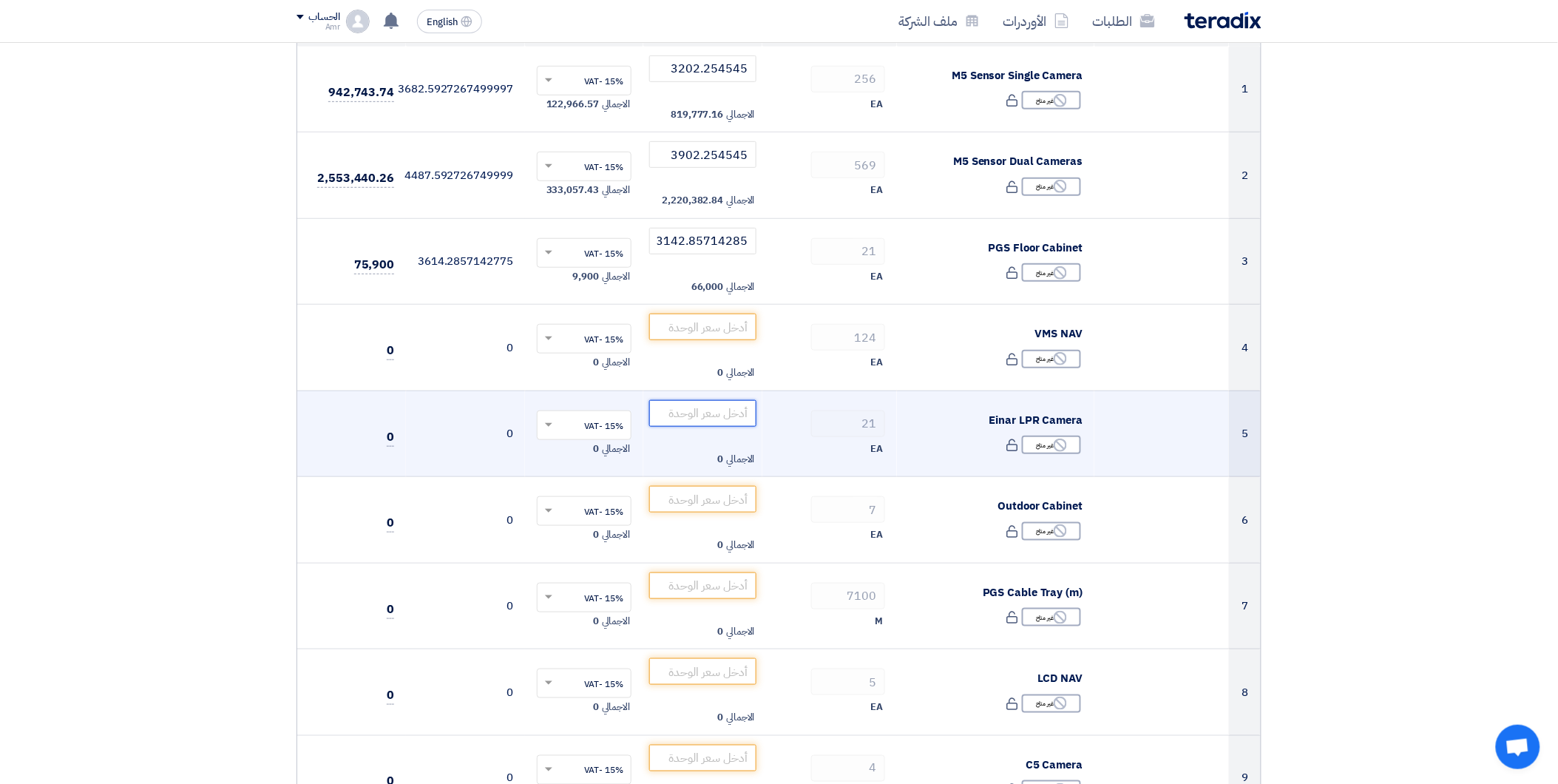
click at [740, 412] on input "number" at bounding box center [702, 413] width 107 height 27
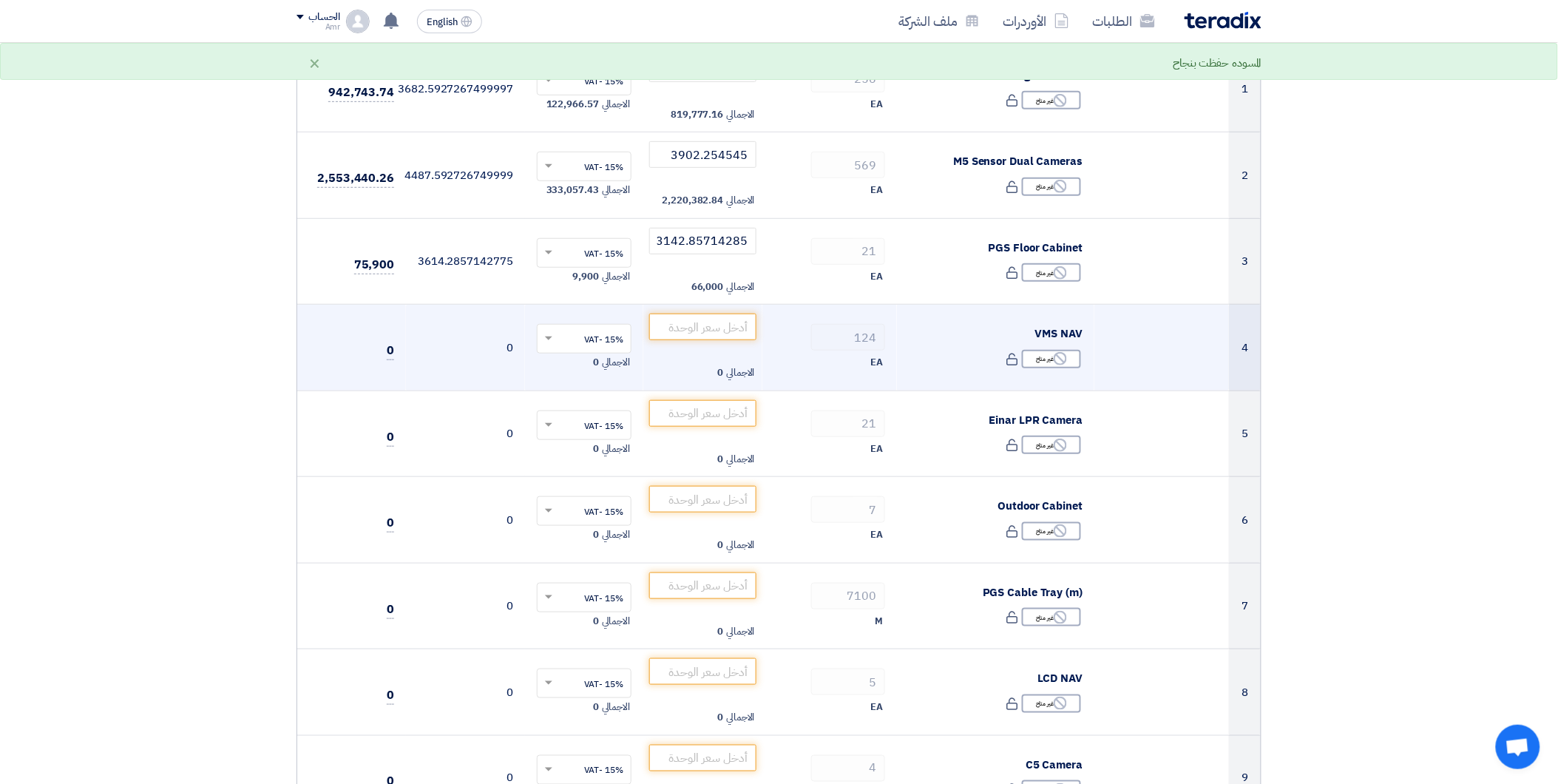
click at [956, 379] on td "VMS NAV Reject غير متاح" at bounding box center [997, 347] width 198 height 86
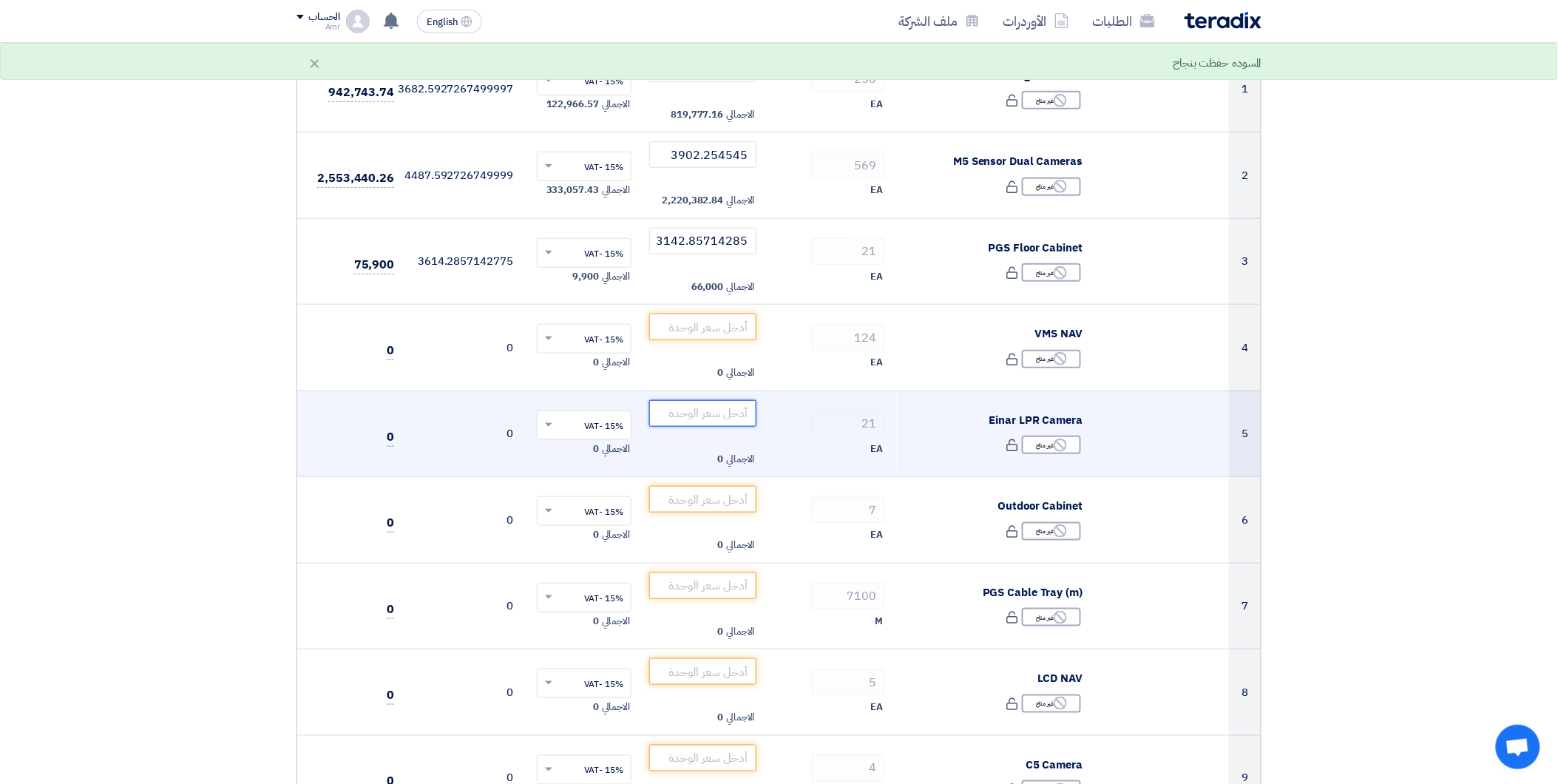
click at [715, 409] on input "number" at bounding box center [702, 413] width 107 height 27
type input "18923.80952"
click at [776, 451] on div "EA" at bounding box center [829, 448] width 111 height 17
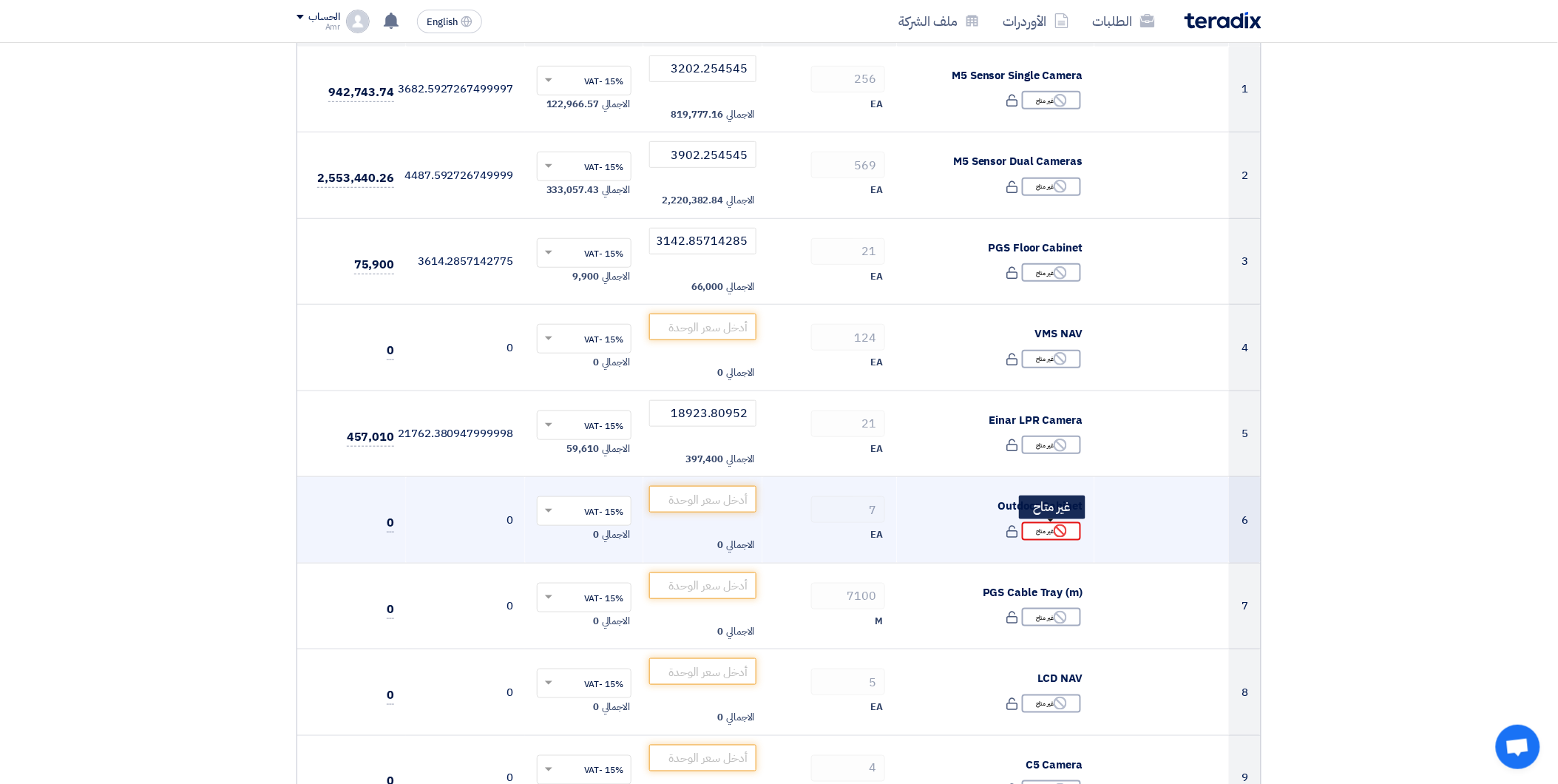
click at [1047, 533] on div "Reject غير متاح" at bounding box center [1051, 531] width 59 height 18
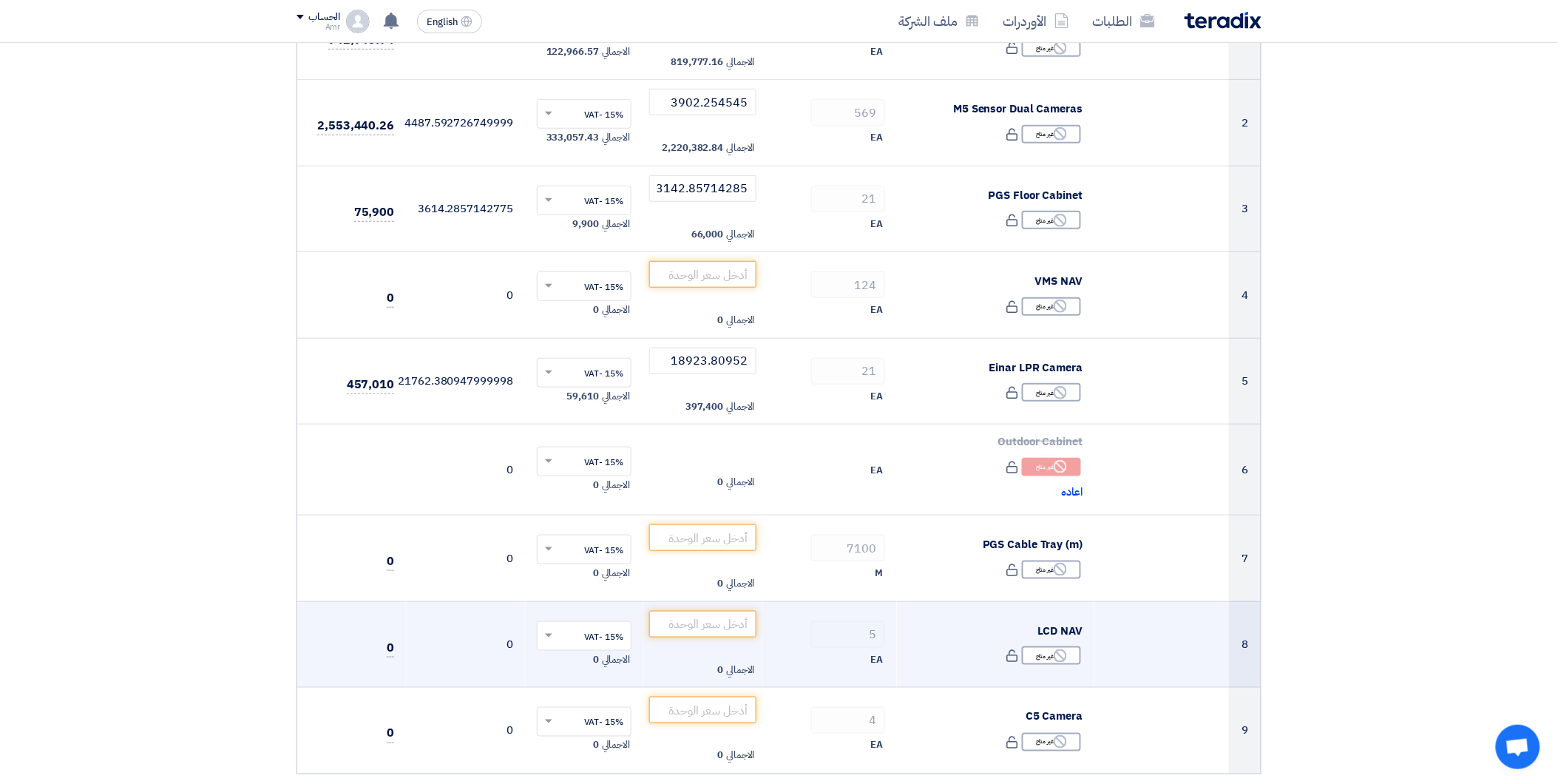
scroll to position [315, 0]
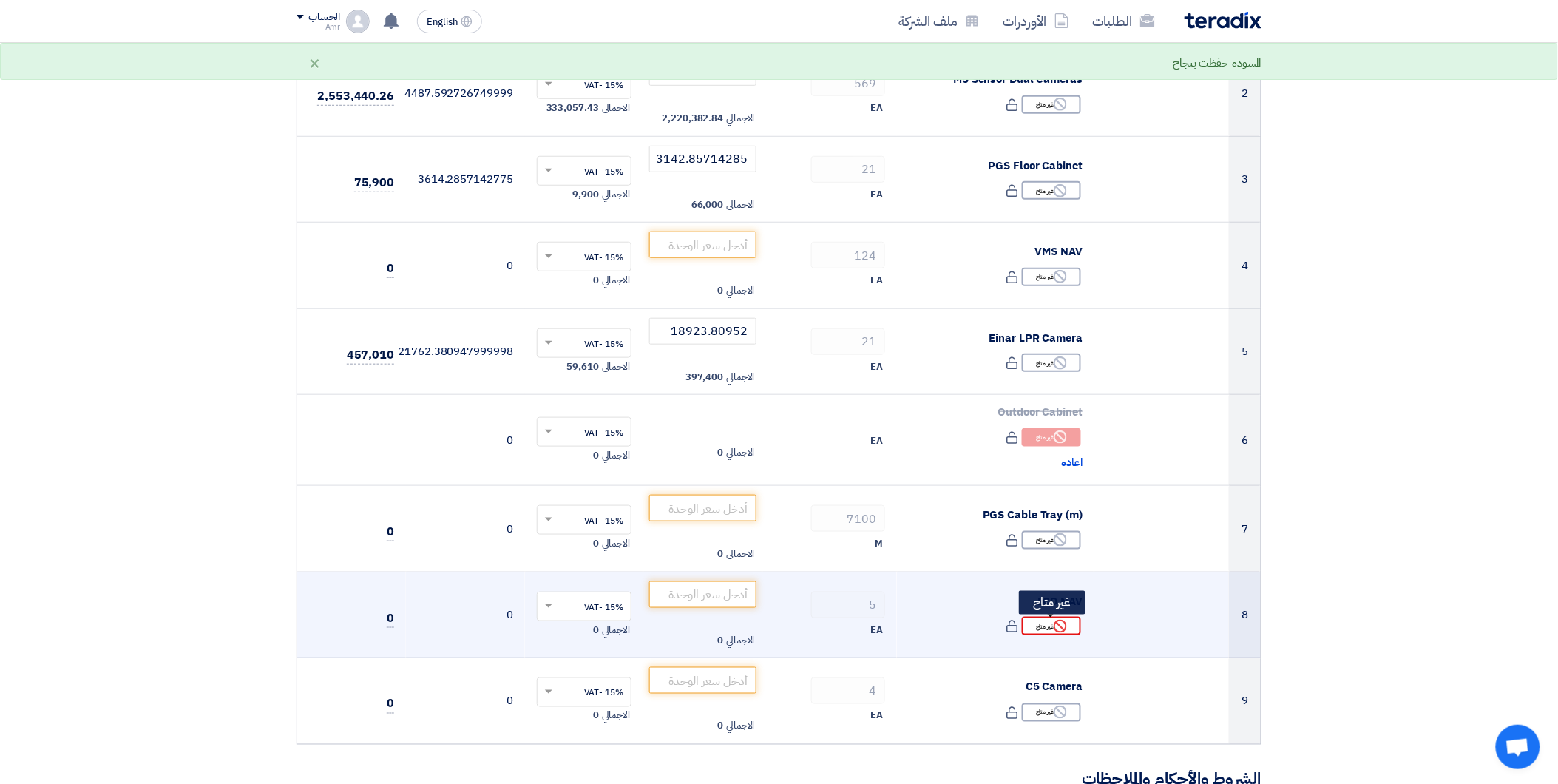
click at [1049, 627] on div "Reject غير متاح" at bounding box center [1051, 626] width 59 height 18
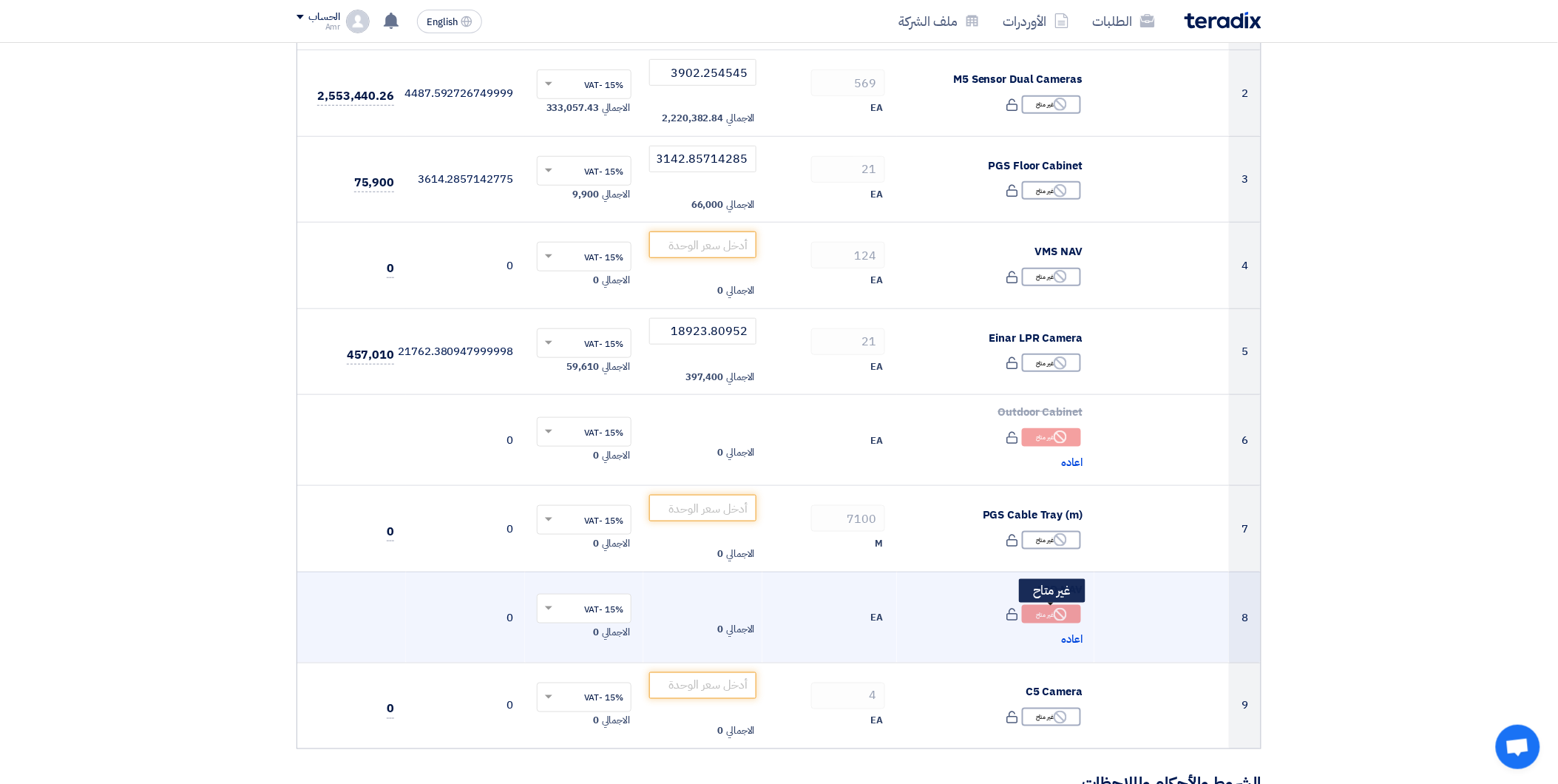
click at [1058, 615] on icon "Reject" at bounding box center [1060, 613] width 13 height 13
click at [1066, 640] on span "اعاده" at bounding box center [1072, 640] width 22 height 17
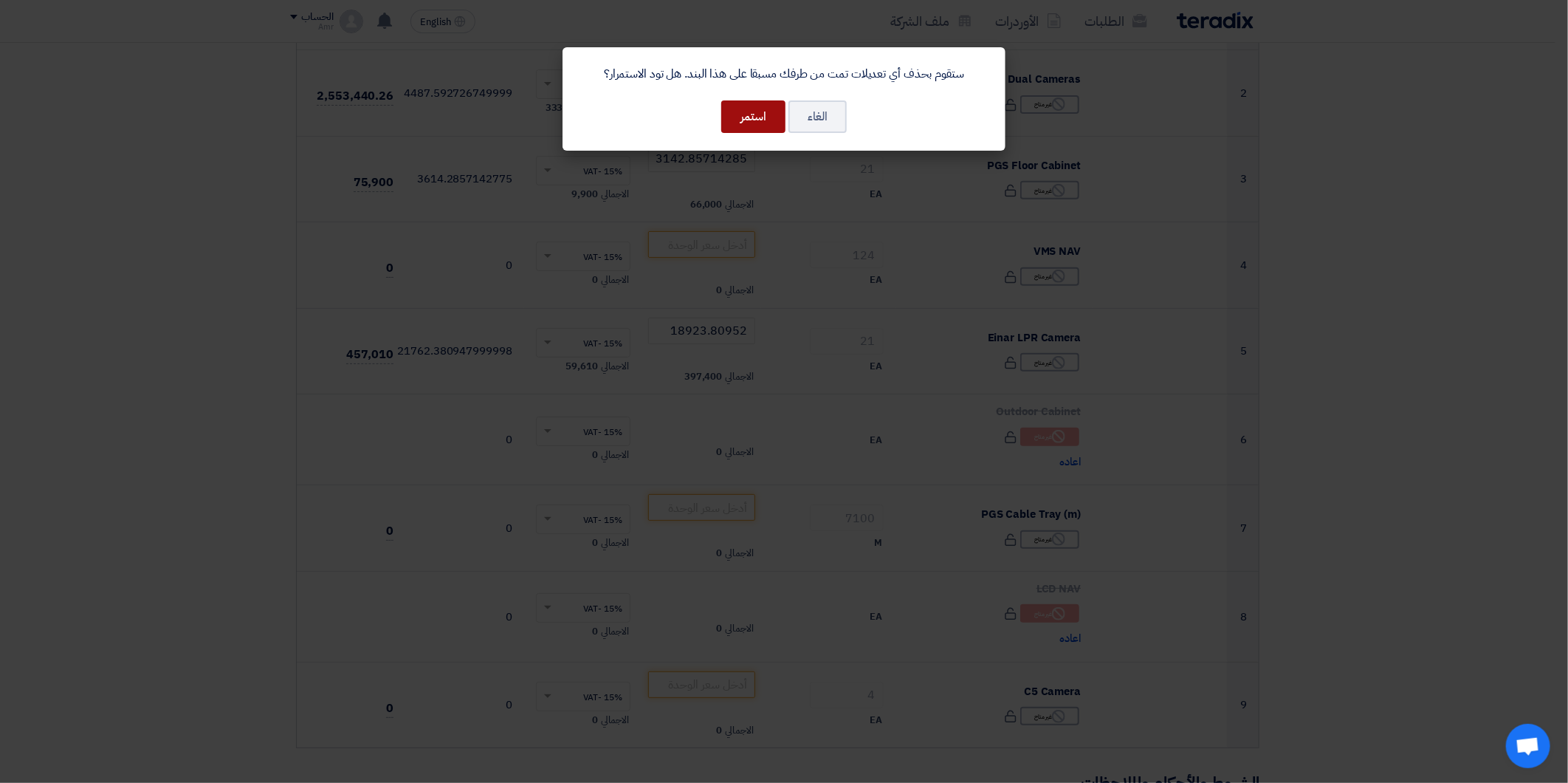
click at [770, 121] on button "استمر" at bounding box center [754, 116] width 64 height 32
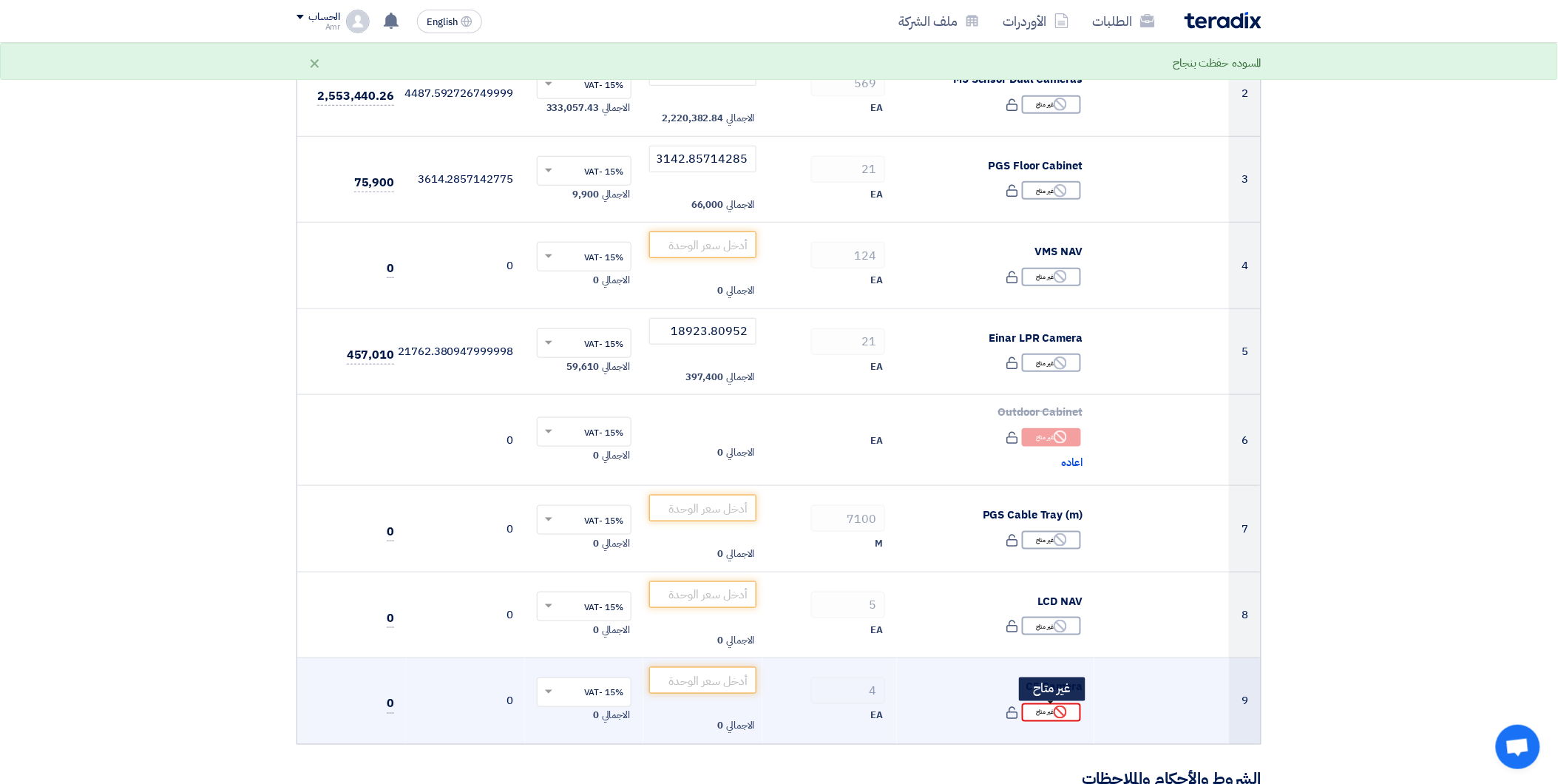
click at [1058, 711] on icon "Reject" at bounding box center [1060, 711] width 13 height 13
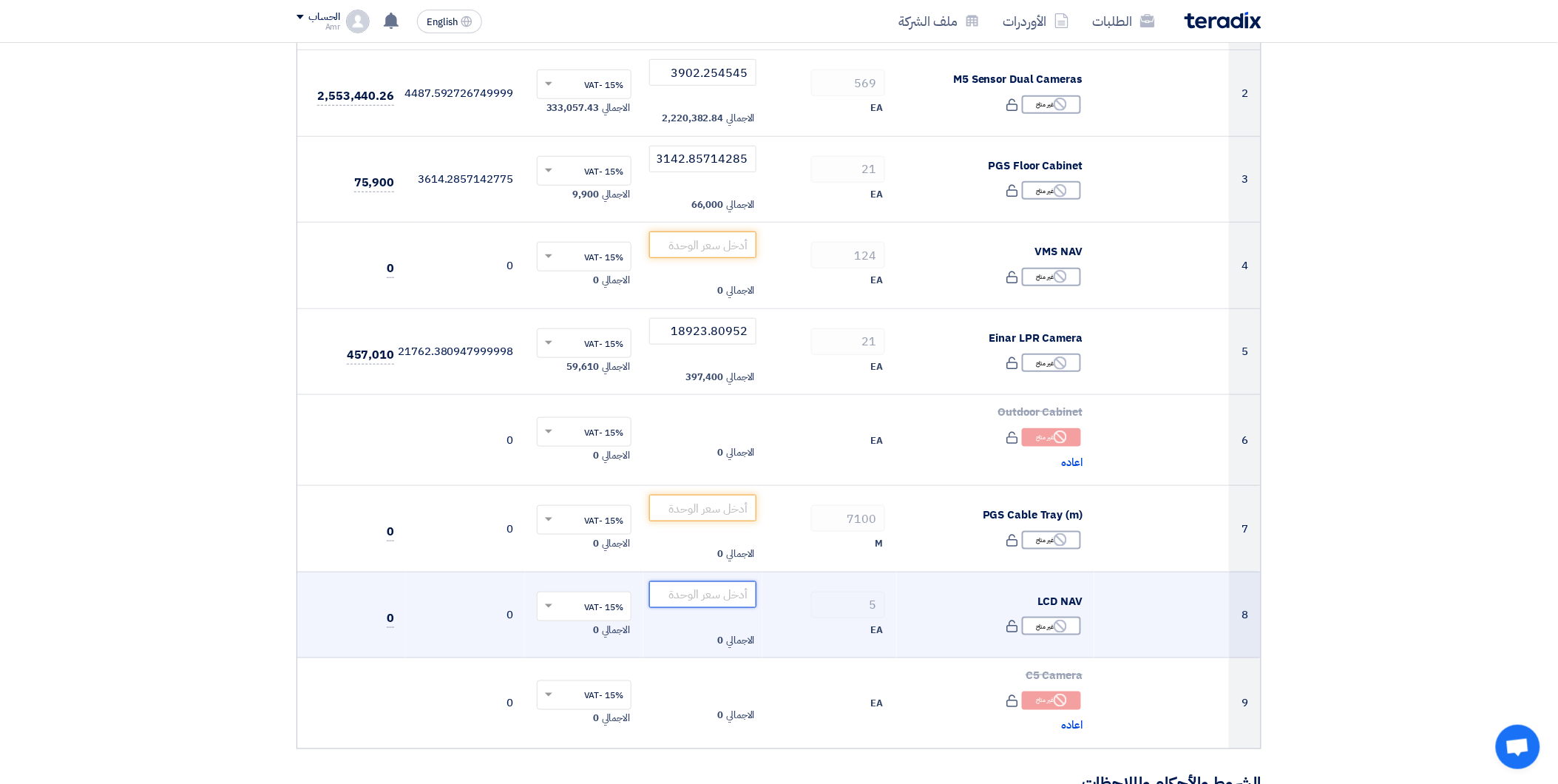
click at [711, 593] on input "number" at bounding box center [702, 594] width 107 height 27
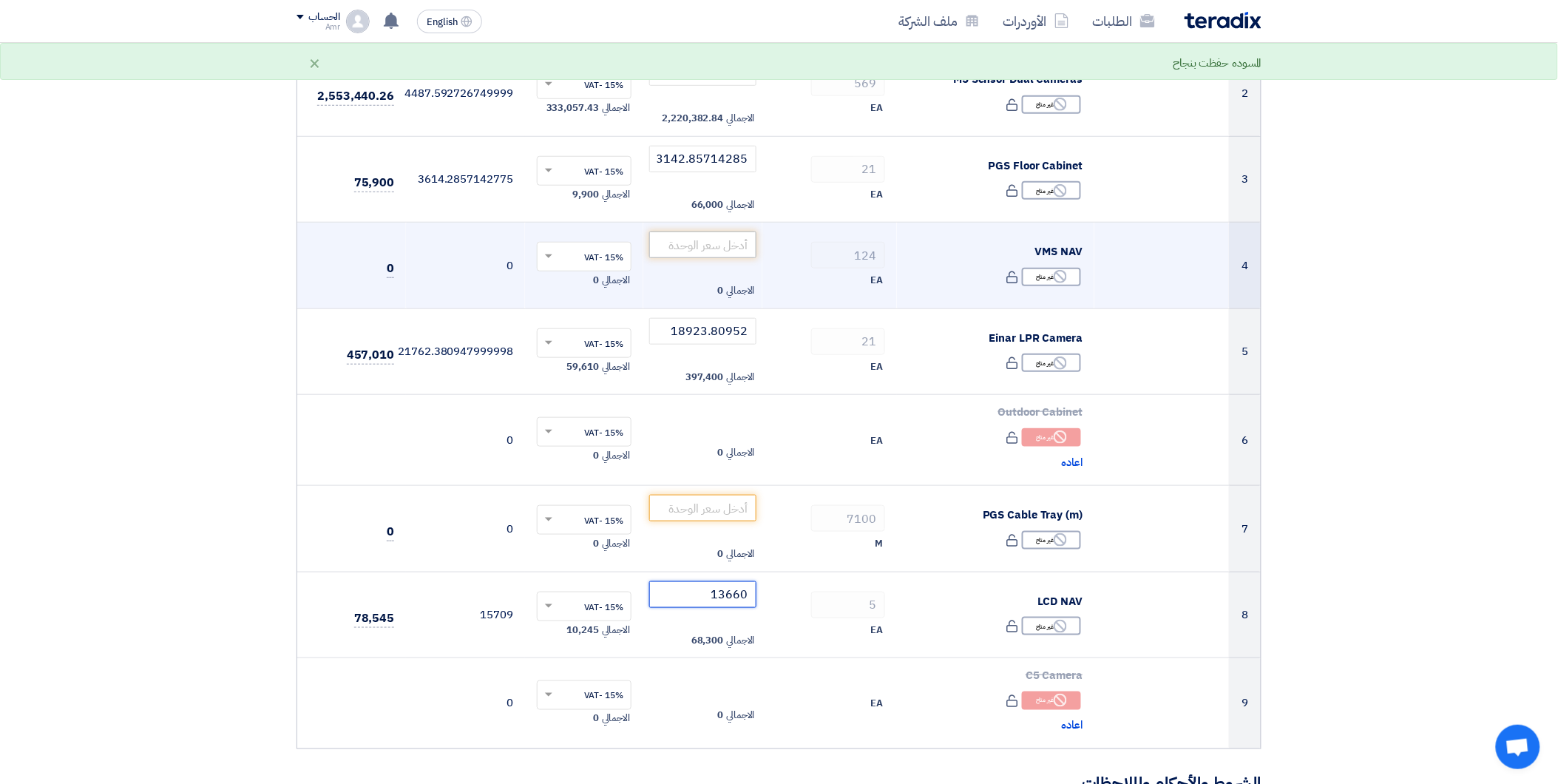
type input "13660"
click at [730, 248] on input "number" at bounding box center [702, 245] width 107 height 27
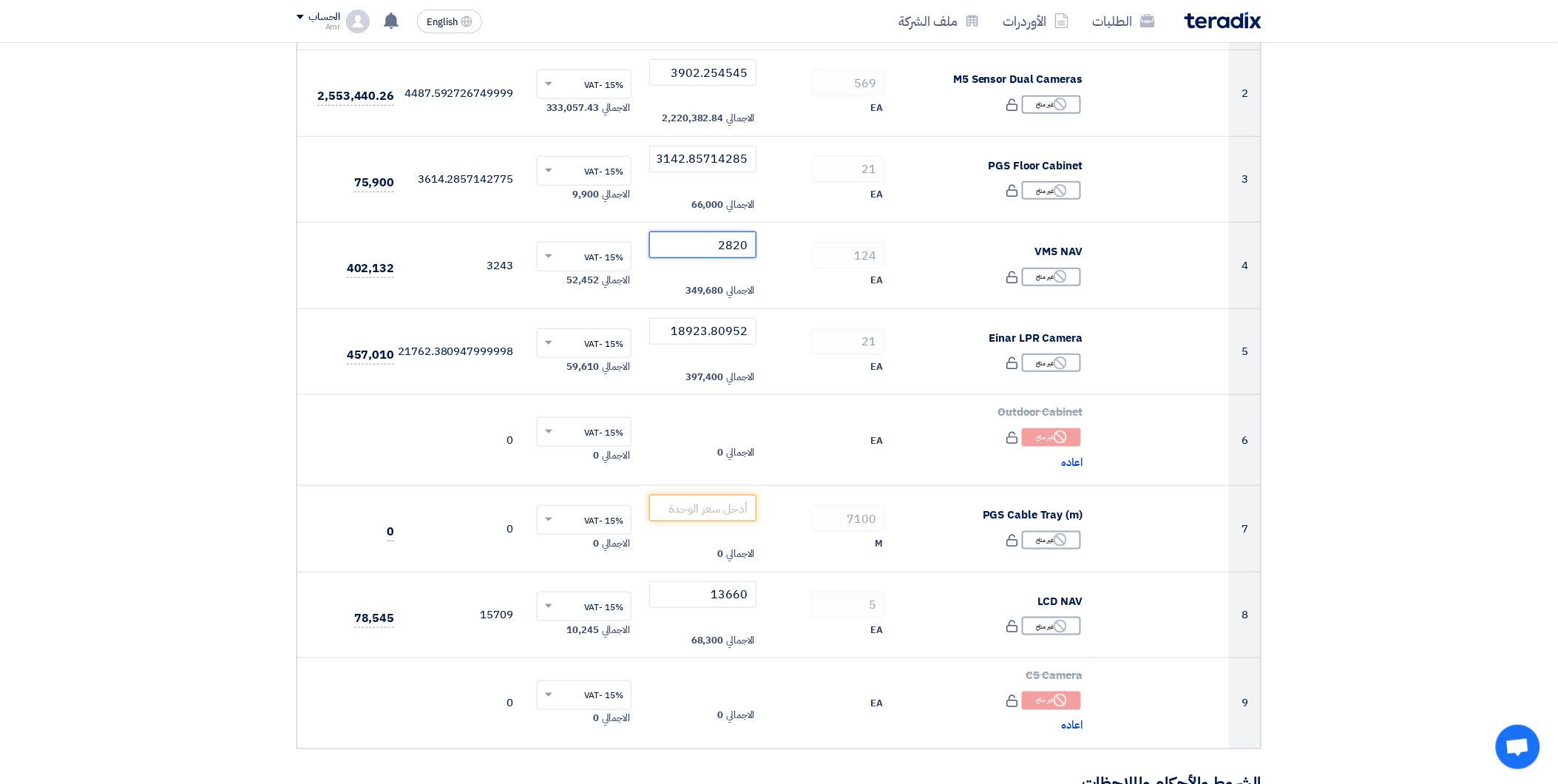
type input "2820"
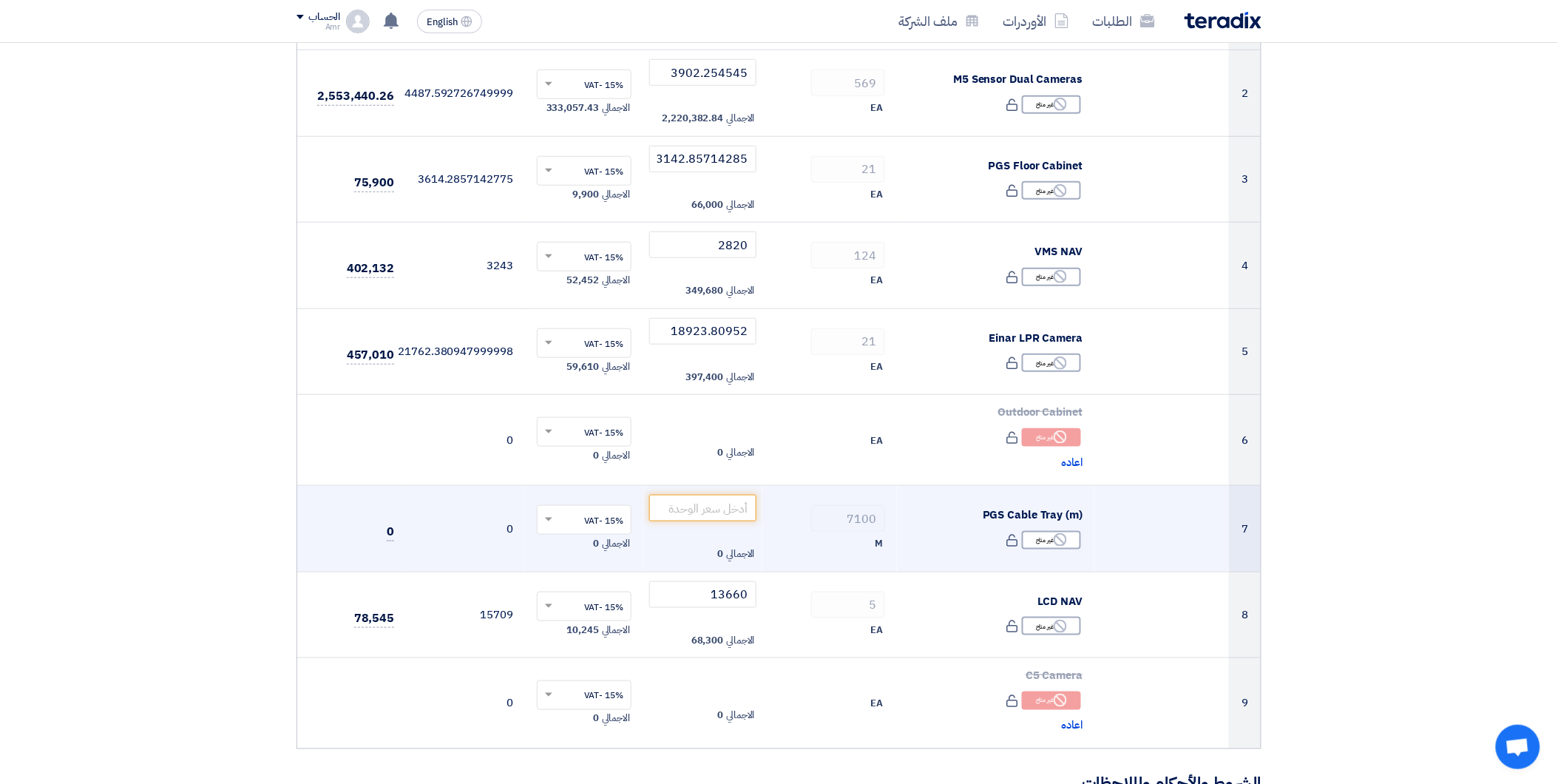
click at [918, 514] on div "PGS Cable Tray (m)" at bounding box center [996, 515] width 174 height 17
click at [710, 516] on input "number" at bounding box center [702, 507] width 107 height 27
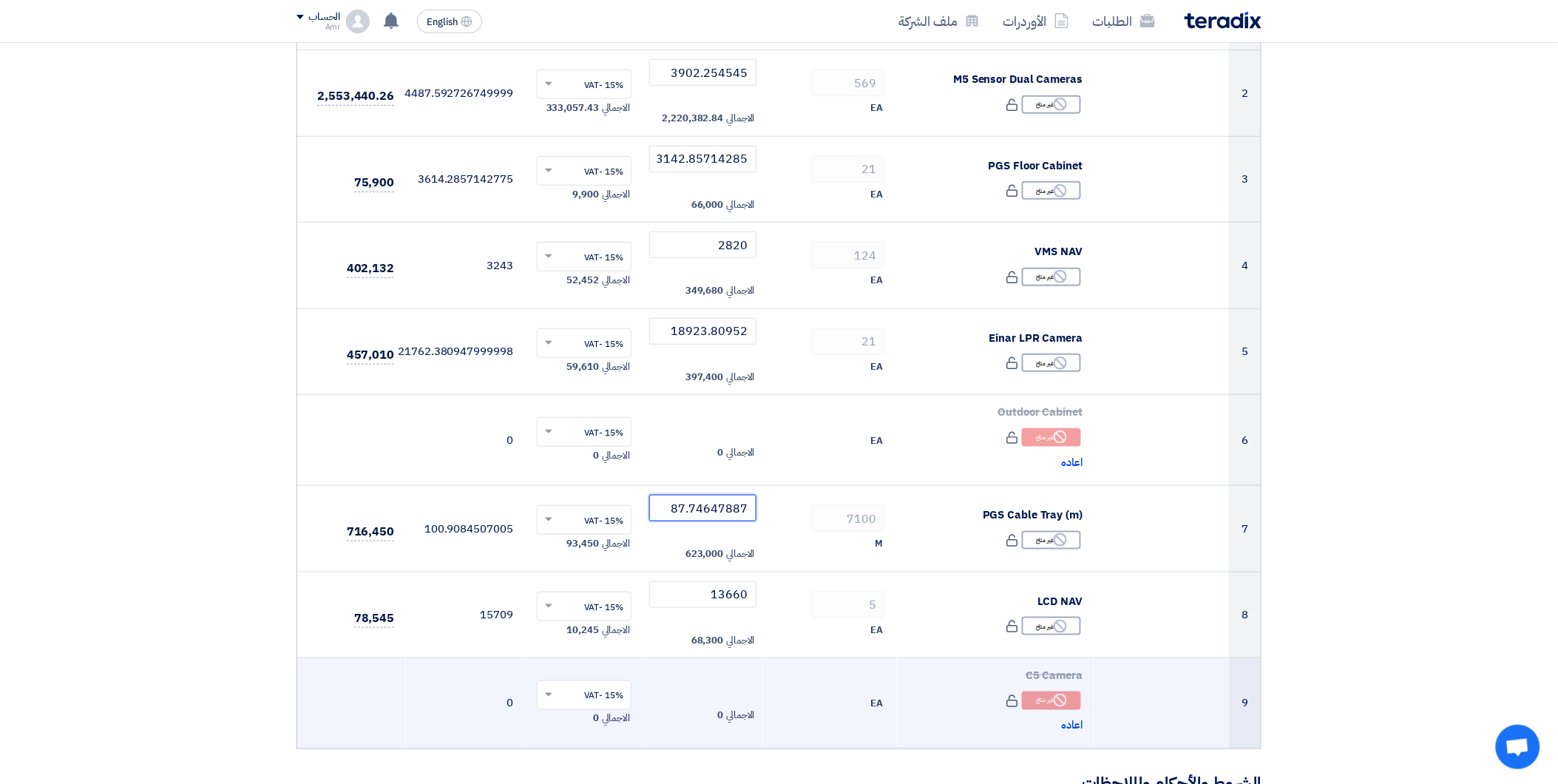
type input "87.74647887"
click at [811, 737] on td "EA" at bounding box center [829, 703] width 135 height 90
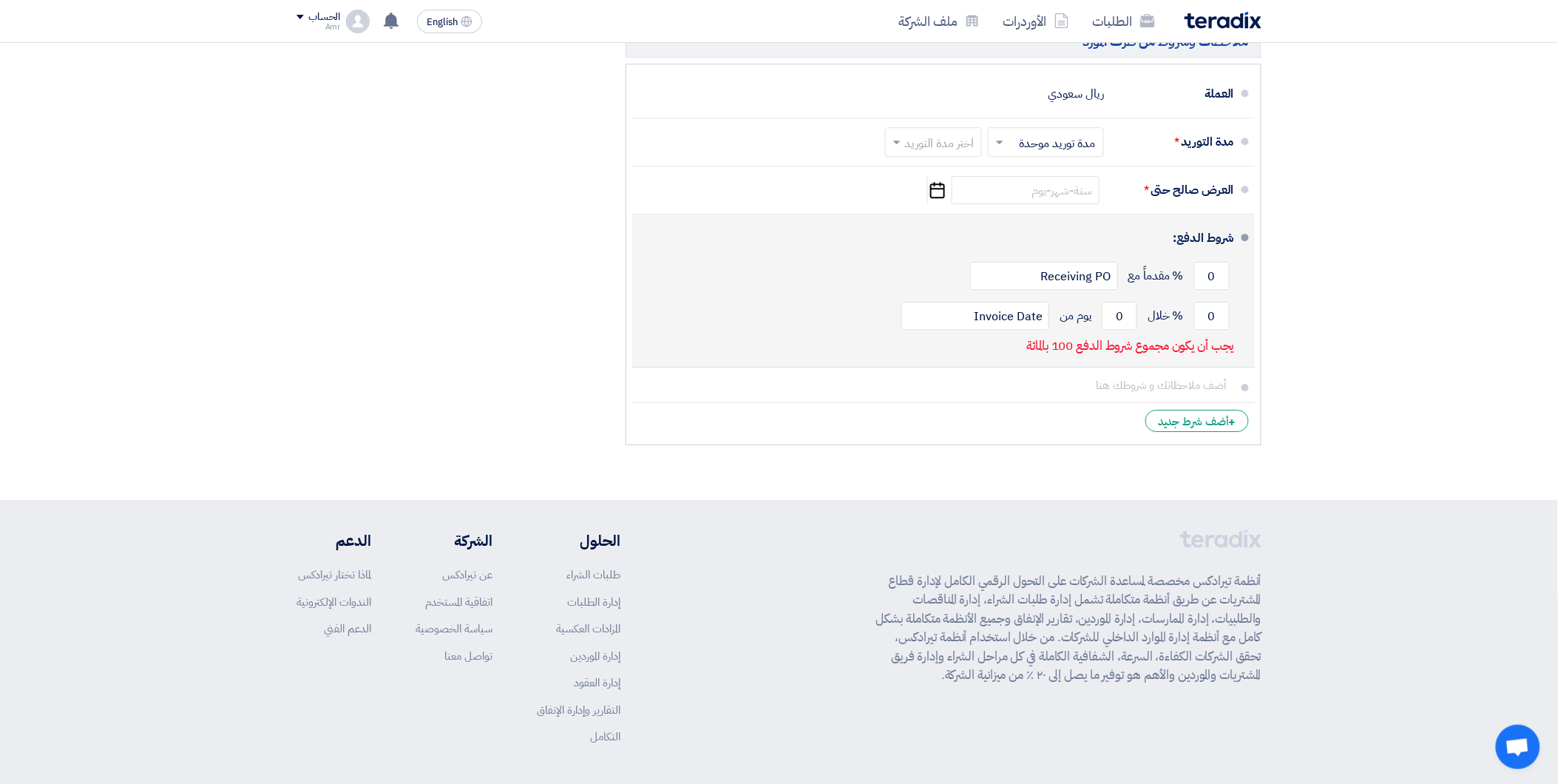
scroll to position [1363, 0]
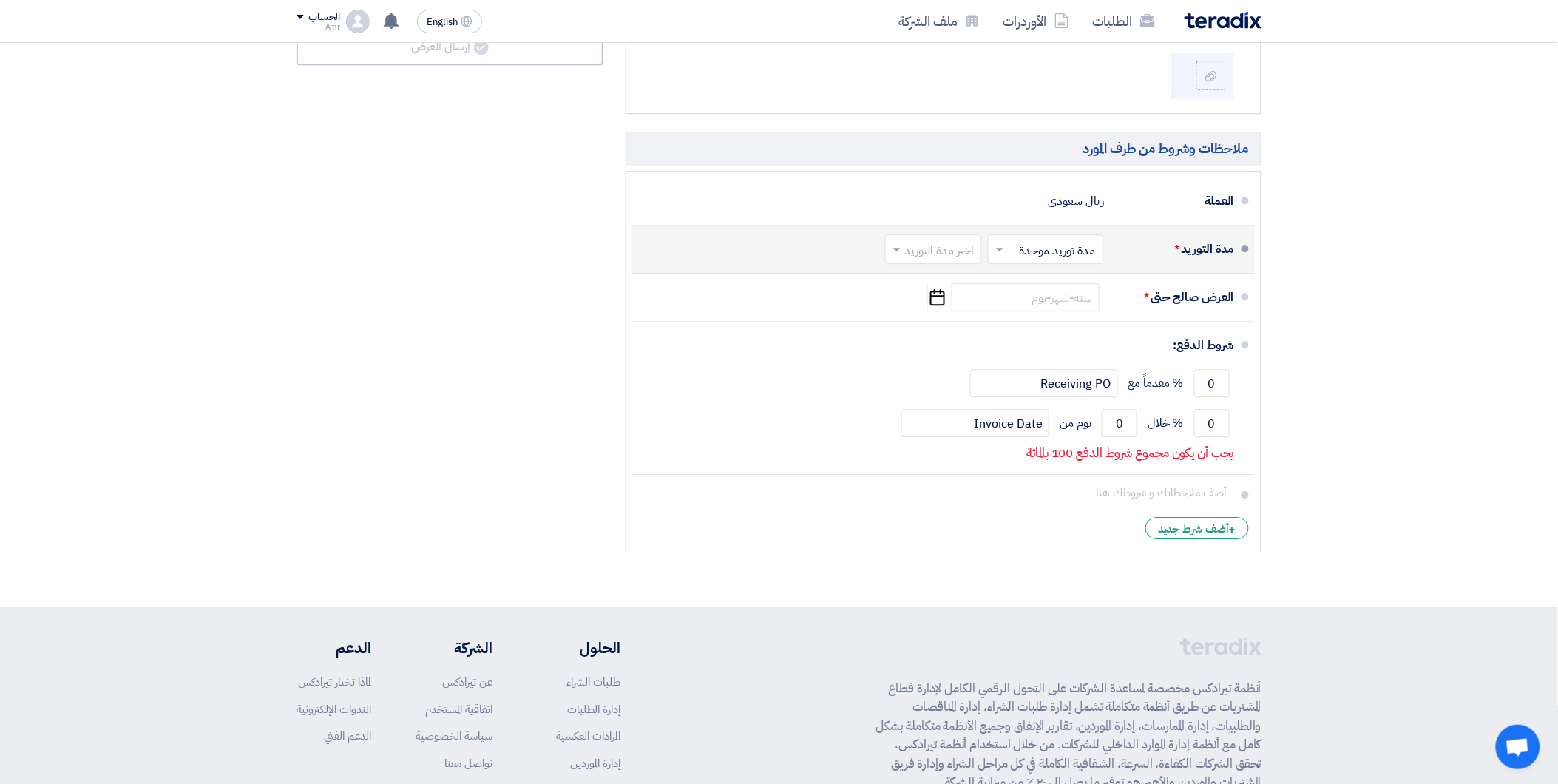
click at [970, 251] on input "text" at bounding box center [930, 251] width 90 height 22
click at [950, 379] on span "3-4 شهر" at bounding box center [957, 371] width 41 height 17
click at [1064, 259] on input "text" at bounding box center [1043, 251] width 109 height 22
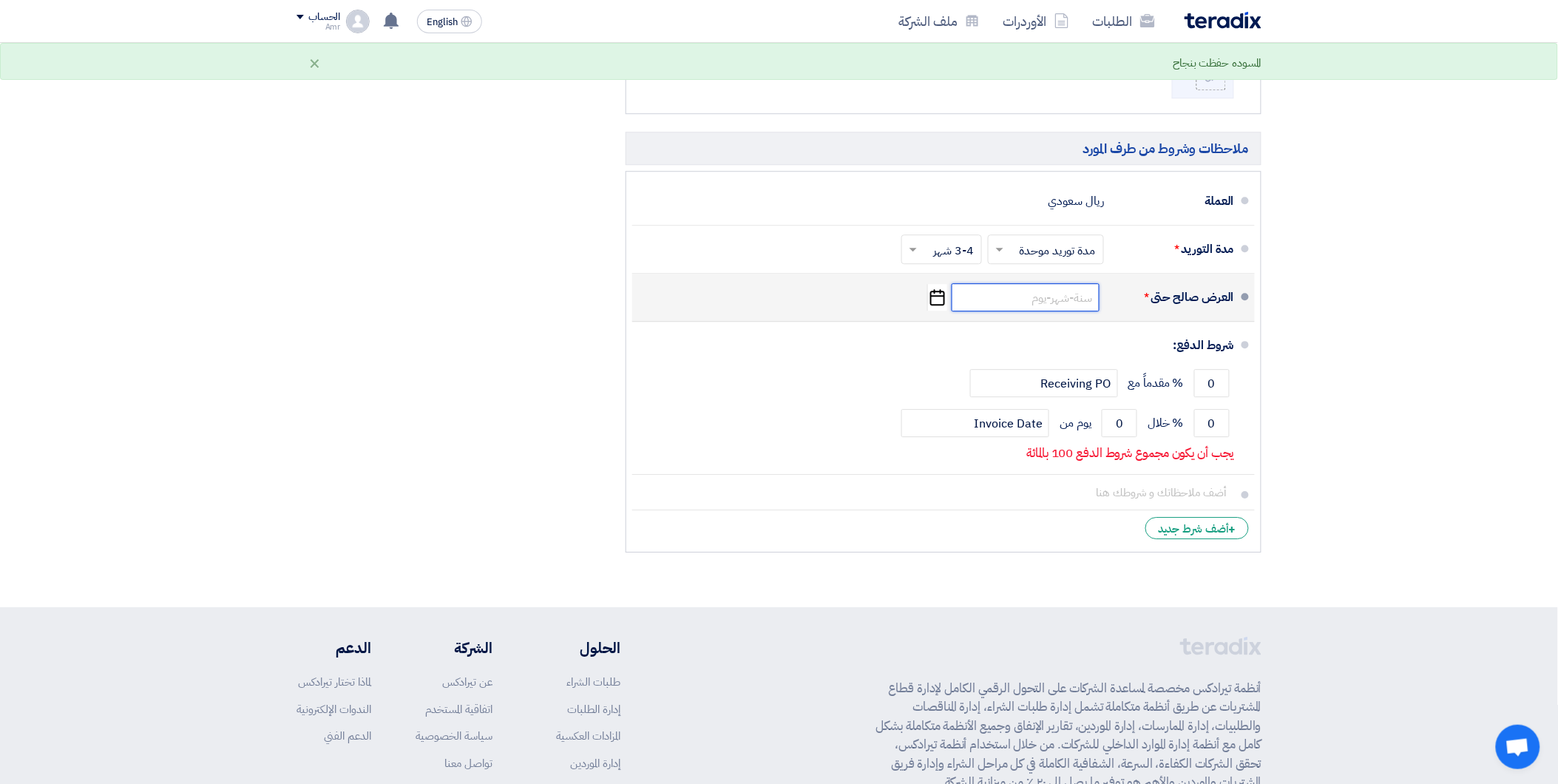
click at [956, 299] on input at bounding box center [1025, 297] width 148 height 28
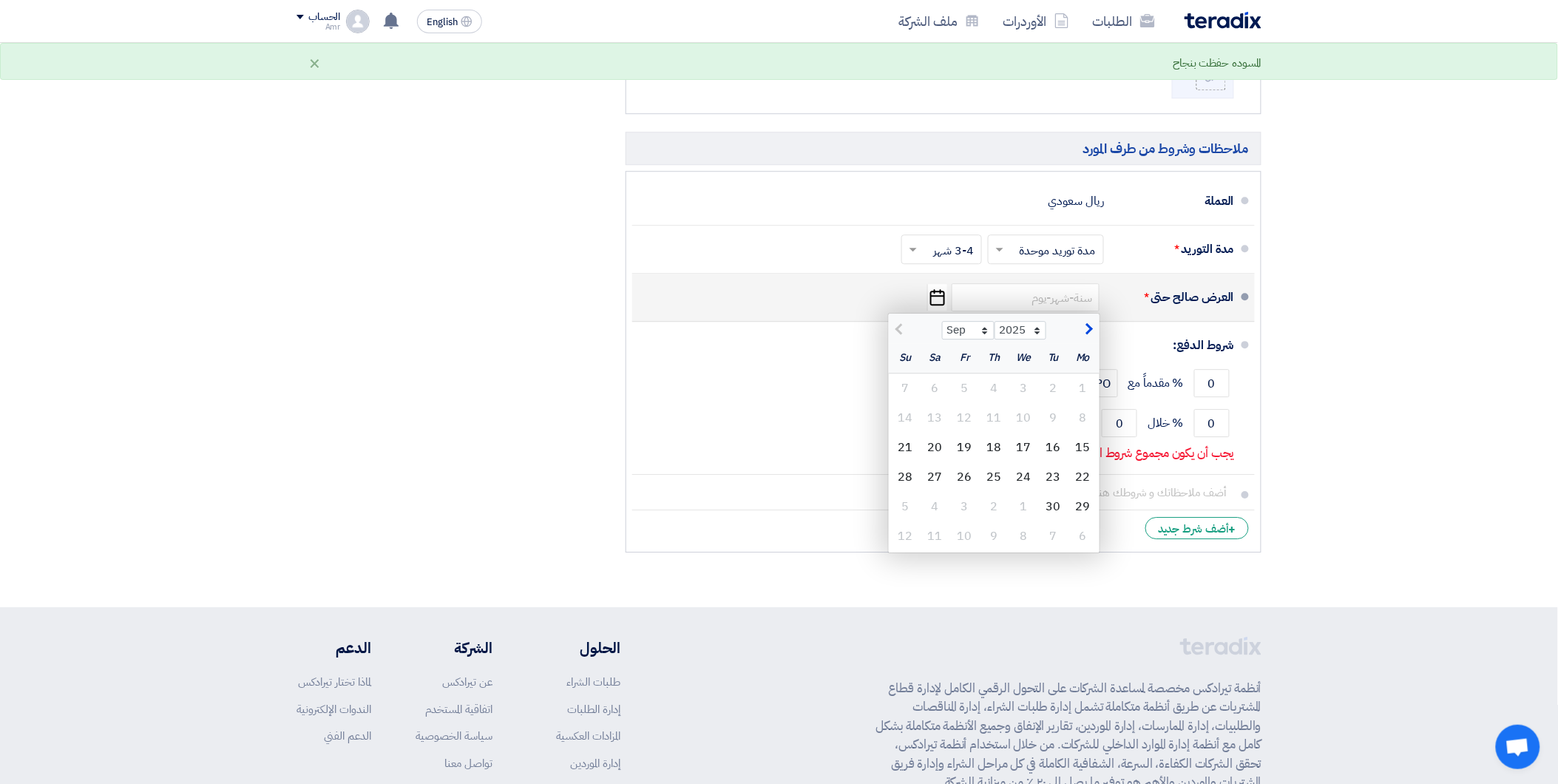
click at [1085, 332] on span "button" at bounding box center [1087, 330] width 8 height 17
select select "10"
click at [1059, 445] on div "14" at bounding box center [1054, 447] width 30 height 30
type input "[DATE]"
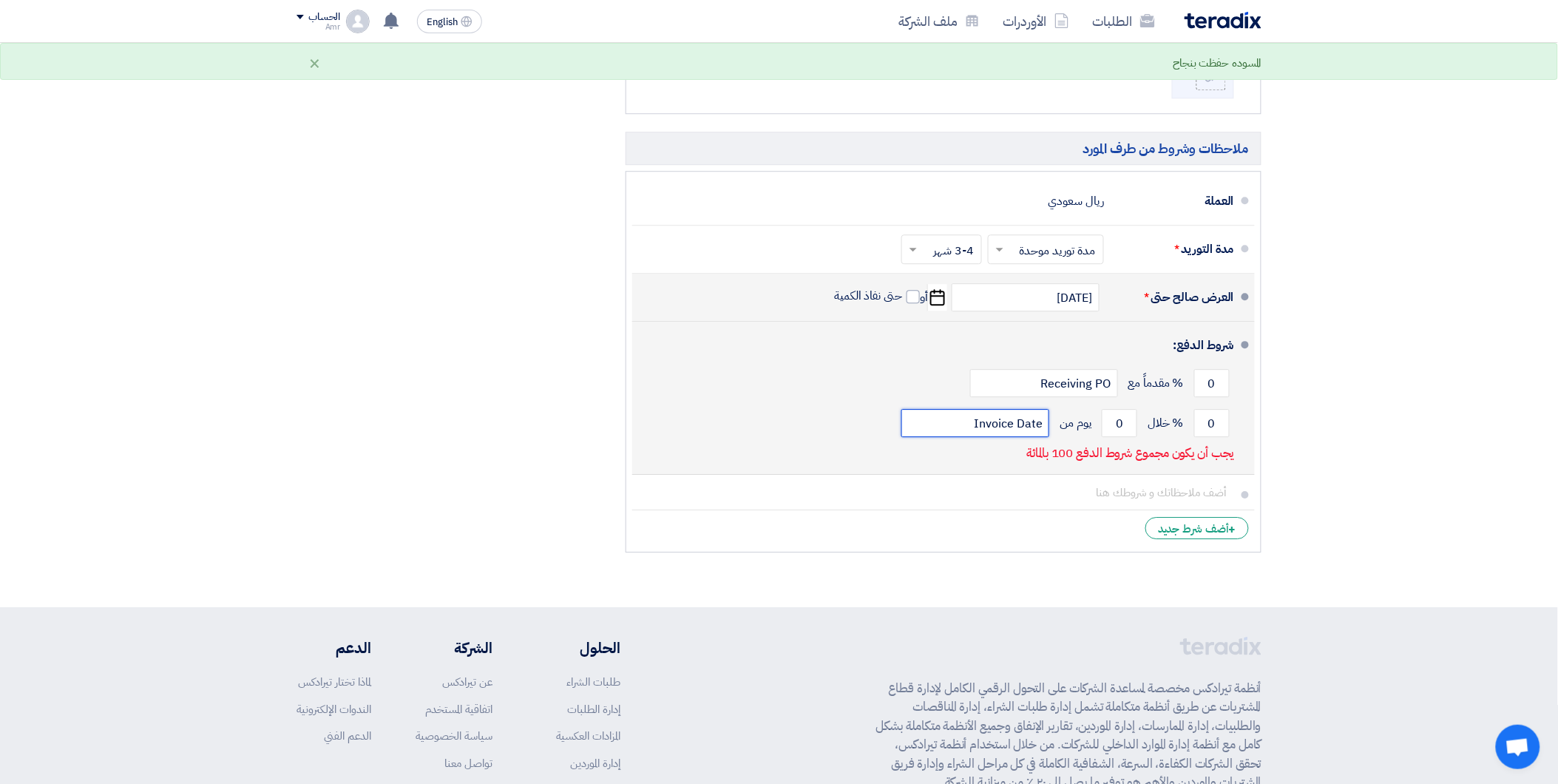
click at [990, 419] on input "Invoice Date" at bounding box center [976, 423] width 148 height 28
click at [1214, 382] on input "0" at bounding box center [1212, 383] width 36 height 28
drag, startPoint x: 1214, startPoint y: 382, endPoint x: 1197, endPoint y: 382, distance: 17.0
click at [1197, 382] on input "0" at bounding box center [1212, 383] width 36 height 28
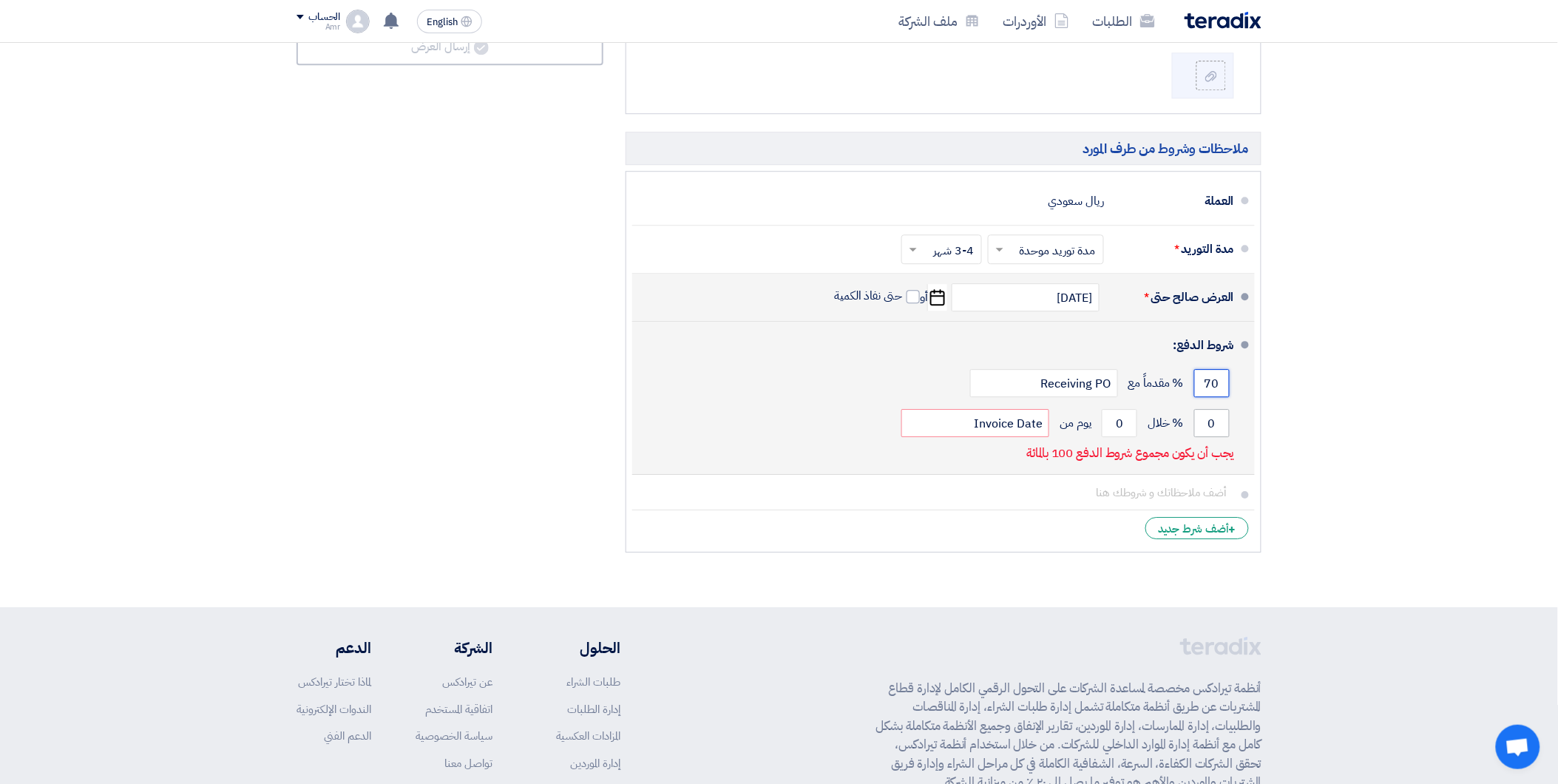
type input "70"
drag, startPoint x: 1223, startPoint y: 431, endPoint x: 1209, endPoint y: 426, distance: 14.9
click at [1209, 426] on input "0" at bounding box center [1212, 423] width 36 height 28
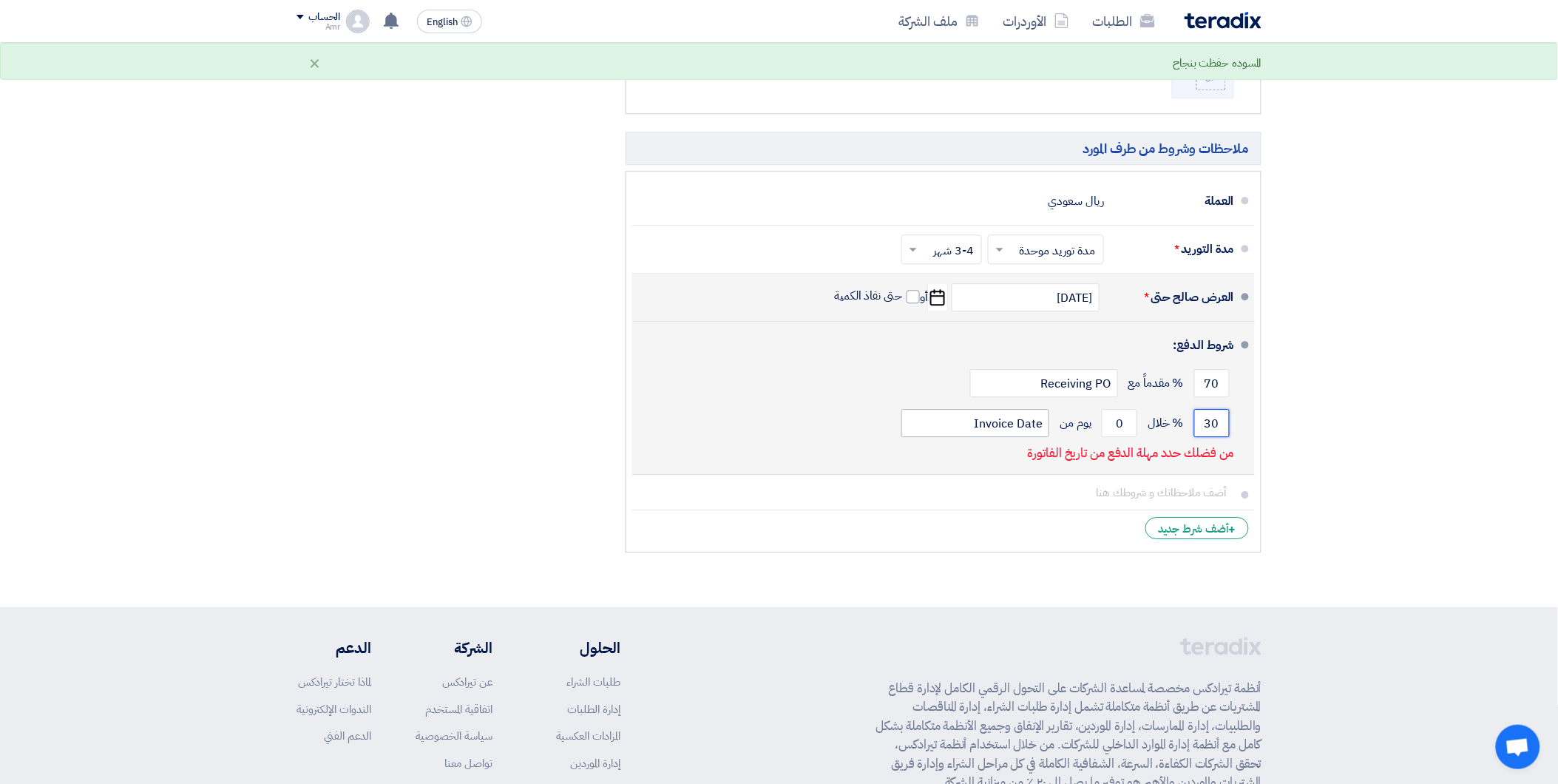
type input "30"
drag, startPoint x: 950, startPoint y: 425, endPoint x: 1079, endPoint y: 417, distance: 129.2
click at [1079, 417] on div "30 % خلال 0 يوم من Invoice Date" at bounding box center [939, 423] width 590 height 40
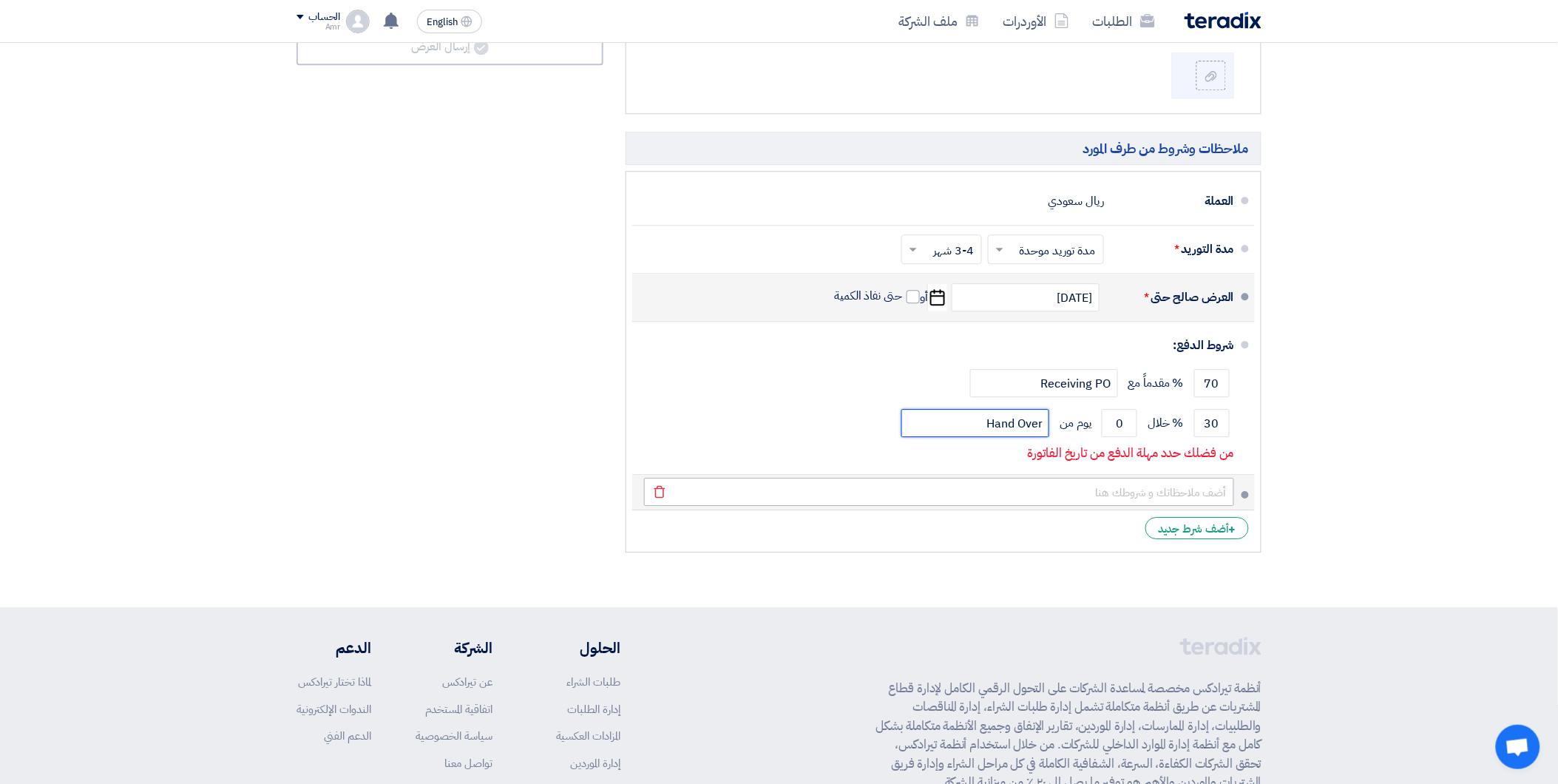
type input "Hand Over"
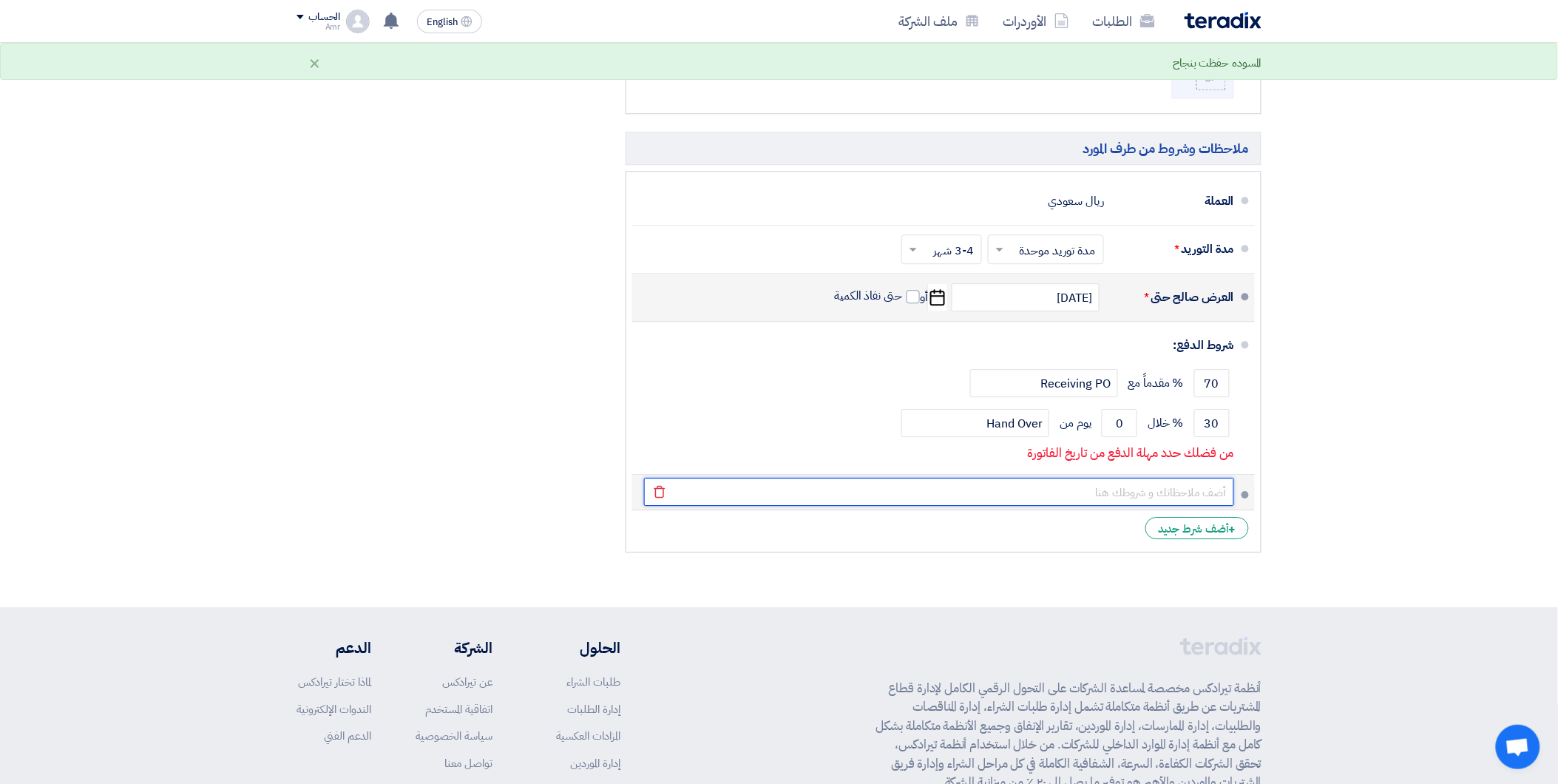
click at [1111, 493] on input "text" at bounding box center [939, 492] width 590 height 28
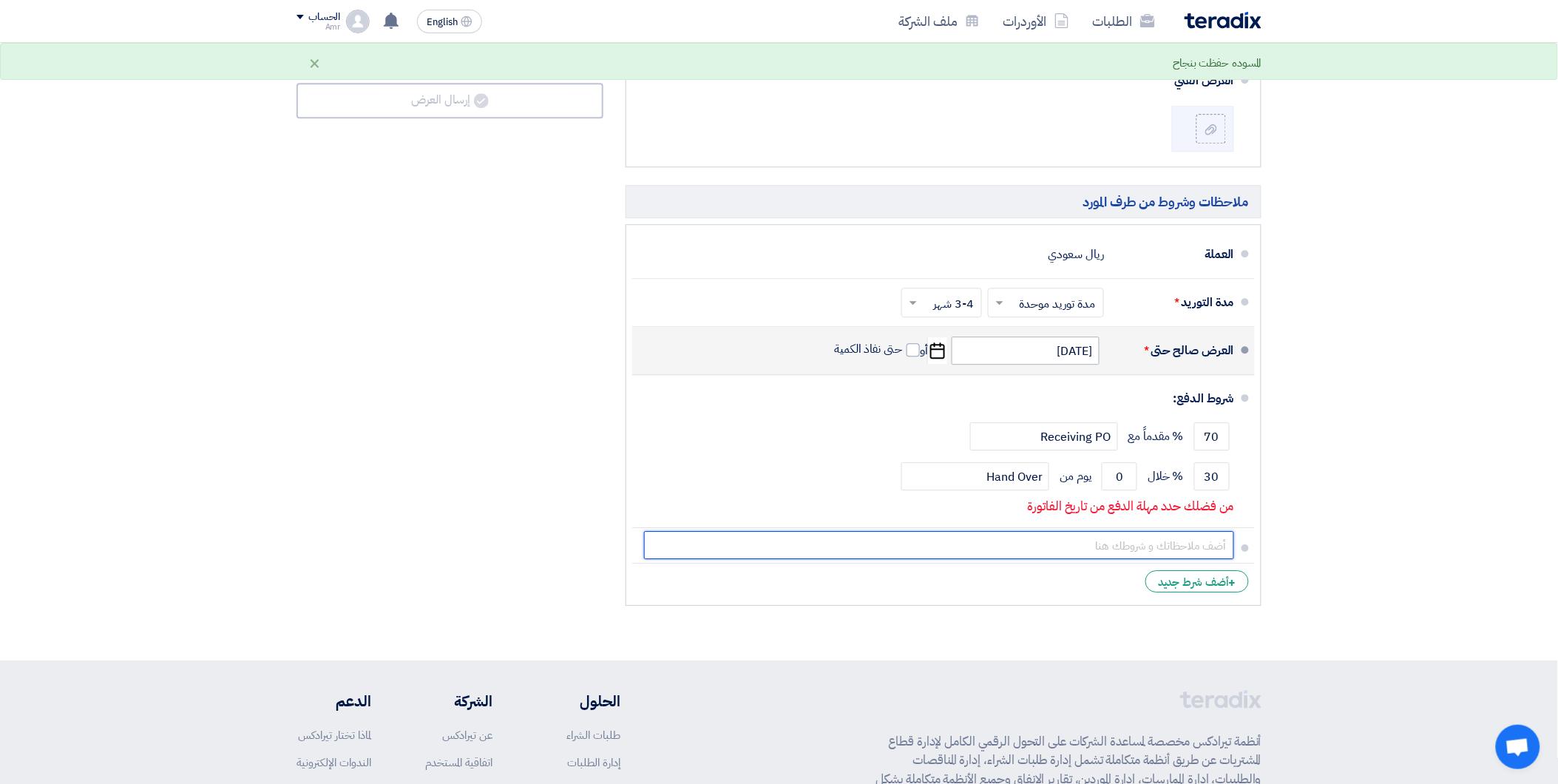
scroll to position [1280, 0]
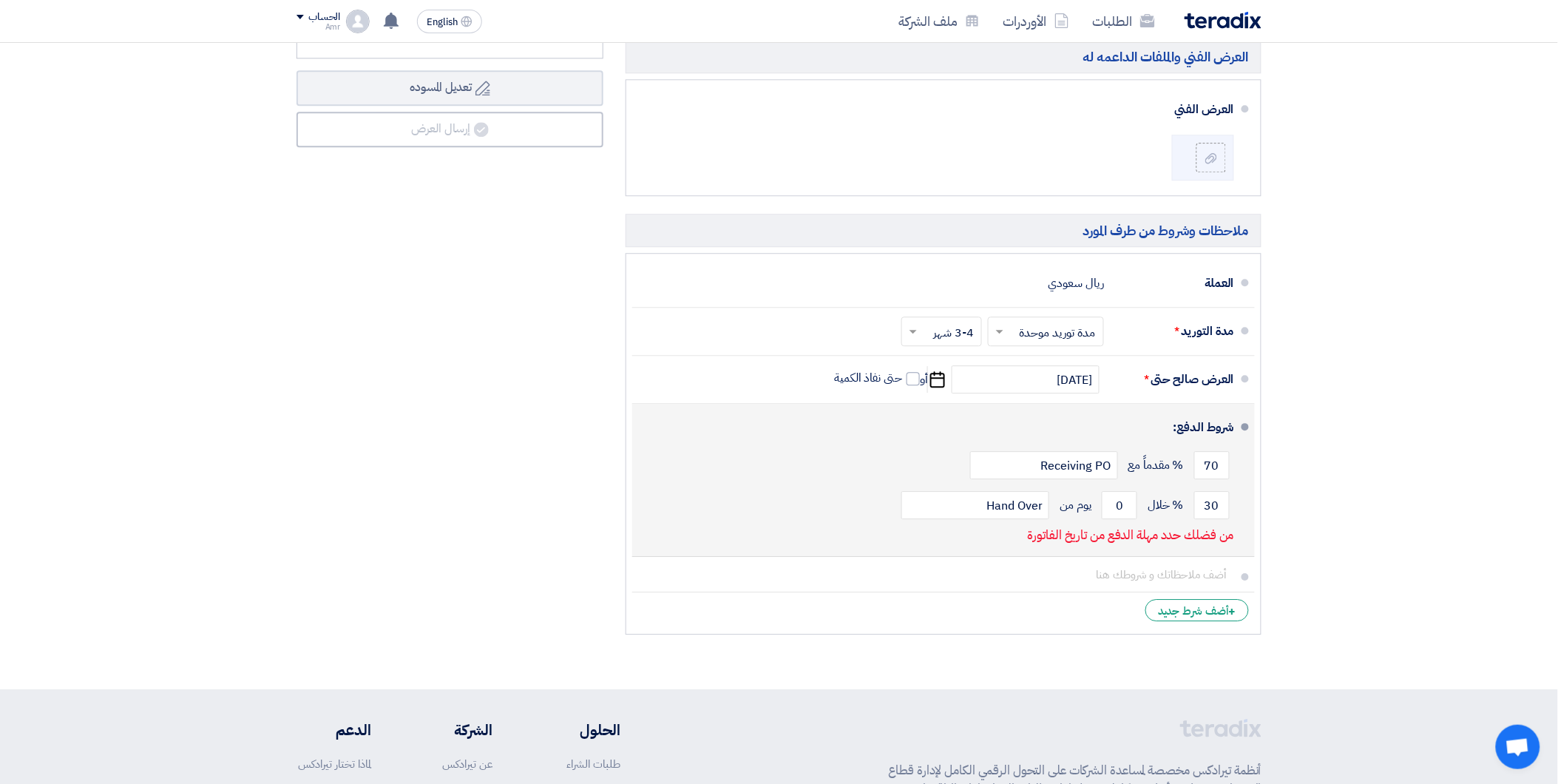
click at [902, 477] on div "70 % مقدماً مع Receiving PO" at bounding box center [939, 465] width 590 height 40
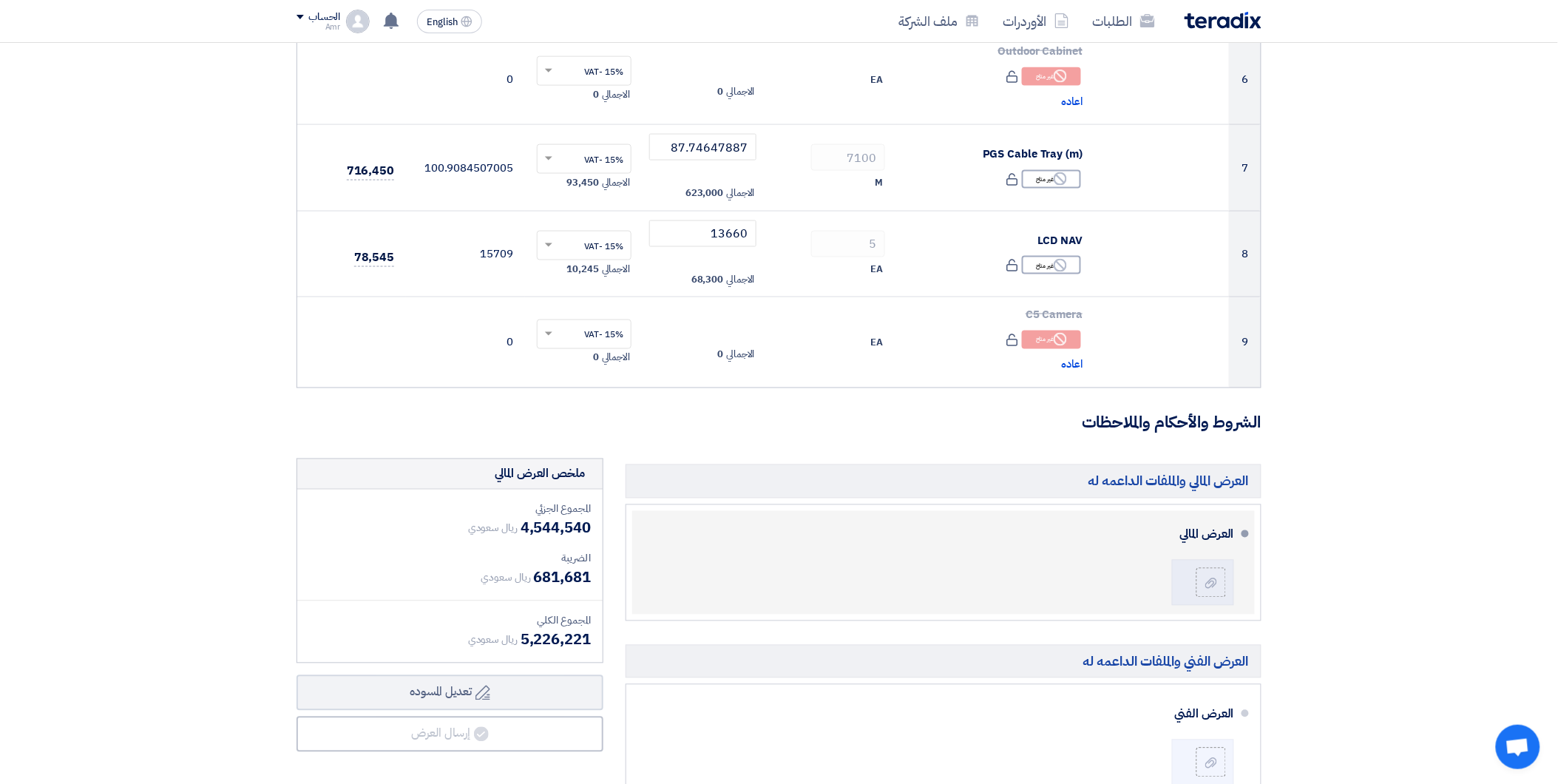
scroll to position [705, 0]
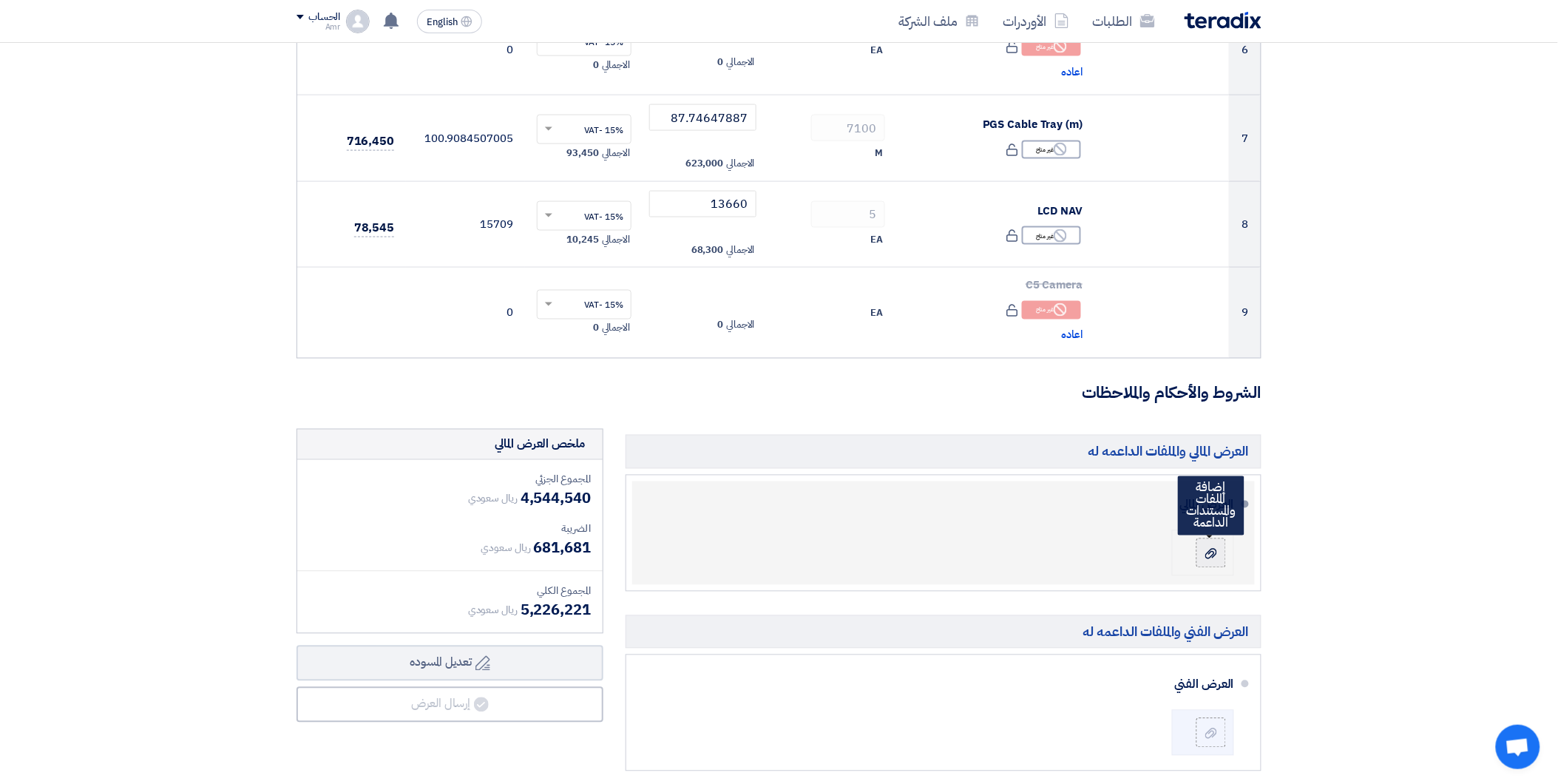
click at [1212, 555] on icon at bounding box center [1212, 554] width 12 height 12
click at [0, 0] on input "file" at bounding box center [0, 0] width 0 height 0
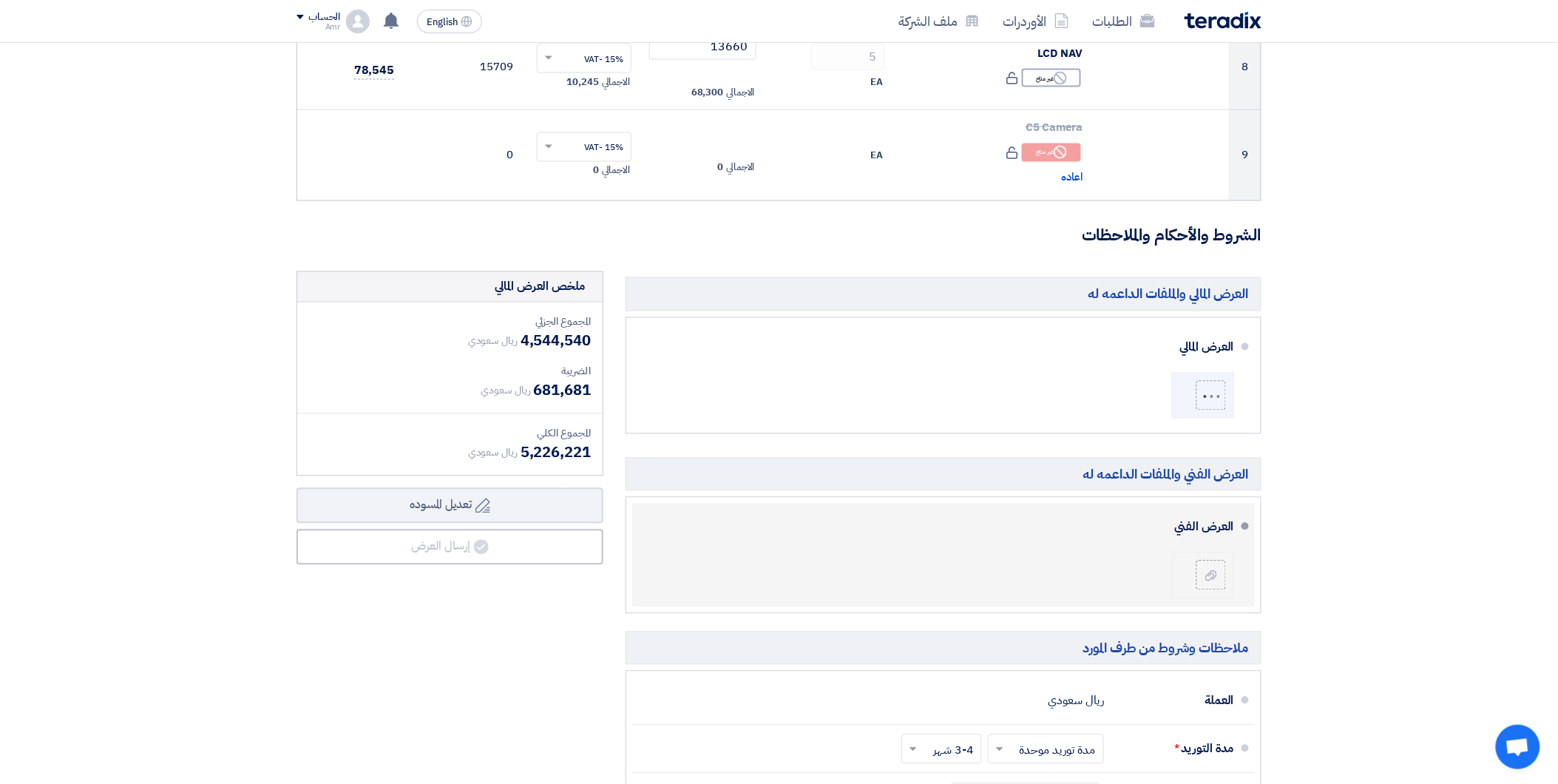
scroll to position [869, 0]
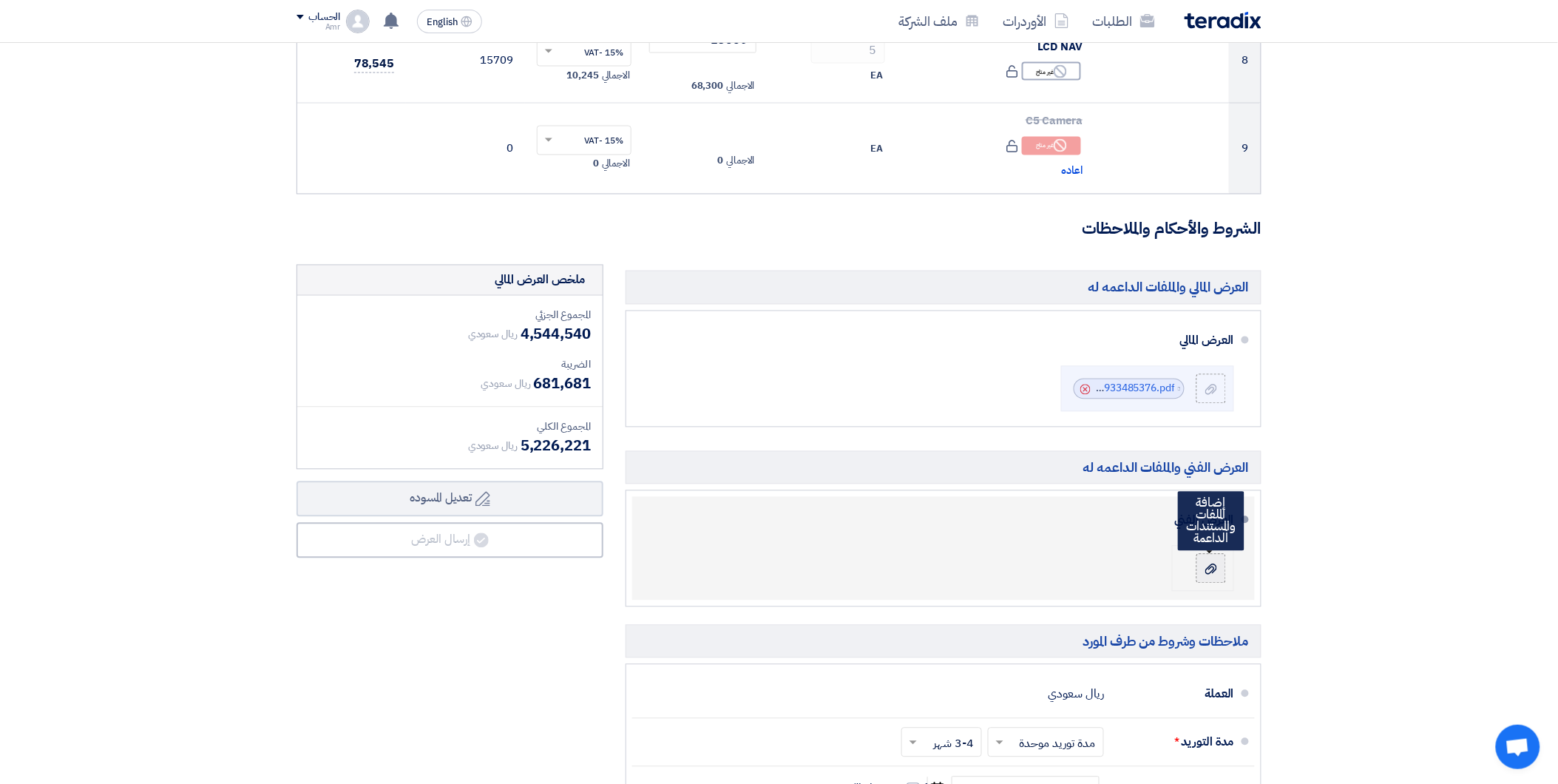
click at [1199, 560] on label at bounding box center [1212, 568] width 30 height 30
click at [0, 0] on input "file" at bounding box center [0, 0] width 0 height 0
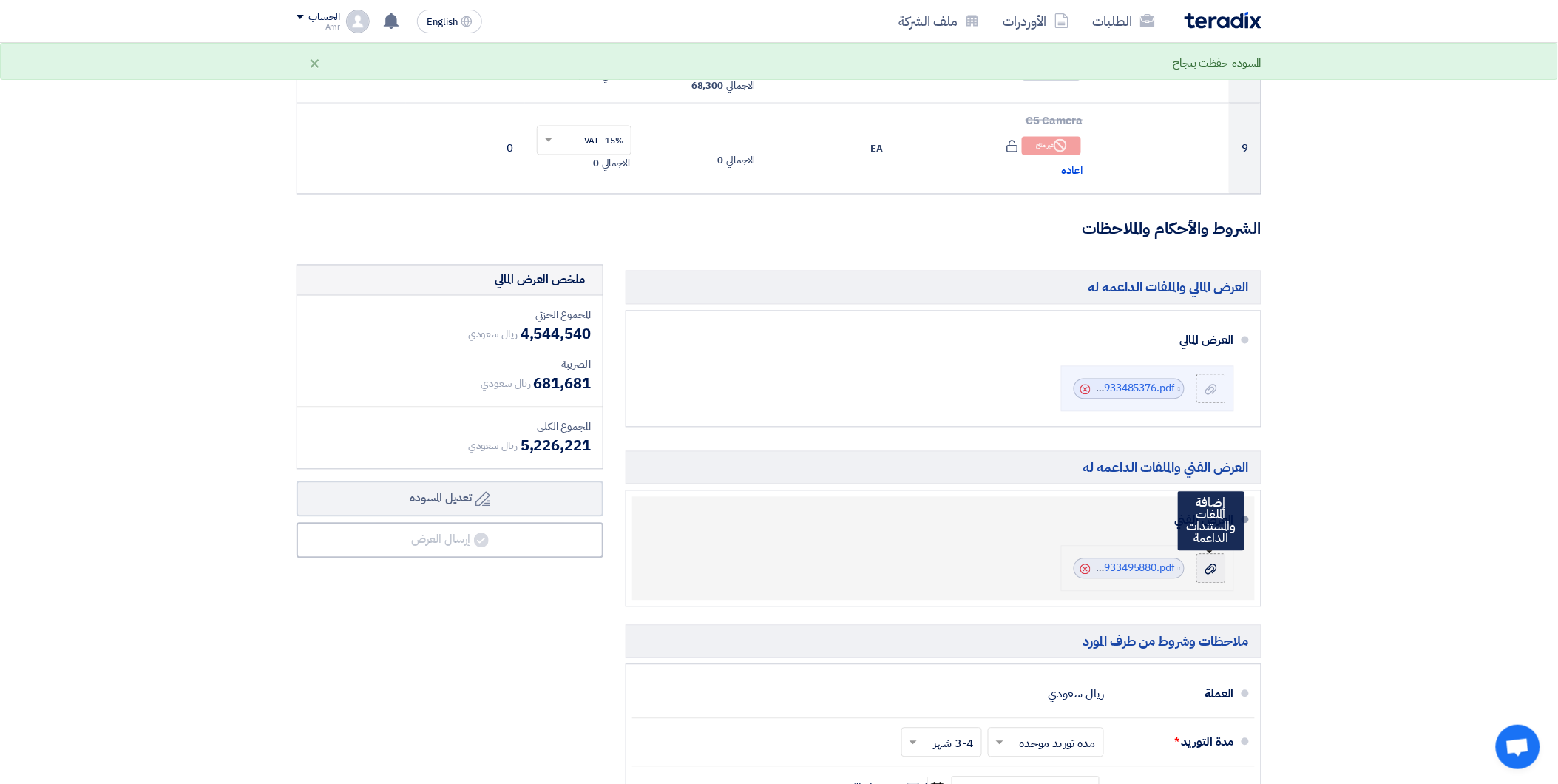
click at [1209, 566] on icon at bounding box center [1212, 569] width 12 height 12
click at [0, 0] on input "file" at bounding box center [0, 0] width 0 height 0
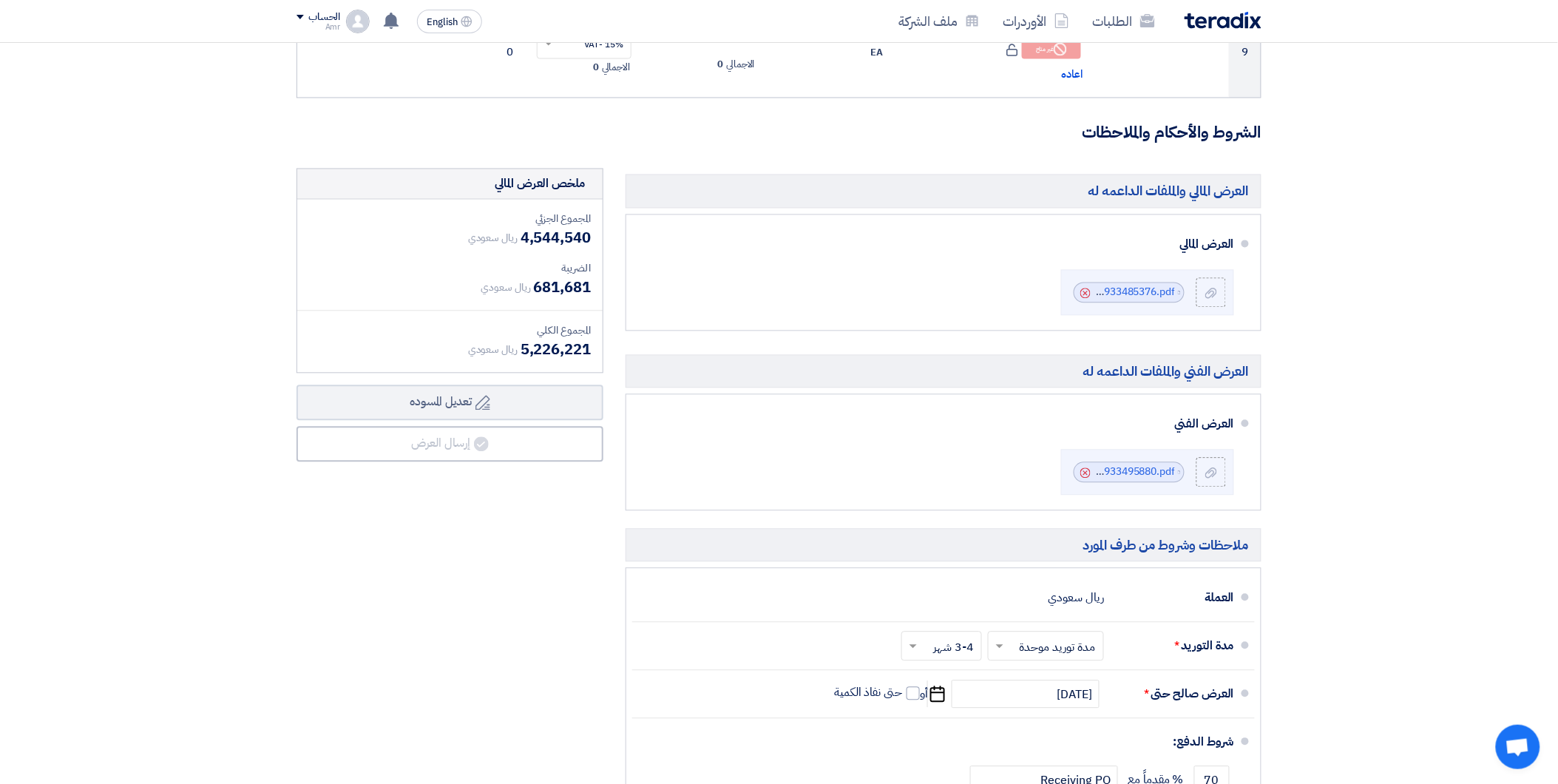
scroll to position [1116, 0]
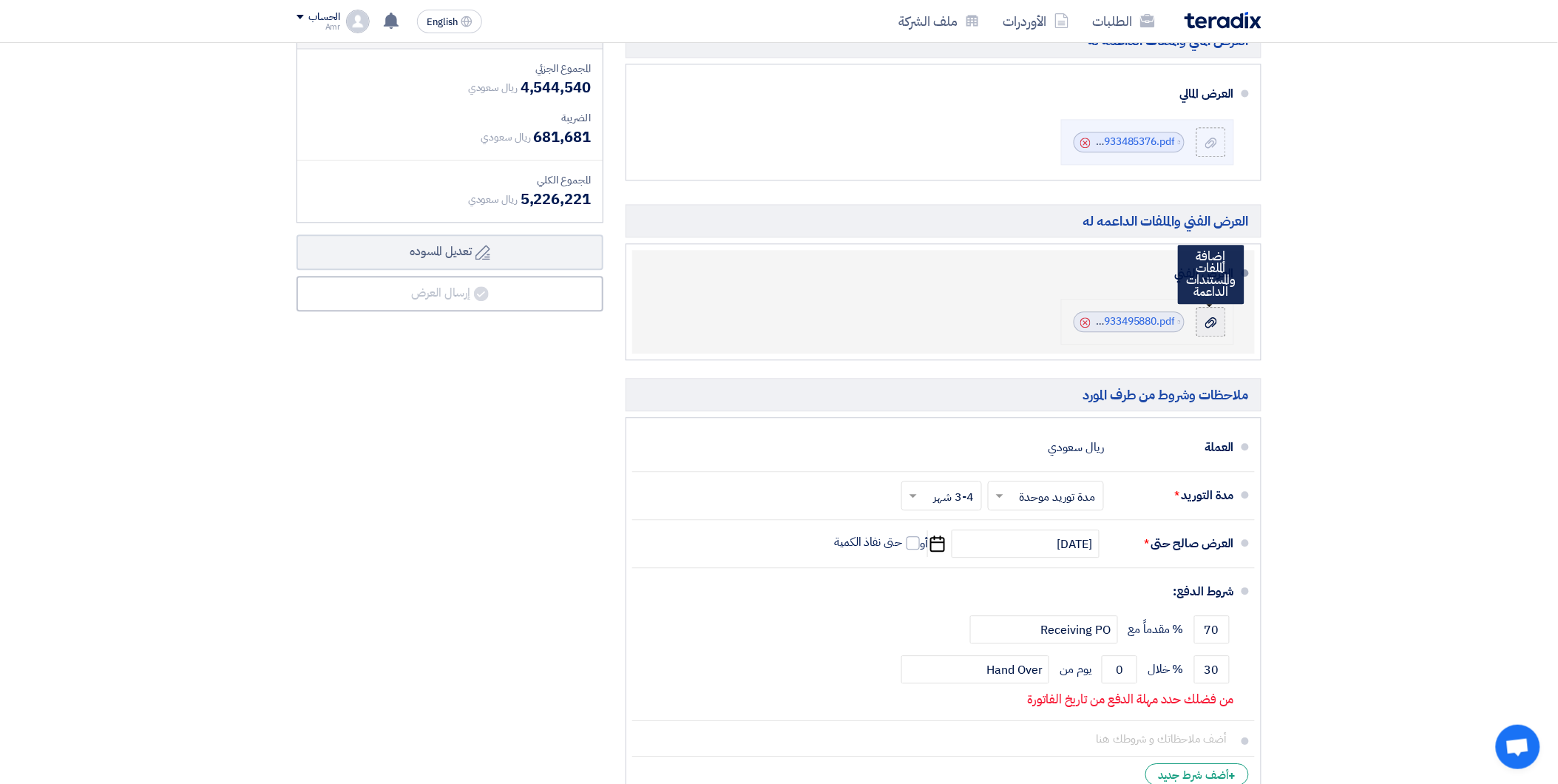
click at [1210, 327] on use at bounding box center [1212, 322] width 12 height 10
click at [0, 0] on input "file" at bounding box center [0, 0] width 0 height 0
click at [1084, 317] on div "Cancel" at bounding box center [1084, 321] width 13 height 15
click at [1084, 322] on use at bounding box center [1085, 322] width 10 height 10
click at [1202, 318] on div at bounding box center [1211, 321] width 17 height 15
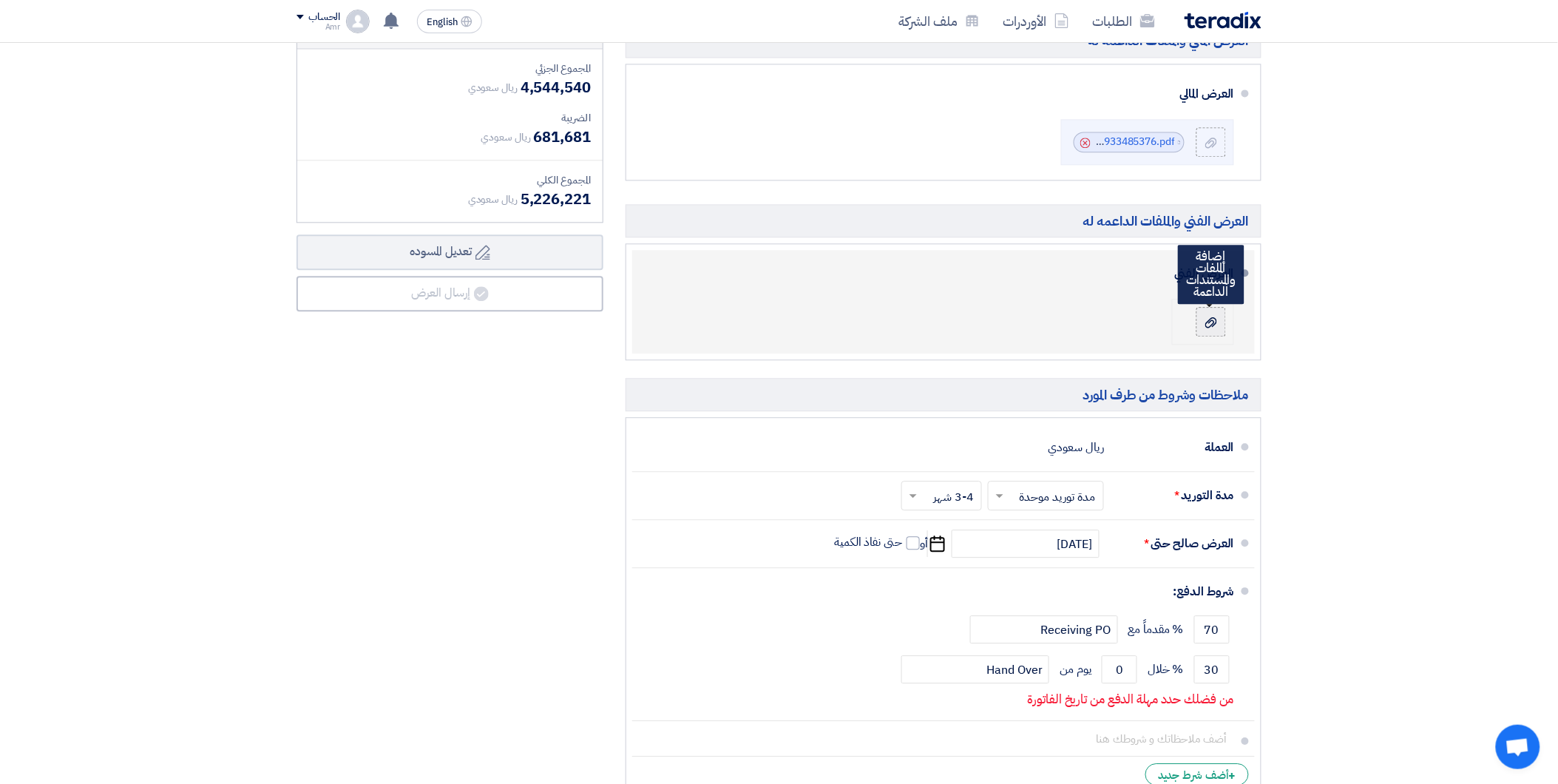
click at [0, 0] on input "file" at bounding box center [0, 0] width 0 height 0
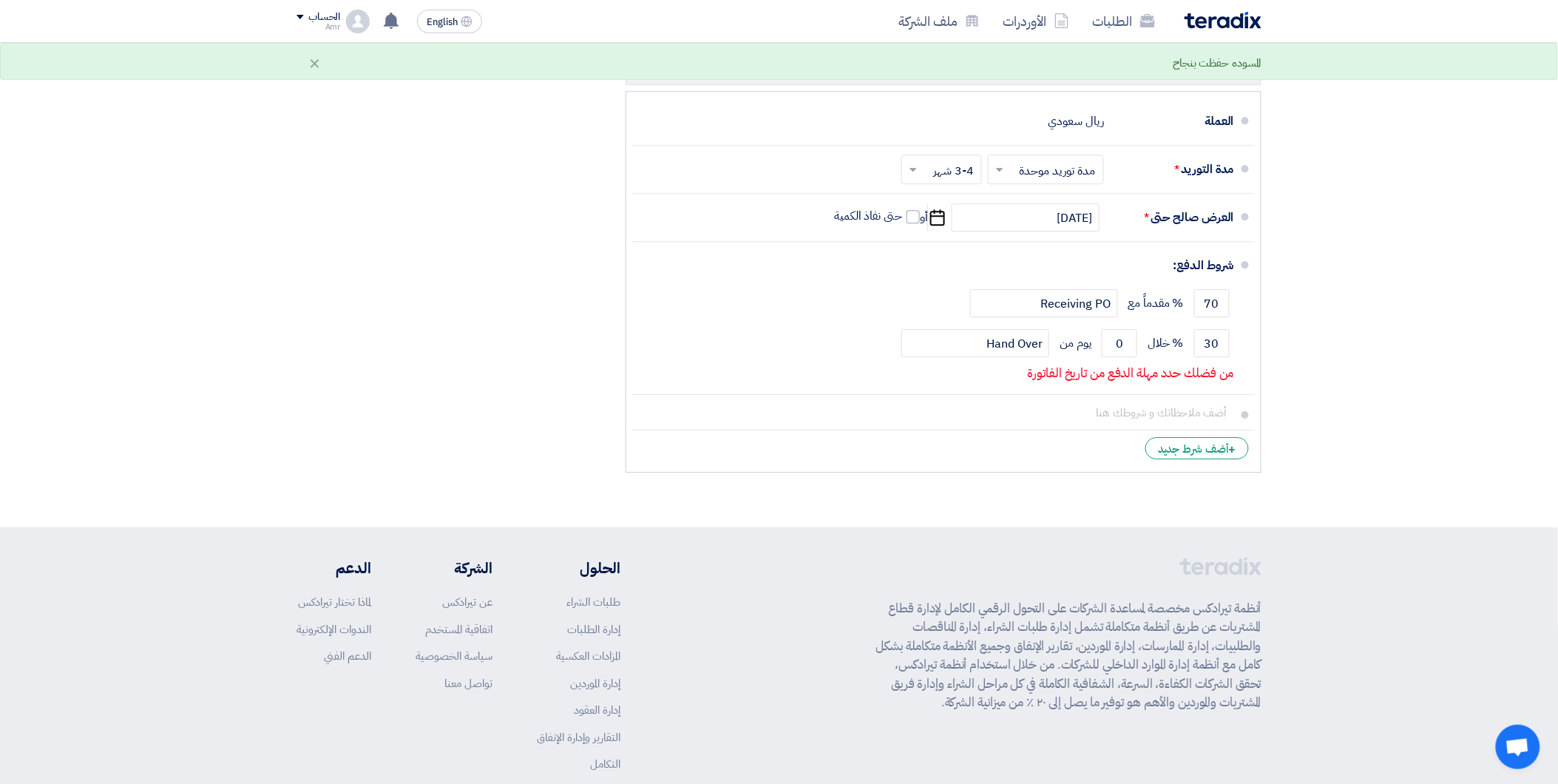
scroll to position [1444, 0]
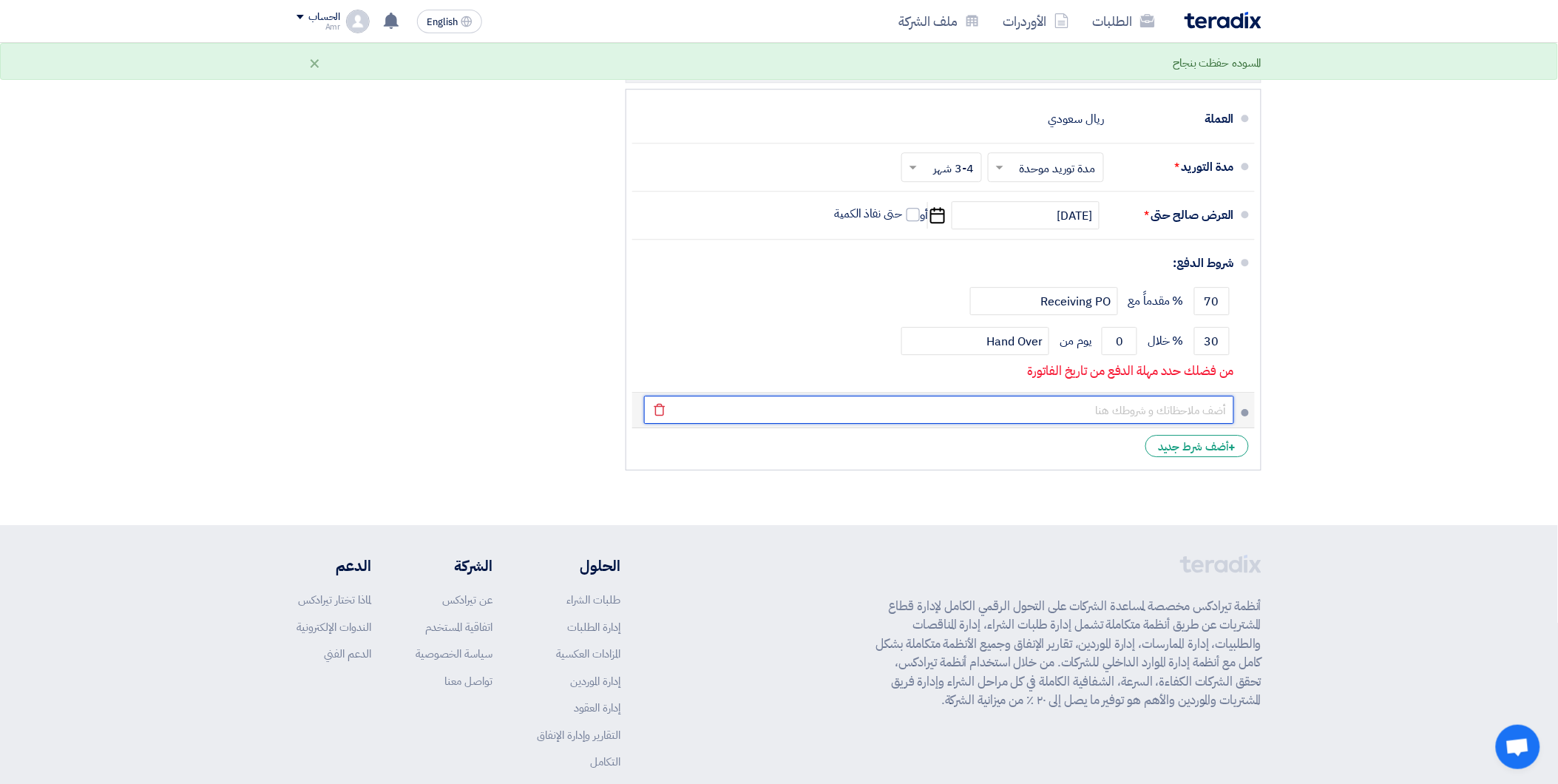
click at [1122, 412] on input "text" at bounding box center [939, 410] width 590 height 28
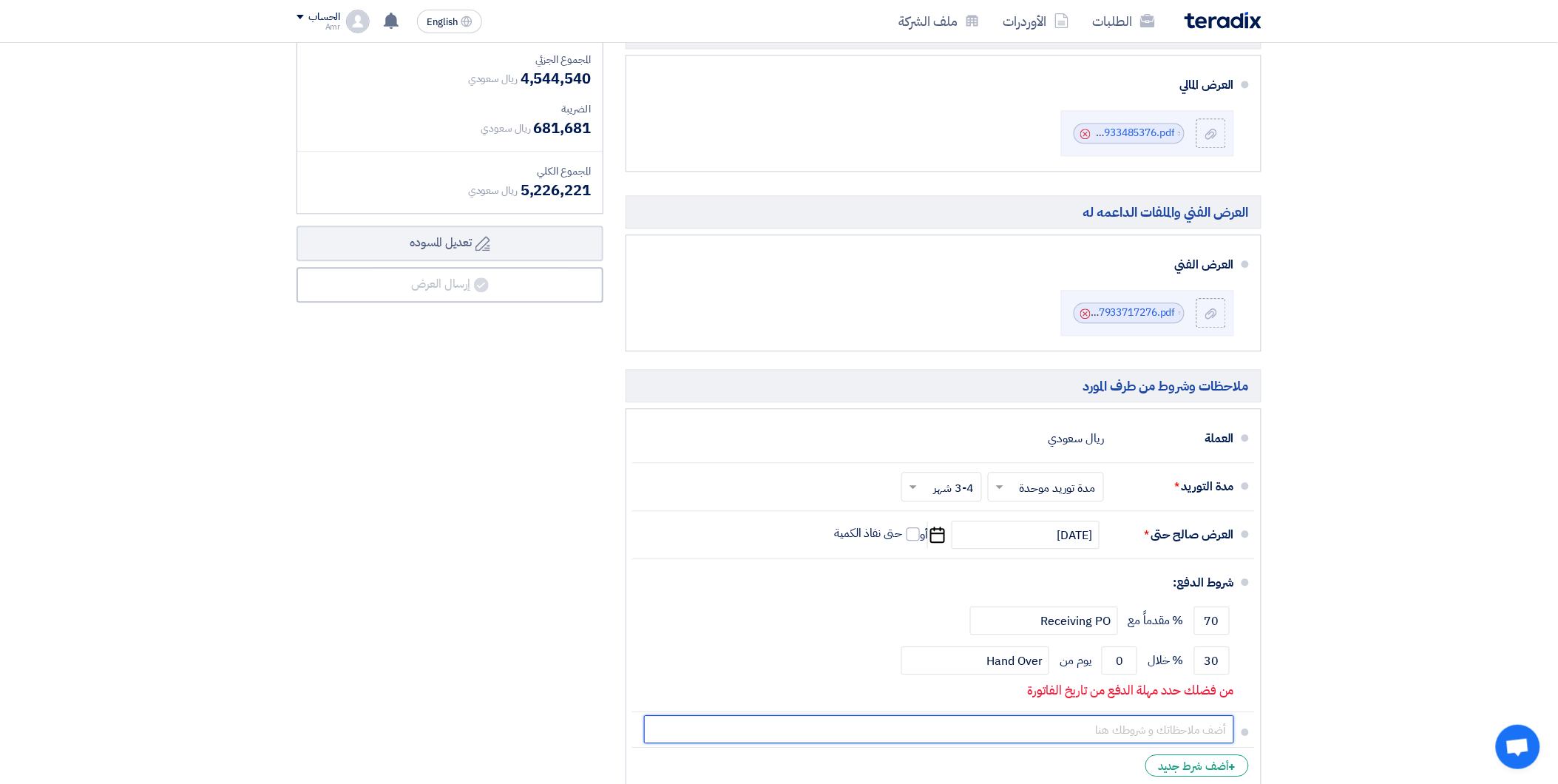
scroll to position [1116, 0]
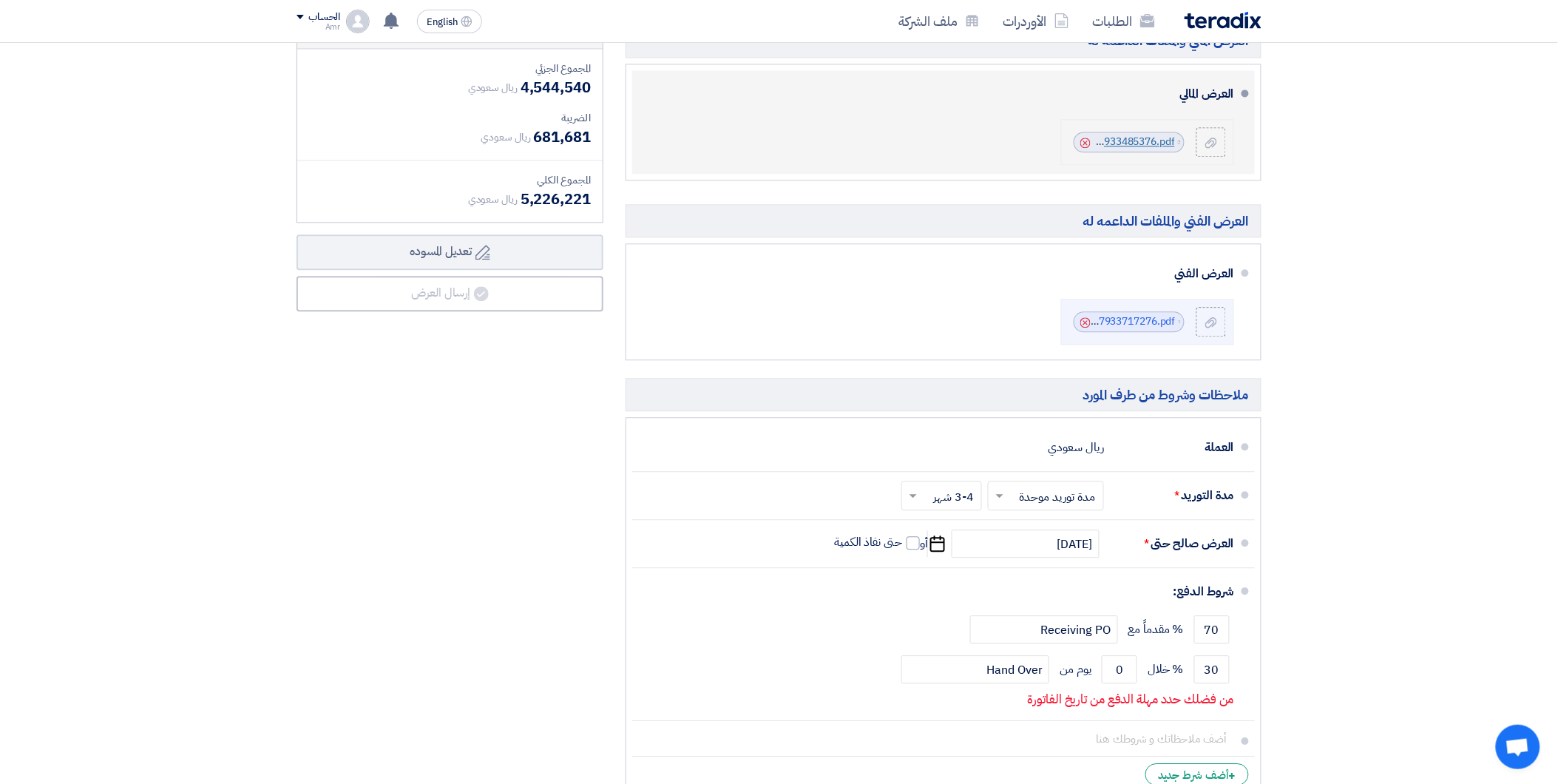
click at [1123, 145] on link "IDEX__JAWHARAT_JEDDAH__Cenomi__CPGS_1757933485376.pdf" at bounding box center [1019, 142] width 313 height 16
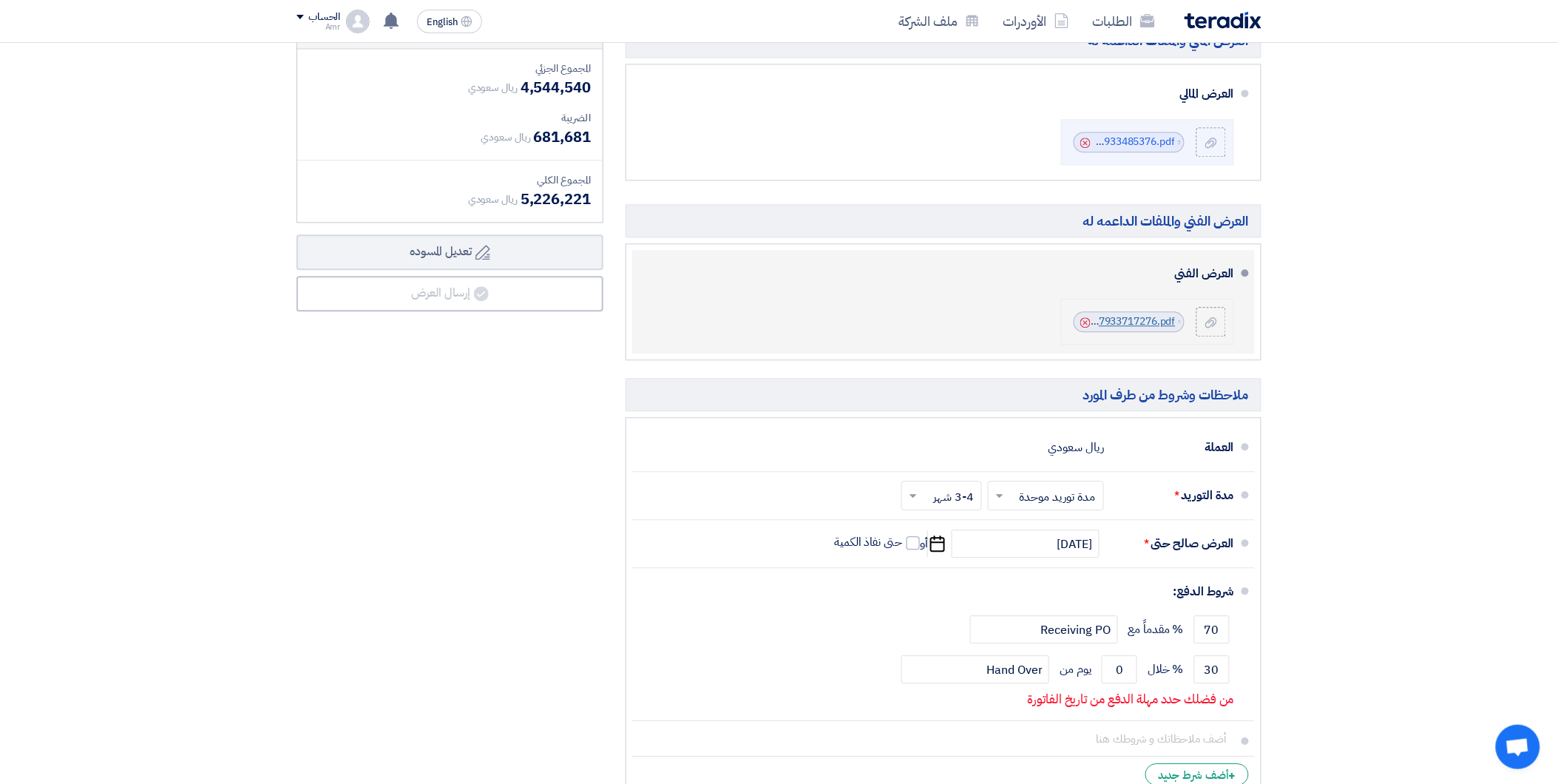
click at [1127, 317] on link "Material_Submittal__jawharat_jEDDAH__CPGScompressed_1757933717276.pdf" at bounding box center [986, 321] width 379 height 16
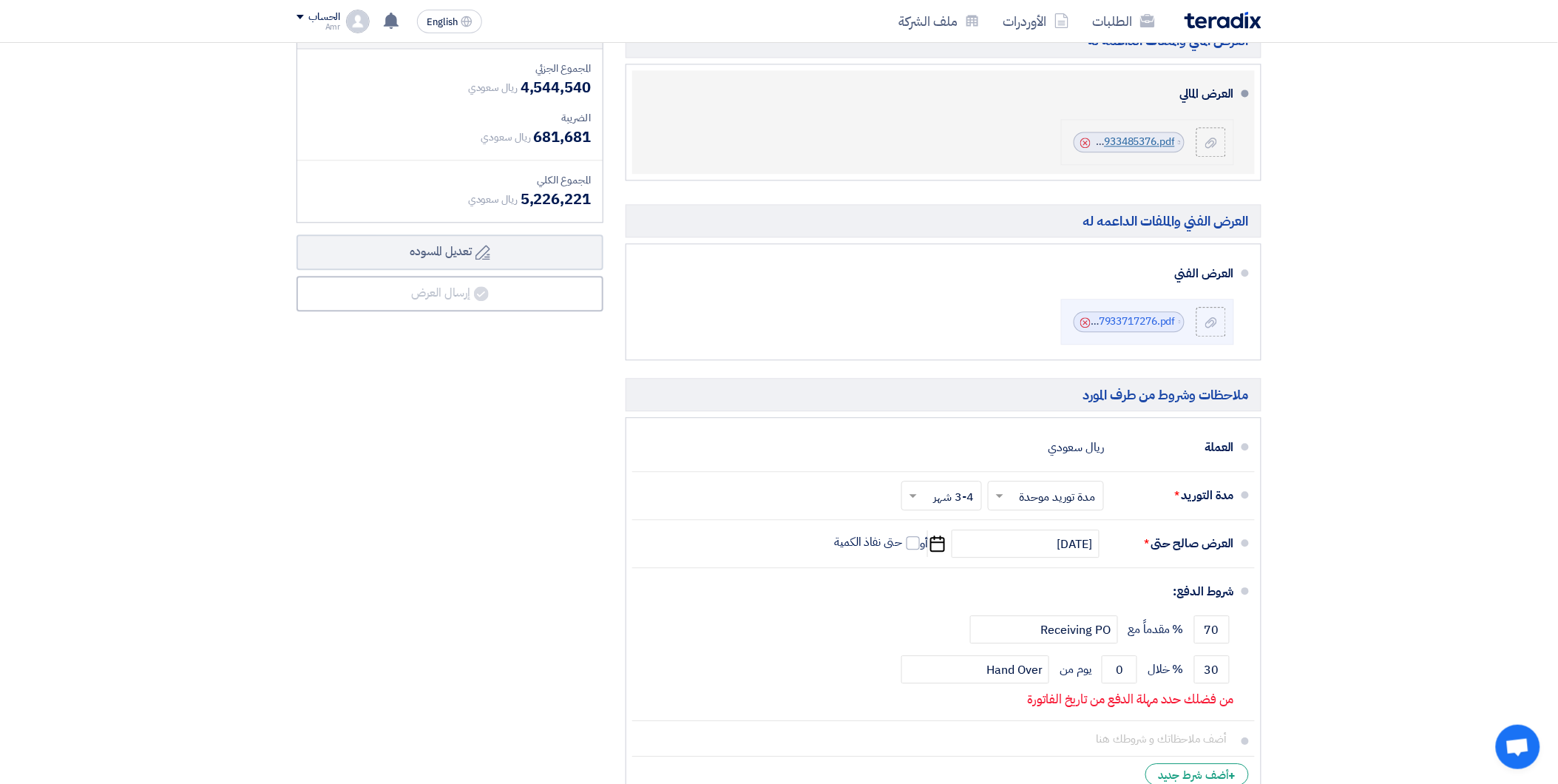
click at [1121, 146] on link "IDEX__JAWHARAT_JEDDAH__Cenomi__CPGS_1757933485376.pdf" at bounding box center [1019, 142] width 313 height 16
click at [1133, 144] on link "IDEX__JAWHARAT_JEDDAH__Cenomi__CPGS_1757933485376.pdf" at bounding box center [1019, 142] width 313 height 16
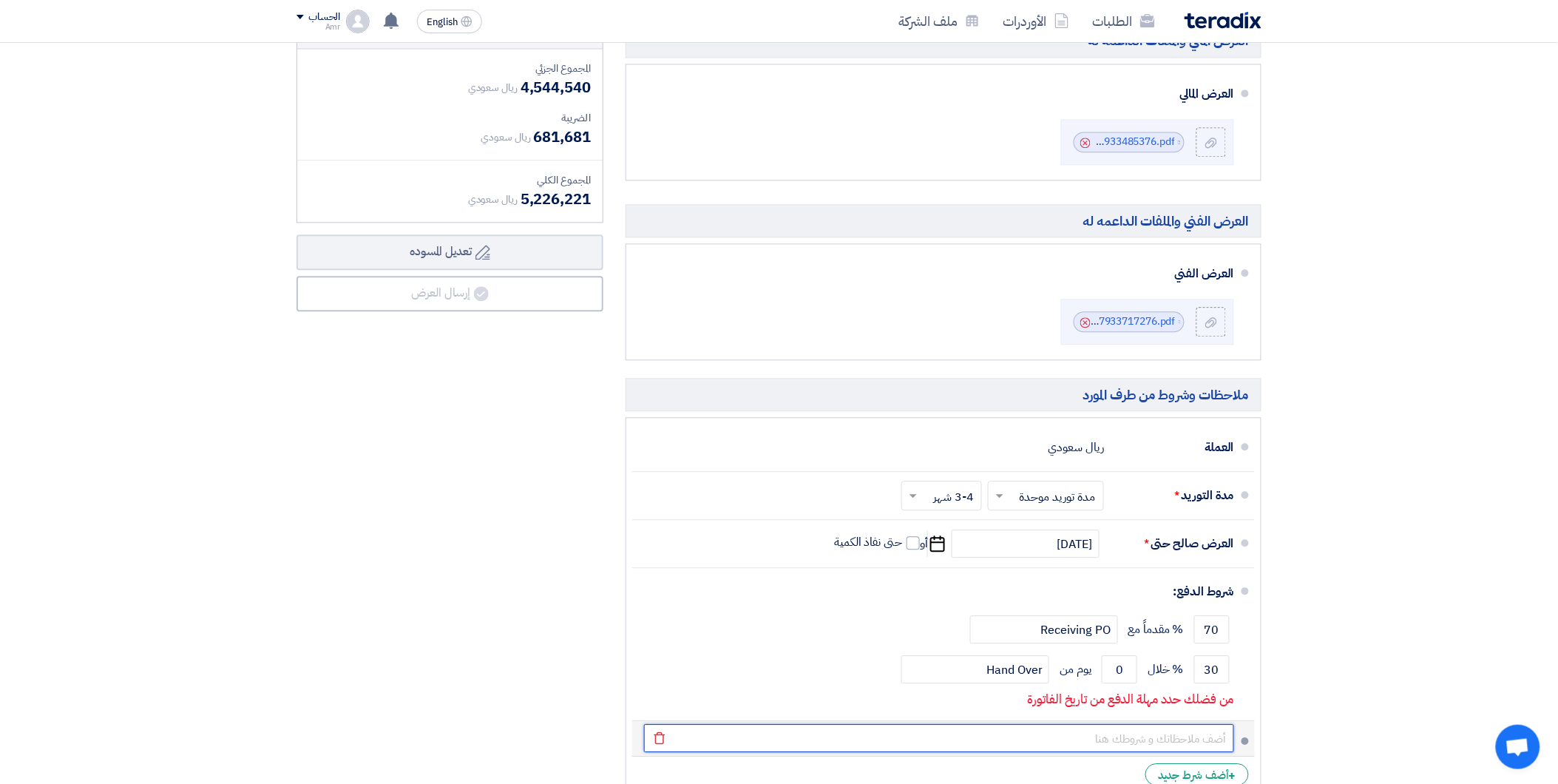
click at [1092, 741] on input "text" at bounding box center [939, 738] width 590 height 28
paste input "هذه الاسعار بناء على نظام 2*2 للكاميرات , نقترح تحديث انظام ليصبح 3*3 حيث انه س…"
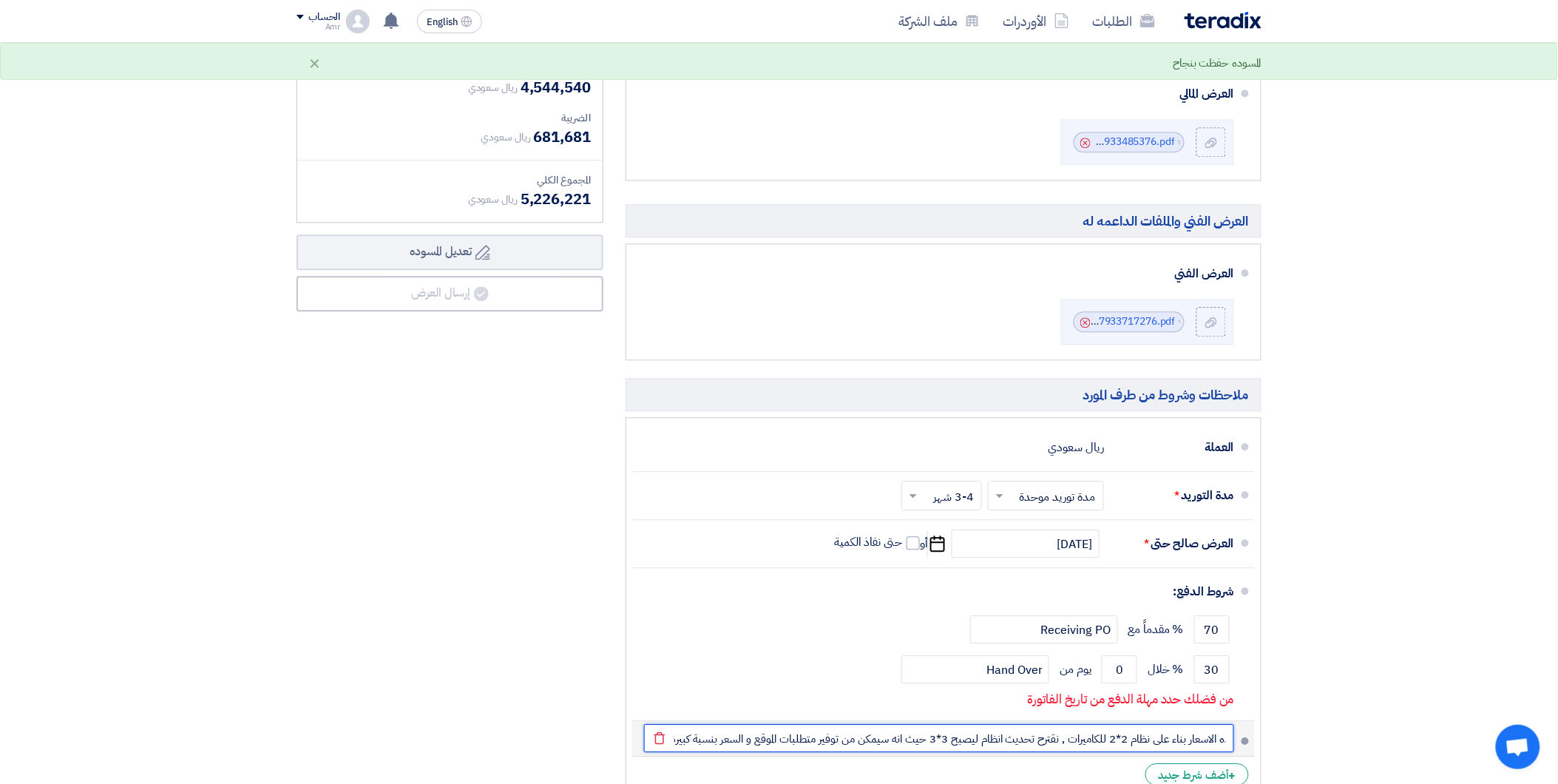
scroll to position [0, 0]
click at [1220, 740] on input "هذه الاسعار بناء على نظام 2*2 للكاميرات , نقترح تحديث انظام ليصبح 3*3 حيث انه س…" at bounding box center [939, 738] width 590 height 28
click at [1216, 743] on input "هذه الاسعار بناء على نظام 2*2 للكاميرات , نقترح تحديث انظام ليصبح 3*3 حيث انه س…" at bounding box center [939, 738] width 590 height 28
click at [1143, 749] on input "هذه الاسعار بناء على نظام 2*2 للكاميرات , نقترح تحديث انظام ليصبح 3*3 حيث انه س…" at bounding box center [939, 738] width 590 height 28
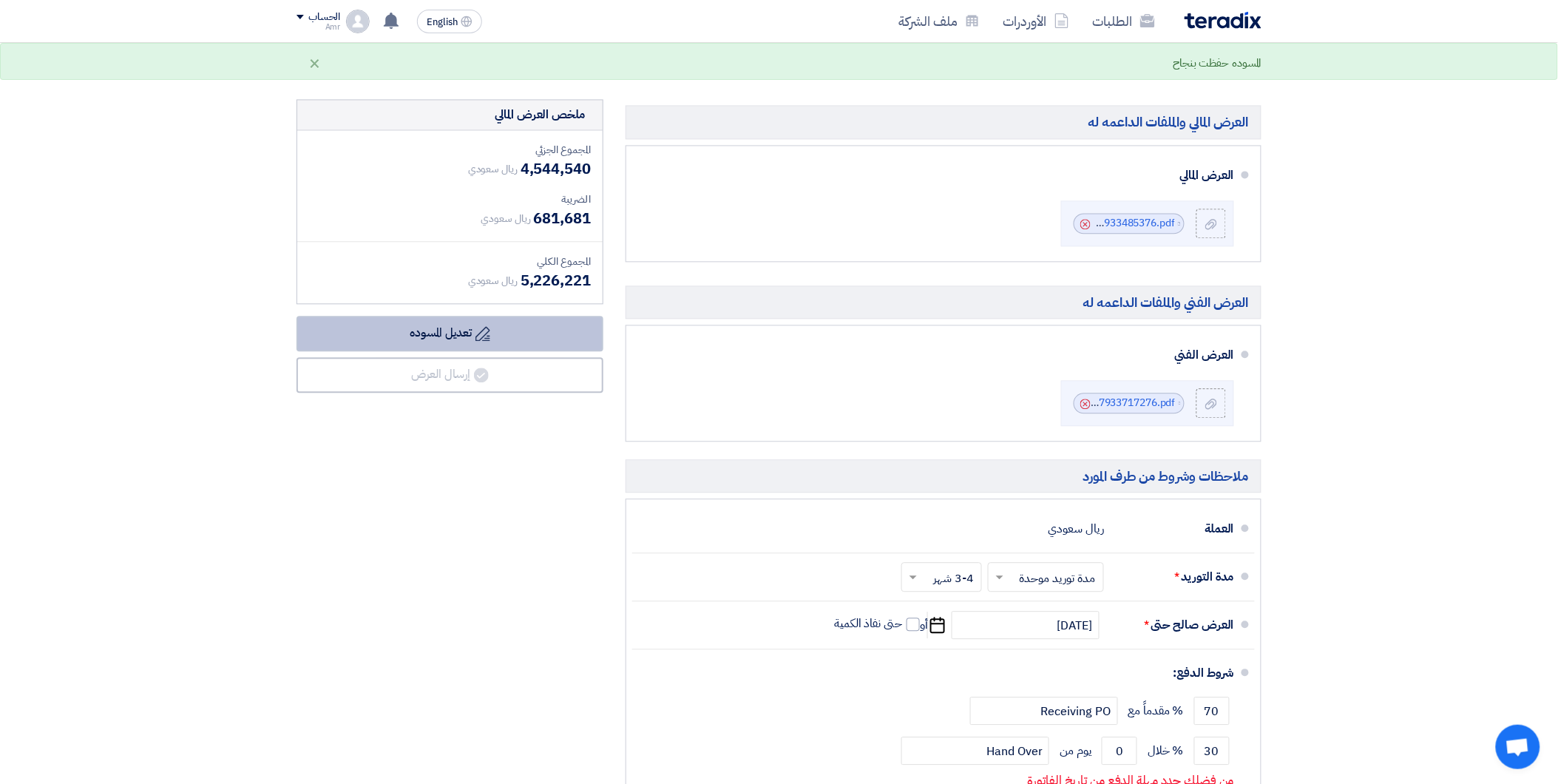
scroll to position [1034, 0]
type input "هذه الاسعار بناء على نظام 2*2 للكاميرات , نقترح تحديث انظام ليصبح 3*3 حيث انه س…"
click at [494, 446] on div "ملخص العرض المالي المجموع الجزئي ريال سعودي 4,544,540 الضريبة ريال سعودي" at bounding box center [450, 495] width 329 height 788
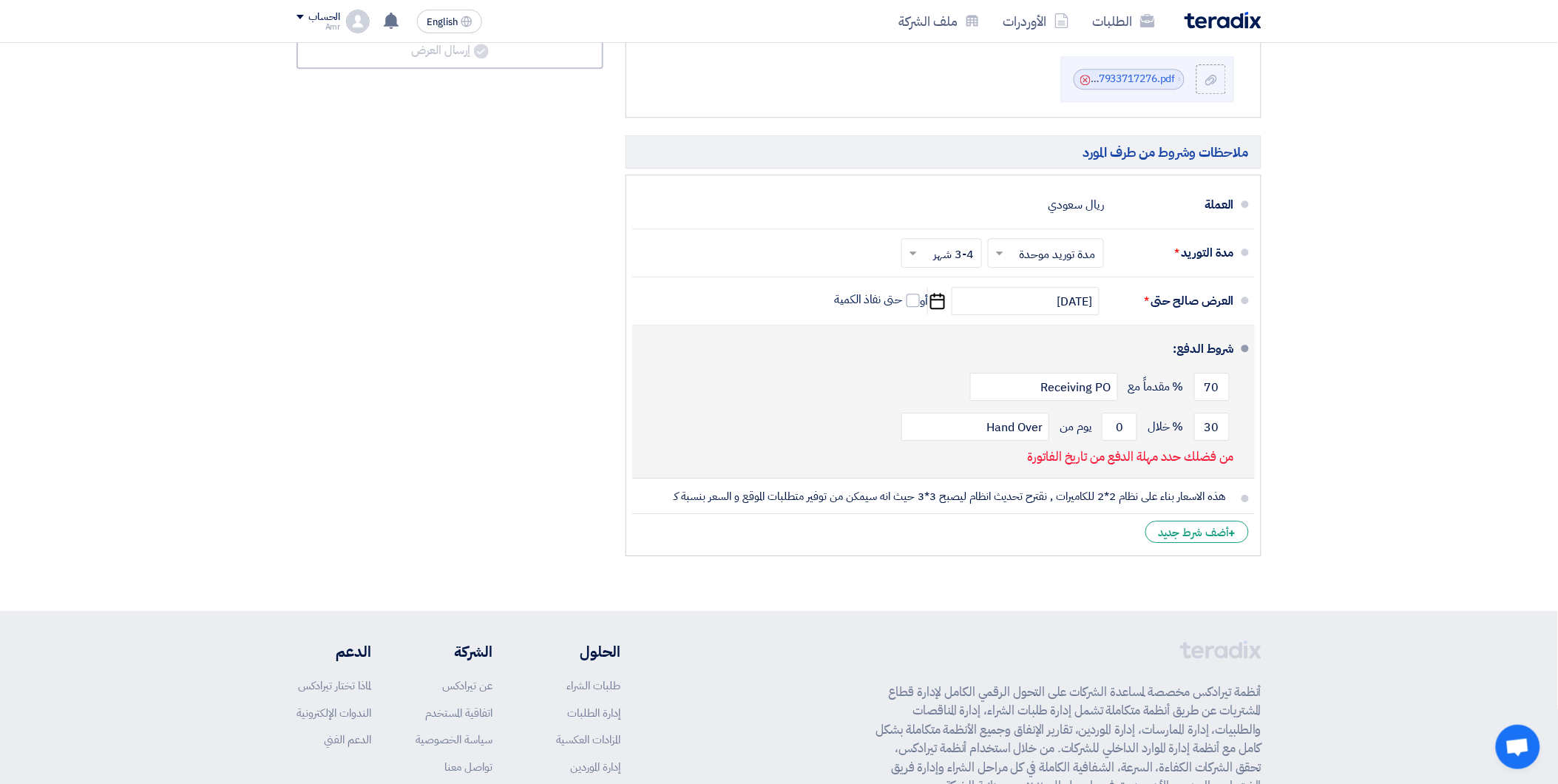
scroll to position [1363, 0]
click at [1165, 459] on p "من فضلك حدد مهلة الدفع من تاريخ الفاتورة" at bounding box center [1131, 452] width 206 height 15
drag, startPoint x: 1128, startPoint y: 424, endPoint x: 1096, endPoint y: 430, distance: 32.6
click at [1096, 430] on div "30 % خلال 0 يوم من Hand Over" at bounding box center [939, 423] width 590 height 40
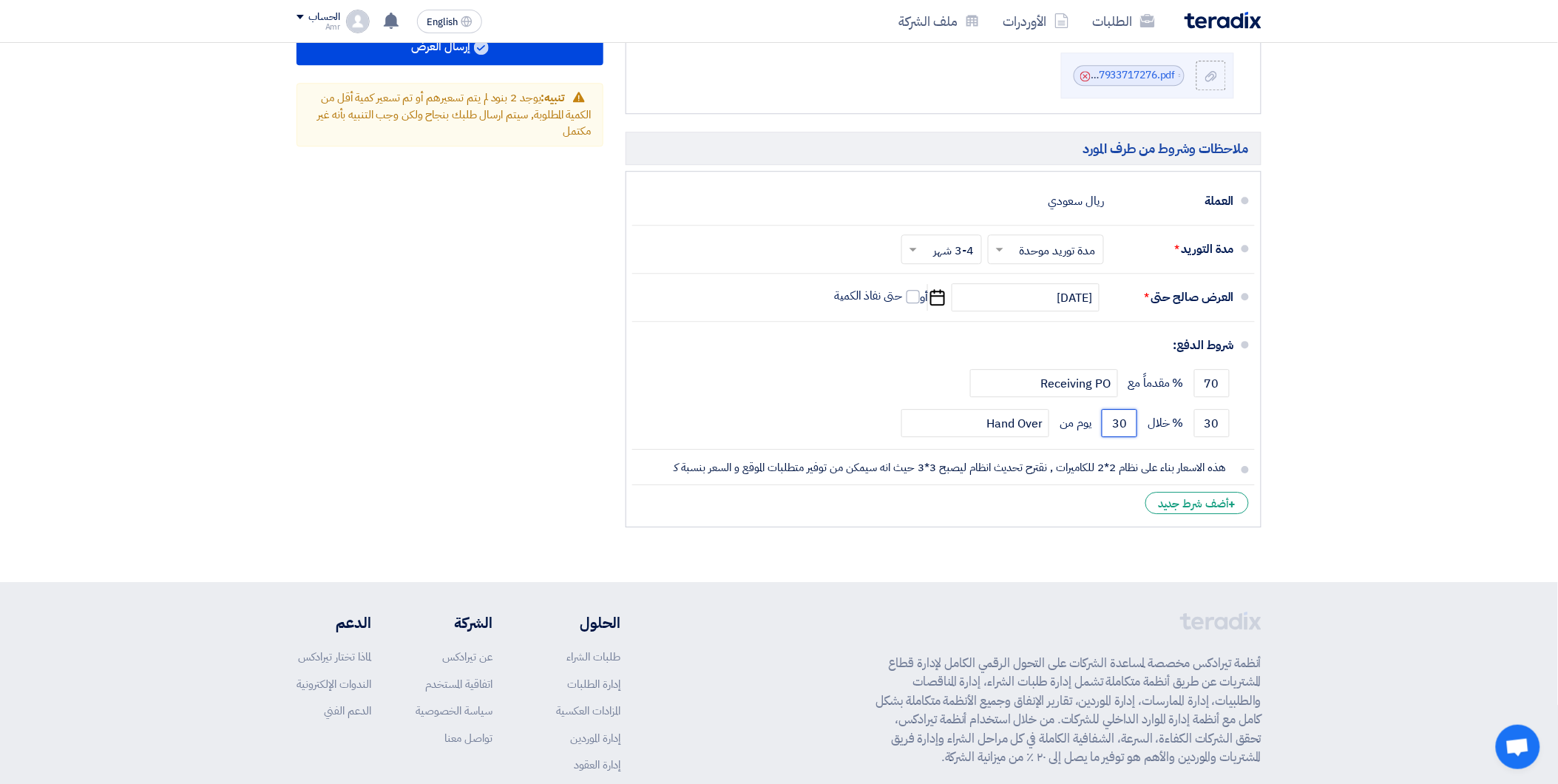
type input "30"
click at [970, 494] on li "+ أضف شرط جديد" at bounding box center [943, 502] width 622 height 36
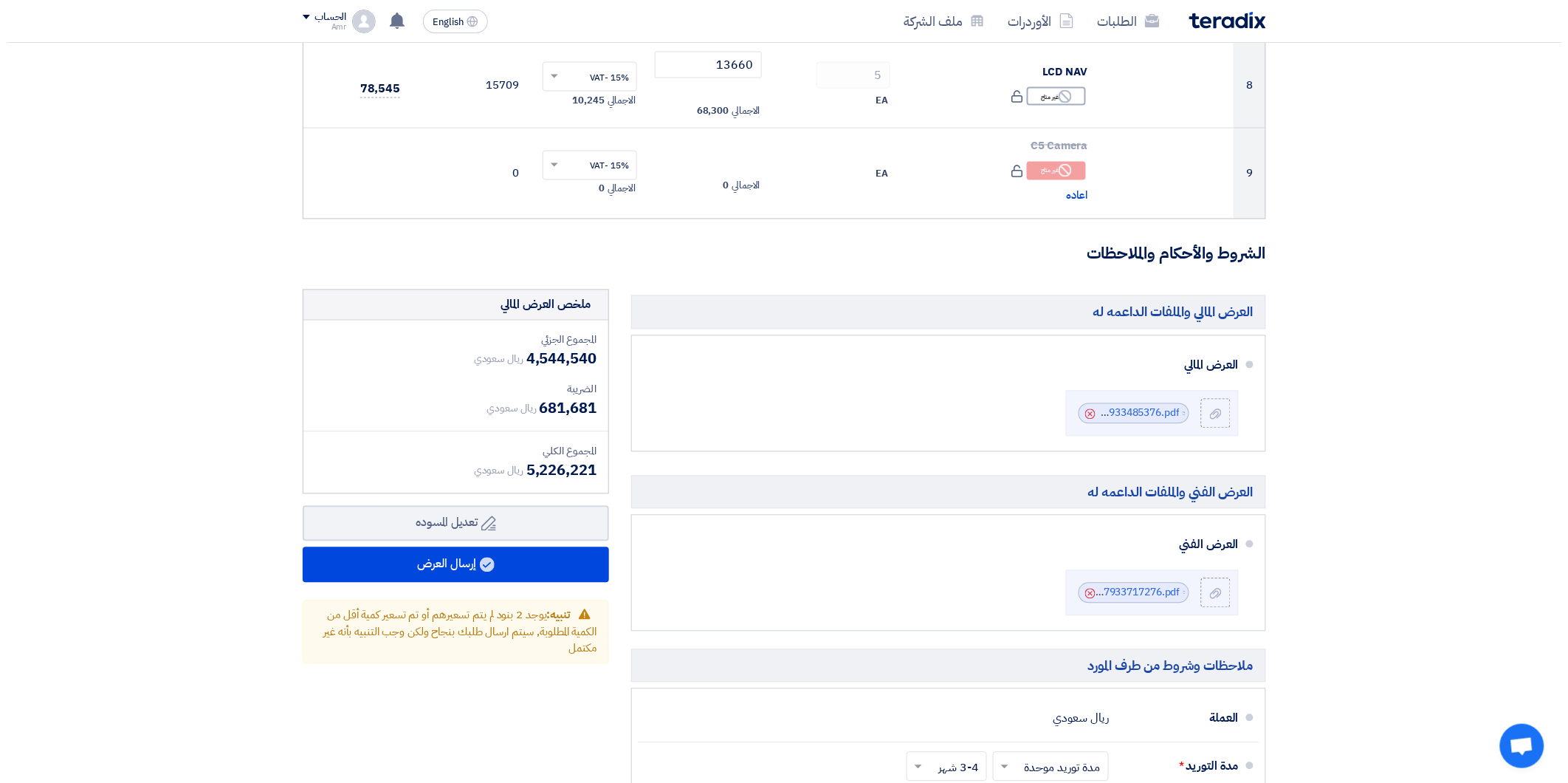
scroll to position [868, 0]
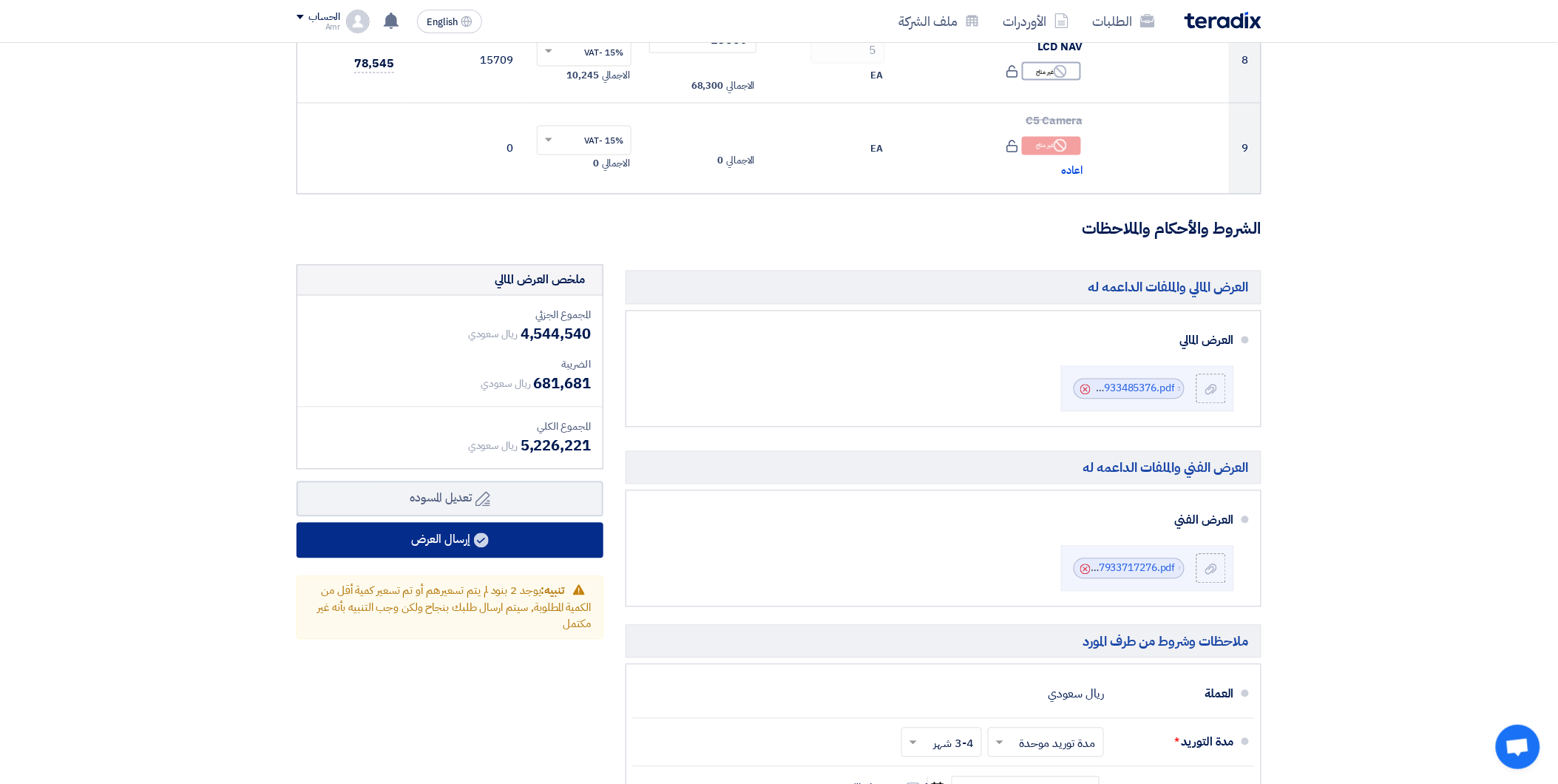
click at [547, 540] on button "إرسال العرض" at bounding box center [450, 540] width 307 height 36
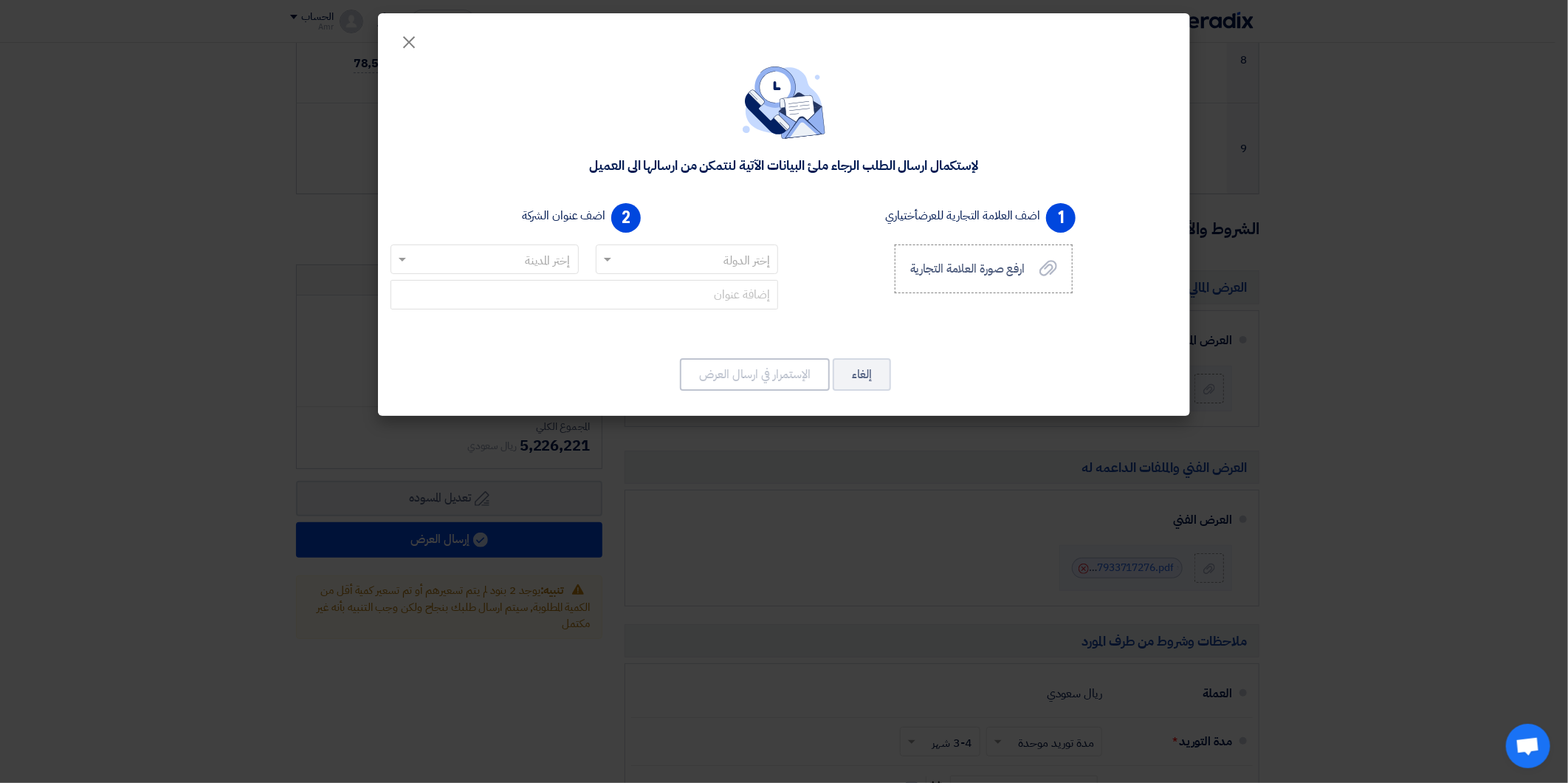
click at [700, 262] on input "text" at bounding box center [695, 260] width 154 height 24
type input "س"
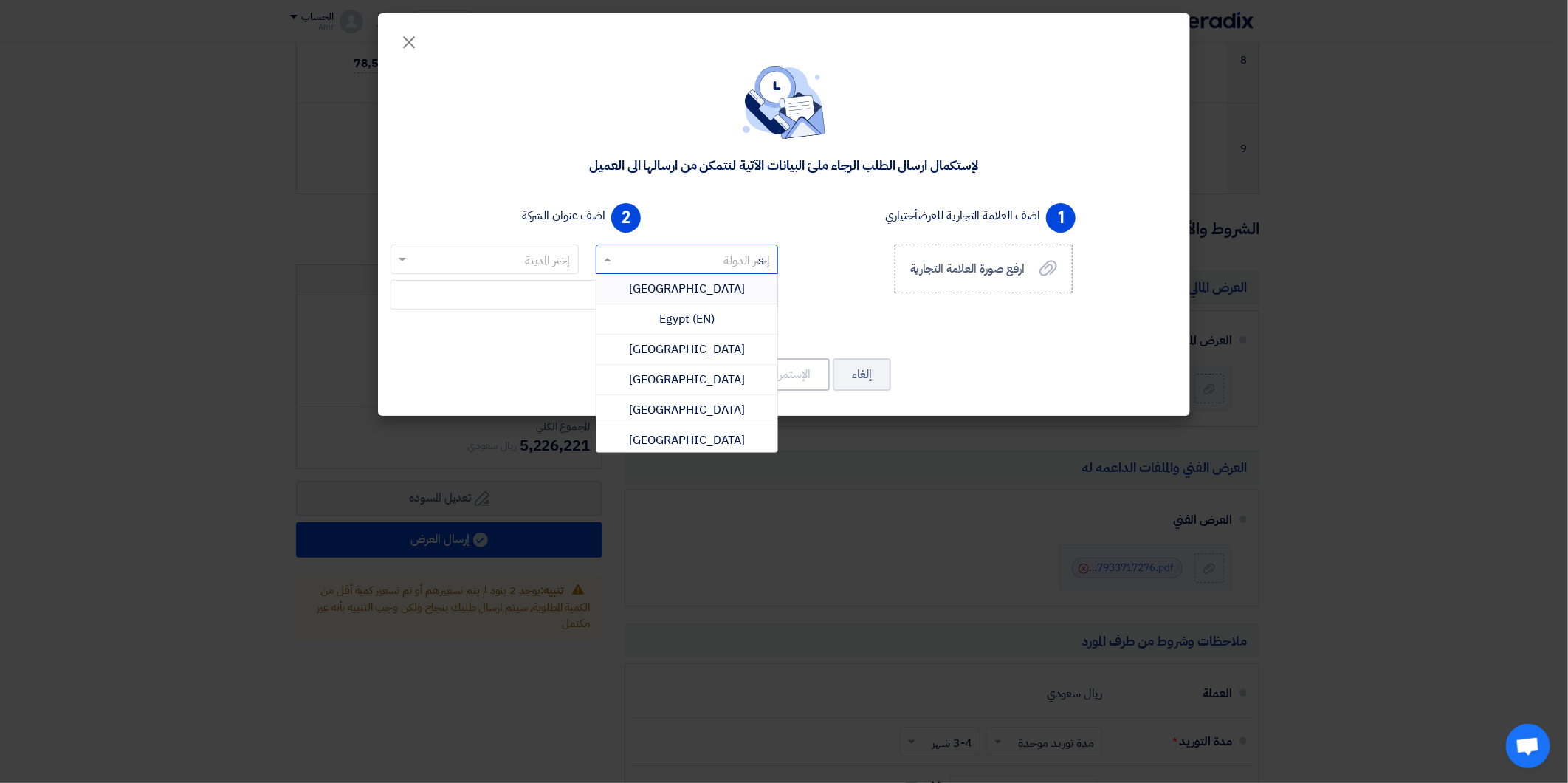
type input "sa"
click at [694, 381] on span "[GEOGRAPHIC_DATA]" at bounding box center [687, 379] width 116 height 17
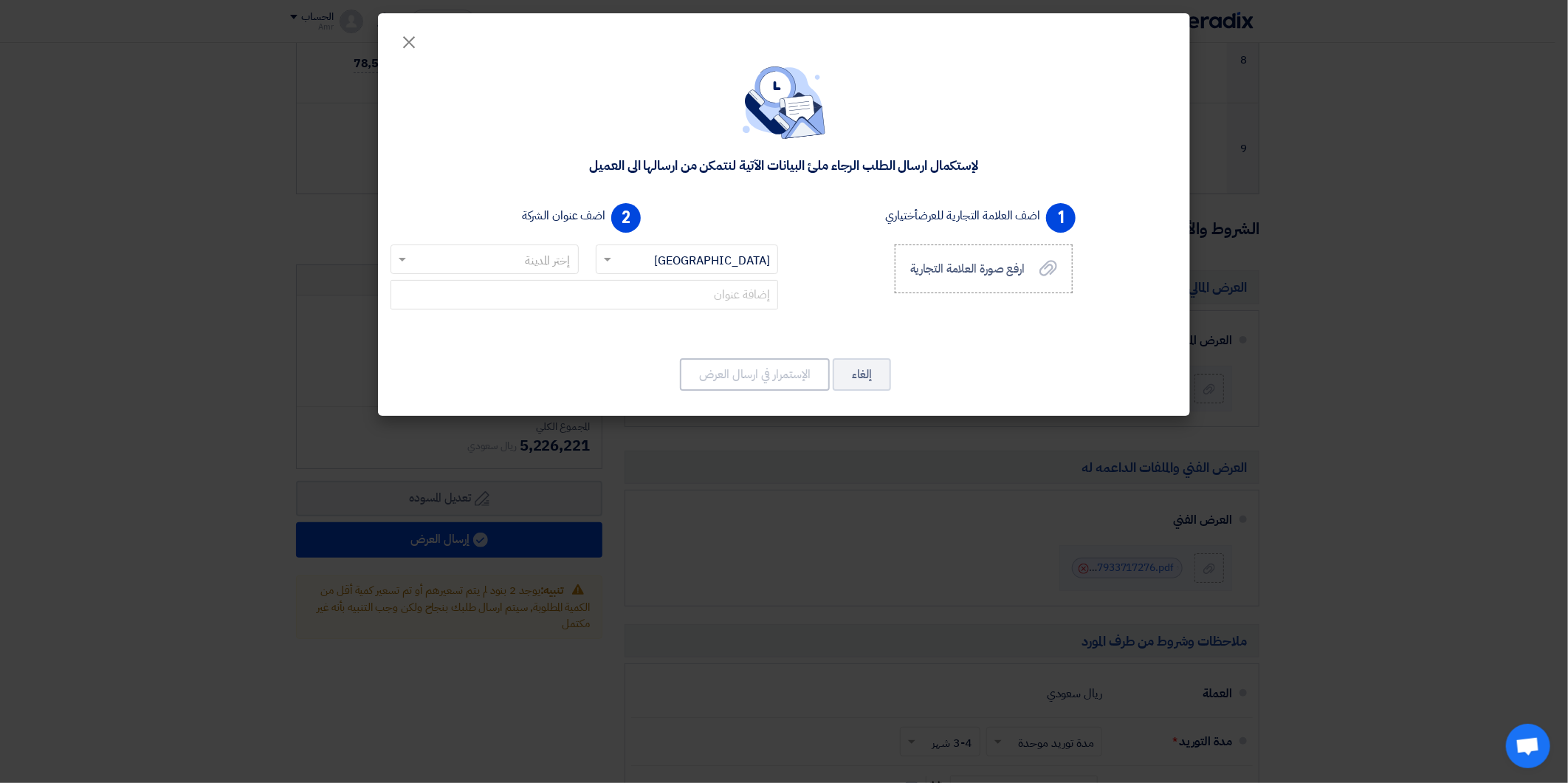
click at [534, 262] on input "text" at bounding box center [493, 260] width 159 height 24
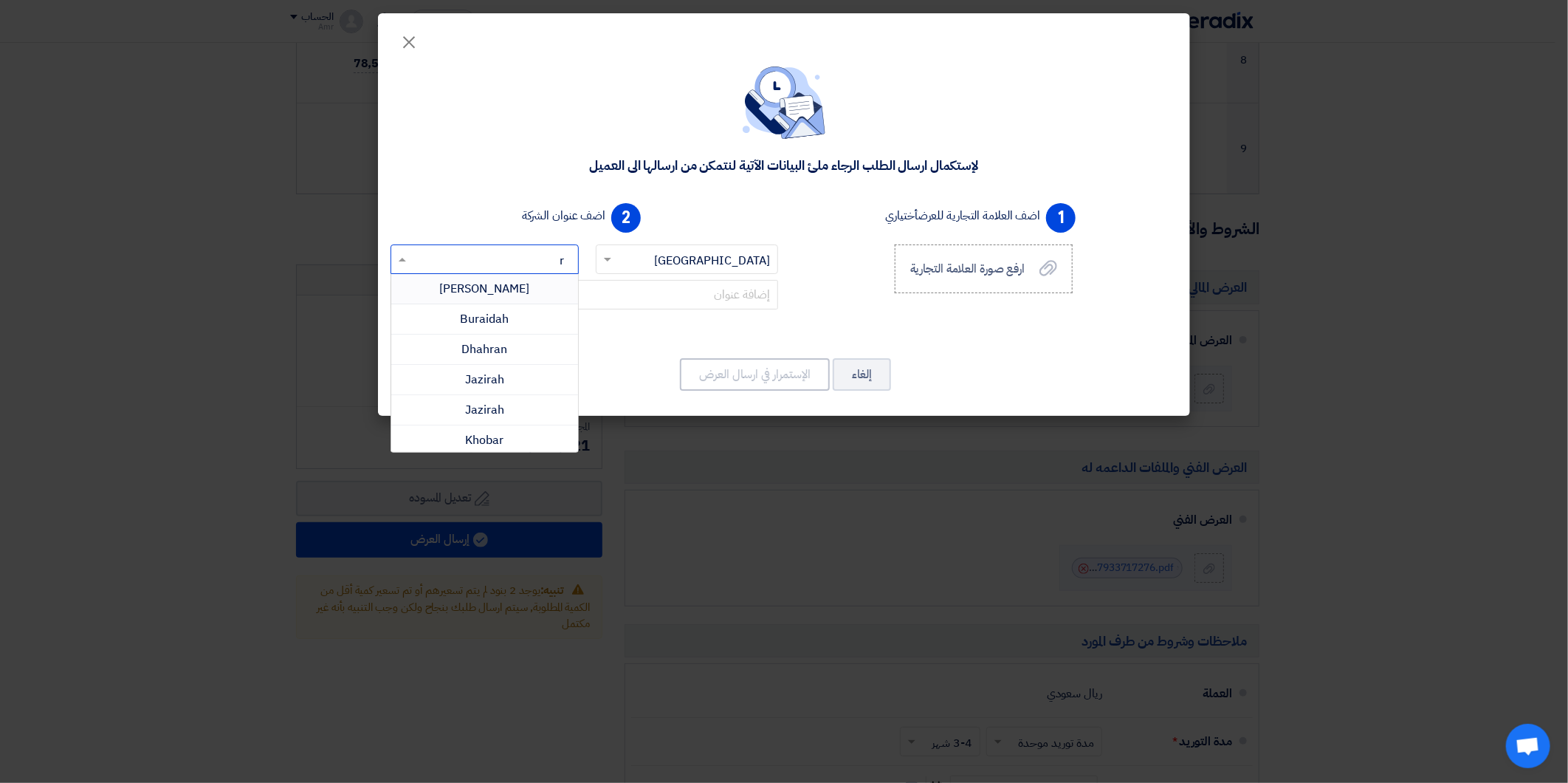
type input "ri"
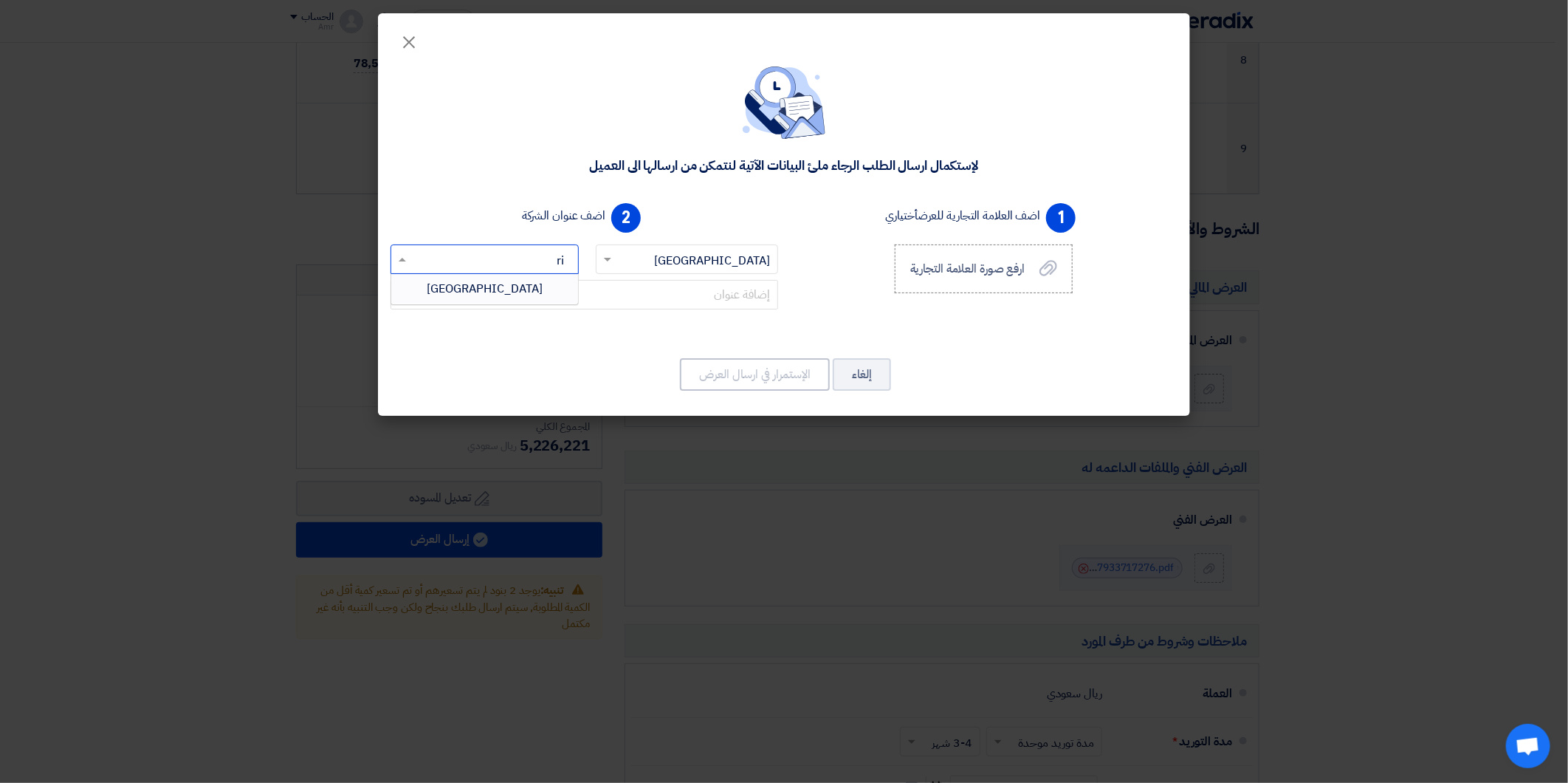
click at [522, 282] on div "[GEOGRAPHIC_DATA]" at bounding box center [484, 289] width 187 height 30
click at [752, 293] on input "text" at bounding box center [584, 295] width 388 height 30
click at [719, 100] on div "لإستكمال ارسال الطلب الرجاء ملئ البيانات الآتية لنتمكن من ارسالها الى العميل" at bounding box center [784, 119] width 777 height 107
click at [702, 297] on input "text" at bounding box center [584, 295] width 388 height 30
paste input "[STREET_ADDRESS]/"
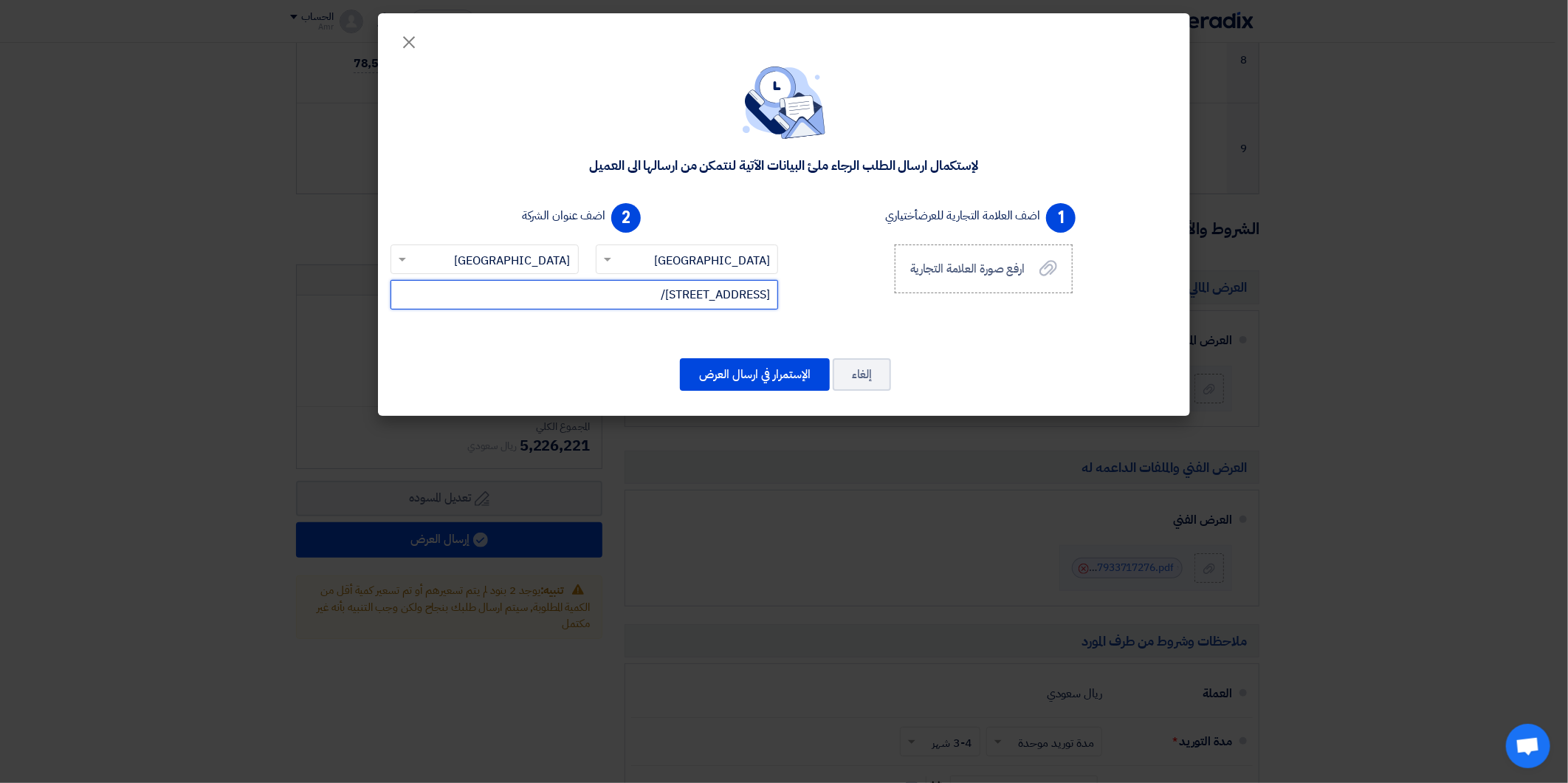
type input "[STREET_ADDRESS]/"
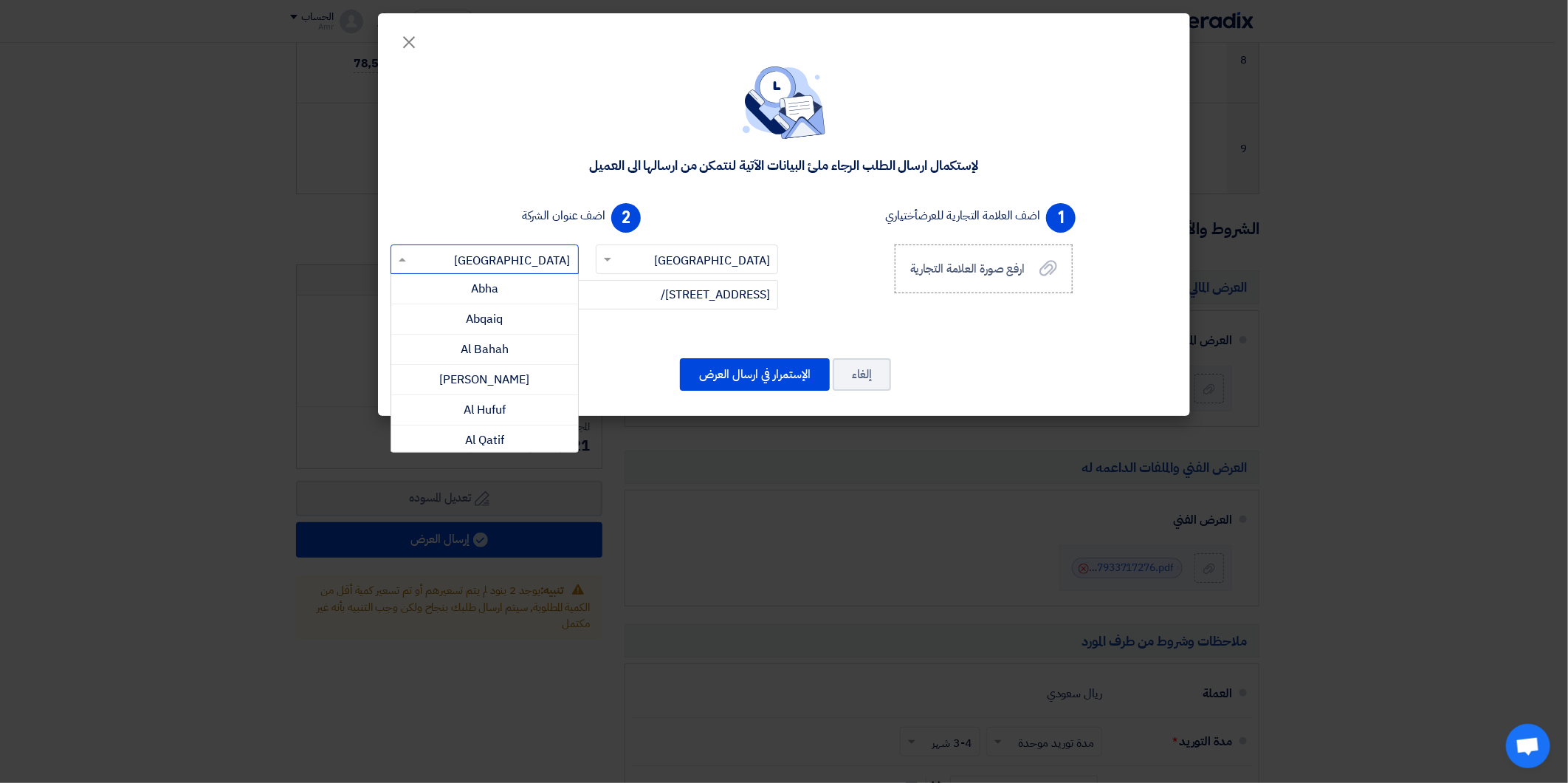
click at [557, 261] on input "text" at bounding box center [493, 260] width 159 height 24
drag, startPoint x: 513, startPoint y: 248, endPoint x: 548, endPoint y: 254, distance: 35.5
click at [618, 249] on div "إختر الدولة × Saudi Arabia × إختر المدينة × Riyadh × Abha Abqaiq" at bounding box center [585, 289] width 400 height 89
click at [533, 258] on input "text" at bounding box center [493, 260] width 159 height 24
click at [537, 258] on input "text" at bounding box center [493, 260] width 159 height 24
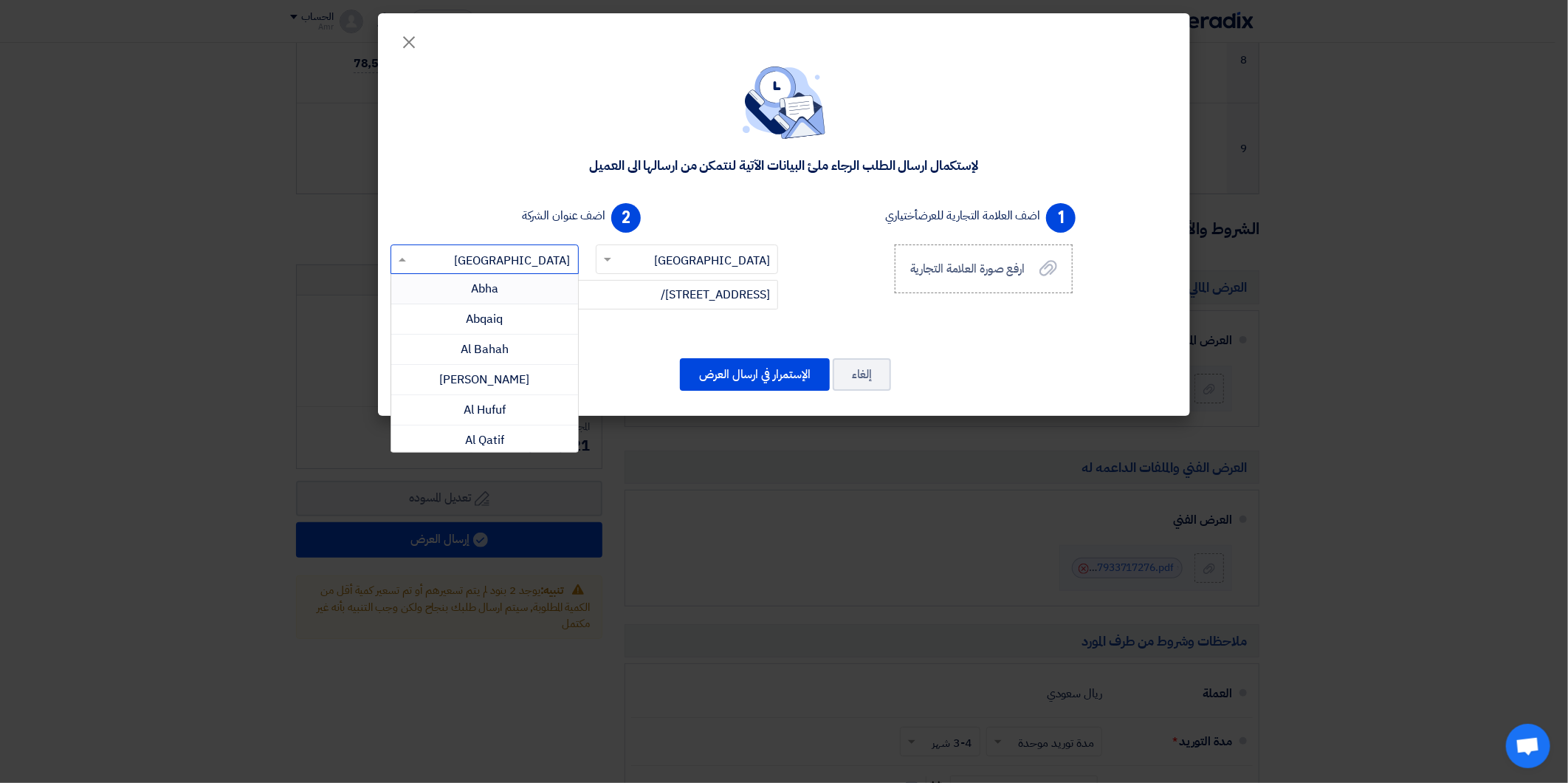
drag, startPoint x: 548, startPoint y: 261, endPoint x: 562, endPoint y: 262, distance: 14.0
click at [561, 262] on input "text" at bounding box center [493, 260] width 159 height 24
click at [562, 262] on input "text" at bounding box center [493, 260] width 159 height 24
click at [571, 255] on input "text" at bounding box center [493, 260] width 159 height 24
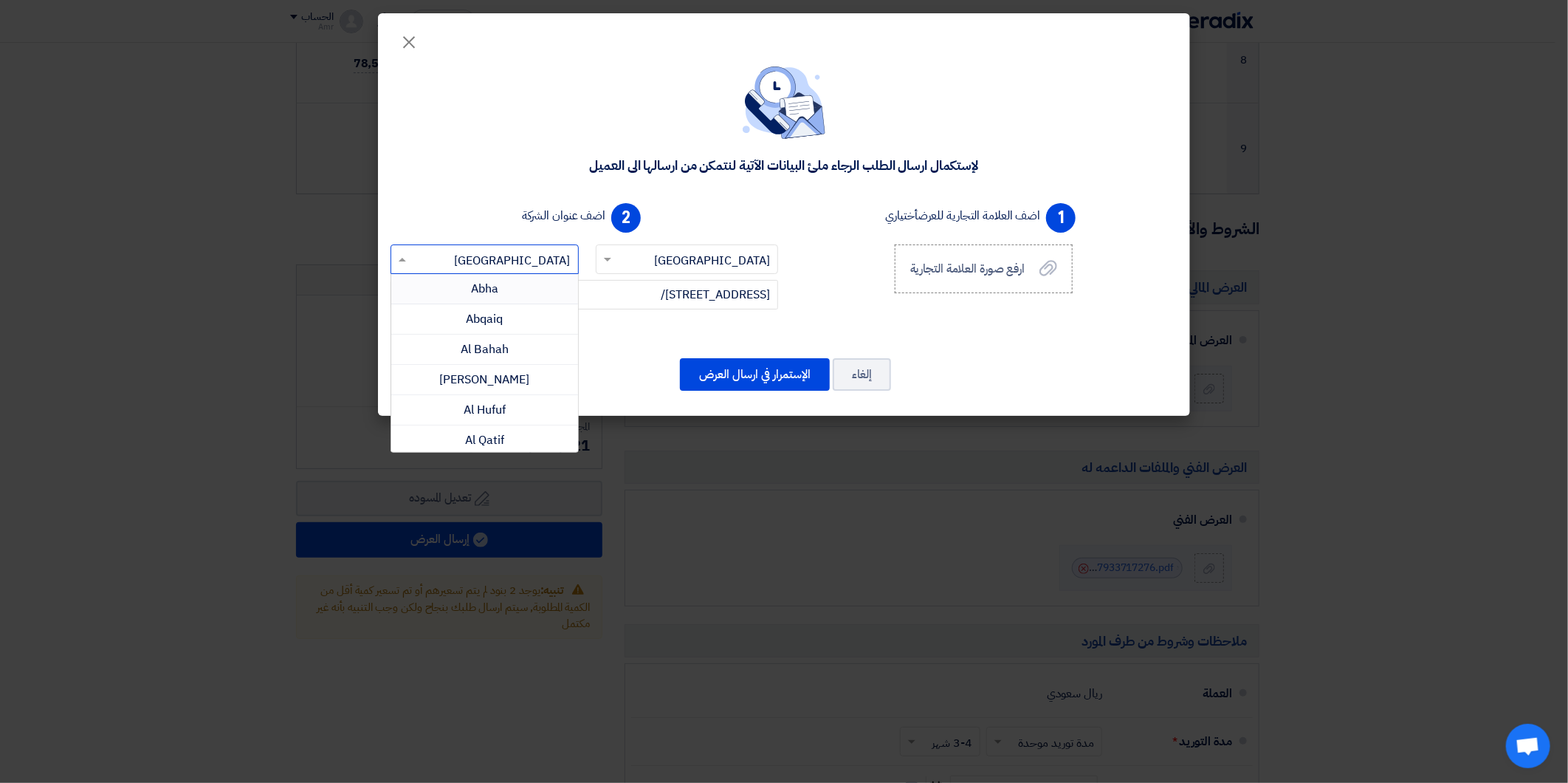
drag, startPoint x: 571, startPoint y: 255, endPoint x: 528, endPoint y: 261, distance: 43.4
click at [528, 261] on input "text" at bounding box center [493, 260] width 159 height 24
type input "j"
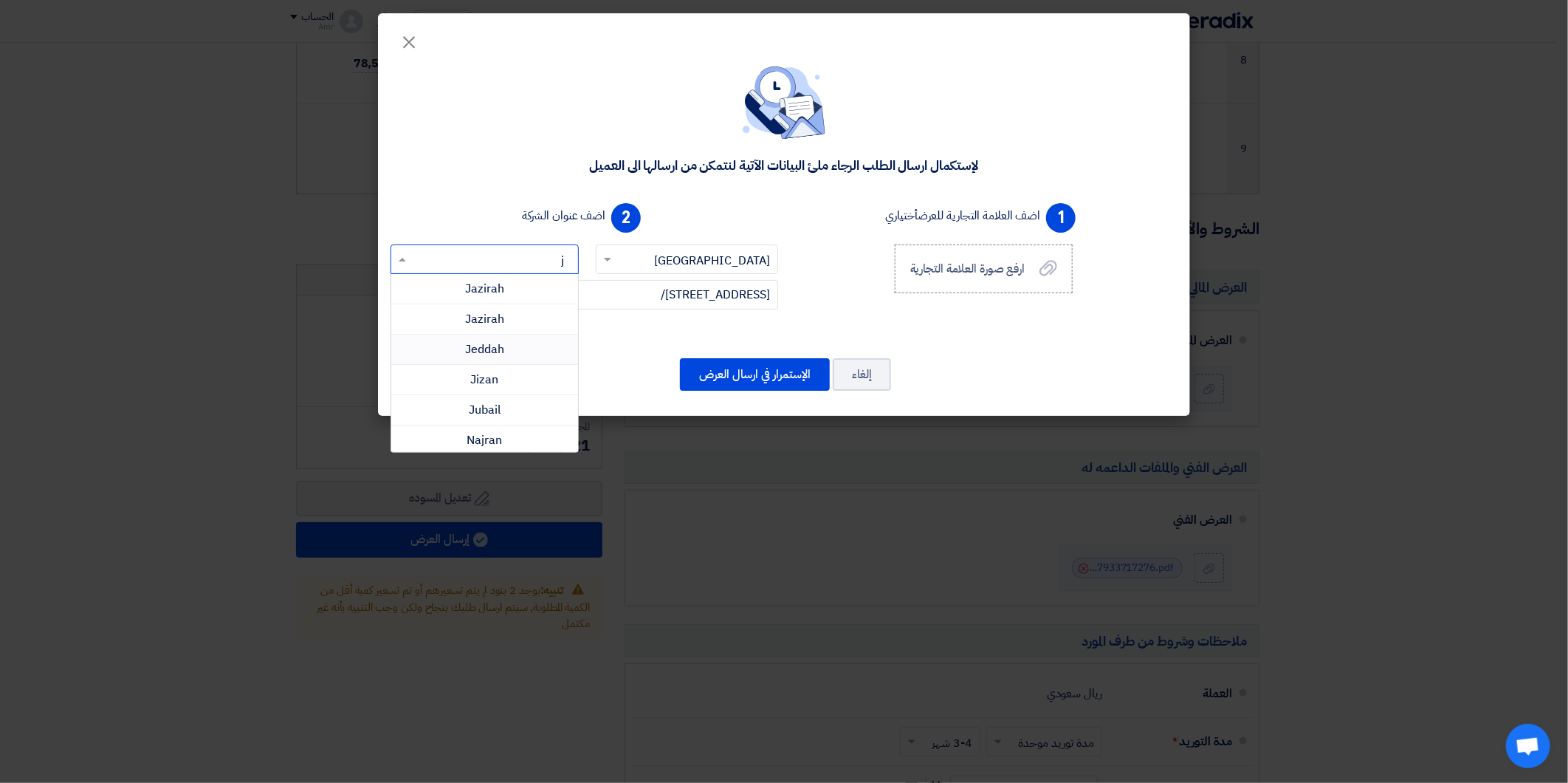
click at [495, 341] on span "Jeddah" at bounding box center [484, 349] width 39 height 17
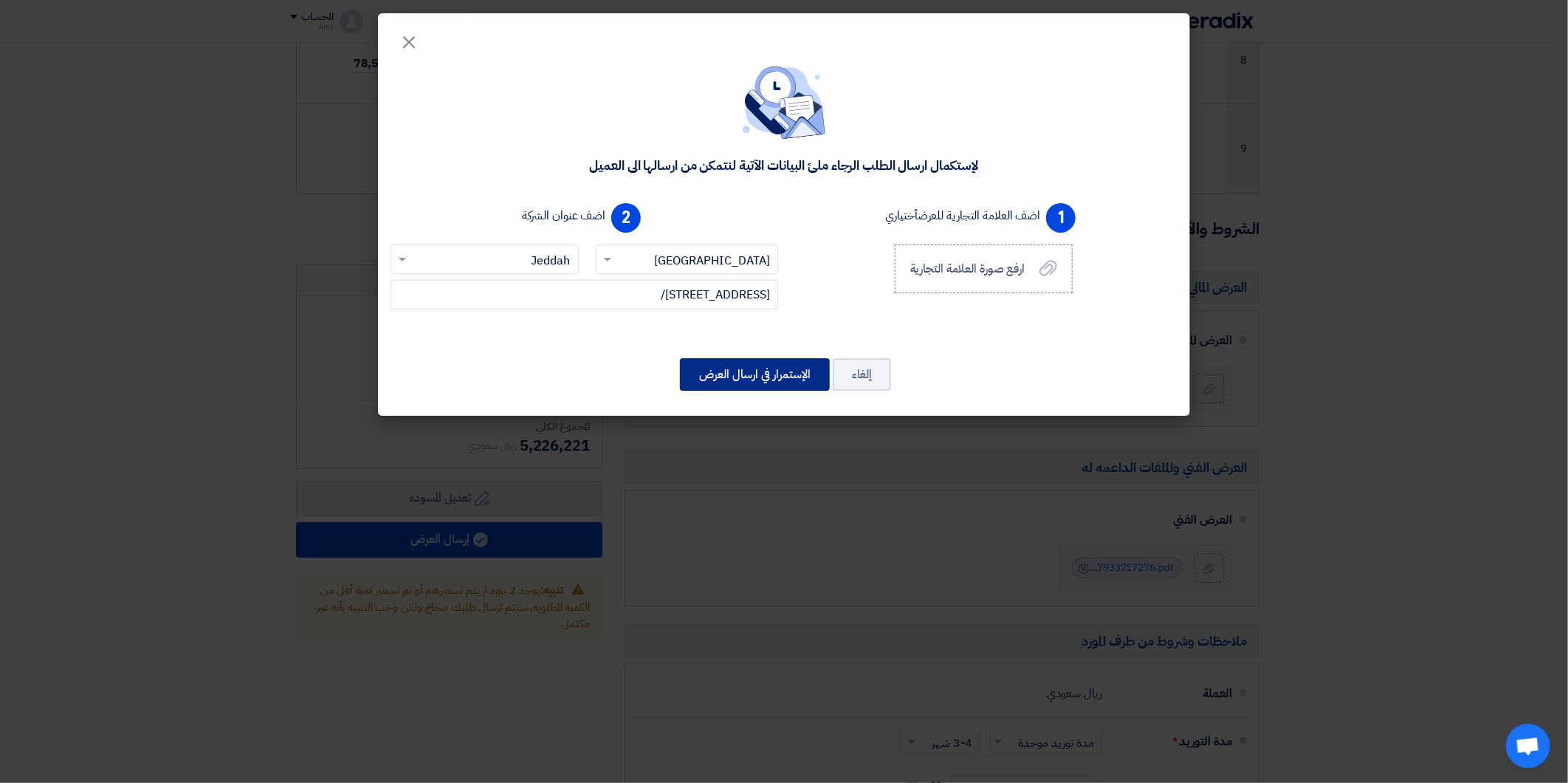
click at [761, 373] on button "الإستمرار في ارسال العرض" at bounding box center [754, 374] width 149 height 32
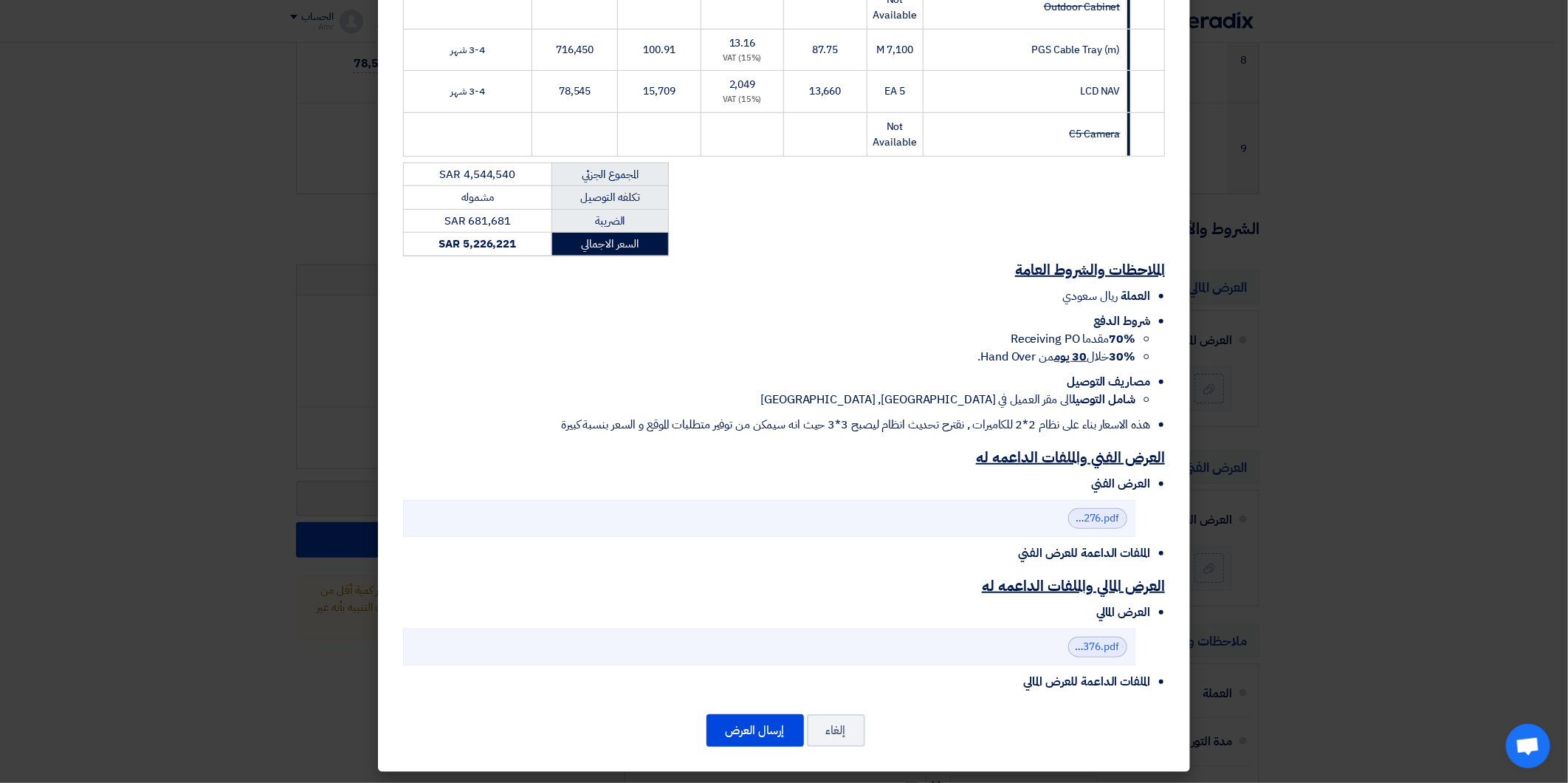
scroll to position [504, 0]
click at [1392, 296] on modal-container "Ideal Execution of Projects Co. Al Baladiah Street, Building No. 3378, Al Azizi…" at bounding box center [784, 391] width 1568 height 783
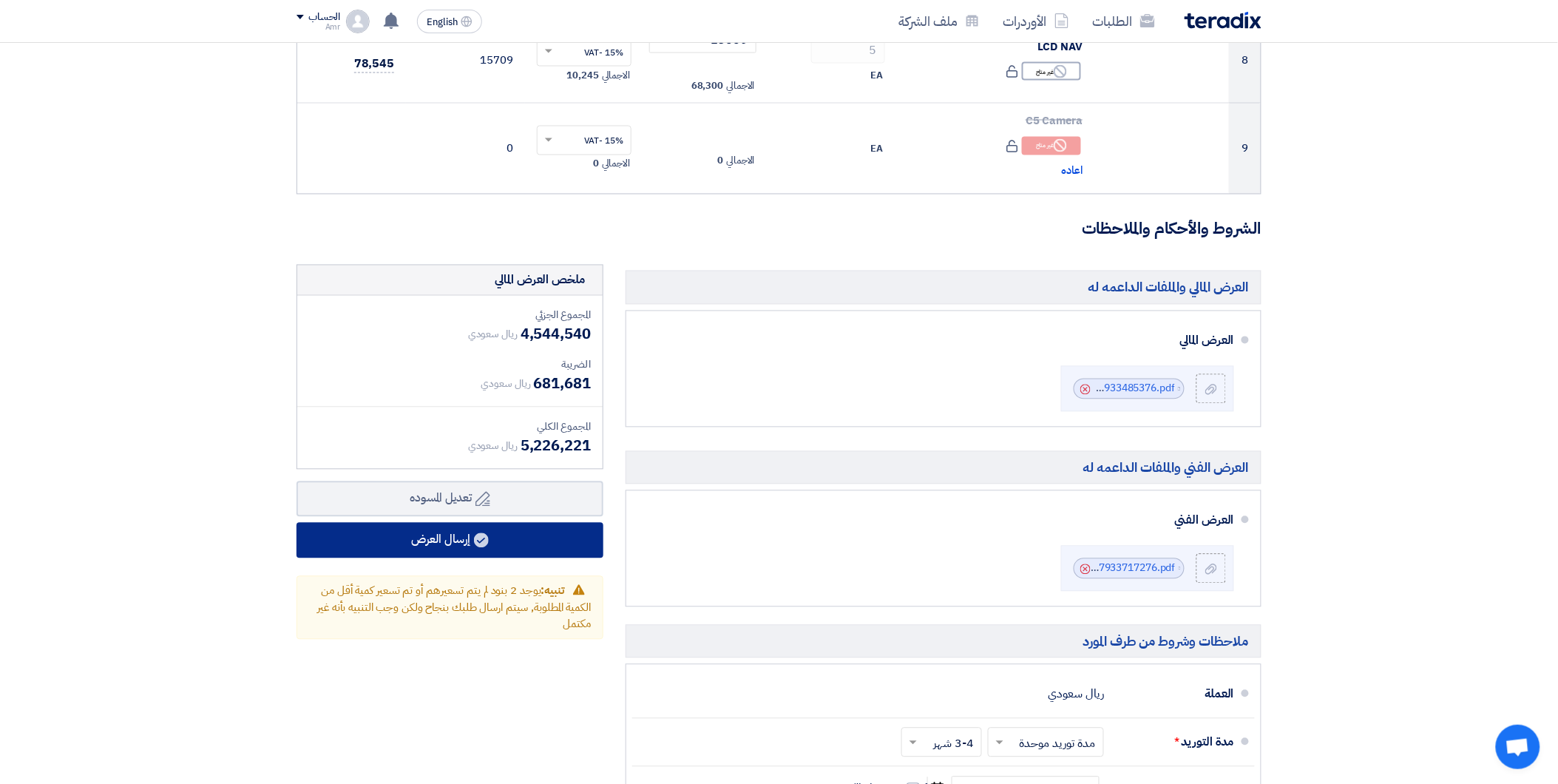
click at [489, 540] on use at bounding box center [481, 540] width 15 height 15
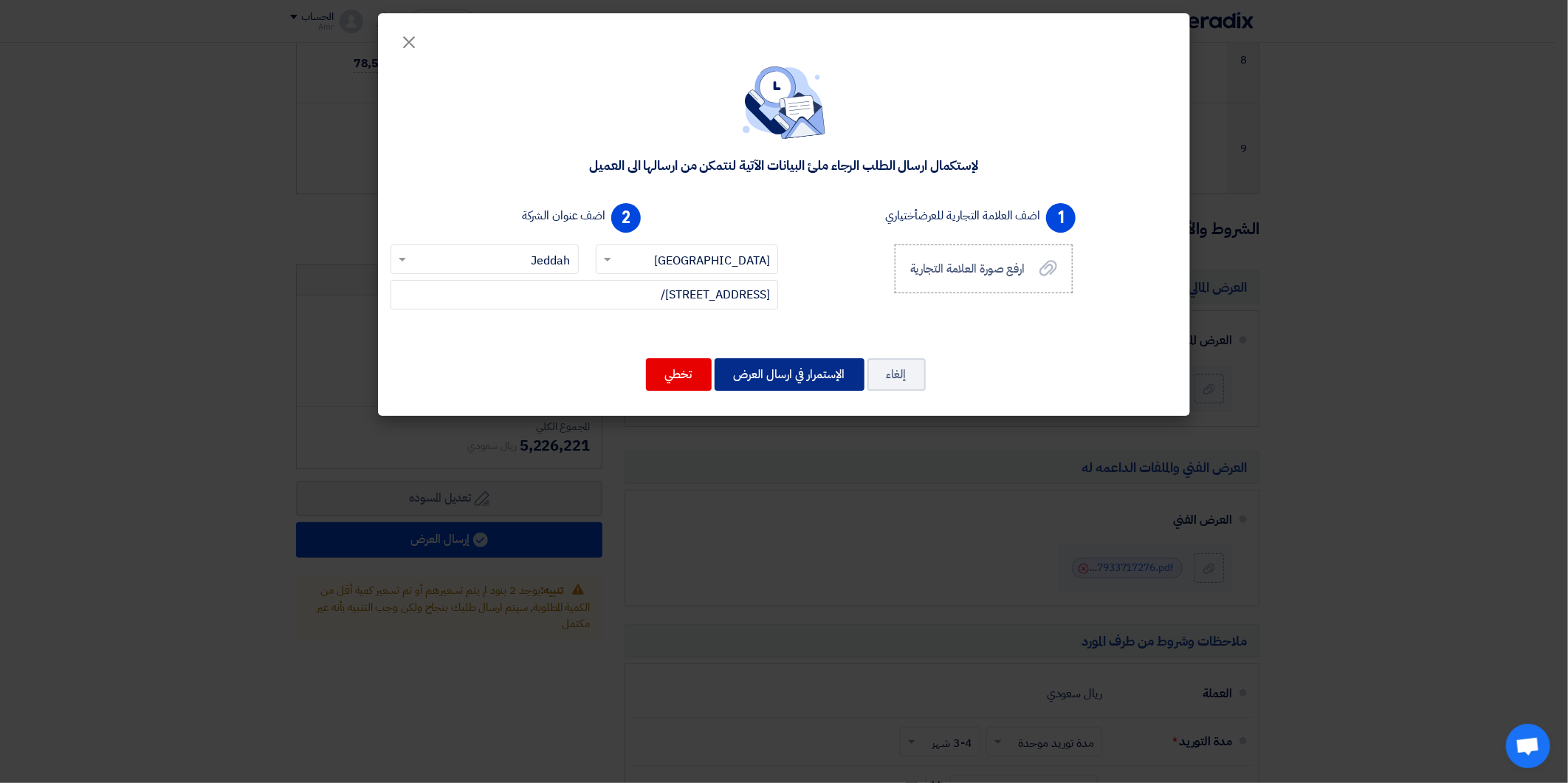
click at [783, 372] on button "الإستمرار في ارسال العرض" at bounding box center [789, 374] width 149 height 32
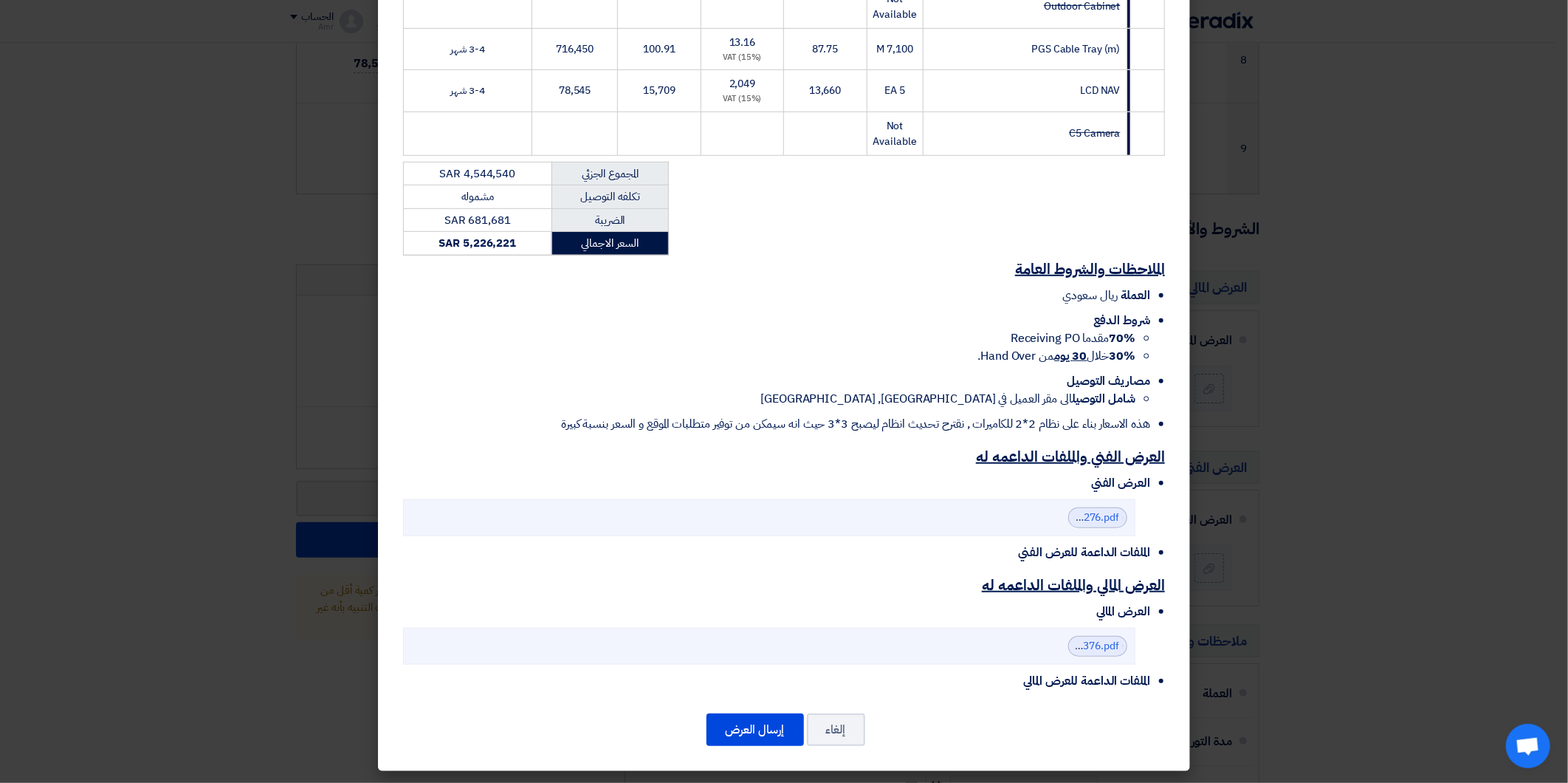
click at [1171, 164] on div "المجموع الجزئي SAR 4,544,540 تكلفه التوصيل مشموله الضريبة SAR 681,681 السعر ال…" at bounding box center [784, 162] width 777 height 6
click at [772, 725] on button "إرسال العرض" at bounding box center [755, 729] width 97 height 32
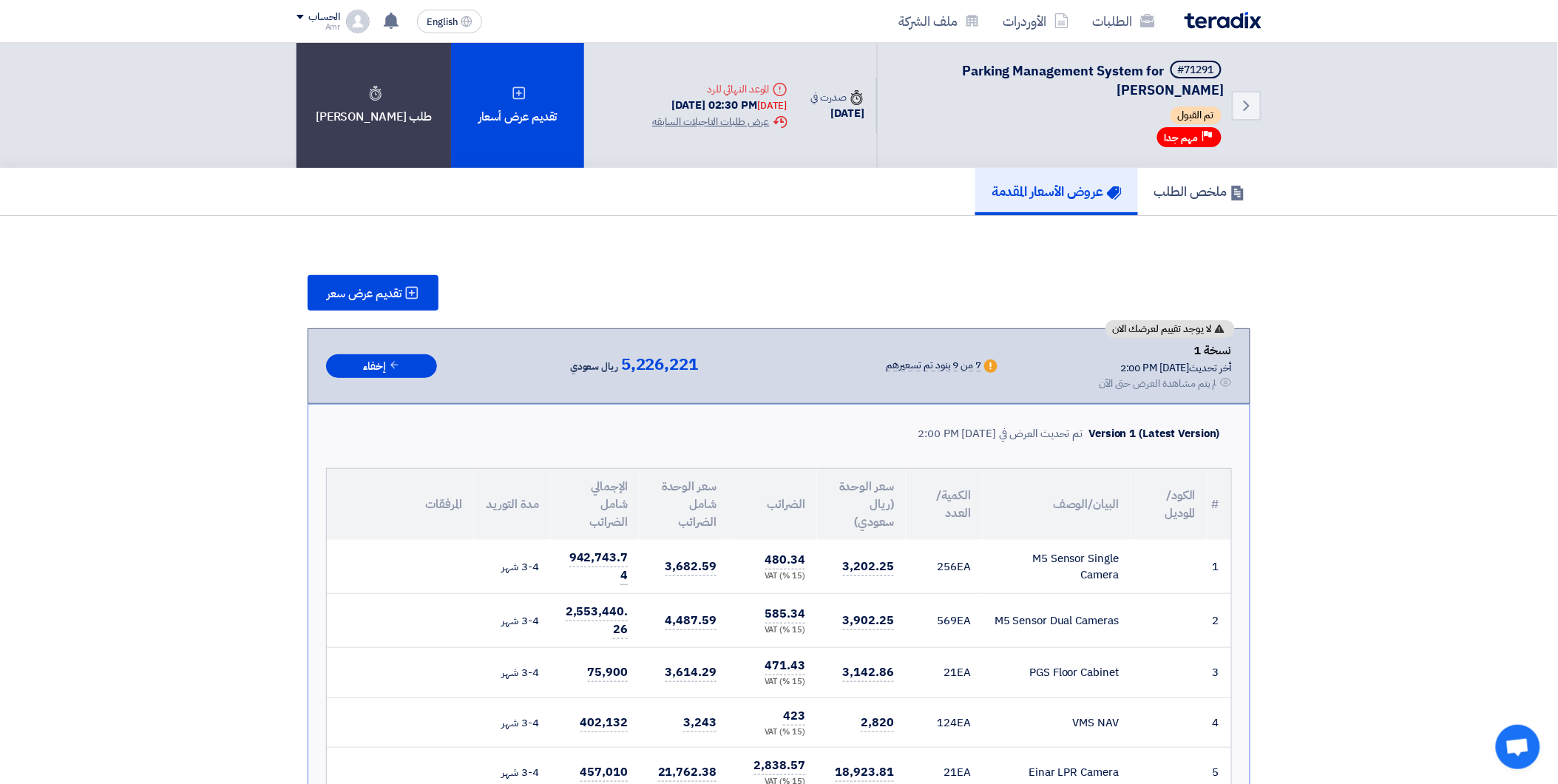
click at [1302, 200] on div "ملخص الطلب عروض الأسعار المقدمة" at bounding box center [779, 191] width 1558 height 48
click at [721, 91] on div "Deadline الموعد النهائي للرد" at bounding box center [719, 89] width 135 height 16
click at [855, 112] on div "[DATE]" at bounding box center [837, 114] width 53 height 17
click at [1189, 188] on h5 "ملخص الطلب" at bounding box center [1199, 191] width 91 height 17
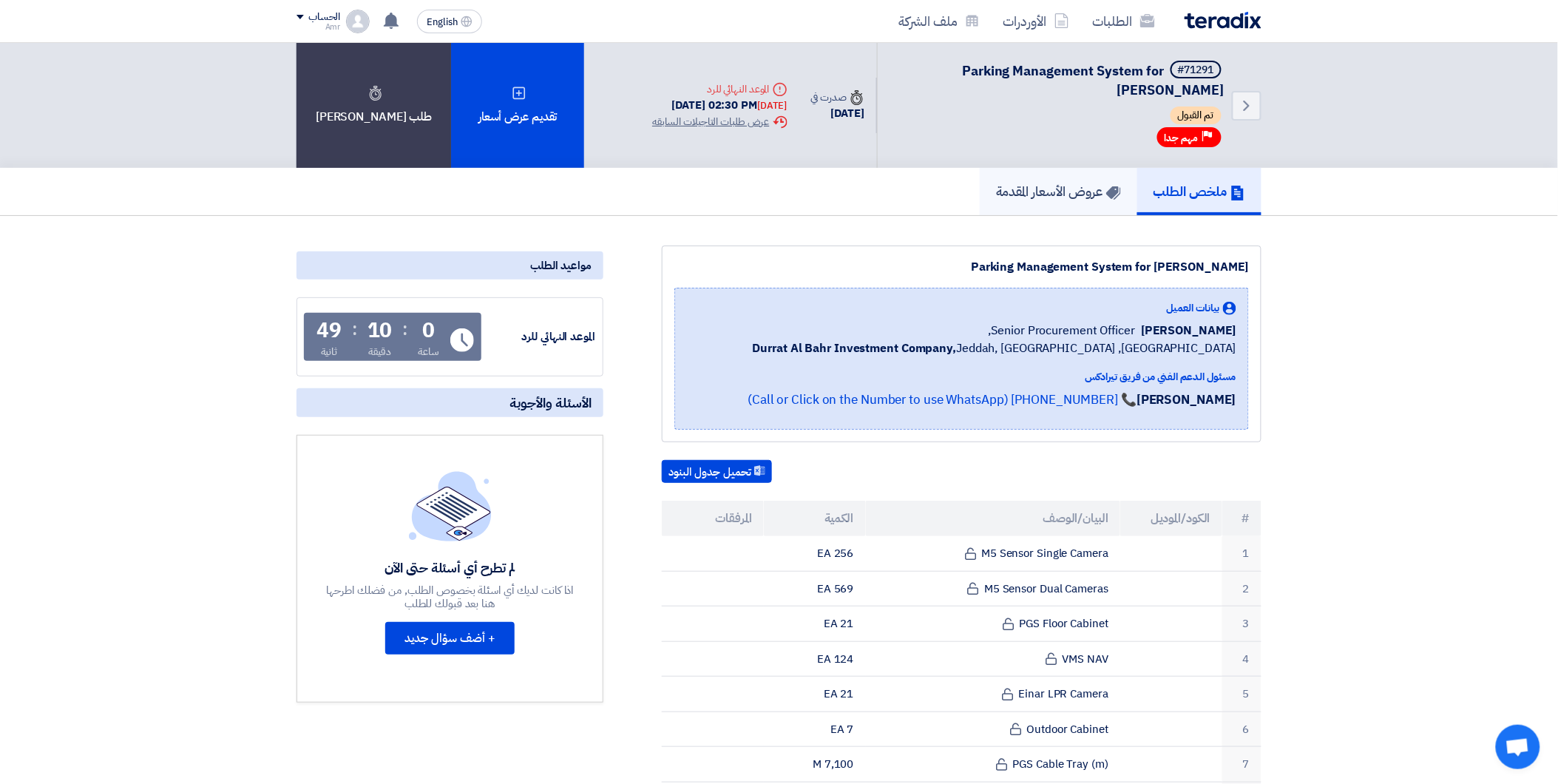
click at [1010, 193] on h5 "عروض الأسعار المقدمة" at bounding box center [1058, 191] width 125 height 17
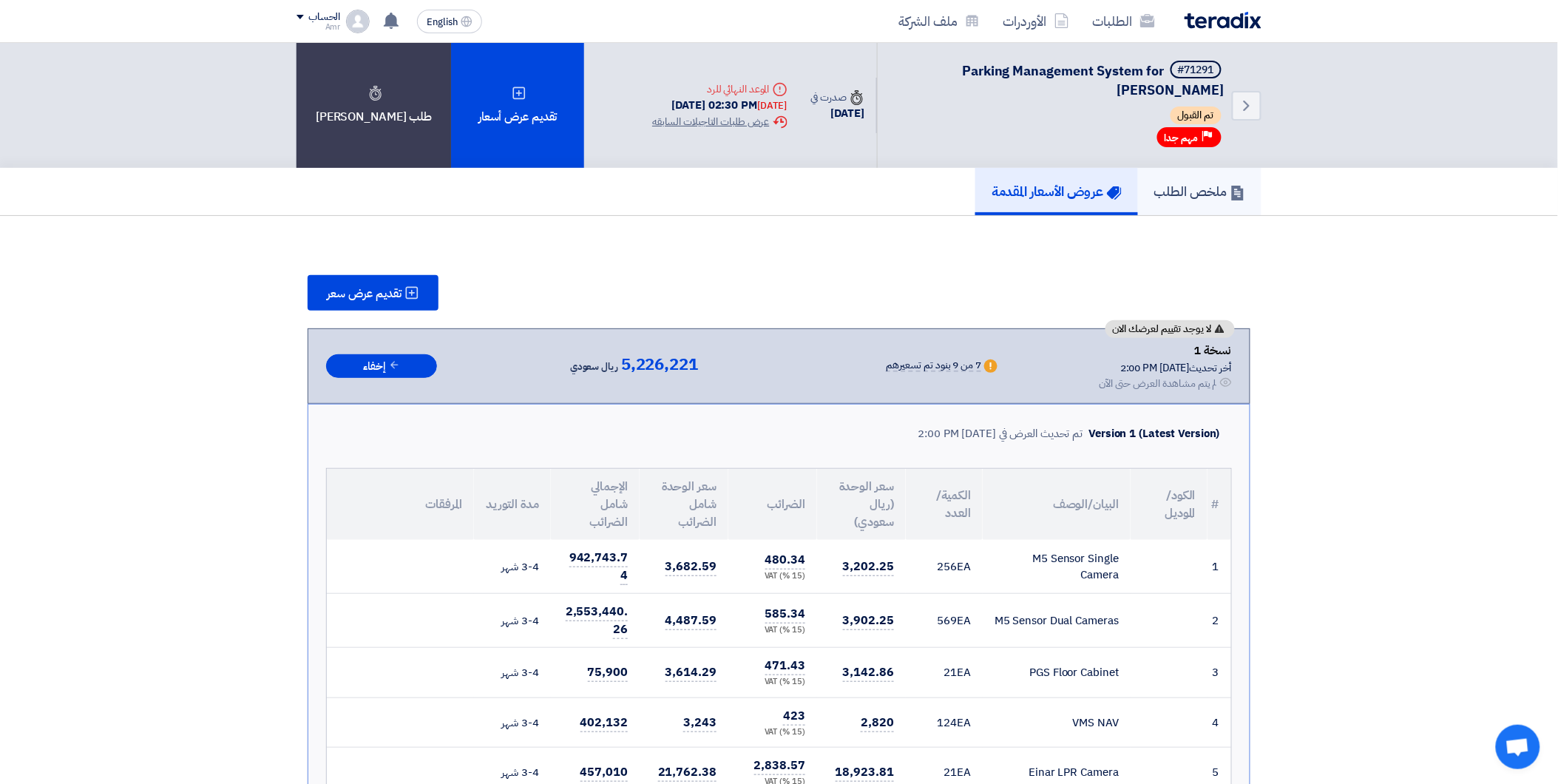
click at [1187, 196] on h5 "ملخص الطلب" at bounding box center [1199, 191] width 91 height 17
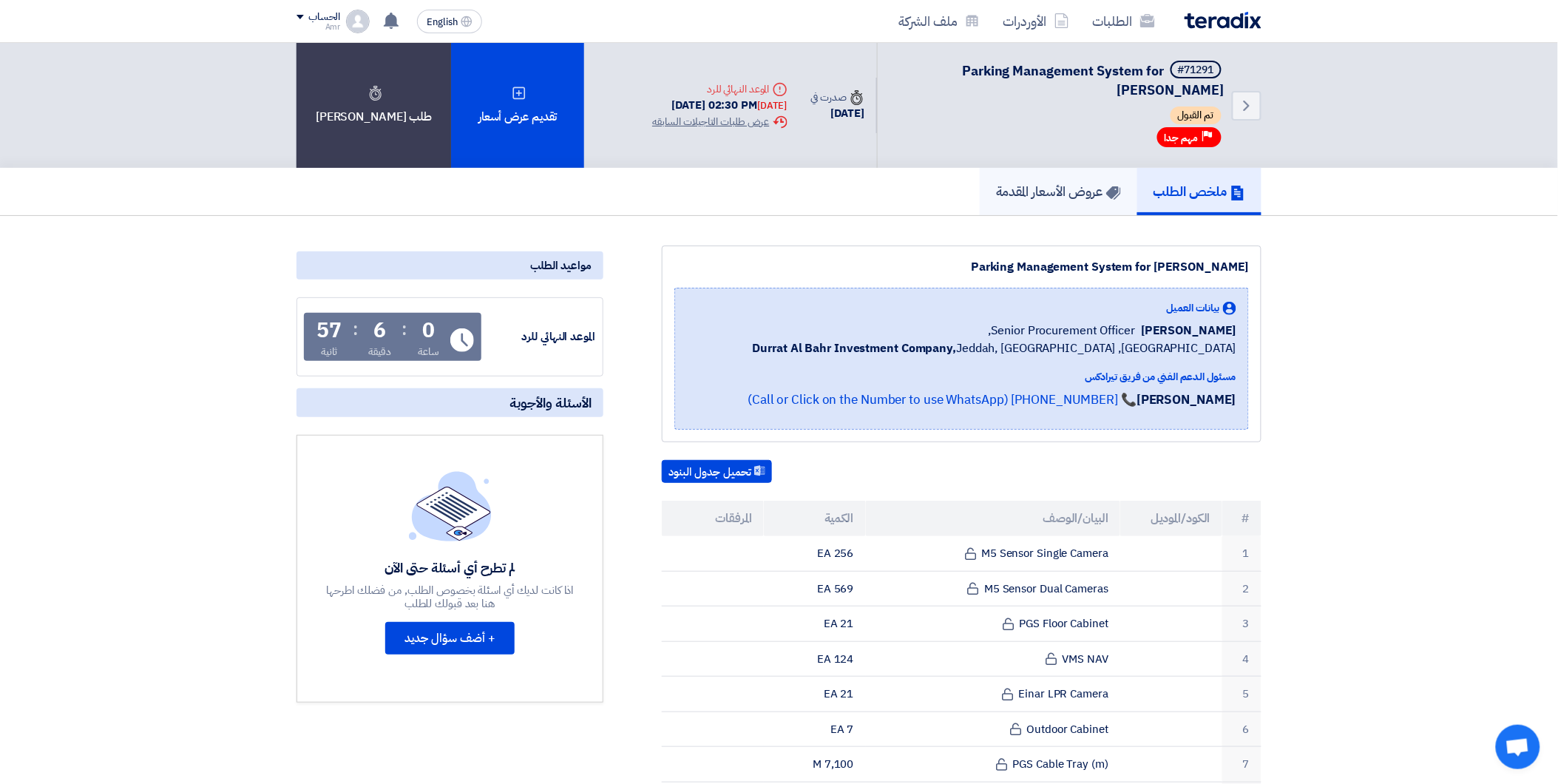
click at [1038, 189] on h5 "عروض الأسعار المقدمة" at bounding box center [1058, 191] width 125 height 17
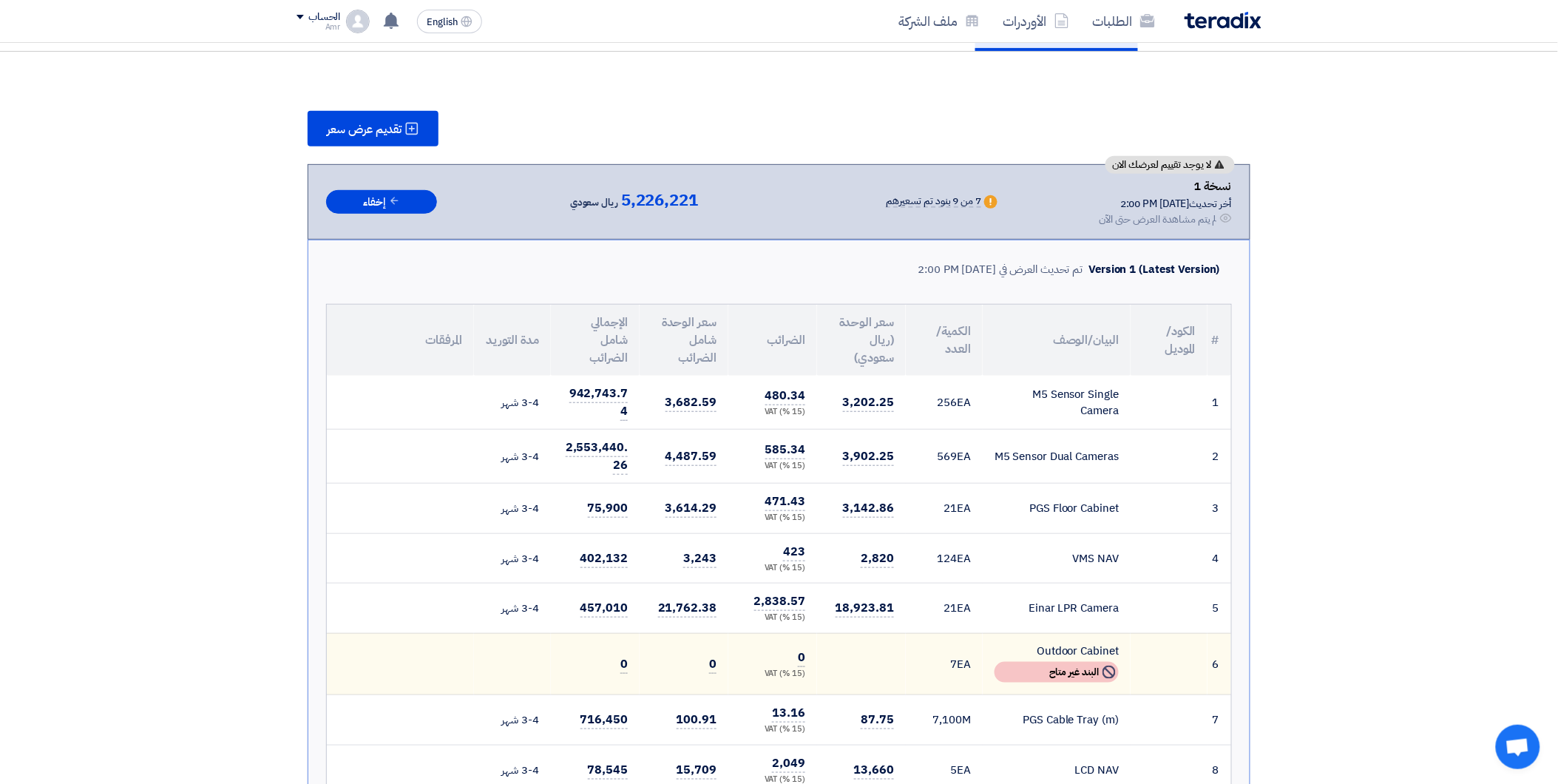
scroll to position [246, 0]
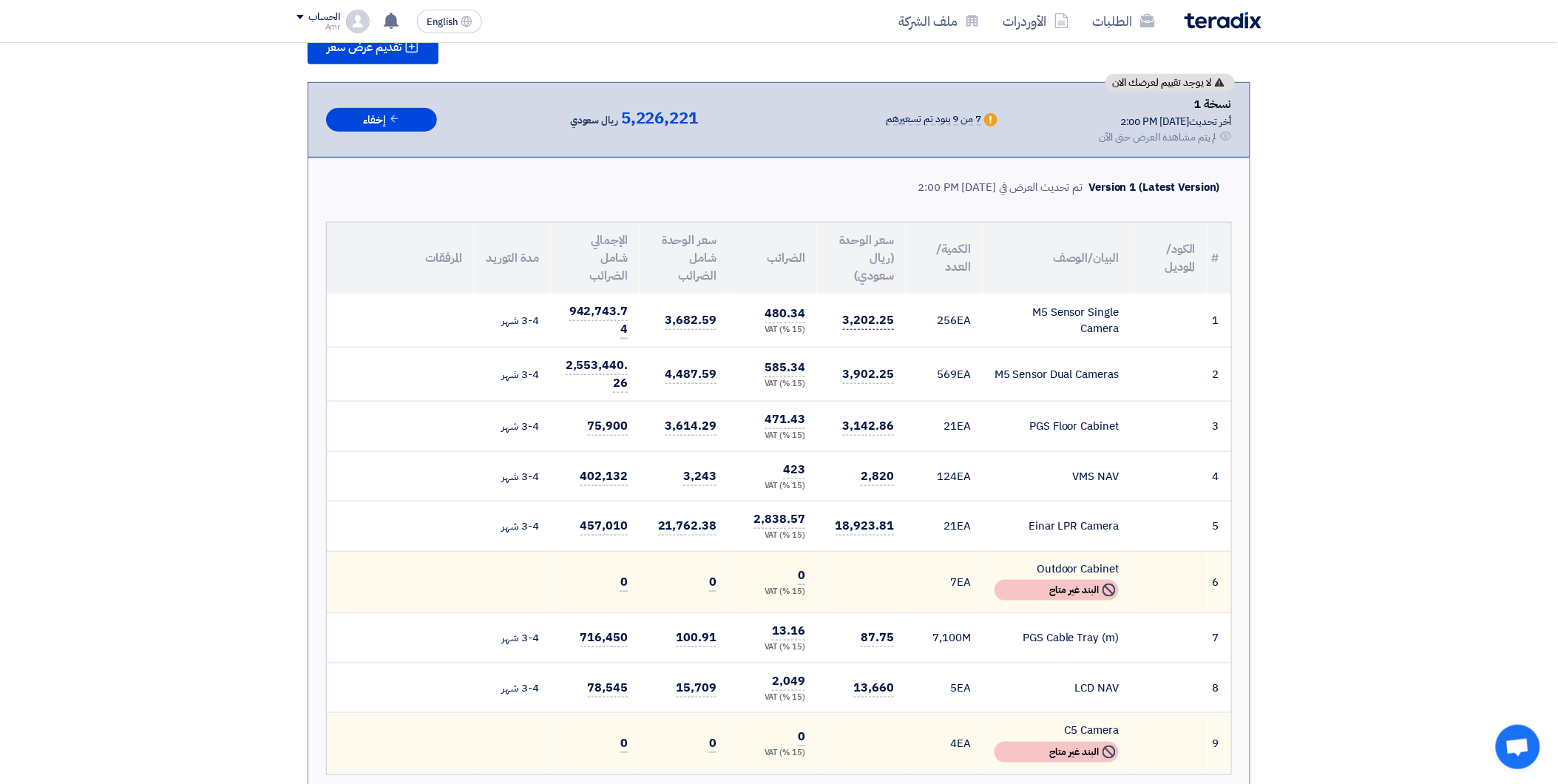
click at [858, 312] on span "3,202.25" at bounding box center [869, 320] width 51 height 18
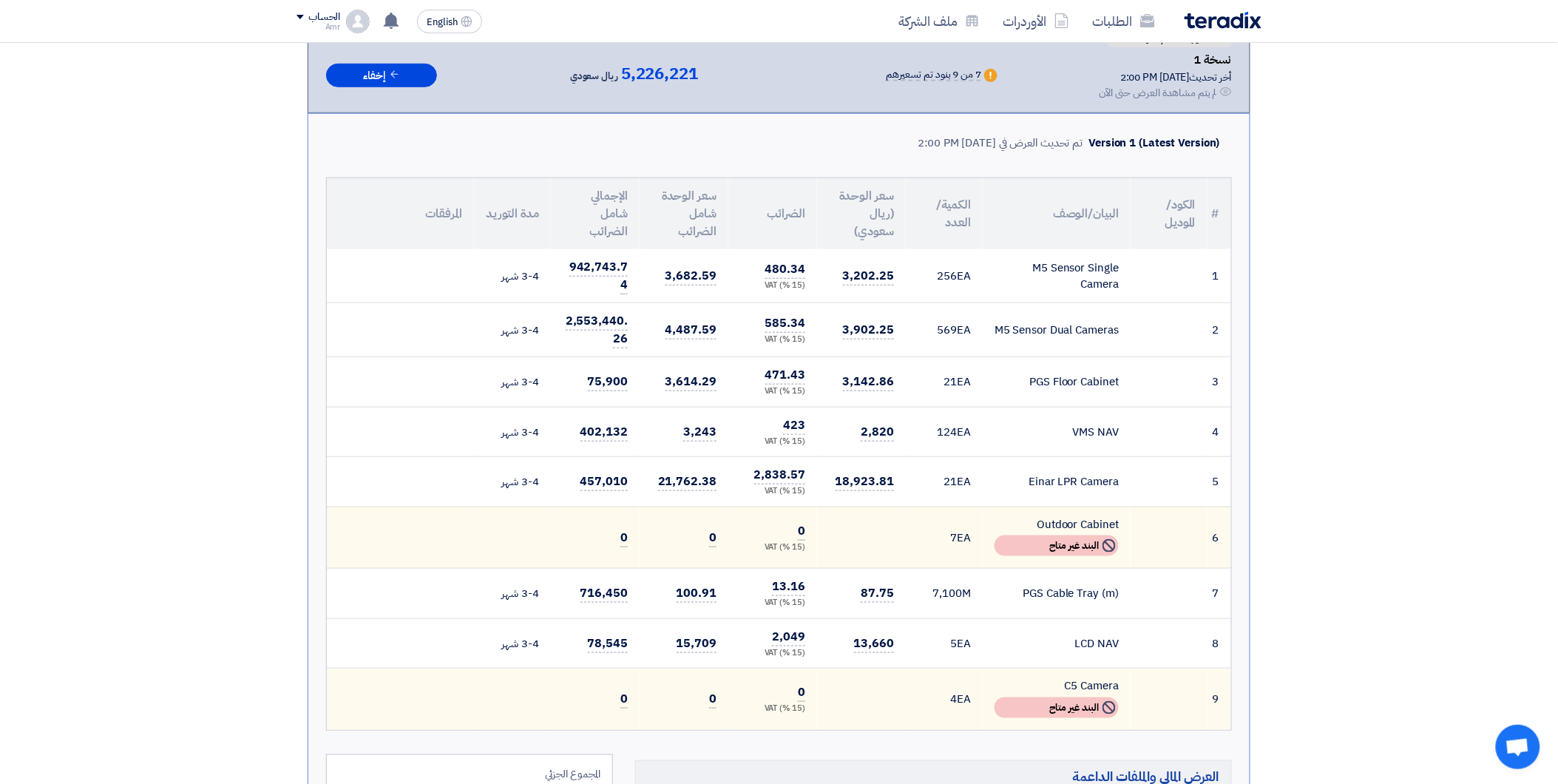
scroll to position [328, 0]
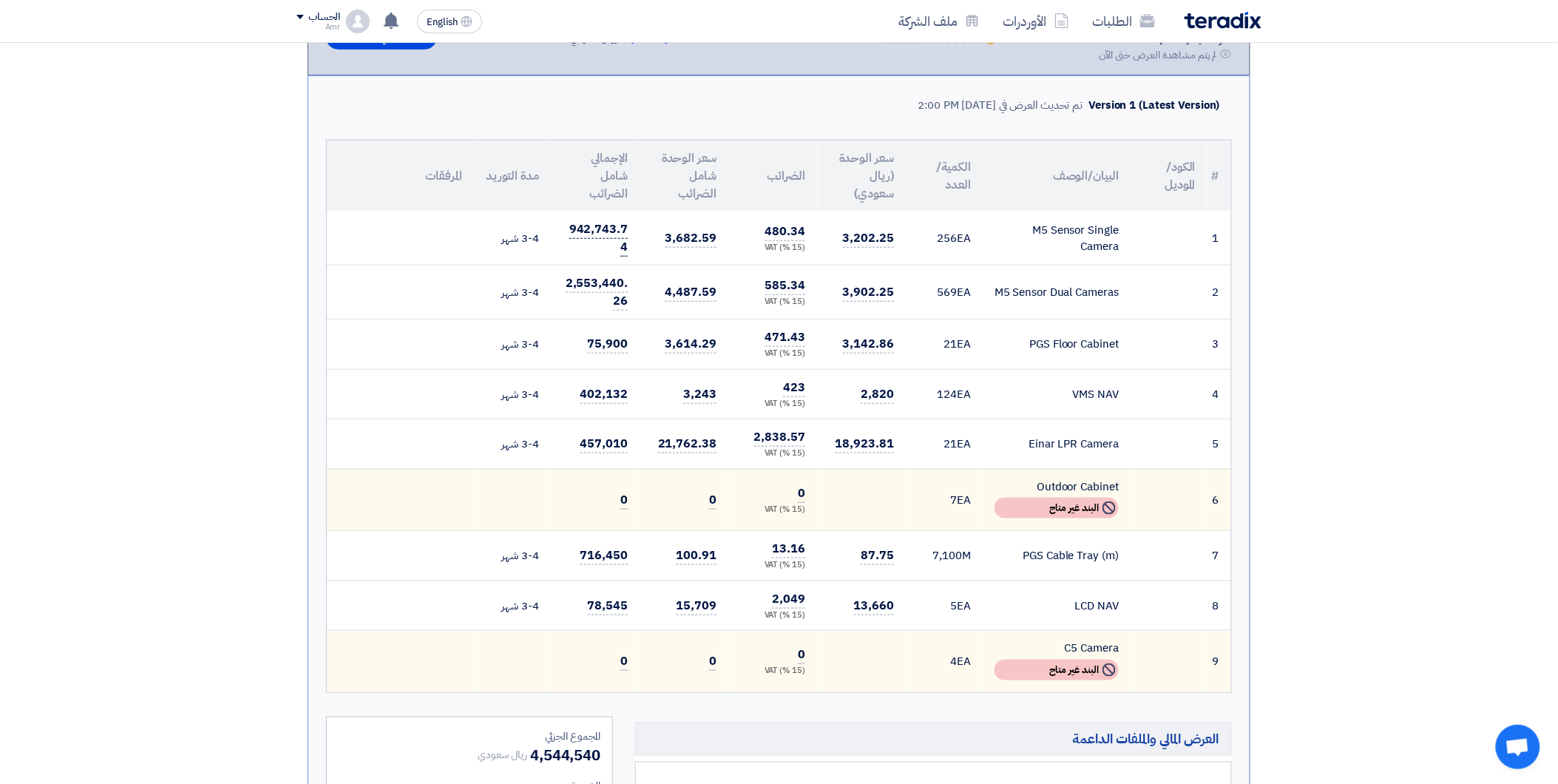
click at [616, 234] on span "942,743.74" at bounding box center [598, 238] width 58 height 37
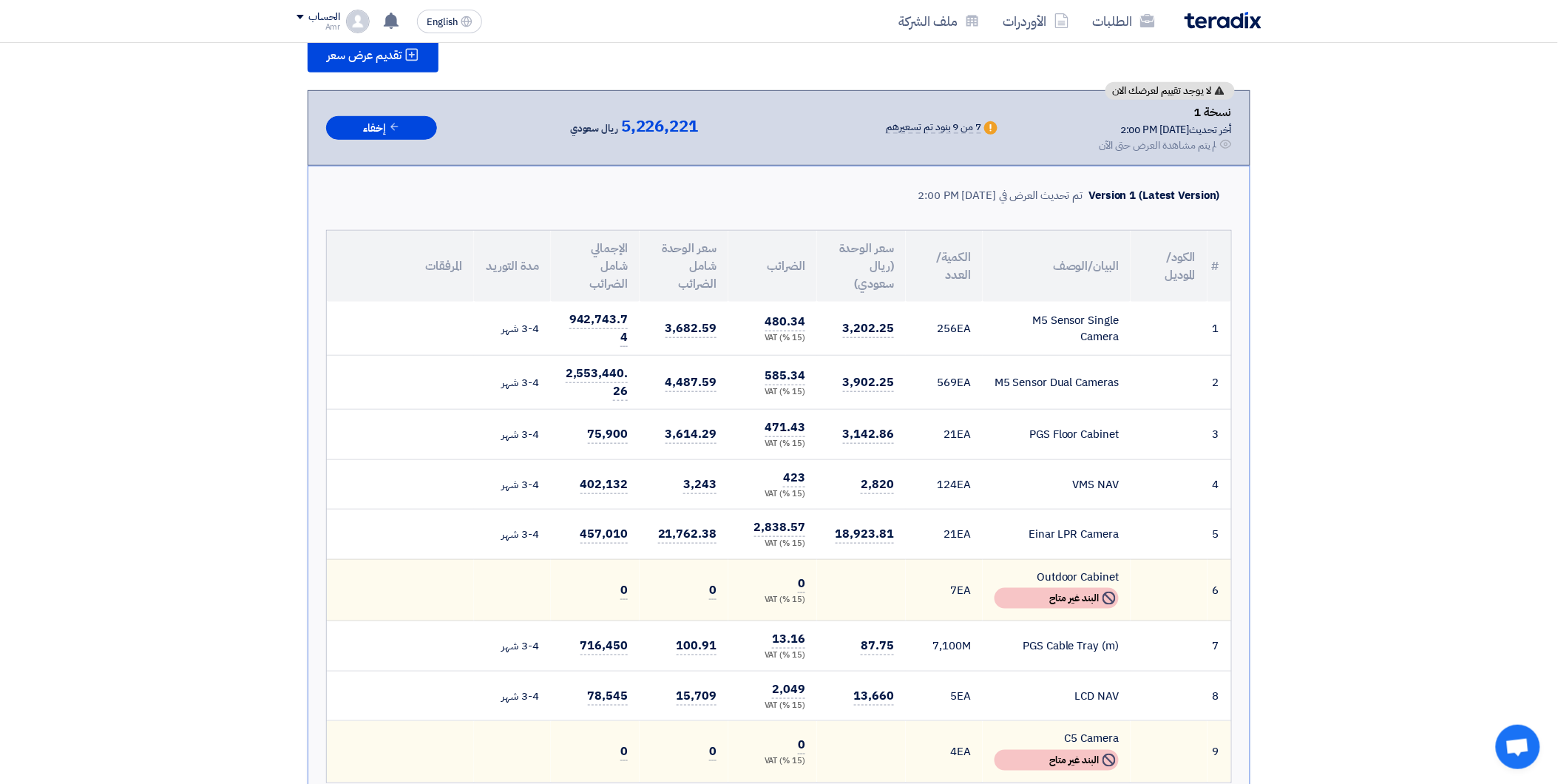
scroll to position [82, 0]
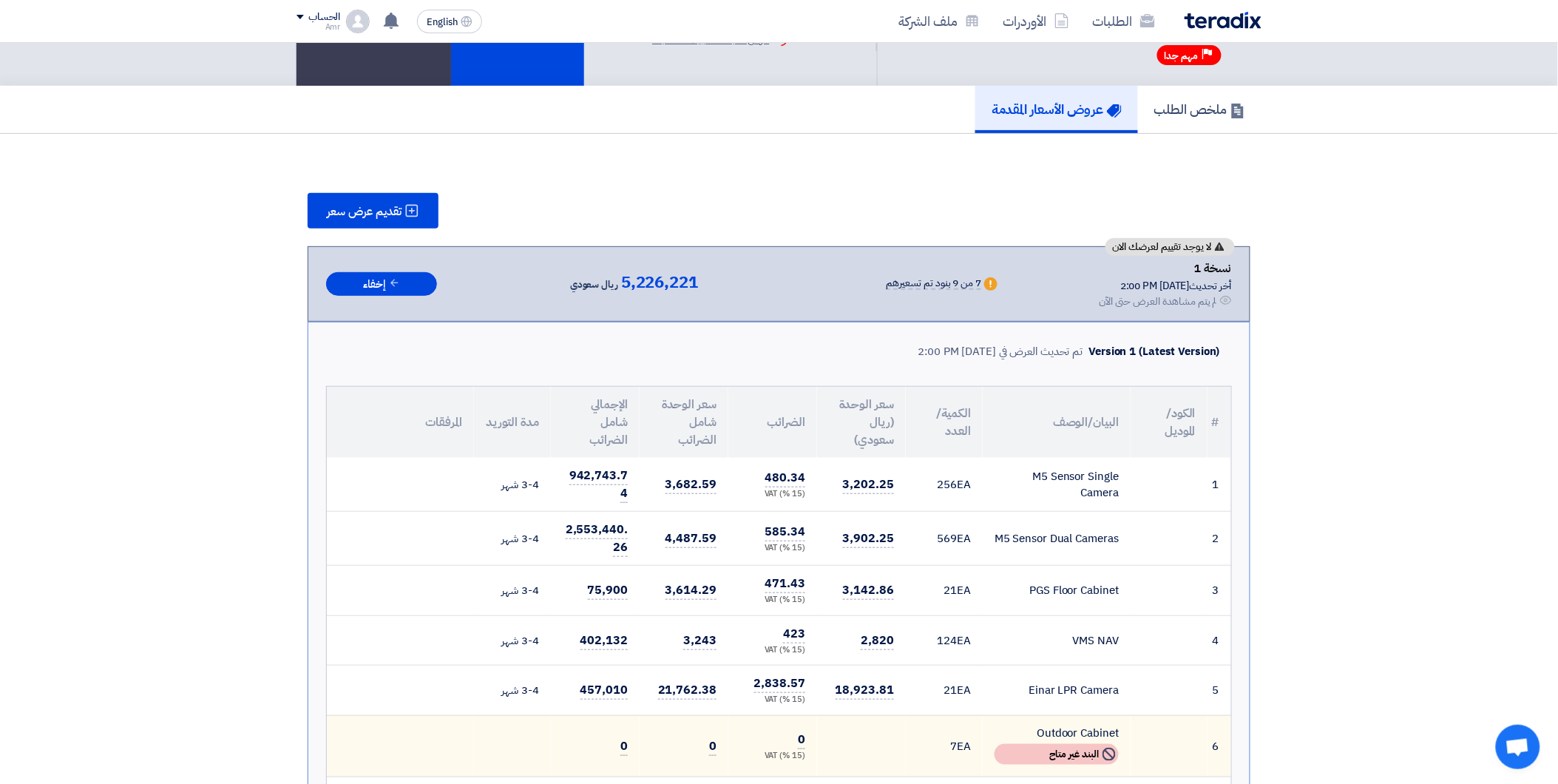
click at [659, 194] on div "تقديم عرض سعر" at bounding box center [778, 211] width 943 height 36
click at [814, 209] on div "تقديم عرض سعر" at bounding box center [778, 211] width 943 height 36
click at [738, 204] on div "تقديم عرض سعر" at bounding box center [778, 211] width 943 height 36
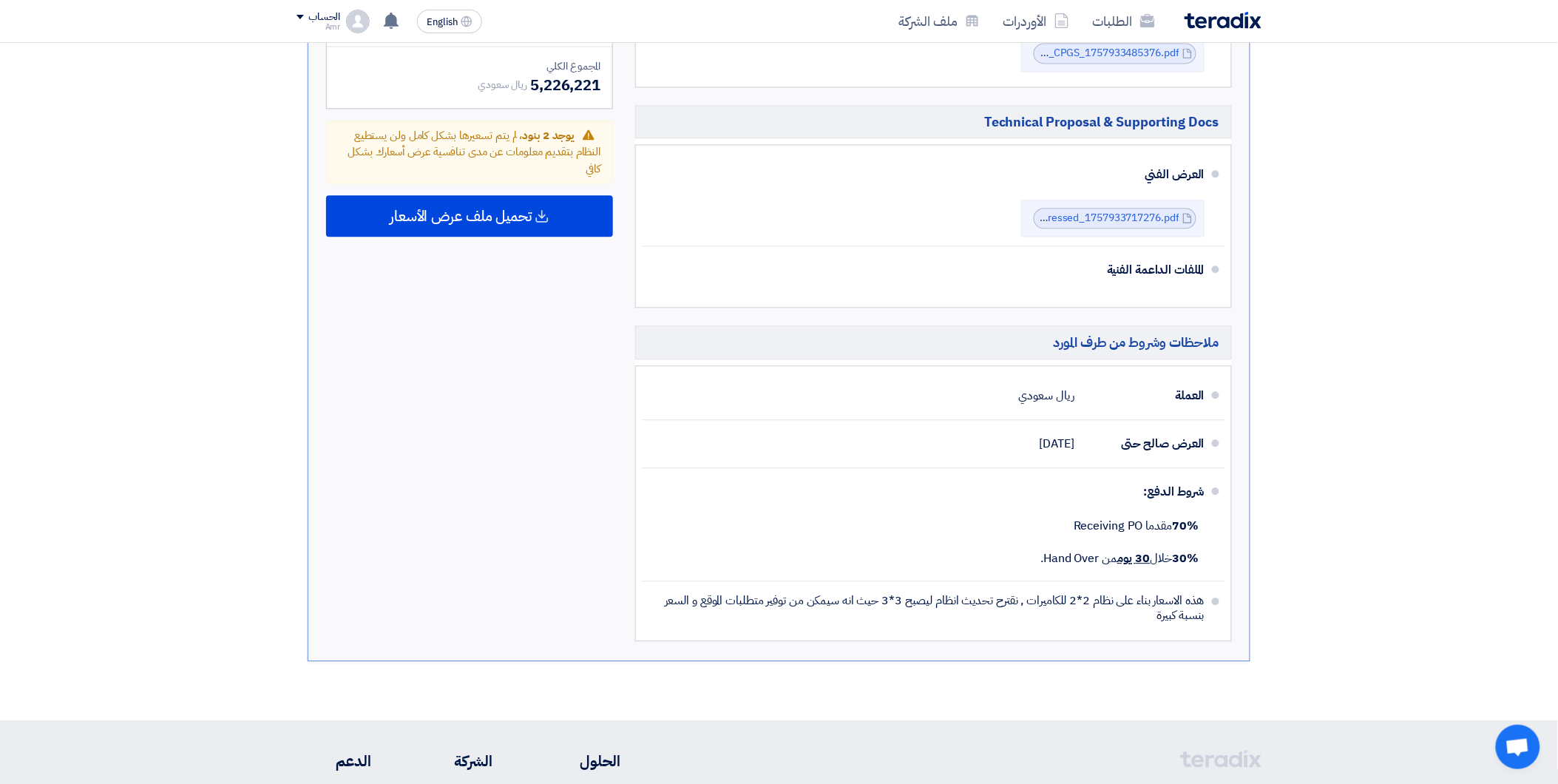
scroll to position [1231, 0]
